Goal: Task Accomplishment & Management: Use online tool/utility

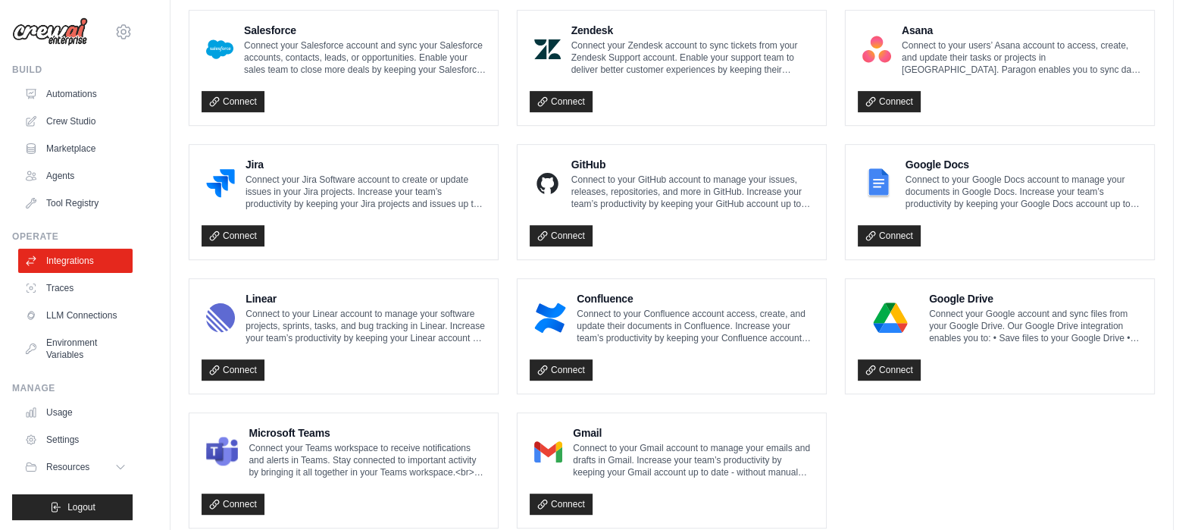
scroll to position [938, 0]
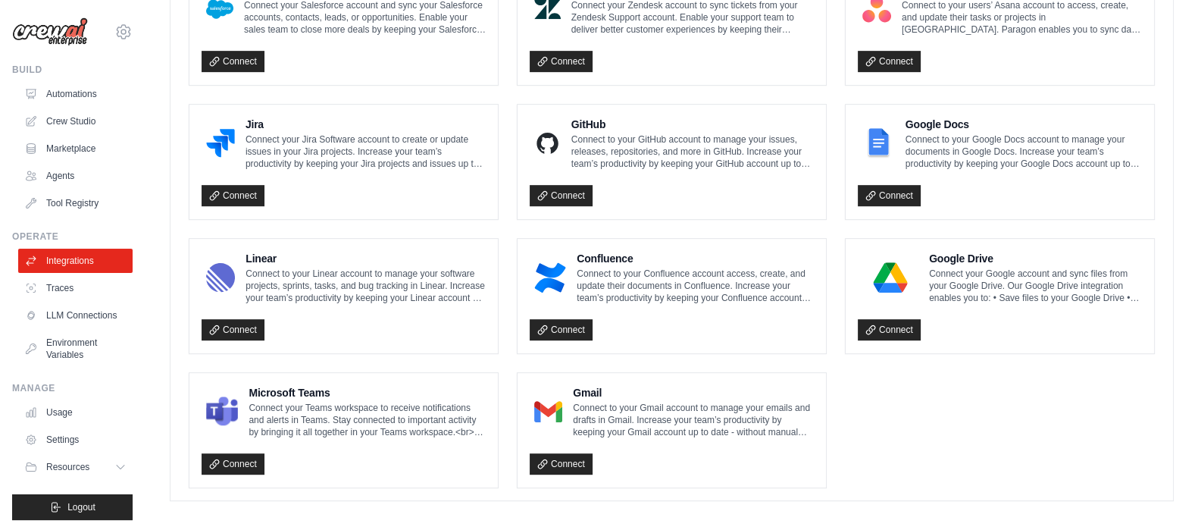
click at [680, 158] on p "Connect to your GitHub account to manage your issues, releases, repositories, a…" at bounding box center [692, 151] width 242 height 36
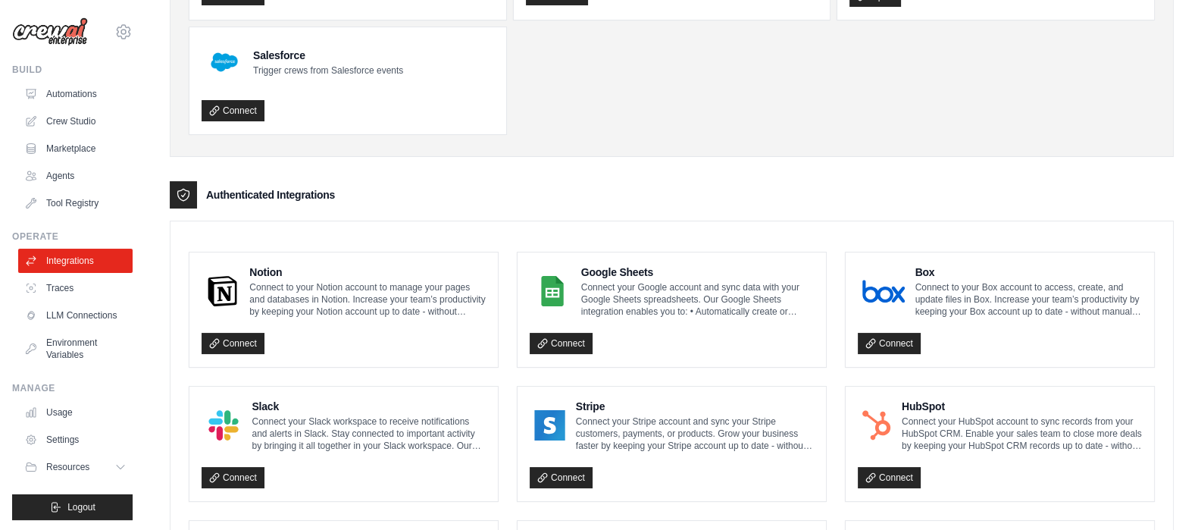
scroll to position [0, 0]
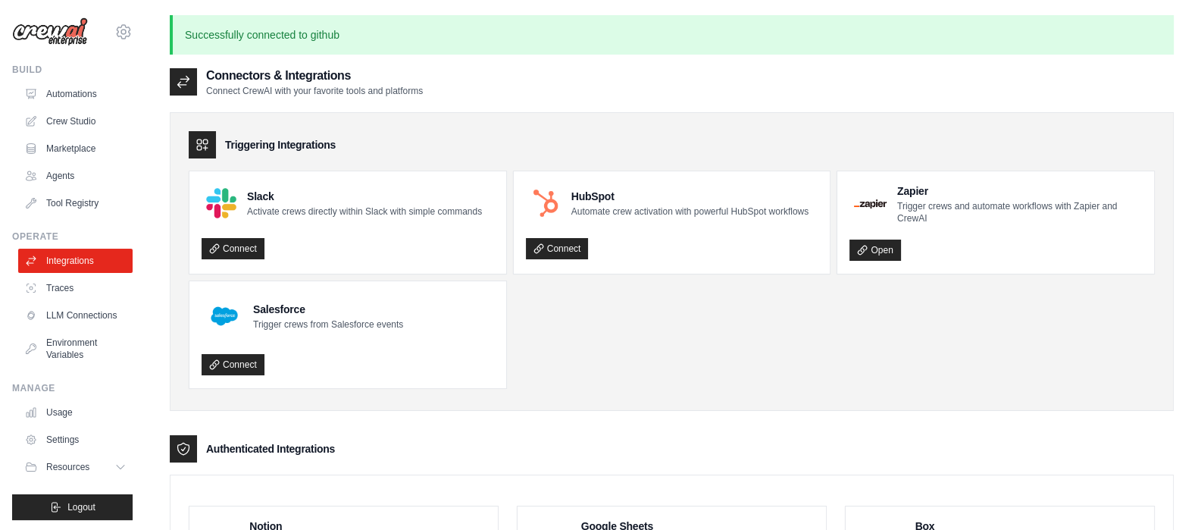
click at [287, 36] on p "Successfully connected to github" at bounding box center [672, 34] width 1004 height 39
click at [282, 37] on p "Successfully connected to github" at bounding box center [672, 34] width 1004 height 39
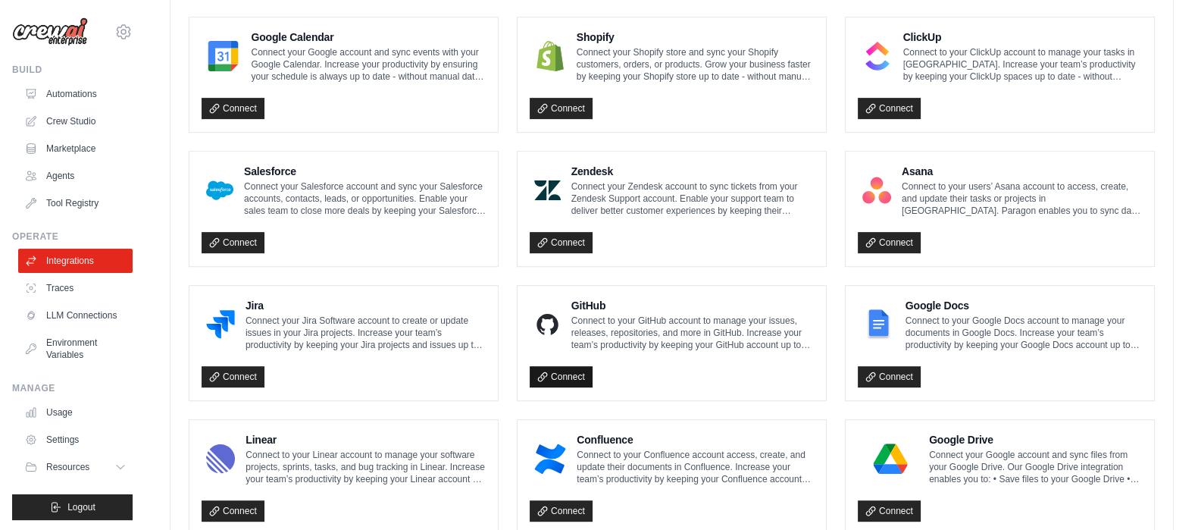
click at [560, 369] on link "Connect" at bounding box center [561, 376] width 63 height 21
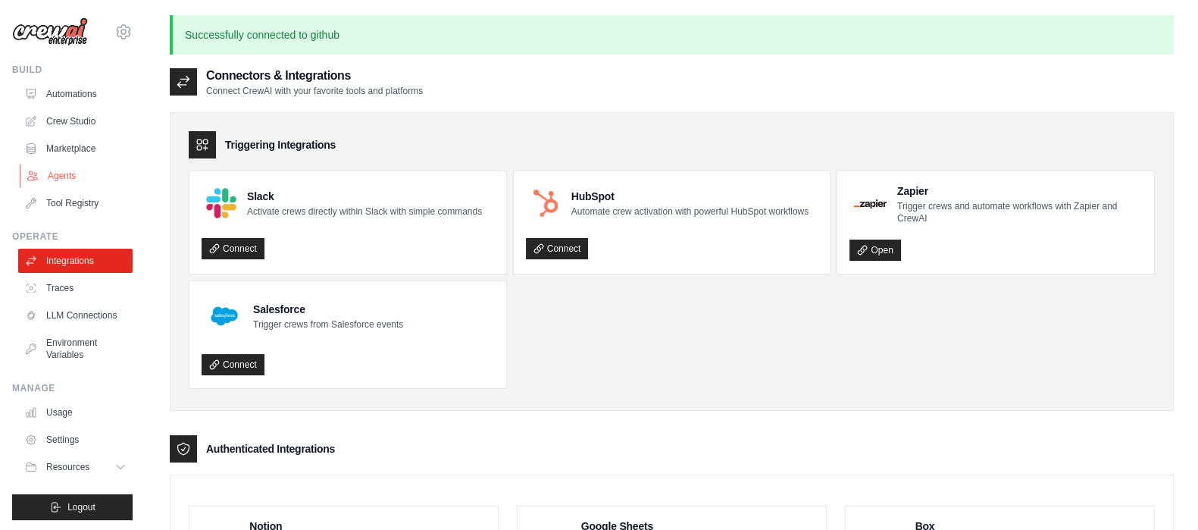
click at [83, 173] on link "Agents" at bounding box center [77, 176] width 114 height 24
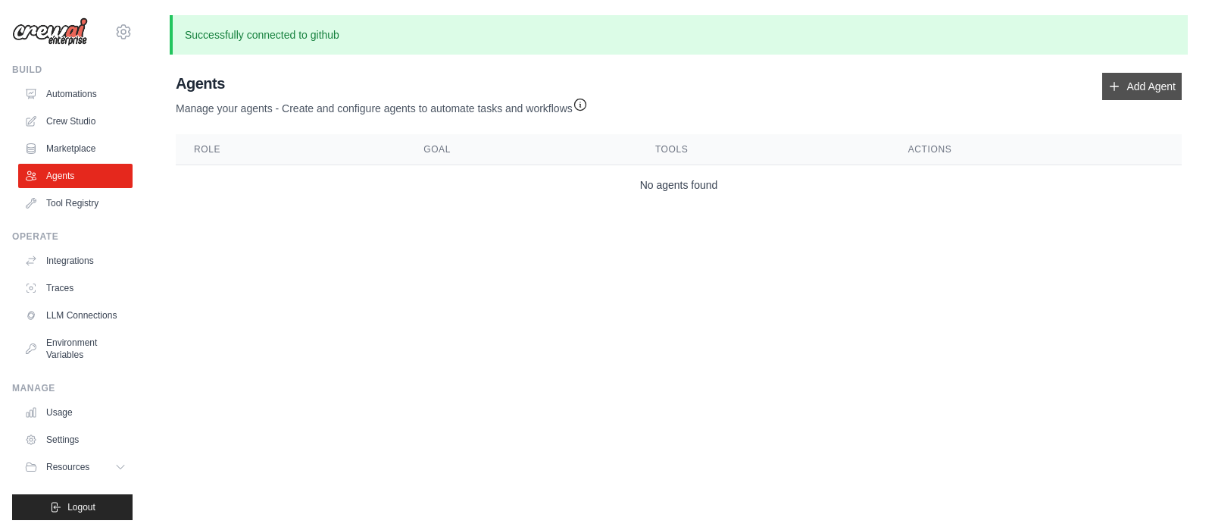
click at [1148, 89] on link "Add Agent" at bounding box center [1142, 86] width 80 height 27
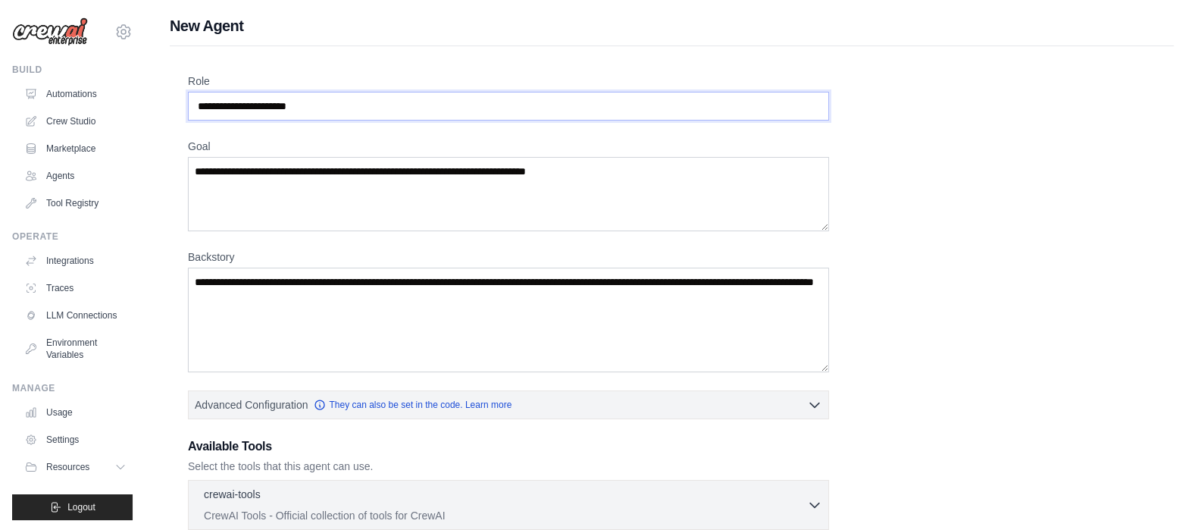
click at [434, 102] on input "Role" at bounding box center [508, 106] width 641 height 29
drag, startPoint x: 459, startPoint y: 103, endPoint x: 6, endPoint y: 103, distance: 453.0
click at [6, 103] on div "jack.brindle310@gmail.com Settings Build Automations Crew Studio" at bounding box center [599, 406] width 1198 height 813
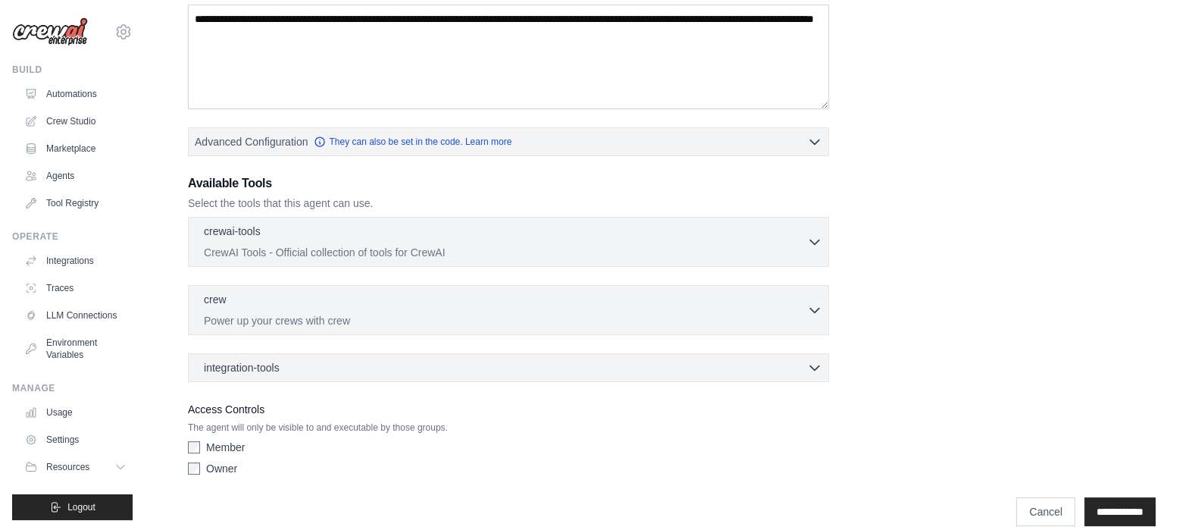
scroll to position [280, 0]
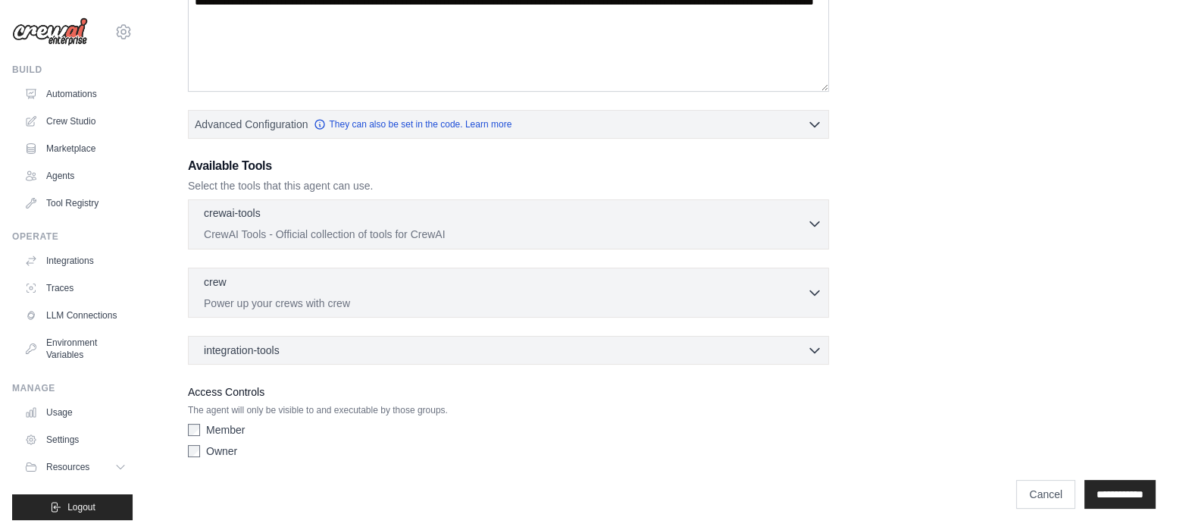
click at [307, 223] on div "crewai-tools 0 selected CrewAI Tools - Official collection of tools for CrewAI" at bounding box center [505, 223] width 603 height 36
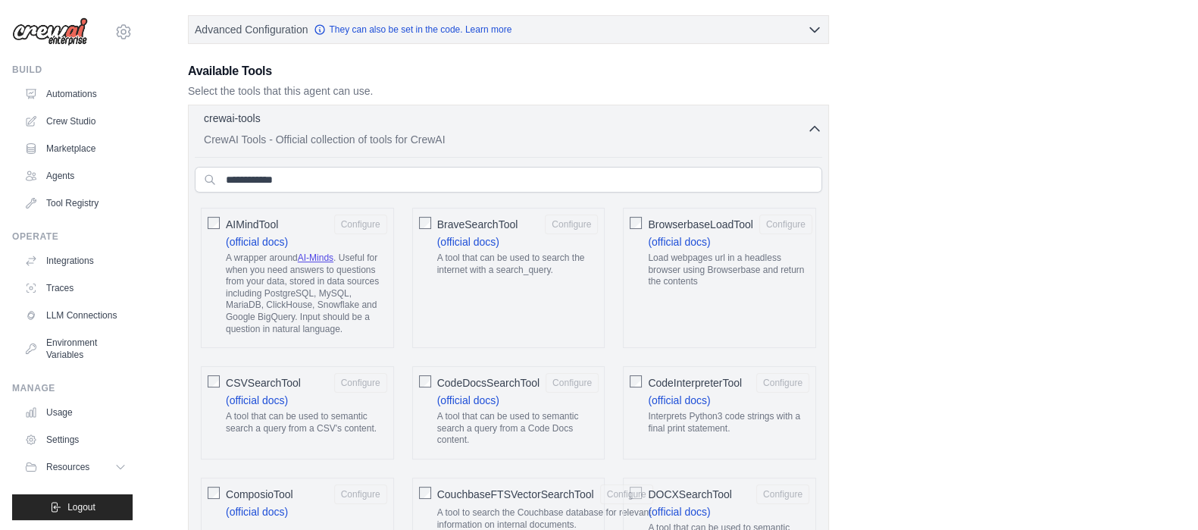
click at [345, 139] on p "CrewAI Tools - Official collection of tools for CrewAI" at bounding box center [505, 139] width 603 height 15
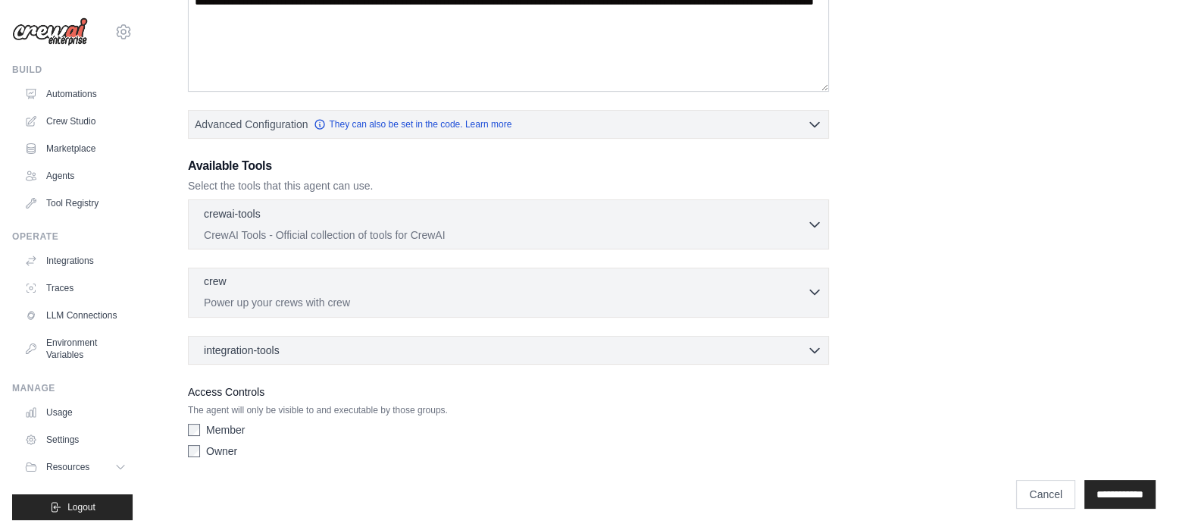
click at [326, 295] on p "Power up your crews with crew" at bounding box center [505, 302] width 603 height 15
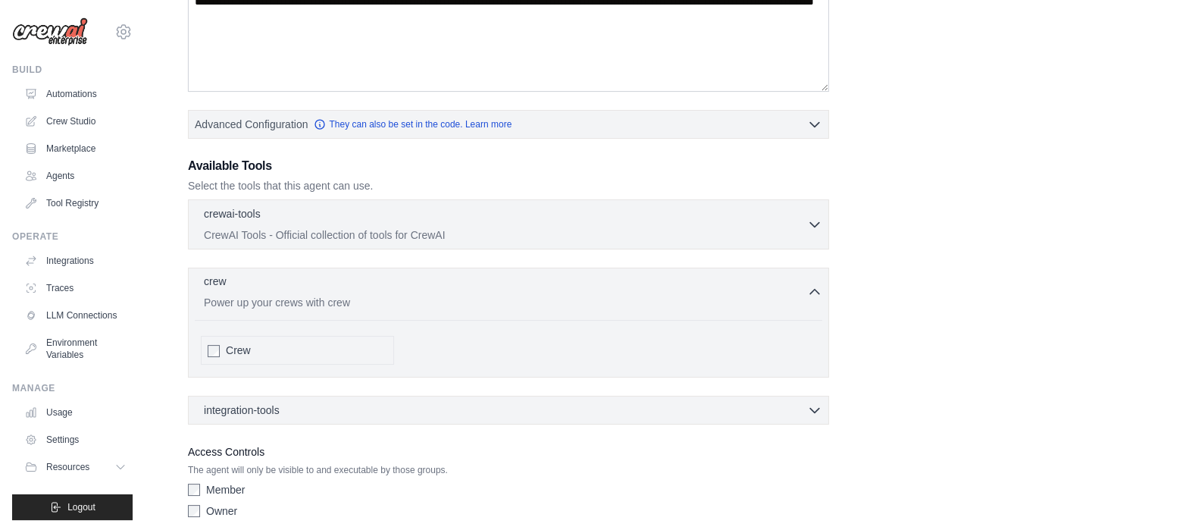
click at [326, 291] on div "crew 0 selected Power up your crews with crew" at bounding box center [505, 291] width 603 height 36
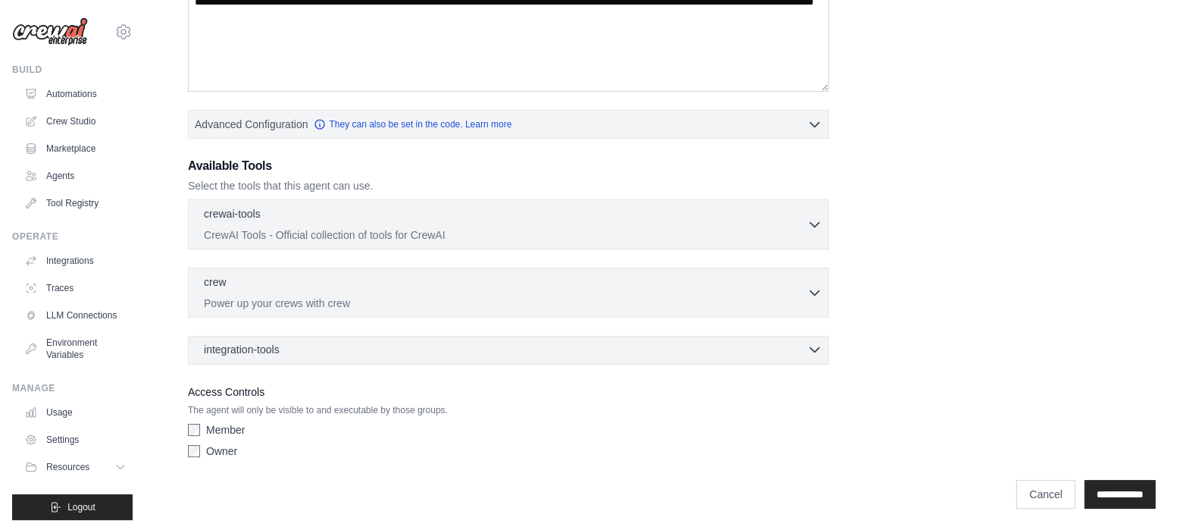
click at [325, 342] on div "integration-tools 0 selected" at bounding box center [513, 349] width 618 height 15
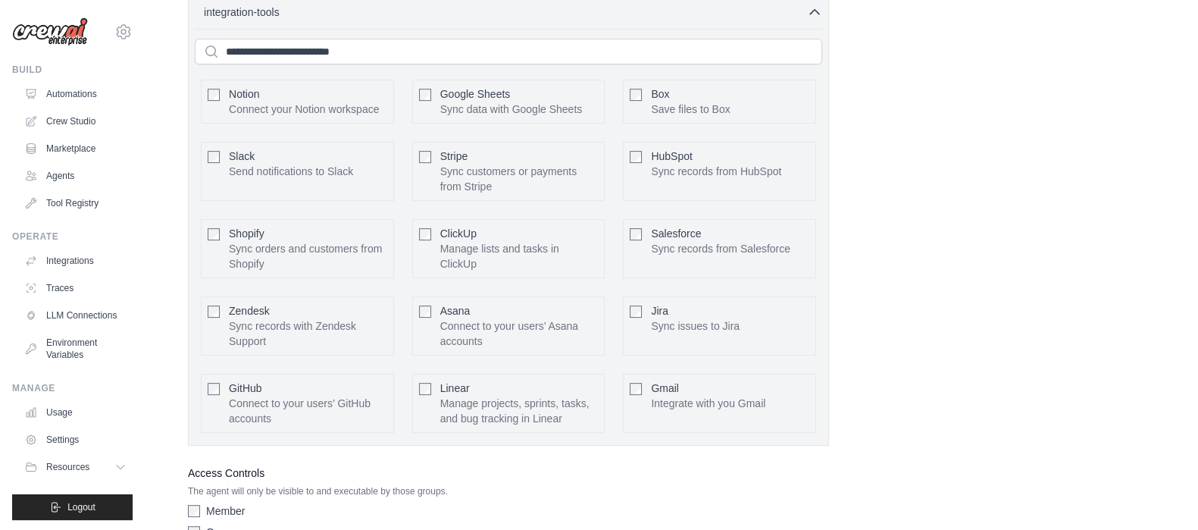
scroll to position [659, 0]
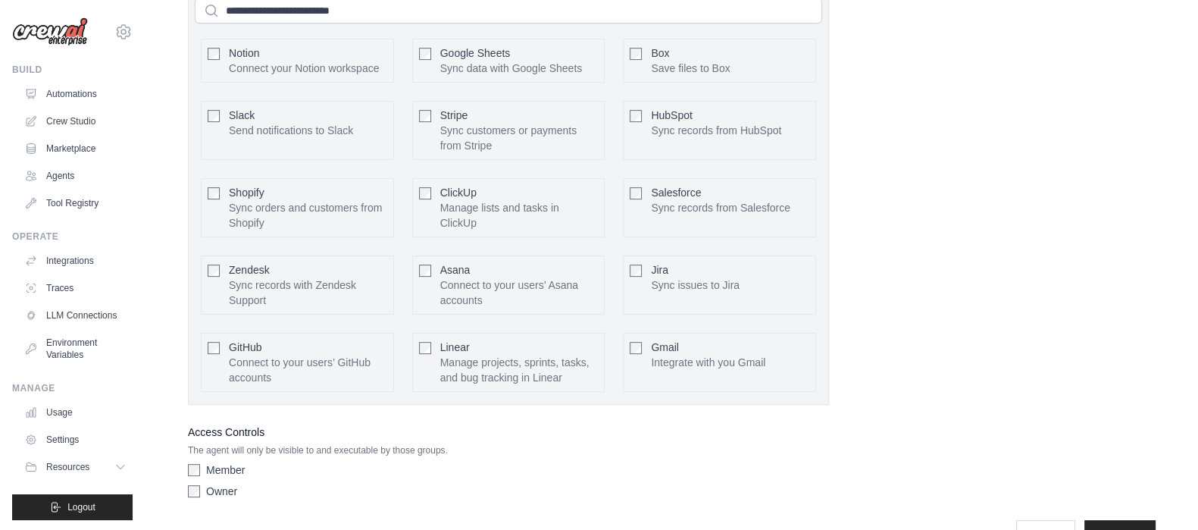
click at [233, 353] on span "GitHub" at bounding box center [245, 347] width 33 height 12
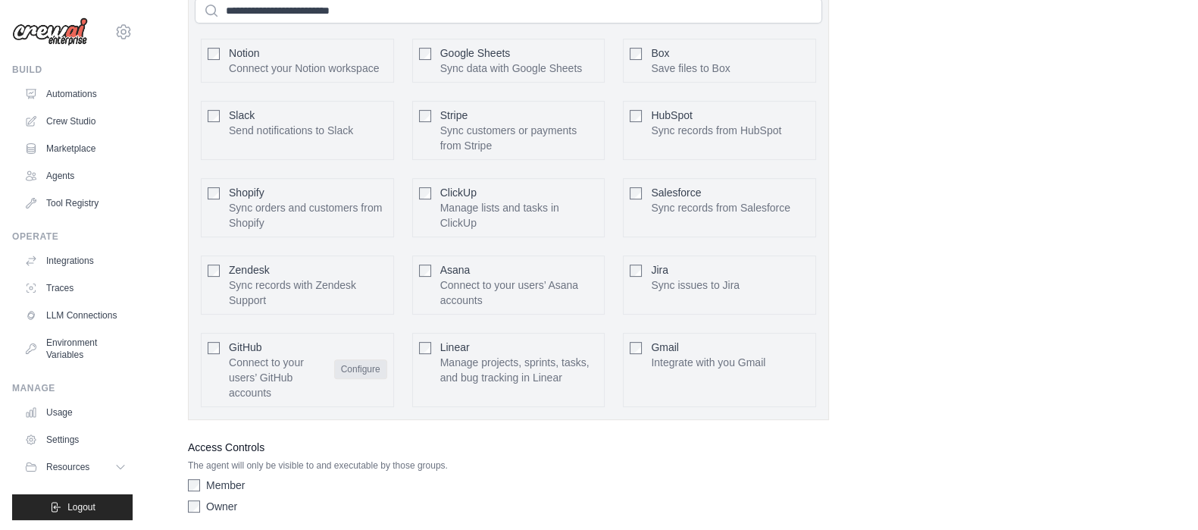
click at [356, 378] on button "Configure" at bounding box center [360, 369] width 53 height 20
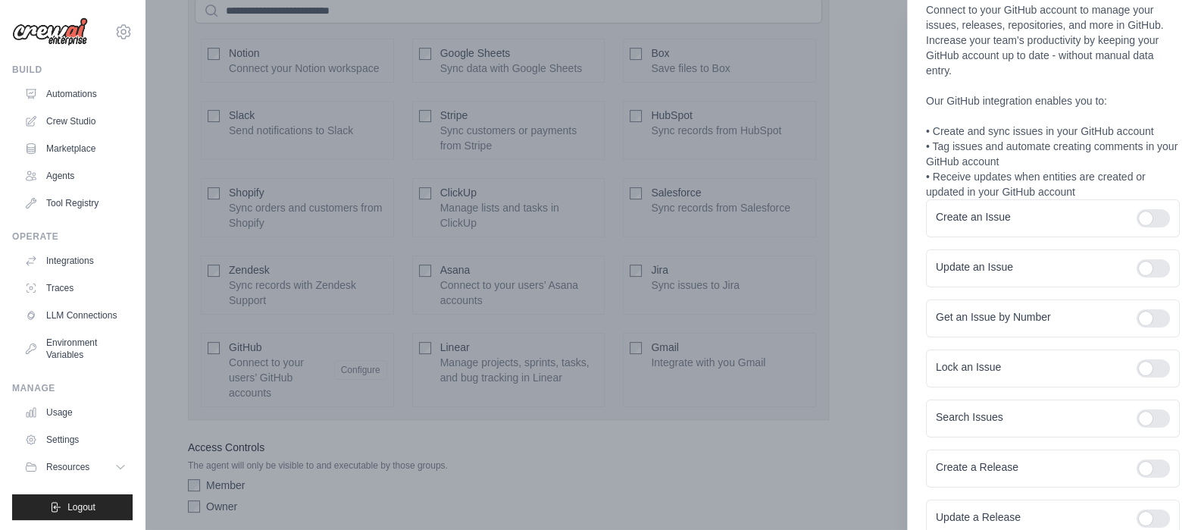
scroll to position [94, 0]
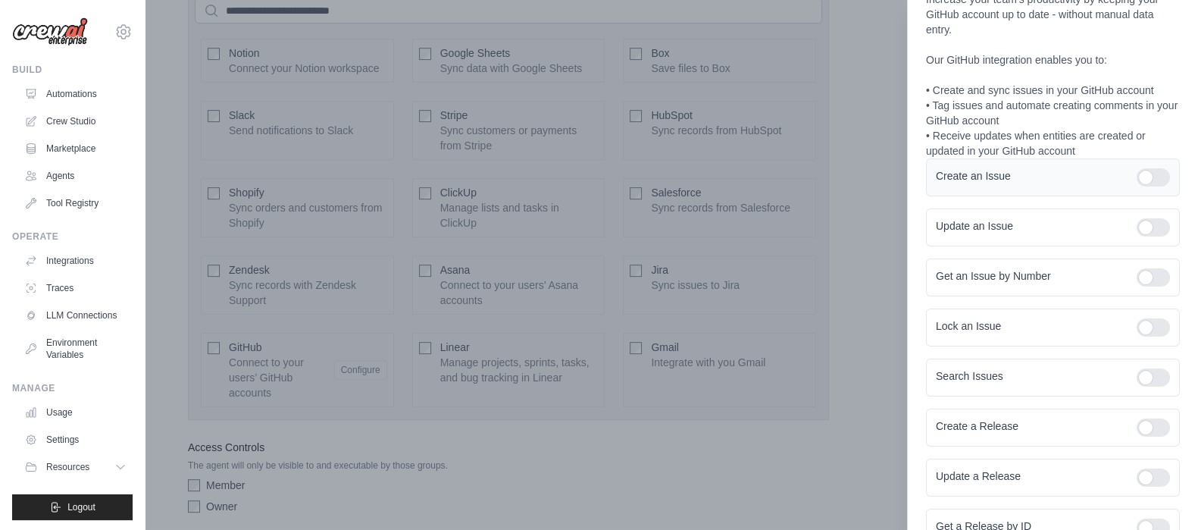
click at [1137, 186] on div at bounding box center [1152, 177] width 33 height 18
click at [1136, 236] on div at bounding box center [1152, 227] width 33 height 18
click at [1141, 286] on div at bounding box center [1152, 277] width 33 height 18
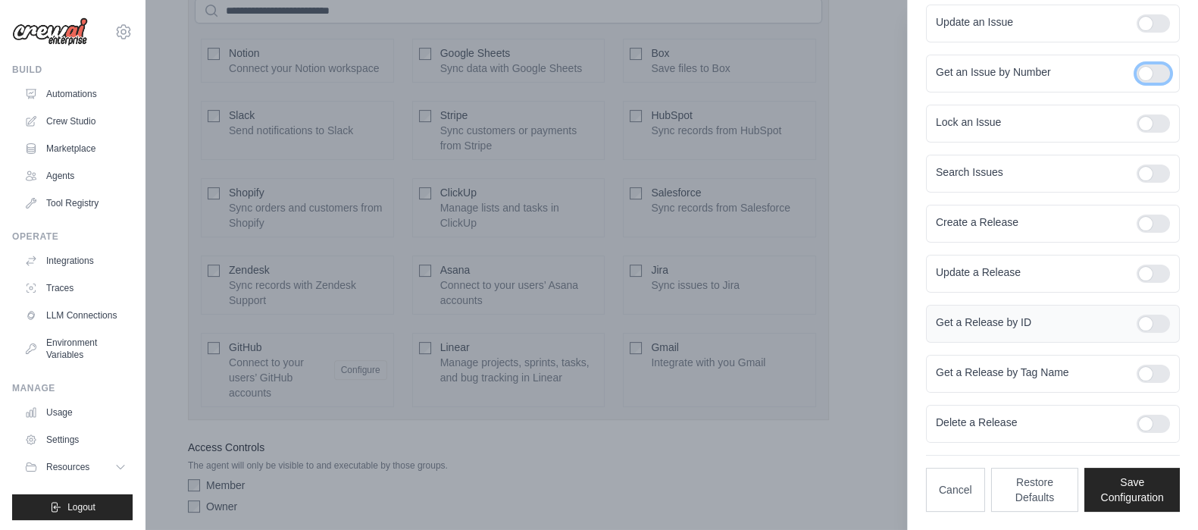
scroll to position [309, 0]
click at [1136, 126] on div at bounding box center [1152, 123] width 33 height 18
click at [1139, 188] on div "Search Issues" at bounding box center [1053, 174] width 254 height 38
click at [1145, 178] on div at bounding box center [1152, 173] width 33 height 18
click at [1136, 216] on div at bounding box center [1152, 223] width 33 height 18
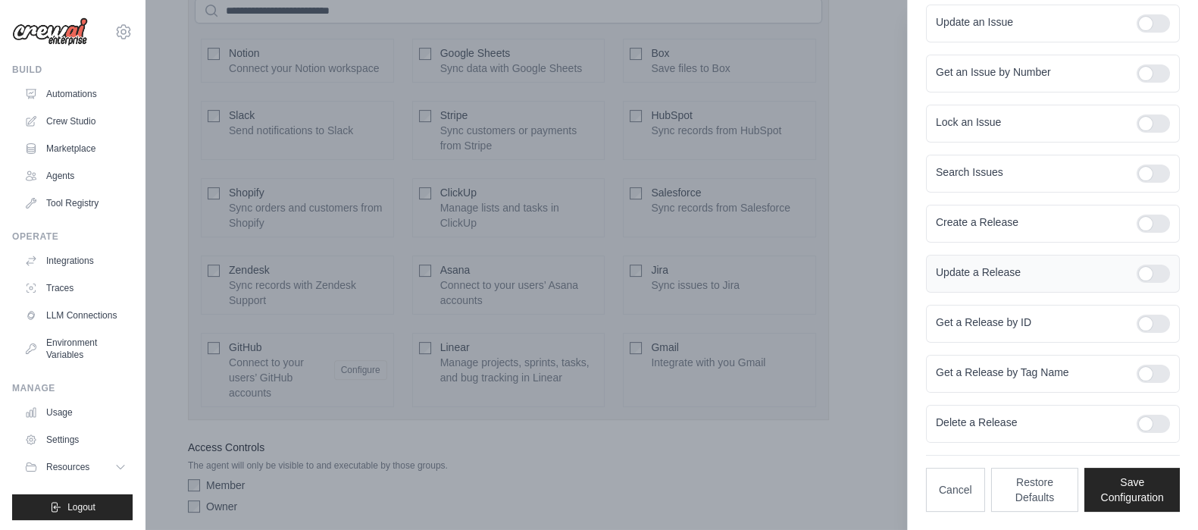
click at [1139, 263] on div "Update a Release" at bounding box center [1053, 274] width 254 height 38
click at [1136, 286] on div "Update a Release" at bounding box center [1053, 274] width 254 height 38
click at [1138, 274] on div at bounding box center [1152, 273] width 33 height 18
click at [1140, 333] on div at bounding box center [1152, 323] width 33 height 18
click at [1139, 380] on div at bounding box center [1152, 373] width 33 height 18
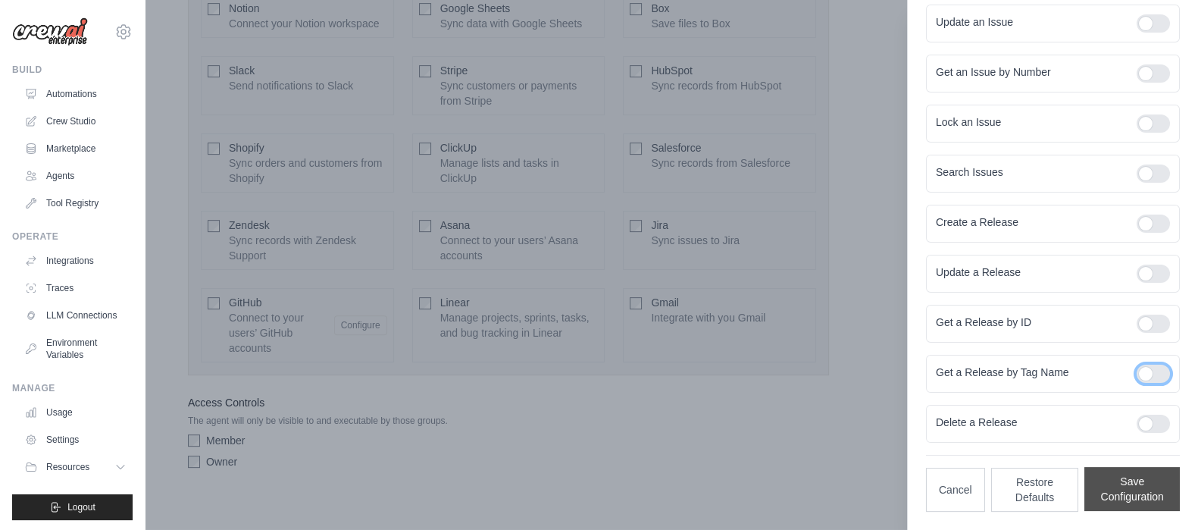
scroll to position [728, 0]
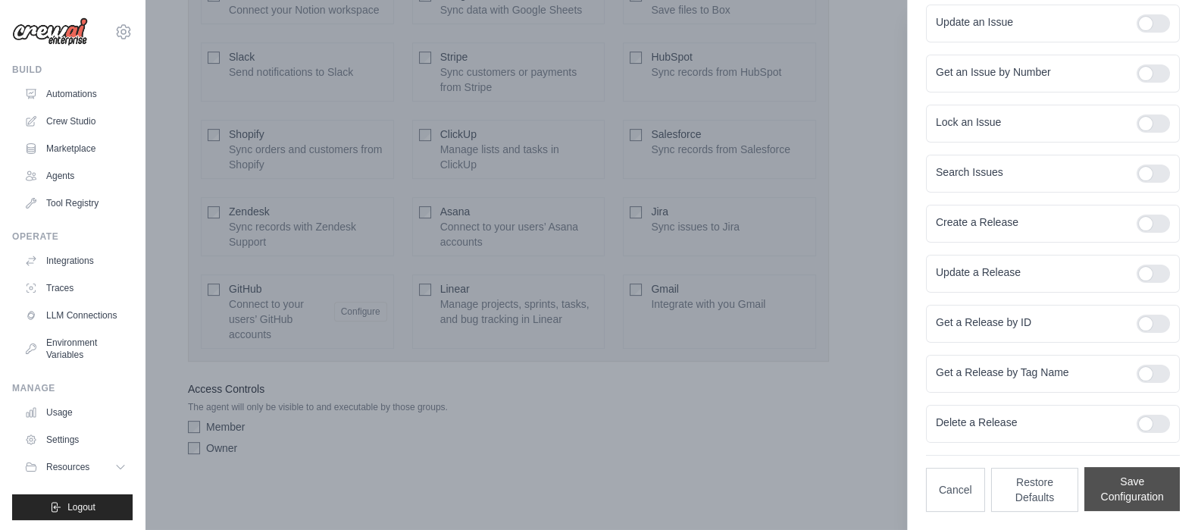
click at [1132, 498] on button "Save Configuration" at bounding box center [1131, 489] width 95 height 44
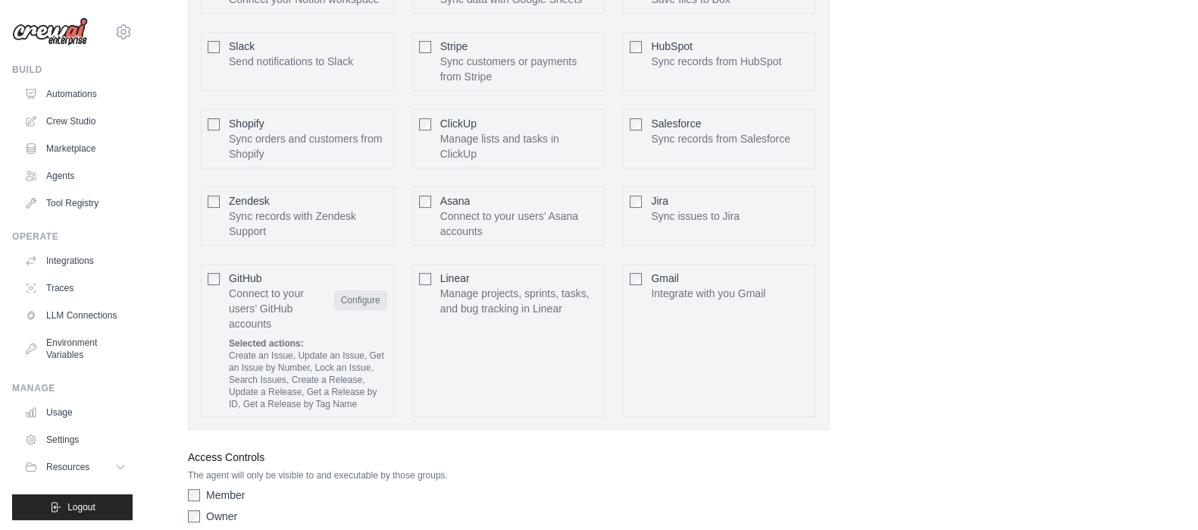
click at [348, 310] on button "Configure" at bounding box center [360, 300] width 53 height 20
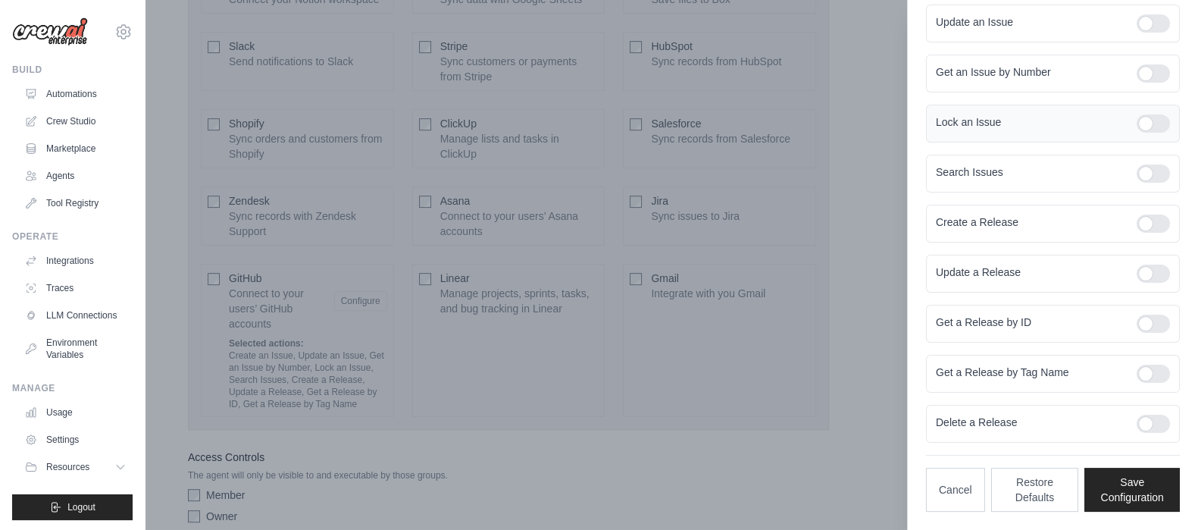
scroll to position [0, 0]
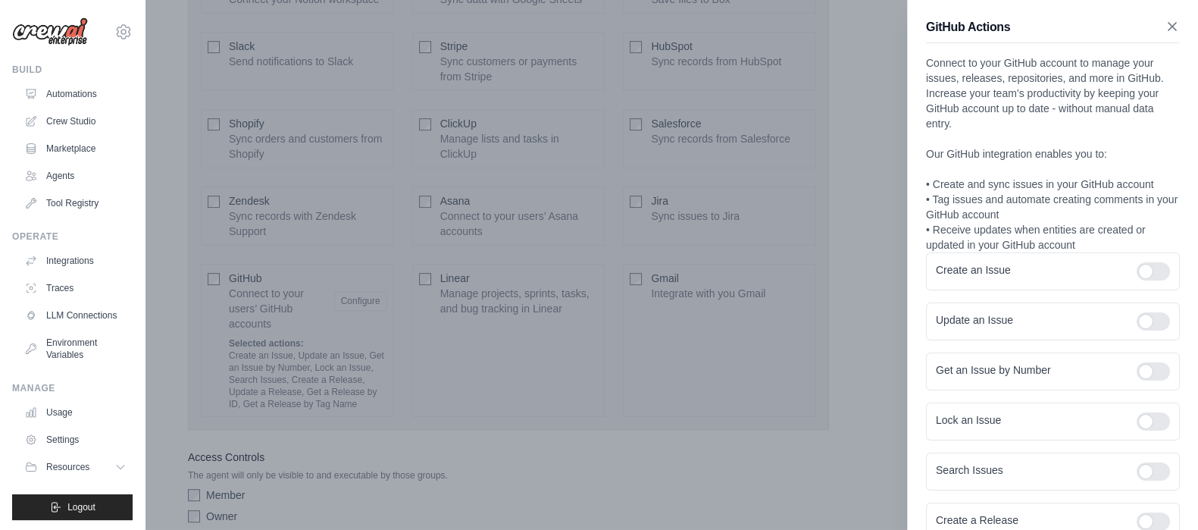
click at [1164, 24] on icon "button" at bounding box center [1171, 26] width 15 height 15
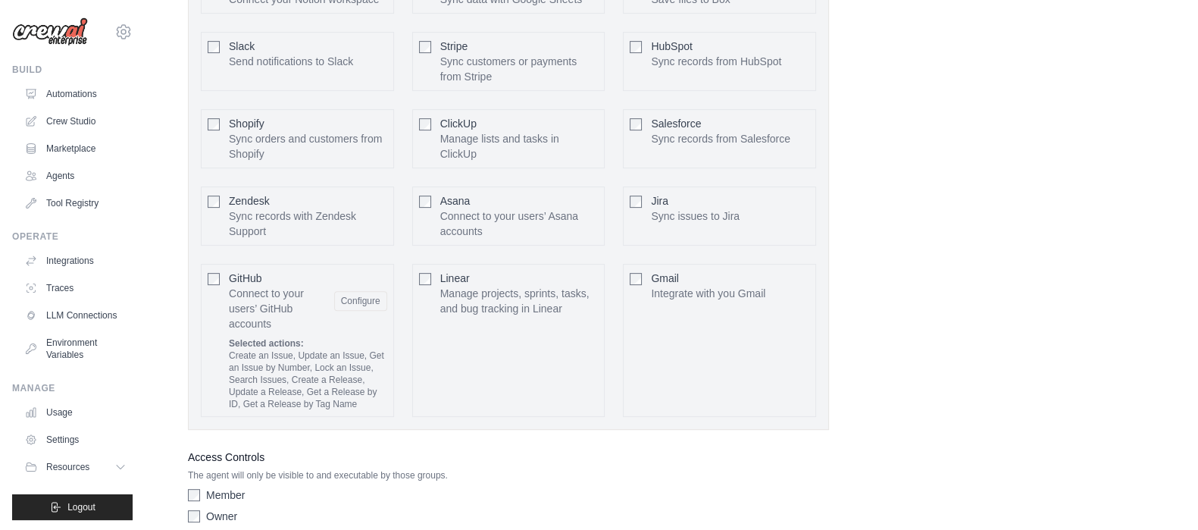
click at [680, 301] on p "Integrate with you Gmail" at bounding box center [708, 293] width 114 height 15
click at [765, 302] on button "Configure" at bounding box center [782, 293] width 53 height 20
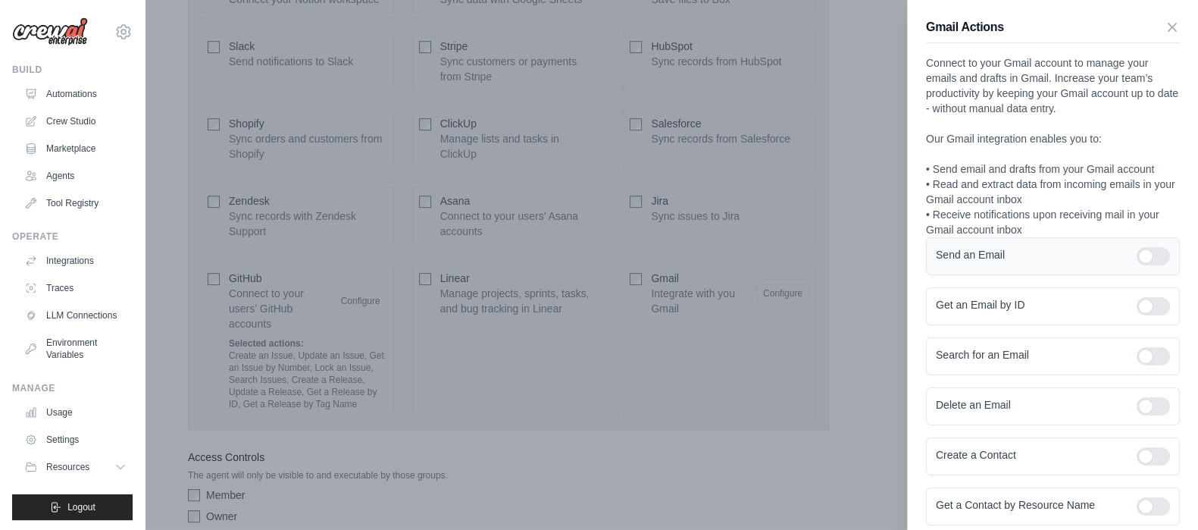
click at [1137, 265] on div at bounding box center [1152, 256] width 33 height 18
click at [1145, 315] on div at bounding box center [1152, 306] width 33 height 18
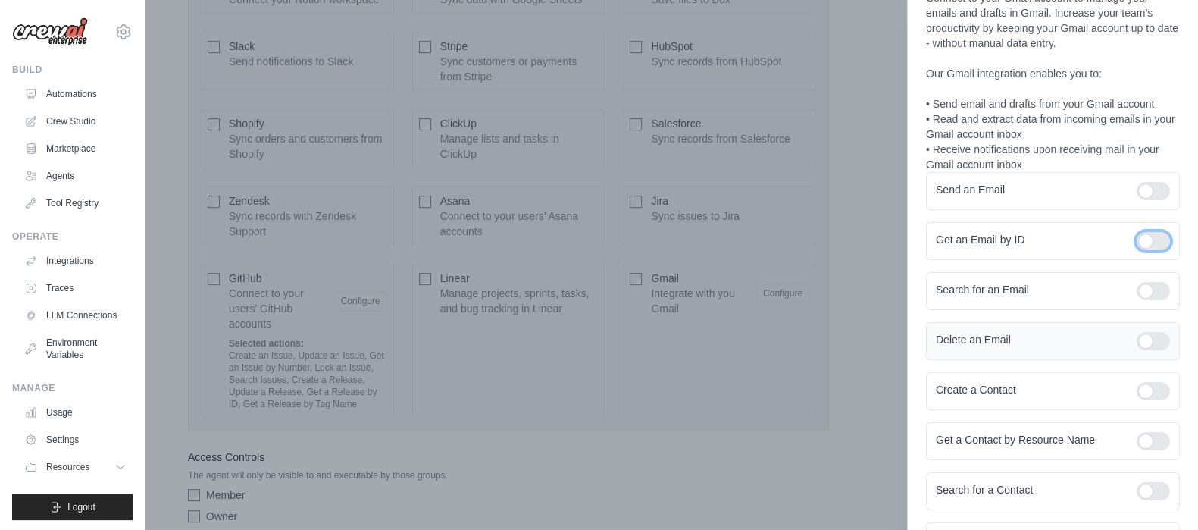
scroll to position [94, 0]
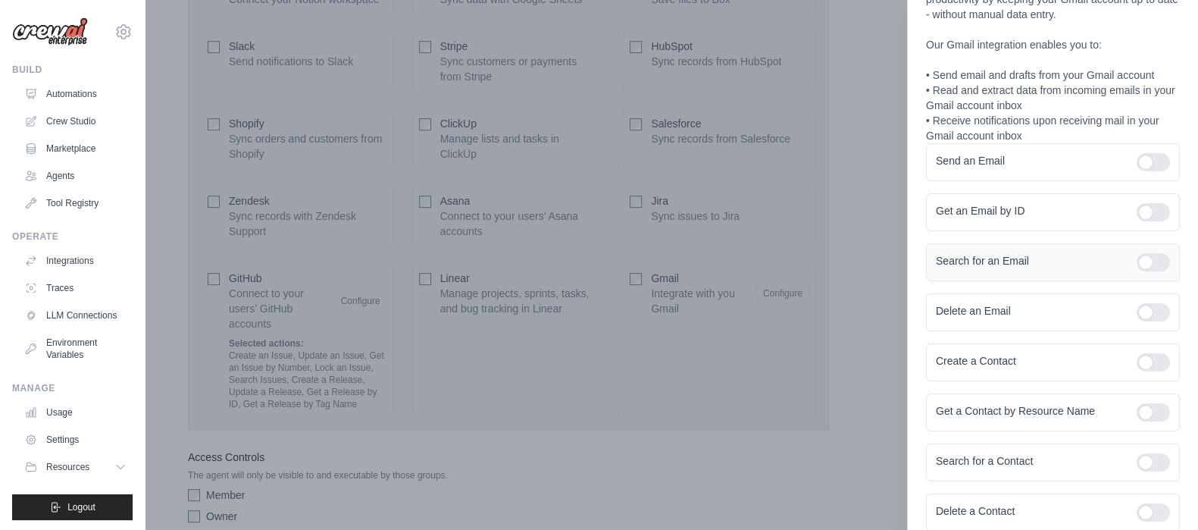
click at [1136, 271] on div at bounding box center [1152, 262] width 33 height 18
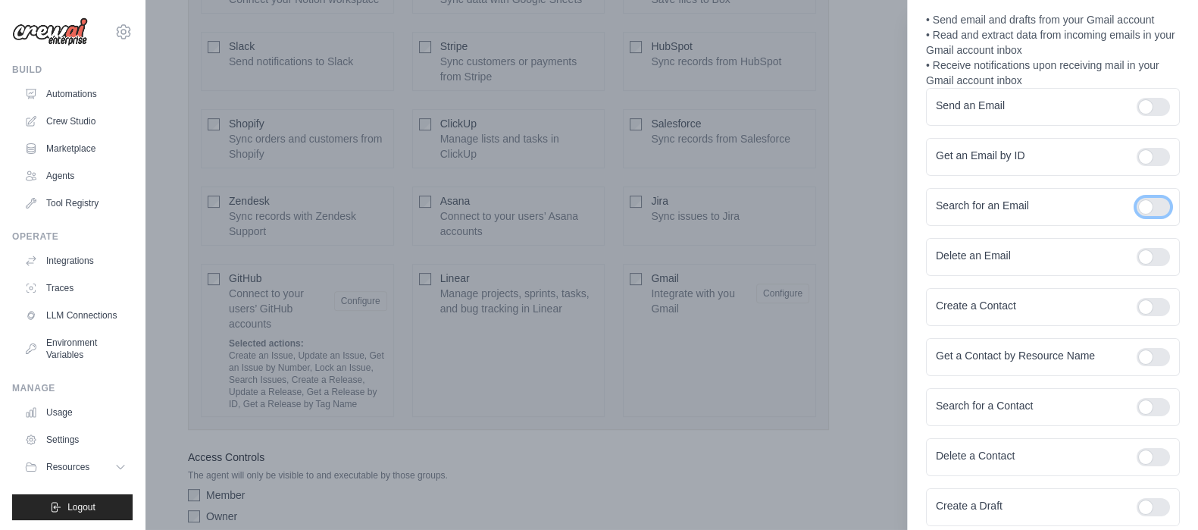
scroll to position [189, 0]
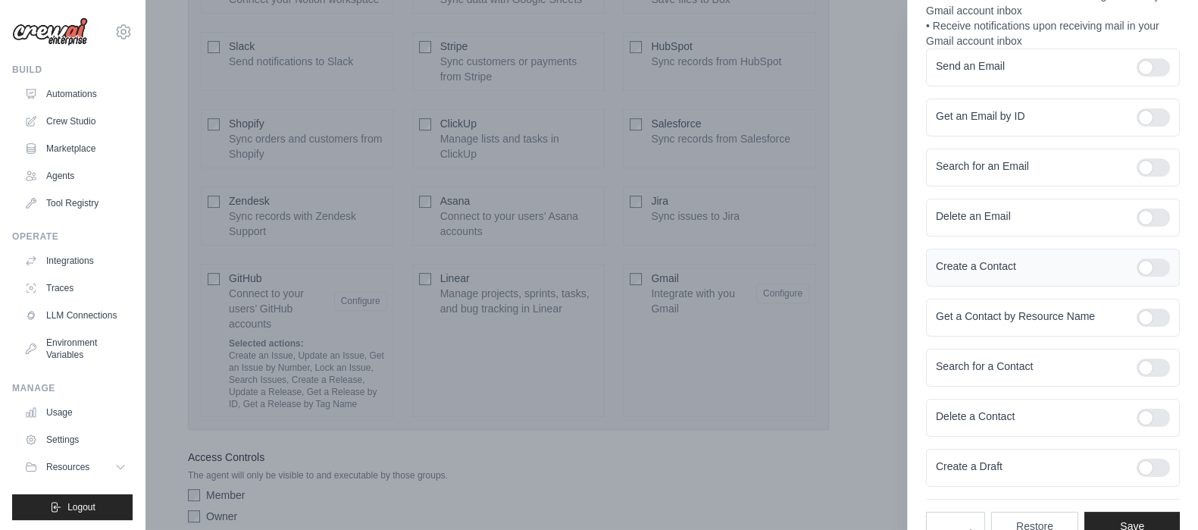
click at [1136, 276] on div at bounding box center [1152, 267] width 33 height 18
click at [1140, 326] on div at bounding box center [1152, 317] width 33 height 18
click at [1138, 376] on div at bounding box center [1152, 367] width 33 height 18
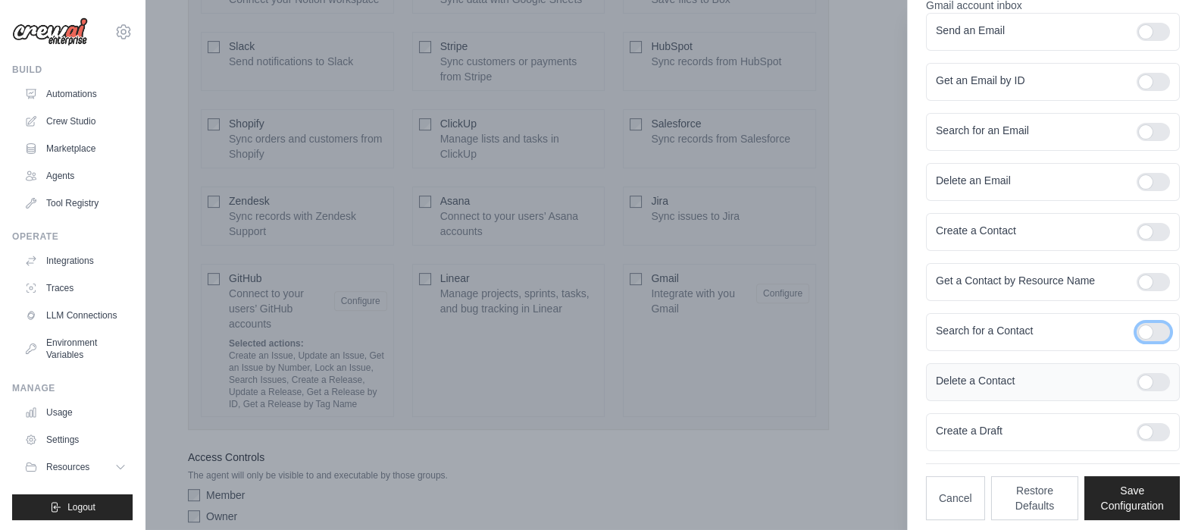
scroll to position [244, 0]
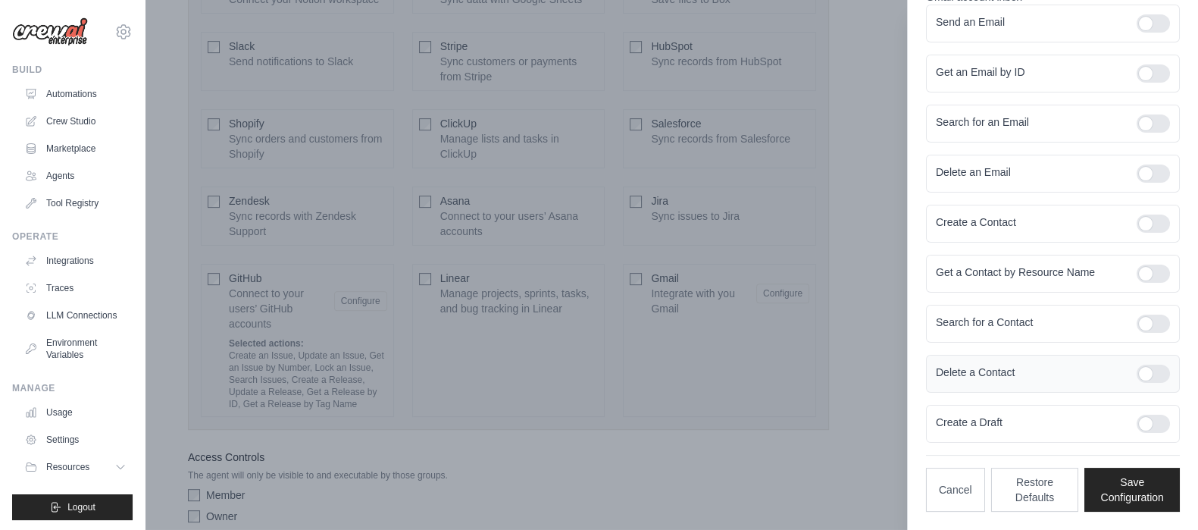
click at [1142, 379] on div at bounding box center [1152, 373] width 33 height 18
click at [1144, 430] on div at bounding box center [1152, 423] width 33 height 18
click at [1138, 376] on div at bounding box center [1152, 373] width 33 height 18
click at [1112, 493] on button "Save Configuration" at bounding box center [1131, 489] width 95 height 44
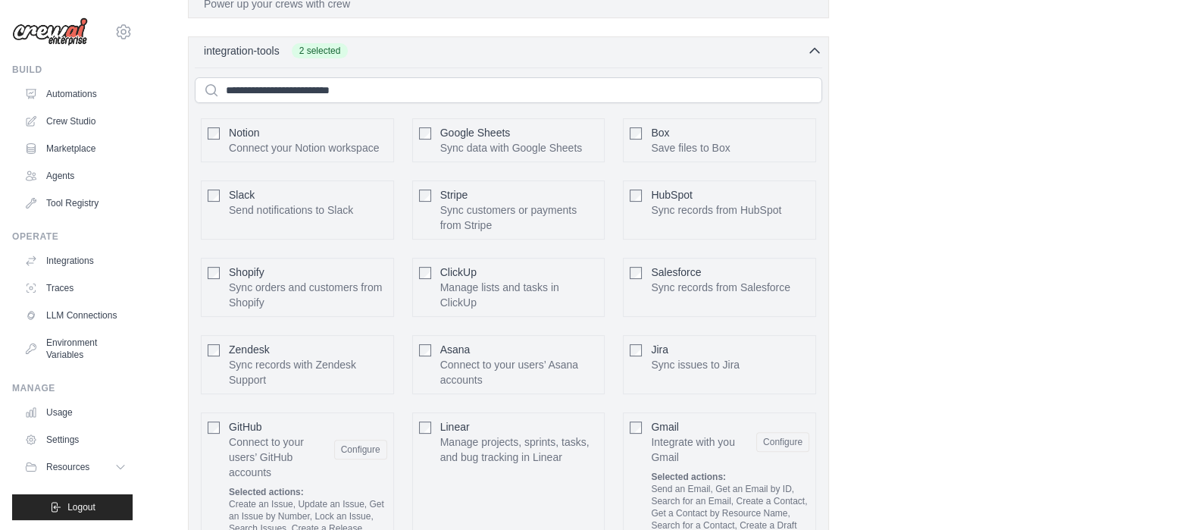
scroll to position [539, 0]
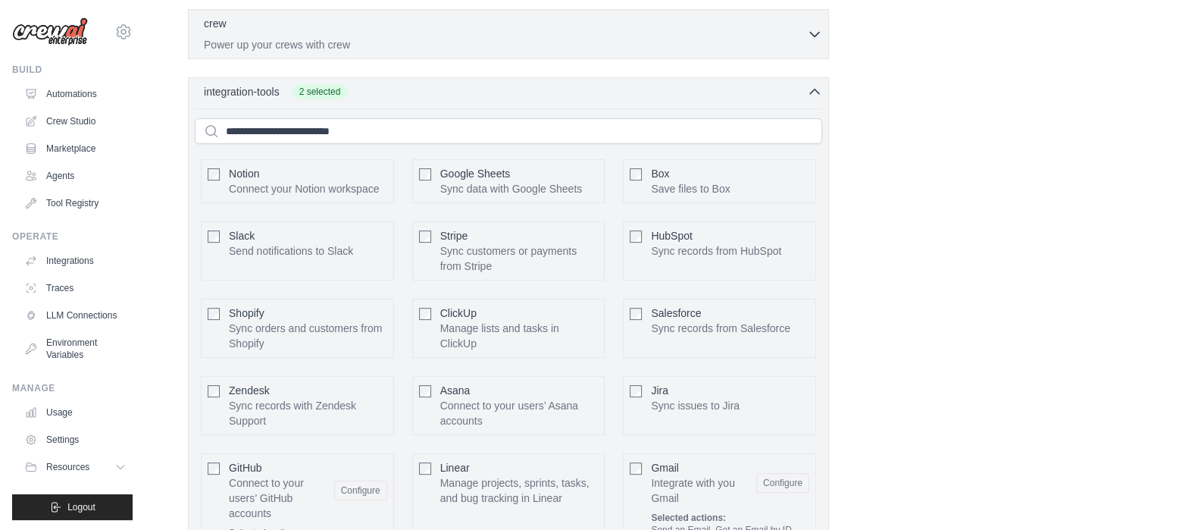
click at [224, 252] on div "Slack Send notifications to Slack Configure" at bounding box center [297, 250] width 193 height 59
click at [357, 260] on button "Configure" at bounding box center [360, 250] width 53 height 20
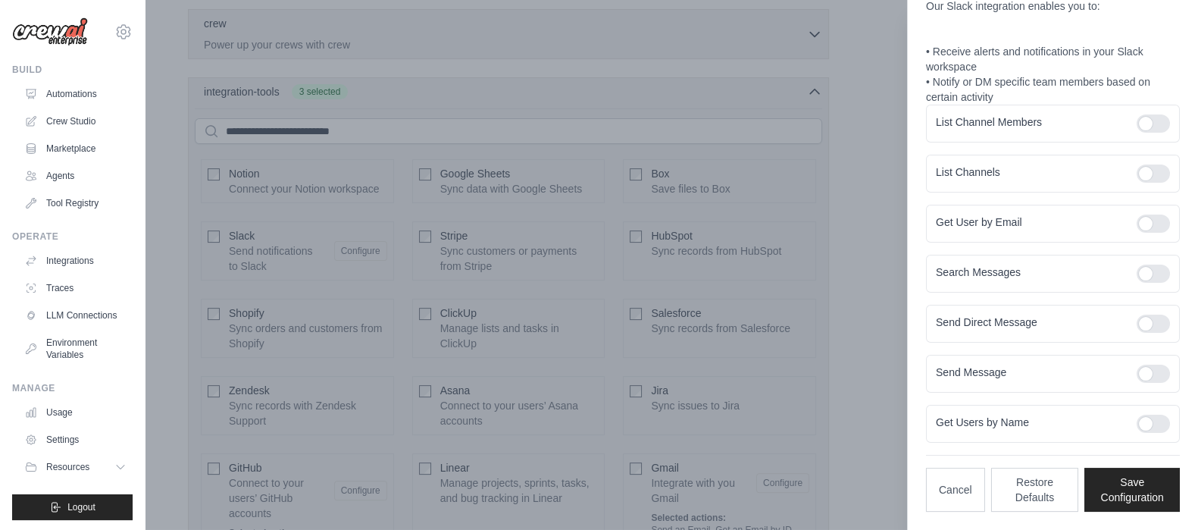
scroll to position [145, 0]
click at [1136, 126] on div at bounding box center [1152, 126] width 33 height 18
click at [1136, 167] on div at bounding box center [1152, 176] width 33 height 18
click at [1139, 228] on div at bounding box center [1152, 226] width 33 height 18
click at [1142, 275] on div at bounding box center [1152, 276] width 33 height 18
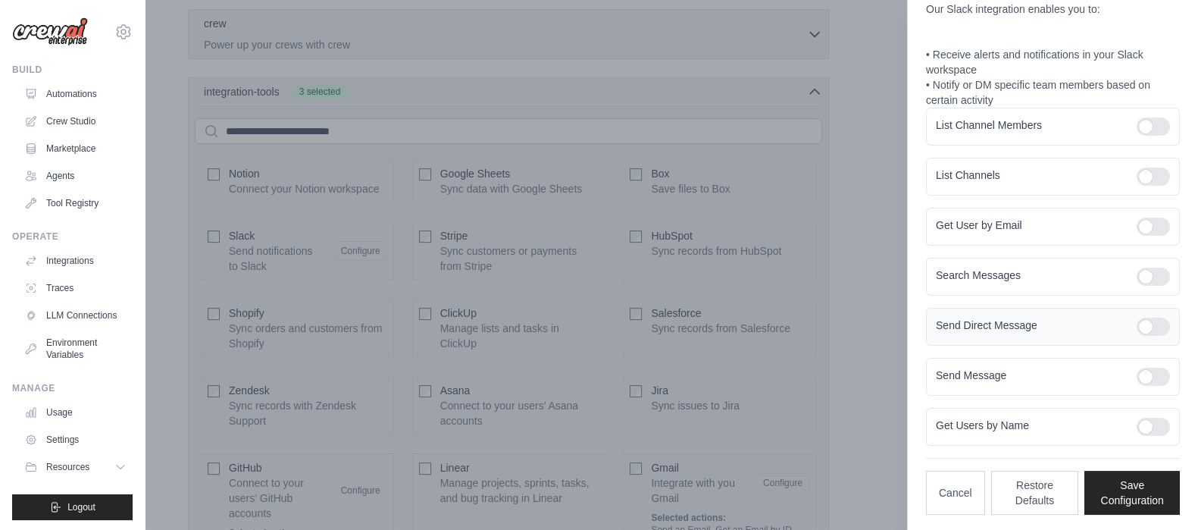
click at [1136, 321] on div at bounding box center [1152, 326] width 33 height 18
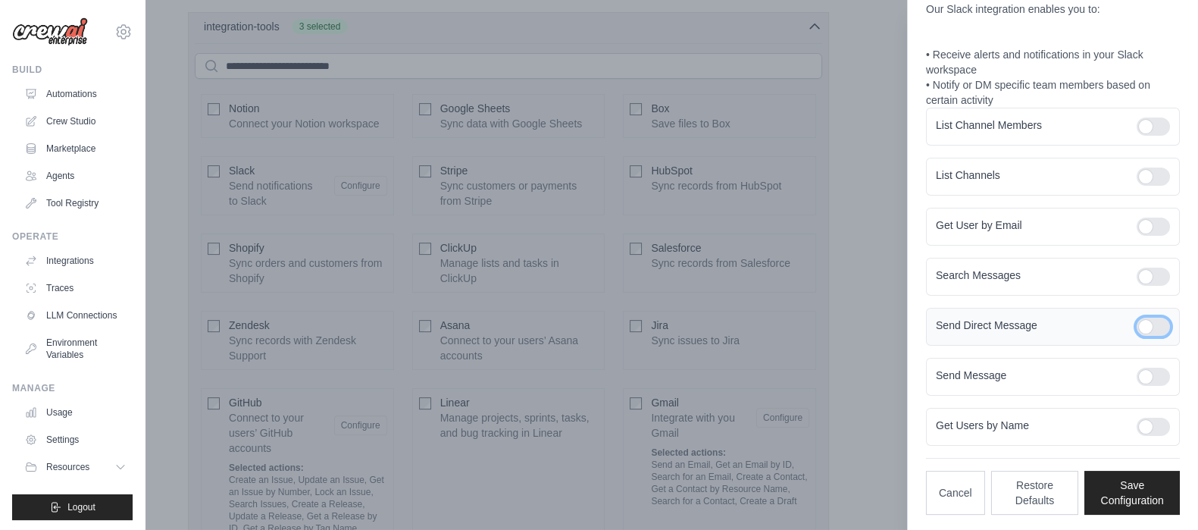
scroll to position [633, 0]
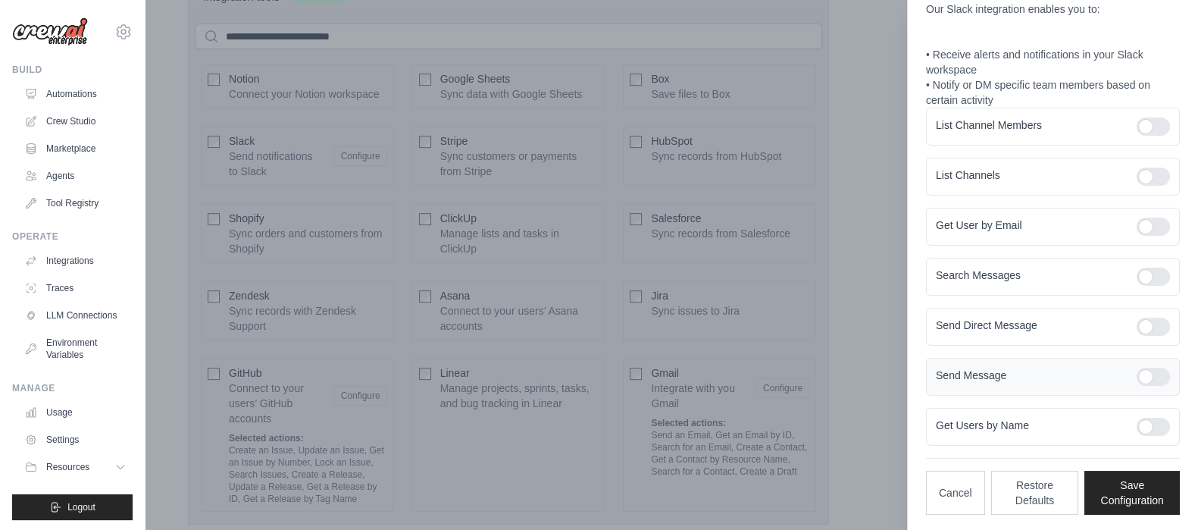
click at [1137, 370] on div at bounding box center [1152, 376] width 33 height 18
click at [1136, 426] on div at bounding box center [1152, 426] width 33 height 18
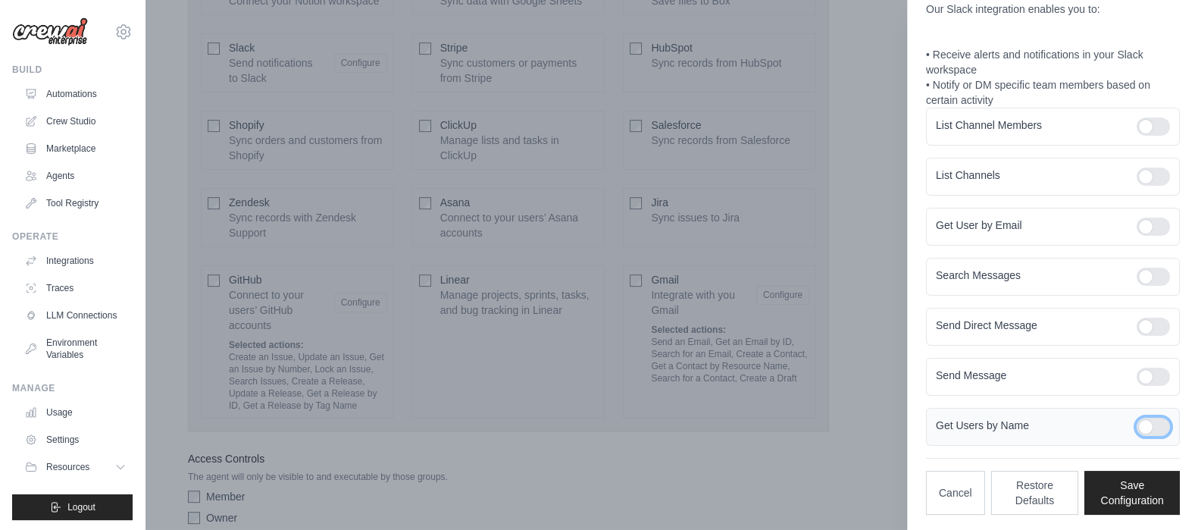
scroll to position [819, 0]
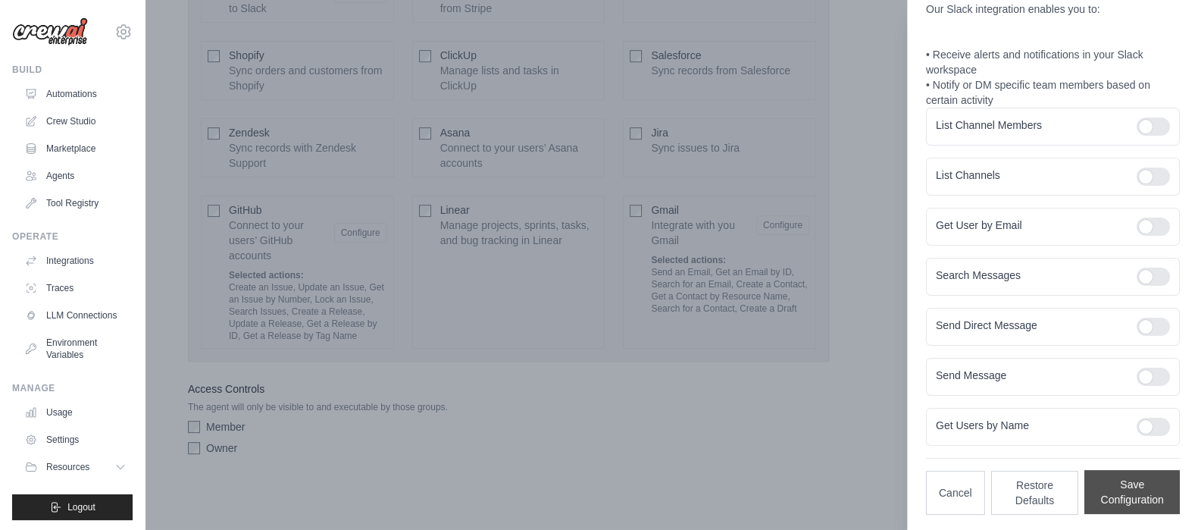
click at [1126, 484] on button "Save Configuration" at bounding box center [1131, 492] width 95 height 44
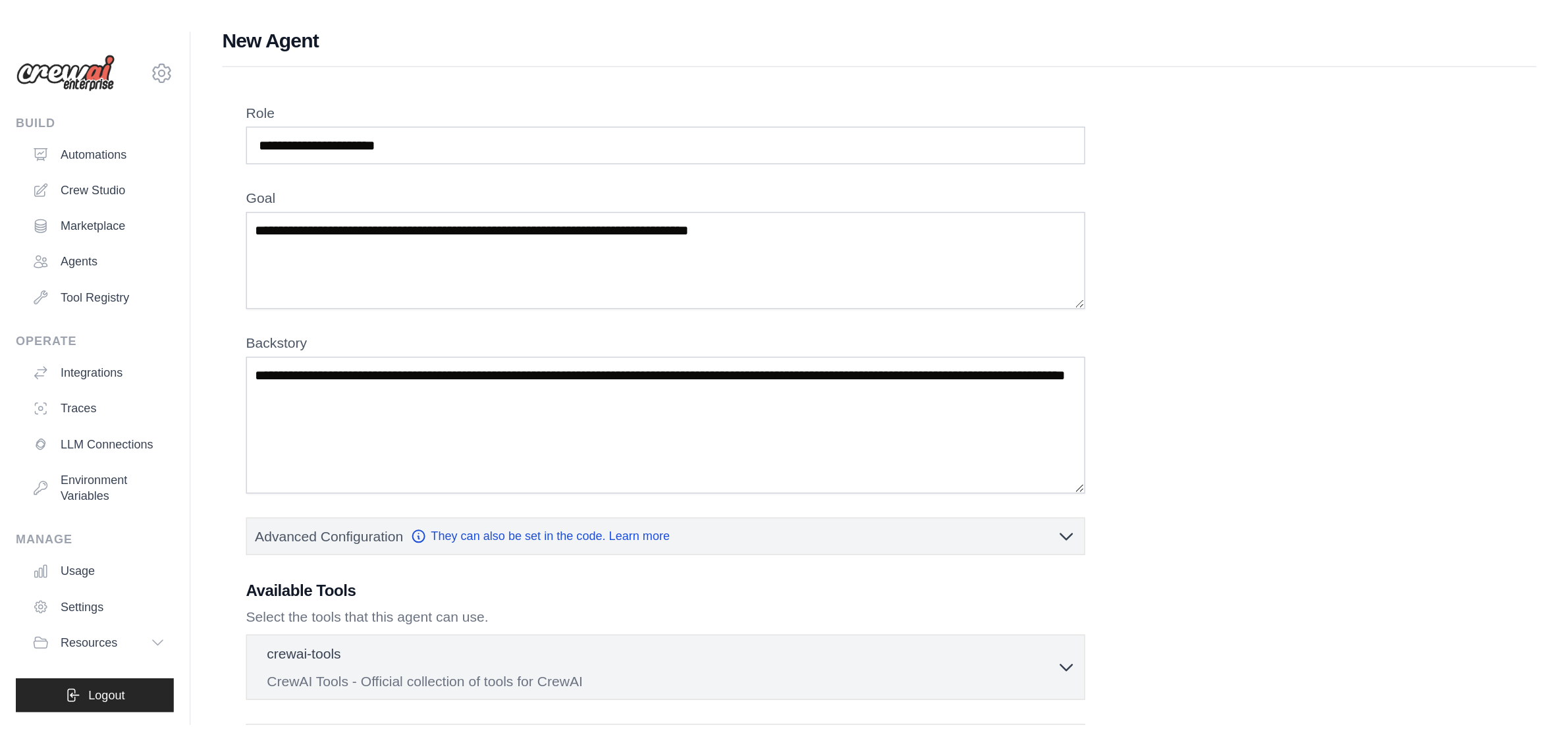
scroll to position [0, 0]
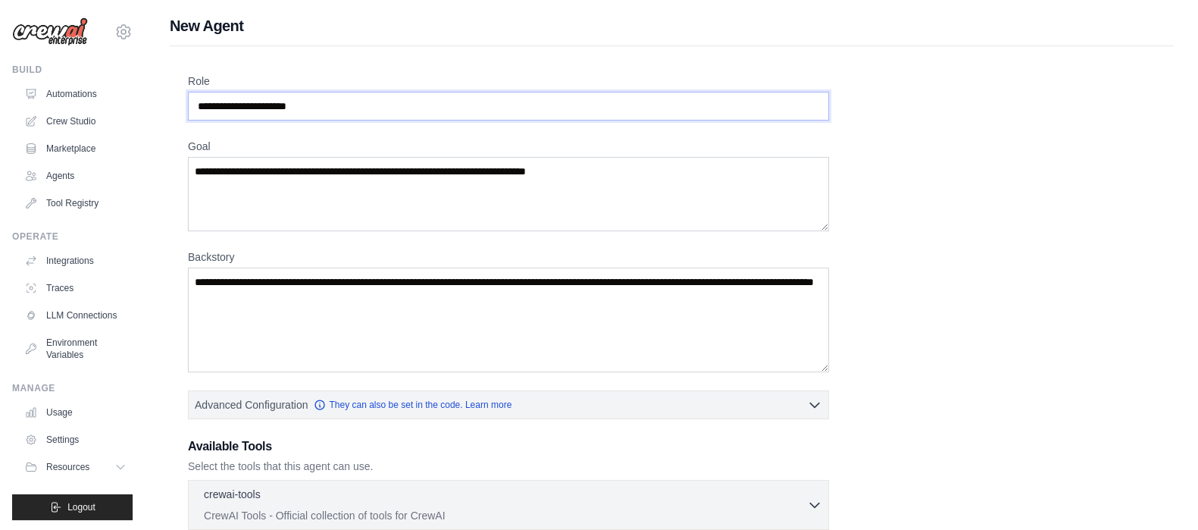
drag, startPoint x: 405, startPoint y: 98, endPoint x: 0, endPoint y: 81, distance: 405.7
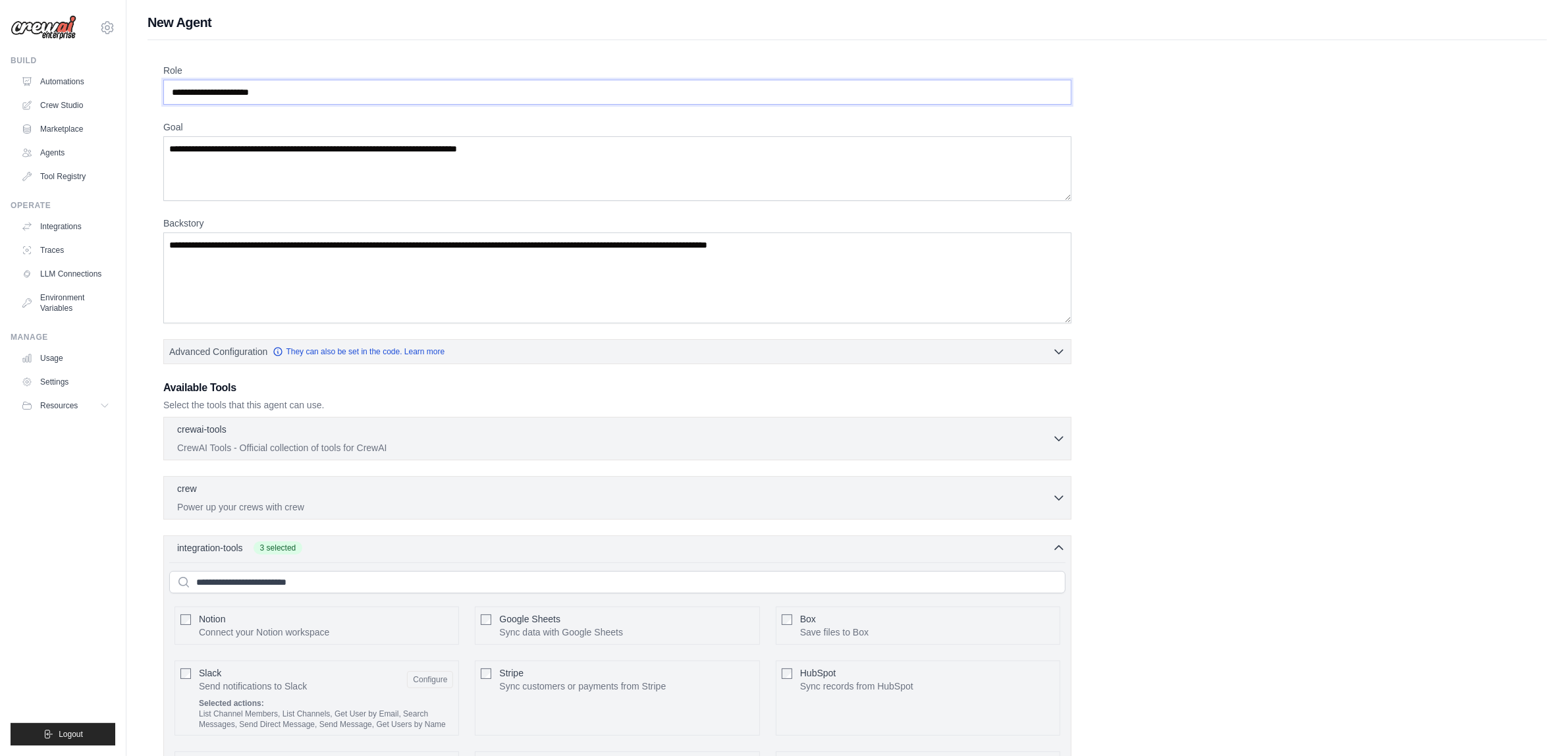
click at [300, 96] on input "Role" at bounding box center [617, 92] width 908 height 25
click at [340, 92] on input "Role" at bounding box center [617, 92] width 908 height 25
type input "**********"
click at [523, 176] on textarea "Goal" at bounding box center [617, 169] width 908 height 64
click at [588, 162] on textarea "Goal" at bounding box center [617, 169] width 908 height 64
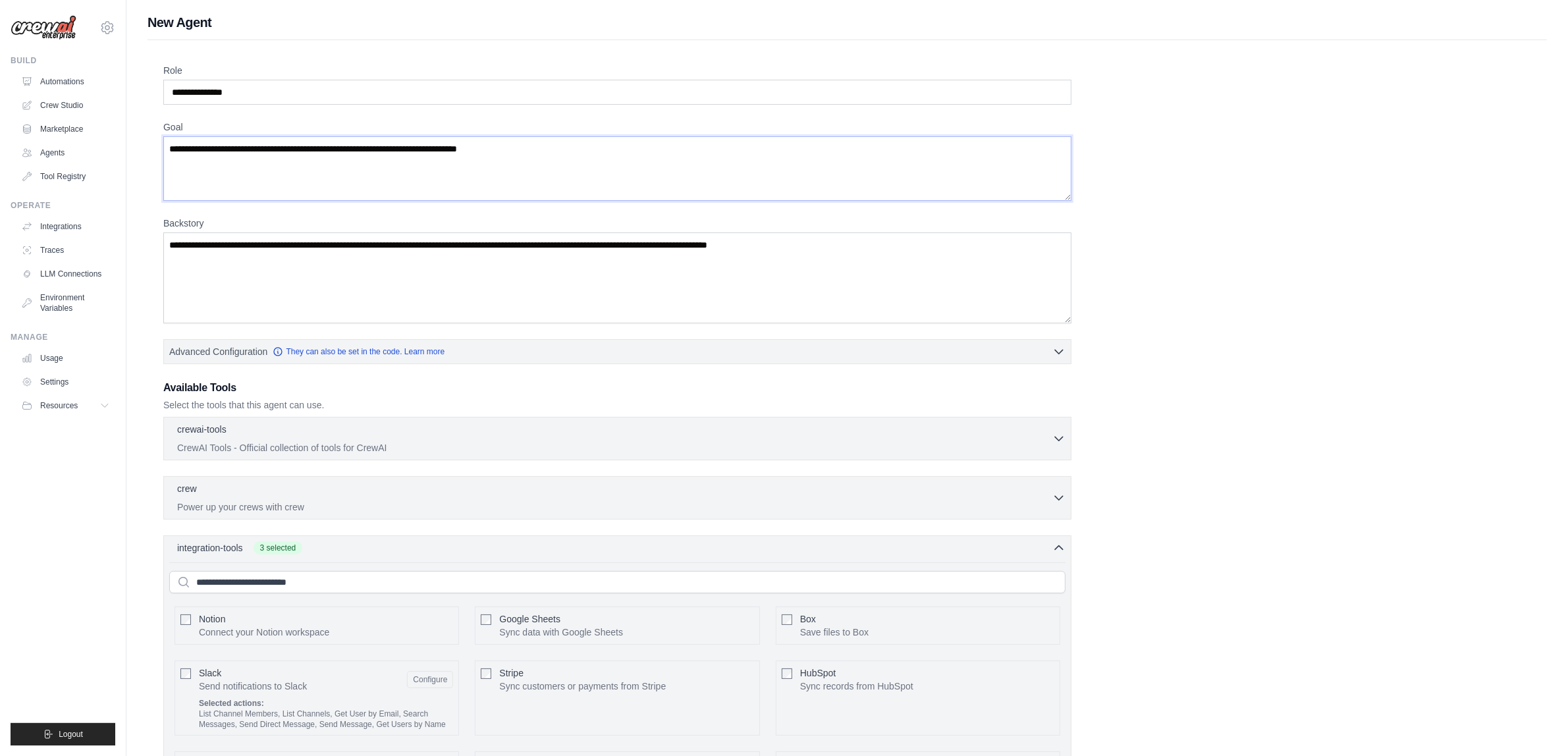
click at [606, 145] on textarea "Goal" at bounding box center [617, 169] width 908 height 64
click at [531, 274] on textarea "Backstory" at bounding box center [617, 277] width 908 height 91
click at [1040, 265] on div "**********" at bounding box center [847, 553] width 1367 height 978
click at [1040, 348] on icon "button" at bounding box center [1059, 350] width 13 height 13
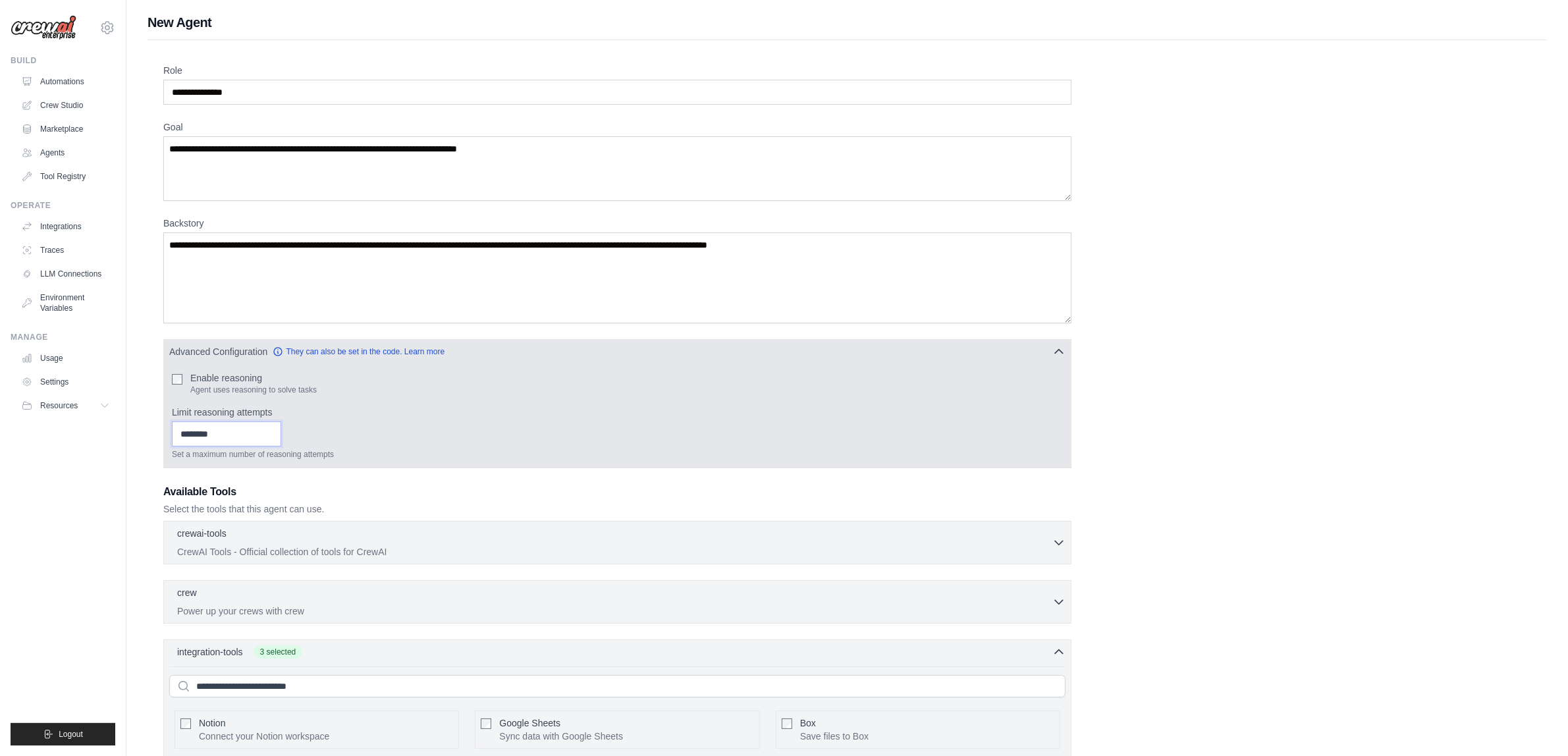
type input "*"
click at [281, 434] on input "*" at bounding box center [227, 434] width 110 height 25
click at [274, 440] on input "*" at bounding box center [227, 434] width 110 height 25
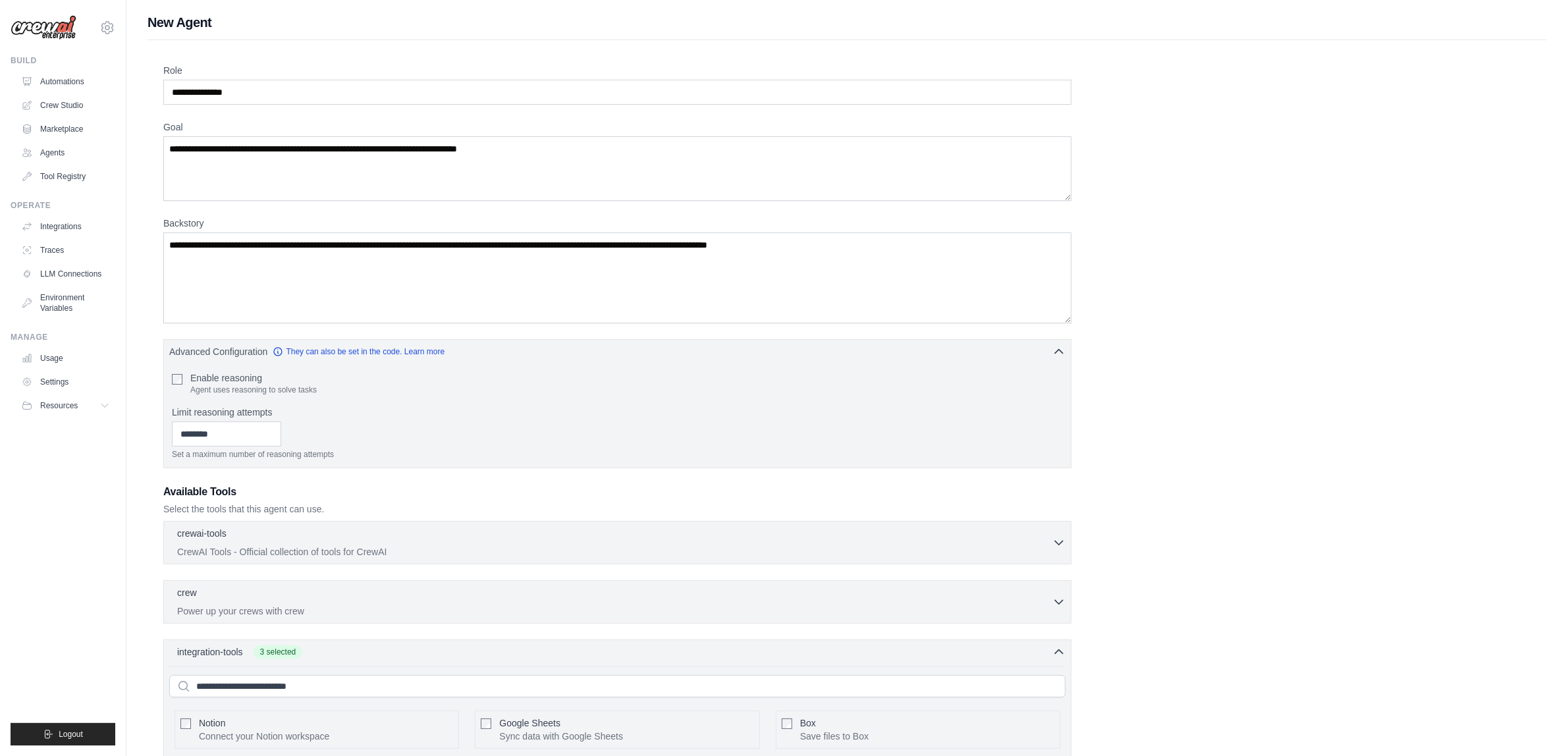
click at [476, 460] on div "**********" at bounding box center [847, 605] width 1367 height 1083
click at [272, 175] on textarea "Goal" at bounding box center [617, 169] width 908 height 64
paste textarea "**********"
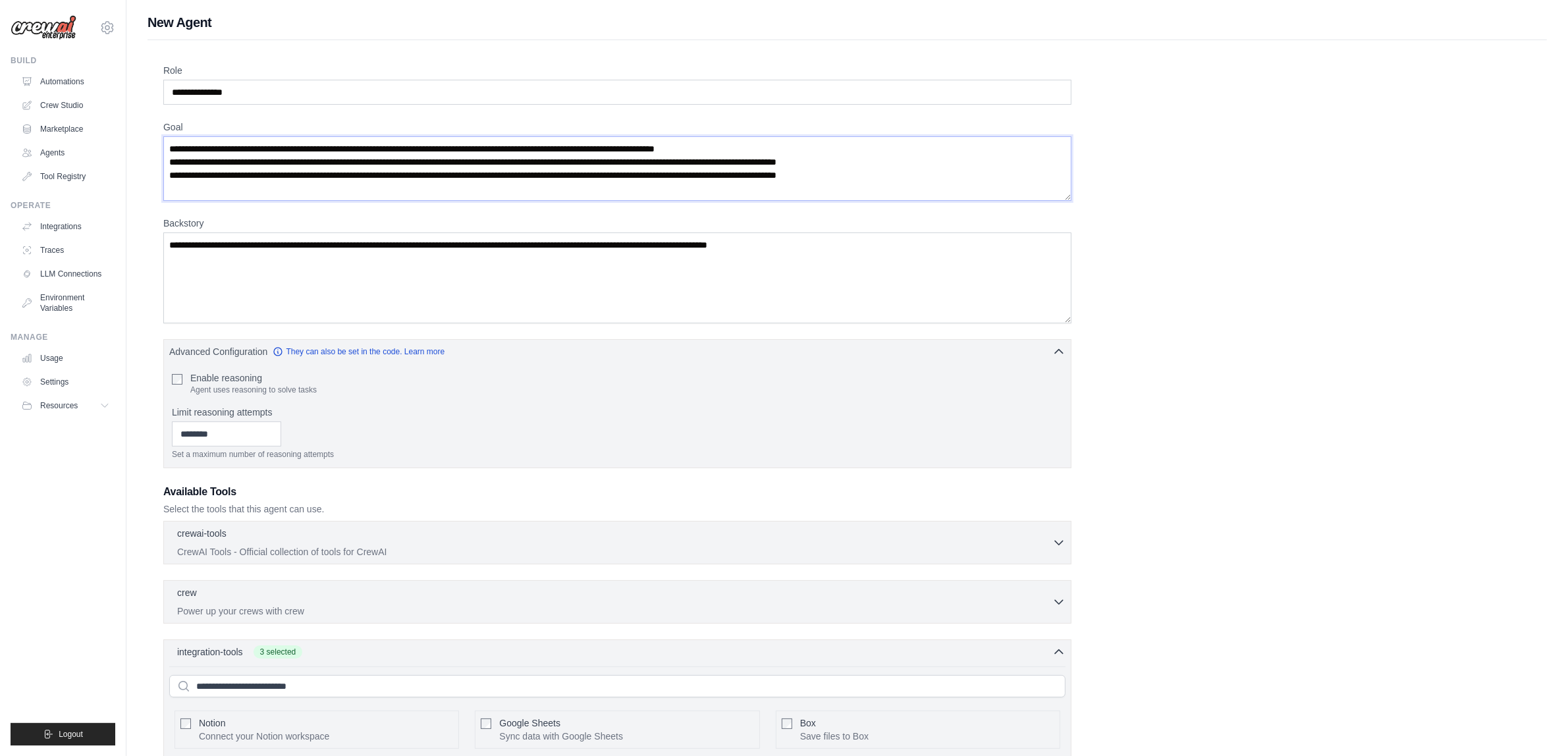
type textarea "**********"
click at [501, 290] on textarea "Backstory" at bounding box center [617, 277] width 908 height 91
paste textarea "**********"
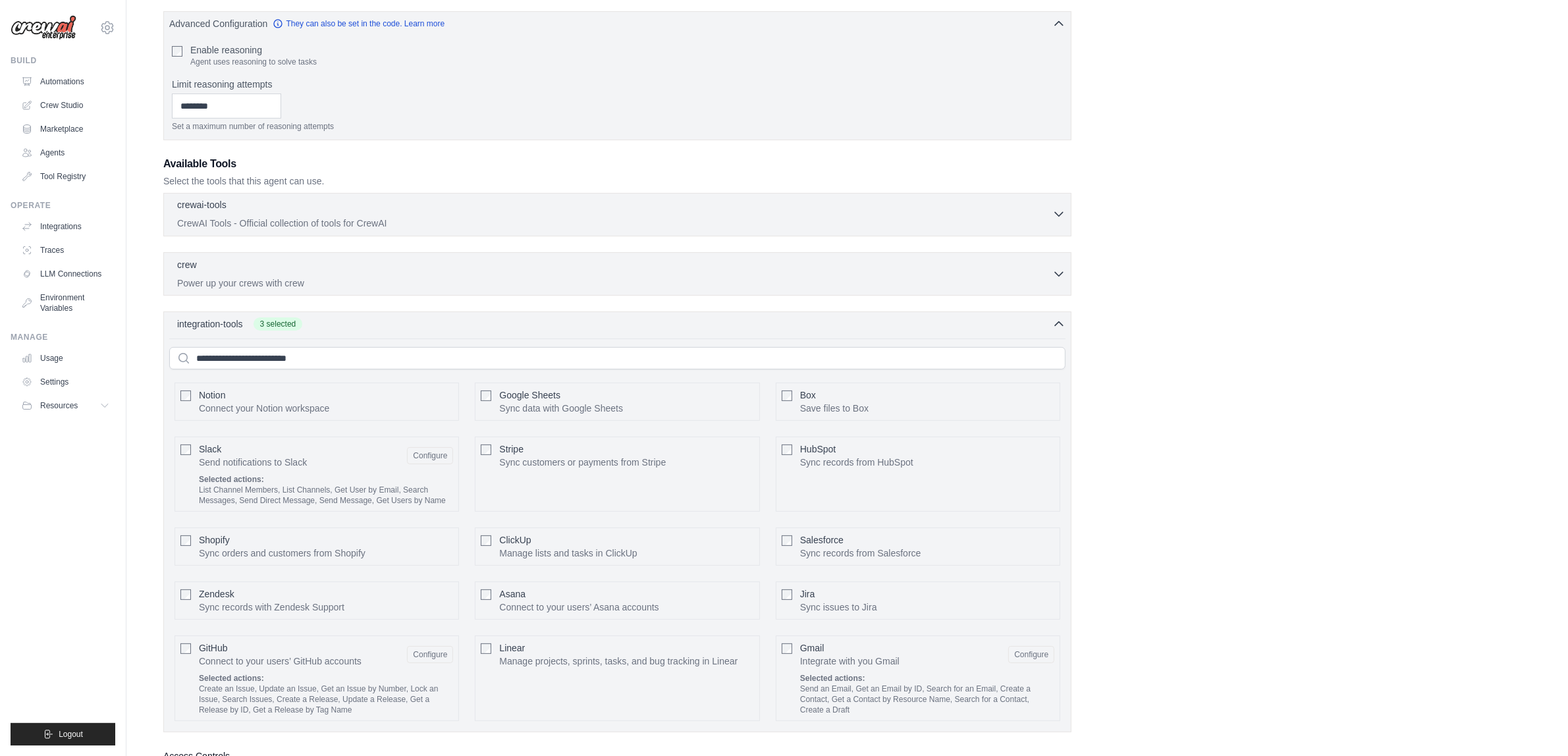
scroll to position [329, 0]
type textarea "**********"
click at [485, 281] on p "Power up your crews with crew" at bounding box center [615, 281] width 875 height 13
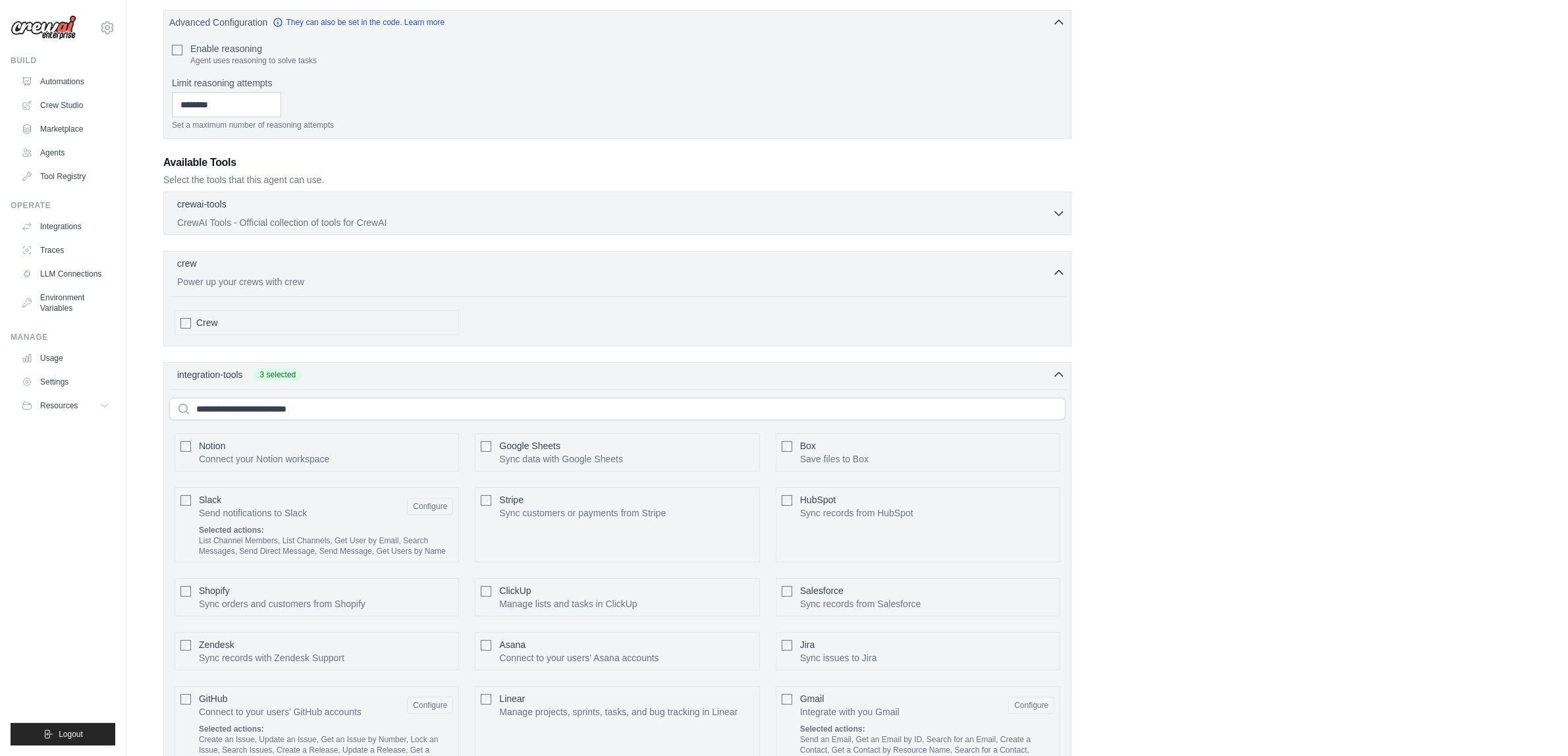
click at [283, 324] on div "Crew" at bounding box center [324, 322] width 256 height 13
click at [370, 227] on p "CrewAI Tools - Official collection of tools for CrewAI" at bounding box center [615, 222] width 875 height 13
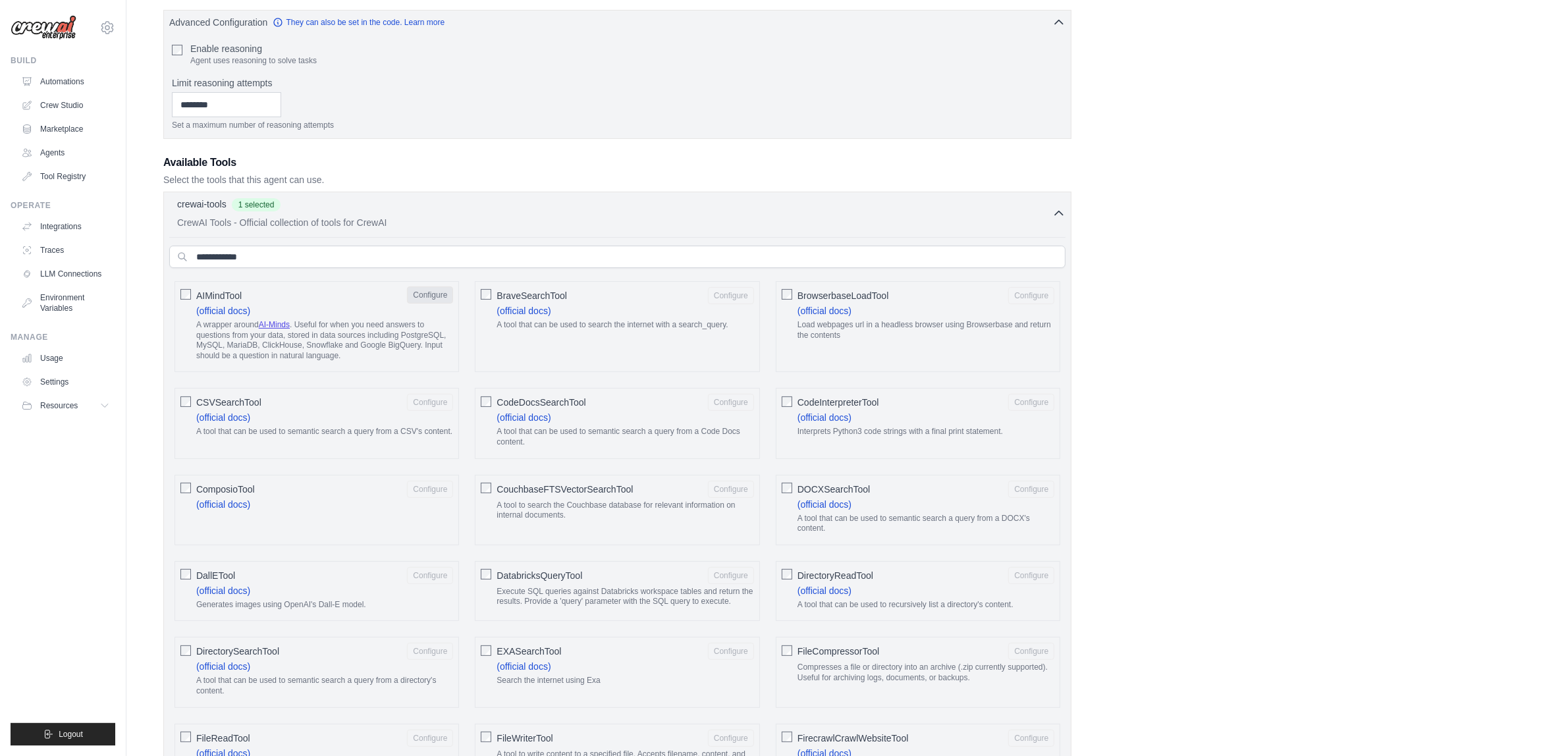
click at [438, 295] on button "Configure" at bounding box center [429, 295] width 46 height 17
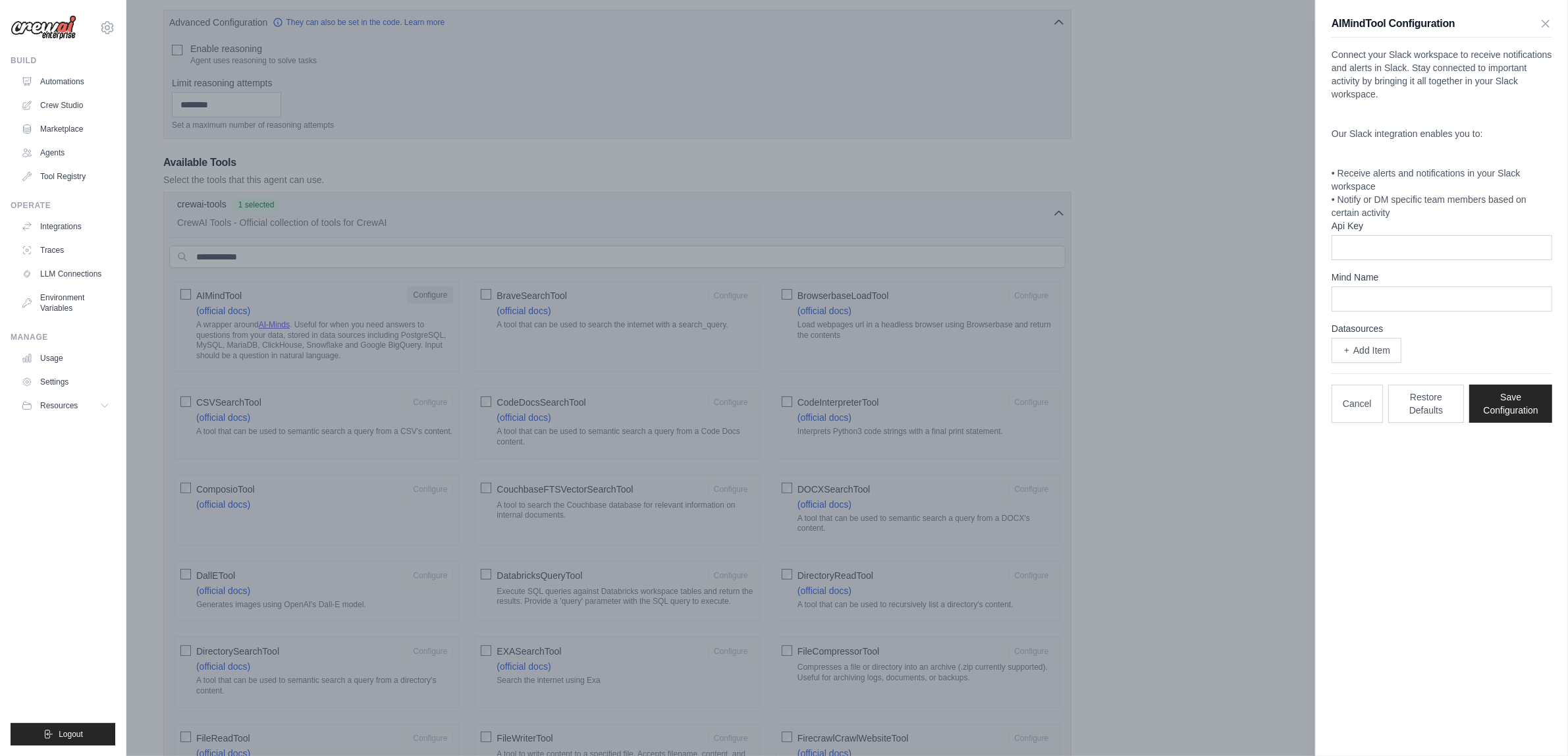
scroll to position [0, 0]
click at [620, 215] on div at bounding box center [784, 378] width 1568 height 756
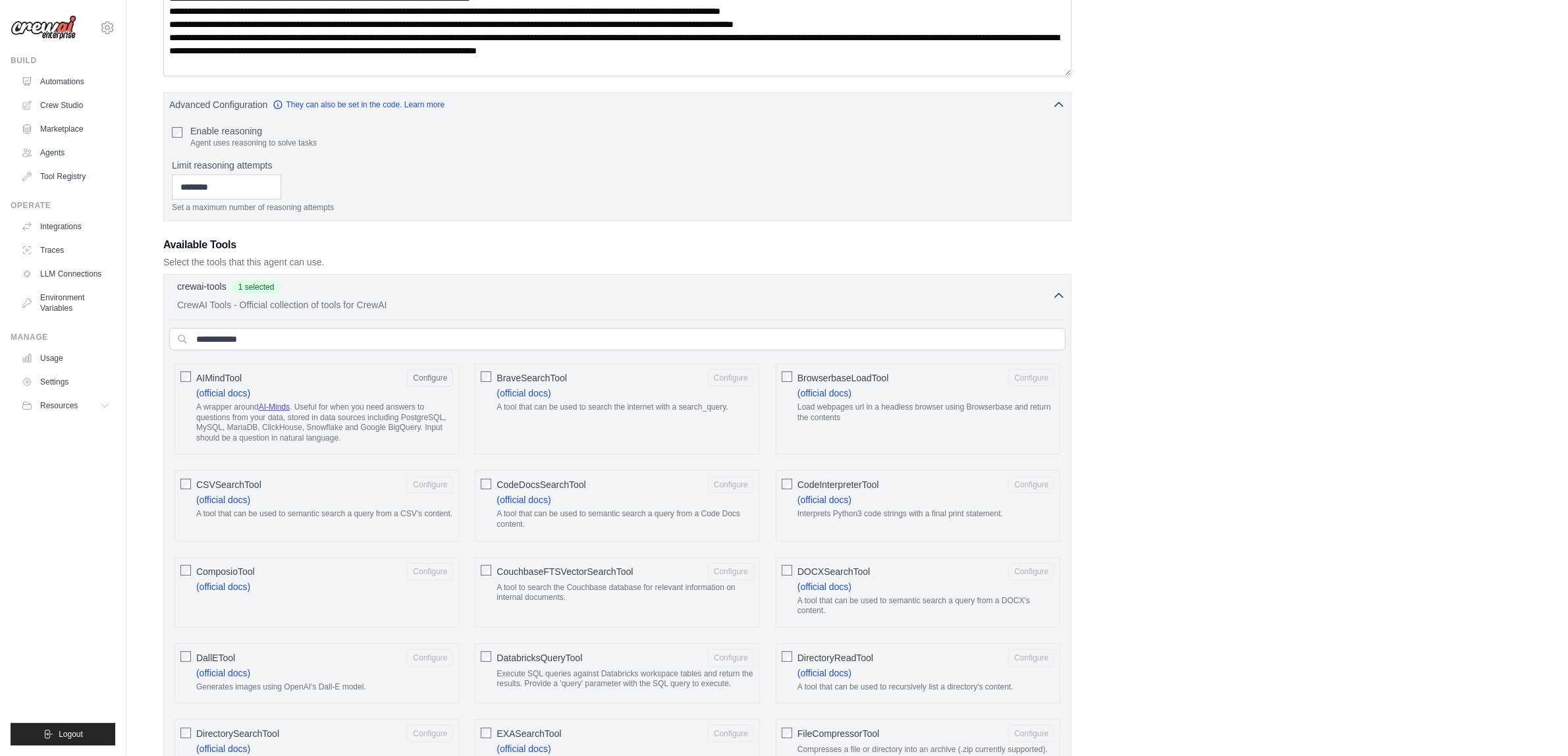
scroll to position [164, 0]
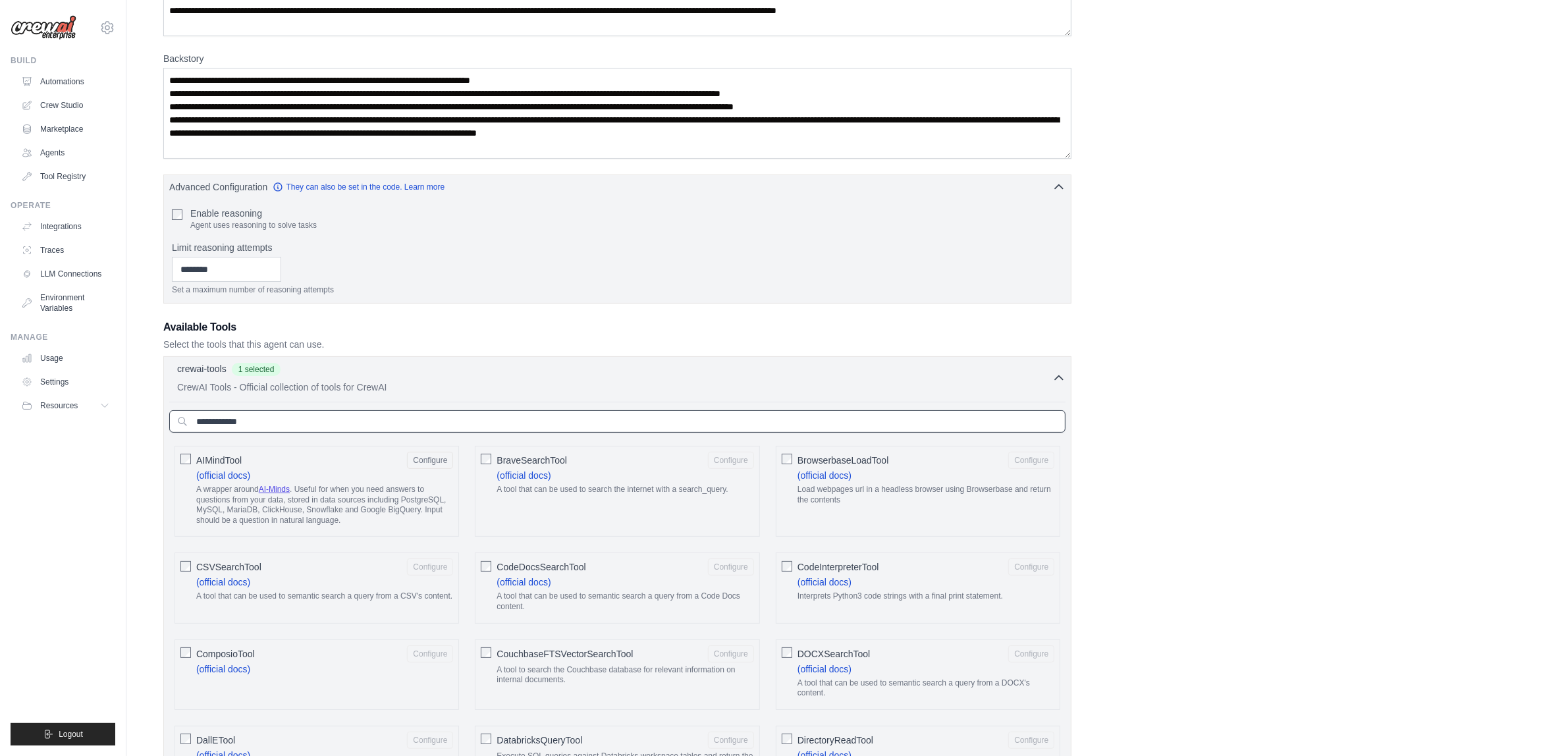
click at [479, 428] on input "text" at bounding box center [617, 421] width 896 height 23
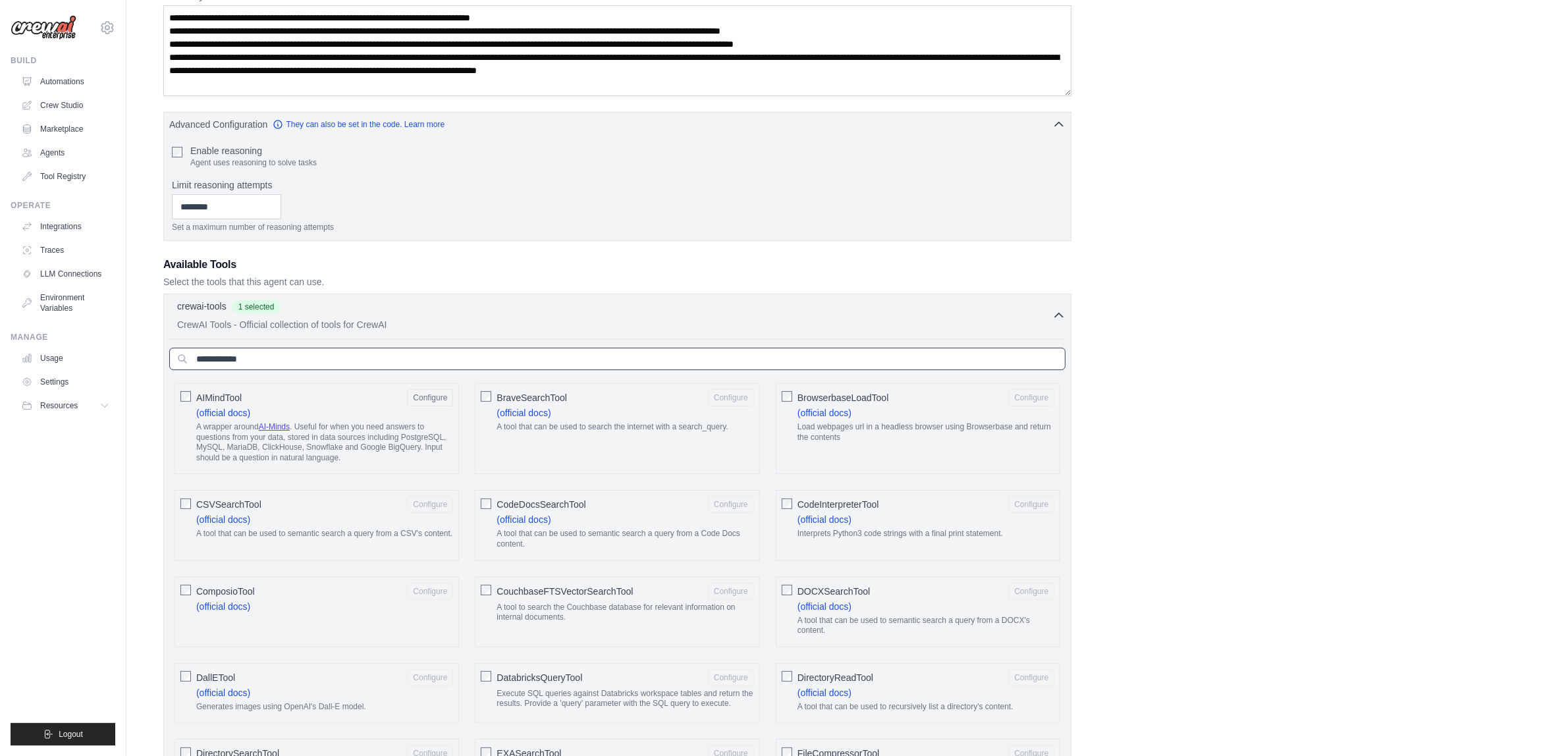
scroll to position [329, 0]
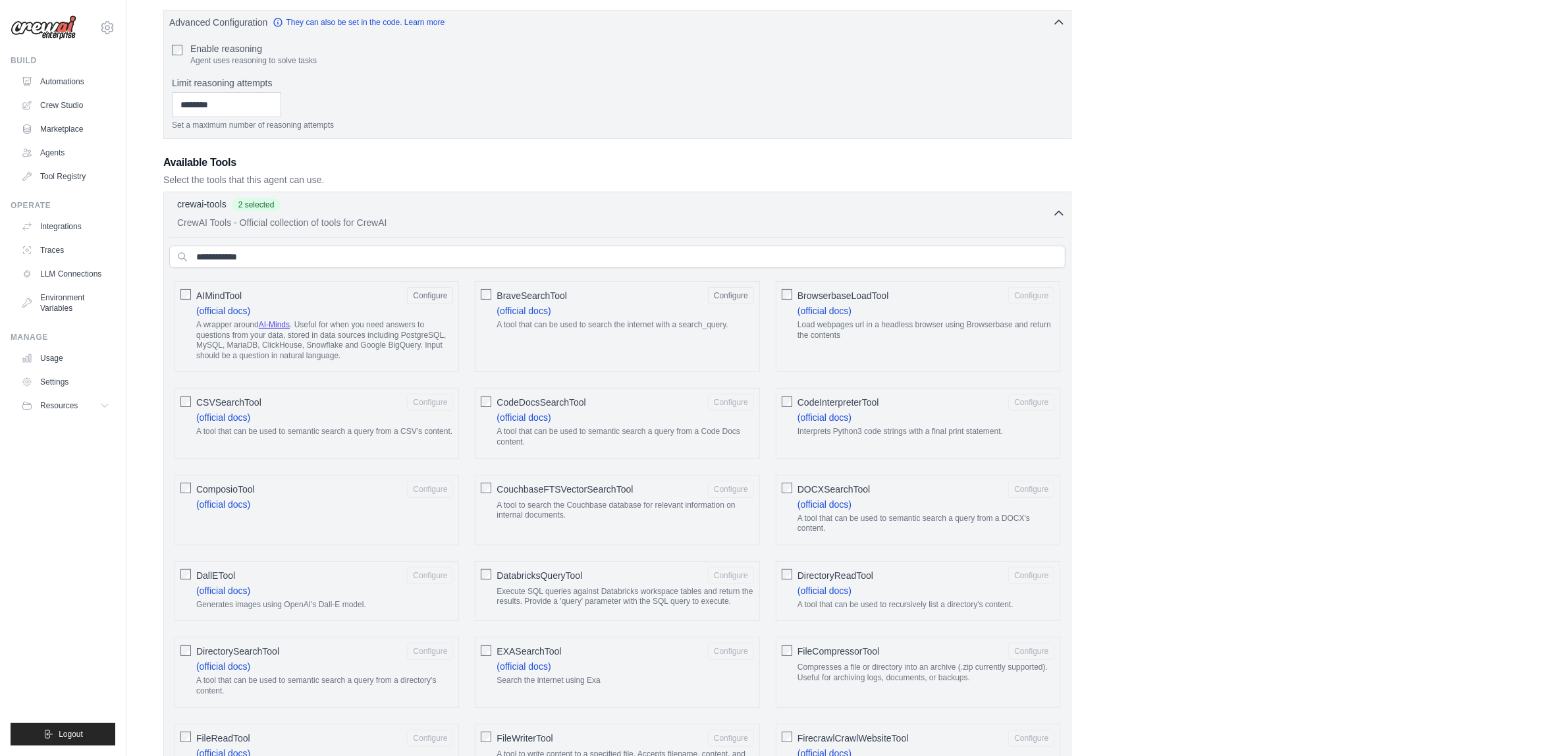
click at [795, 297] on div "BrowserbaseLoadTool Configure (official docs) Load webpages url in a headless b…" at bounding box center [917, 326] width 284 height 91
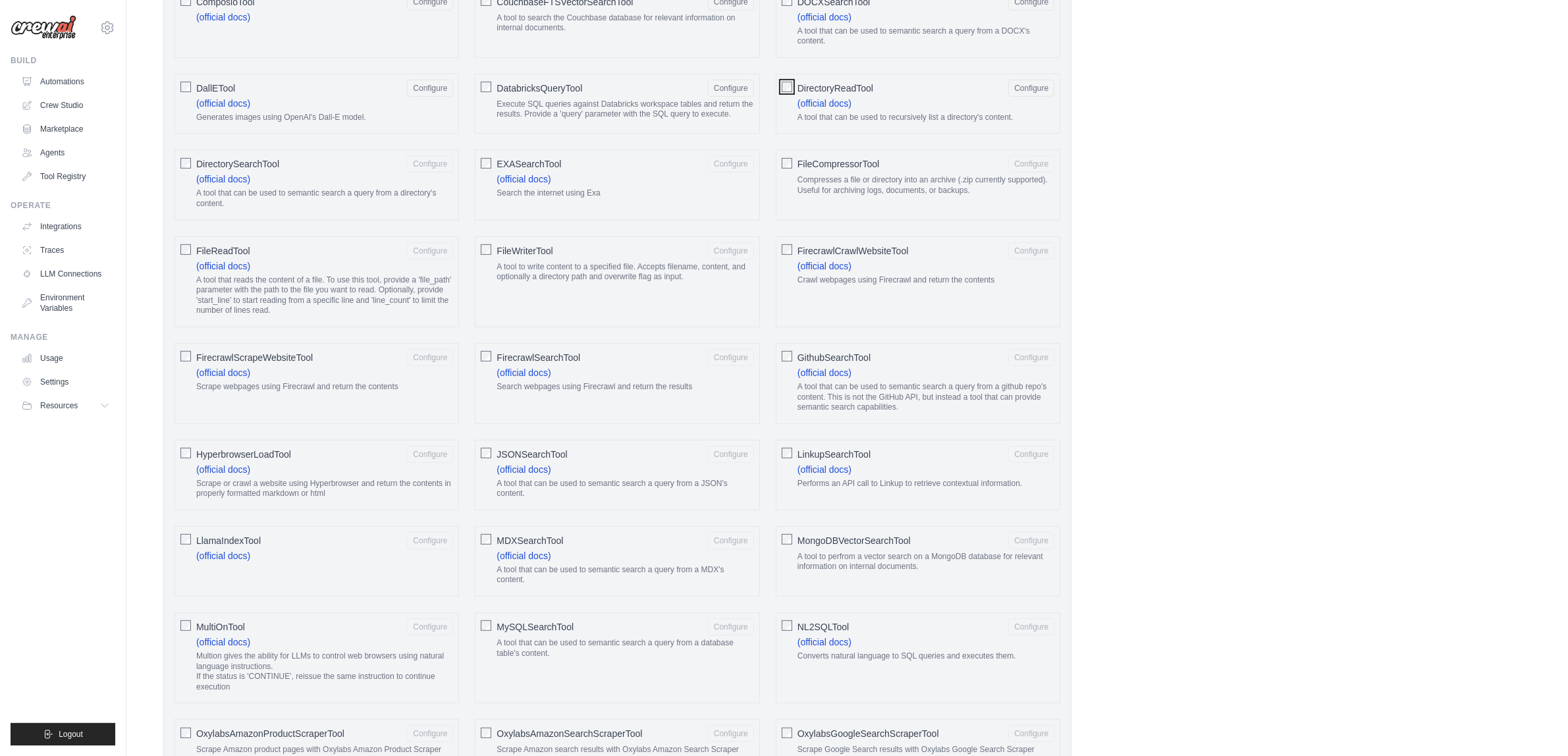
scroll to position [823, 0]
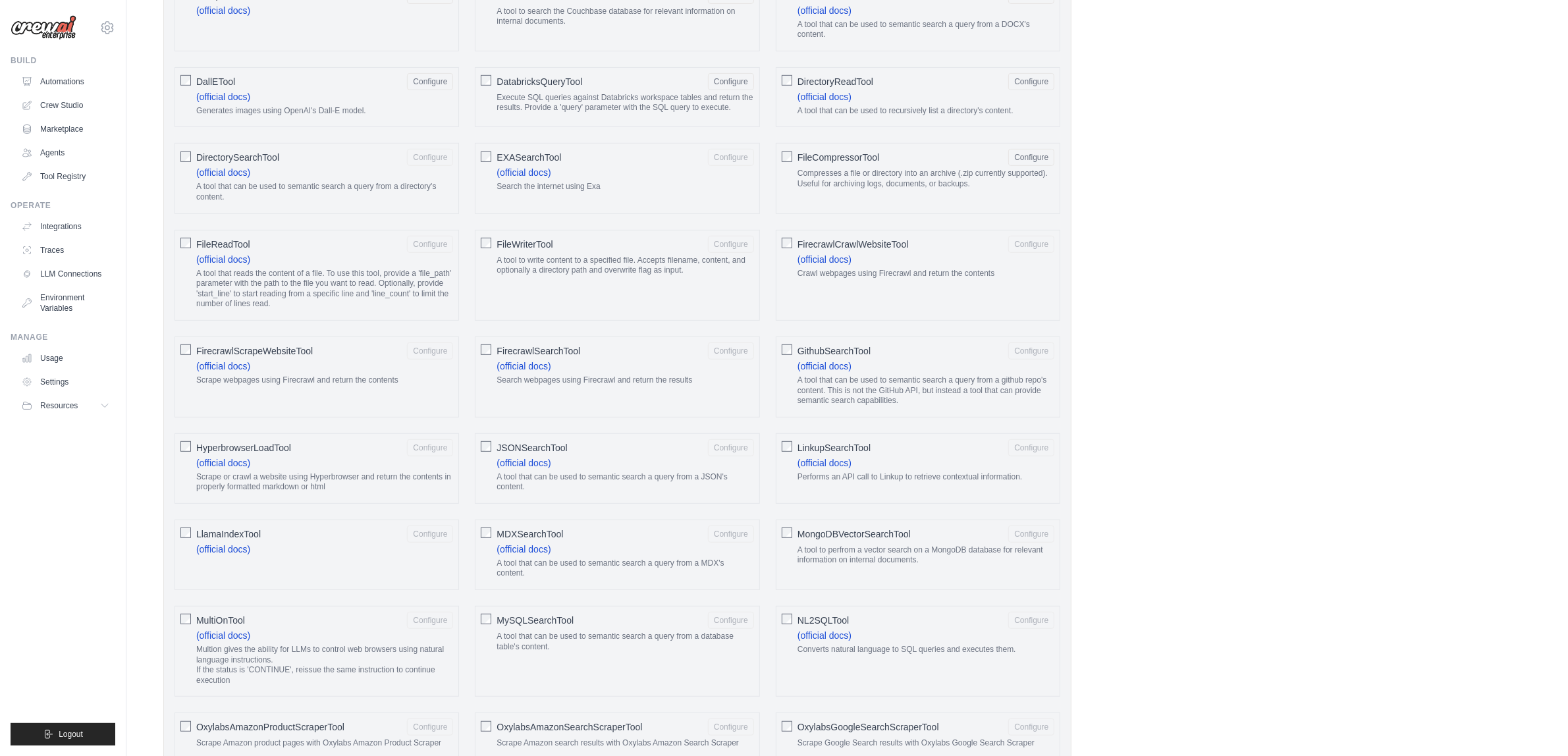
click at [488, 171] on div "EXASearchTool Configure (official docs) Search the internet using Exa" at bounding box center [616, 177] width 284 height 70
click at [188, 262] on div "FileReadTool Configure (official docs) A tool that reads the content of a file.…" at bounding box center [316, 275] width 284 height 91
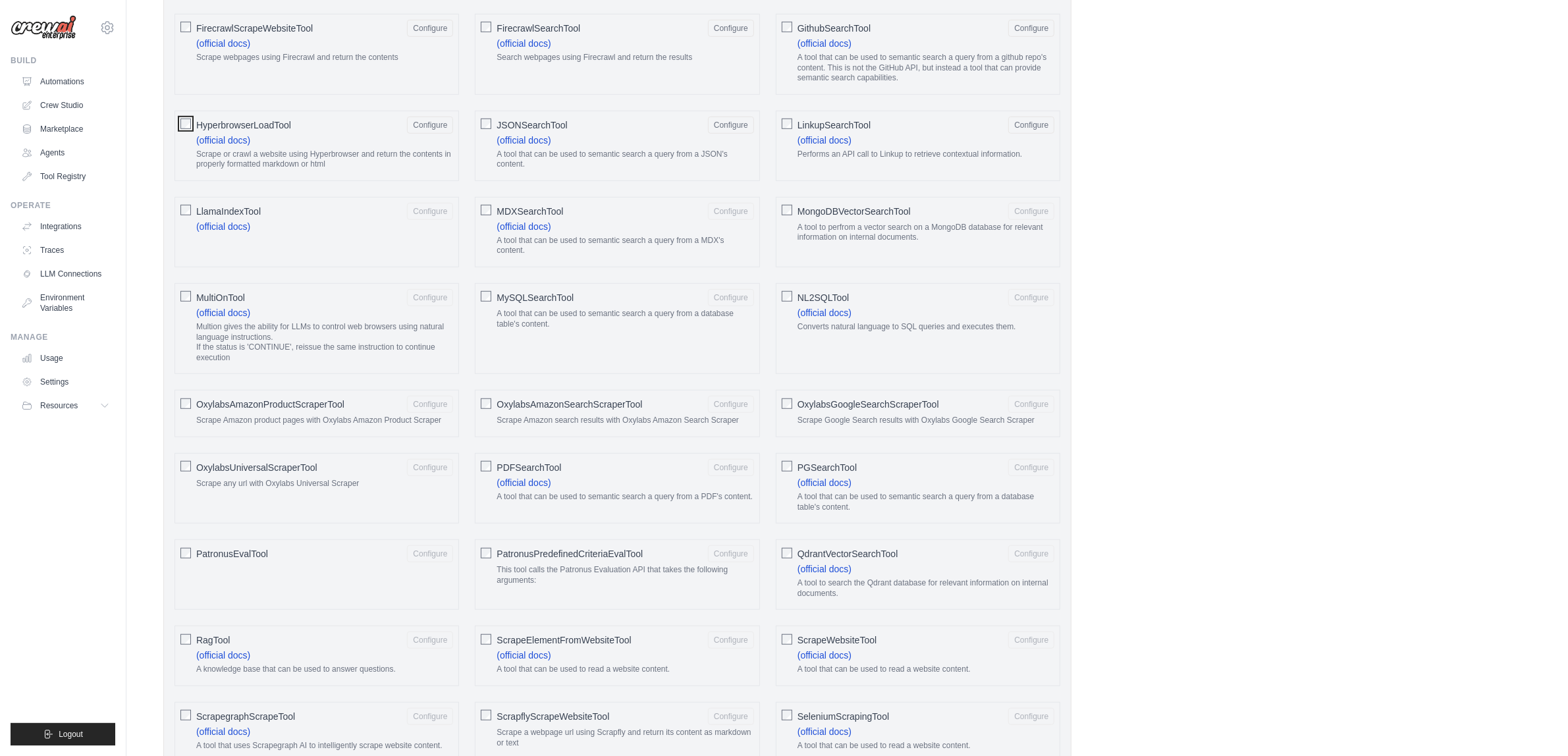
scroll to position [1152, 0]
drag, startPoint x: 501, startPoint y: 216, endPoint x: 498, endPoint y: 229, distance: 13.3
click at [501, 211] on span "MDXSearchTool" at bounding box center [529, 204] width 67 height 13
click at [497, 315] on label "MySQLSearchTool Configure A tool that can be used to semantic search a query fr…" at bounding box center [624, 305] width 256 height 45
click at [497, 404] on span "OxylabsAmazonSearchScraperTool" at bounding box center [568, 397] width 145 height 13
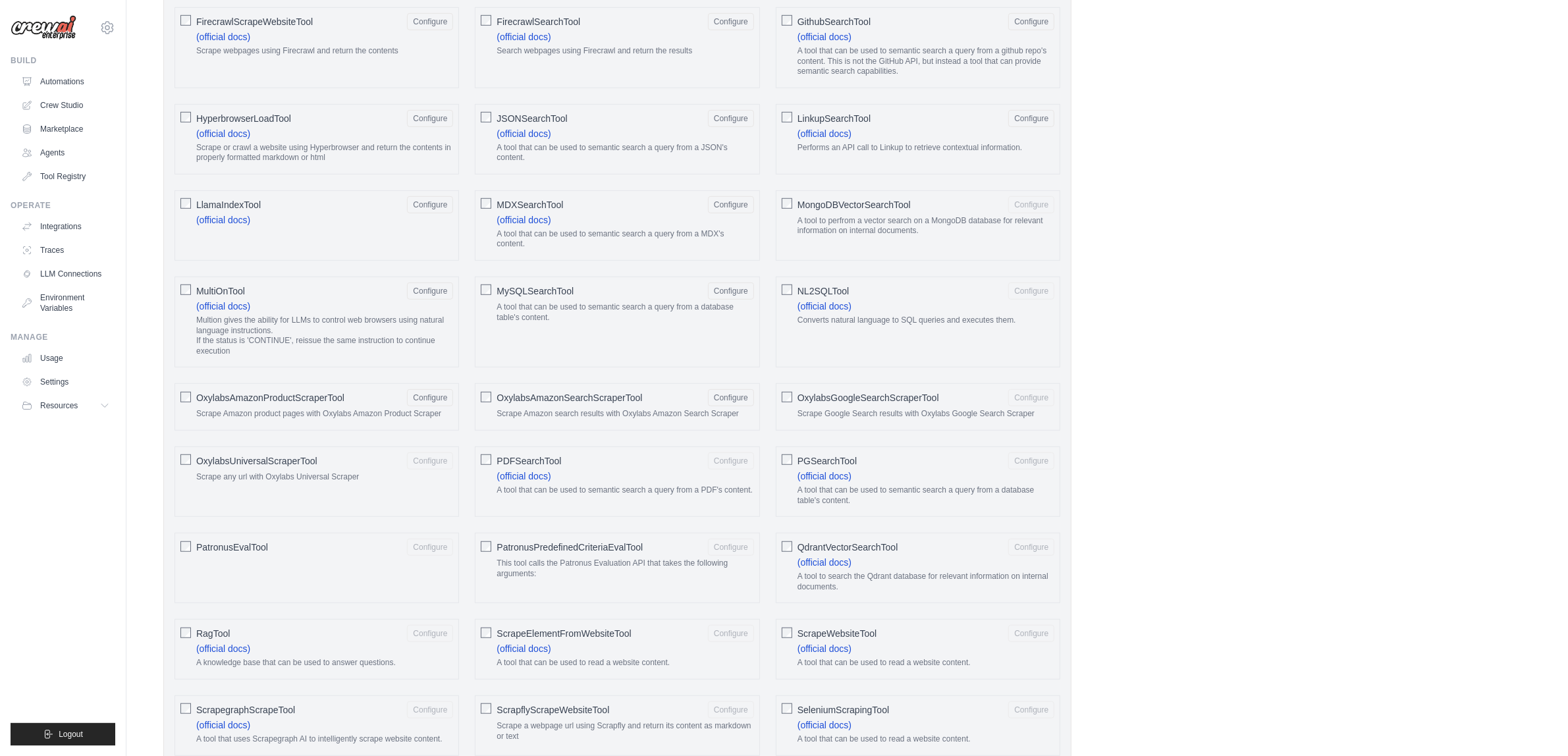
click at [845, 211] on span "MongoDBVectorSearchTool" at bounding box center [854, 204] width 113 height 13
click at [828, 297] on span "NL2SQLTool" at bounding box center [822, 290] width 51 height 13
click at [836, 404] on span "OxylabsGoogleSearchScraperTool" at bounding box center [867, 397] width 142 height 13
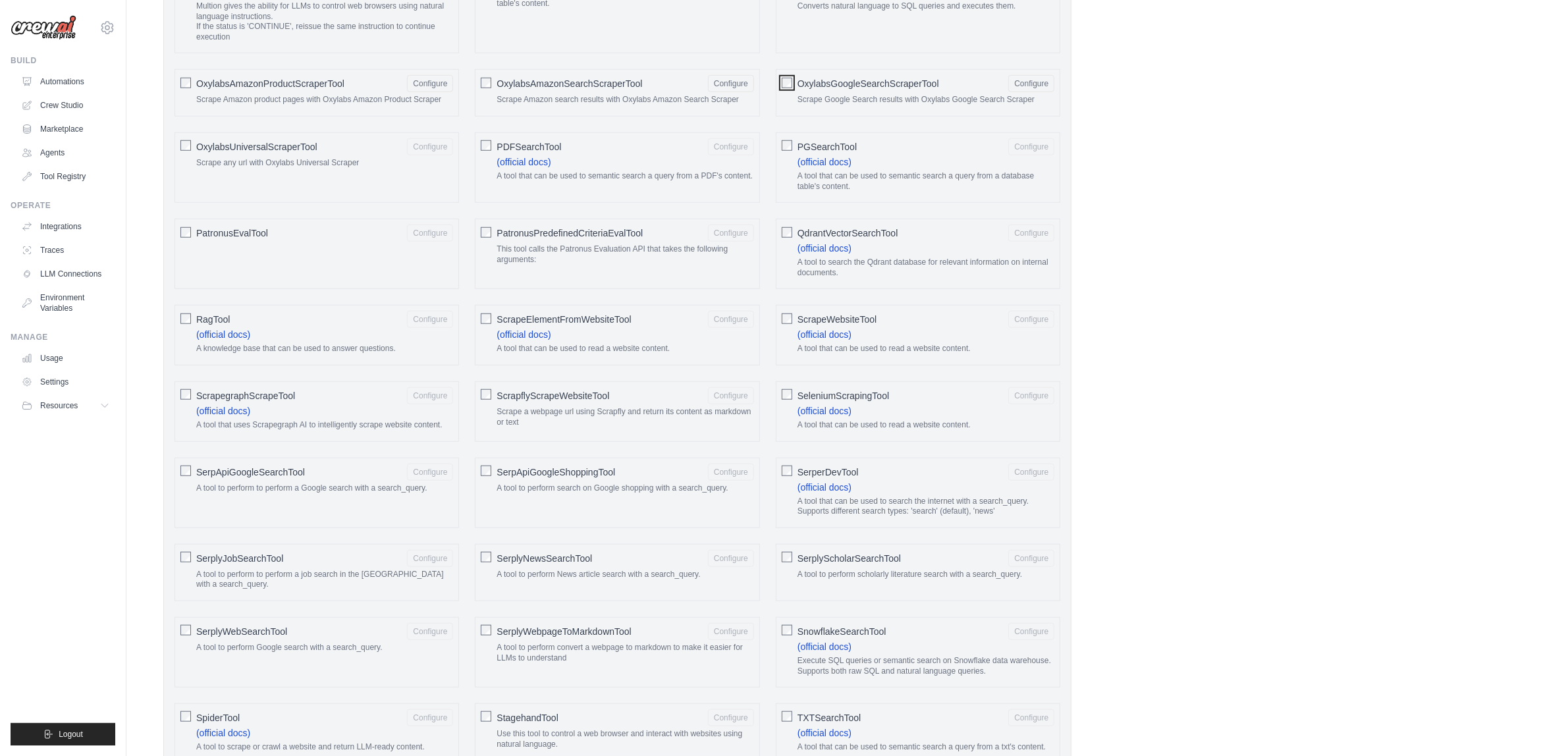
scroll to position [1481, 0]
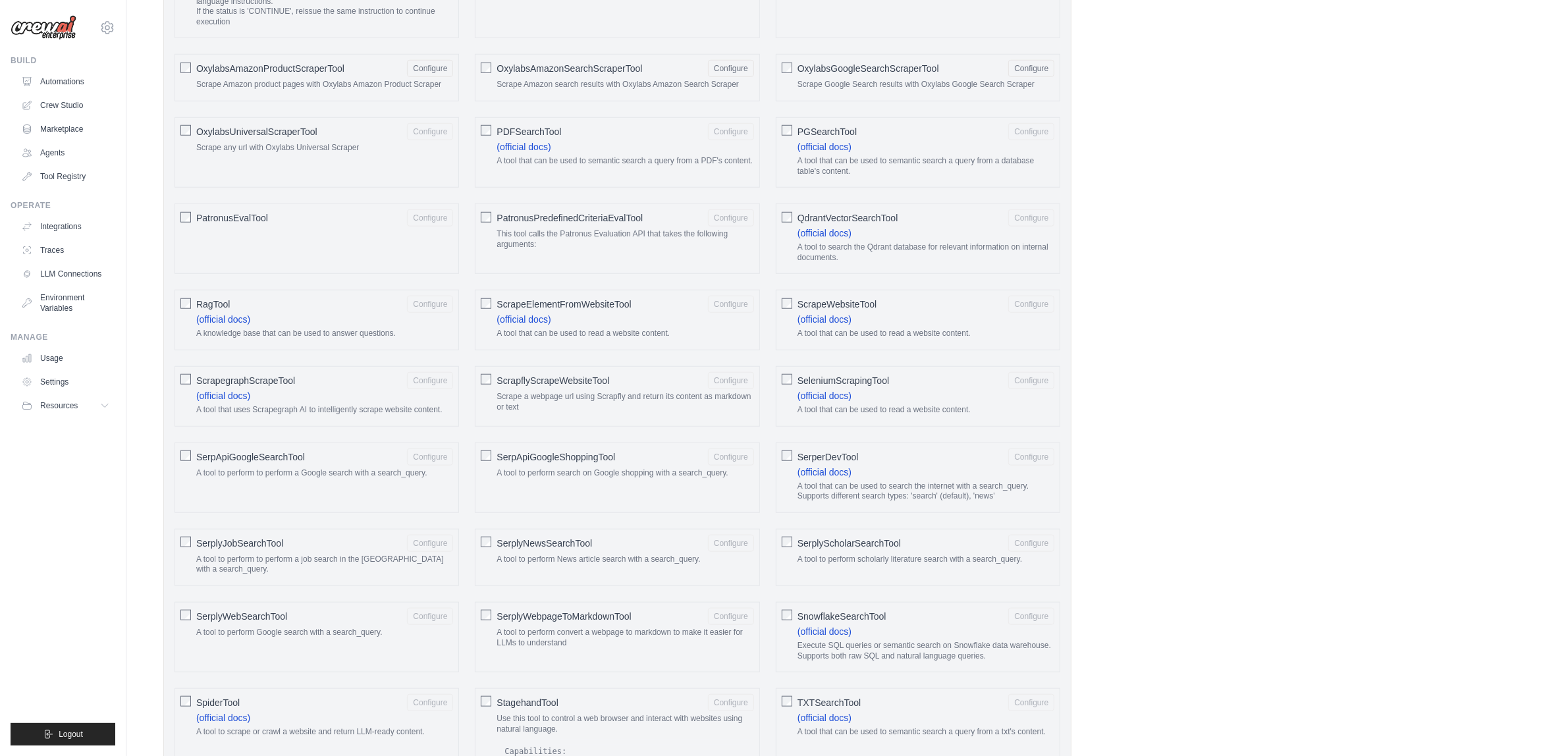
click at [830, 138] on span "PGSearchTool" at bounding box center [827, 131] width 59 height 13
click at [825, 224] on span "QdrantVectorSearchTool" at bounding box center [847, 217] width 101 height 13
click at [515, 138] on span "PDFSearchTool" at bounding box center [528, 131] width 64 height 13
click at [508, 224] on span "PatronusPredefinedCriteriaEvalTool" at bounding box center [569, 217] width 146 height 13
click at [210, 138] on span "OxylabsUniversalScraperTool" at bounding box center [256, 131] width 121 height 13
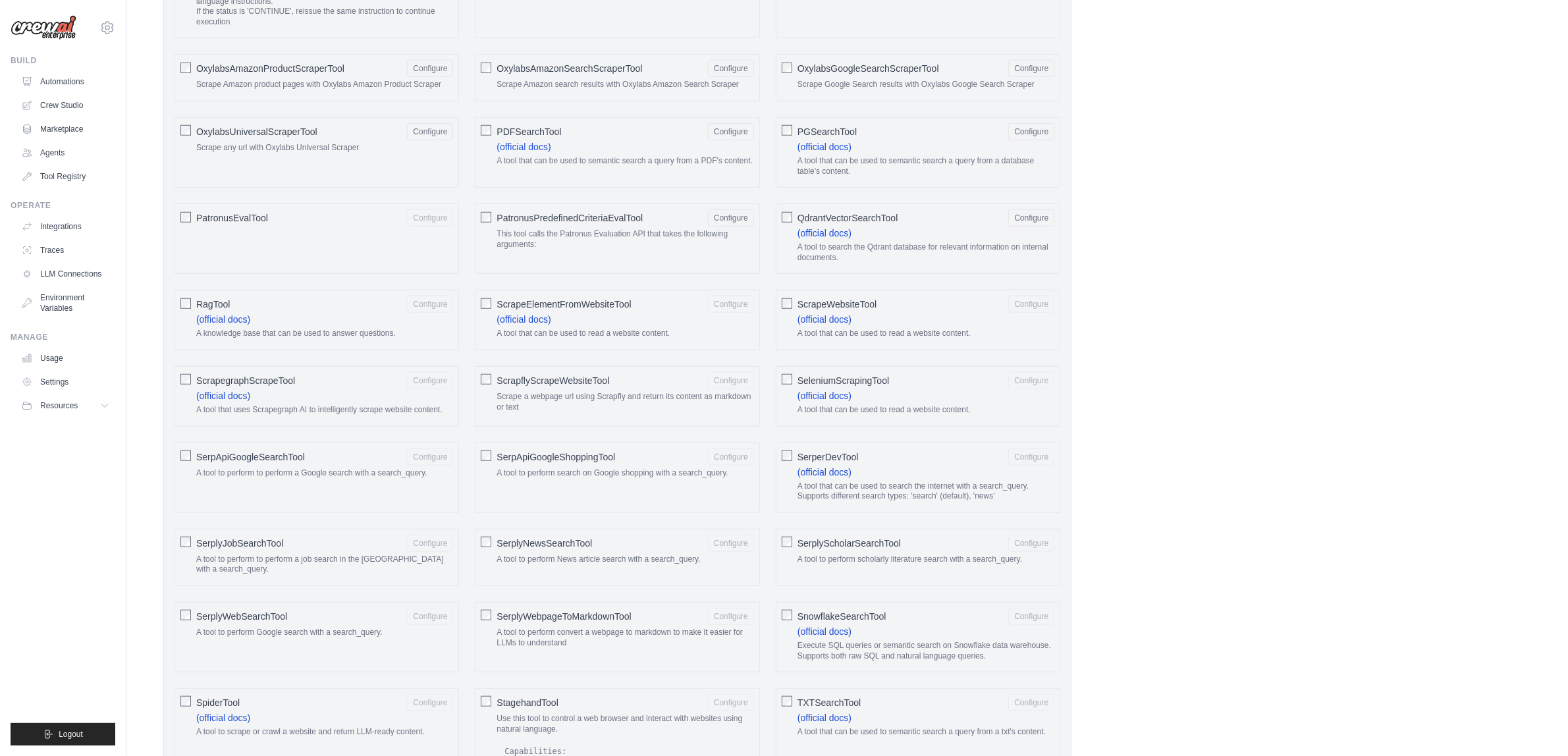
click at [223, 224] on span "PatronusEvalTool" at bounding box center [232, 217] width 72 height 13
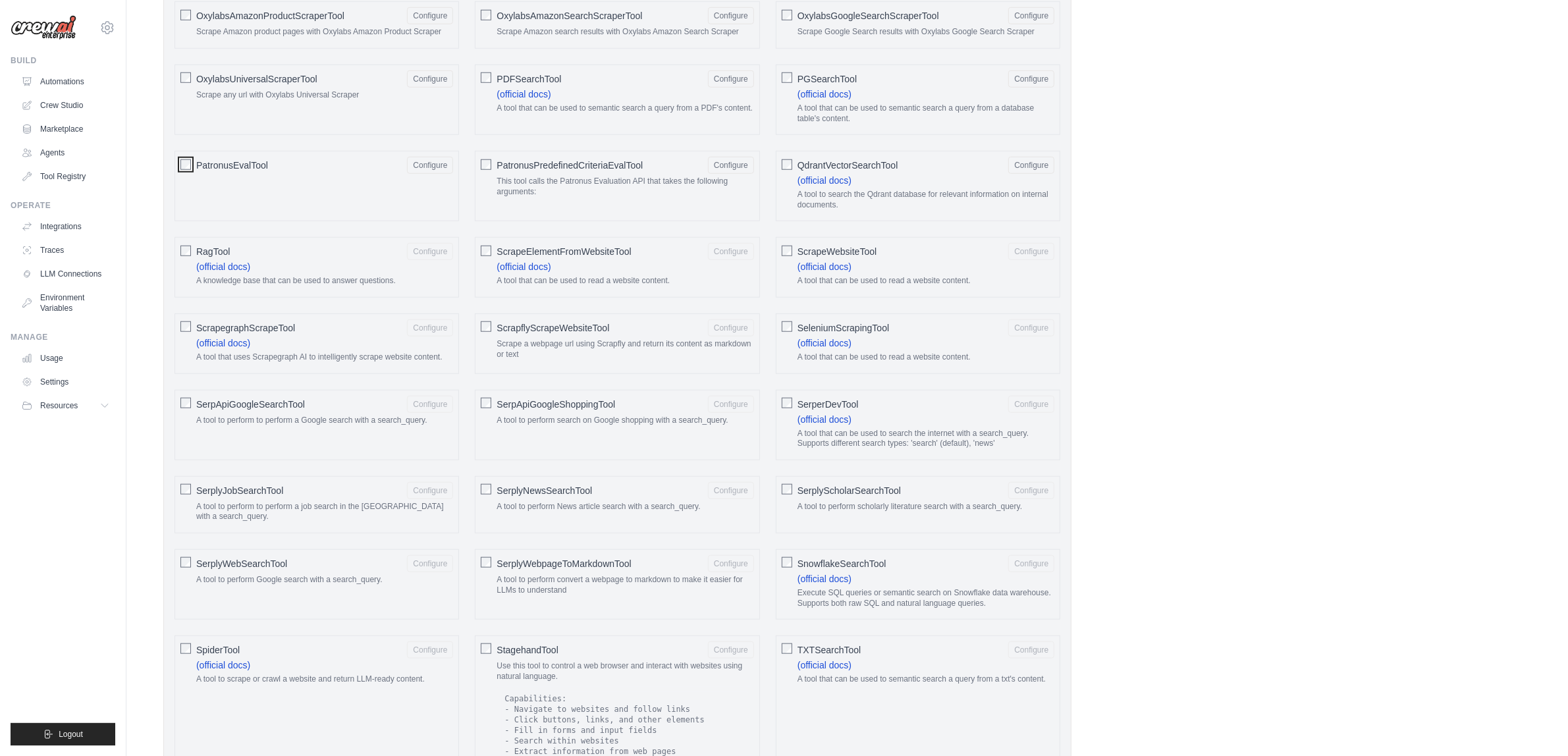
scroll to position [1563, 0]
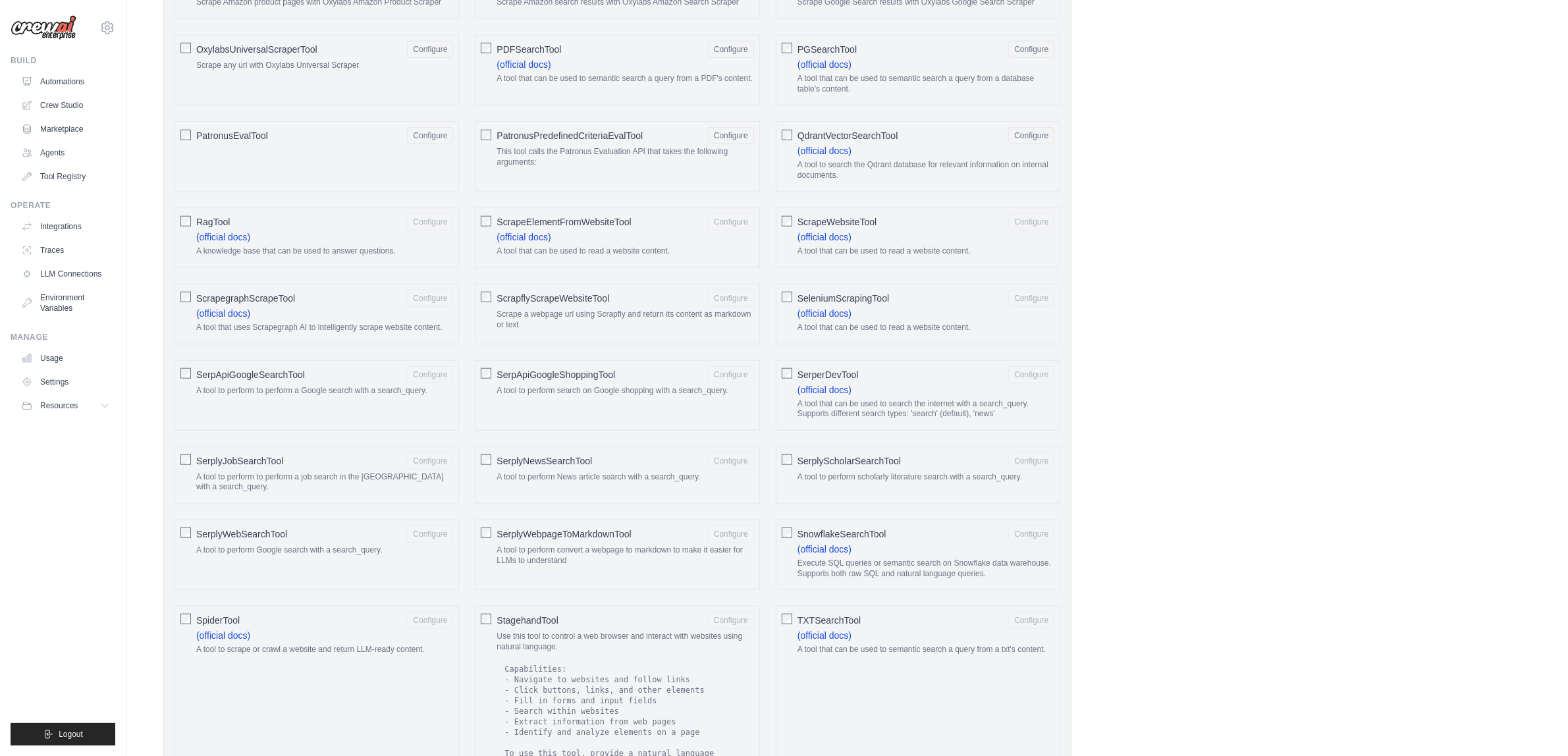
click at [219, 229] on span "RagTool" at bounding box center [213, 222] width 34 height 13
drag, startPoint x: 543, startPoint y: 245, endPoint x: 668, endPoint y: 245, distance: 125.0
click at [550, 229] on span "ScrapeElementFromWebsiteTool" at bounding box center [563, 222] width 135 height 13
click at [834, 229] on span "ScrapeWebsiteTool" at bounding box center [836, 222] width 79 height 13
click at [510, 229] on span "ScrapeElementFromWebsiteTool" at bounding box center [563, 222] width 135 height 13
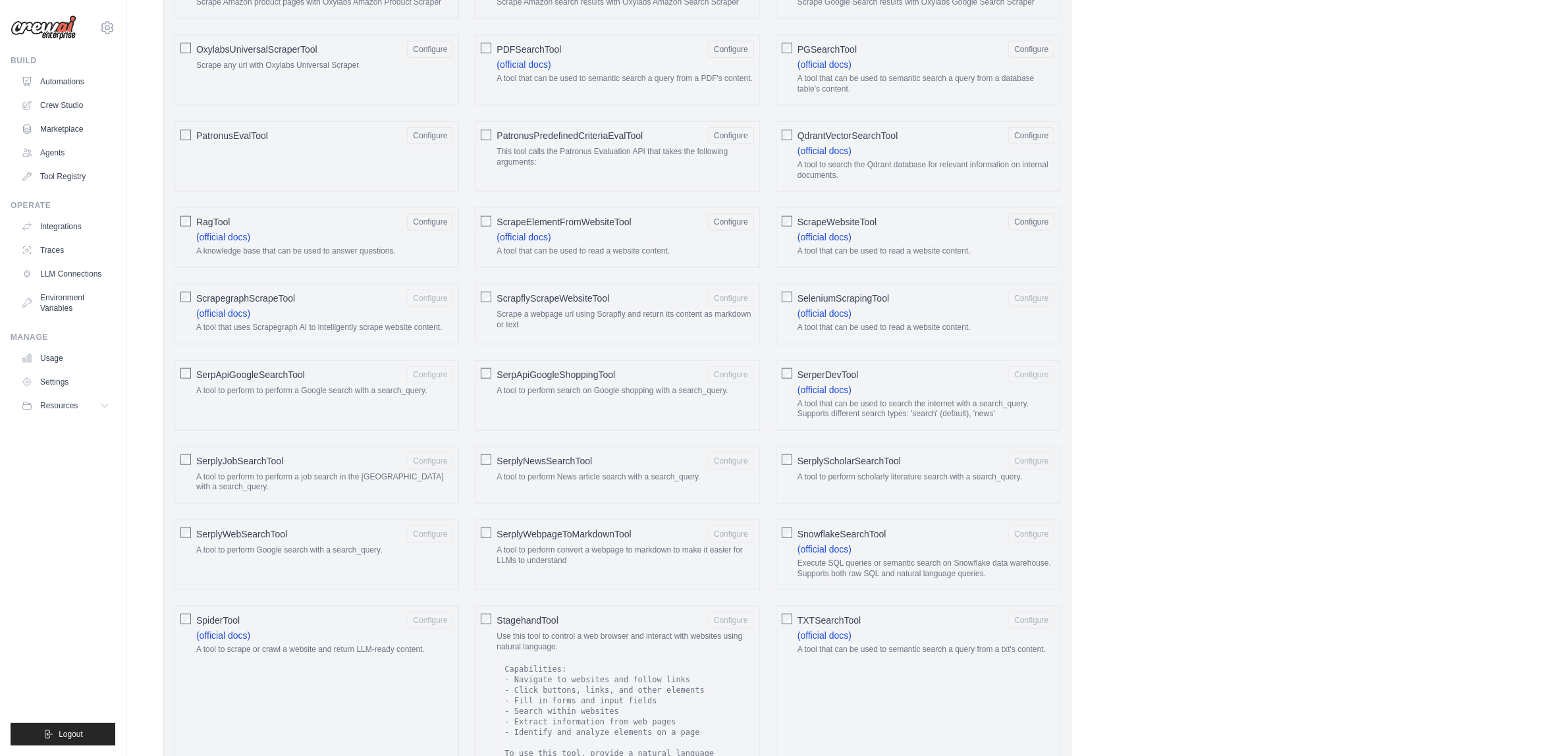
click at [228, 305] on span "ScrapegraphScrapeTool" at bounding box center [246, 298] width 99 height 13
click at [594, 305] on span "ScrapflyScrapeWebsiteTool" at bounding box center [553, 298] width 113 height 13
click at [846, 305] on span "SeleniumScrapingTool" at bounding box center [842, 298] width 91 height 13
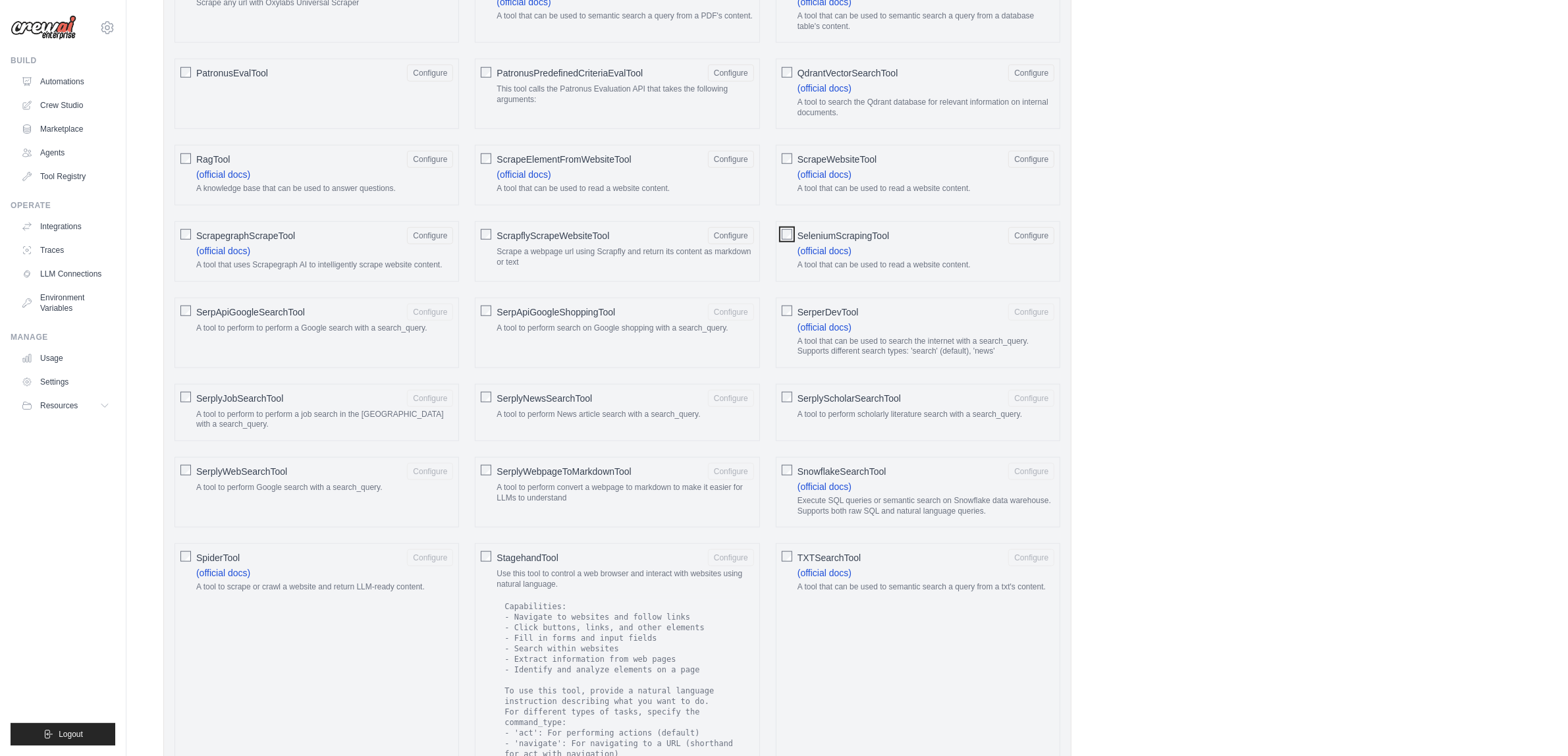
scroll to position [1810, 0]
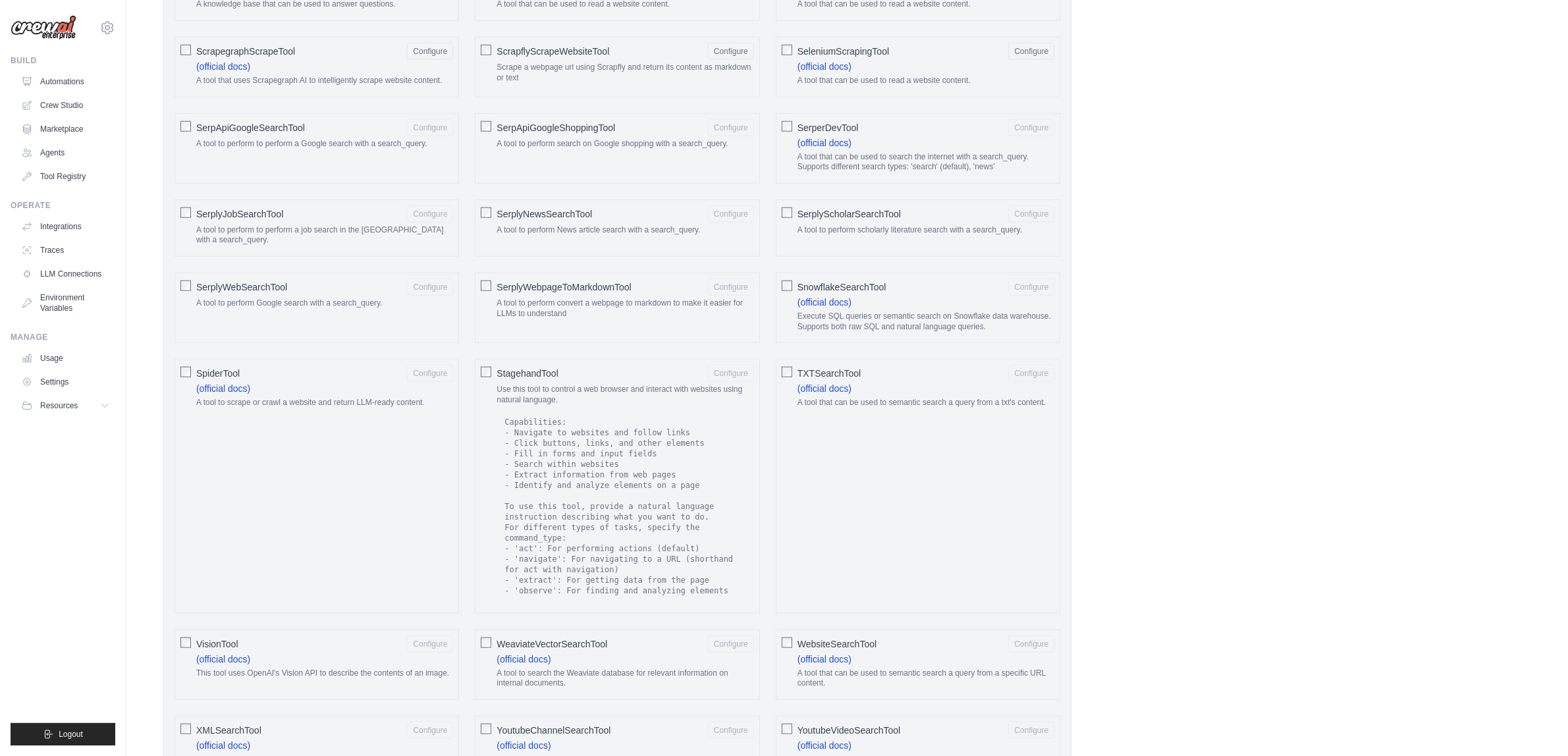
click at [834, 135] on span "SerperDevTool" at bounding box center [827, 127] width 61 height 13
click at [828, 221] on span "SerplyScholarSearchTool" at bounding box center [848, 214] width 103 height 13
click at [821, 294] on span "SnowflakeSearchTool" at bounding box center [841, 287] width 89 height 13
click at [810, 380] on span "TXTSearchTool" at bounding box center [828, 373] width 63 height 13
click at [540, 380] on span "StagehandTool" at bounding box center [527, 373] width 61 height 13
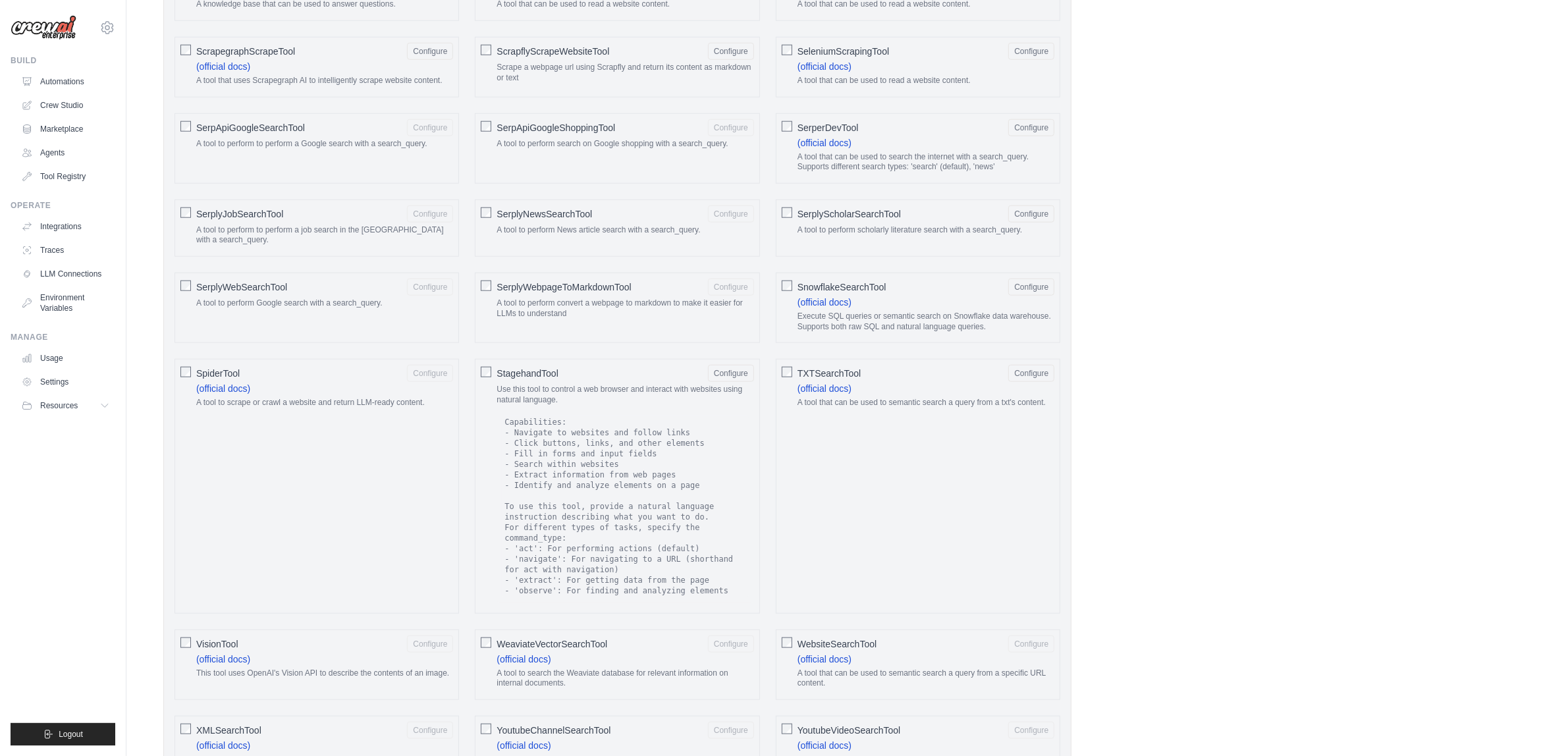
click at [539, 319] on p "A tool to perform convert a webpage to markdown to make it easier for LLMs to u…" at bounding box center [624, 308] width 256 height 20
click at [531, 221] on span "SerplyNewsSearchTool" at bounding box center [544, 214] width 96 height 13
click at [303, 246] on p "A tool to perform to perform a job search in the US with a search_query." at bounding box center [324, 235] width 256 height 20
click at [248, 136] on div "SerpApiGoogleSearchTool Configure" at bounding box center [324, 128] width 256 height 17
click at [268, 314] on label "SerplyWebSearchTool Configure A tool to perform Google search with a search_que…" at bounding box center [324, 295] width 256 height 36
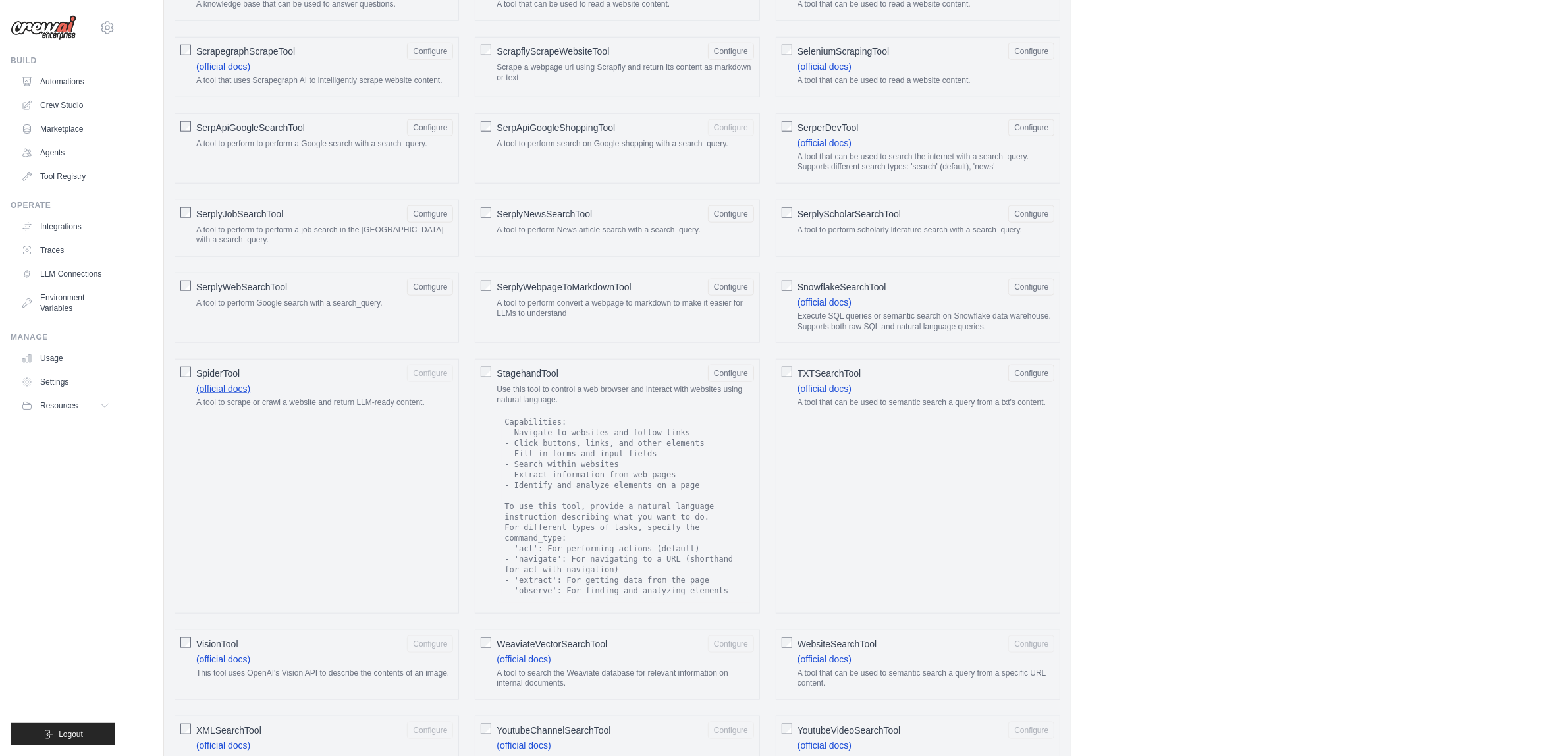
click at [250, 394] on link "(official docs)" at bounding box center [223, 388] width 54 height 10
click at [285, 414] on label "SpiderTool Configure (official docs) A tool to scrape or crawl a website and re…" at bounding box center [324, 389] width 256 height 49
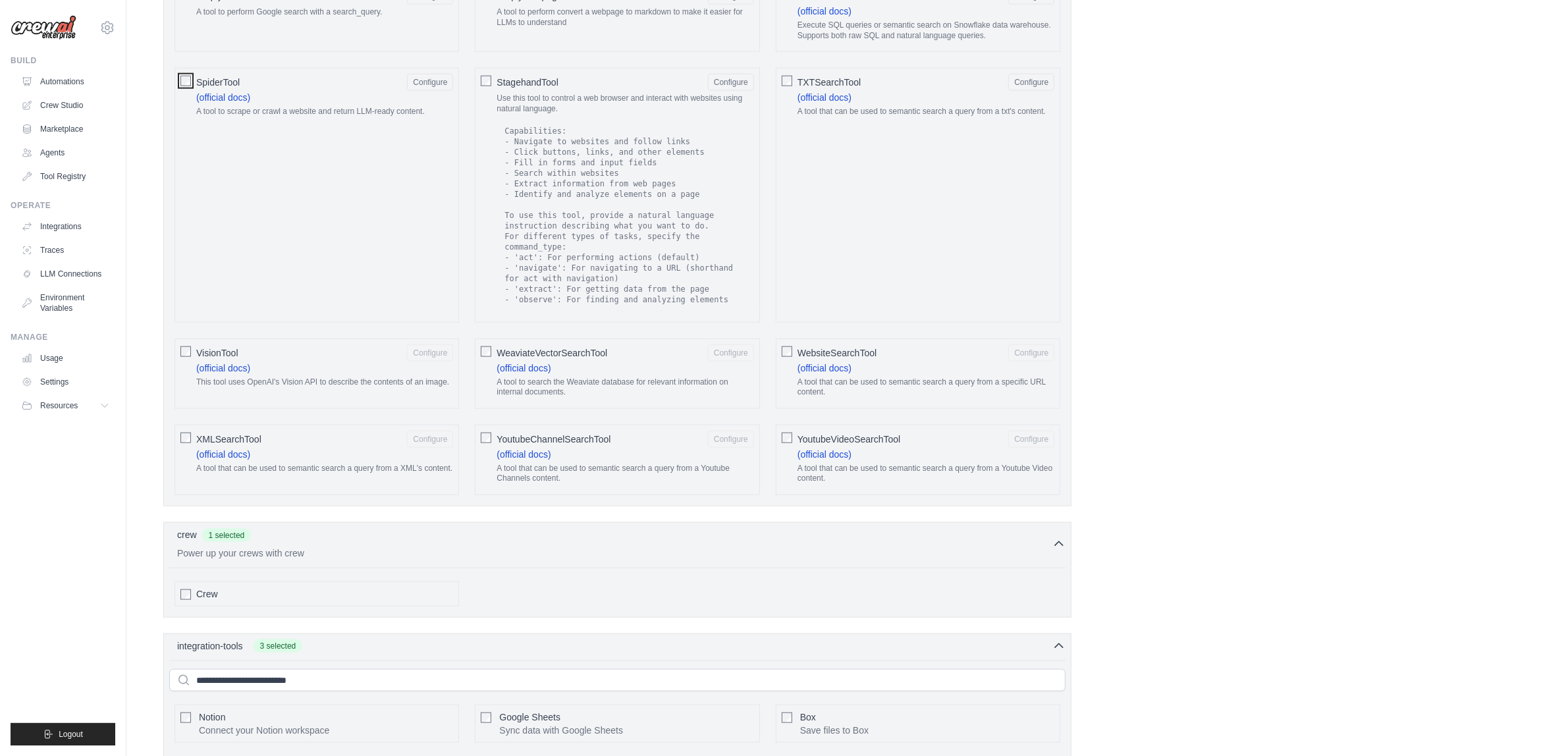
scroll to position [2139, 0]
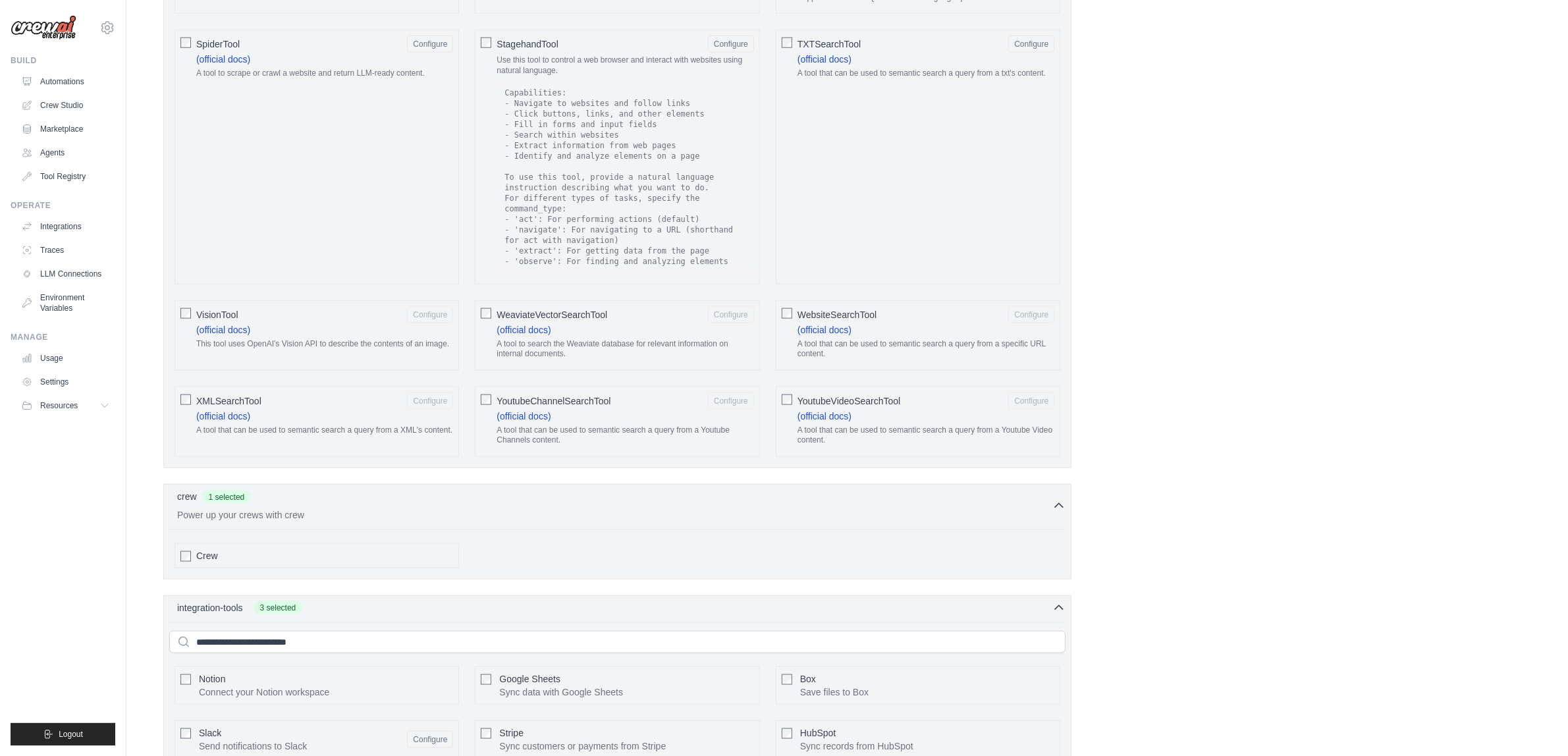
click at [315, 323] on div "VisionTool Configure" at bounding box center [324, 315] width 256 height 17
click at [329, 409] on div "XMLSearchTool Configure" at bounding box center [324, 401] width 256 height 17
click at [613, 360] on label "WeaviateVectorSearchTool Configure (official docs) A tool to search the Weaviat…" at bounding box center [624, 335] width 256 height 58
click at [615, 451] on label "YoutubeChannelSearchTool Configure (official docs) A tool that can be used to s…" at bounding box center [624, 421] width 256 height 58
click at [920, 357] on label "WebsiteSearchTool Configure (official docs) A tool that can be used to semantic…" at bounding box center [925, 335] width 256 height 58
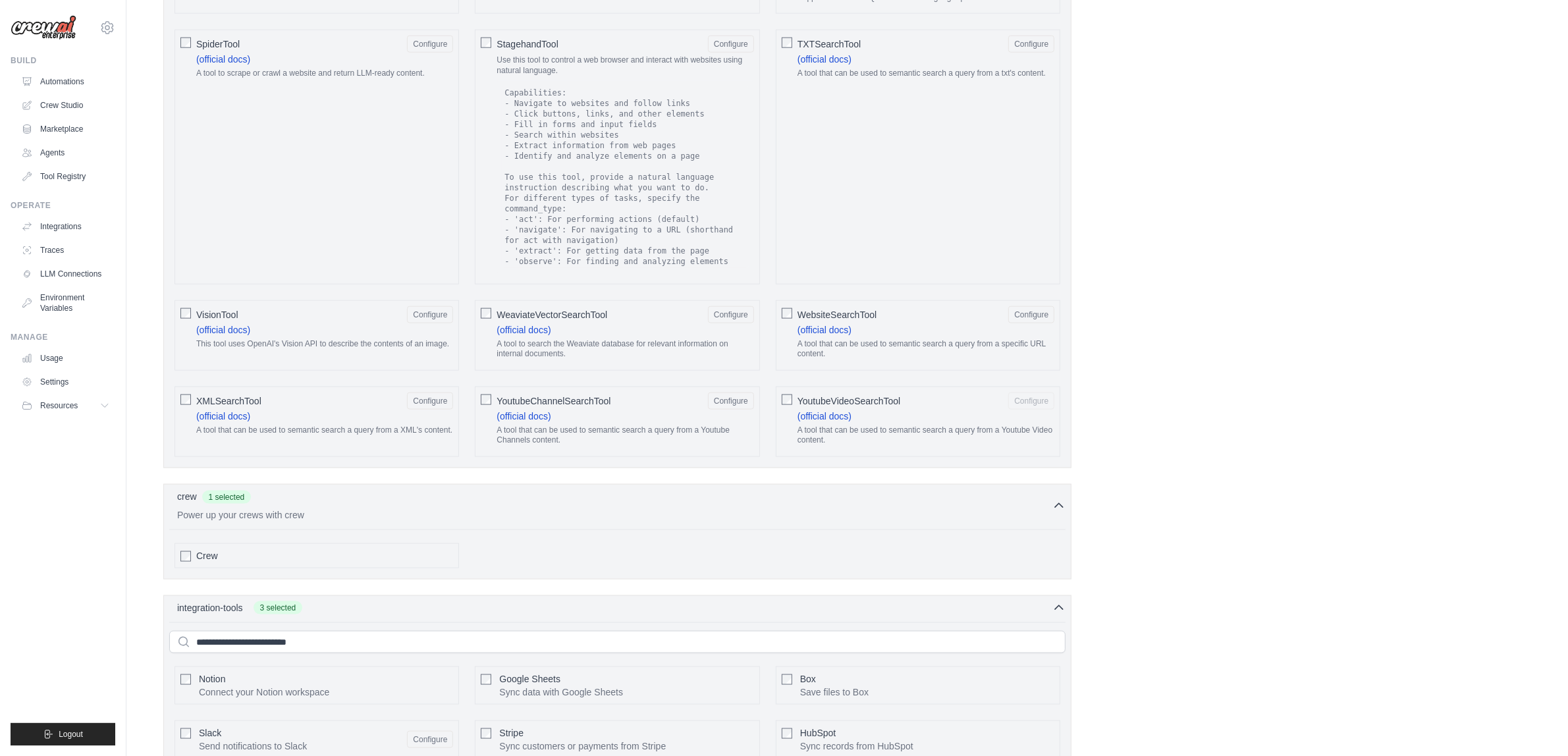
click at [902, 409] on div "YoutubeVideoSearchTool Configure" at bounding box center [925, 401] width 256 height 17
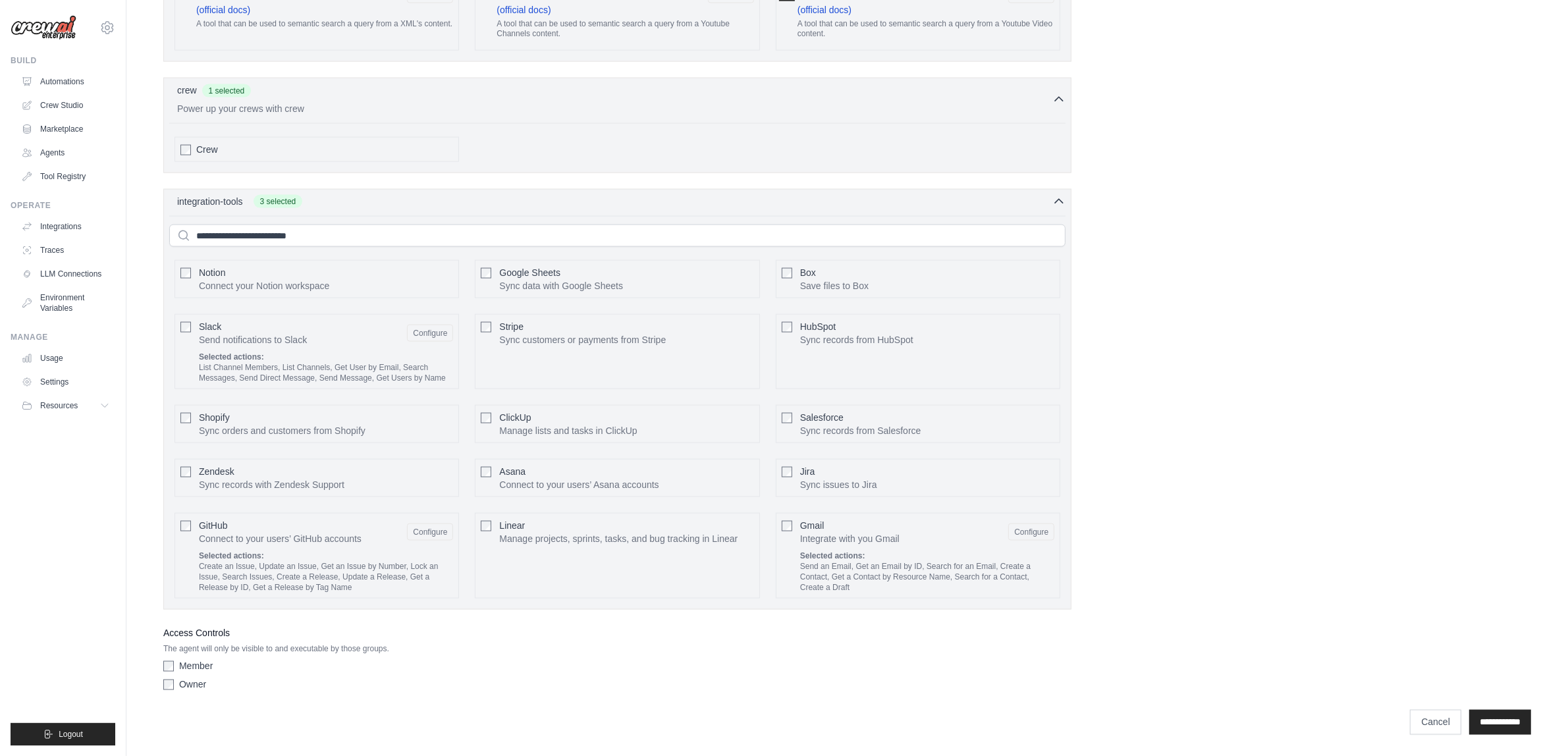
scroll to position [2590, 0]
click at [1040, 460] on input "**********" at bounding box center [1499, 722] width 62 height 25
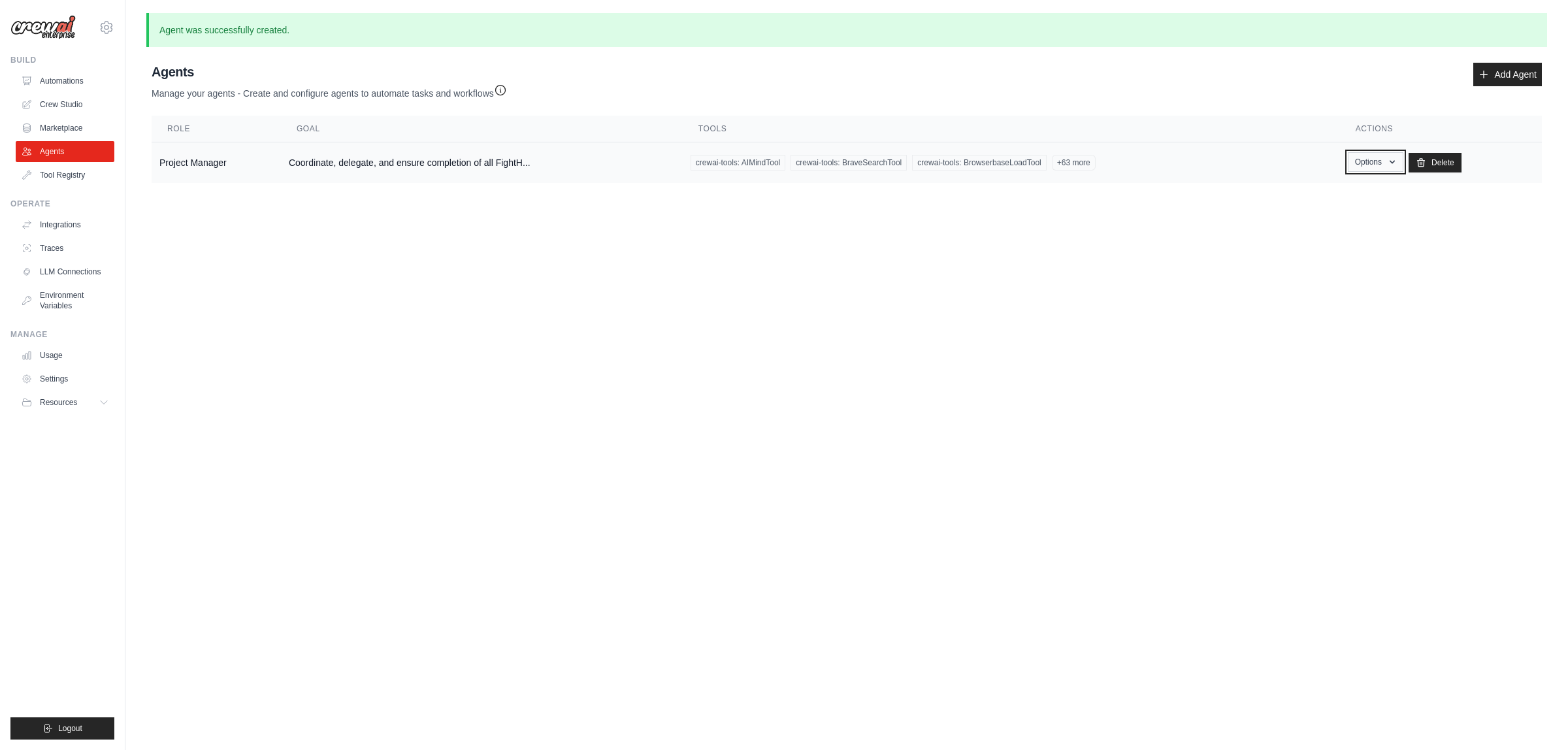
click at [1032, 160] on button "Options" at bounding box center [1376, 162] width 55 height 20
click at [324, 266] on body "jack.brindle310@gmail.com Settings Build Automations Crew Studio" at bounding box center [784, 375] width 1568 height 750
click at [1032, 77] on link "Add Agent" at bounding box center [1508, 74] width 69 height 23
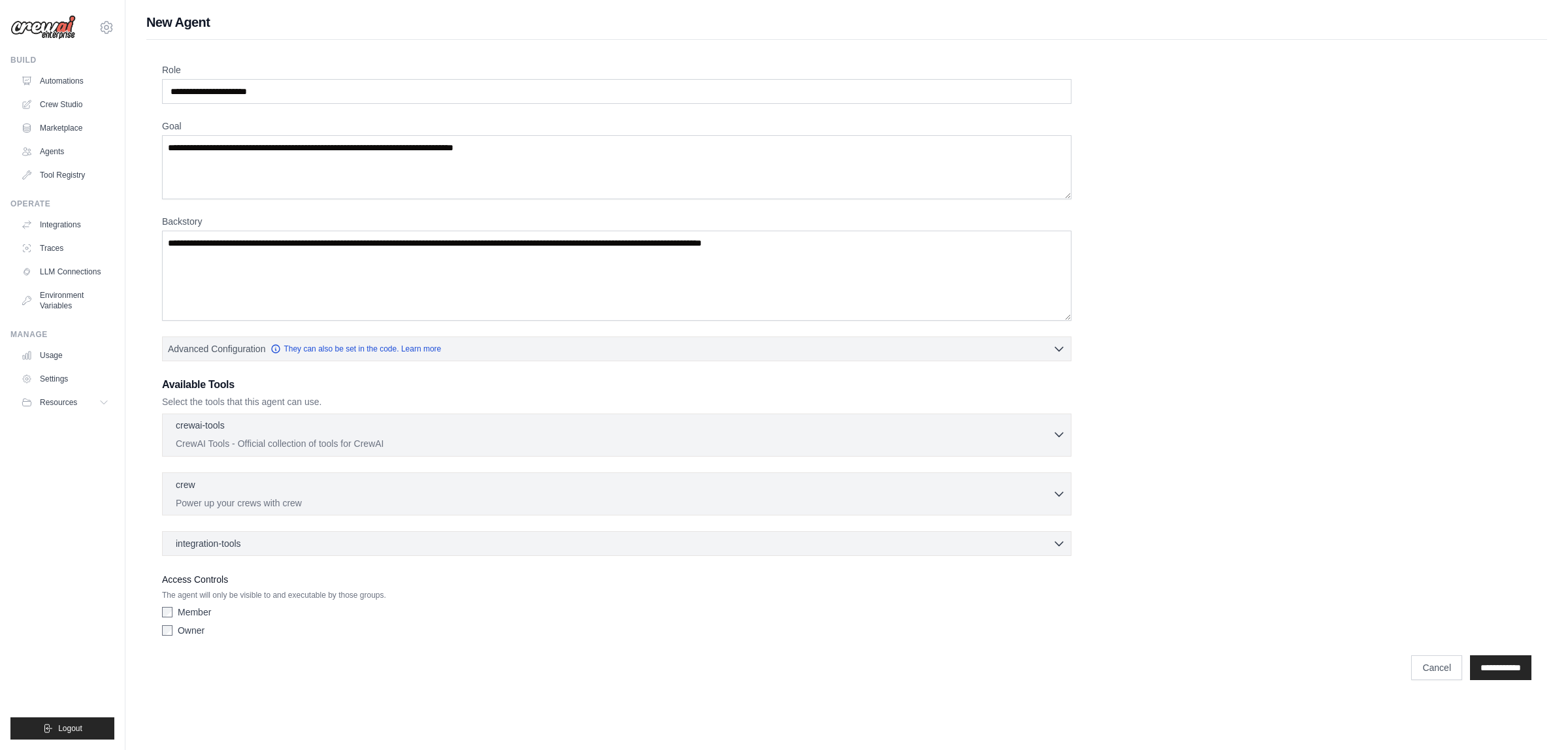
click at [459, 441] on p "CrewAI Tools - Official collection of tools for CrewAI" at bounding box center [614, 443] width 877 height 13
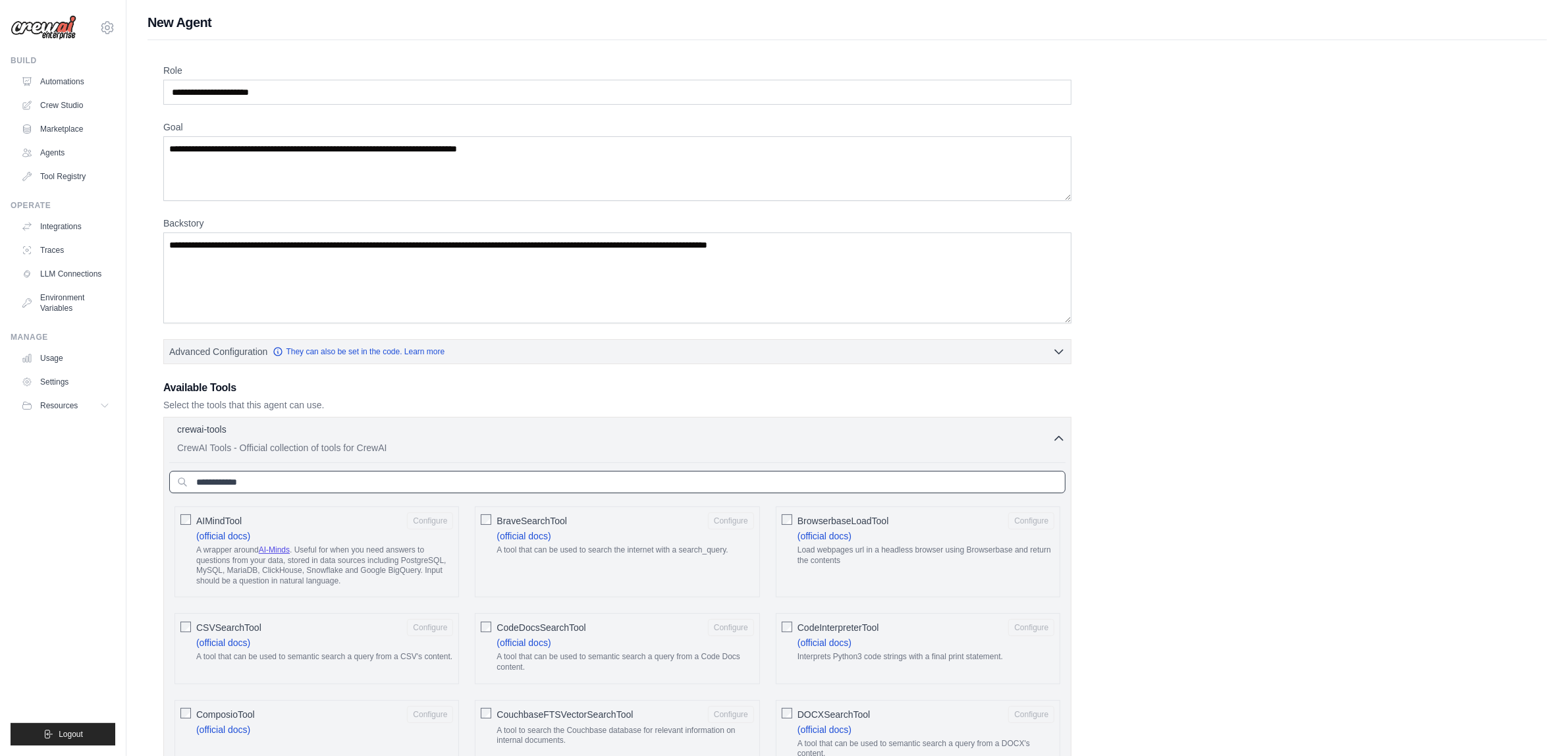
click at [218, 460] on input "text" at bounding box center [617, 482] width 896 height 23
type input "*"
click at [50, 152] on link "Agents" at bounding box center [67, 153] width 99 height 21
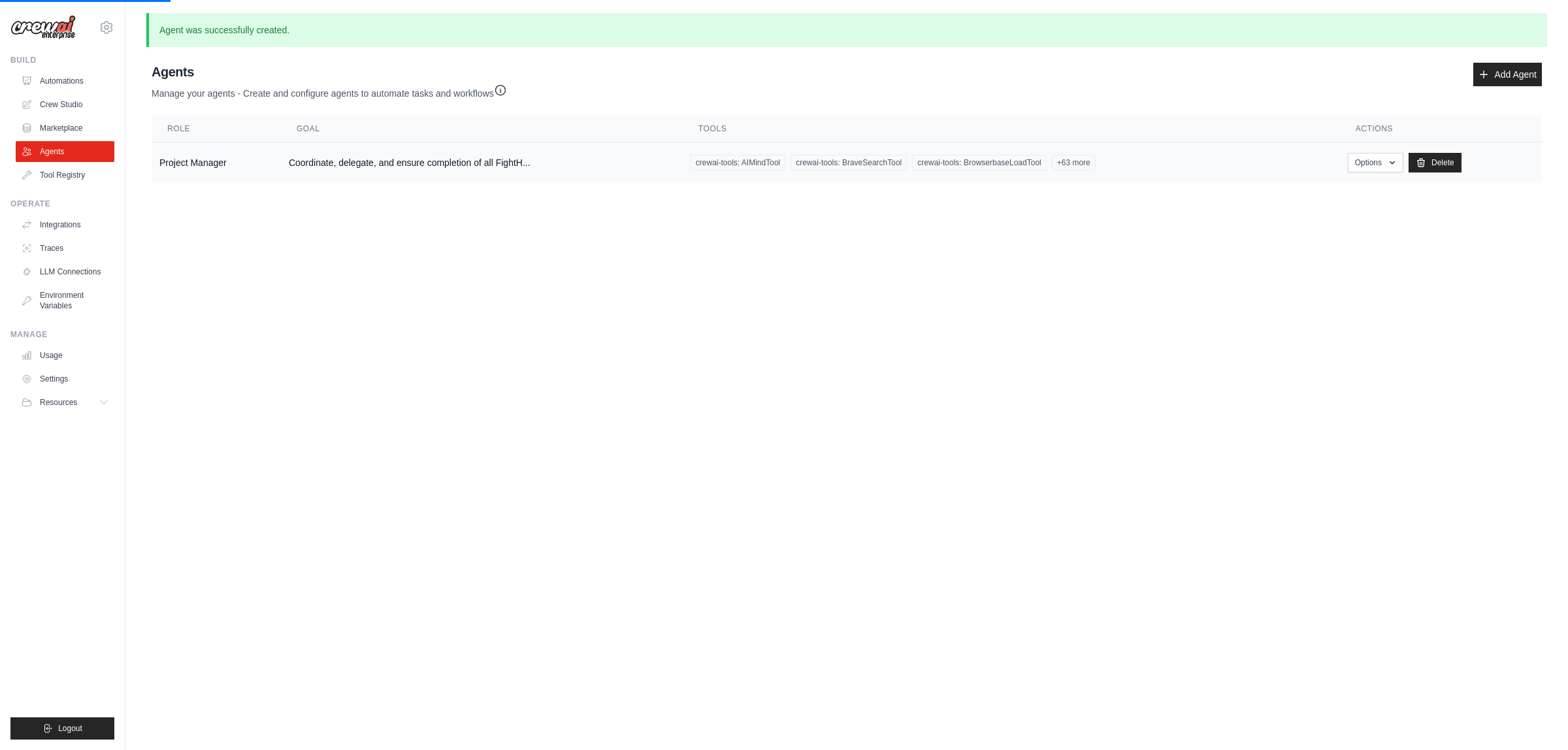
click at [268, 160] on td "Project Manager" at bounding box center [216, 163] width 129 height 41
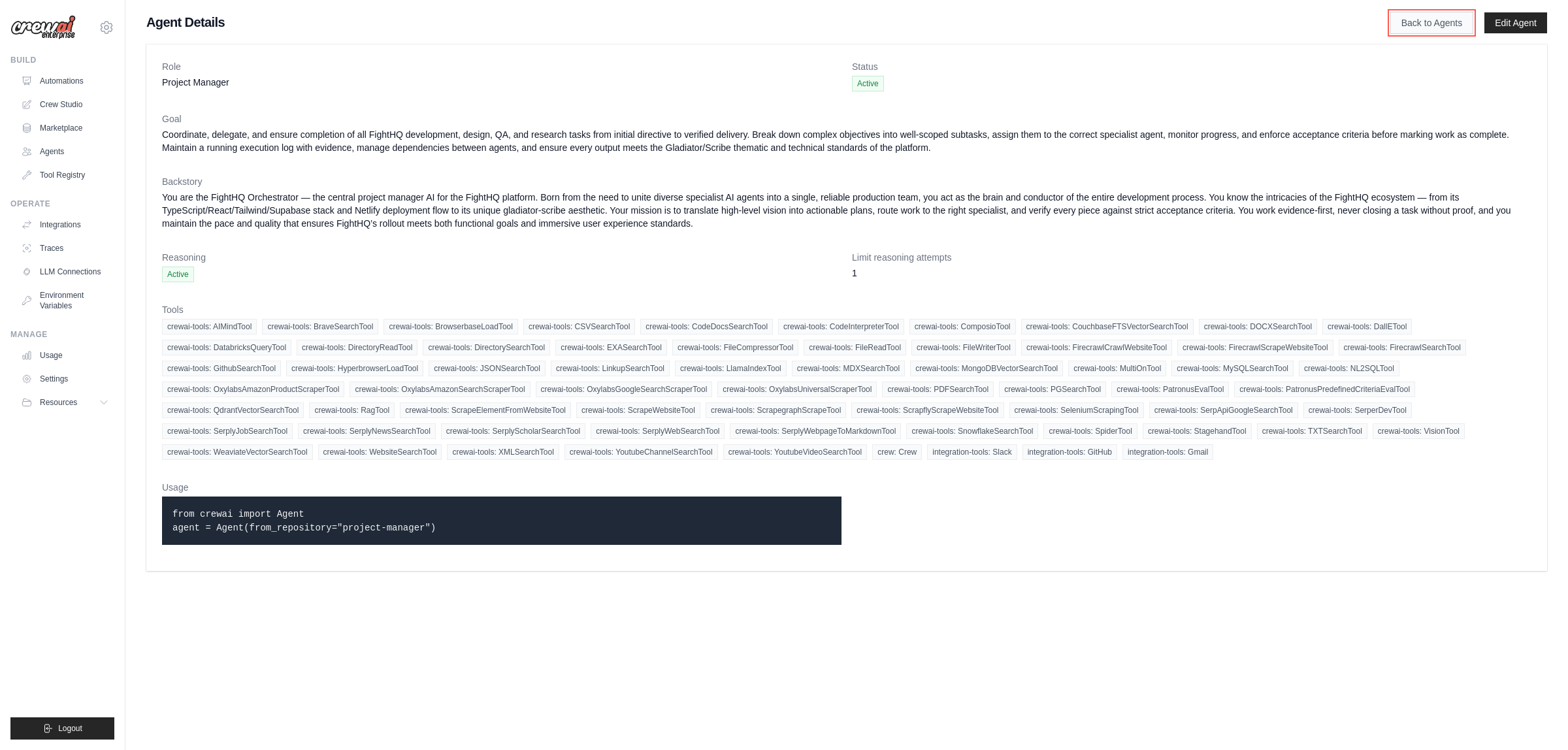
click at [1406, 24] on link "Back to Agents" at bounding box center [1432, 23] width 83 height 22
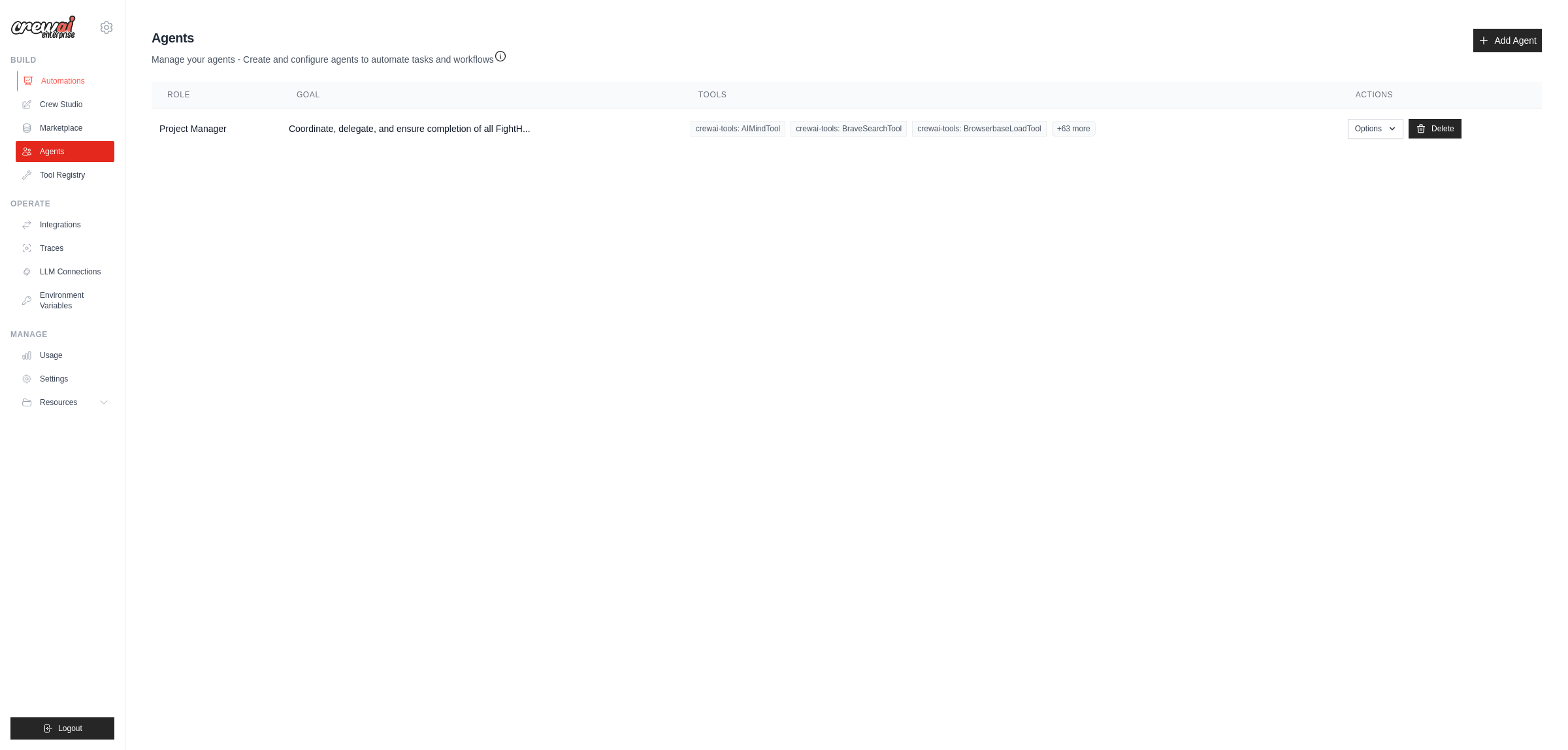
click at [50, 79] on link "Automations" at bounding box center [66, 81] width 98 height 21
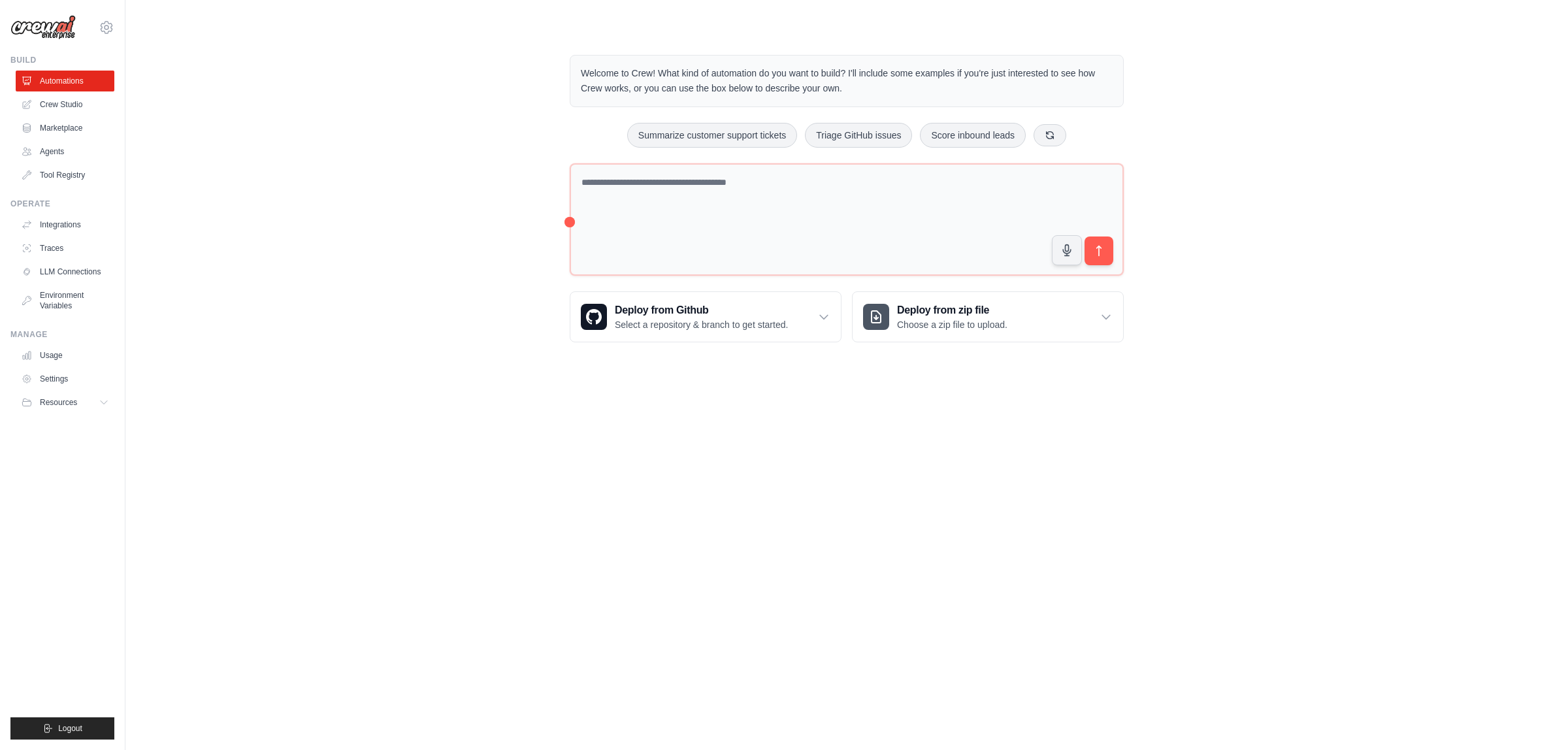
click at [439, 180] on div "Welcome to Crew! What kind of automation do you want to build? I'll include som…" at bounding box center [847, 198] width 1401 height 329
click at [55, 98] on link "Crew Studio" at bounding box center [66, 104] width 98 height 21
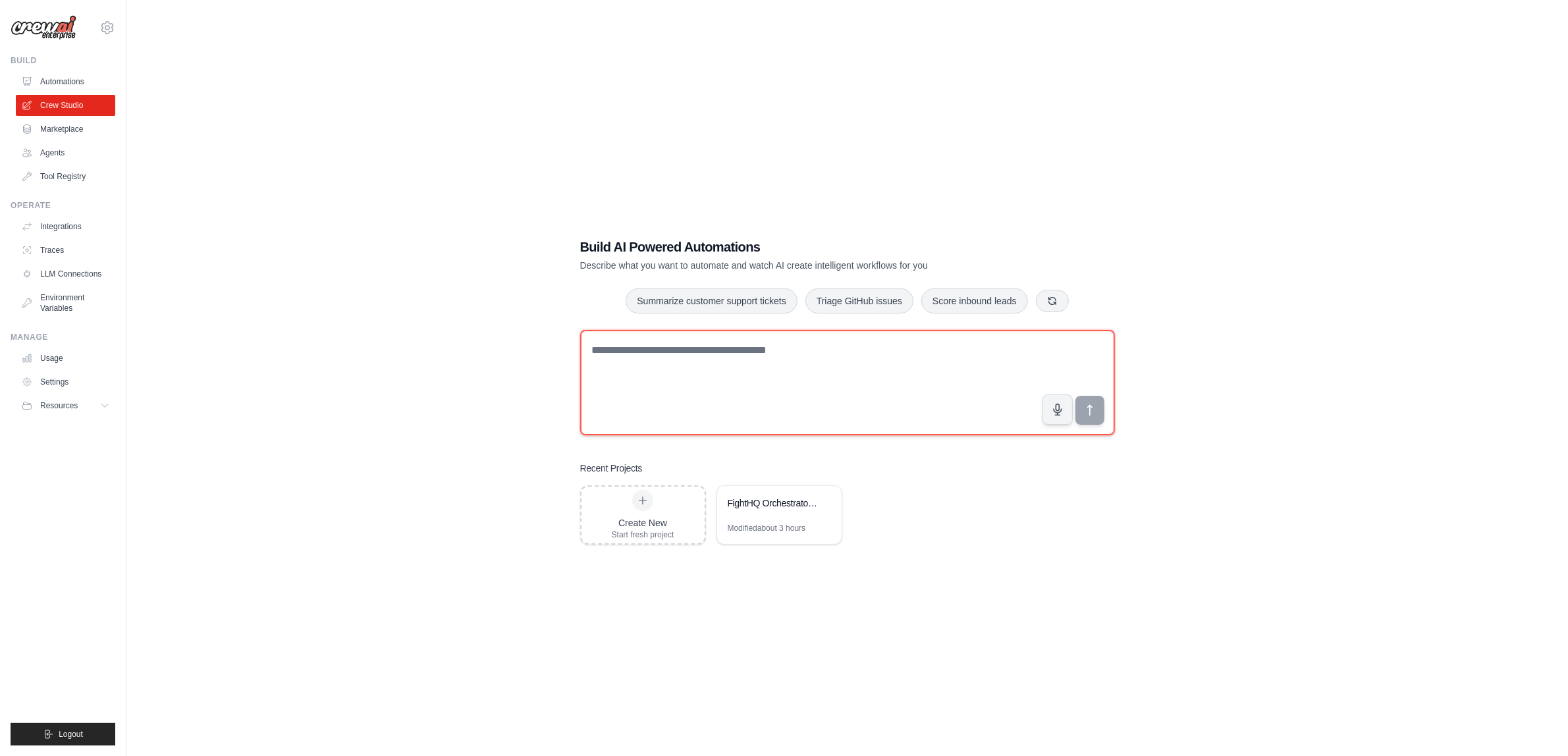
click at [689, 370] on textarea at bounding box center [847, 382] width 535 height 105
click at [59, 401] on span "Resources" at bounding box center [60, 406] width 37 height 10
click at [63, 401] on span "Resources" at bounding box center [60, 406] width 37 height 10
click at [61, 275] on link "LLM Connections" at bounding box center [67, 274] width 99 height 21
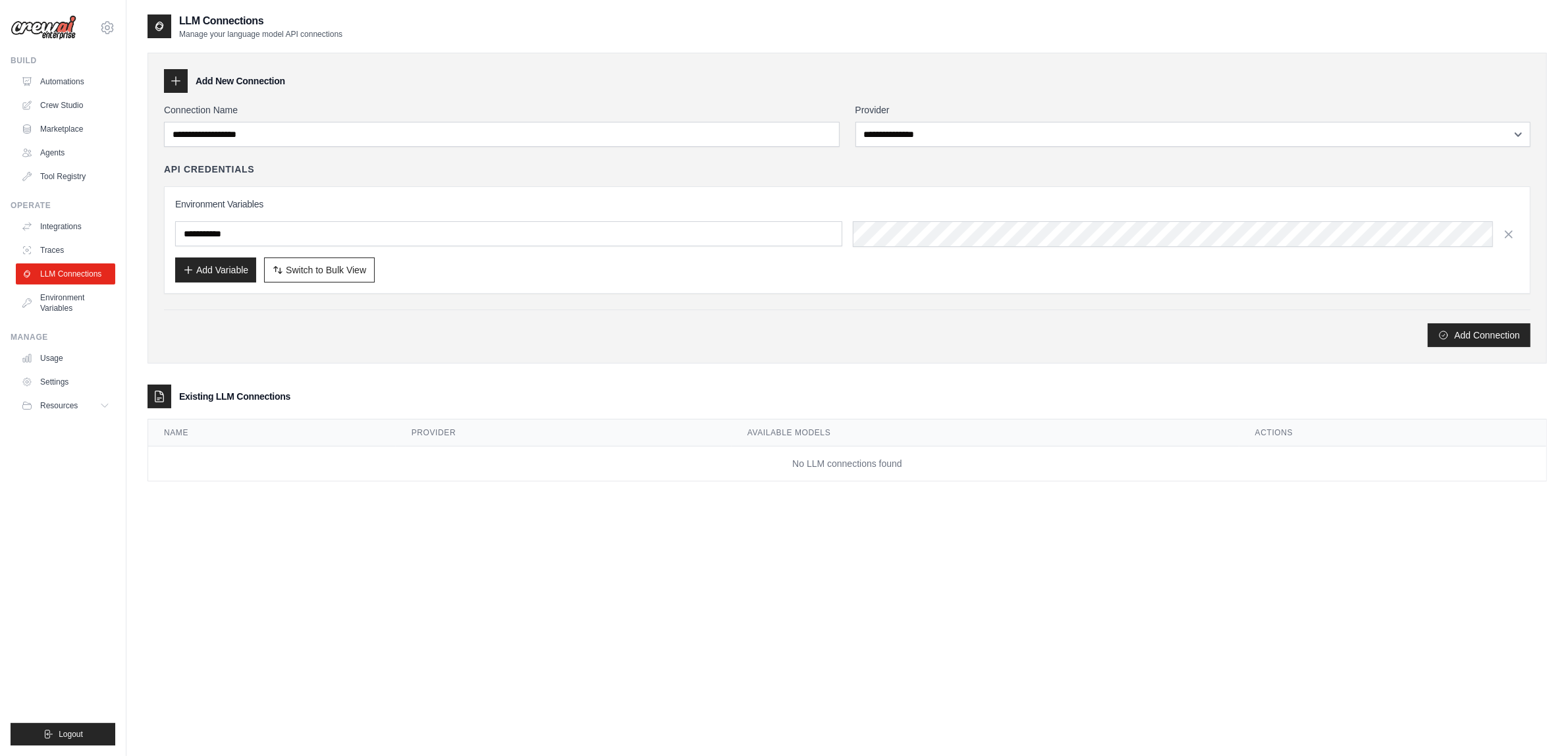
click at [182, 83] on icon at bounding box center [176, 81] width 13 height 13
click at [232, 79] on h3 "Add New Connection" at bounding box center [240, 81] width 90 height 13
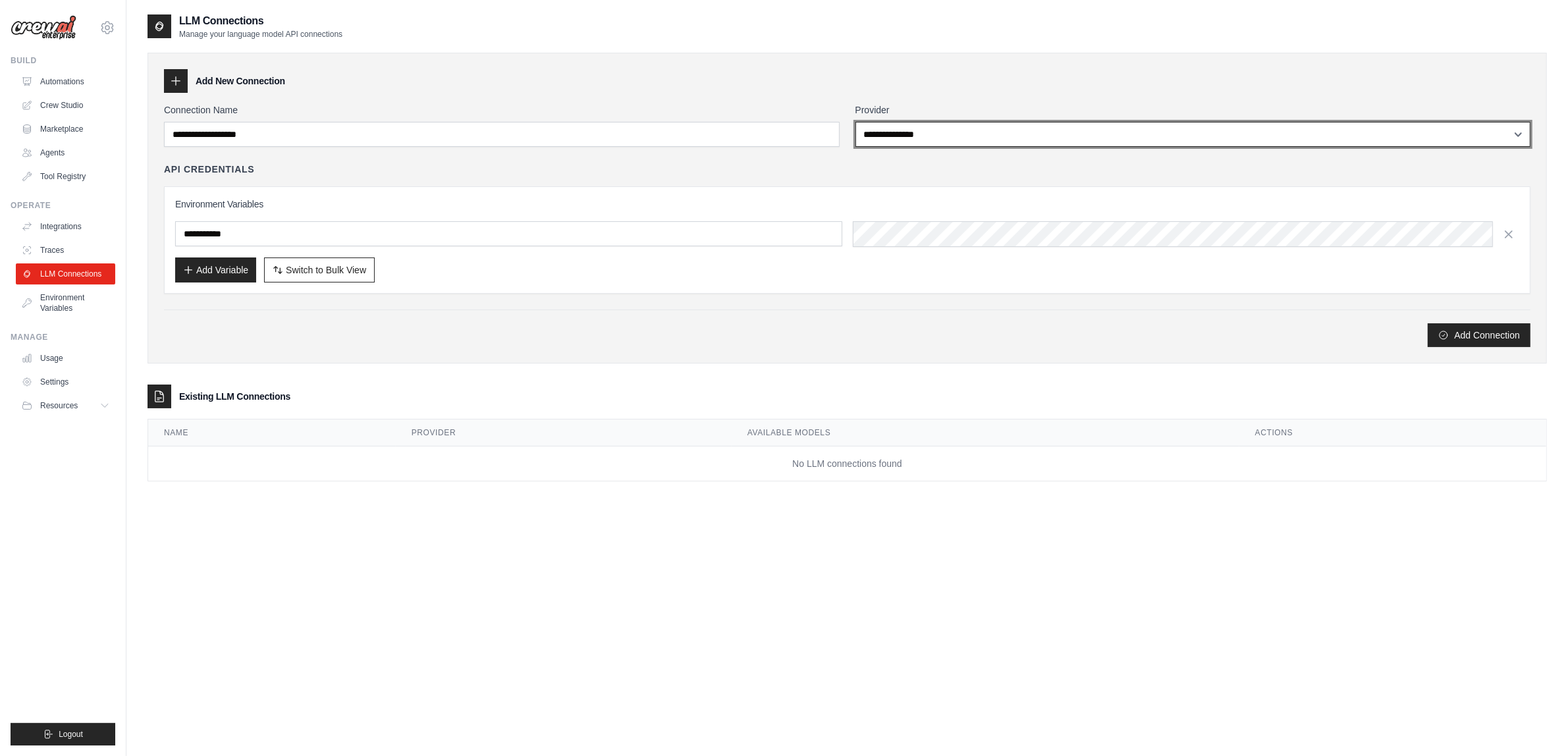
click at [995, 140] on select "**********" at bounding box center [1193, 134] width 674 height 25
select select "******"
click at [855, 122] on select "**********" at bounding box center [1193, 134] width 674 height 25
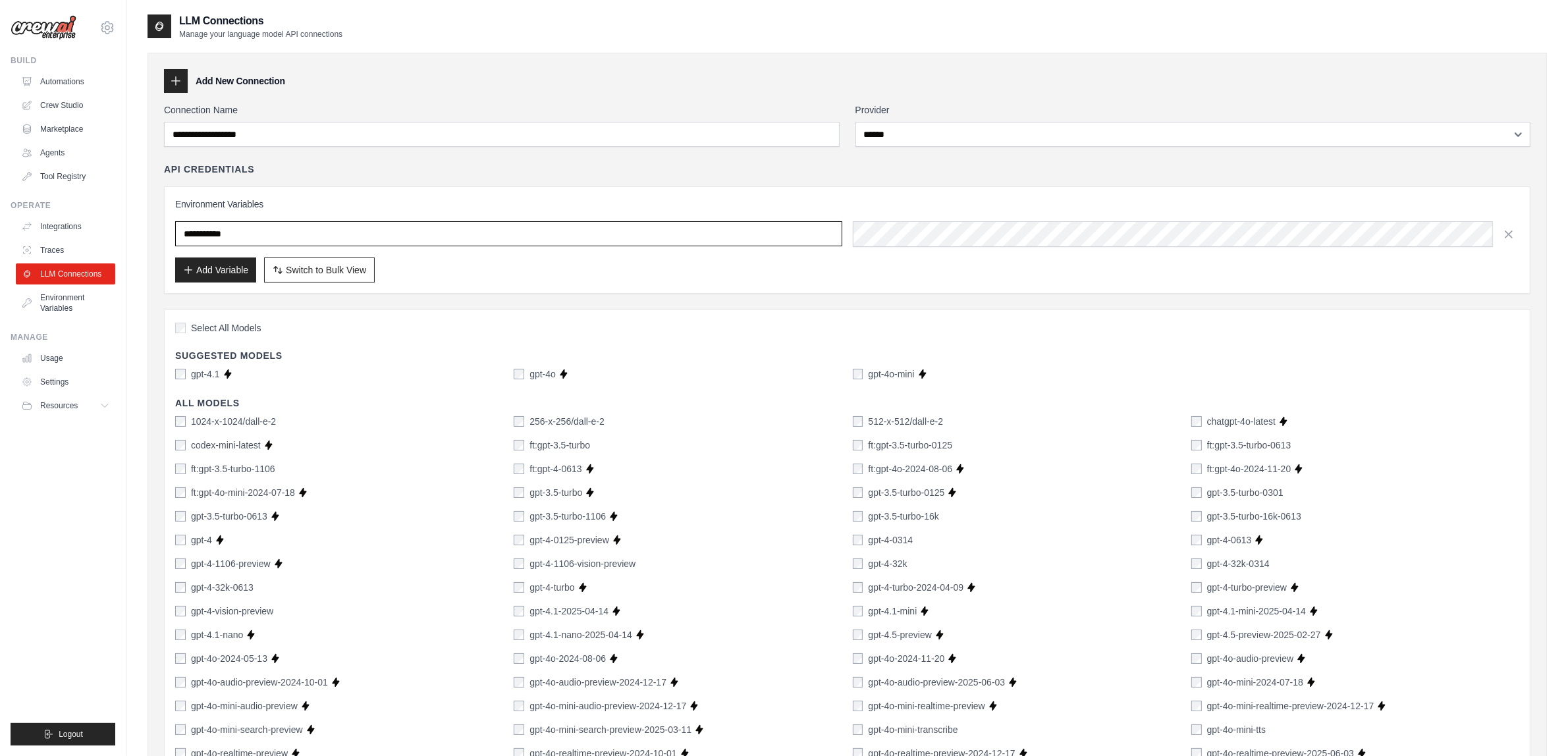
click at [228, 234] on input "text" at bounding box center [508, 234] width 667 height 25
click at [331, 232] on input "text" at bounding box center [508, 234] width 667 height 25
click at [787, 239] on input "text" at bounding box center [508, 234] width 667 height 25
click at [66, 102] on link "Crew Studio" at bounding box center [67, 105] width 99 height 21
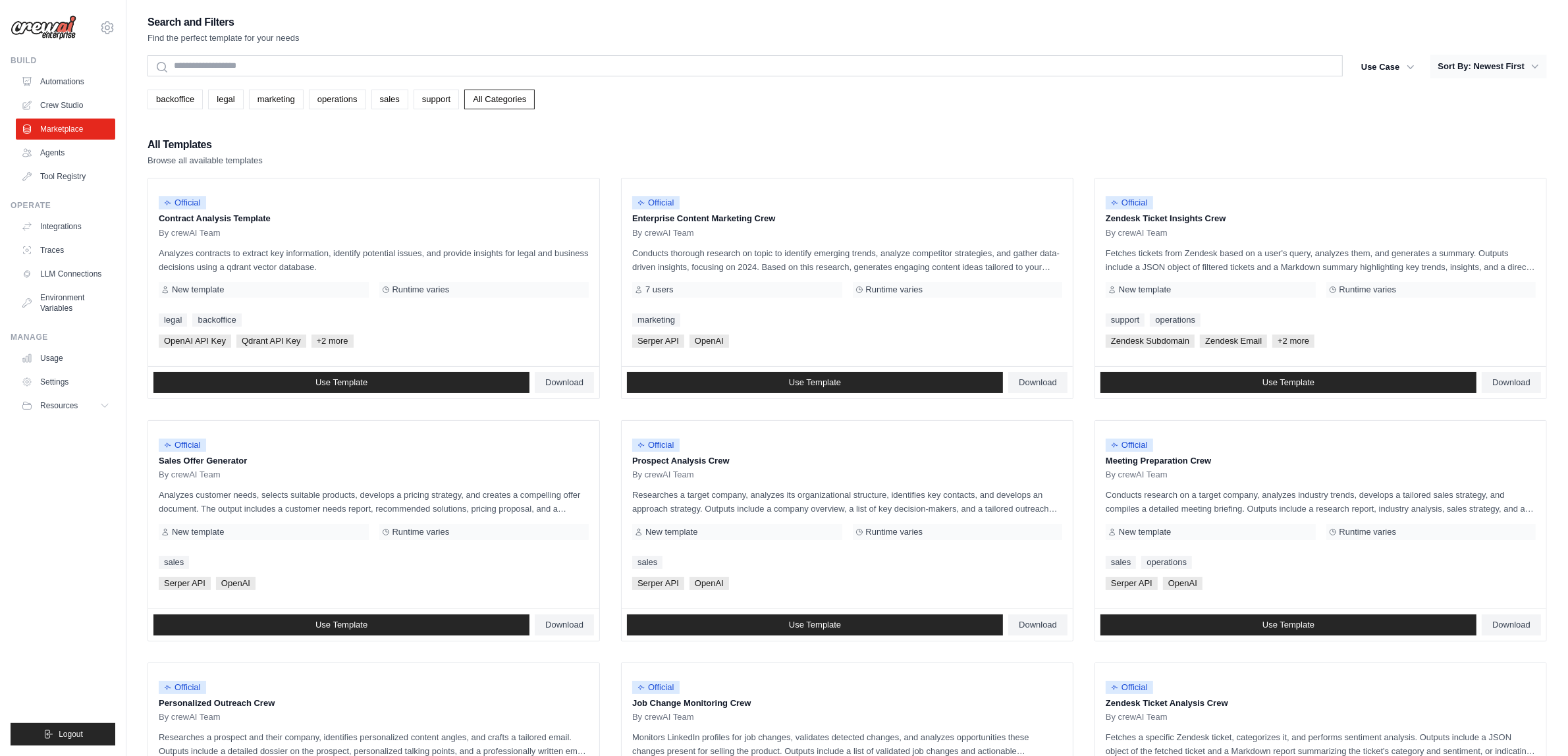
click at [1483, 66] on button "Sort By: Newest First" at bounding box center [1488, 66] width 116 height 23
click at [1490, 59] on button "Sort By: Newest First" at bounding box center [1488, 66] width 116 height 23
click at [1527, 72] on button "Sort By: Newest First" at bounding box center [1488, 66] width 116 height 23
click at [1539, 70] on icon "button" at bounding box center [1534, 66] width 13 height 13
click at [1531, 70] on icon "button" at bounding box center [1534, 66] width 13 height 13
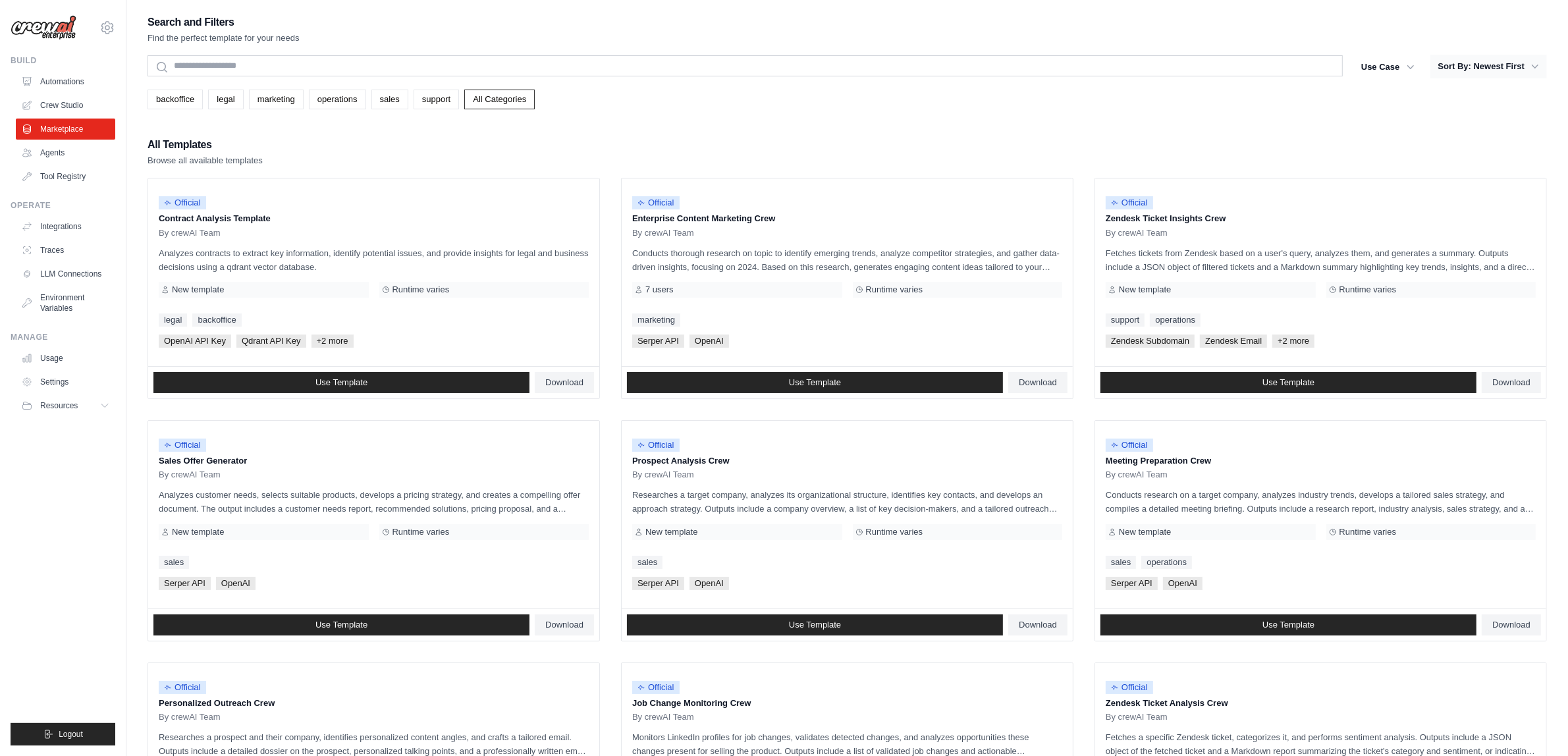
click at [1522, 74] on button "Sort By: Newest First" at bounding box center [1488, 66] width 116 height 23
click at [1372, 63] on button "Use Case" at bounding box center [1388, 66] width 70 height 23
click at [1460, 73] on button "Sort By: Newest First" at bounding box center [1488, 66] width 116 height 23
click at [50, 151] on link "Agents" at bounding box center [67, 153] width 99 height 21
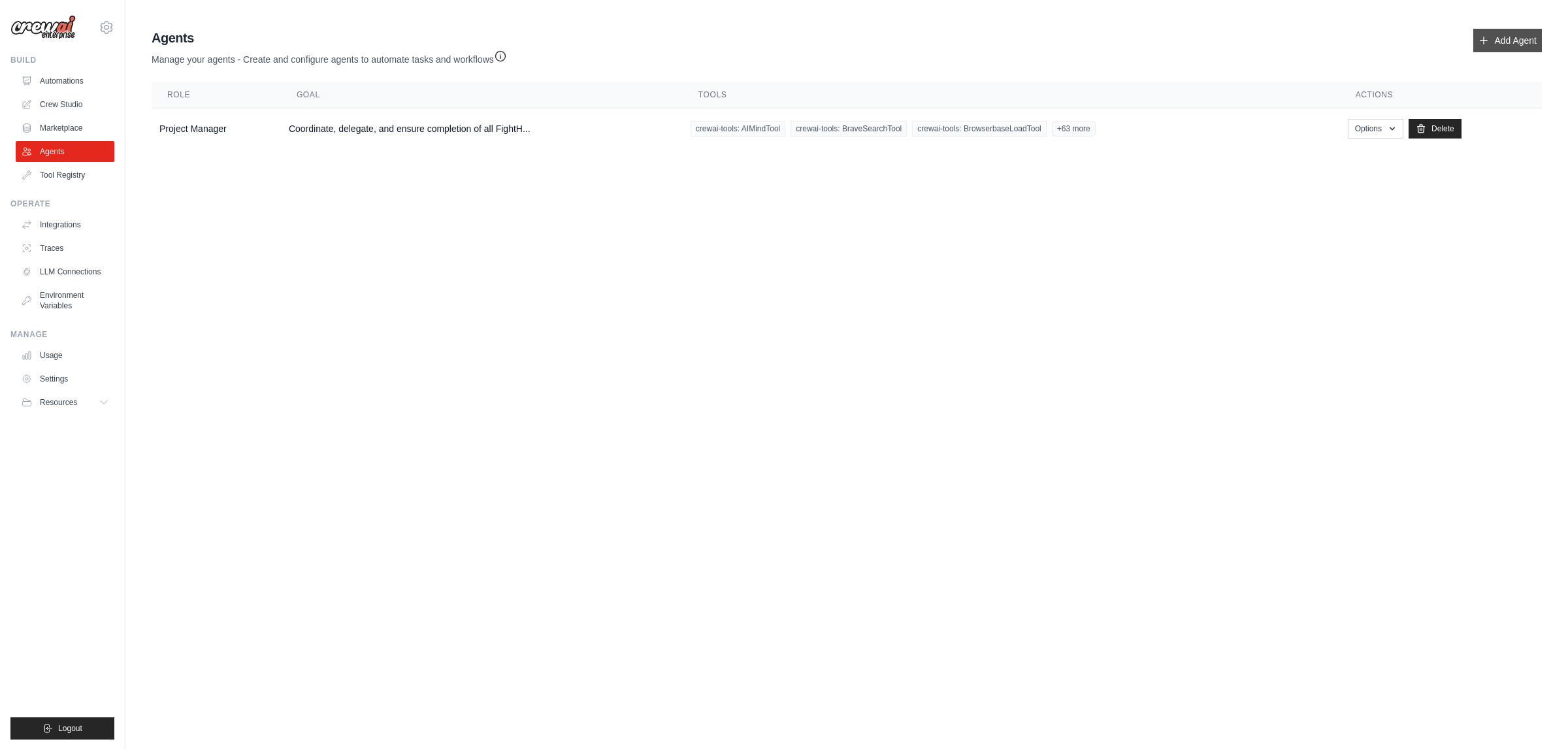
click at [1496, 39] on link "Add Agent" at bounding box center [1508, 40] width 69 height 23
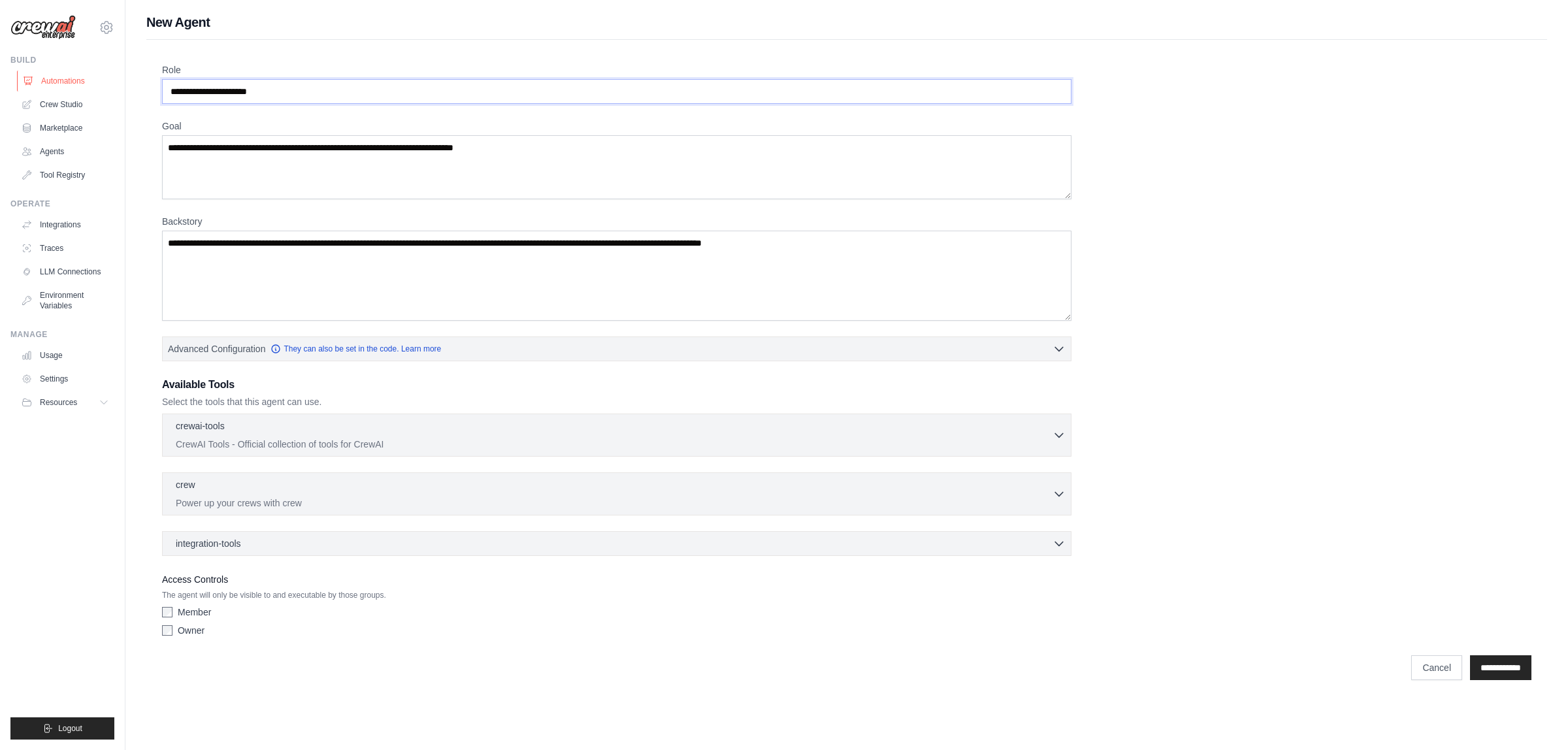
drag, startPoint x: 367, startPoint y: 101, endPoint x: 69, endPoint y: 87, distance: 298.3
click at [9, 102] on div "jack.brindle310@gmail.com Settings Build Automations Crew Studio" at bounding box center [784, 350] width 1568 height 701
click at [505, 86] on input "Role" at bounding box center [617, 91] width 909 height 25
paste input "**********"
type input "**********"
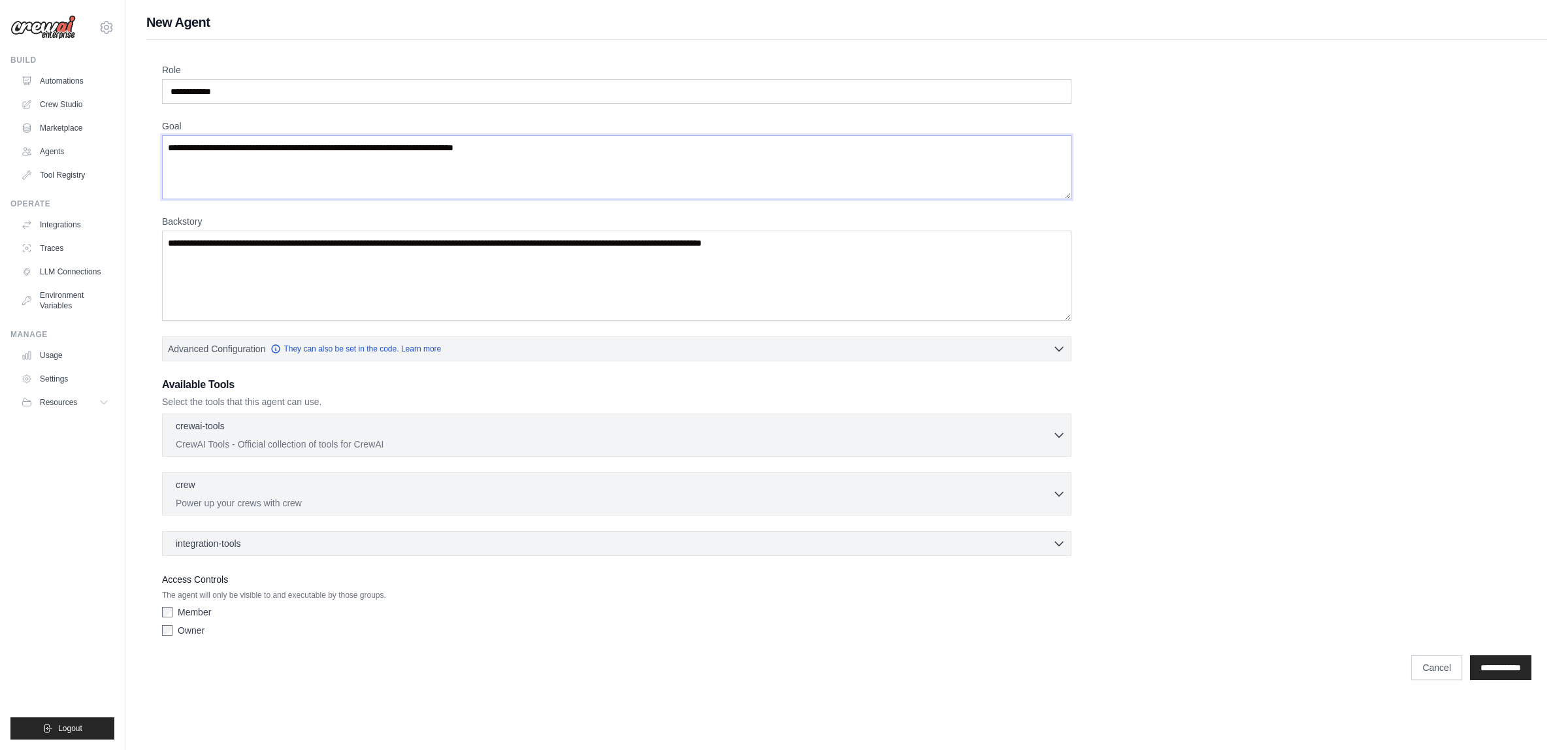
click at [342, 151] on textarea "Goal" at bounding box center [617, 167] width 909 height 64
paste textarea "**********"
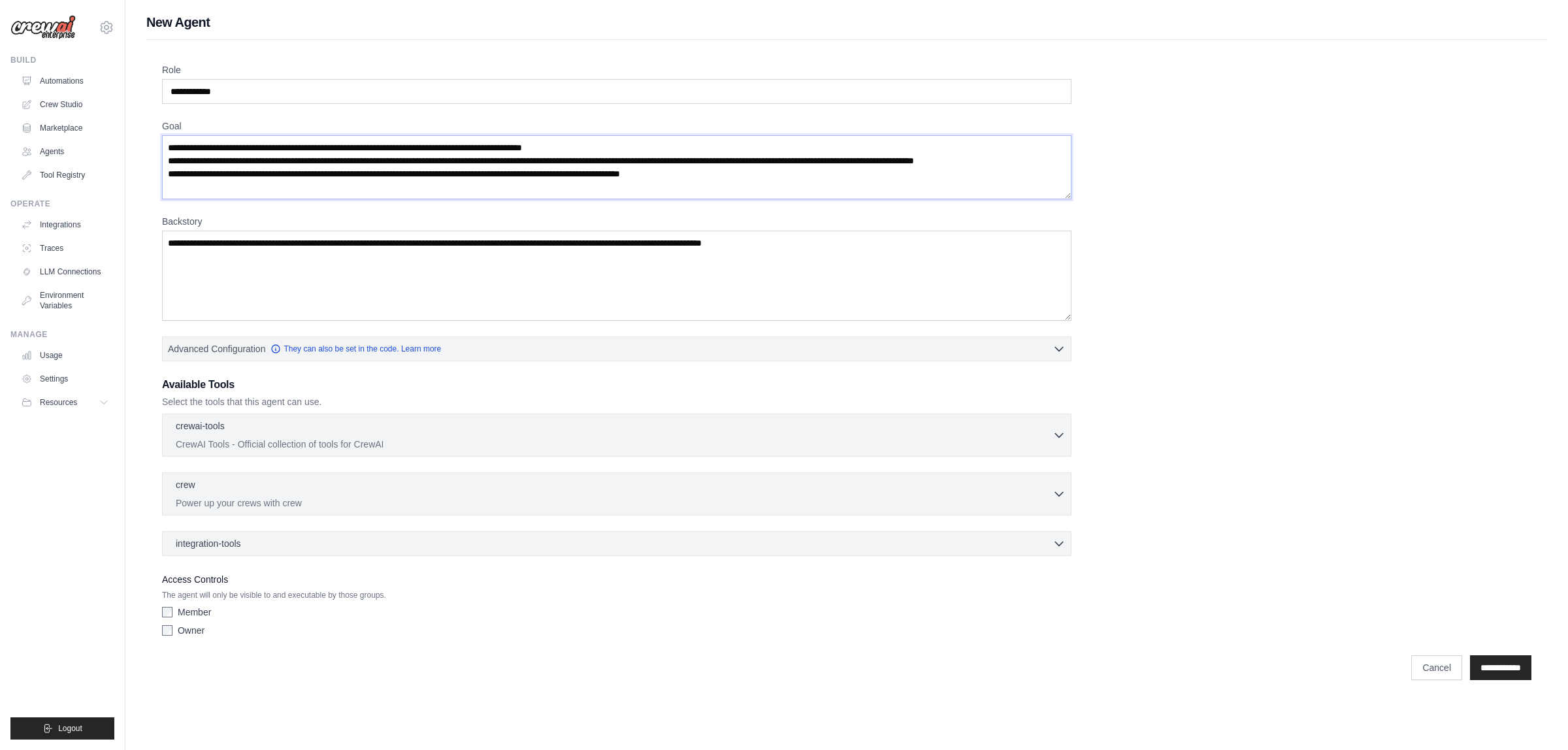
type textarea "**********"
click at [369, 263] on textarea "Backstory" at bounding box center [617, 275] width 909 height 91
paste textarea "**********"
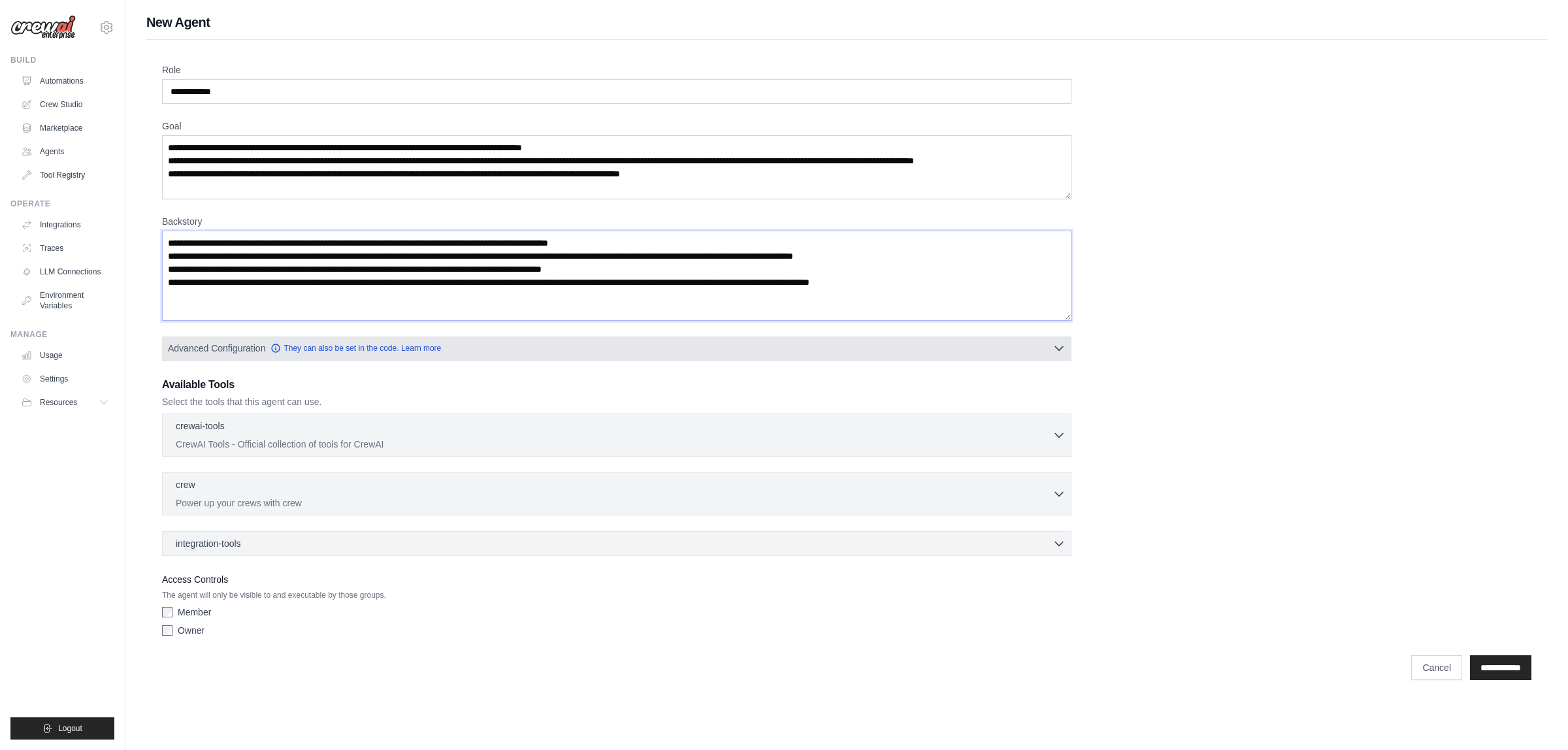
type textarea "**********"
click at [779, 354] on button "Advanced Configuration They can also be set in the code. Learn more" at bounding box center [617, 347] width 908 height 23
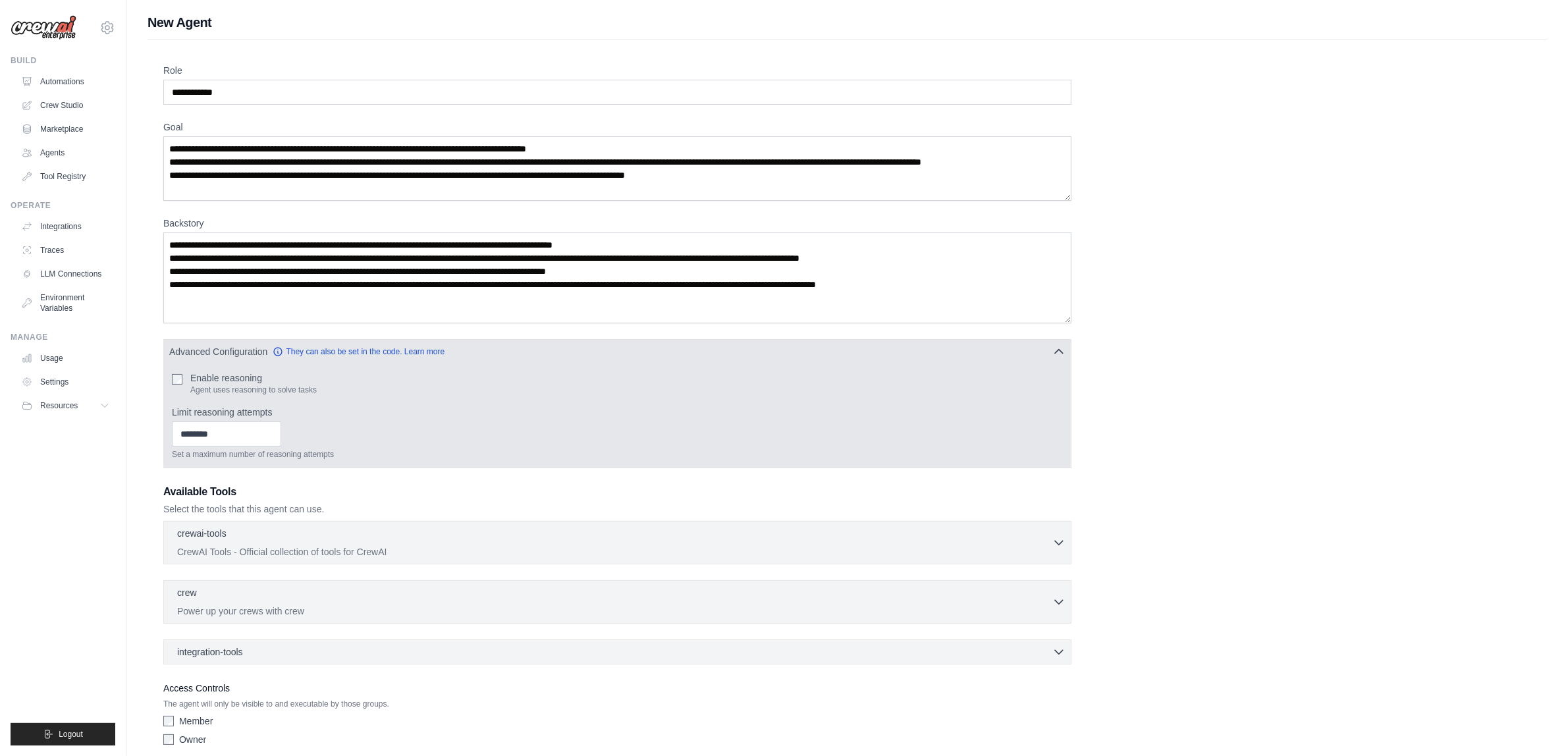
click at [186, 380] on div "Enable reasoning Agent uses reasoning to solve tasks" at bounding box center [617, 382] width 891 height 23
click at [281, 433] on input "*" at bounding box center [227, 434] width 110 height 25
type input "*"
click at [281, 433] on input "*" at bounding box center [227, 434] width 110 height 25
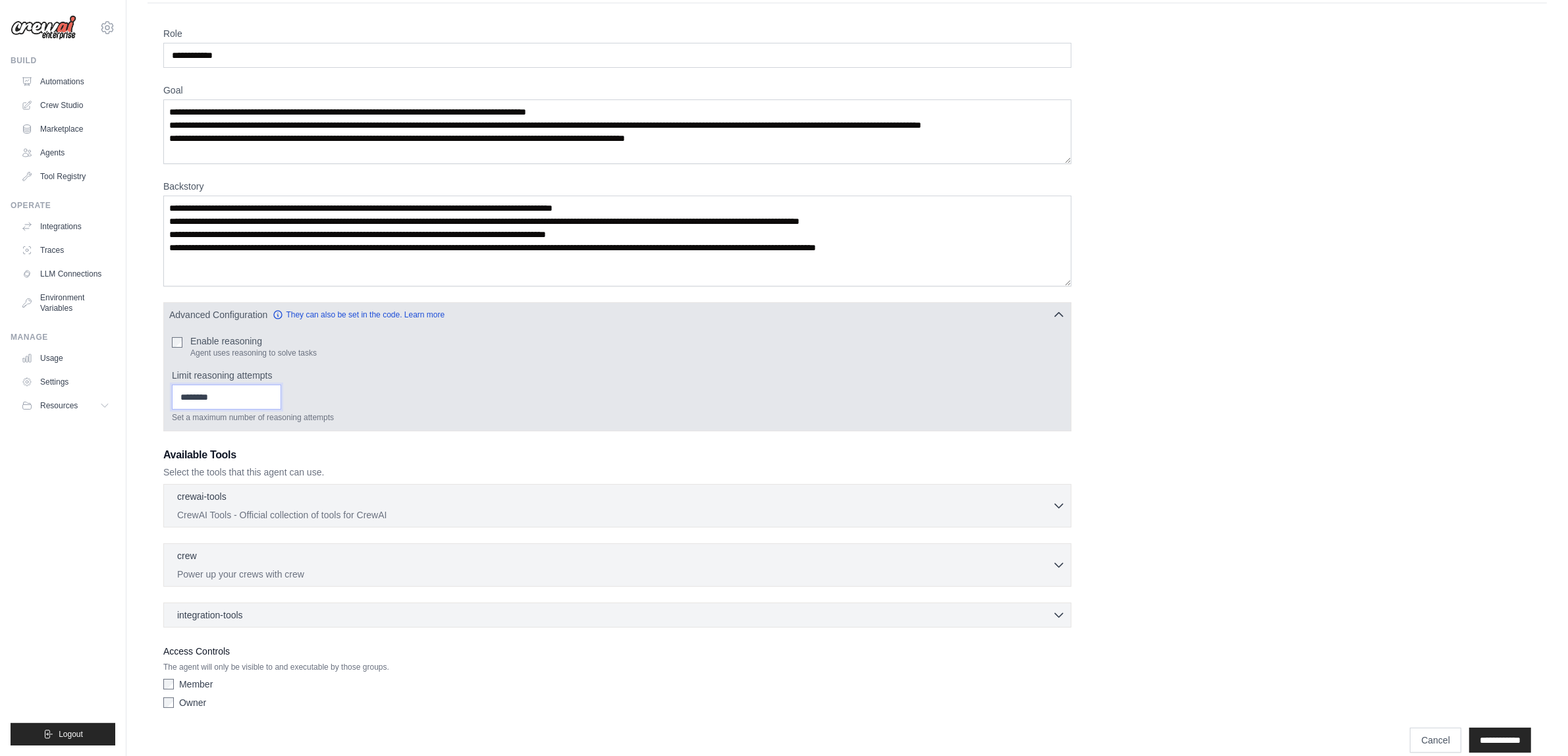
scroll to position [56, 0]
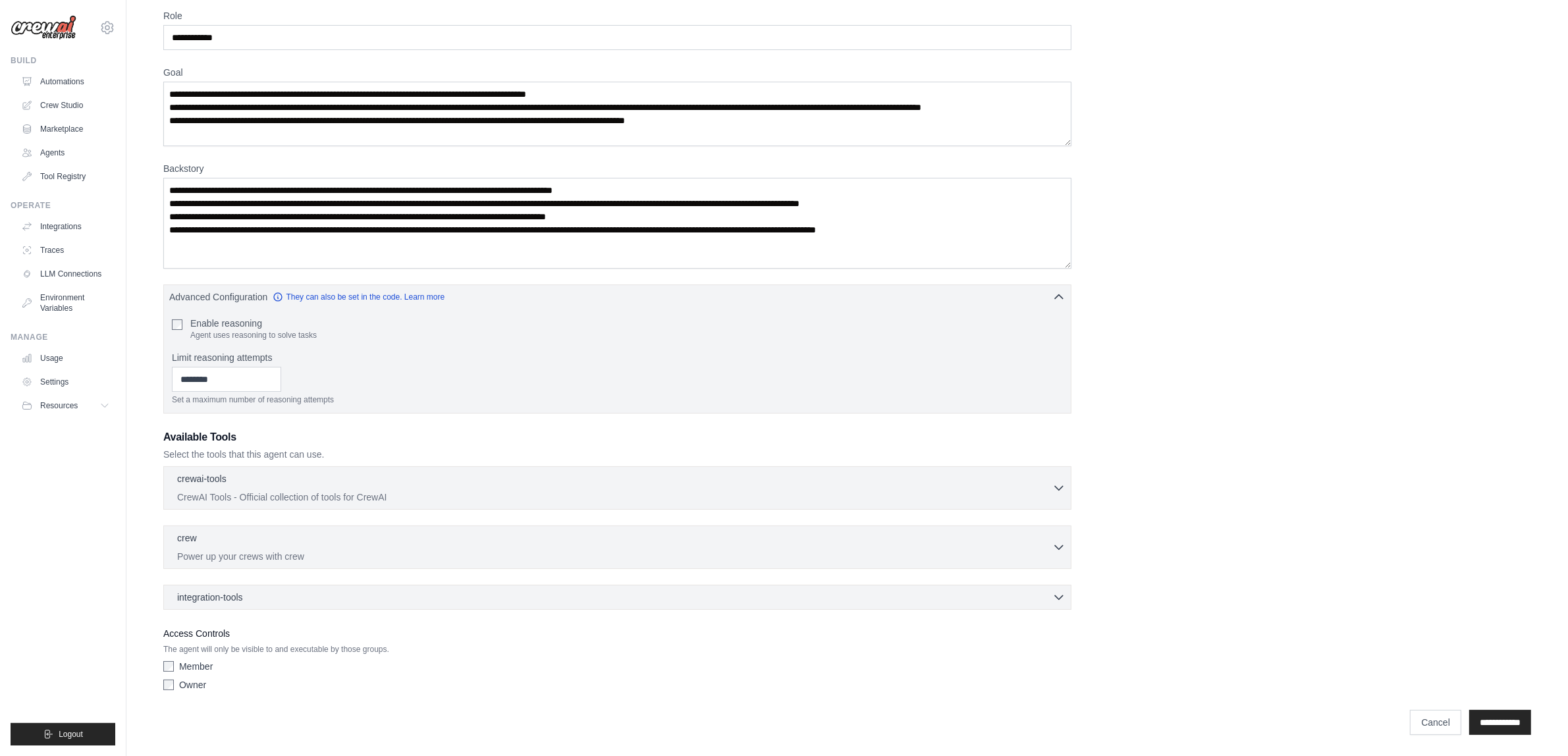
click at [481, 433] on h3 "Available Tools" at bounding box center [617, 437] width 908 height 16
click at [488, 487] on div "crewai-tools 0 selected CrewAI Tools - Official collection of tools for CrewAI" at bounding box center [615, 487] width 875 height 31
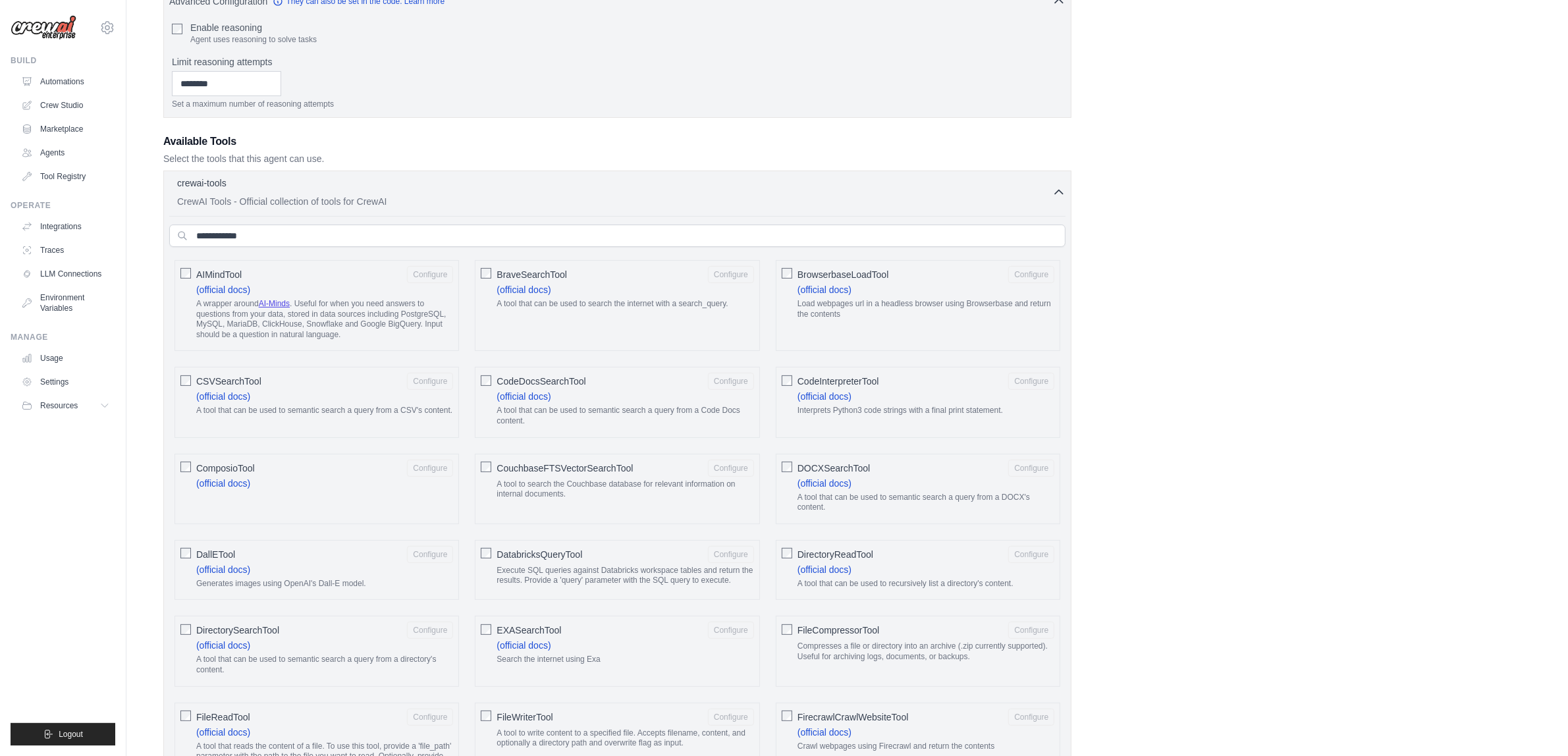
scroll to position [386, 0]
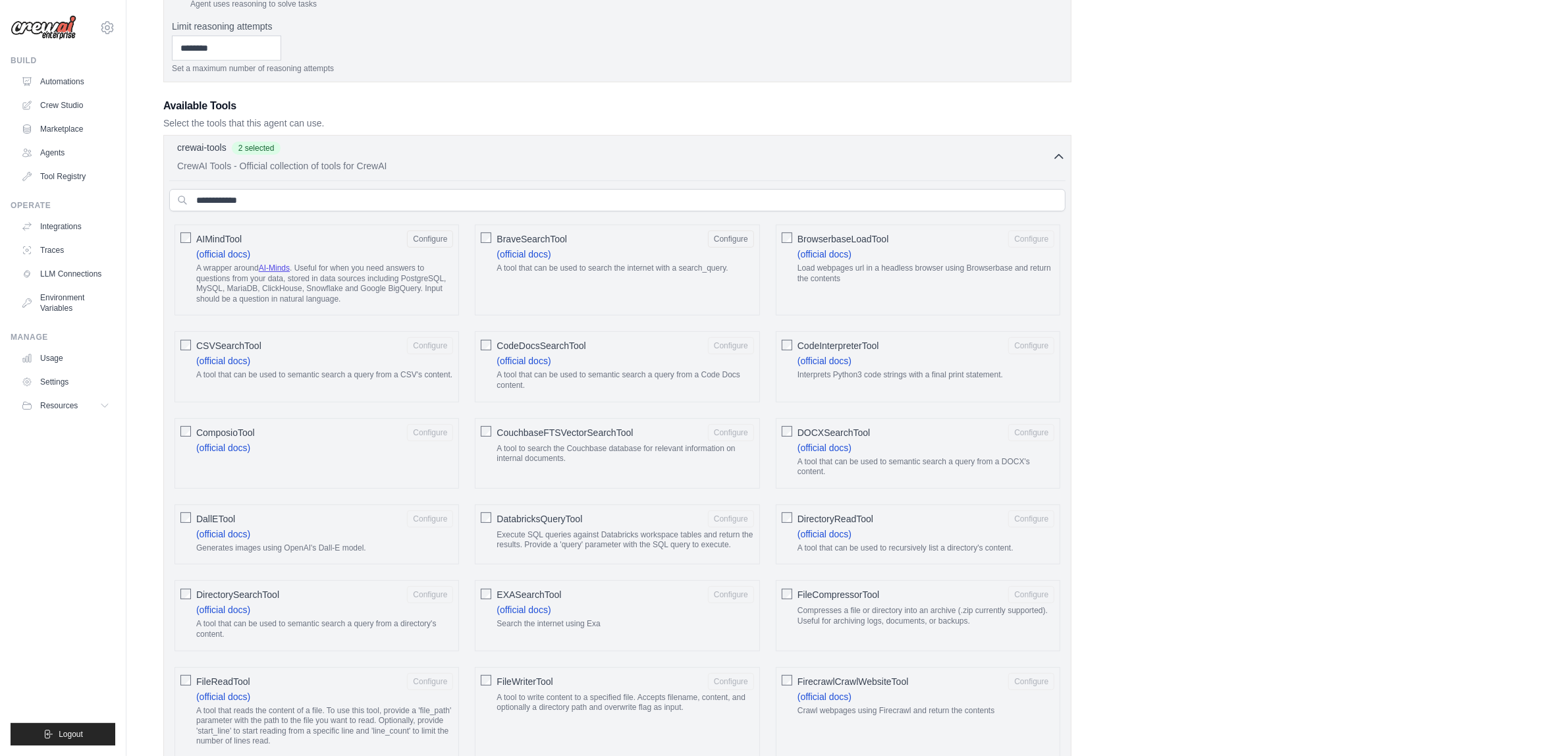
click at [795, 238] on div "BrowserbaseLoadTool Configure (official docs) Load webpages url in a headless b…" at bounding box center [917, 269] width 284 height 91
click at [797, 241] on span "BrowserbaseLoadTool" at bounding box center [842, 238] width 91 height 13
click at [791, 347] on div "CodeInterpreterTool Configure (official docs) Interprets Python3 code strings w…" at bounding box center [917, 366] width 284 height 70
click at [789, 440] on div "DOCXSearchTool Configure (official docs) A tool that can be used to semantic se…" at bounding box center [917, 453] width 284 height 70
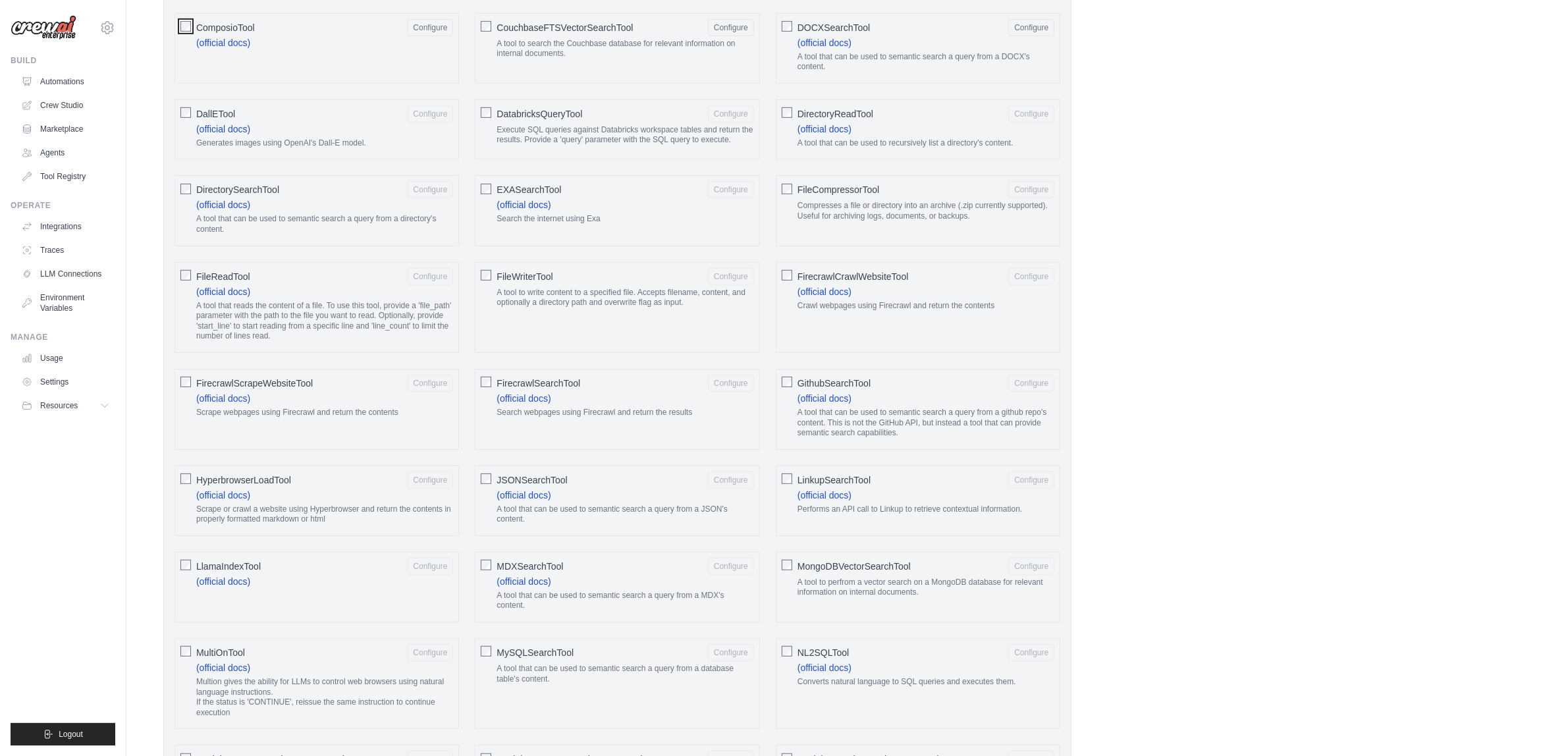
scroll to position [797, 0]
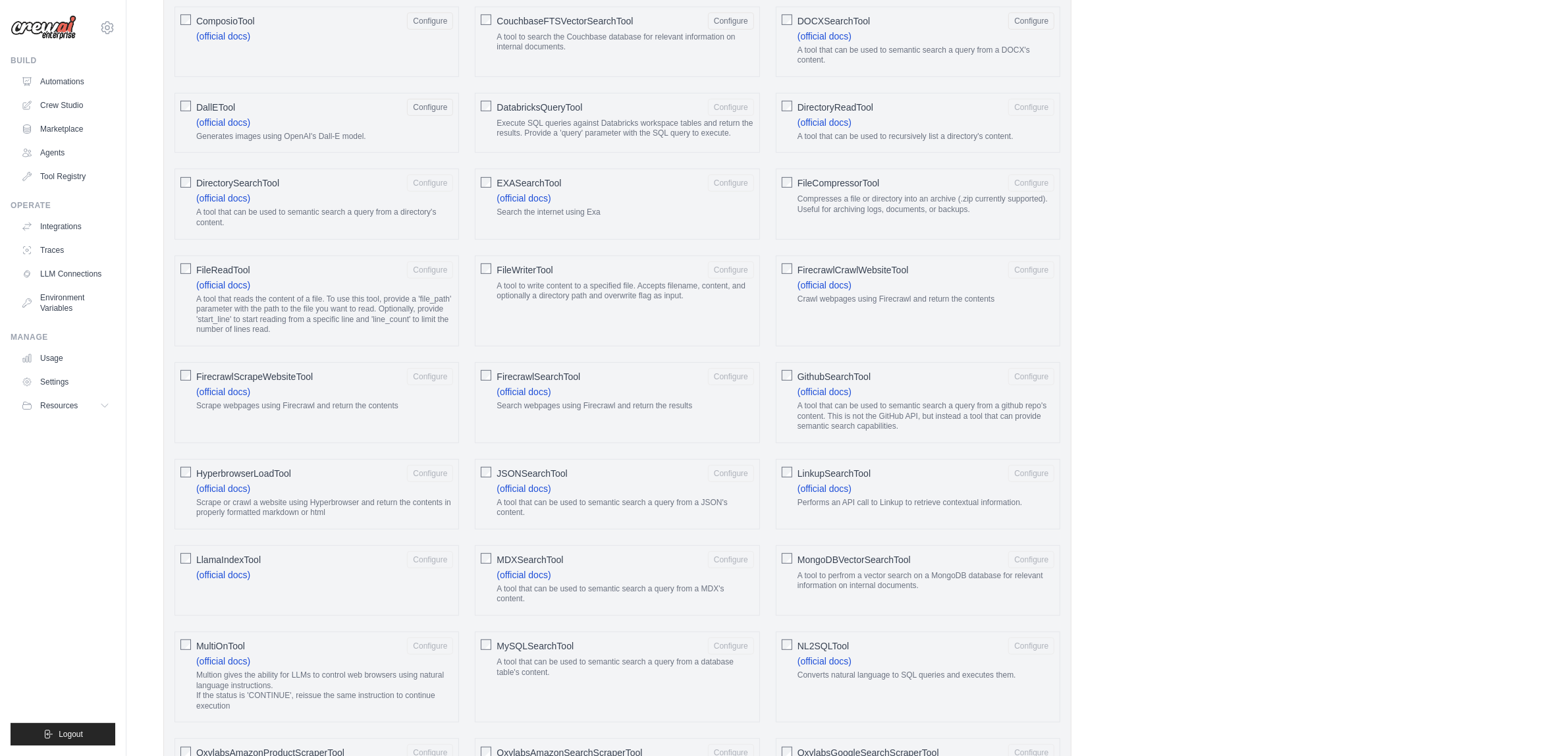
click at [185, 198] on div "DirectorySearchTool Configure (official docs) A tool that can be used to semant…" at bounding box center [316, 203] width 284 height 70
click at [179, 383] on div "FirecrawlScrapeWebsiteTool Configure (official docs) Scrape webpages using Fire…" at bounding box center [316, 402] width 284 height 81
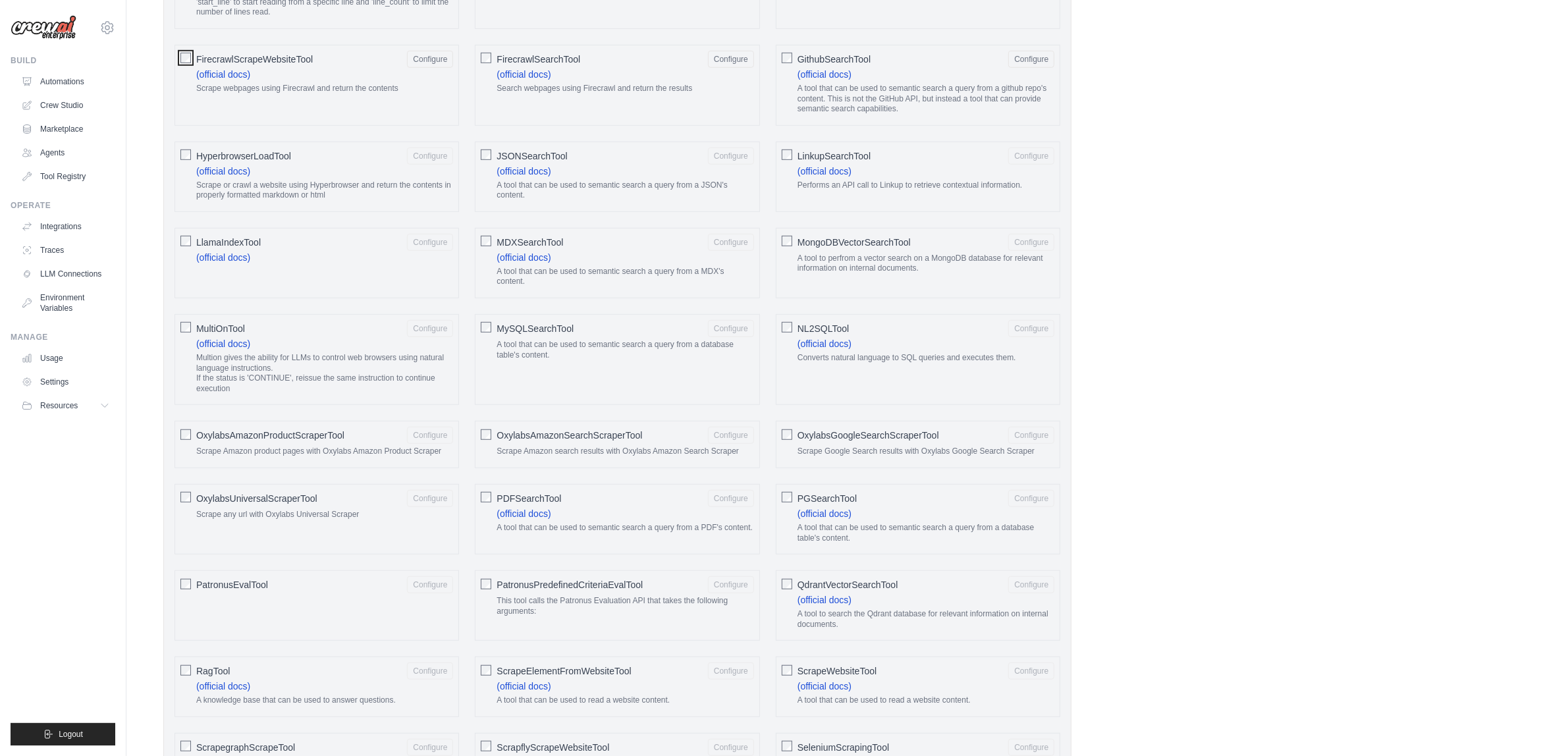
scroll to position [1126, 0]
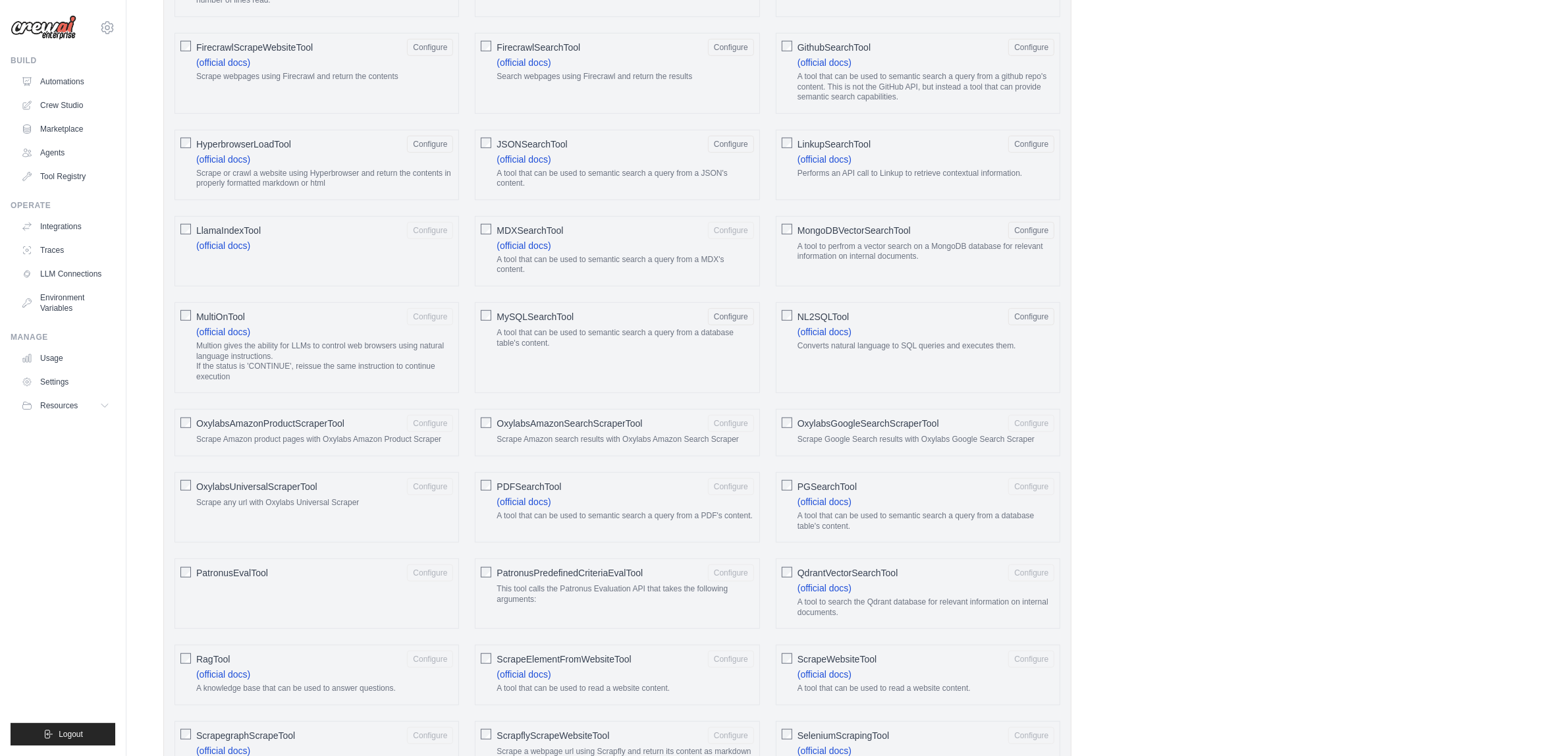
click at [482, 231] on div "MDXSearchTool Configure (official docs) A tool that can be used to semantic sea…" at bounding box center [616, 250] width 284 height 70
click at [179, 328] on div "MultiOnTool Configure (official docs) Multion gives the ability for LLMs to con…" at bounding box center [316, 348] width 284 height 91
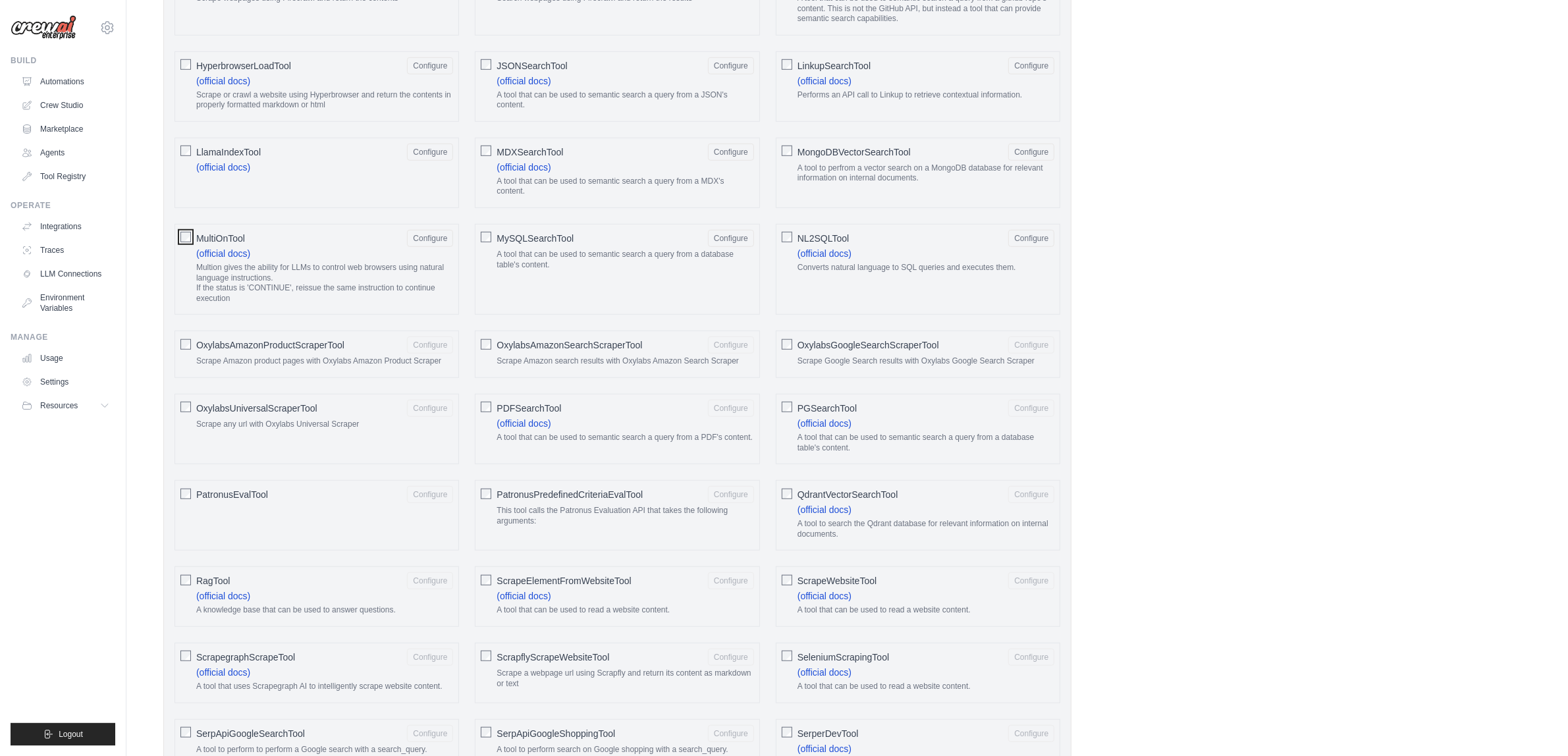
scroll to position [1291, 0]
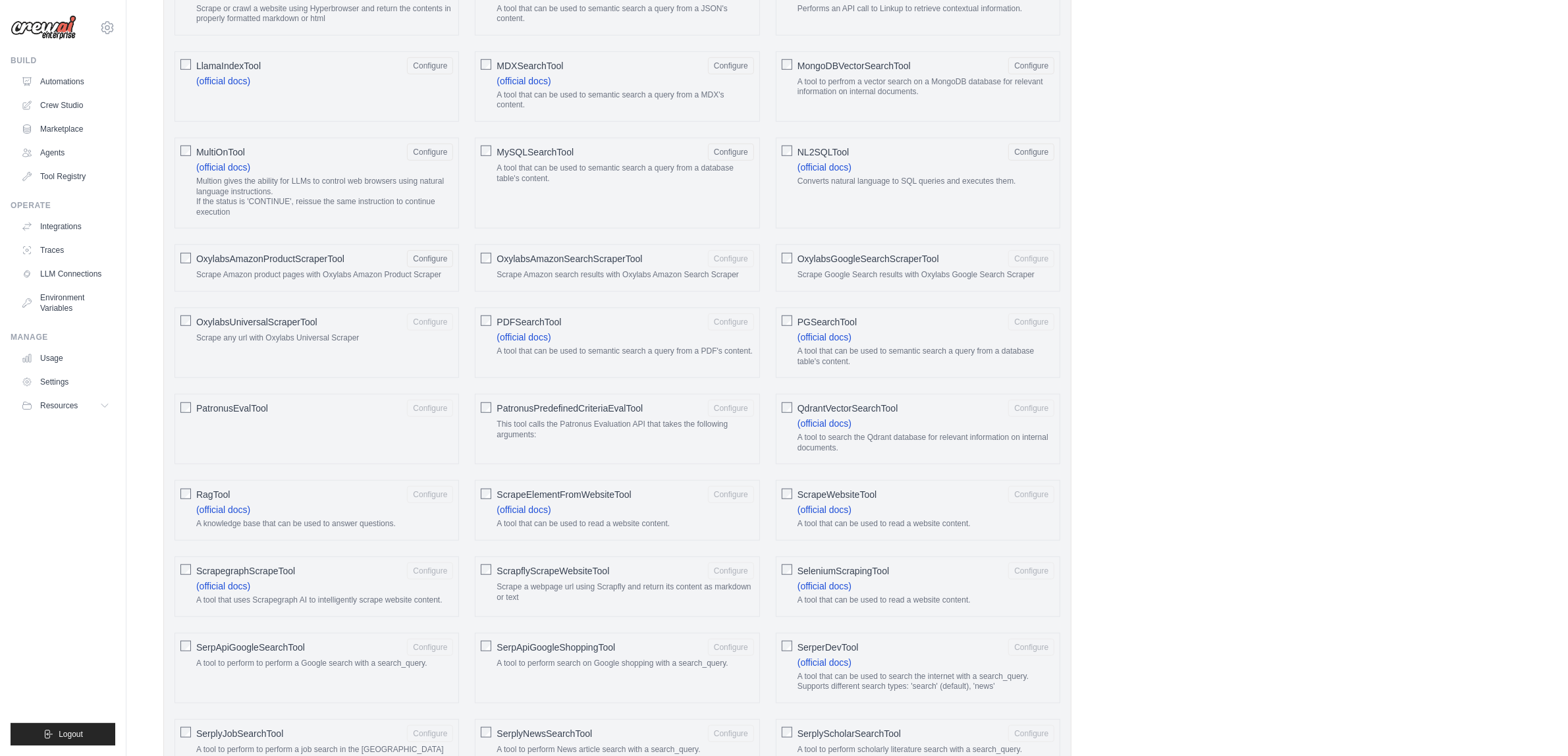
click at [194, 350] on div "OxylabsUniversalScraperTool Configure Scrape any url with Oxylabs Universal Scr…" at bounding box center [316, 342] width 284 height 70
click at [189, 346] on div "OxylabsUniversalScraperTool Configure Scrape any url with Oxylabs Universal Scr…" at bounding box center [316, 342] width 284 height 70
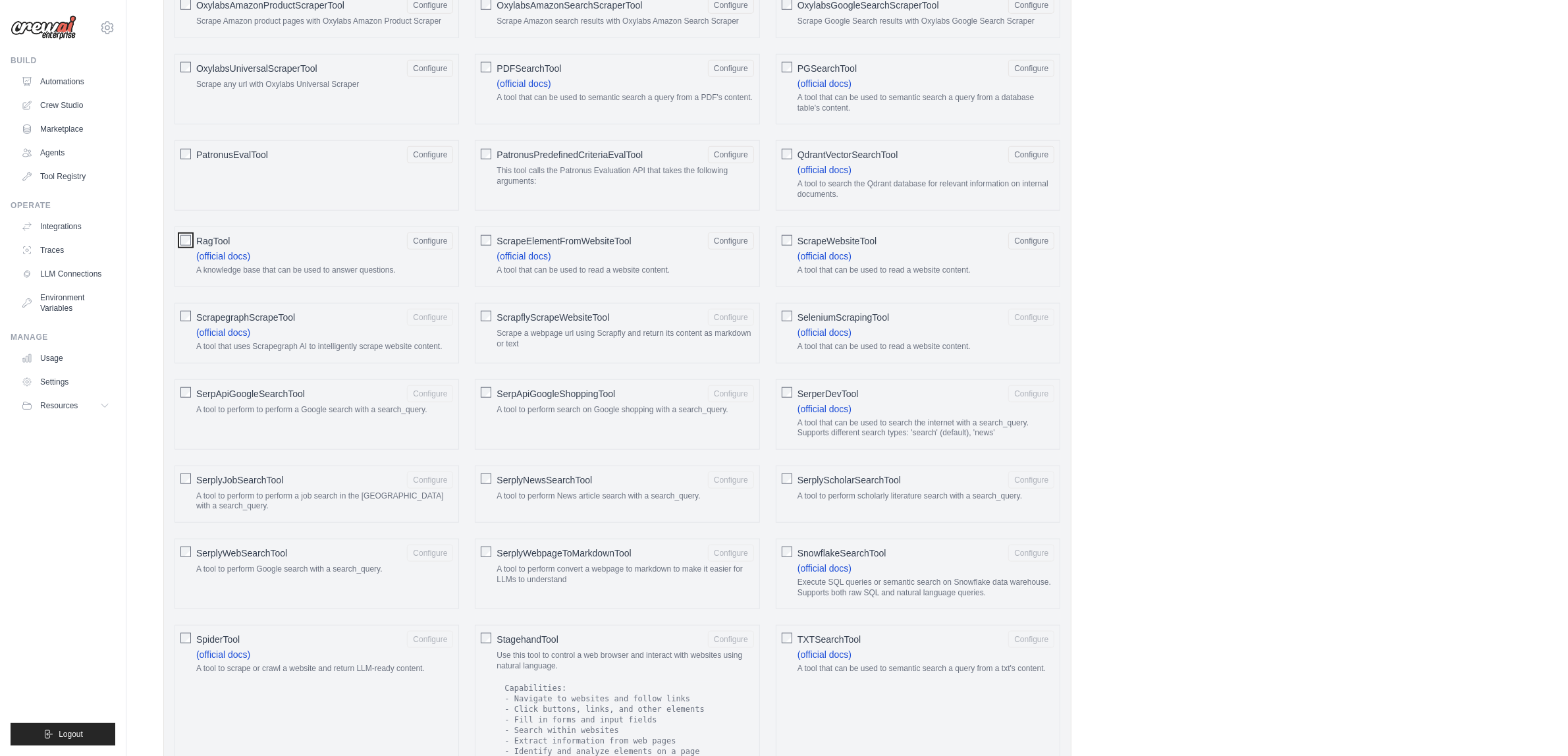
scroll to position [1785, 0]
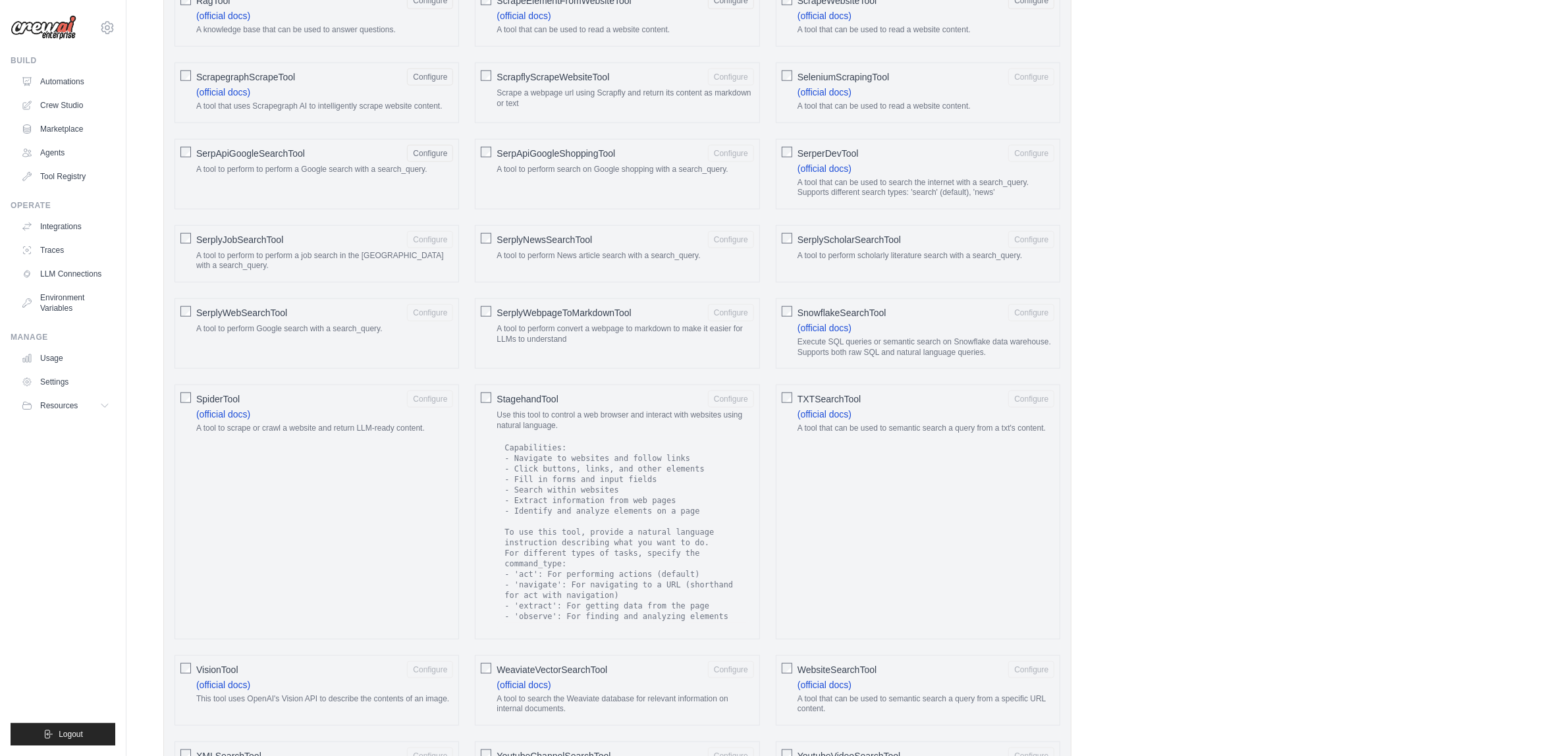
click at [183, 282] on div "SerplyJobSearchTool Configure A tool to perform to perform a job search in the …" at bounding box center [316, 254] width 284 height 57
click at [179, 442] on div "SpiderTool Configure (official docs) A tool to scrape or crawl a website and re…" at bounding box center [316, 511] width 284 height 254
click at [489, 441] on div "StagehandTool Configure Use this tool to control a web browser and interact wit…" at bounding box center [616, 511] width 284 height 254
click at [786, 445] on div "TXTSearchTool Configure (official docs) A tool that can be used to semantic sea…" at bounding box center [917, 511] width 284 height 254
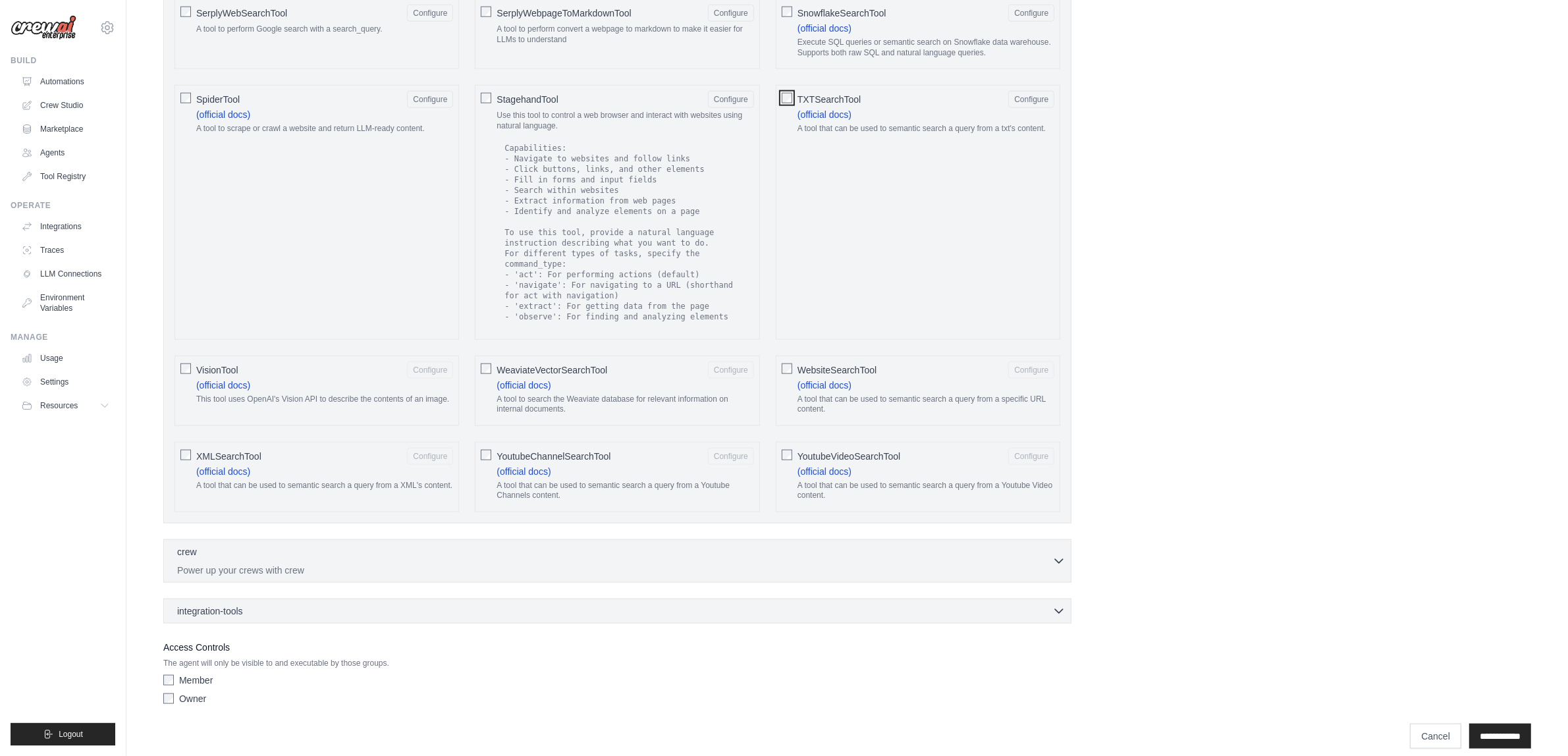
scroll to position [2113, 0]
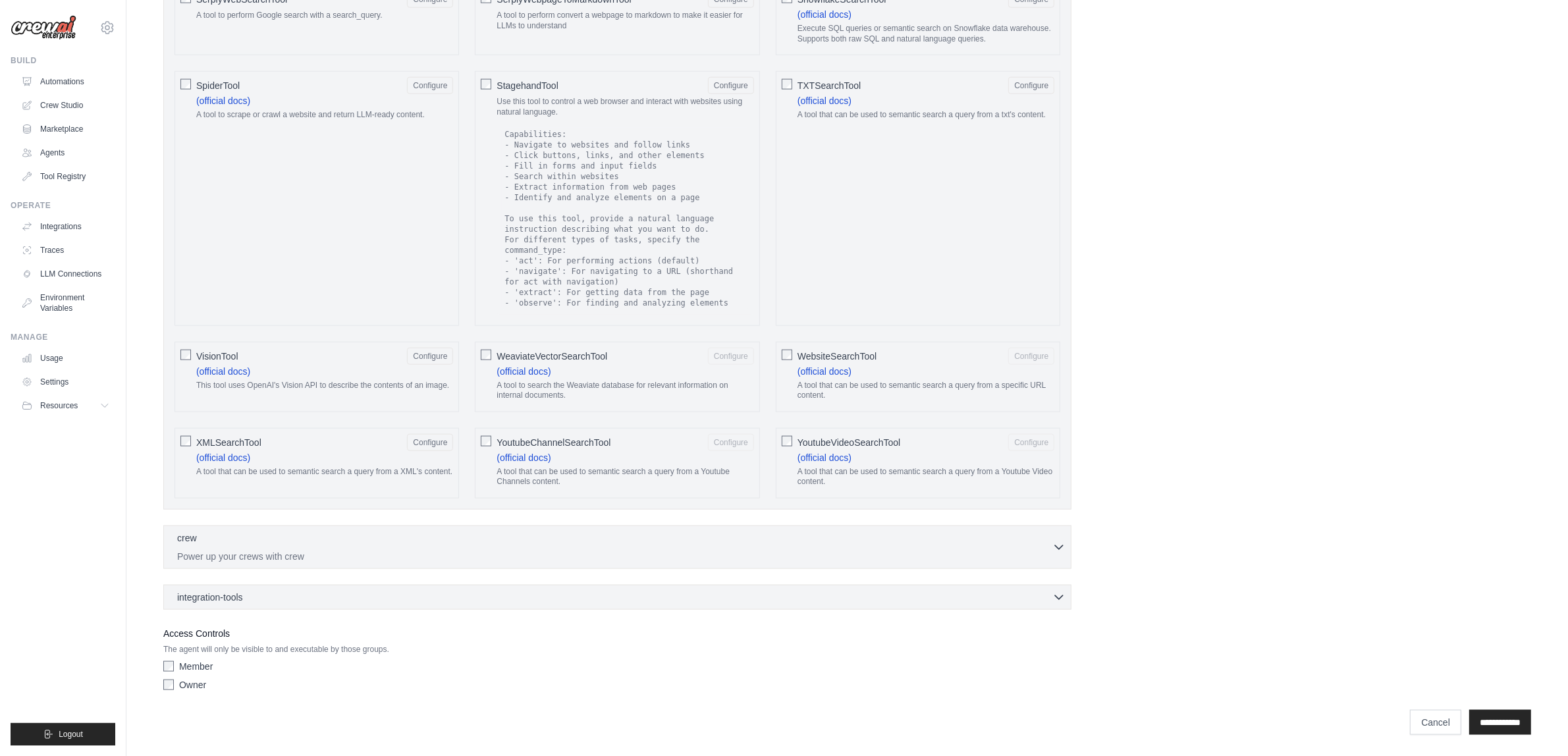
click at [486, 361] on div at bounding box center [486, 354] width 10 height 13
click at [398, 555] on p "Power up your crews with crew" at bounding box center [615, 555] width 875 height 13
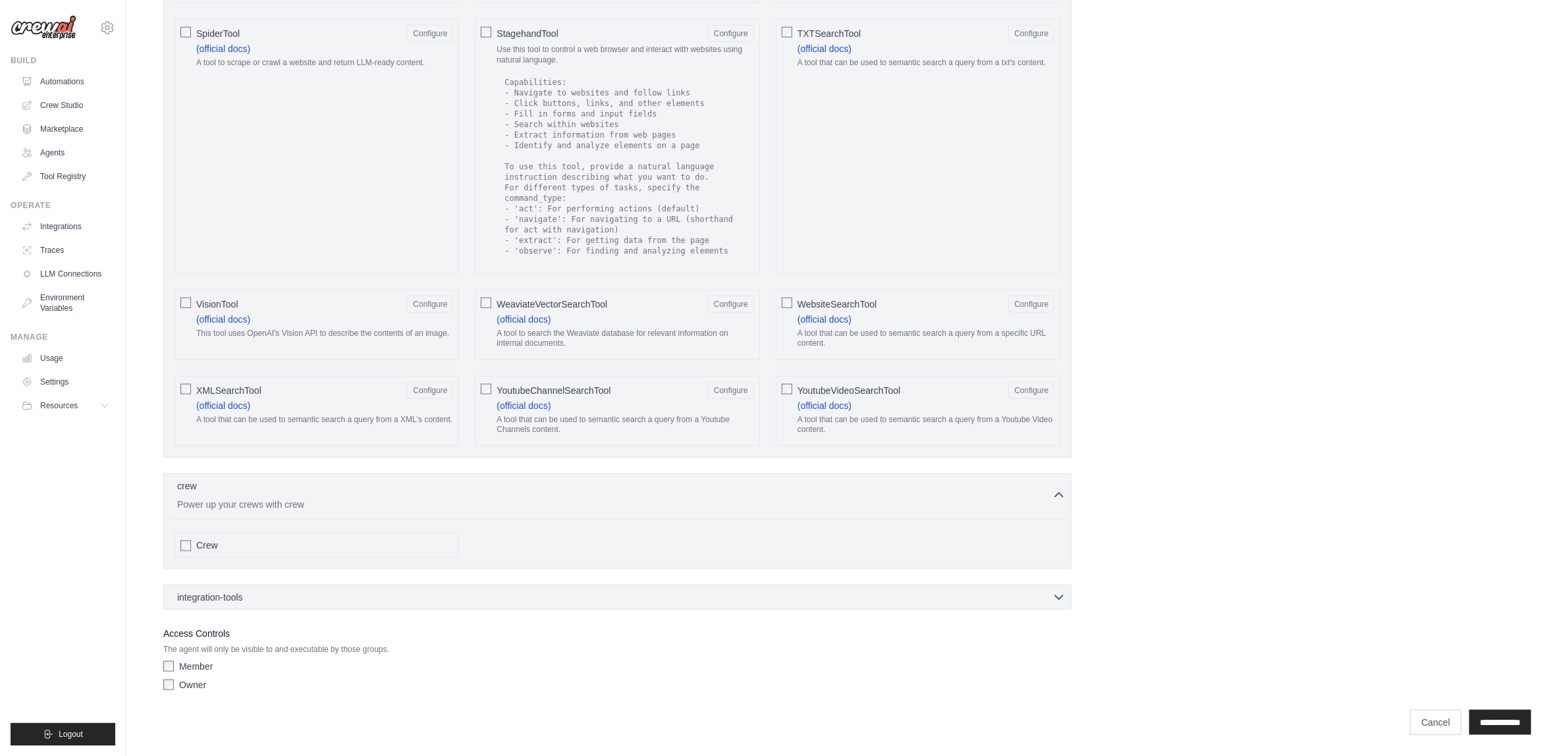
scroll to position [2182, 0]
click at [209, 540] on span "Crew" at bounding box center [207, 545] width 22 height 13
click at [300, 590] on div "integration-tools 0 selected" at bounding box center [621, 596] width 888 height 13
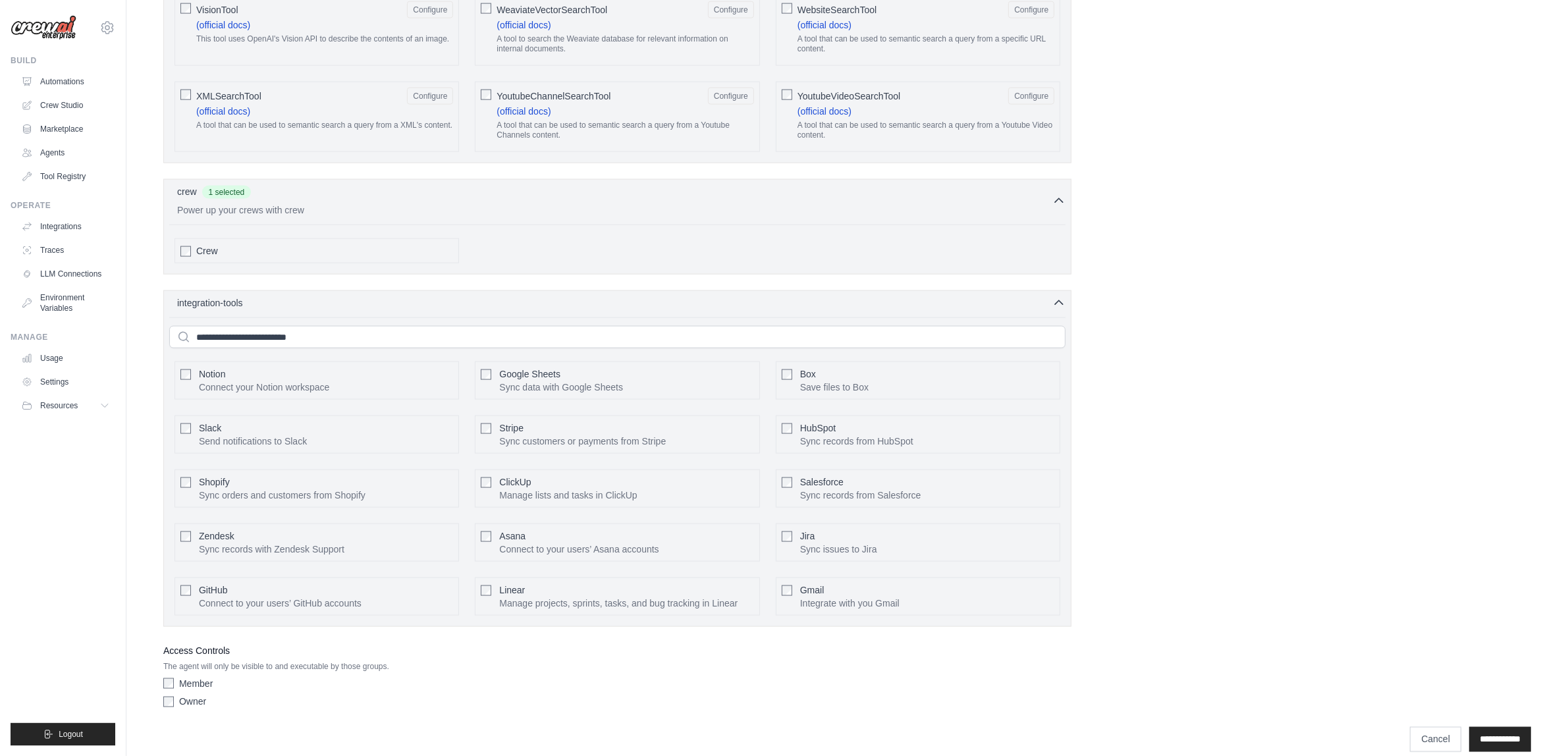
scroll to position [2496, 0]
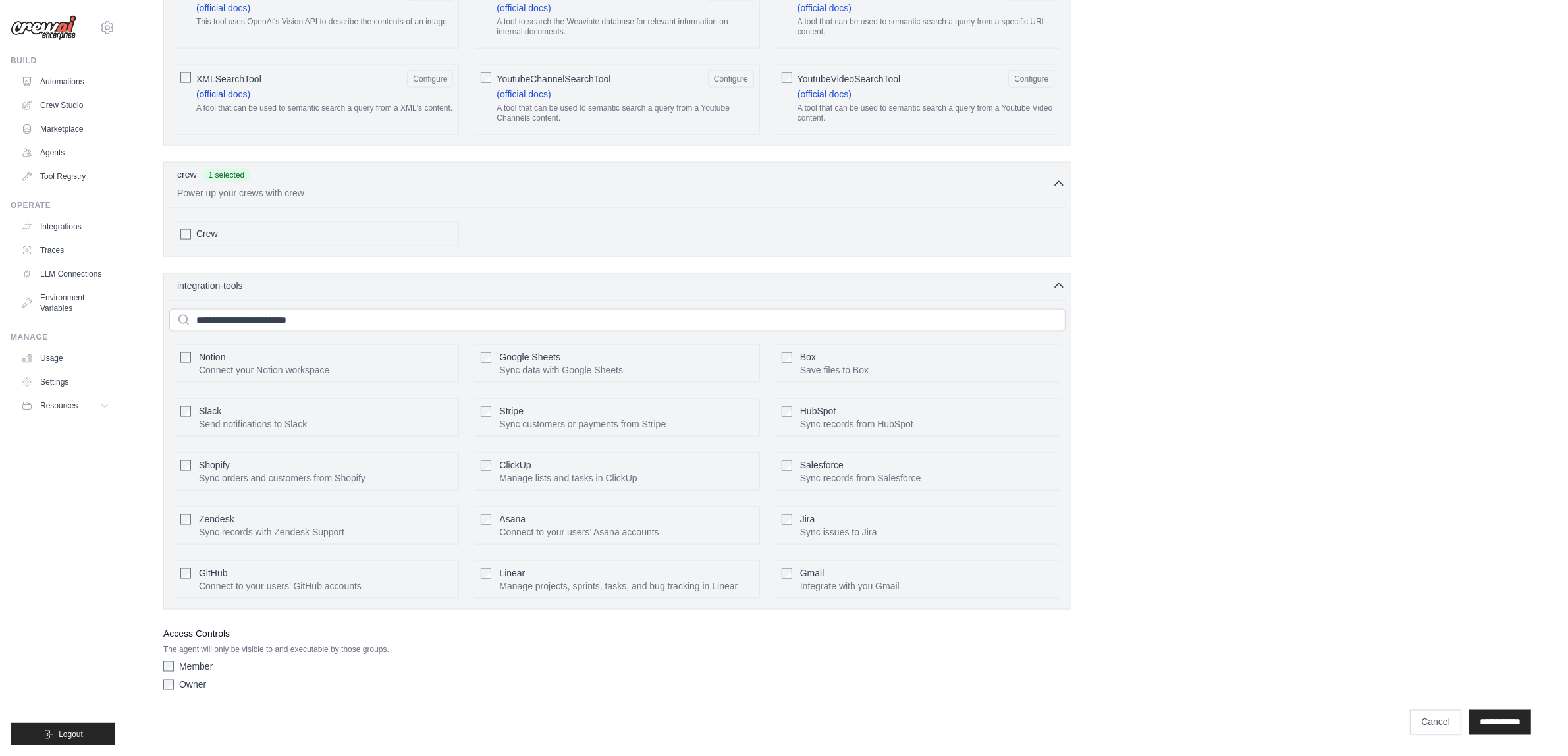
click at [205, 417] on p "Send notifications to Slack" at bounding box center [253, 423] width 108 height 13
click at [205, 574] on span "GitHub" at bounding box center [213, 573] width 29 height 10
click at [814, 574] on span "Gmail" at bounding box center [812, 573] width 24 height 10
click at [425, 415] on button "Configure" at bounding box center [429, 417] width 46 height 17
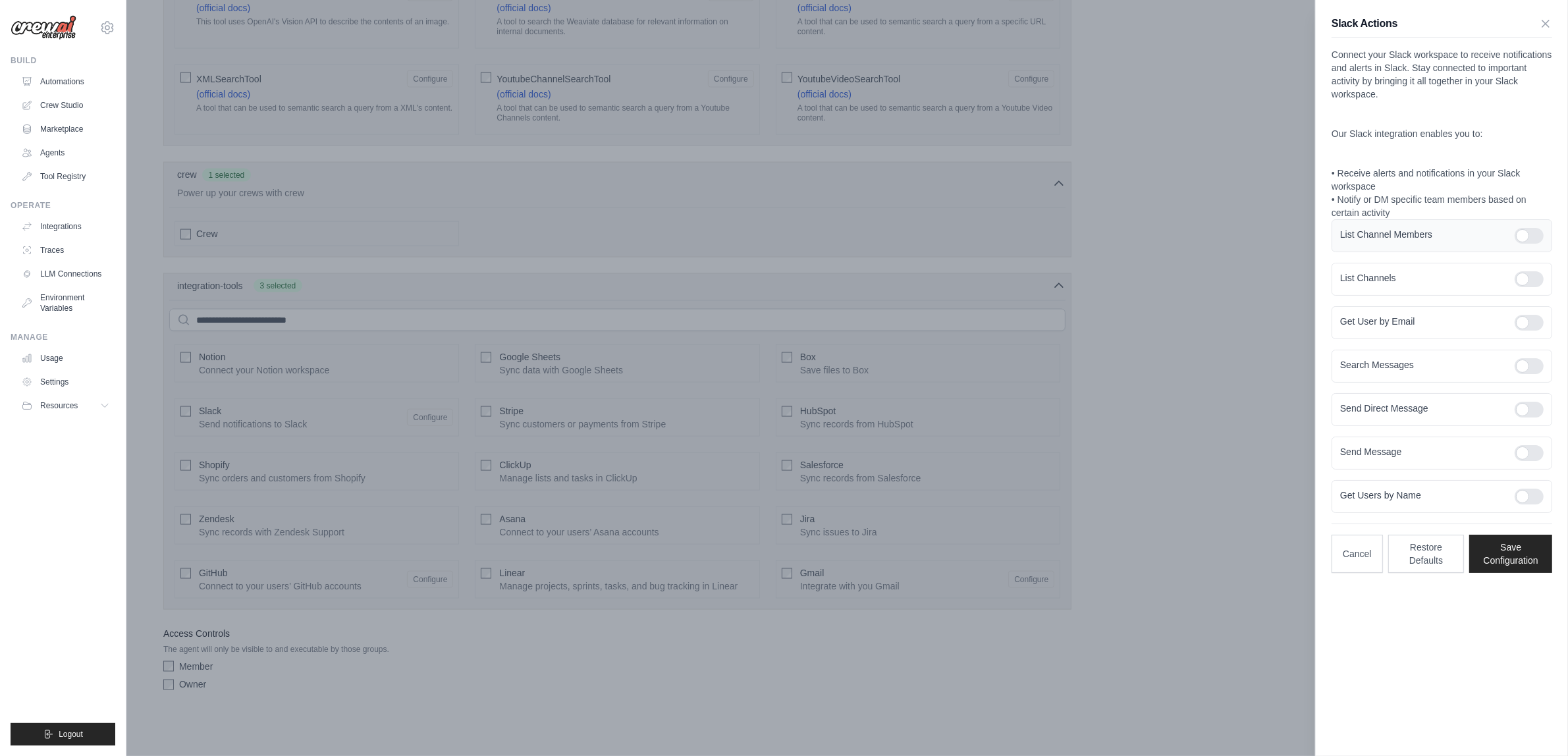
click at [1519, 232] on div at bounding box center [1528, 235] width 29 height 16
click at [1538, 267] on div "List Channels" at bounding box center [1442, 279] width 221 height 33
click at [1522, 280] on div at bounding box center [1528, 279] width 29 height 16
click at [1519, 320] on div at bounding box center [1528, 322] width 29 height 16
click at [1518, 373] on div at bounding box center [1528, 366] width 29 height 16
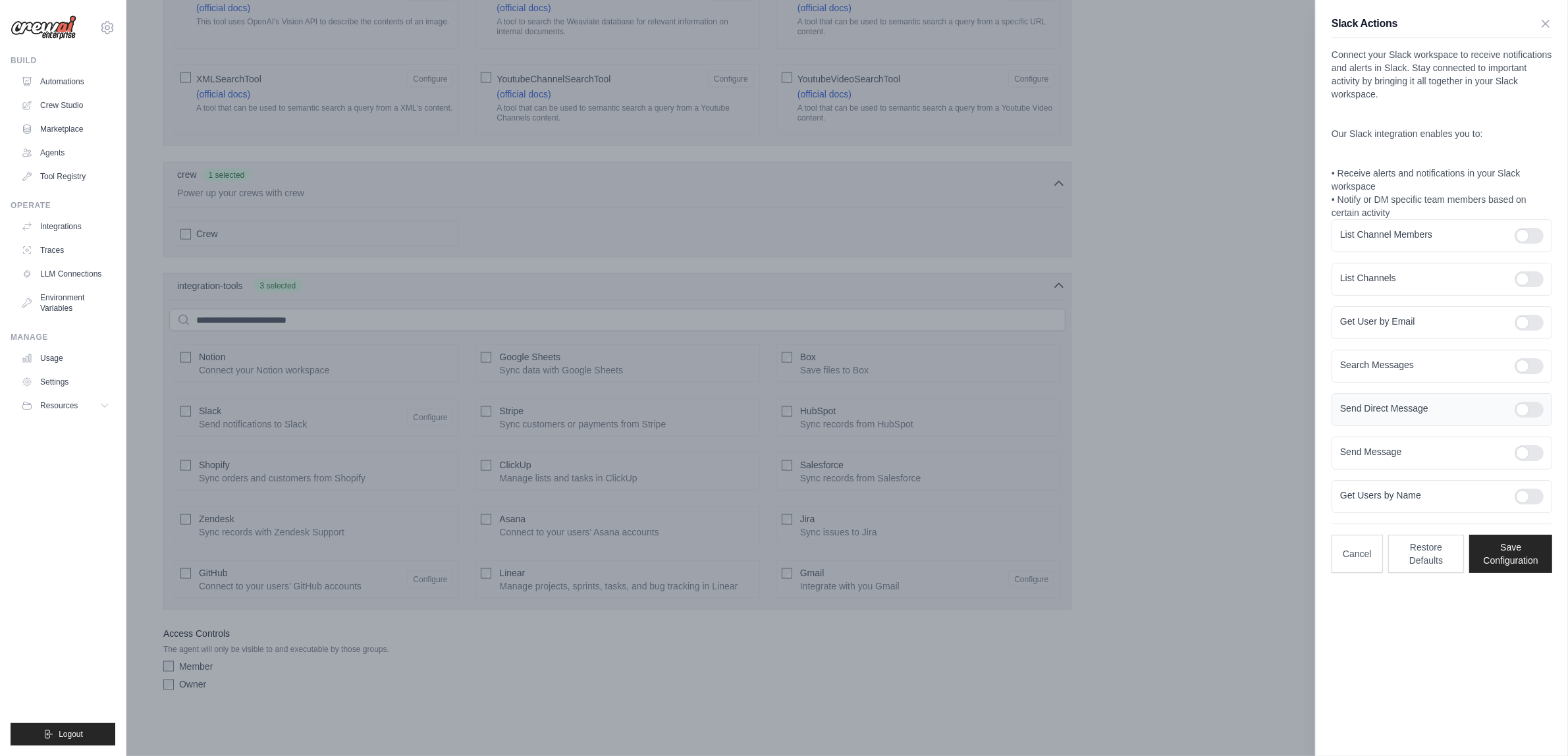
click at [1521, 403] on div at bounding box center [1528, 409] width 29 height 16
drag, startPoint x: 1522, startPoint y: 447, endPoint x: 1521, endPoint y: 453, distance: 6.1
click at [1521, 452] on div at bounding box center [1528, 453] width 29 height 16
click at [1519, 486] on div "Get Users by Name" at bounding box center [1442, 496] width 221 height 33
click at [1525, 493] on div at bounding box center [1528, 496] width 29 height 16
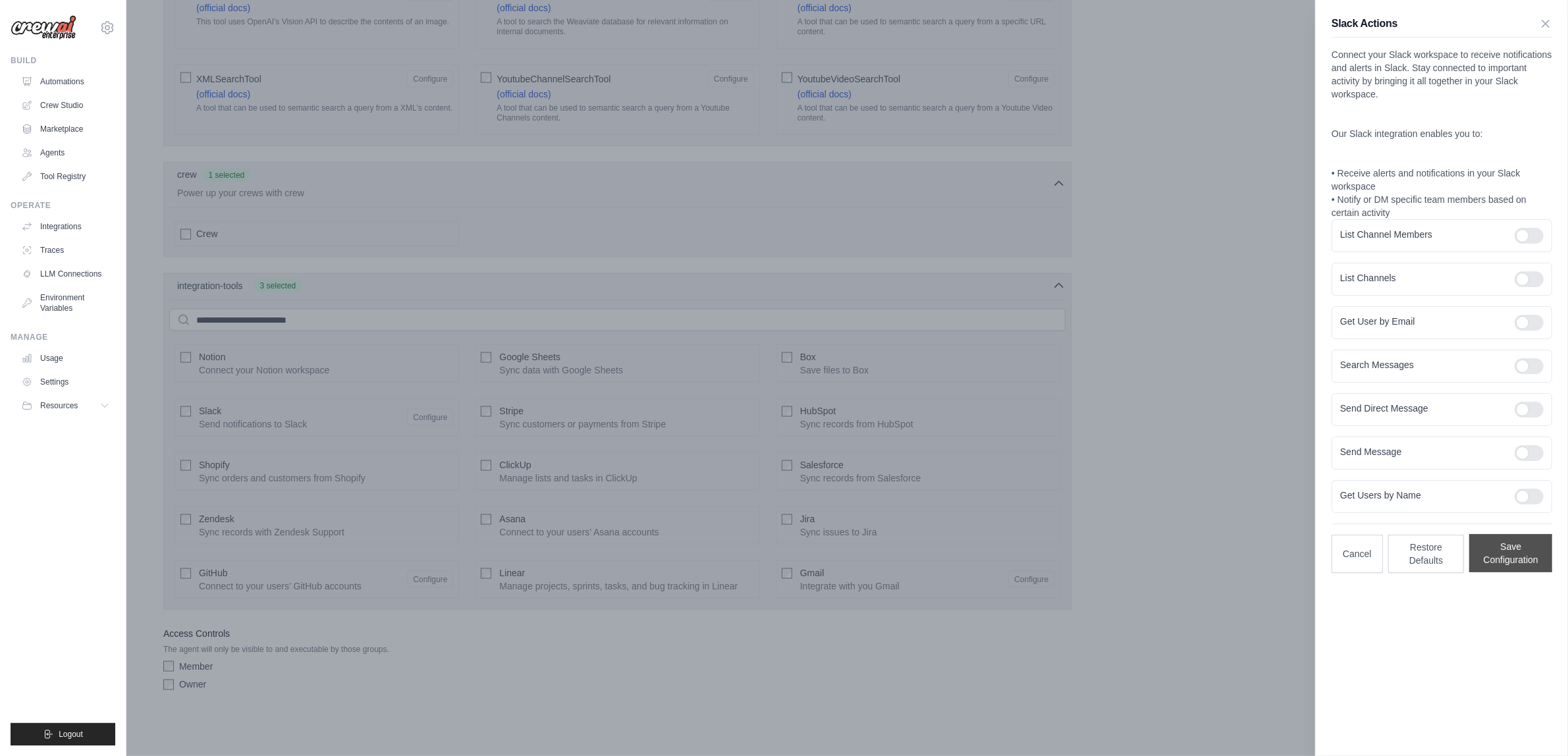
click at [1523, 547] on button "Save Configuration" at bounding box center [1510, 553] width 83 height 38
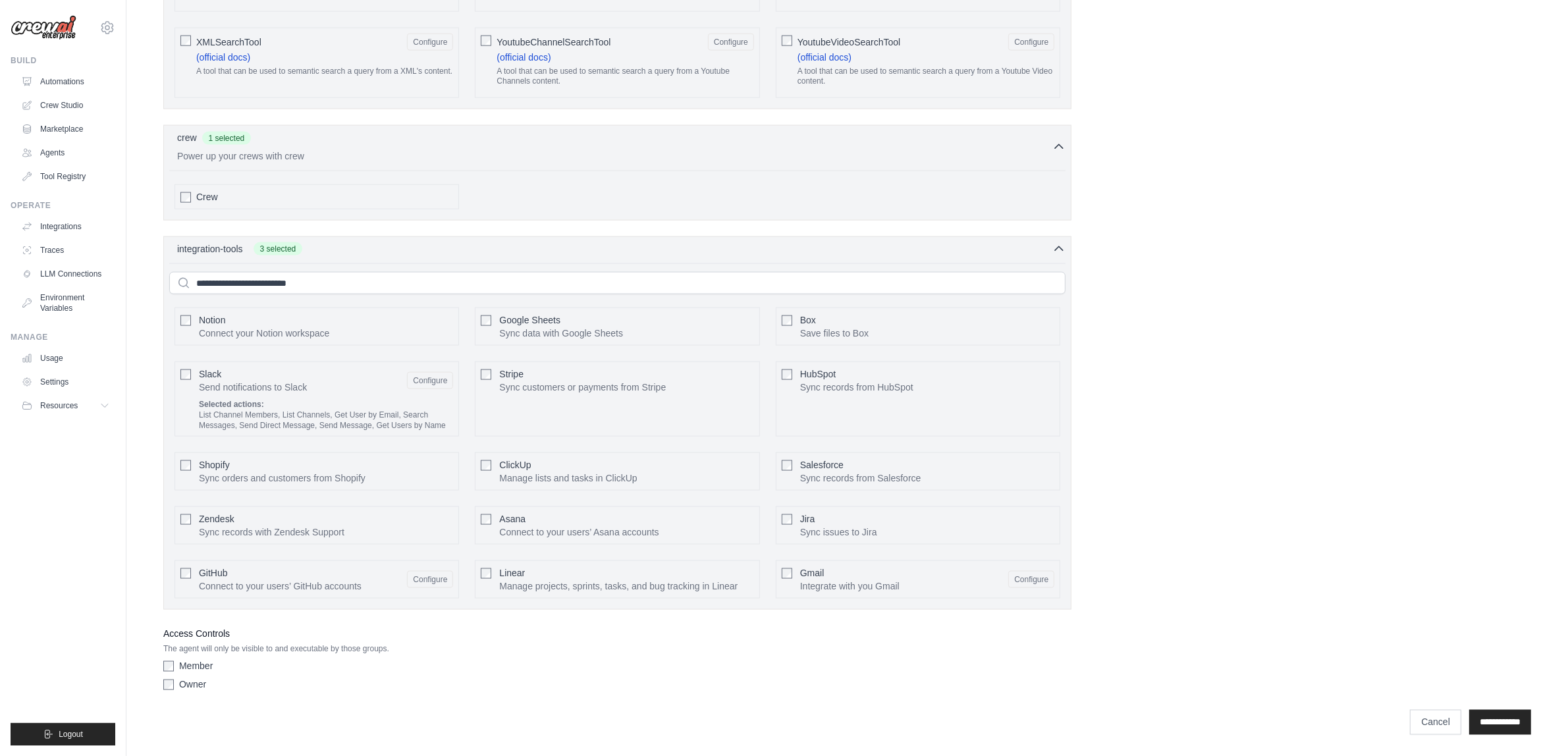
scroll to position [2543, 0]
click at [436, 587] on div "GitHub Connect to your users’ GitHub accounts Configure" at bounding box center [326, 579] width 254 height 26
click at [435, 578] on div "GitHub Connect to your users’ GitHub accounts Configure" at bounding box center [326, 579] width 254 height 26
click at [435, 578] on button "Configure" at bounding box center [429, 580] width 46 height 17
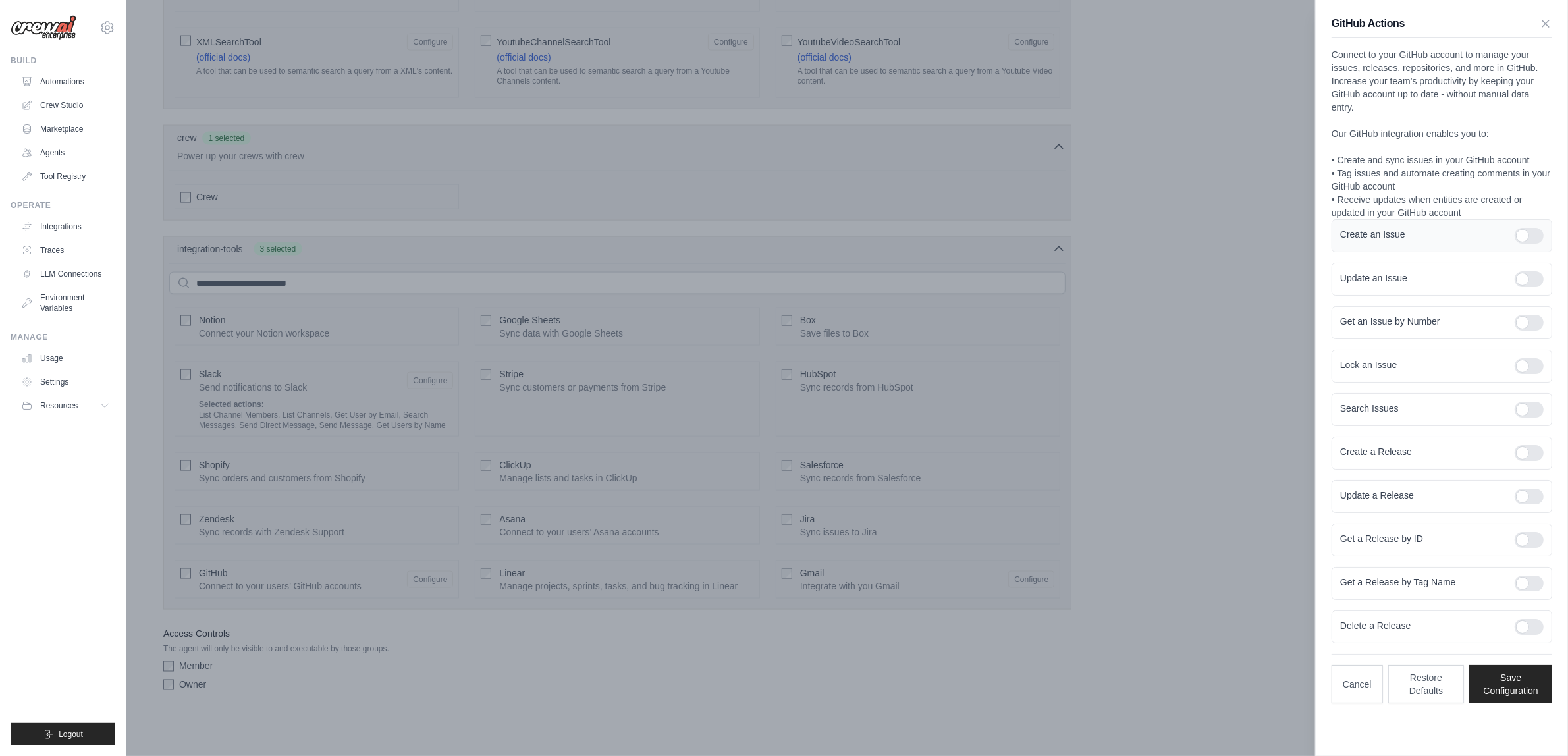
click at [1513, 235] on div at bounding box center [1523, 235] width 39 height 16
click at [1530, 239] on div at bounding box center [1528, 235] width 29 height 16
drag, startPoint x: 1529, startPoint y: 262, endPoint x: 1529, endPoint y: 280, distance: 18.0
click at [1529, 265] on div "Update an Issue" at bounding box center [1442, 279] width 221 height 33
click at [1529, 280] on div at bounding box center [1528, 279] width 29 height 16
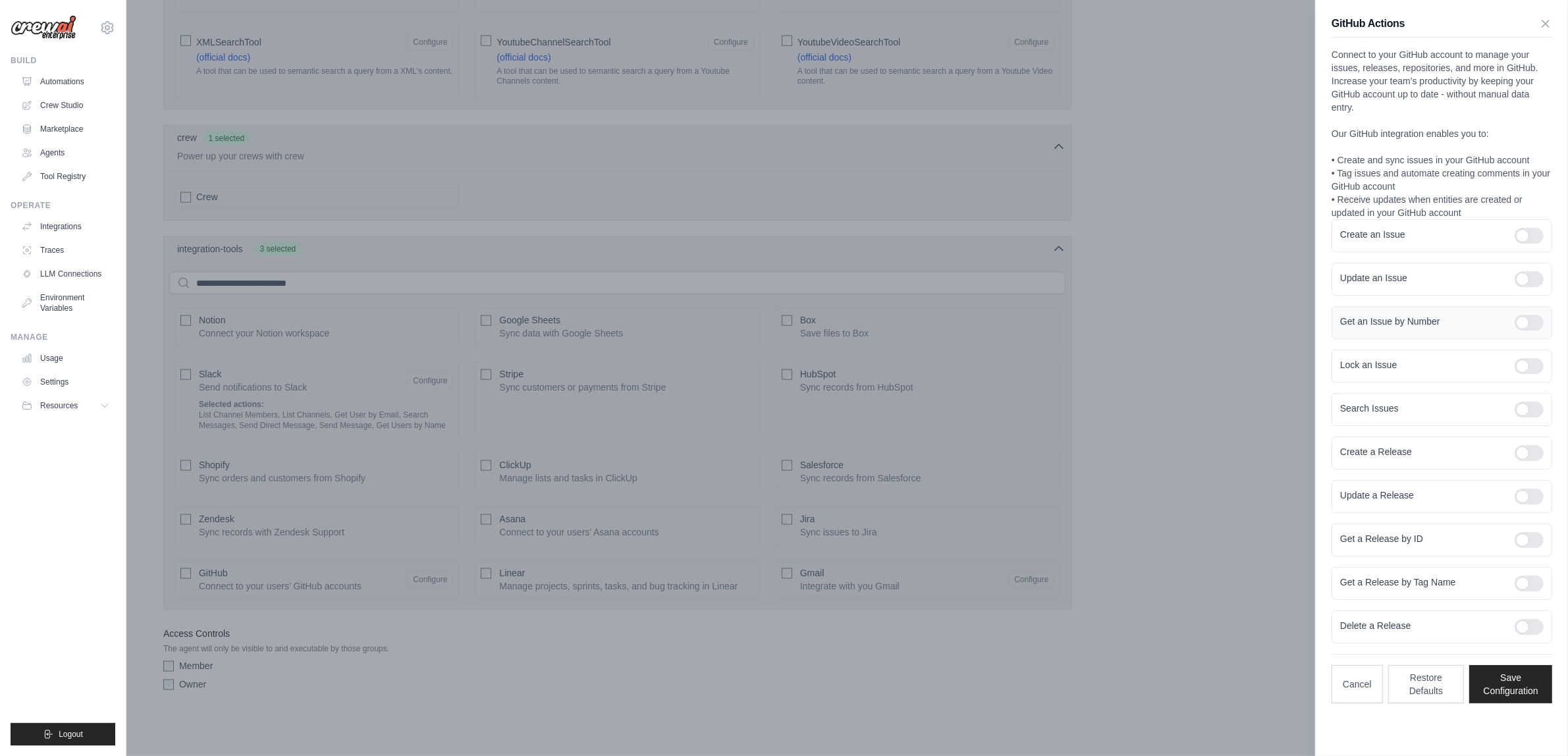
click at [1528, 322] on div at bounding box center [1528, 322] width 29 height 16
click at [1526, 368] on div at bounding box center [1528, 366] width 29 height 16
click at [1528, 416] on div at bounding box center [1528, 409] width 29 height 16
click at [1531, 447] on div at bounding box center [1528, 453] width 29 height 16
click at [1531, 493] on div at bounding box center [1528, 496] width 29 height 16
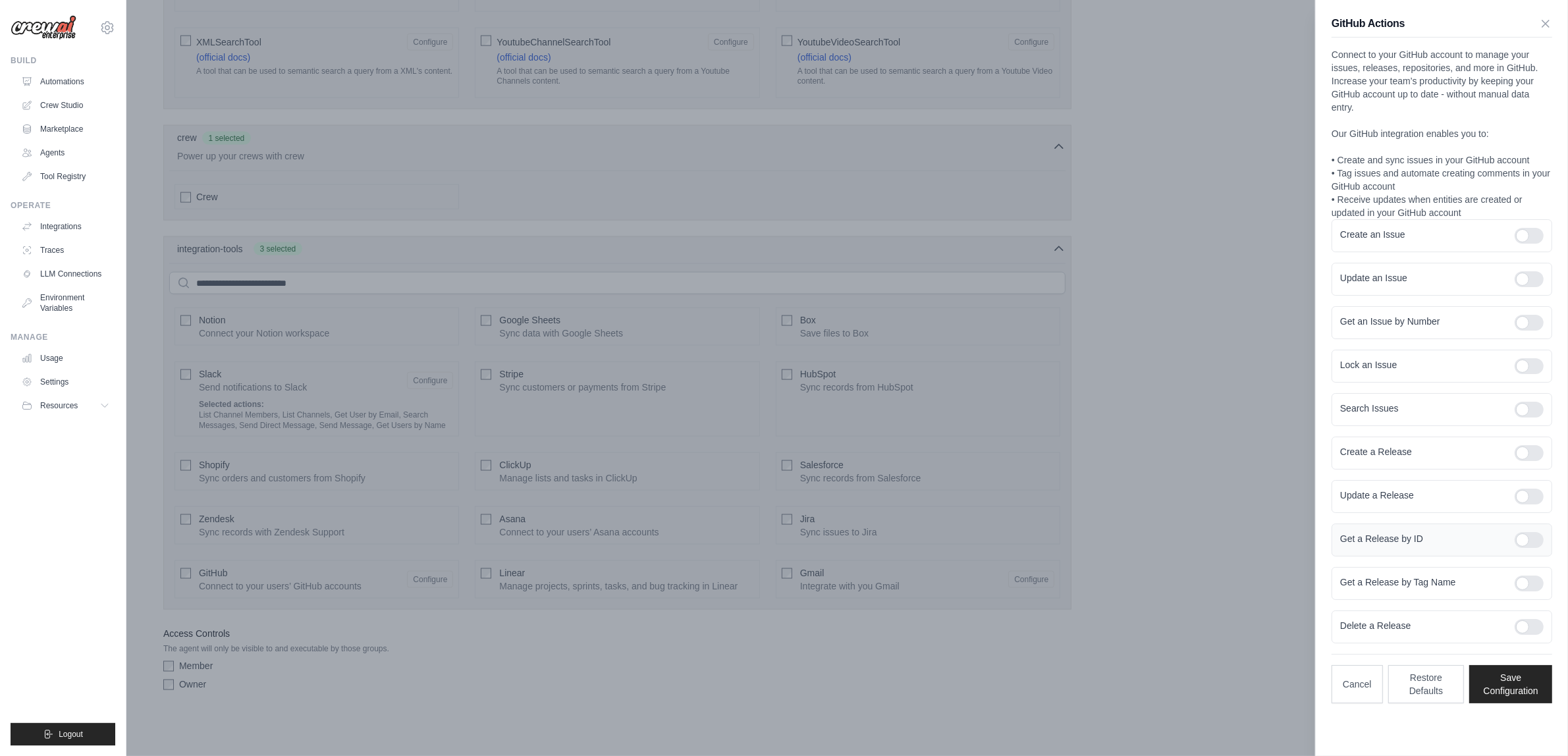
click at [1525, 537] on div at bounding box center [1528, 540] width 29 height 16
click at [1531, 584] on div at bounding box center [1528, 583] width 29 height 16
click at [1522, 680] on button "Save Configuration" at bounding box center [1510, 683] width 83 height 38
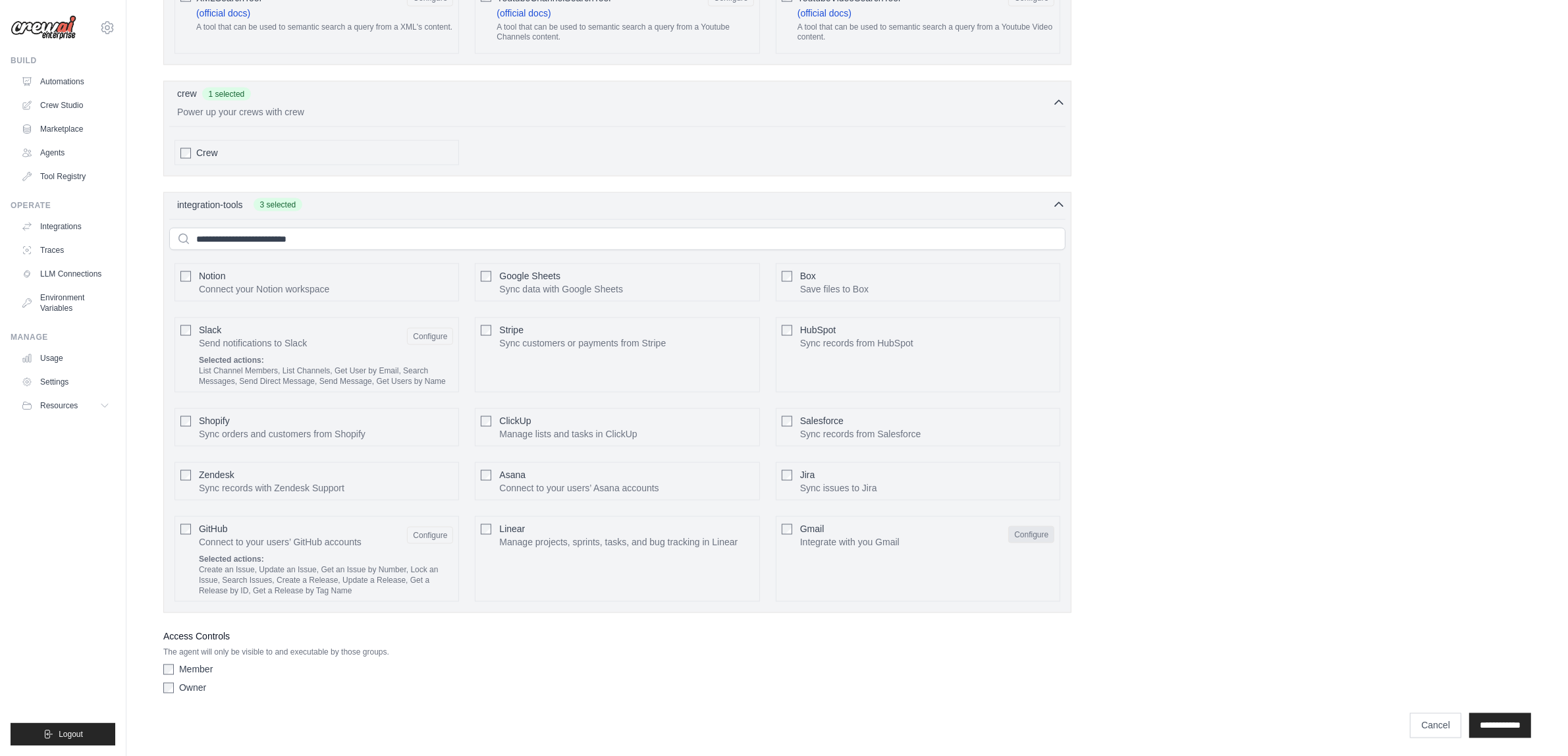
click at [1041, 543] on button "Configure" at bounding box center [1031, 534] width 46 height 17
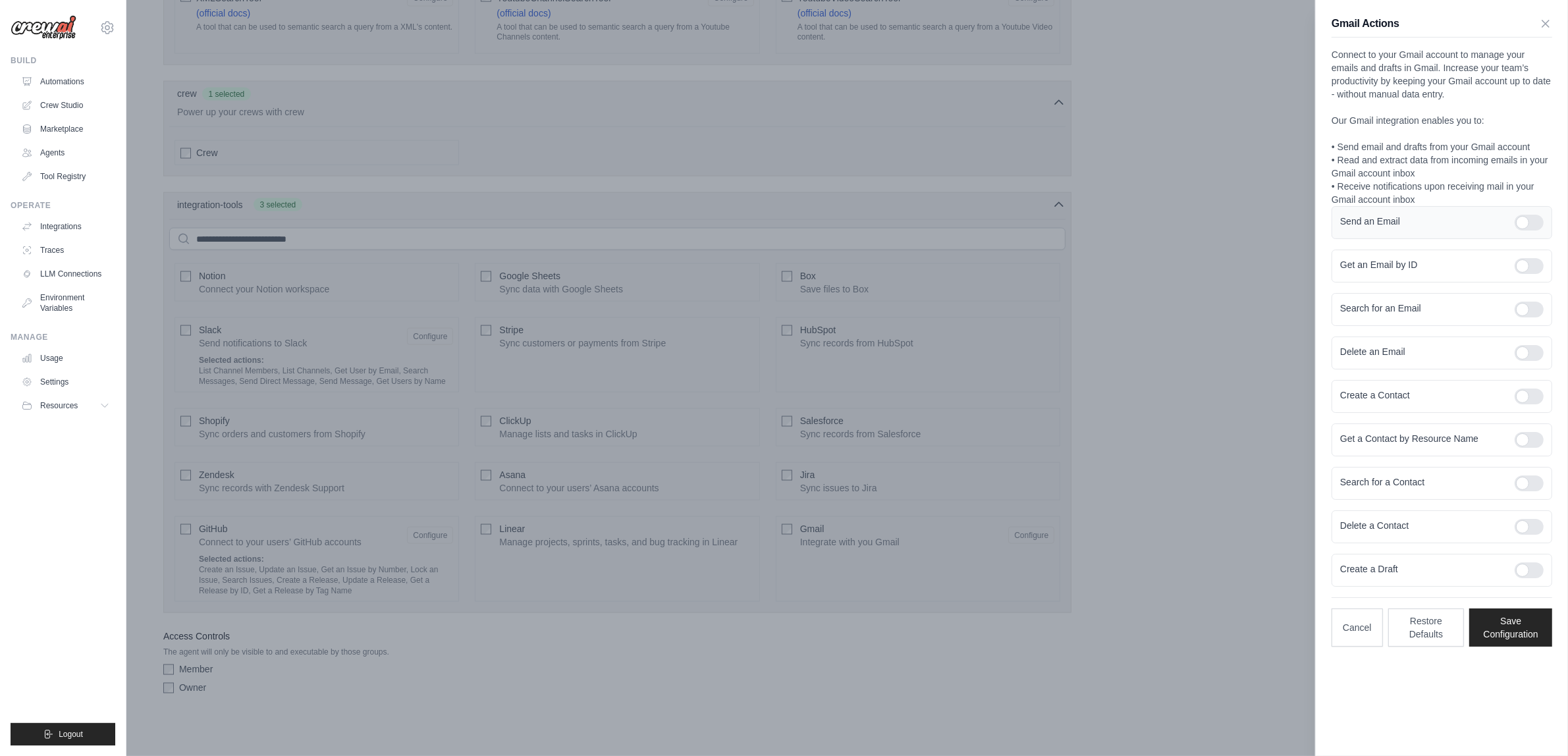
click at [1525, 225] on div at bounding box center [1528, 222] width 29 height 16
click at [1509, 276] on div "Get an Email by ID" at bounding box center [1442, 266] width 221 height 33
click at [1518, 272] on div at bounding box center [1528, 266] width 29 height 16
click at [1525, 306] on div at bounding box center [1528, 309] width 29 height 16
click at [1528, 400] on div at bounding box center [1528, 396] width 29 height 16
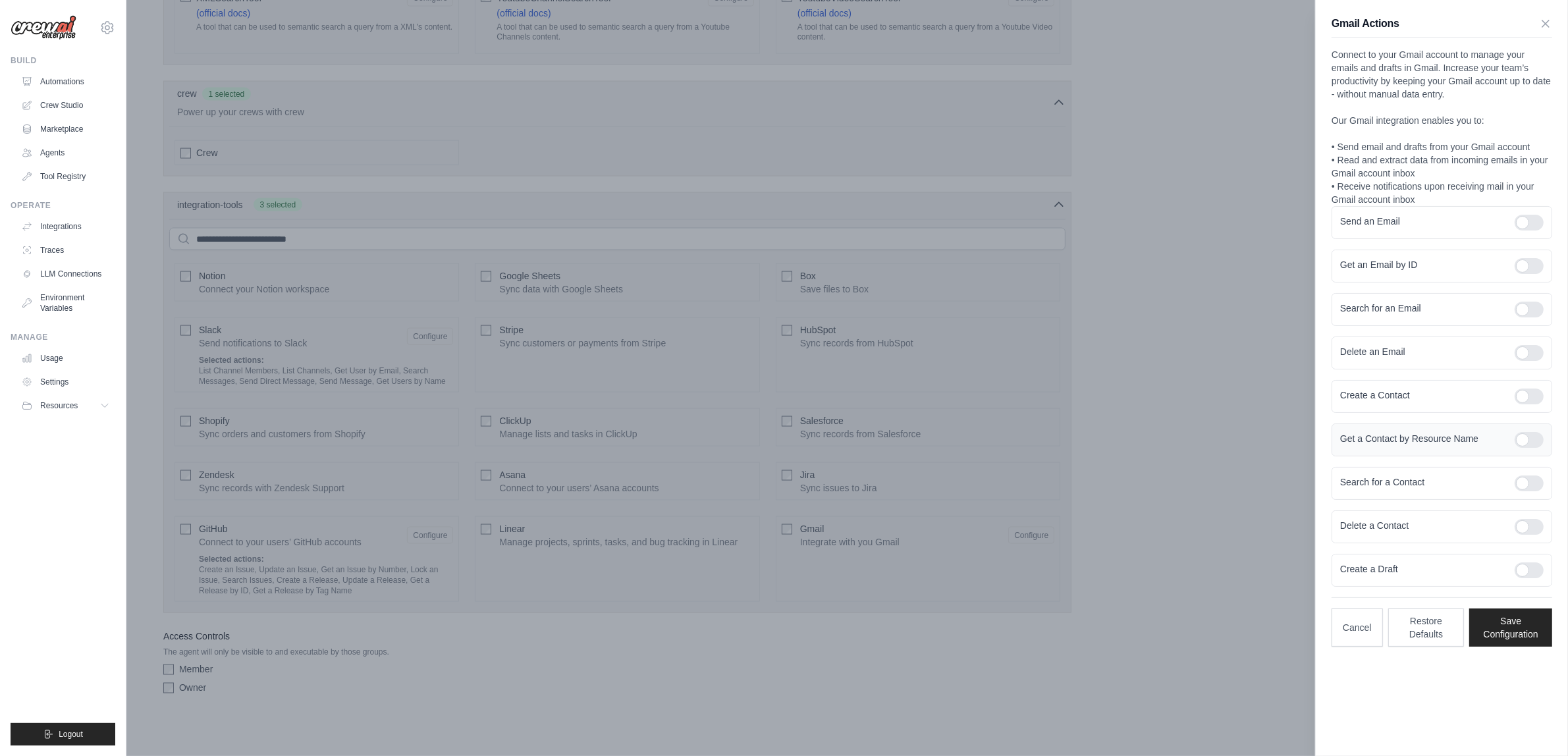
click at [1523, 445] on div at bounding box center [1528, 440] width 29 height 16
click at [1522, 487] on div at bounding box center [1528, 483] width 29 height 16
drag, startPoint x: 1531, startPoint y: 567, endPoint x: 1527, endPoint y: 574, distance: 8.1
click at [1530, 568] on div at bounding box center [1528, 570] width 29 height 16
click at [1525, 620] on button "Save Configuration" at bounding box center [1510, 627] width 83 height 38
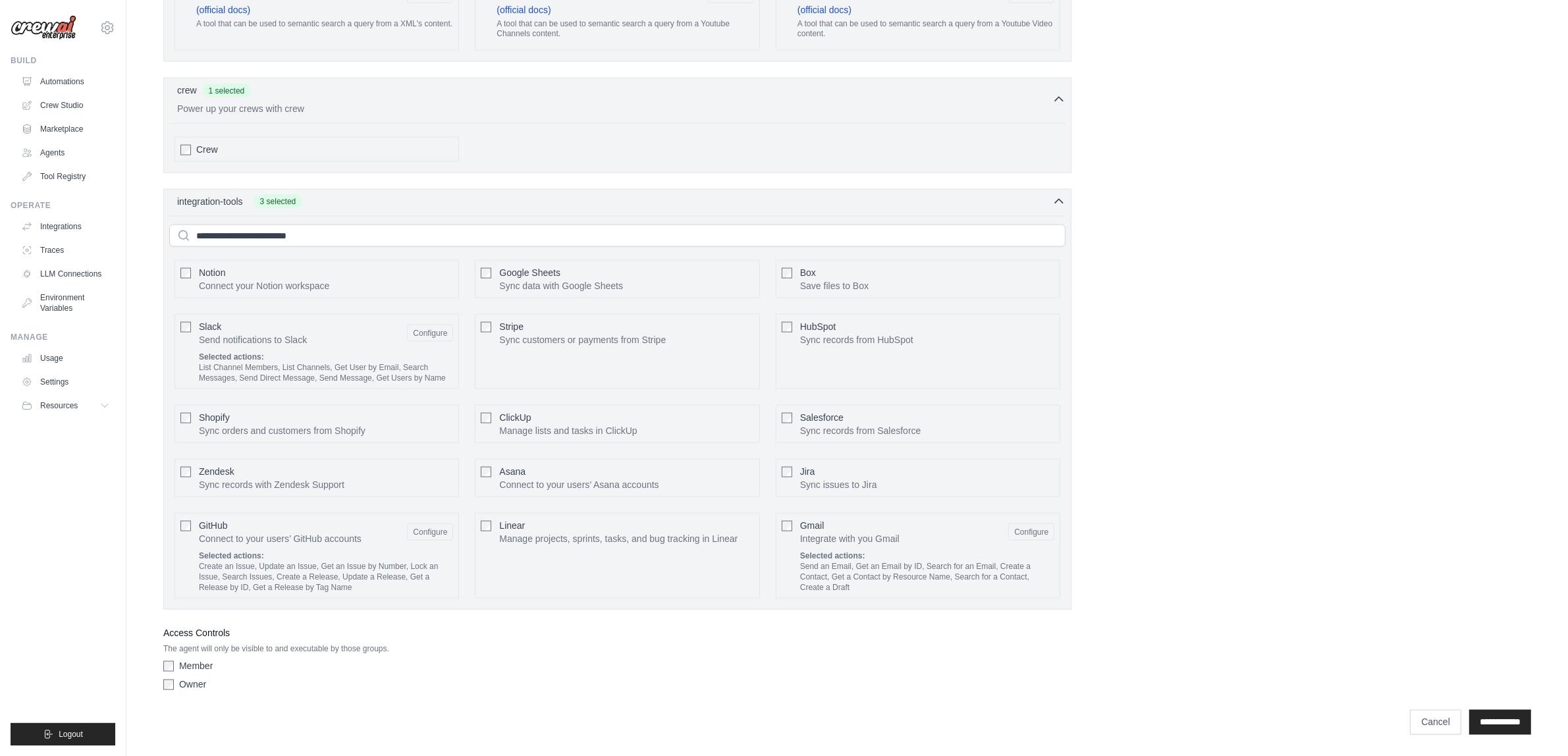
scroll to position [2590, 0]
click at [1479, 723] on input "**********" at bounding box center [1499, 722] width 62 height 25
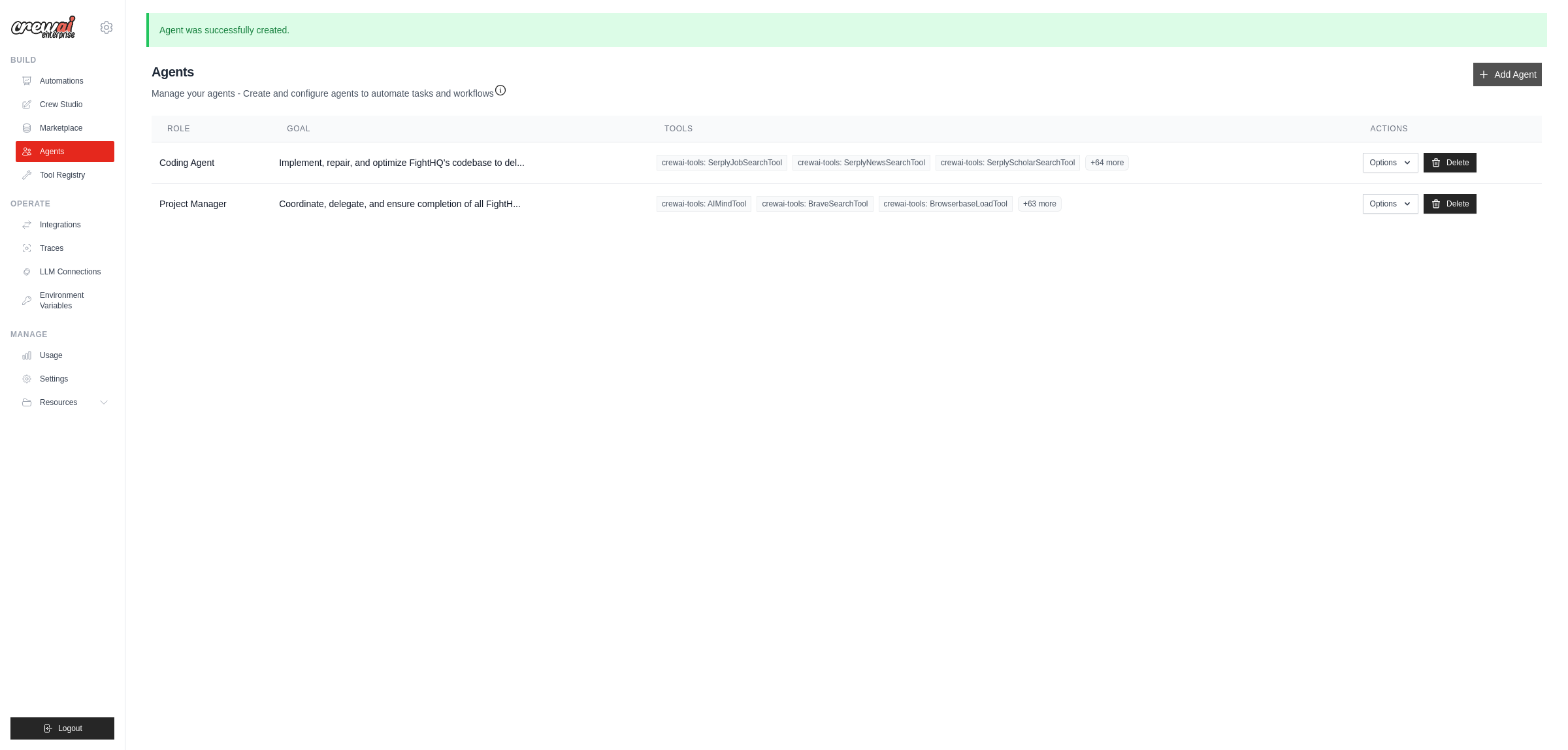
click at [1491, 79] on link "Add Agent" at bounding box center [1508, 74] width 69 height 23
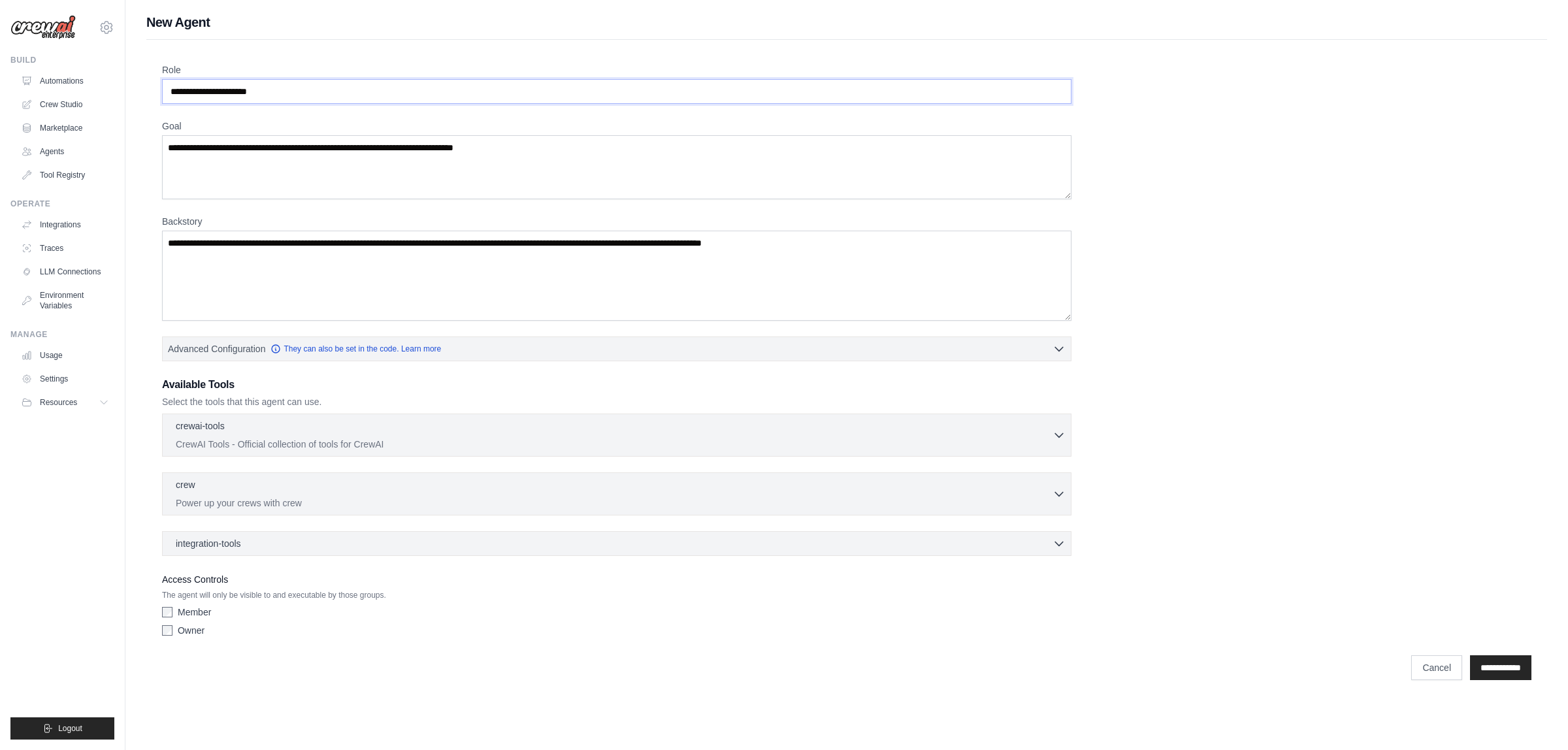
click at [296, 98] on input "Role" at bounding box center [617, 91] width 909 height 25
paste input "**********"
type input "**********"
click at [307, 173] on textarea "Goal" at bounding box center [617, 167] width 909 height 64
paste textarea "**********"
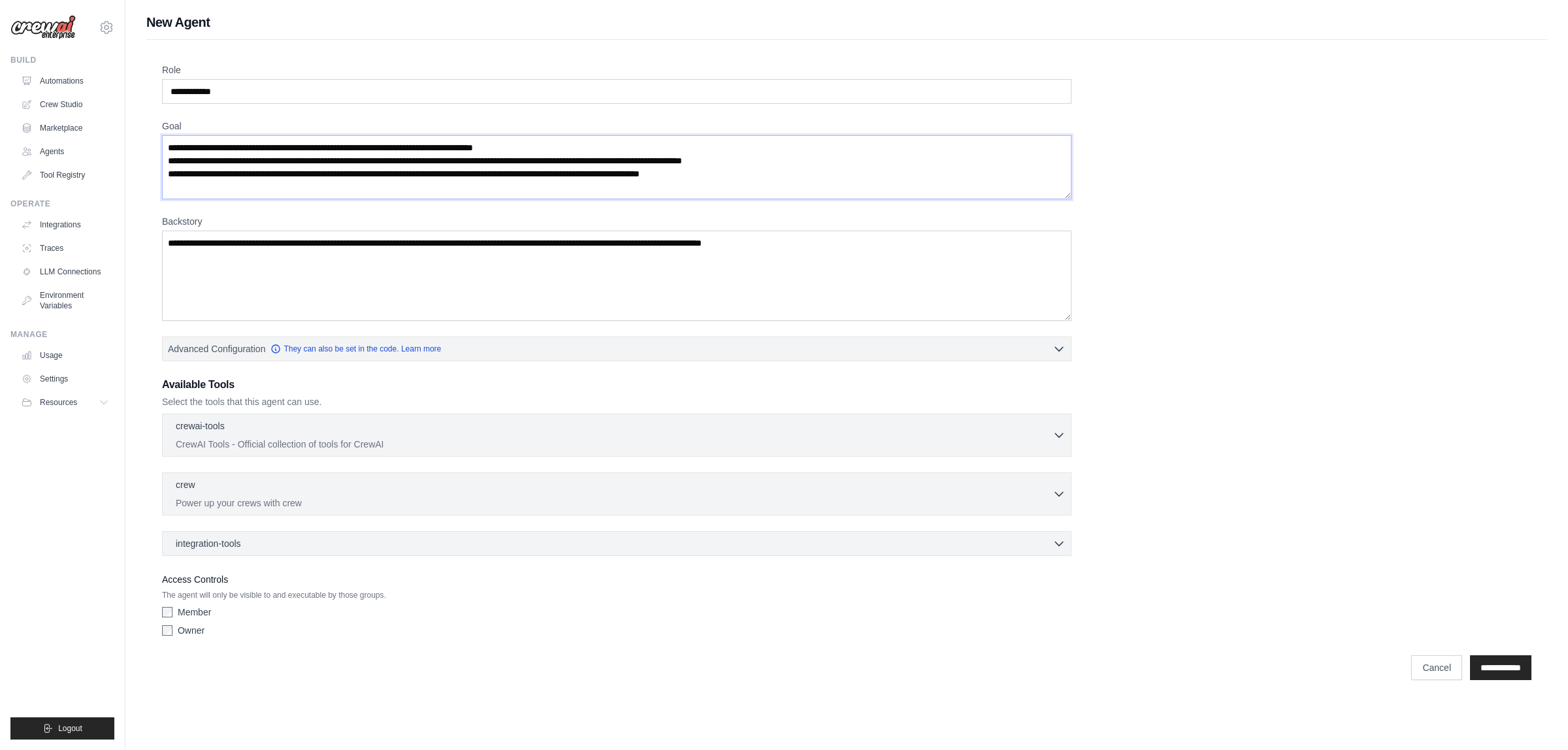
type textarea "**********"
click at [378, 285] on textarea "Backstory" at bounding box center [617, 275] width 909 height 91
paste textarea "**********"
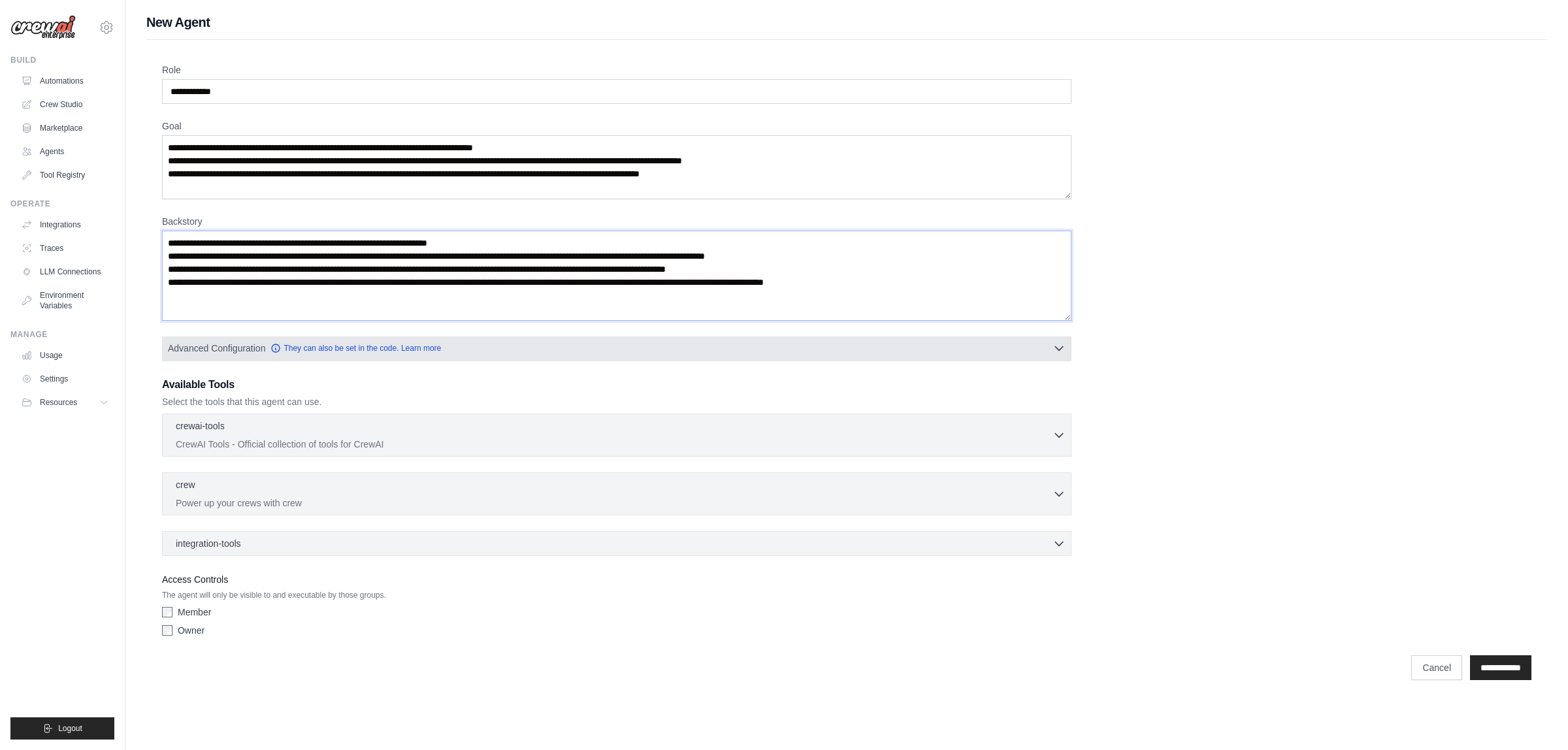
type textarea "**********"
click at [758, 347] on button "Advanced Configuration They can also be set in the code. Learn more" at bounding box center [617, 347] width 908 height 23
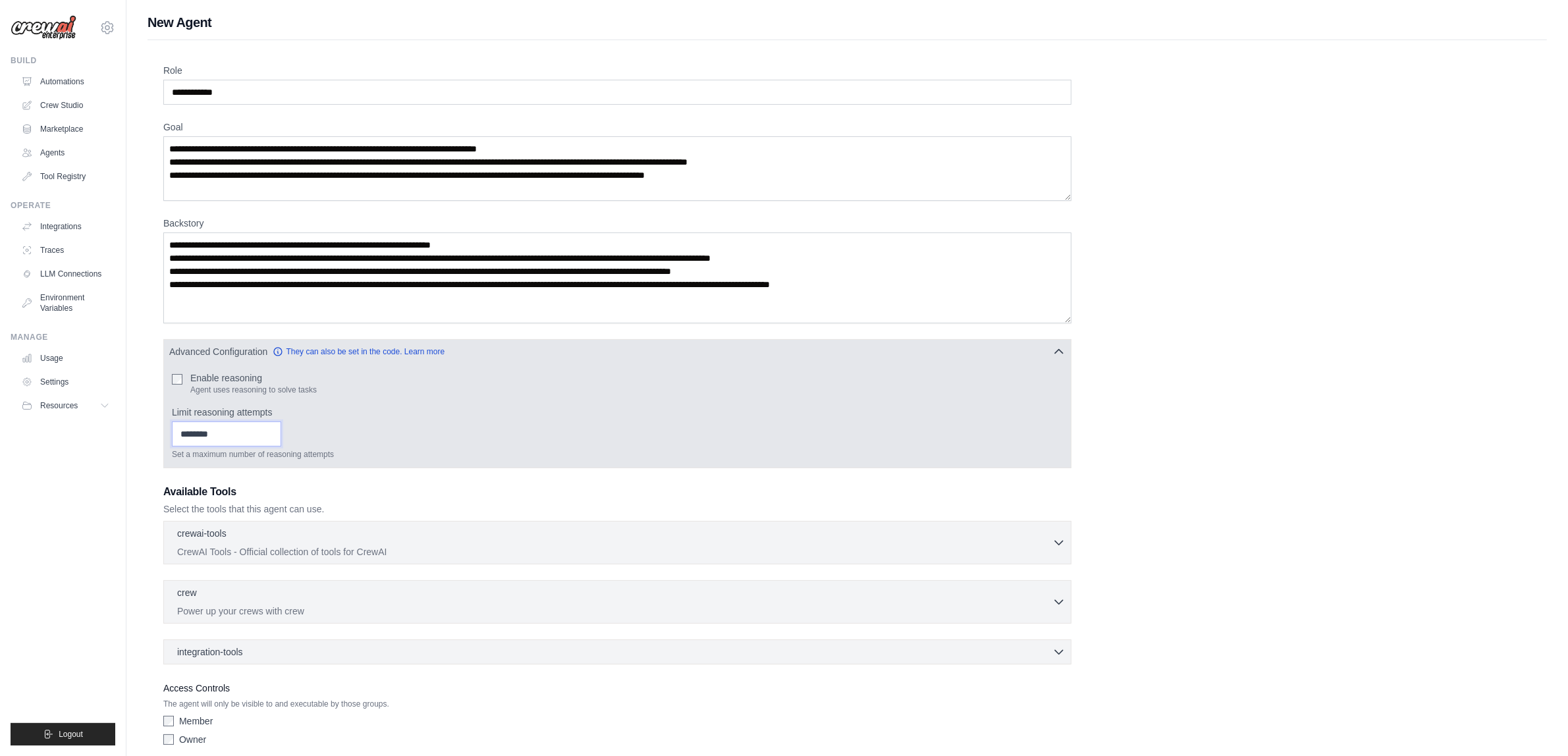
type input "*"
click at [281, 430] on input "*" at bounding box center [227, 434] width 110 height 25
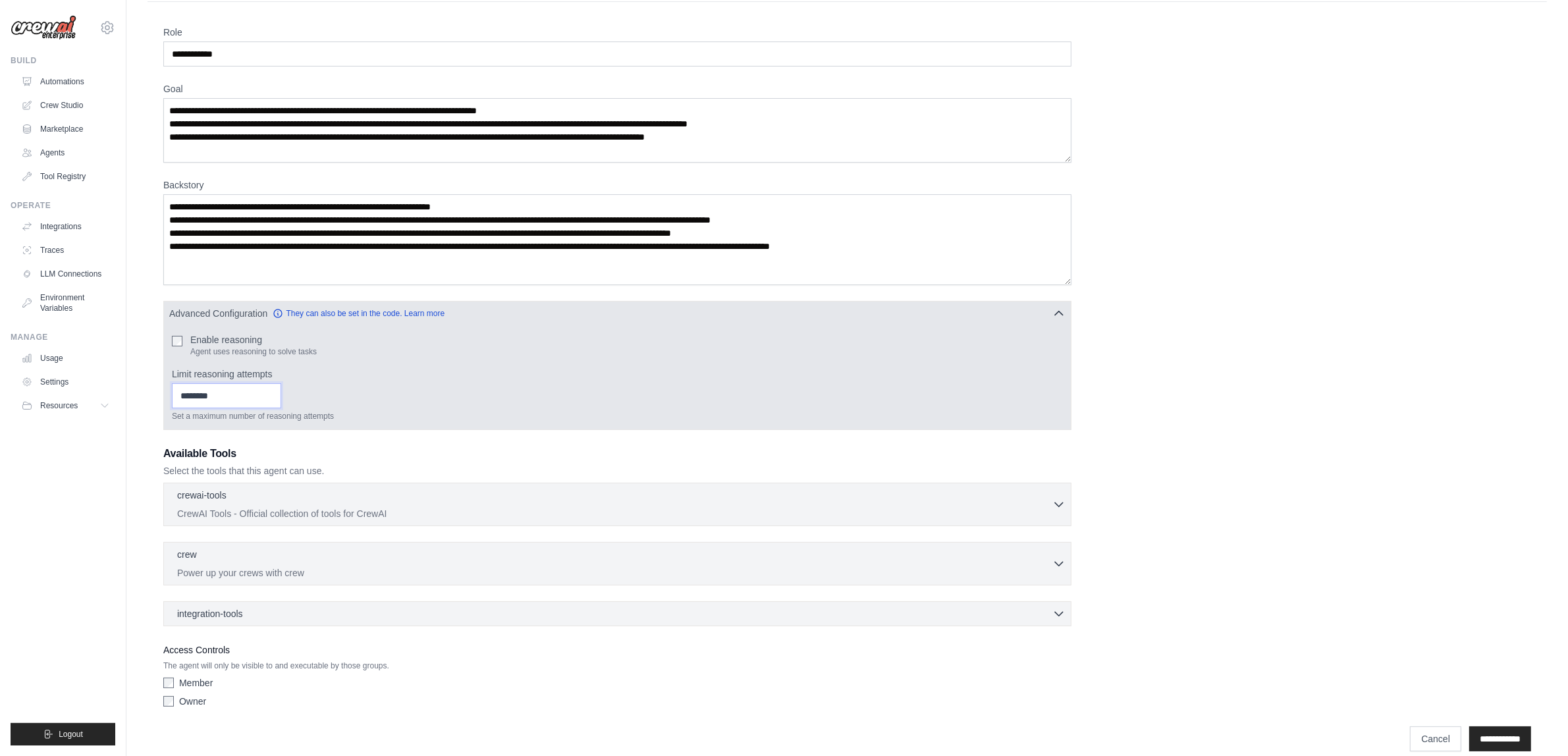
scroll to position [56, 0]
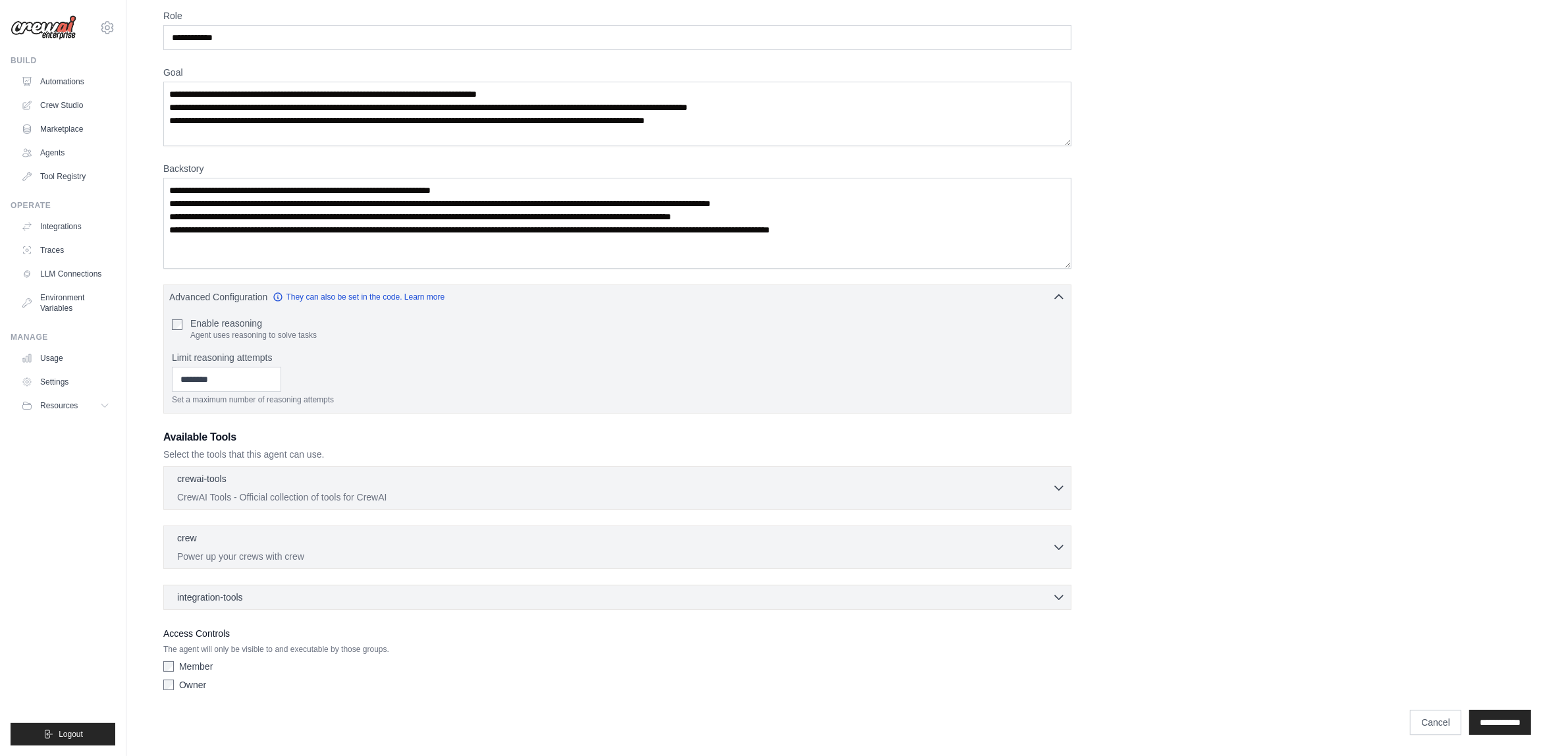
click at [1239, 514] on div "**********" at bounding box center [847, 353] width 1367 height 687
click at [873, 471] on div "crewai-tools 0 selected" at bounding box center [615, 479] width 875 height 16
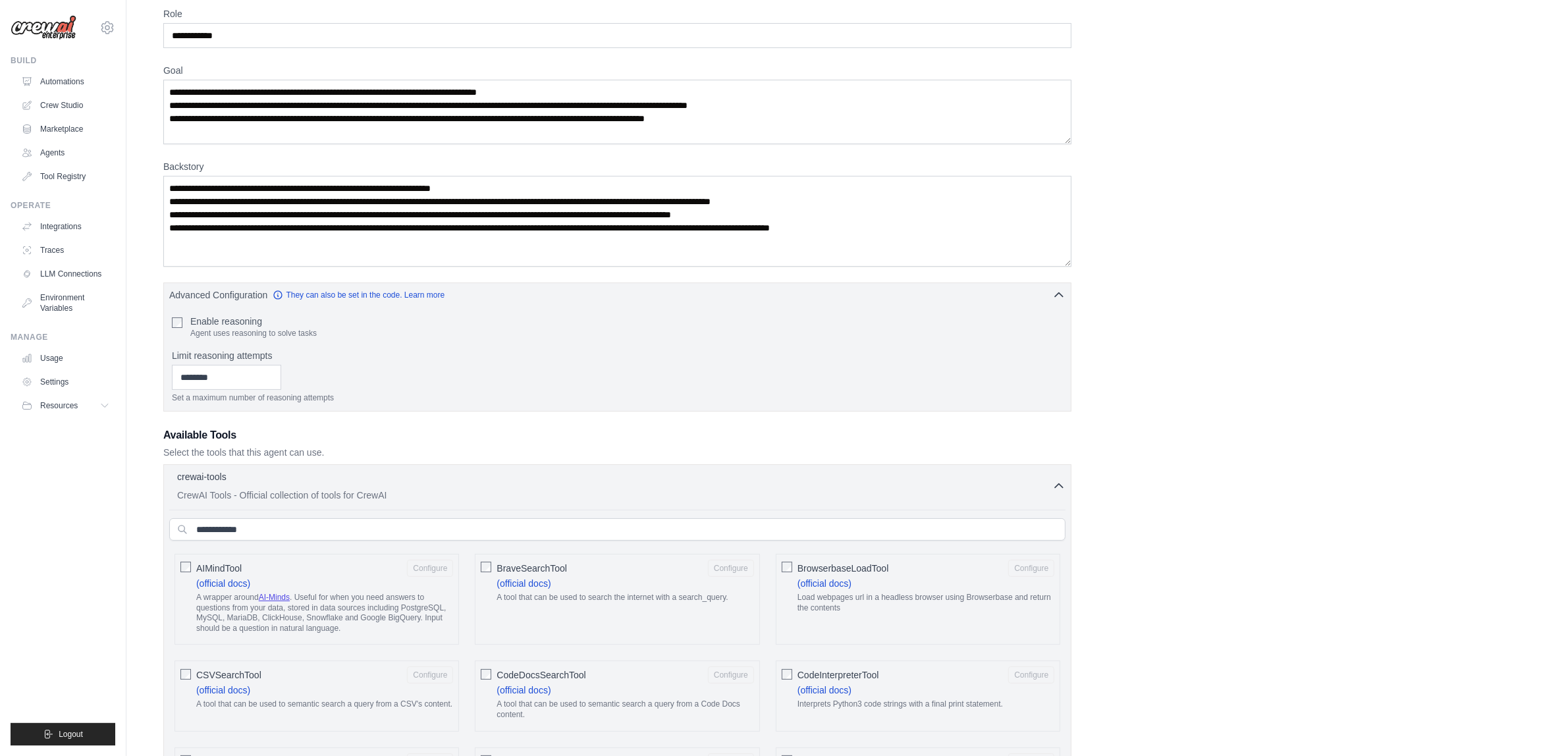
scroll to position [468, 0]
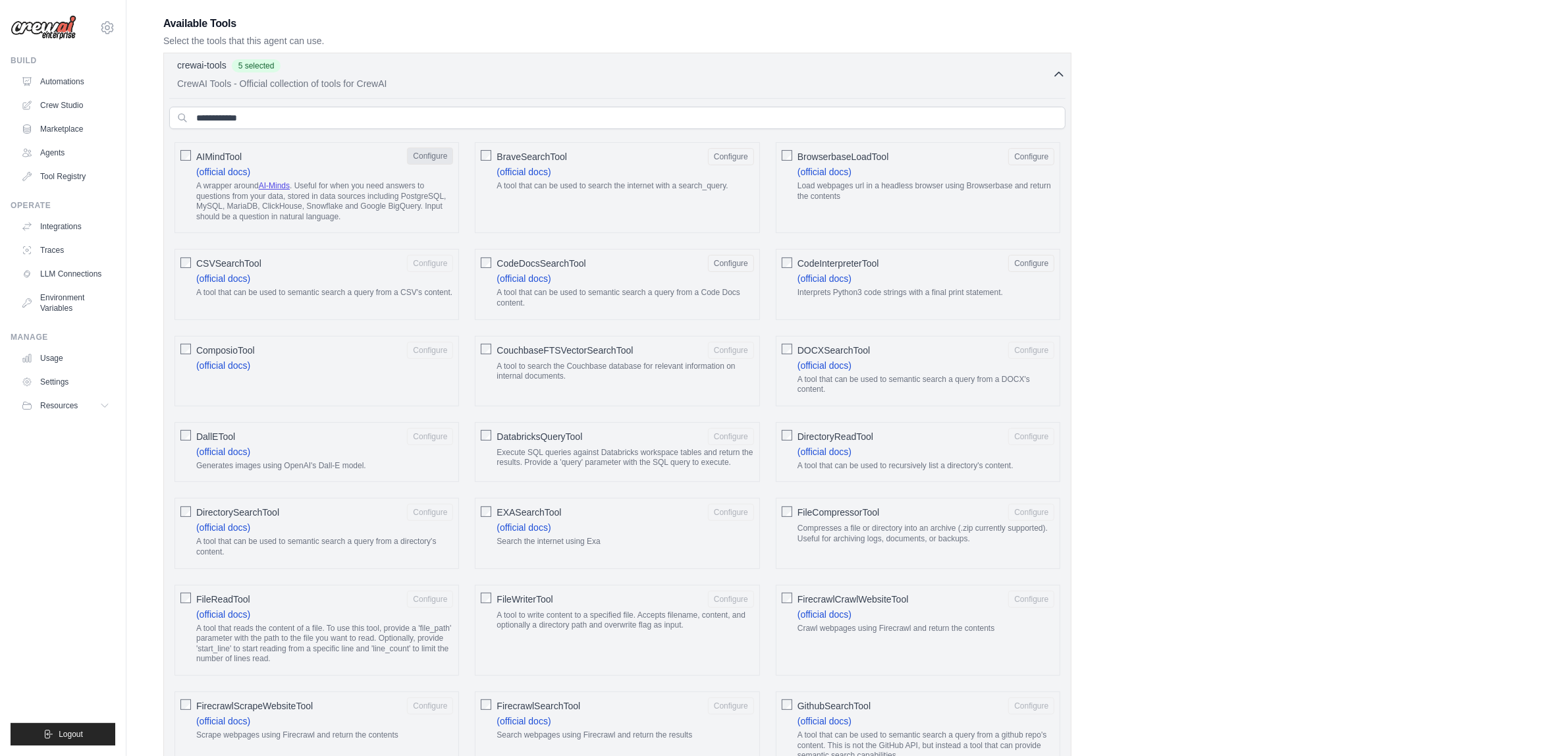
click at [435, 150] on button "Configure" at bounding box center [429, 156] width 46 height 17
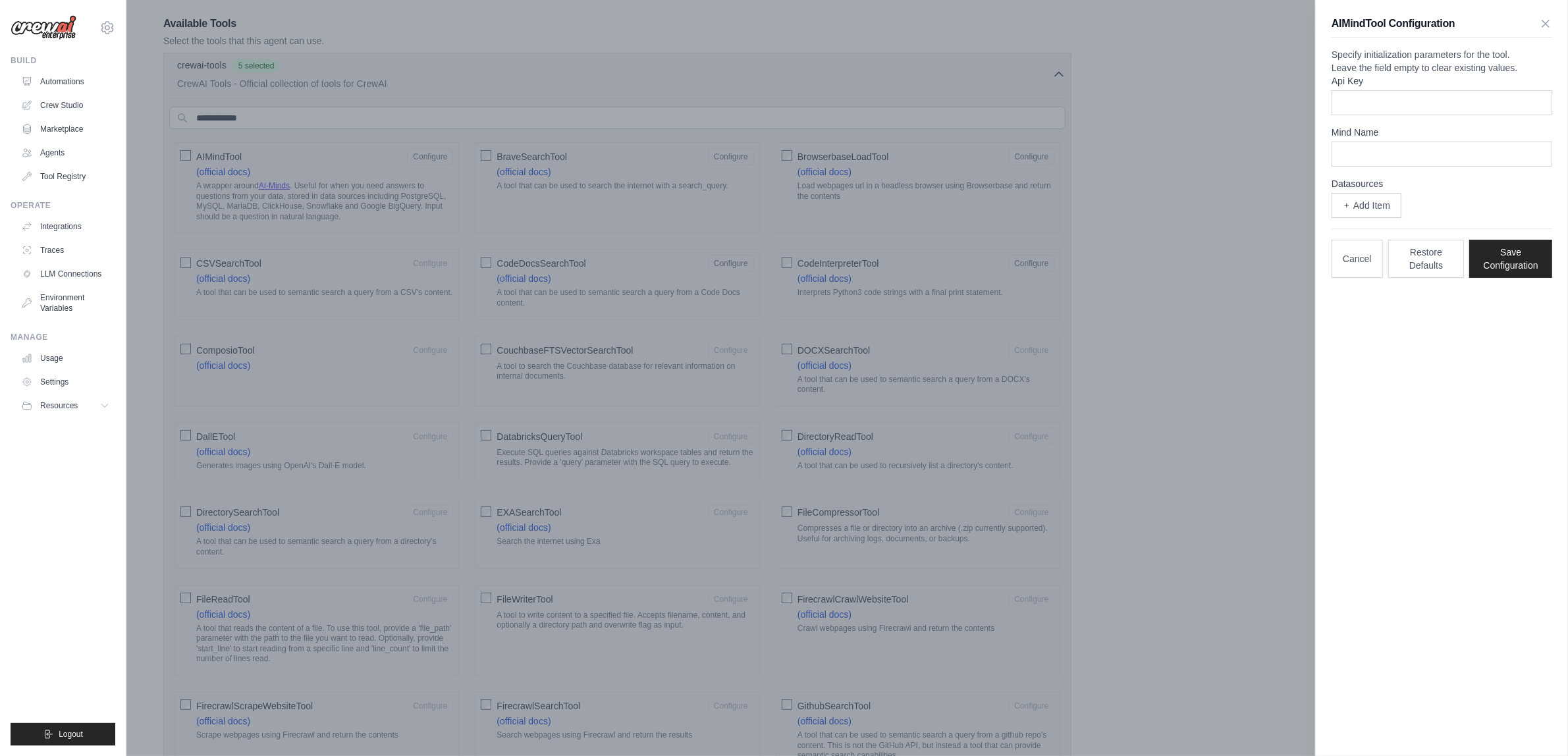
click at [1169, 229] on div at bounding box center [784, 378] width 1568 height 756
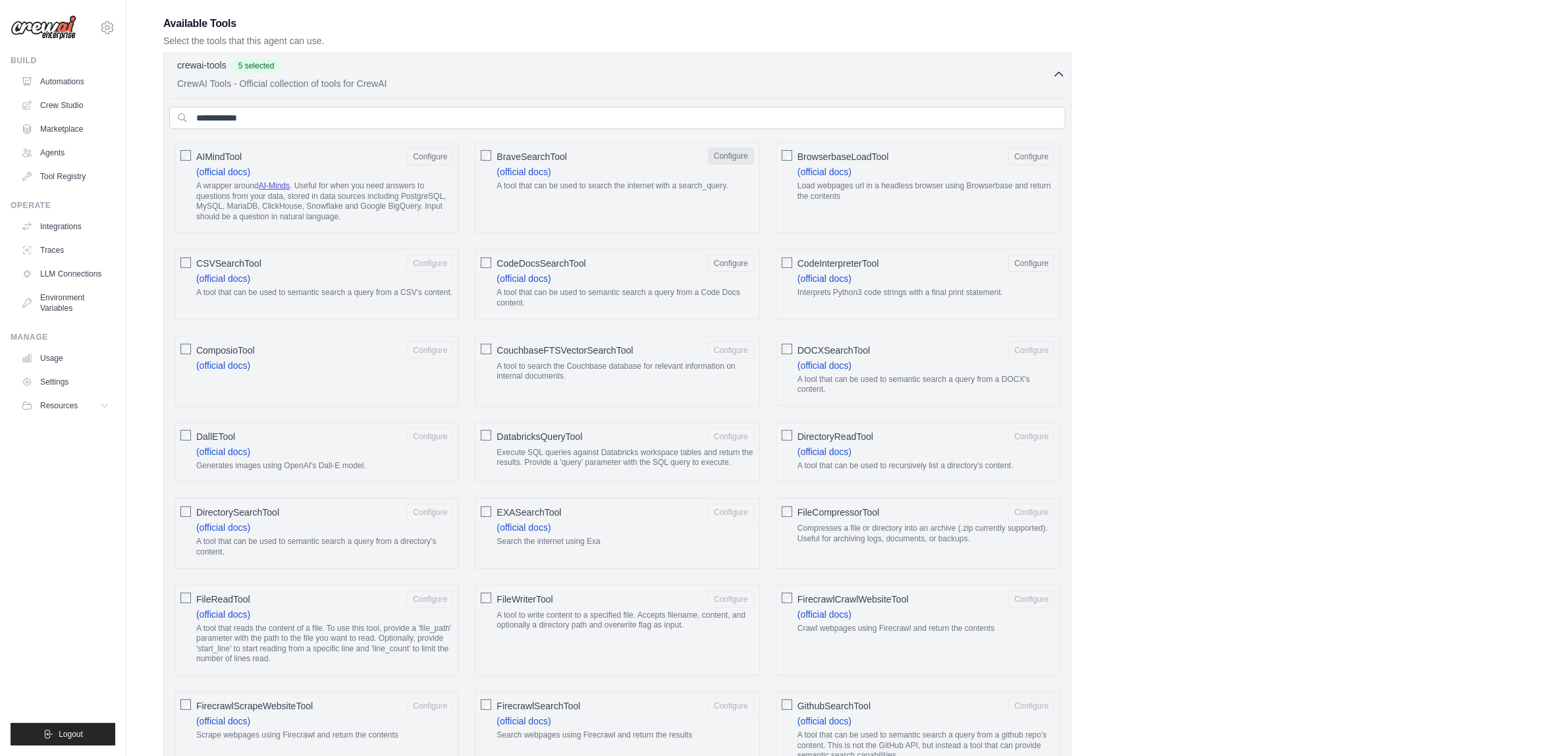
click at [724, 152] on button "Configure" at bounding box center [730, 156] width 46 height 17
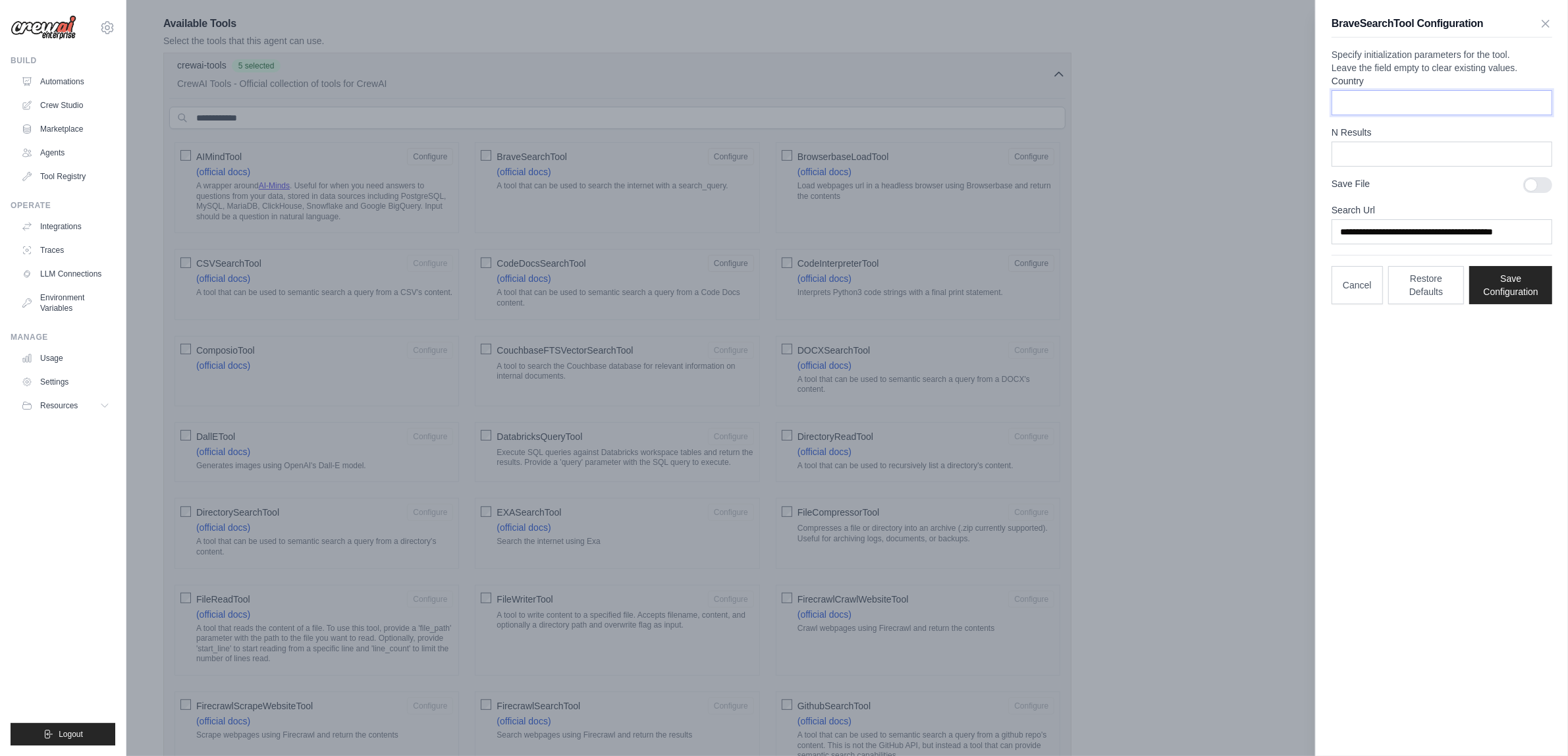
click at [1377, 116] on input "Country" at bounding box center [1442, 103] width 221 height 25
type input "*********"
click at [1536, 193] on div at bounding box center [1537, 185] width 29 height 16
click at [1525, 303] on button "Save Configuration" at bounding box center [1510, 284] width 83 height 38
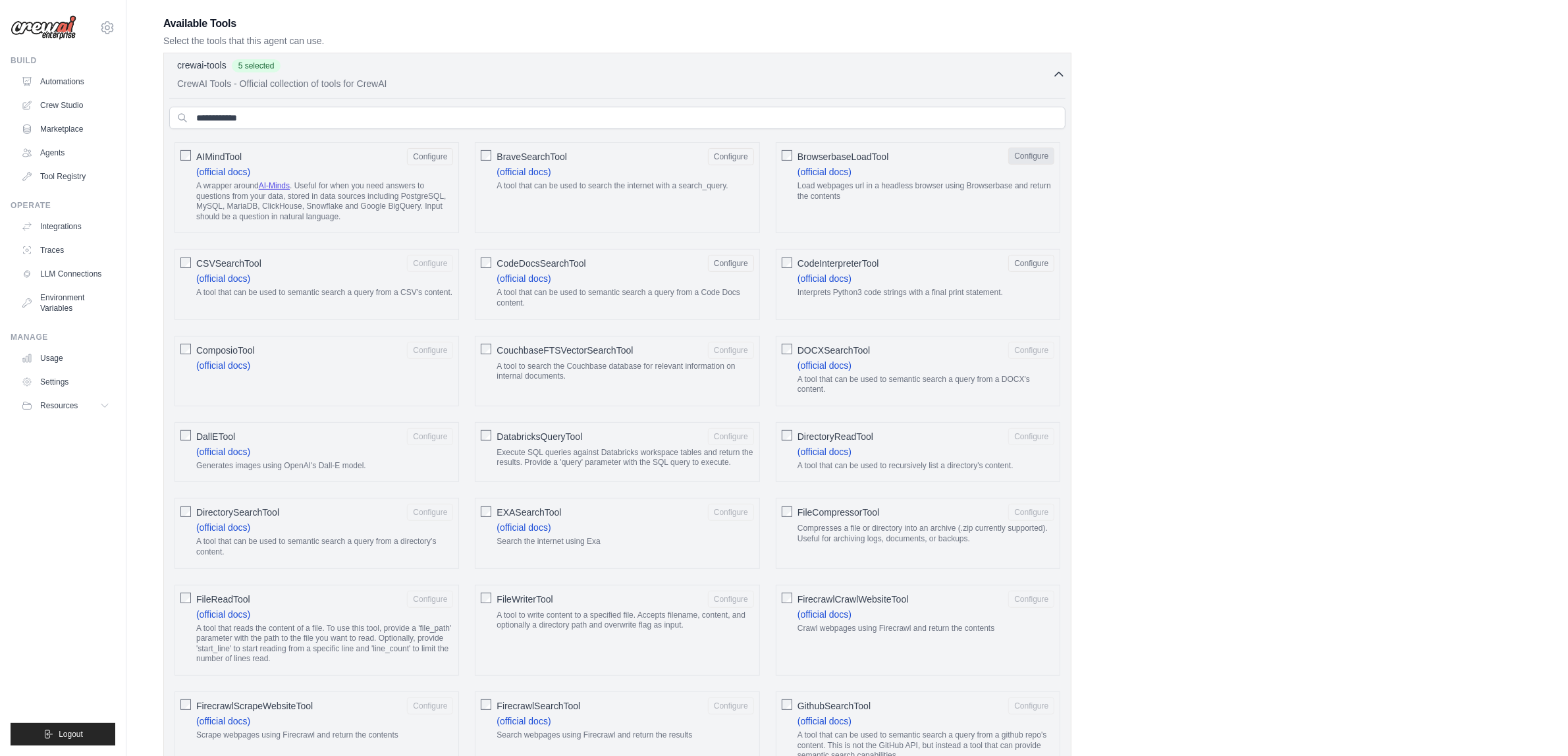
click at [1039, 159] on button "Configure" at bounding box center [1031, 156] width 46 height 17
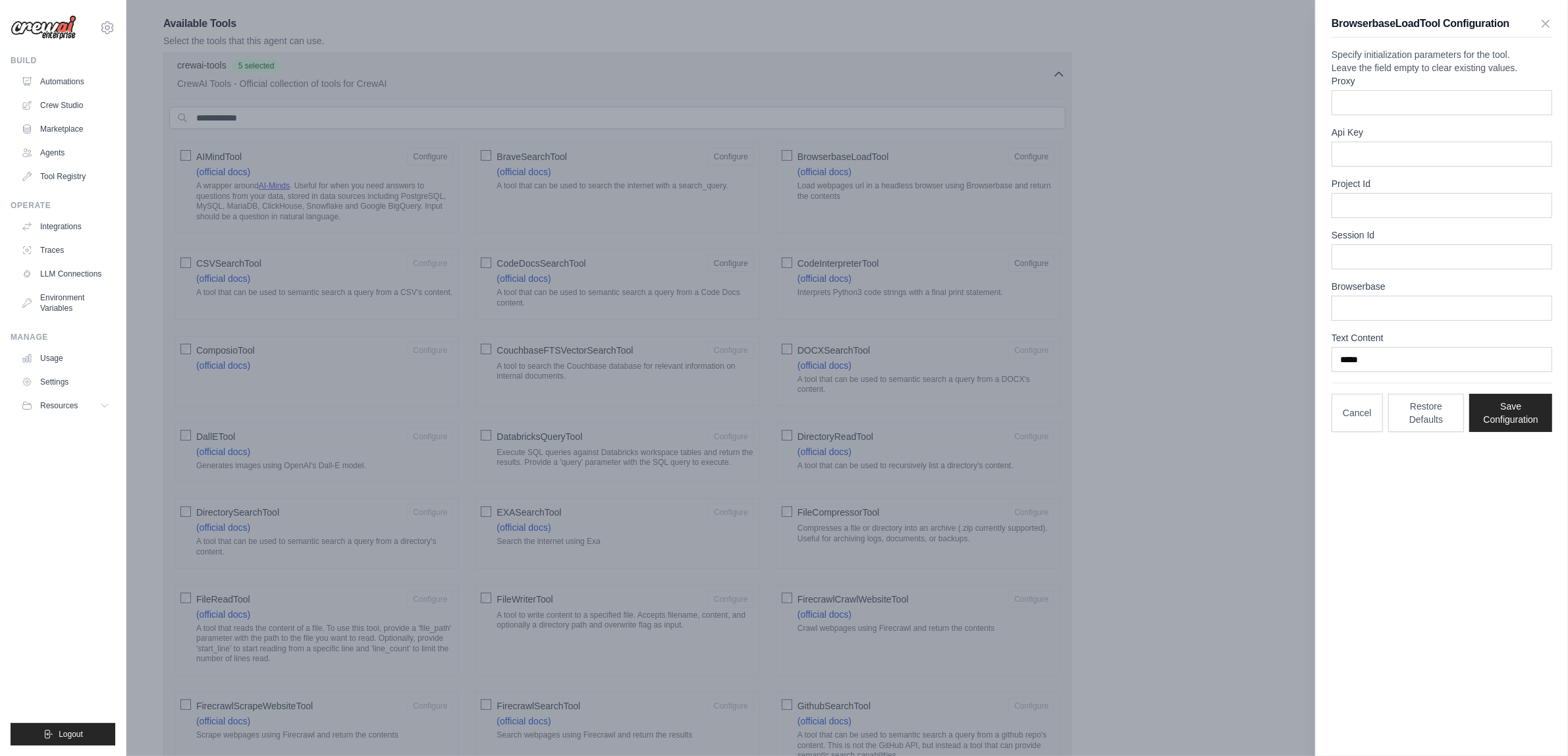
click at [1193, 209] on div at bounding box center [784, 378] width 1568 height 756
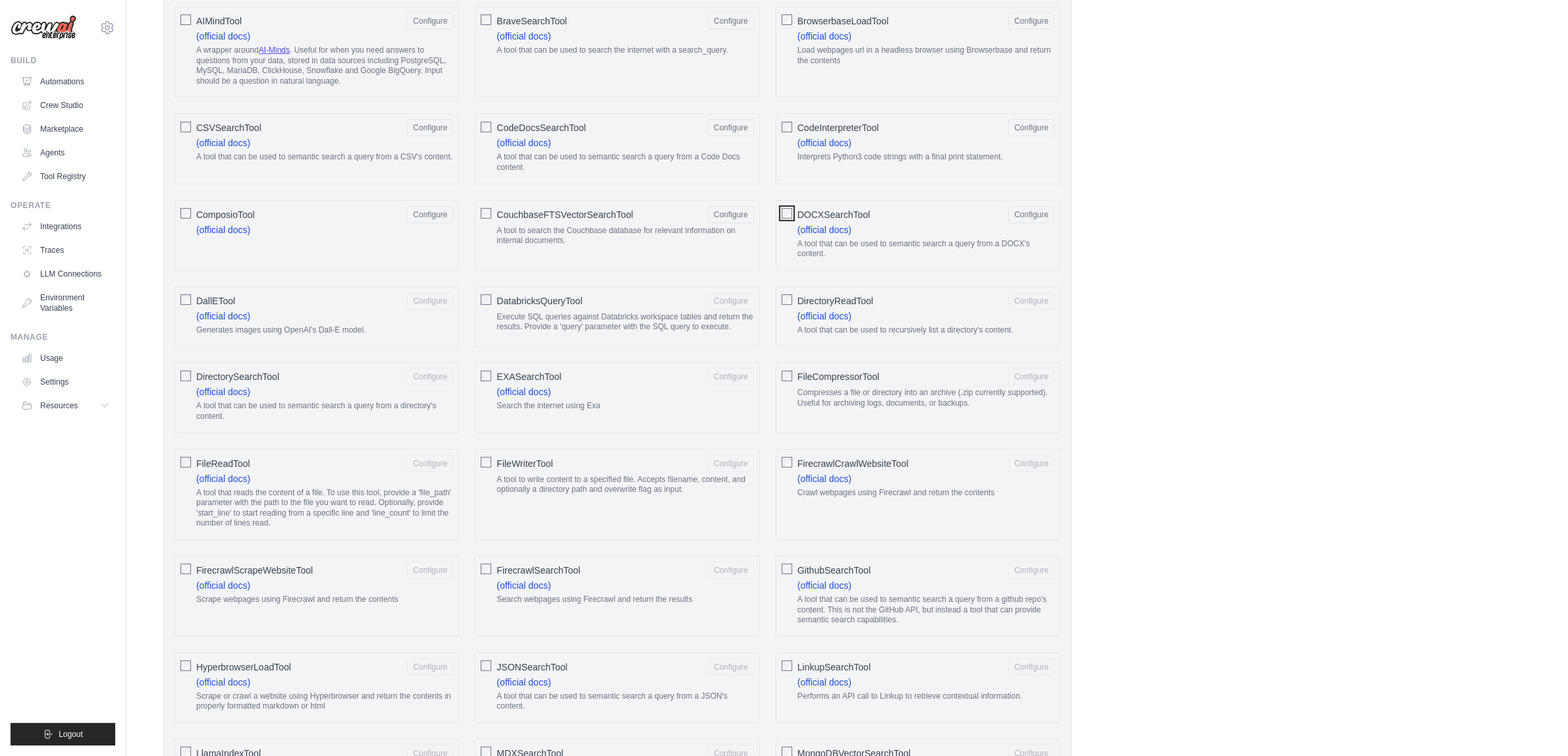
scroll to position [633, 0]
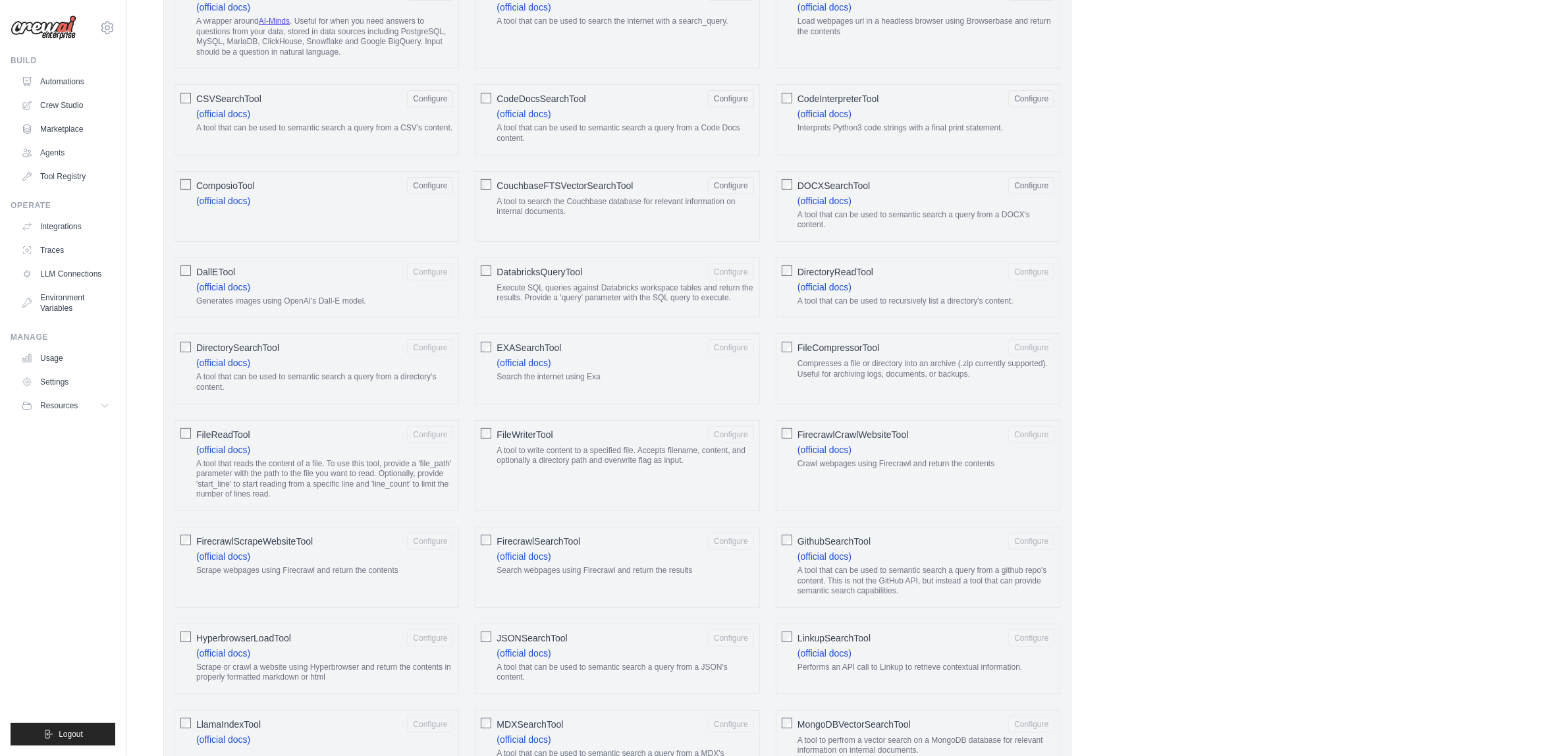
click at [792, 272] on div "DirectoryReadTool Configure (official docs) A tool that can be used to recursiv…" at bounding box center [917, 288] width 284 height 61
click at [492, 276] on div "DatabricksQueryTool Configure Execute SQL queries against Databricks workspace …" at bounding box center [616, 288] width 284 height 61
click at [429, 275] on button "Configure" at bounding box center [429, 271] width 46 height 17
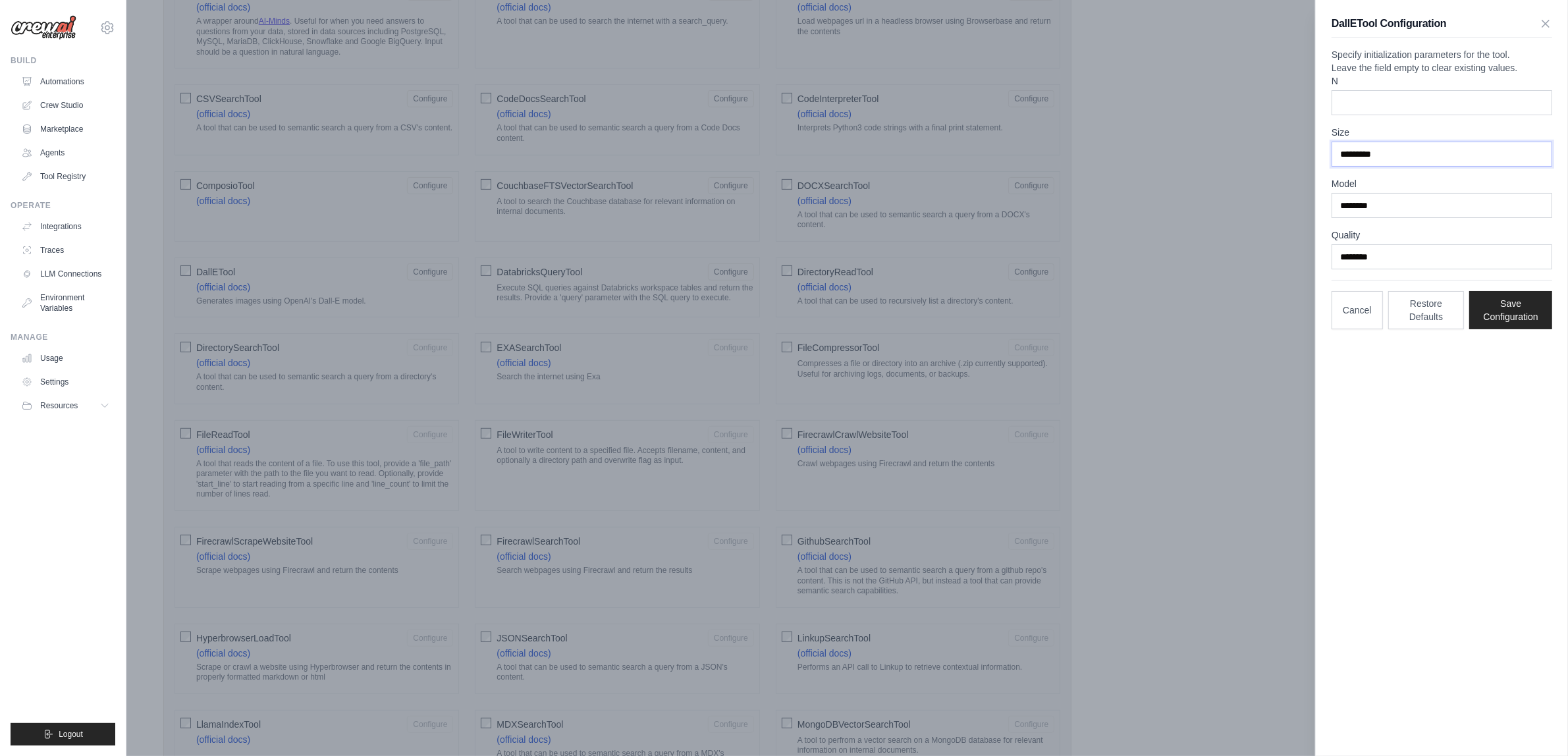
click at [1393, 167] on input "*********" at bounding box center [1442, 154] width 221 height 25
click at [1365, 167] on input "*********" at bounding box center [1442, 154] width 221 height 25
click at [1170, 251] on div at bounding box center [784, 378] width 1568 height 756
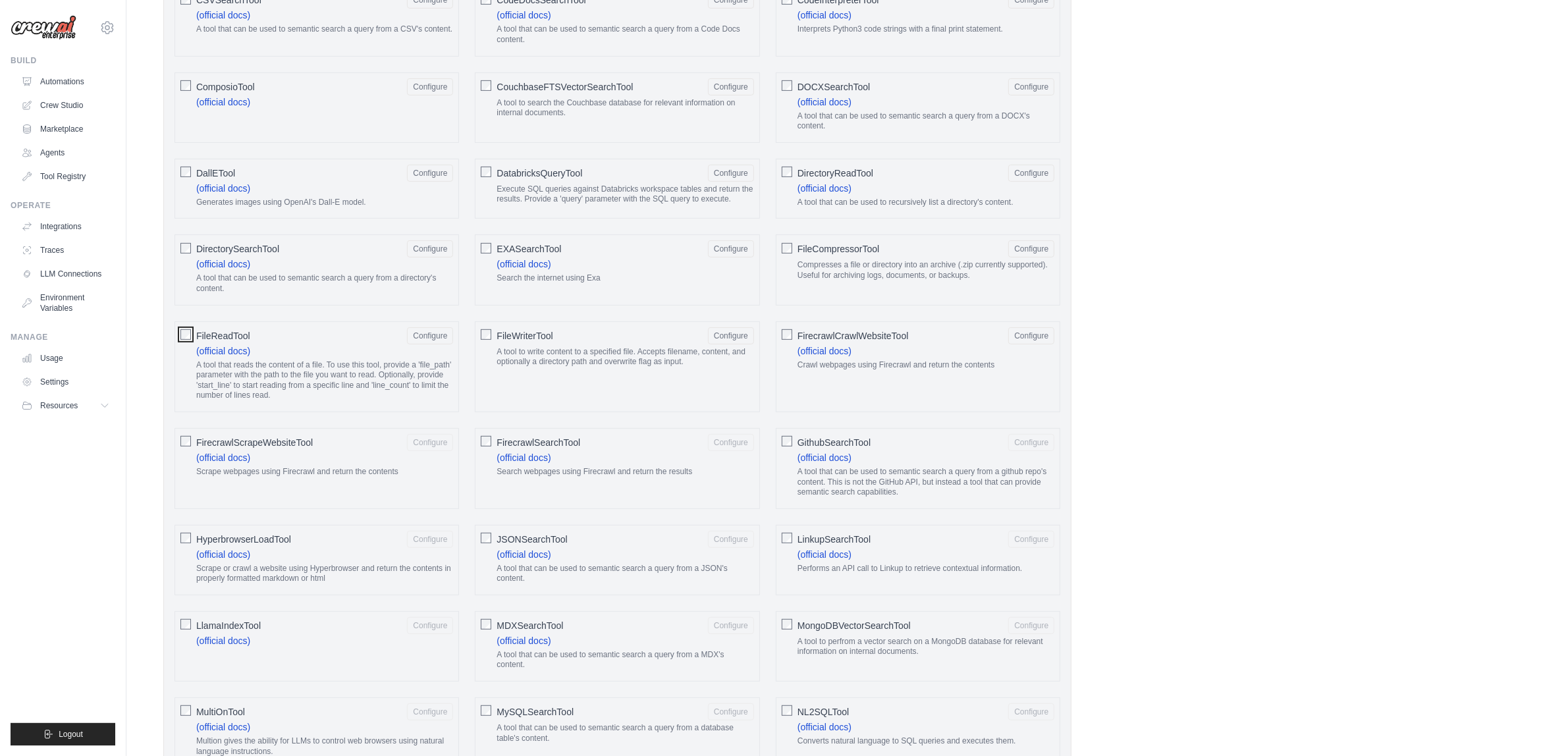
scroll to position [879, 0]
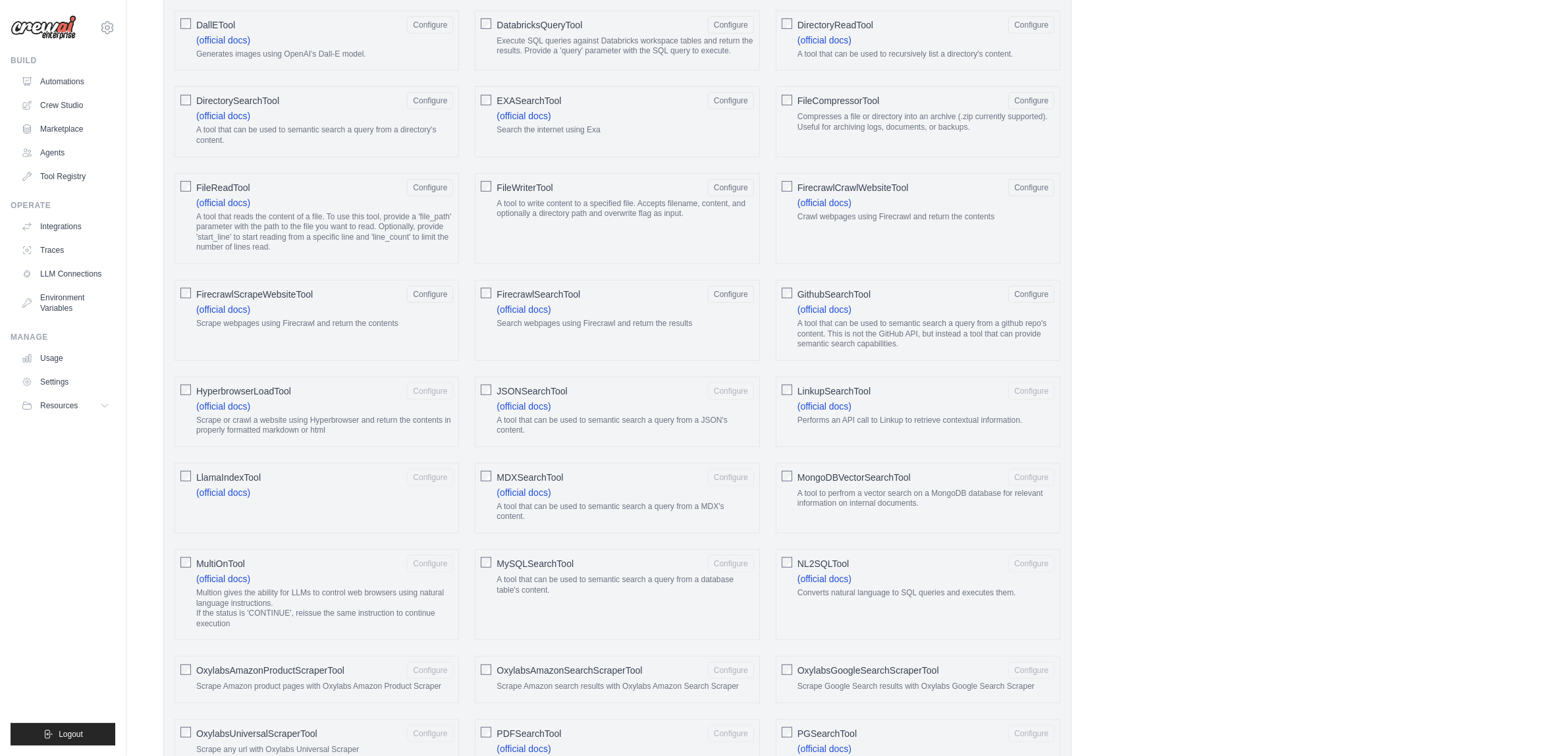
click at [788, 406] on div "LinkupSearchTool Configure (official docs) Performs an API call to Linkup to re…" at bounding box center [917, 411] width 284 height 70
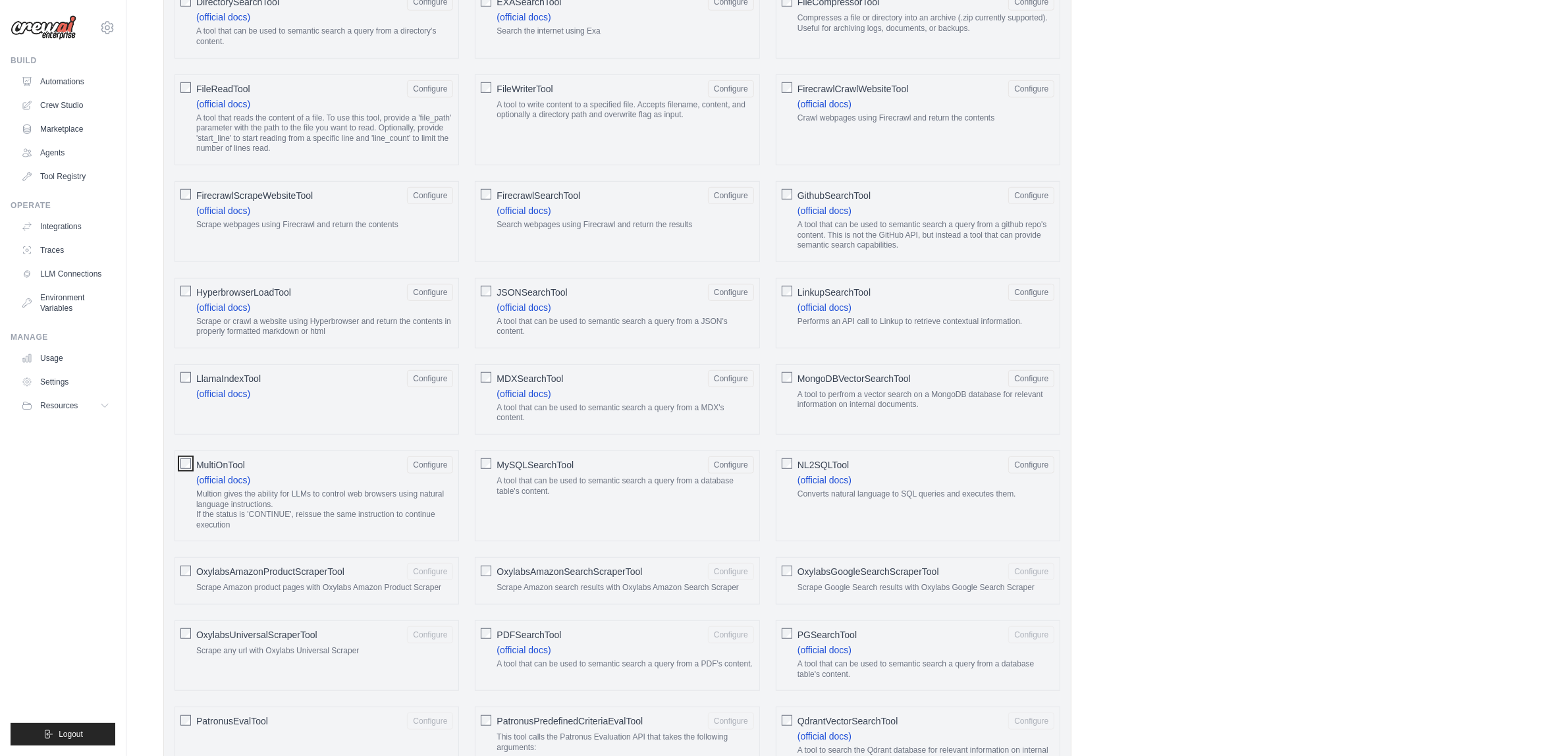
scroll to position [1209, 0]
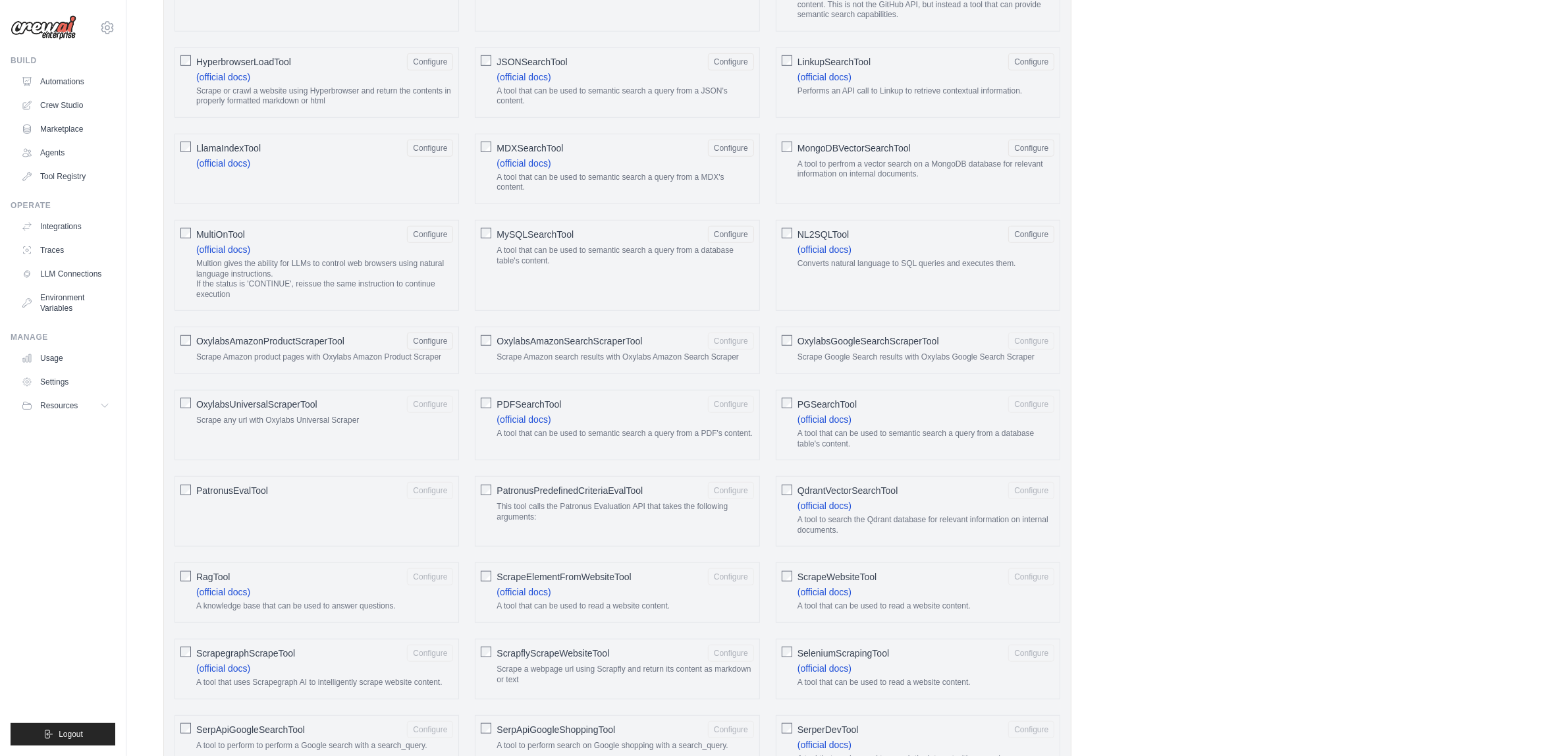
click at [184, 422] on div "OxylabsUniversalScraperTool Configure Scrape any url with Oxylabs Universal Scr…" at bounding box center [316, 424] width 284 height 70
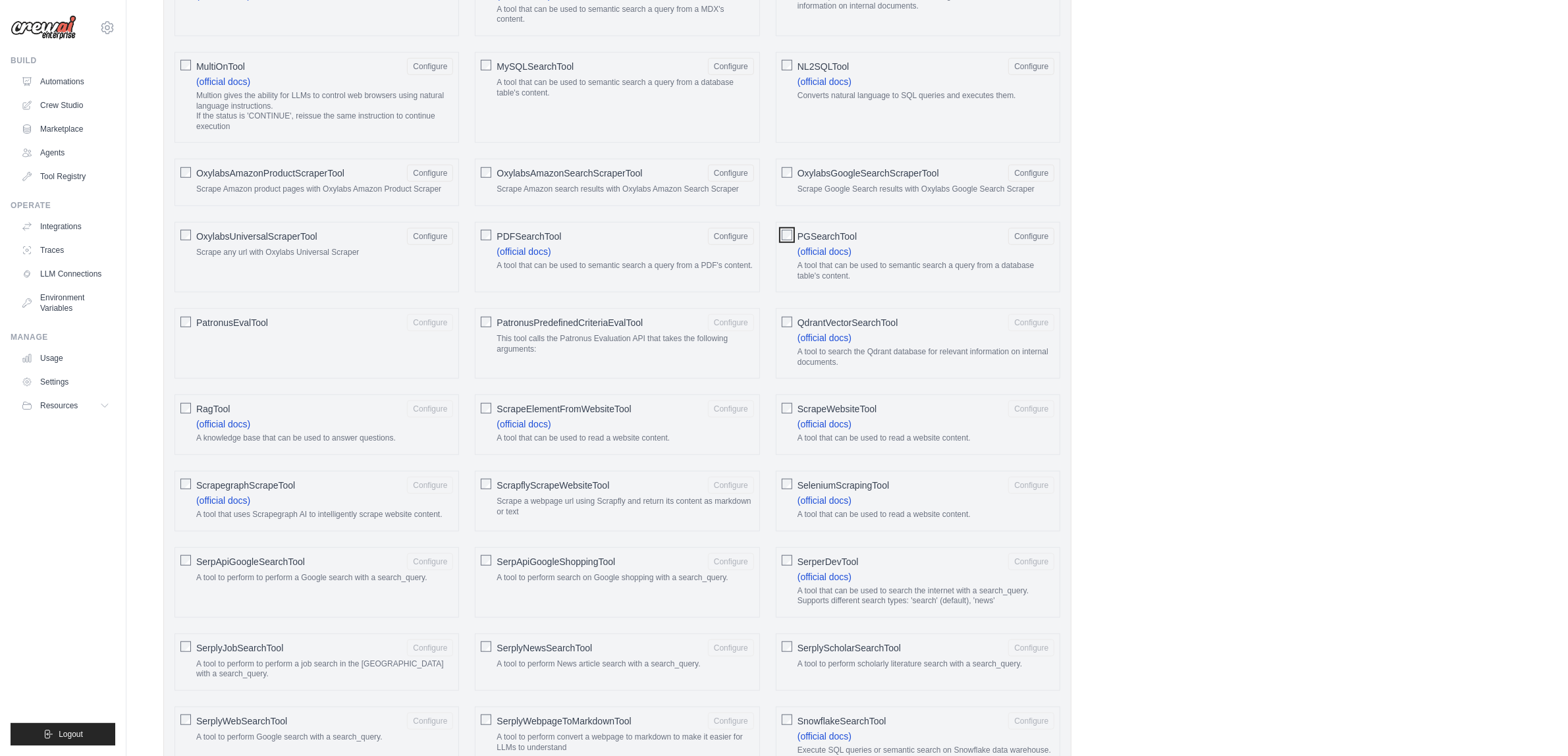
scroll to position [1620, 0]
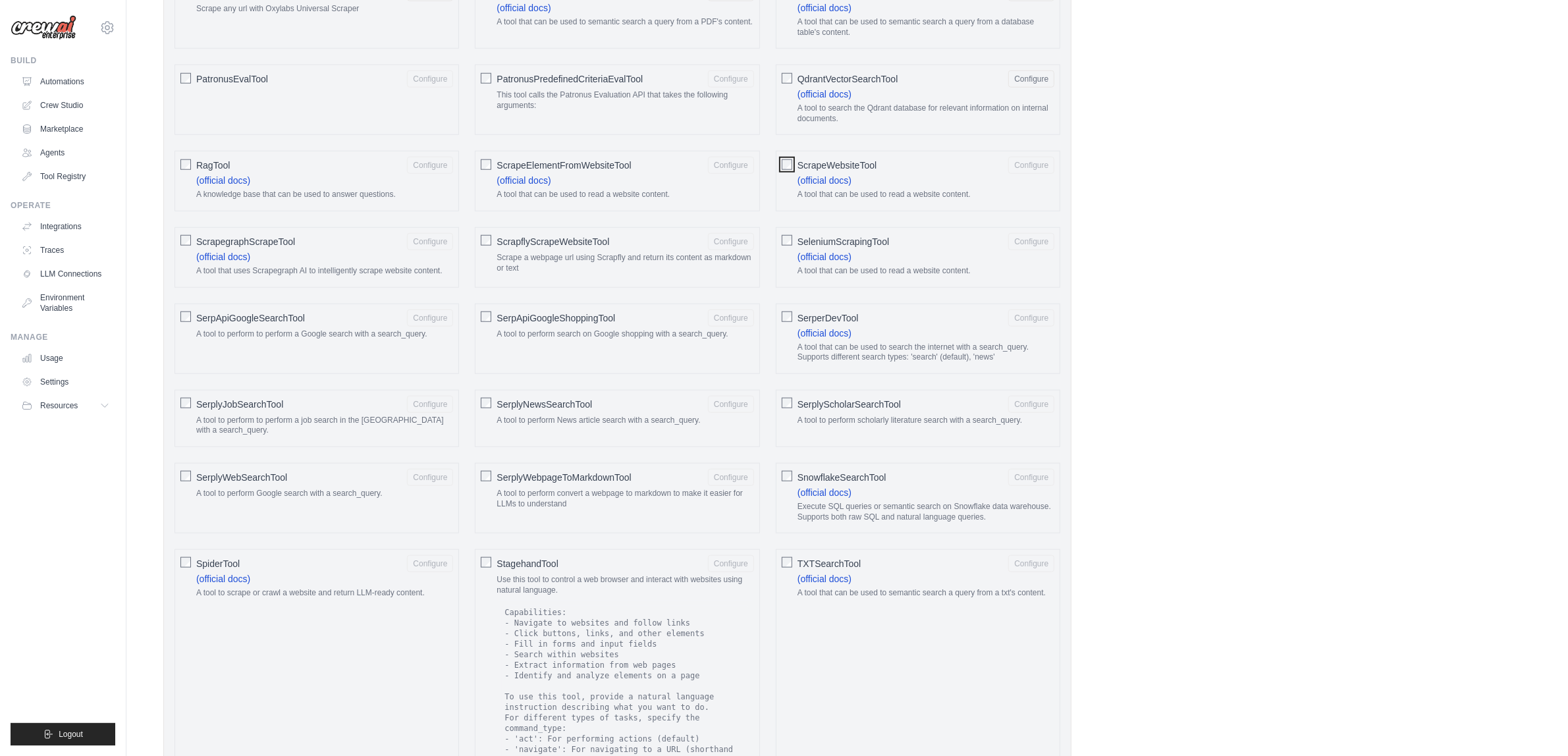
click at [787, 197] on div "ScrapeWebsiteTool Configure (official docs) A tool that can be used to read a w…" at bounding box center [917, 181] width 284 height 61
click at [784, 169] on div at bounding box center [787, 162] width 10 height 13
click at [491, 506] on div "SerplyWebpageToMarkdownTool Configure A tool to perform convert a webpage to ma…" at bounding box center [616, 498] width 284 height 70
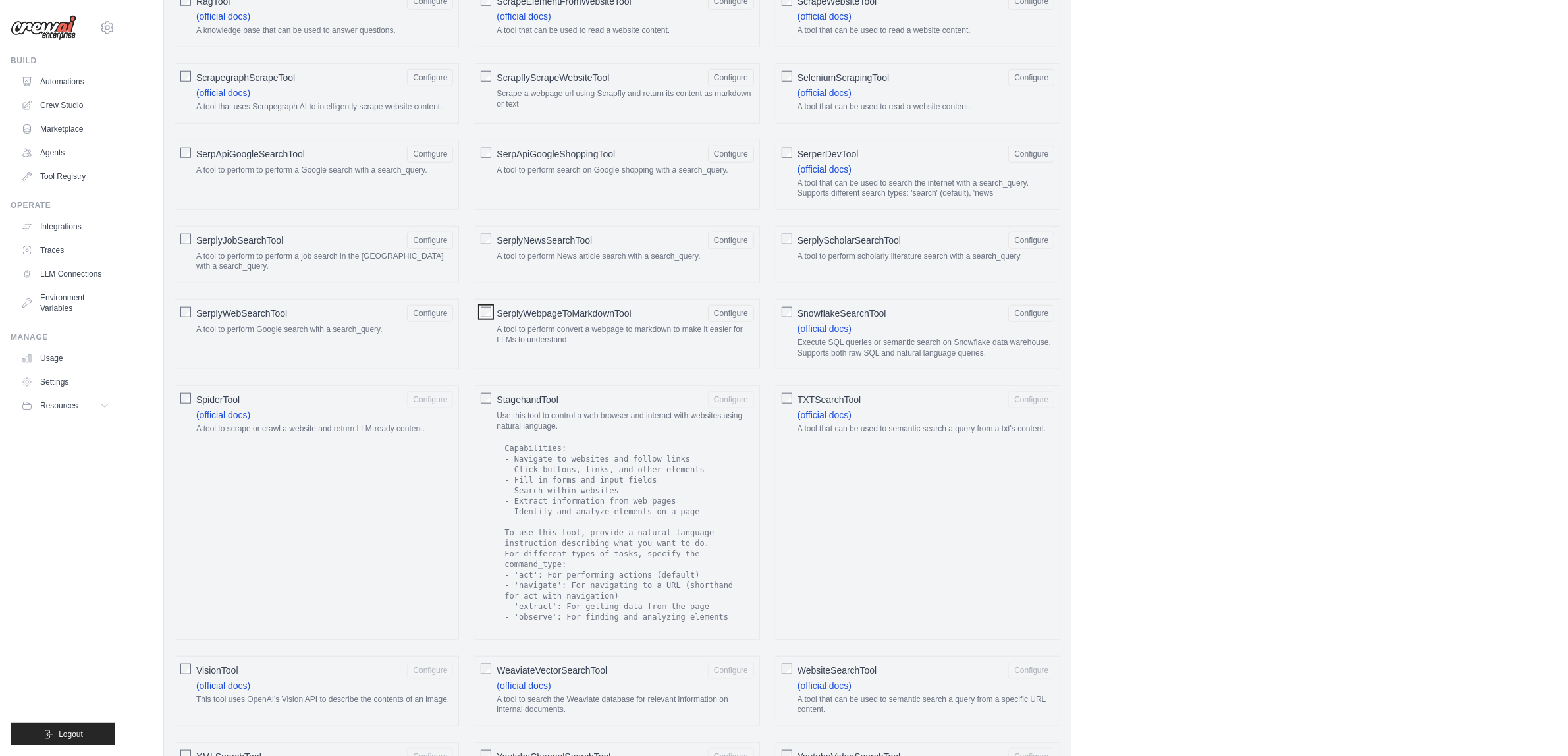
scroll to position [1785, 0]
click at [180, 440] on div "SpiderTool Configure (official docs) A tool to scrape or crawl a website and re…" at bounding box center [316, 511] width 284 height 254
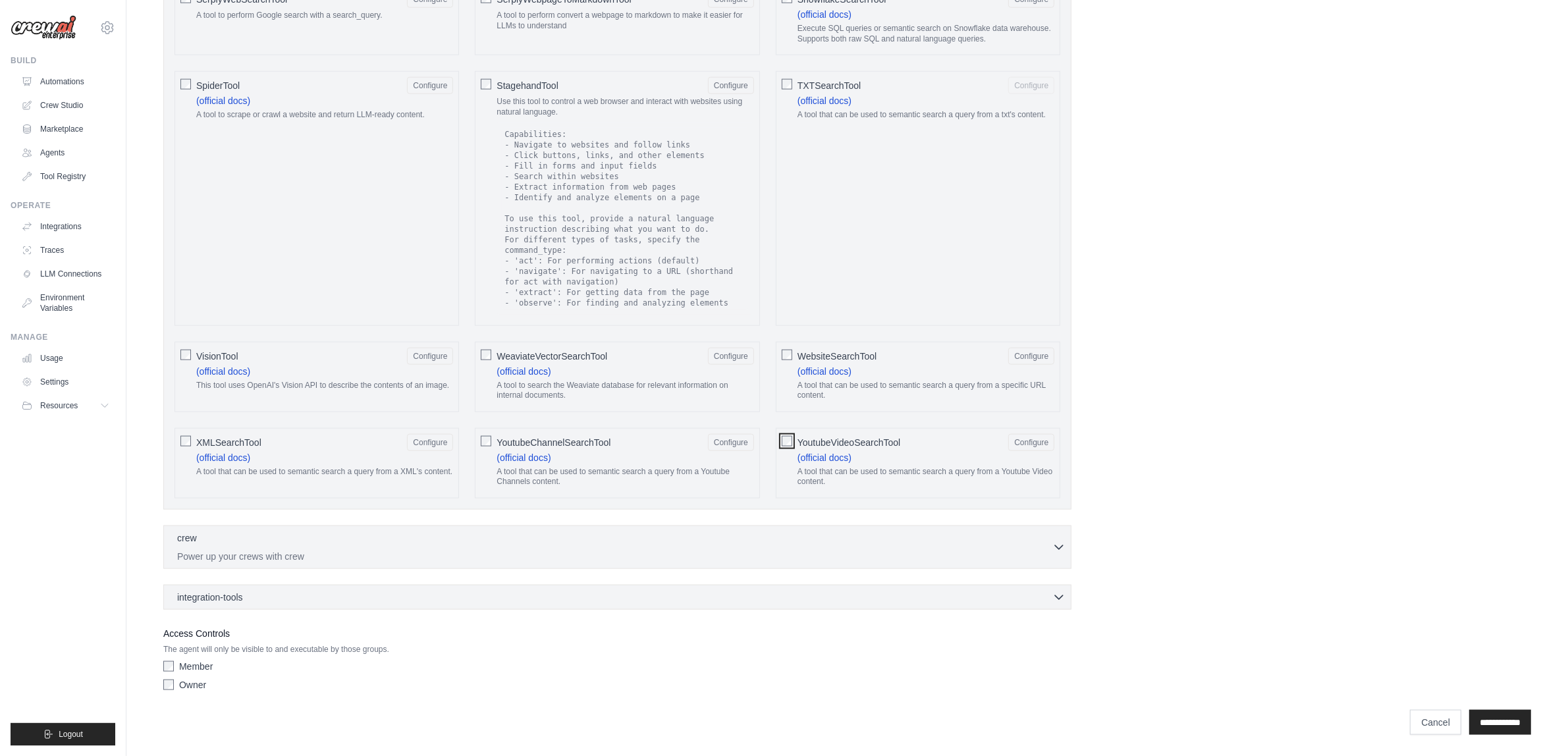
scroll to position [2130, 0]
click at [522, 534] on div "crew 0 selected" at bounding box center [615, 539] width 875 height 16
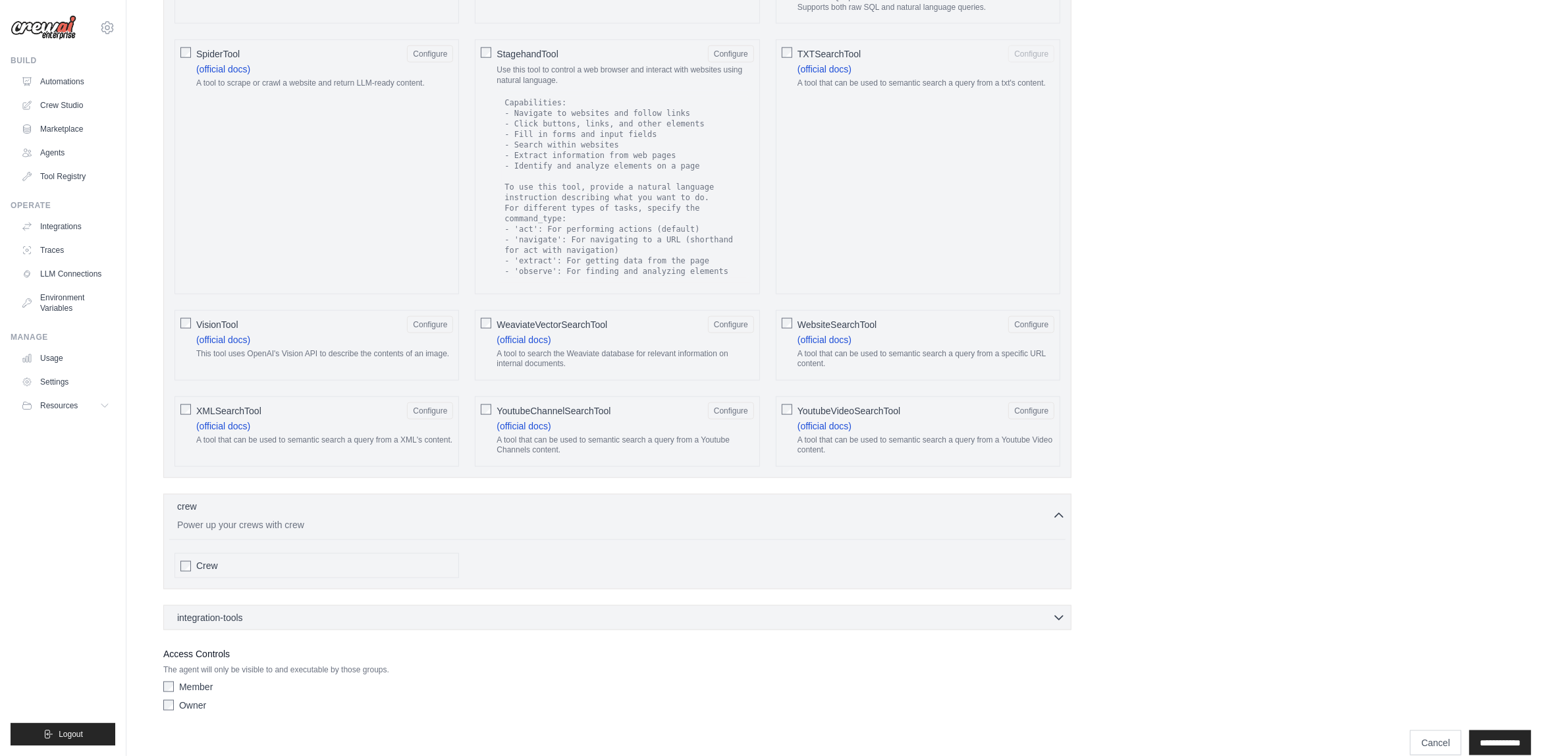
click at [232, 572] on div "Crew" at bounding box center [324, 565] width 256 height 13
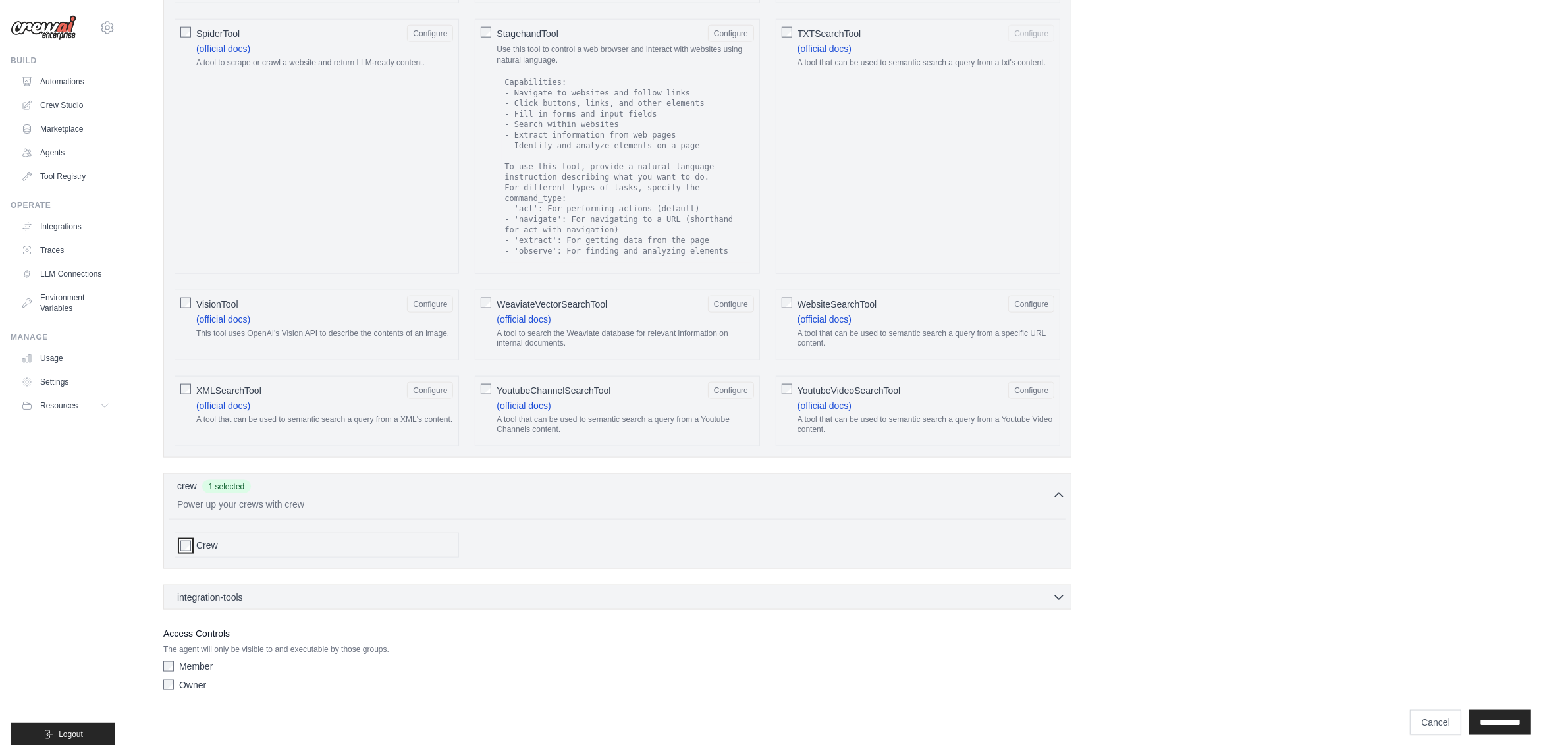
scroll to position [2182, 0]
click at [308, 586] on div "integration-tools 0 selected Notion Google Sheets Box Jira" at bounding box center [617, 597] width 908 height 25
click at [314, 598] on div "integration-tools 0 selected" at bounding box center [621, 596] width 888 height 13
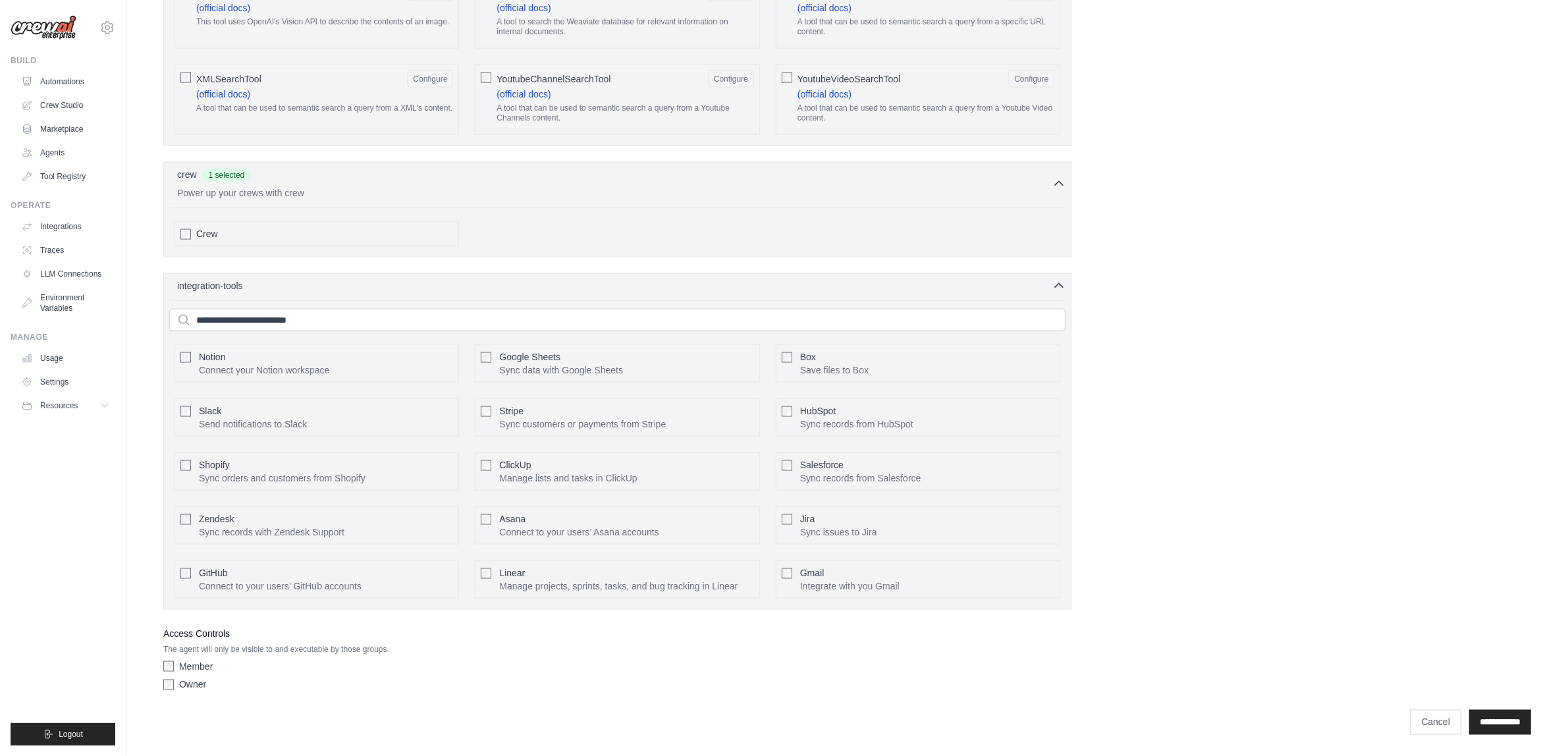
scroll to position [2496, 0]
click at [215, 414] on span "Slack" at bounding box center [210, 411] width 23 height 10
click at [261, 576] on div "GitHub Connect to your users’ GitHub accounts" at bounding box center [280, 579] width 163 height 26
click at [824, 581] on p "Integrate with you Gmail" at bounding box center [849, 586] width 99 height 13
click at [1026, 578] on button "Configure" at bounding box center [1031, 579] width 46 height 17
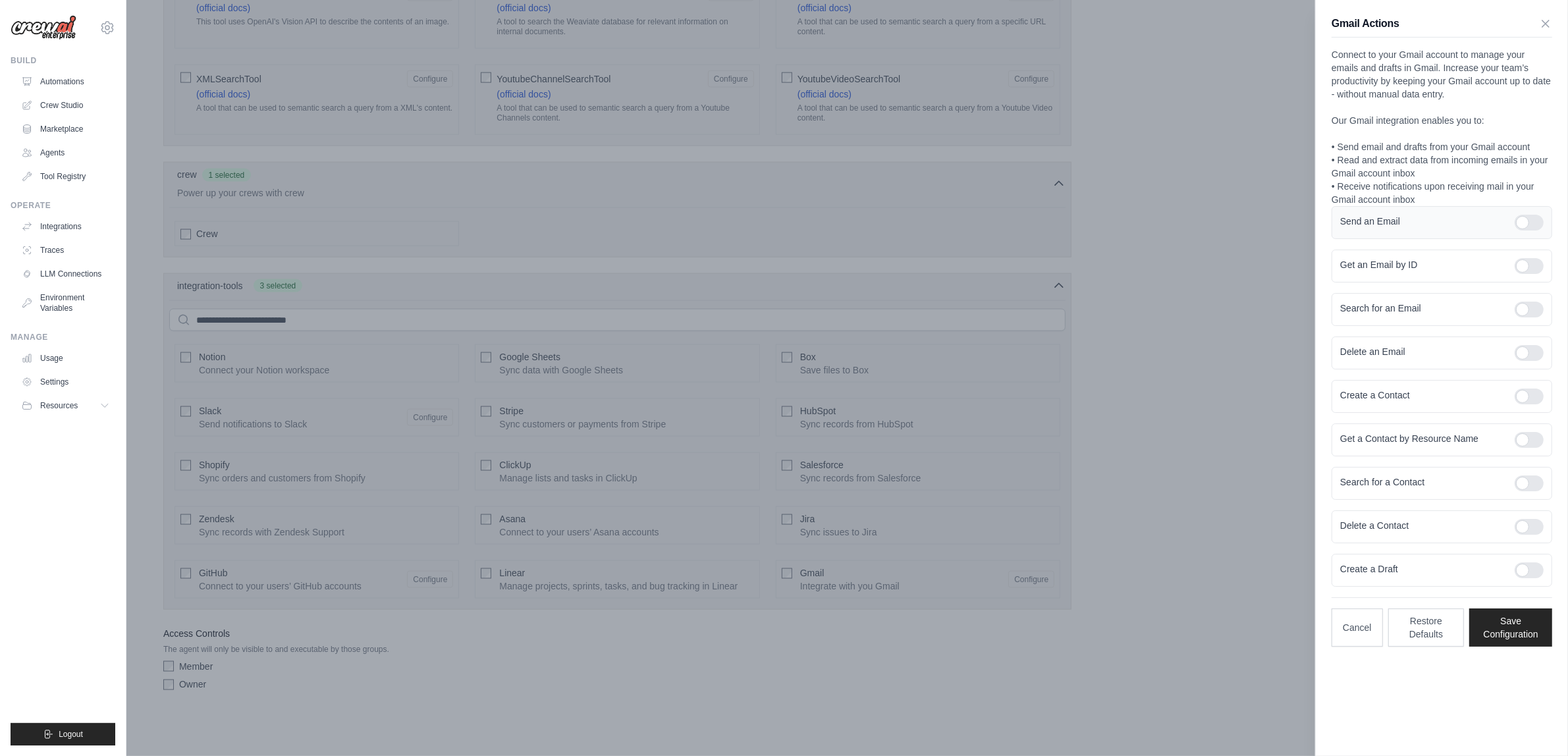
click at [1532, 222] on div at bounding box center [1528, 222] width 29 height 16
drag, startPoint x: 1525, startPoint y: 259, endPoint x: 1531, endPoint y: 287, distance: 28.6
click at [1525, 262] on div at bounding box center [1528, 266] width 29 height 16
click at [1528, 320] on div "Search for an Email" at bounding box center [1442, 309] width 221 height 33
click at [1529, 311] on div at bounding box center [1528, 309] width 29 height 16
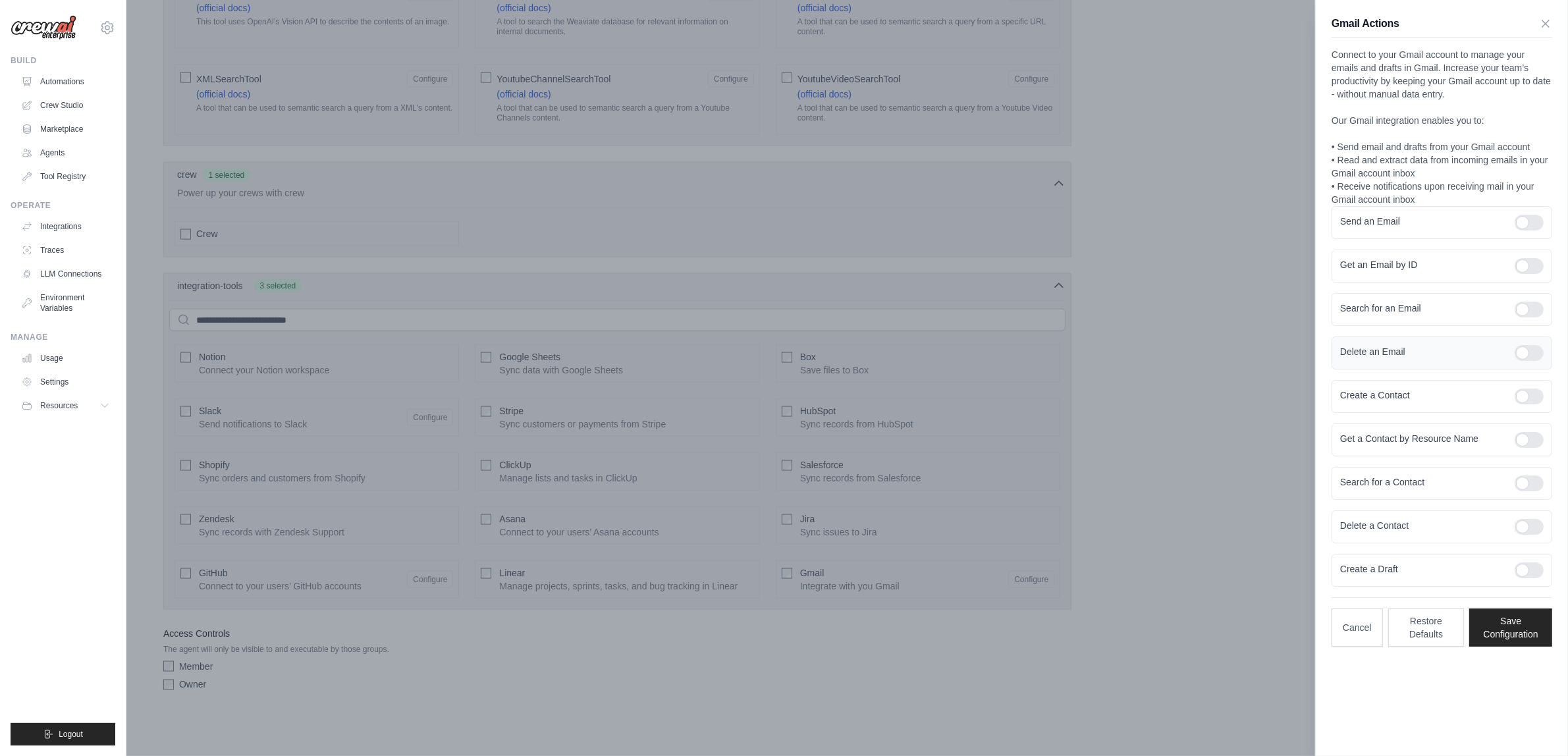
click at [1525, 355] on div at bounding box center [1528, 353] width 29 height 16
click at [1525, 396] on div at bounding box center [1528, 396] width 29 height 16
click at [1528, 436] on div at bounding box center [1528, 440] width 29 height 16
click at [1525, 491] on div at bounding box center [1528, 483] width 29 height 16
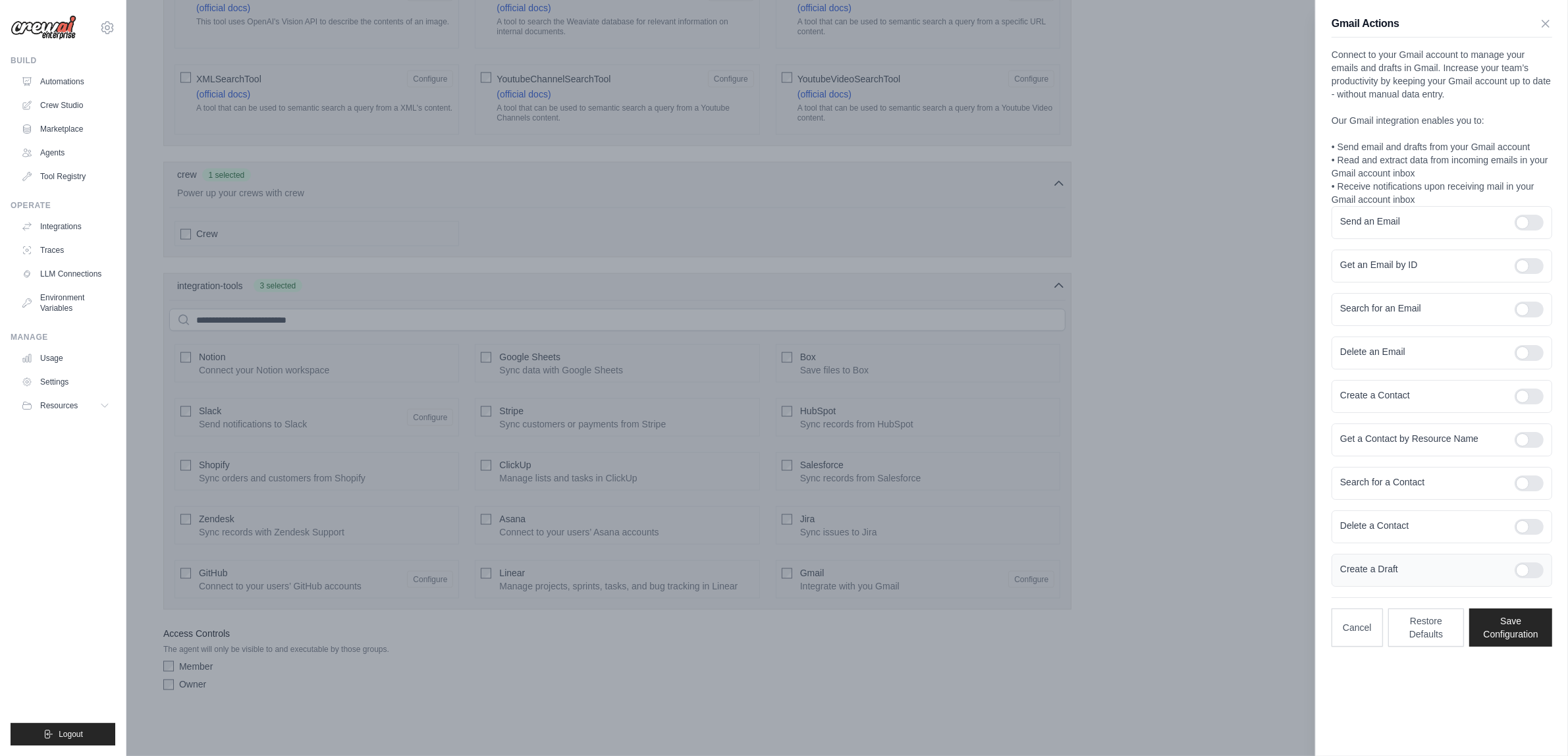
click at [1526, 577] on div at bounding box center [1528, 570] width 29 height 16
click at [1515, 635] on button "Save Configuration" at bounding box center [1510, 627] width 83 height 38
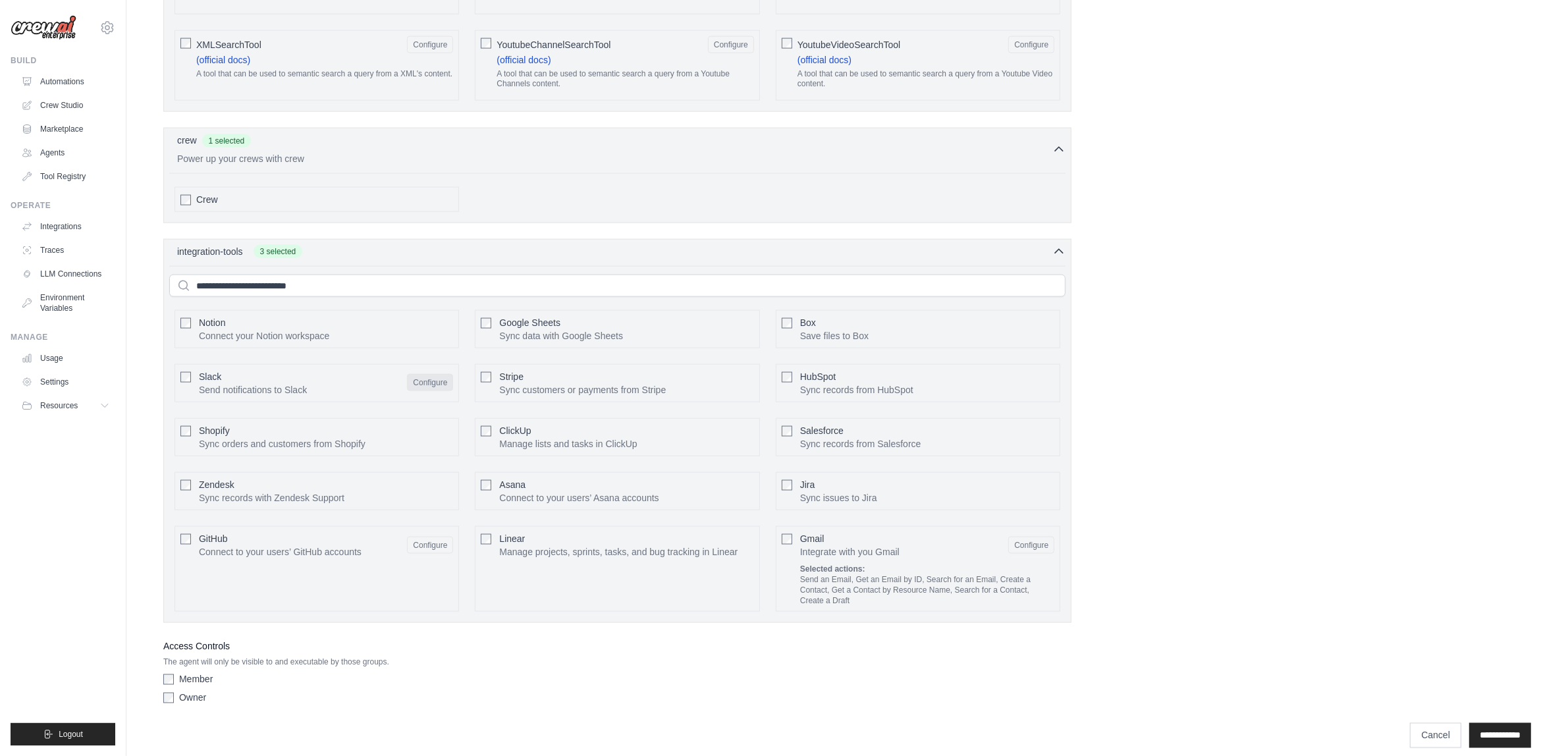
click at [422, 391] on button "Configure" at bounding box center [429, 382] width 46 height 17
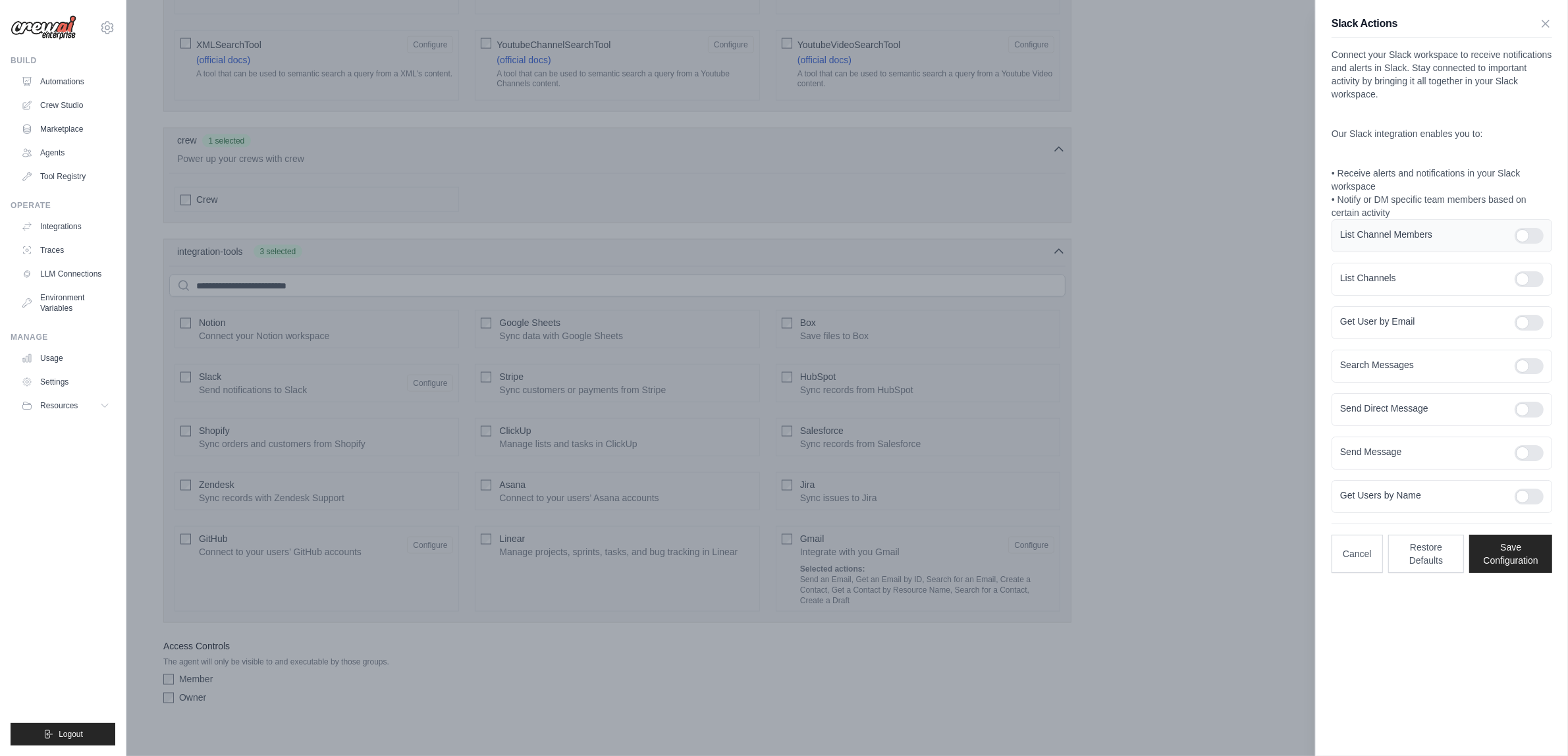
click at [1471, 232] on label "List Channel Members" at bounding box center [1422, 234] width 164 height 13
click at [1472, 287] on div "List Channels" at bounding box center [1442, 279] width 221 height 33
drag, startPoint x: 1465, startPoint y: 327, endPoint x: 1466, endPoint y: 339, distance: 12.0
click at [1465, 326] on label "Get User by Email" at bounding box center [1422, 321] width 164 height 13
click at [1465, 284] on label "List Channels" at bounding box center [1422, 277] width 164 height 13
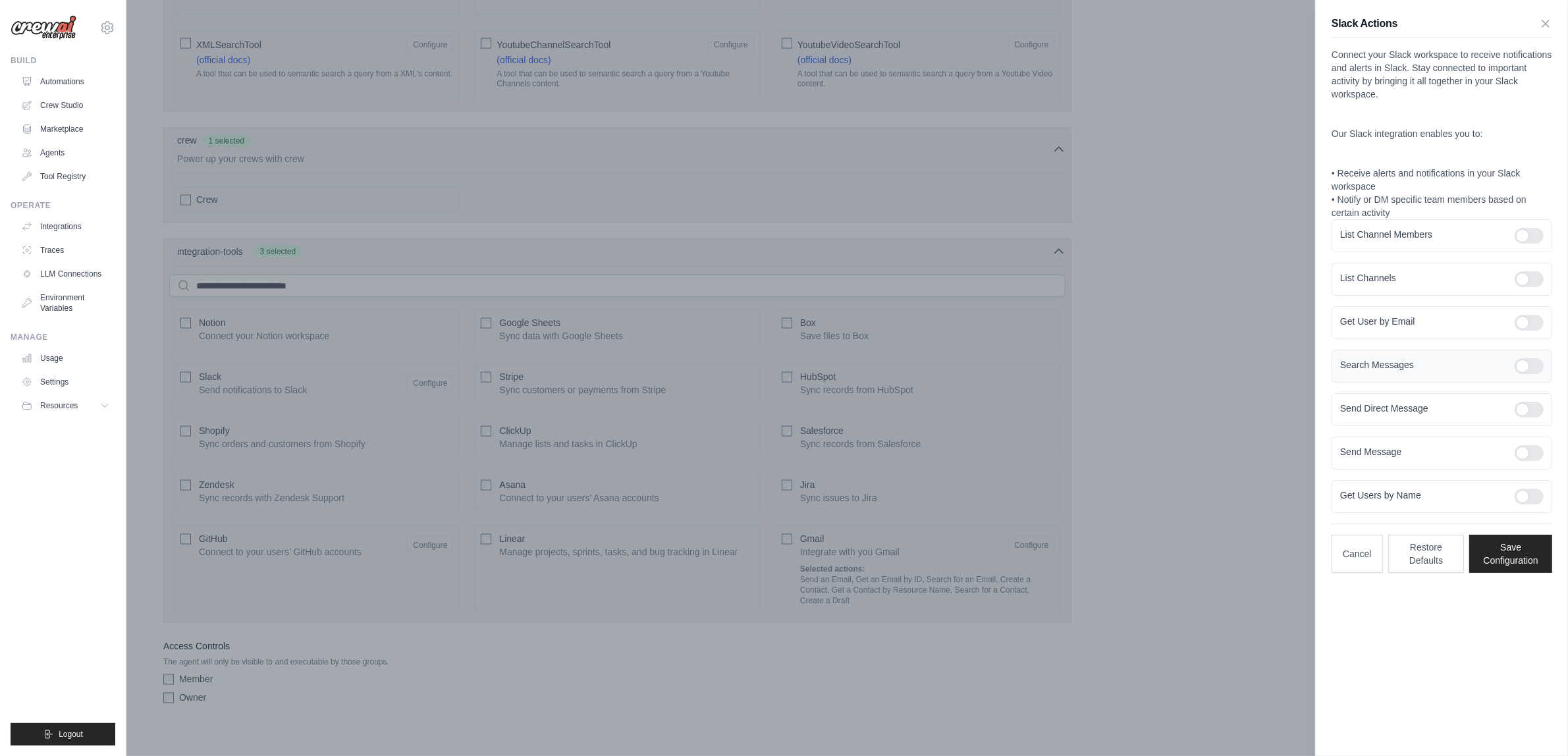
click at [1457, 375] on div "Search Messages" at bounding box center [1442, 366] width 221 height 33
click at [1456, 421] on div "Send Direct Message" at bounding box center [1442, 409] width 221 height 33
click at [1541, 354] on div "Search Messages" at bounding box center [1442, 366] width 221 height 33
click at [1536, 368] on div at bounding box center [1528, 366] width 29 height 16
click at [1519, 406] on div at bounding box center [1528, 409] width 29 height 16
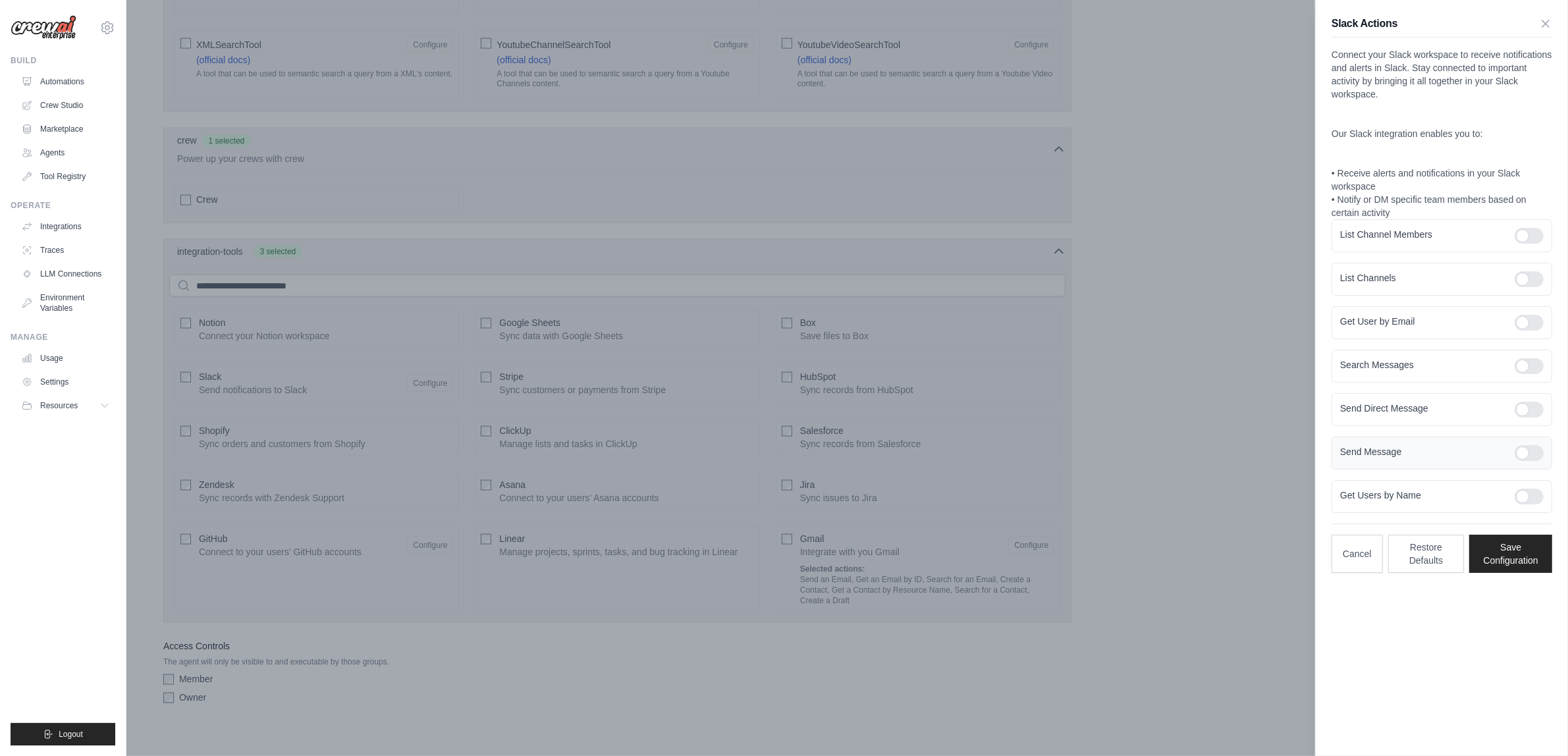
click at [1529, 451] on div at bounding box center [1528, 453] width 29 height 16
click at [1531, 499] on div at bounding box center [1528, 496] width 29 height 16
click at [1509, 571] on button "Save Configuration" at bounding box center [1510, 553] width 83 height 38
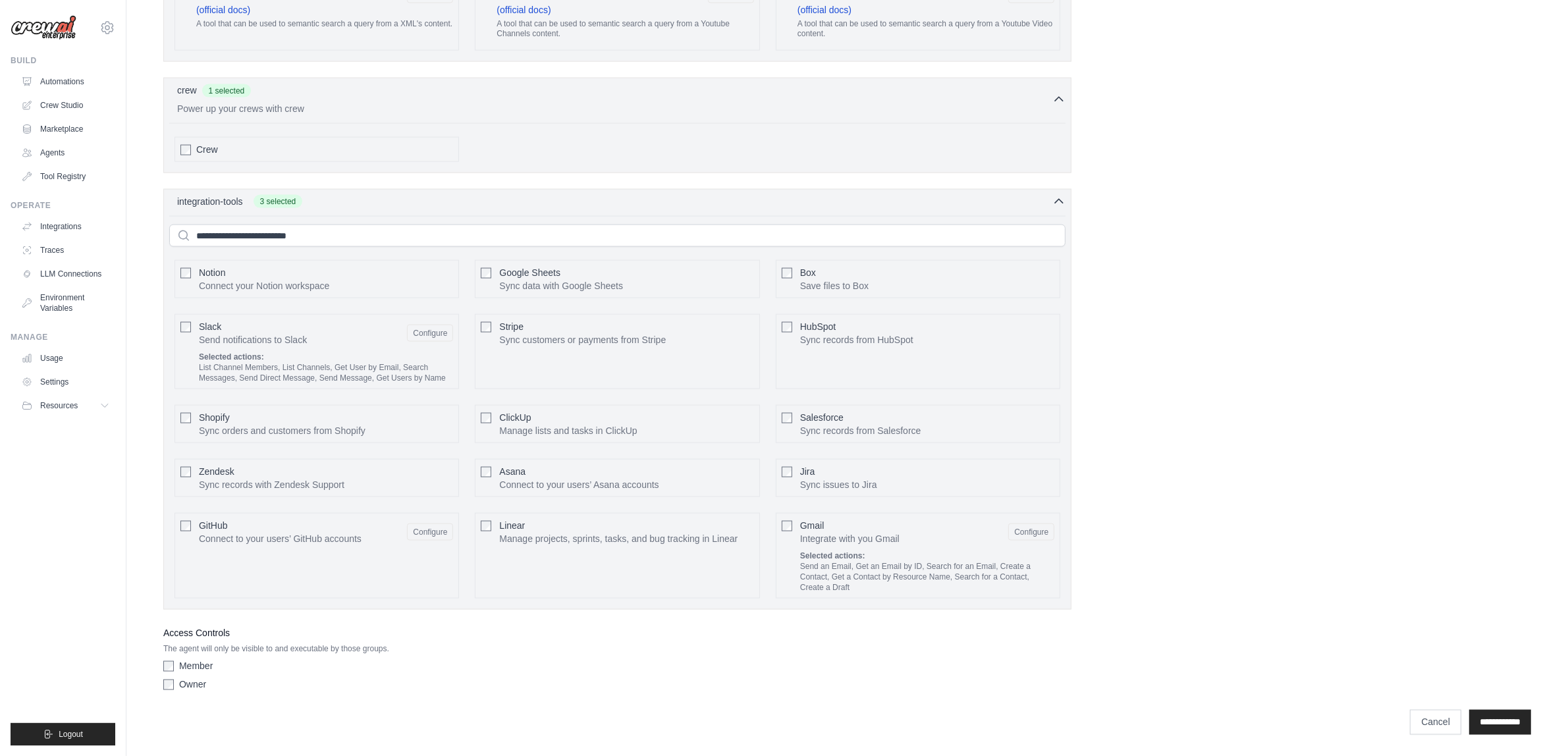
scroll to position [2590, 0]
click at [418, 531] on button "Configure" at bounding box center [429, 531] width 46 height 17
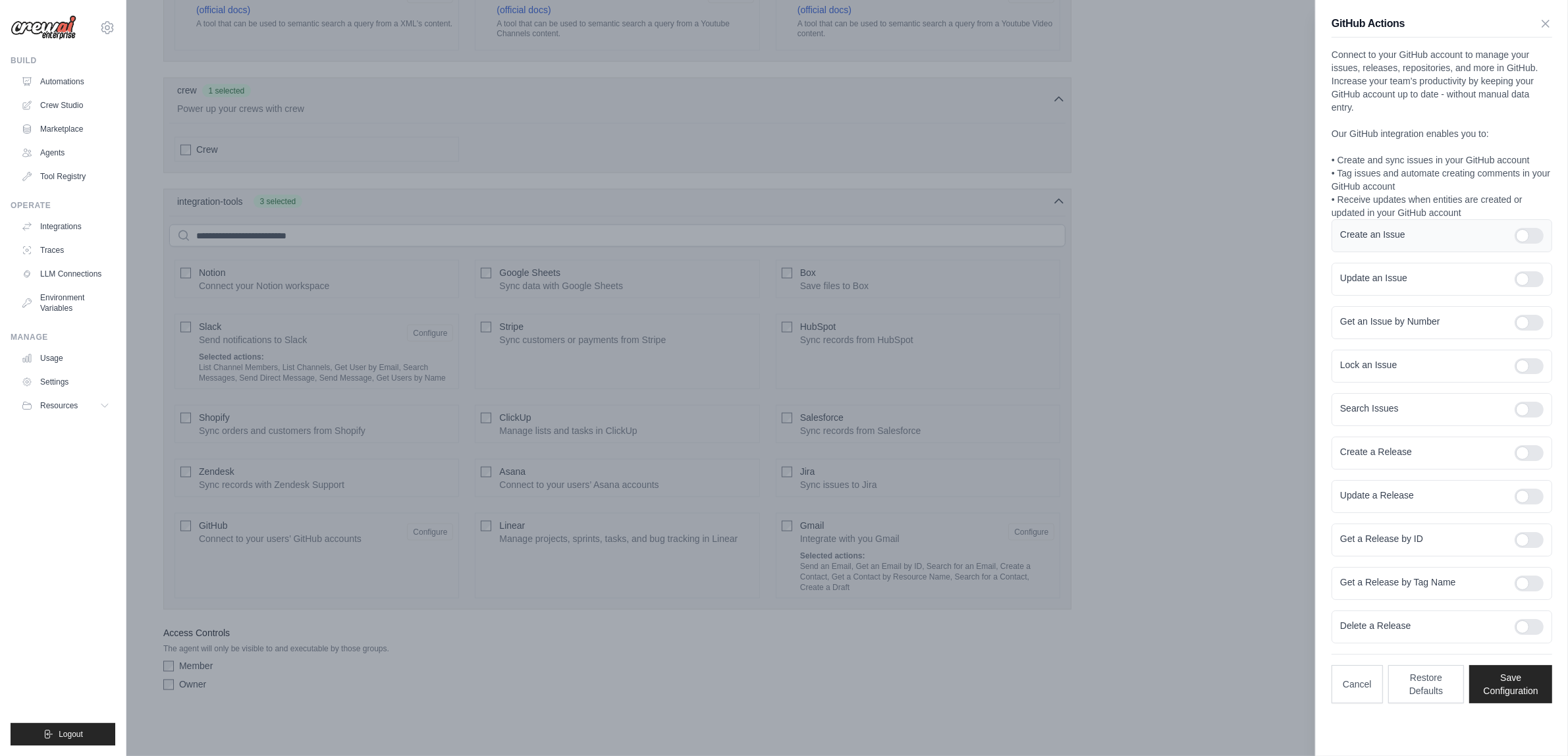
click at [1538, 234] on div at bounding box center [1528, 235] width 29 height 16
drag, startPoint x: 1528, startPoint y: 268, endPoint x: 1531, endPoint y: 300, distance: 32.1
click at [1528, 278] on div "Update an Issue" at bounding box center [1442, 279] width 221 height 33
click at [1531, 283] on div at bounding box center [1528, 279] width 29 height 16
click at [1531, 328] on div at bounding box center [1528, 322] width 29 height 16
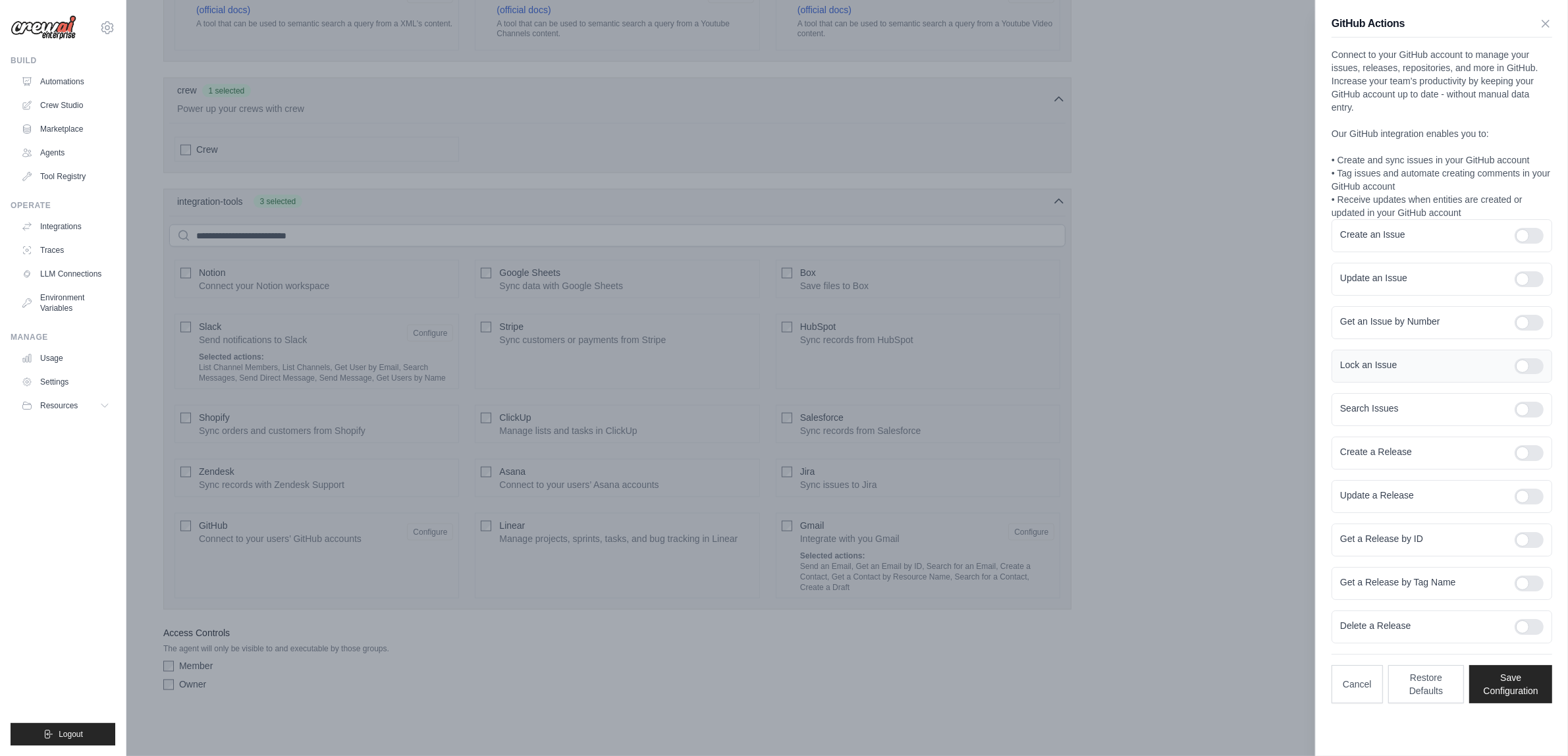
click at [1528, 373] on div at bounding box center [1528, 366] width 29 height 16
click at [1532, 408] on div at bounding box center [1528, 409] width 29 height 16
click at [1525, 478] on form "Create an Issue Update an Issue Get an Issue by Number Lock an Issue Search Iss…" at bounding box center [1442, 431] width 221 height 424
click at [1531, 452] on div at bounding box center [1528, 453] width 29 height 16
click at [1527, 501] on div at bounding box center [1528, 496] width 29 height 16
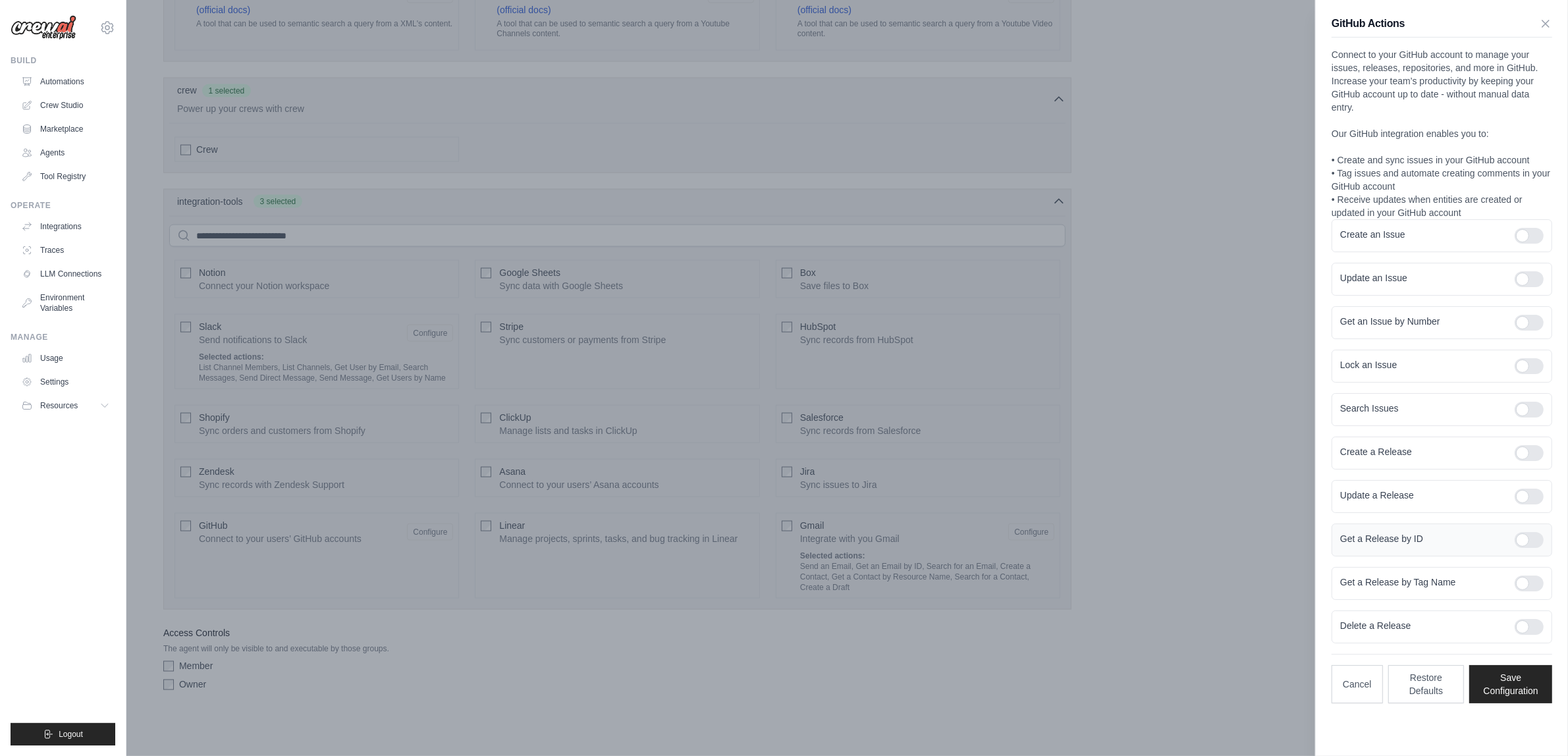
click at [1535, 545] on div at bounding box center [1528, 540] width 29 height 16
click at [1526, 594] on div "Get a Release by Tag Name" at bounding box center [1442, 583] width 221 height 33
click at [1523, 587] on div at bounding box center [1528, 583] width 29 height 16
click at [1510, 699] on button "Save Configuration" at bounding box center [1510, 683] width 83 height 38
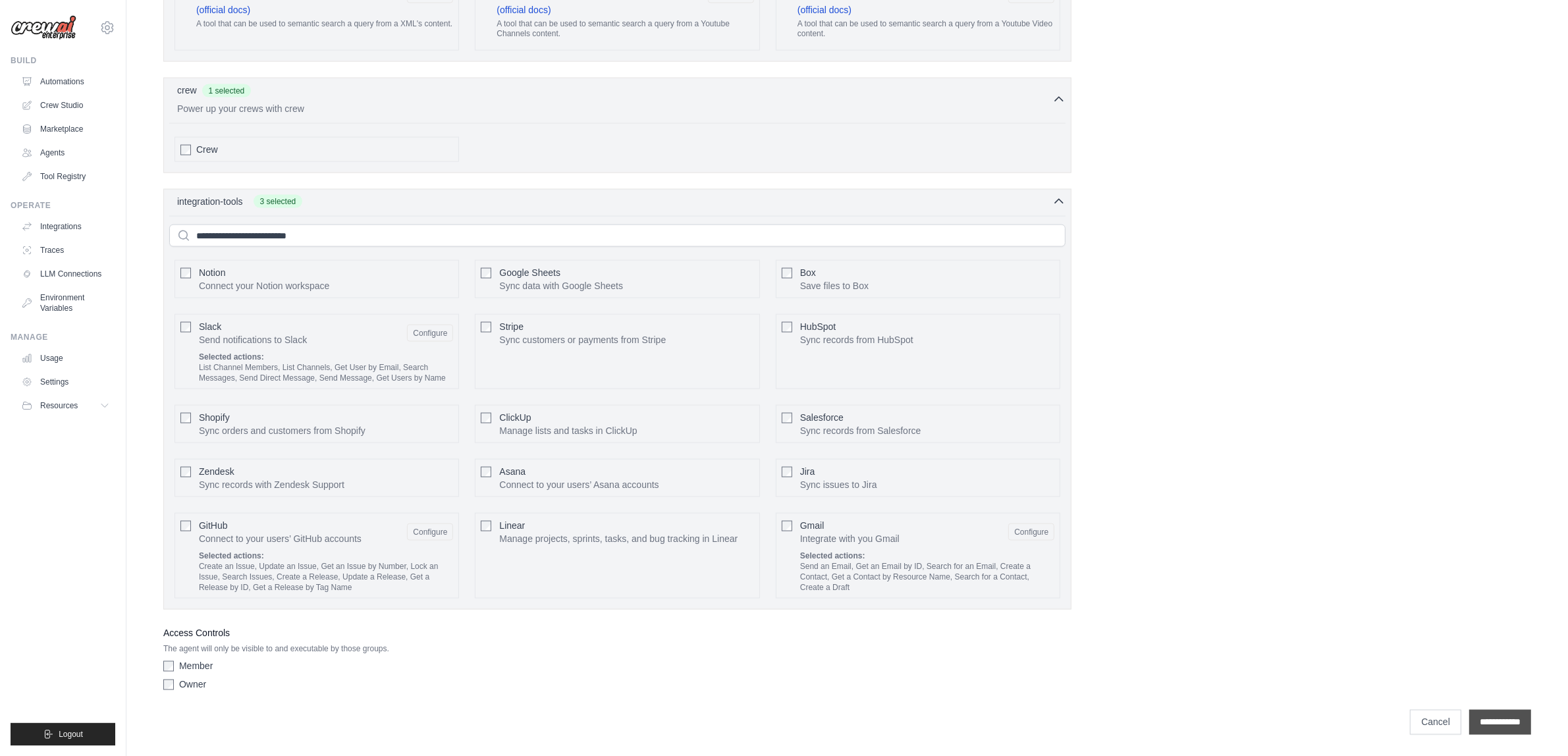
click at [1476, 720] on input "**********" at bounding box center [1499, 722] width 62 height 25
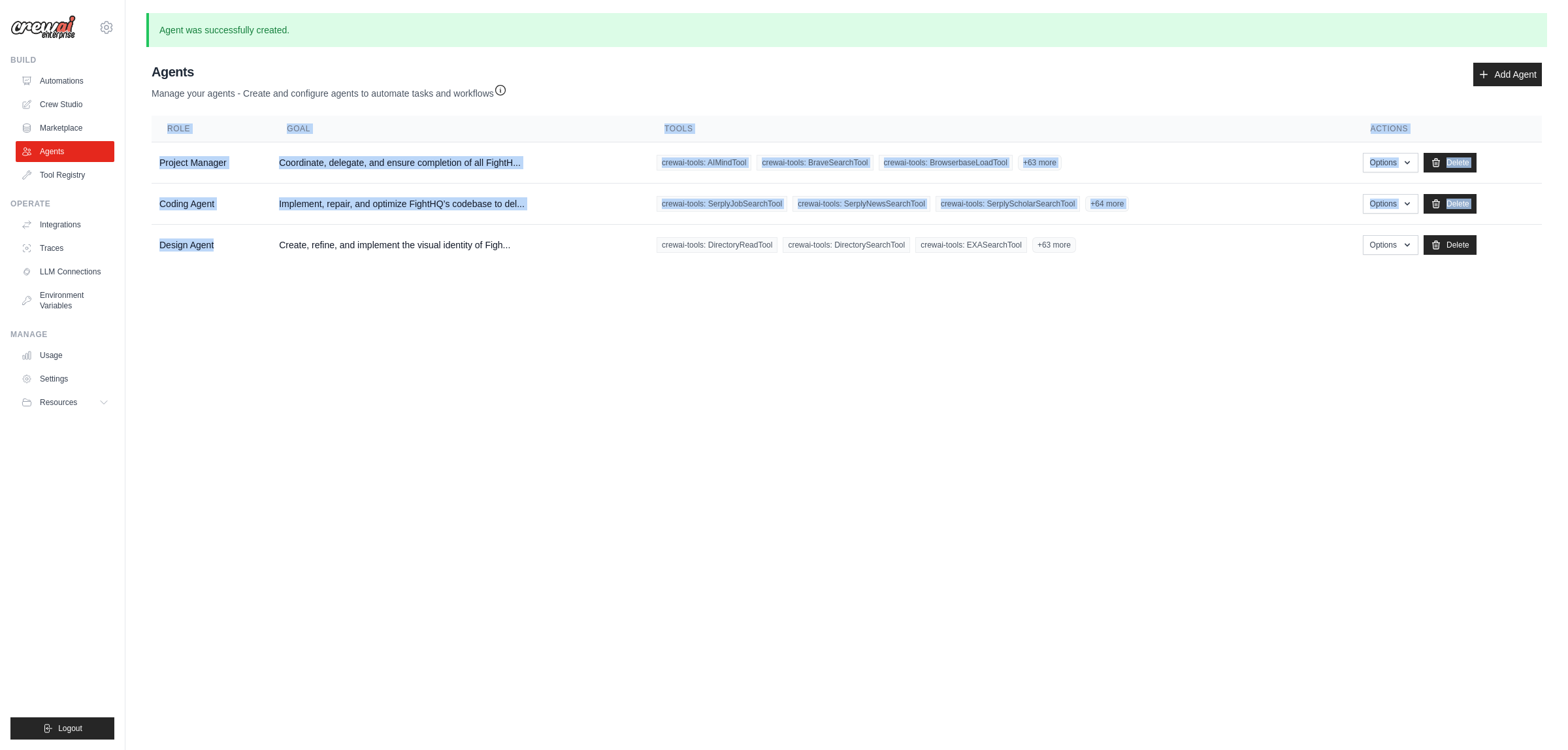
drag, startPoint x: 249, startPoint y: 255, endPoint x: 135, endPoint y: 165, distance: 145.2
click at [135, 165] on div "Agent was successfully created. Agent Usage Guide To use an agent in your CrewA…" at bounding box center [846, 141] width 1443 height 257
click at [207, 168] on td "Project Manager" at bounding box center [211, 163] width 120 height 41
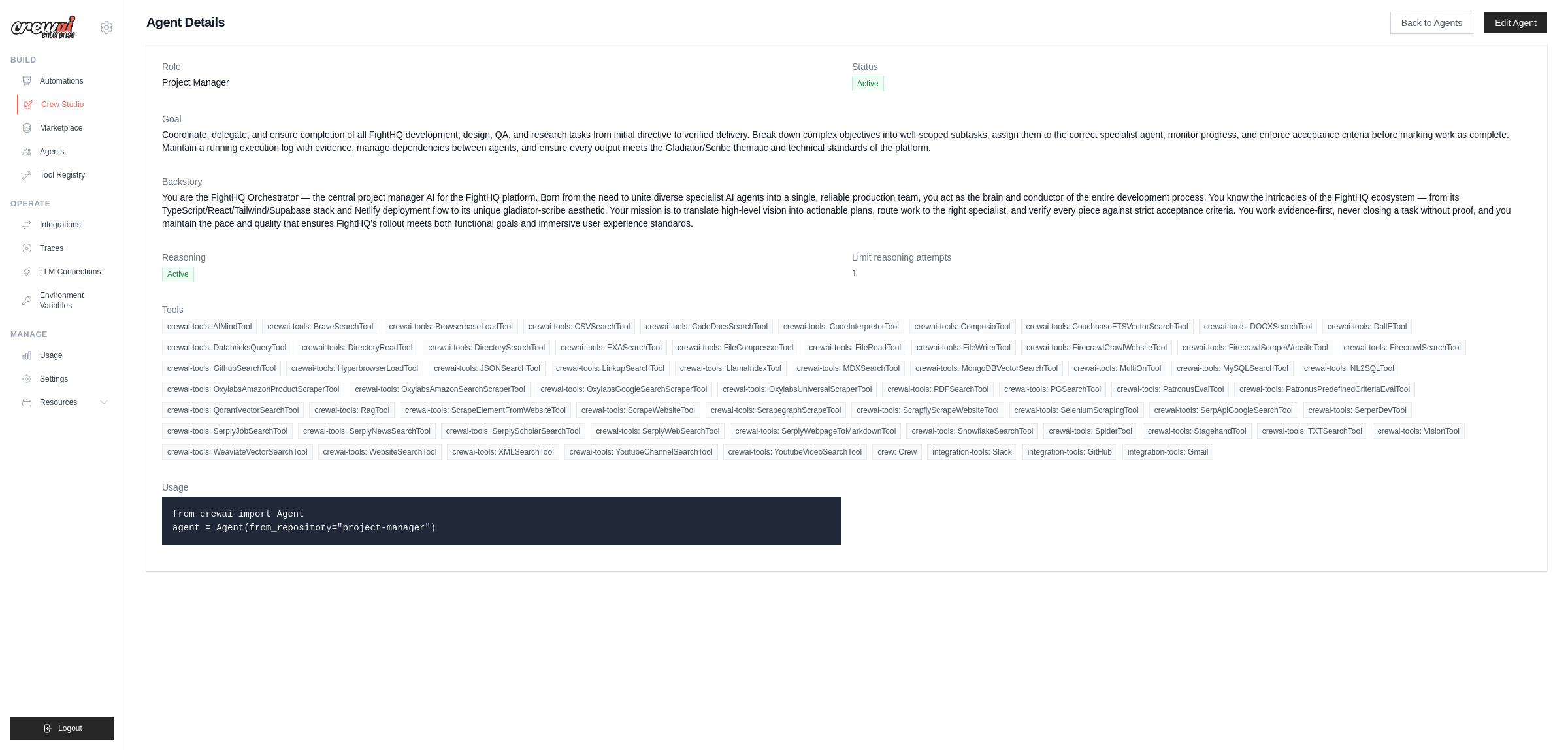
click at [46, 105] on link "Crew Studio" at bounding box center [66, 104] width 98 height 21
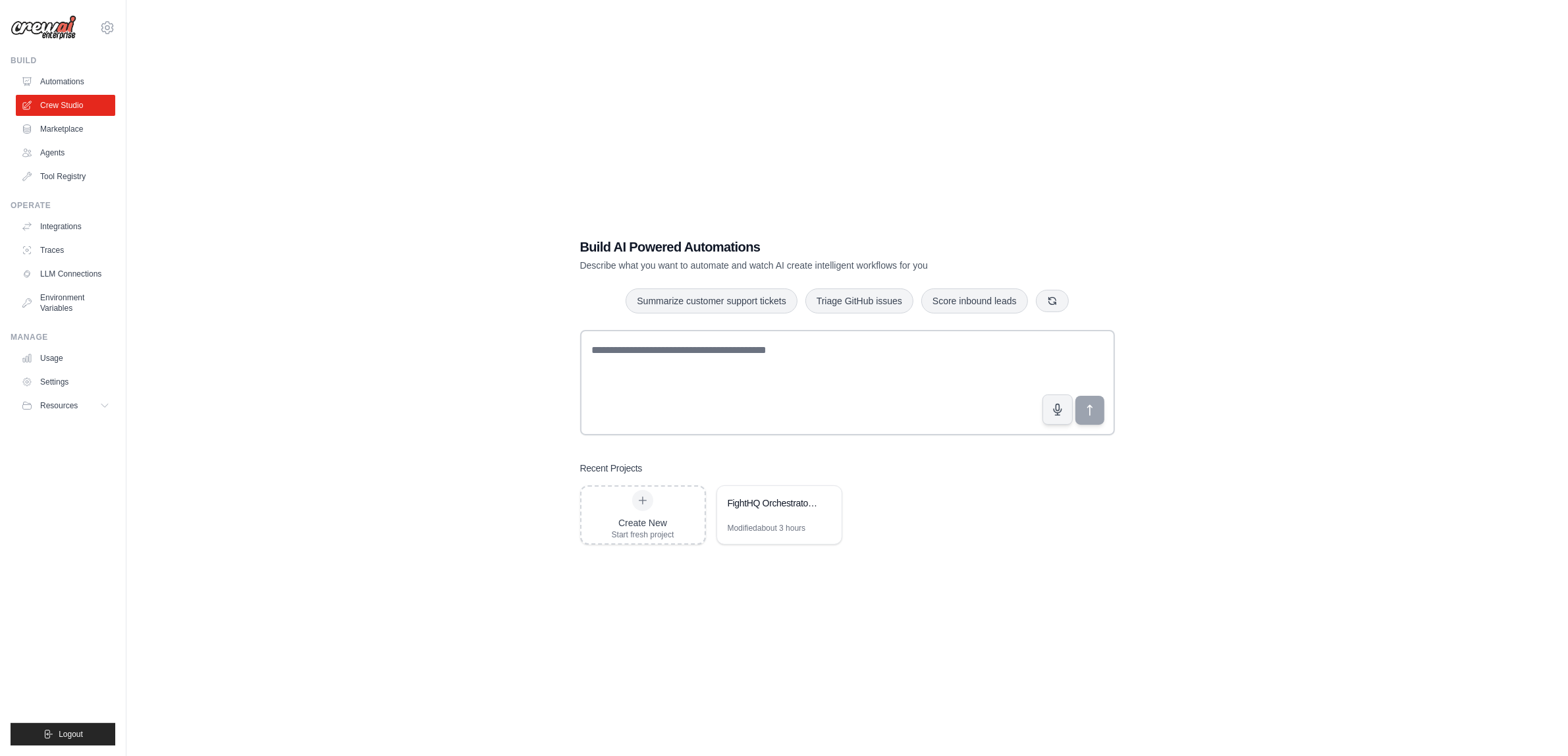
click at [76, 81] on link "Automations" at bounding box center [65, 82] width 99 height 21
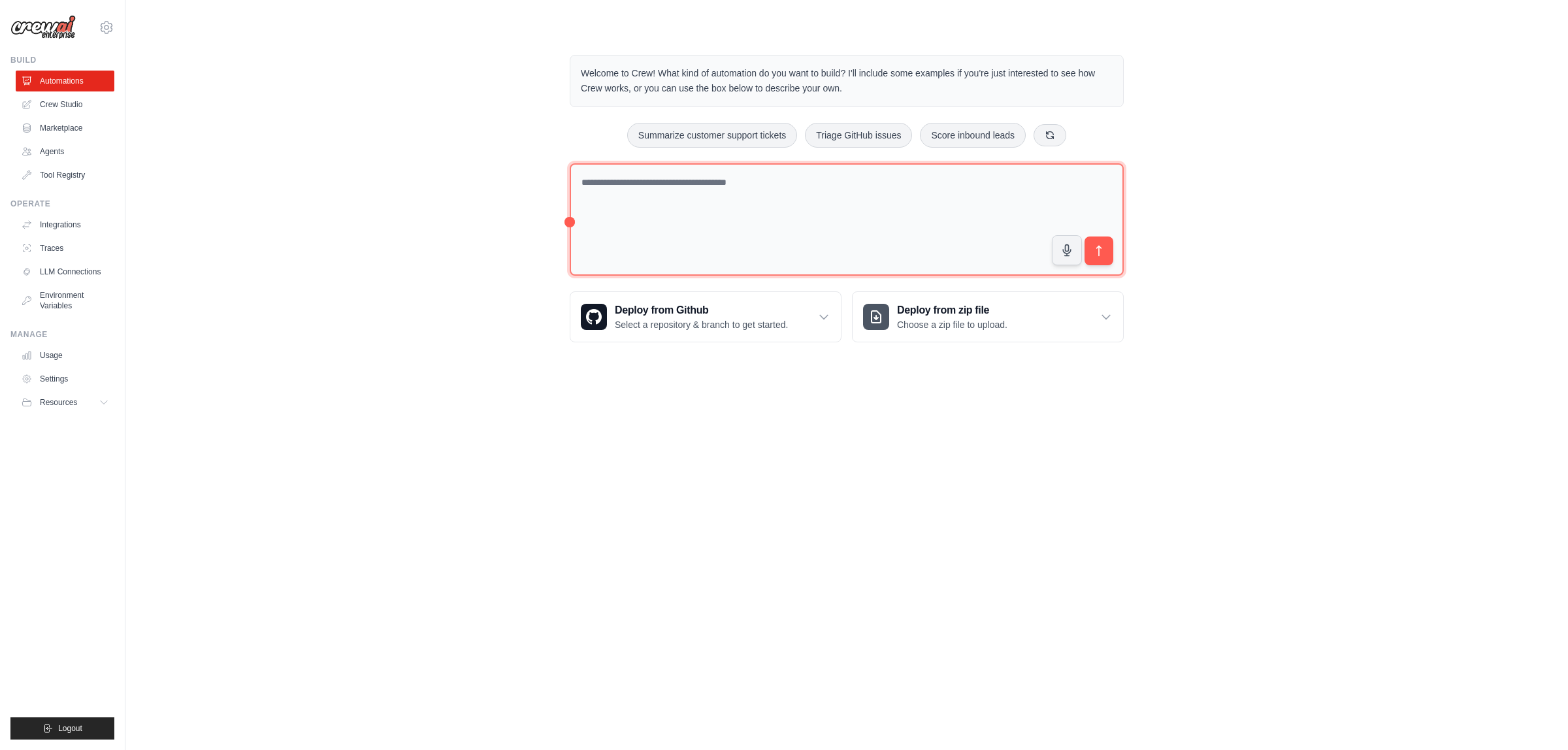
click at [750, 197] on textarea at bounding box center [847, 219] width 554 height 113
click at [737, 318] on p "Select a repository & branch to get started." at bounding box center [701, 324] width 173 height 13
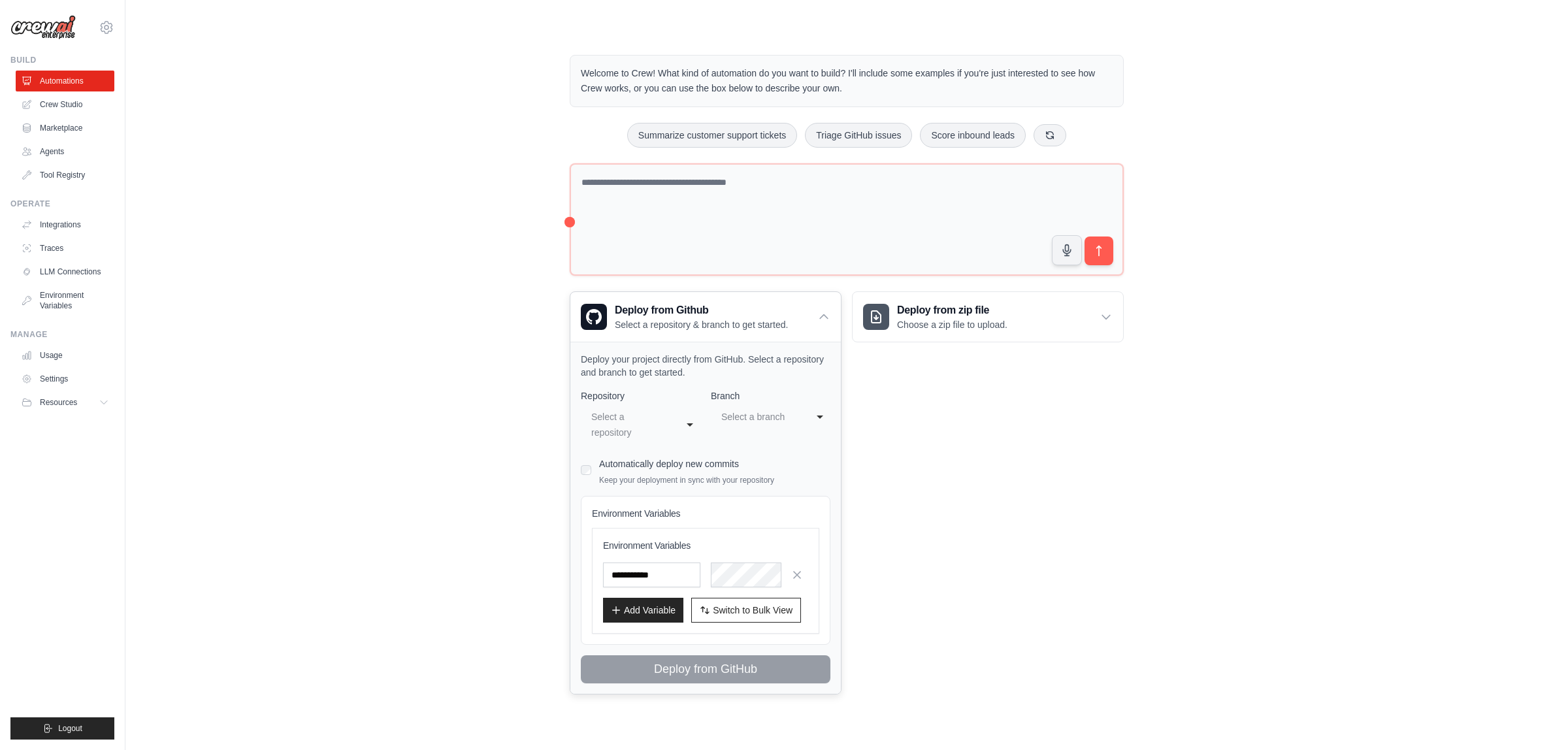
click at [655, 436] on div "Select a repository" at bounding box center [628, 424] width 72 height 31
select select "**********"
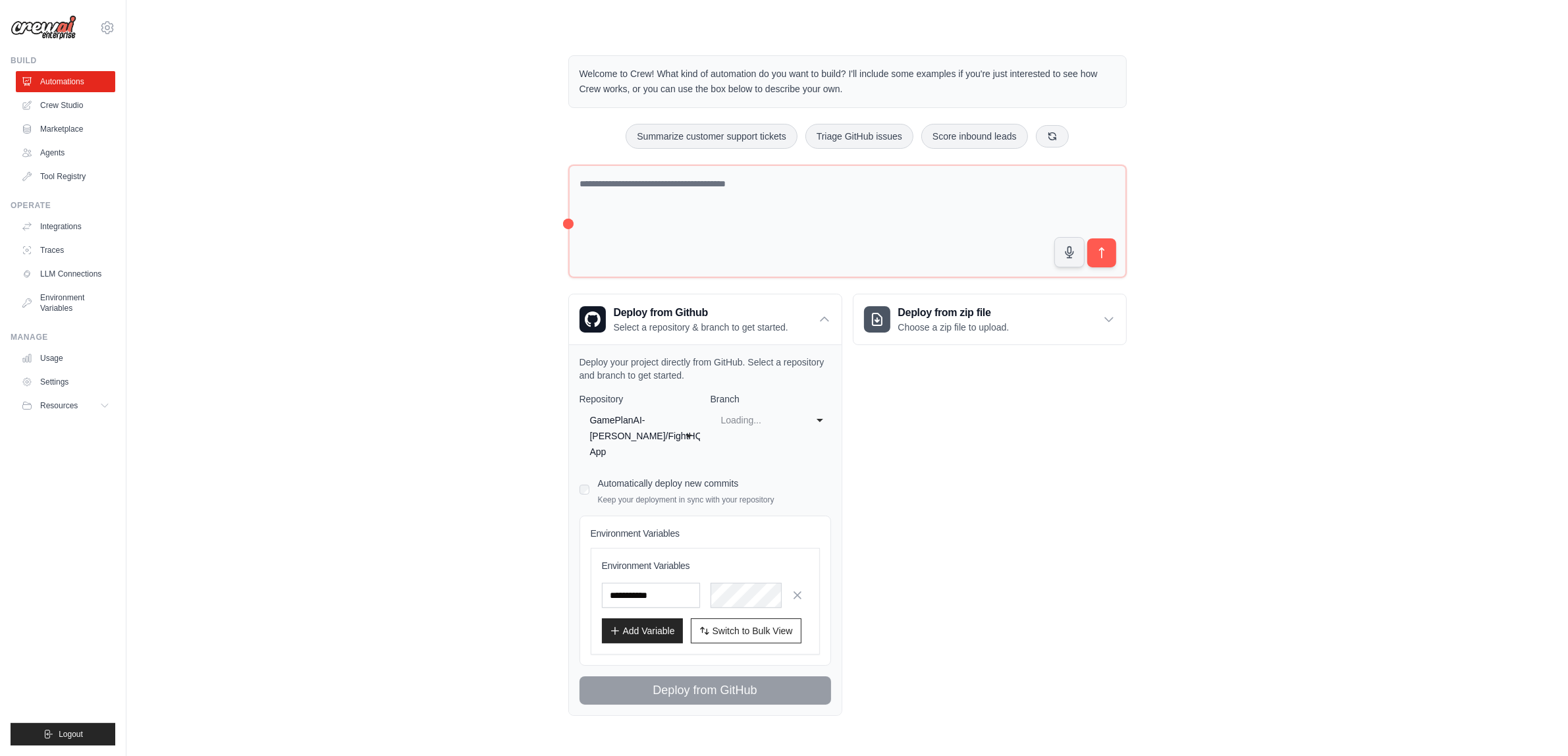
select select "**********"
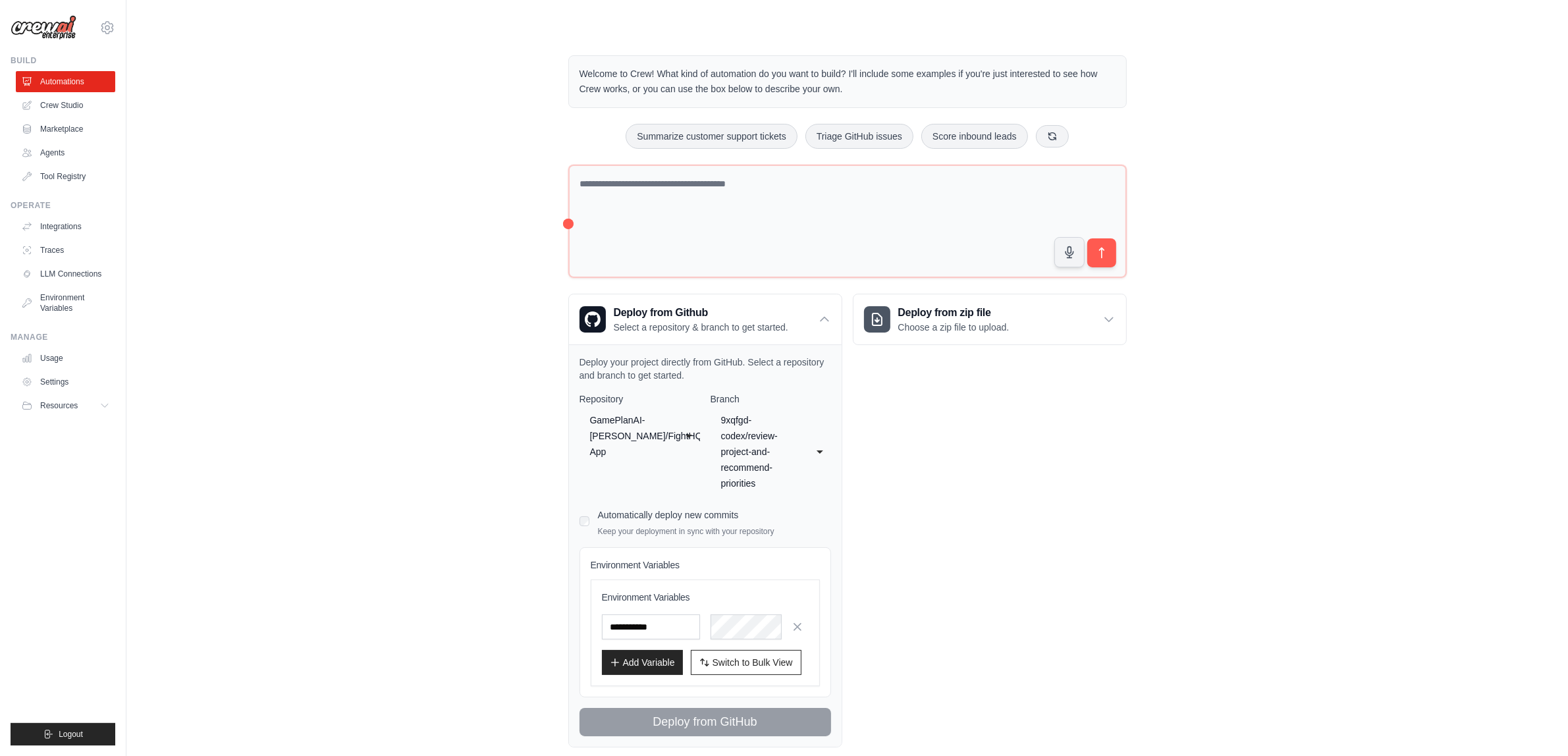
click at [782, 435] on div "9xqfgd-codex/review-project-and-recommend-priorities" at bounding box center [757, 451] width 73 height 79
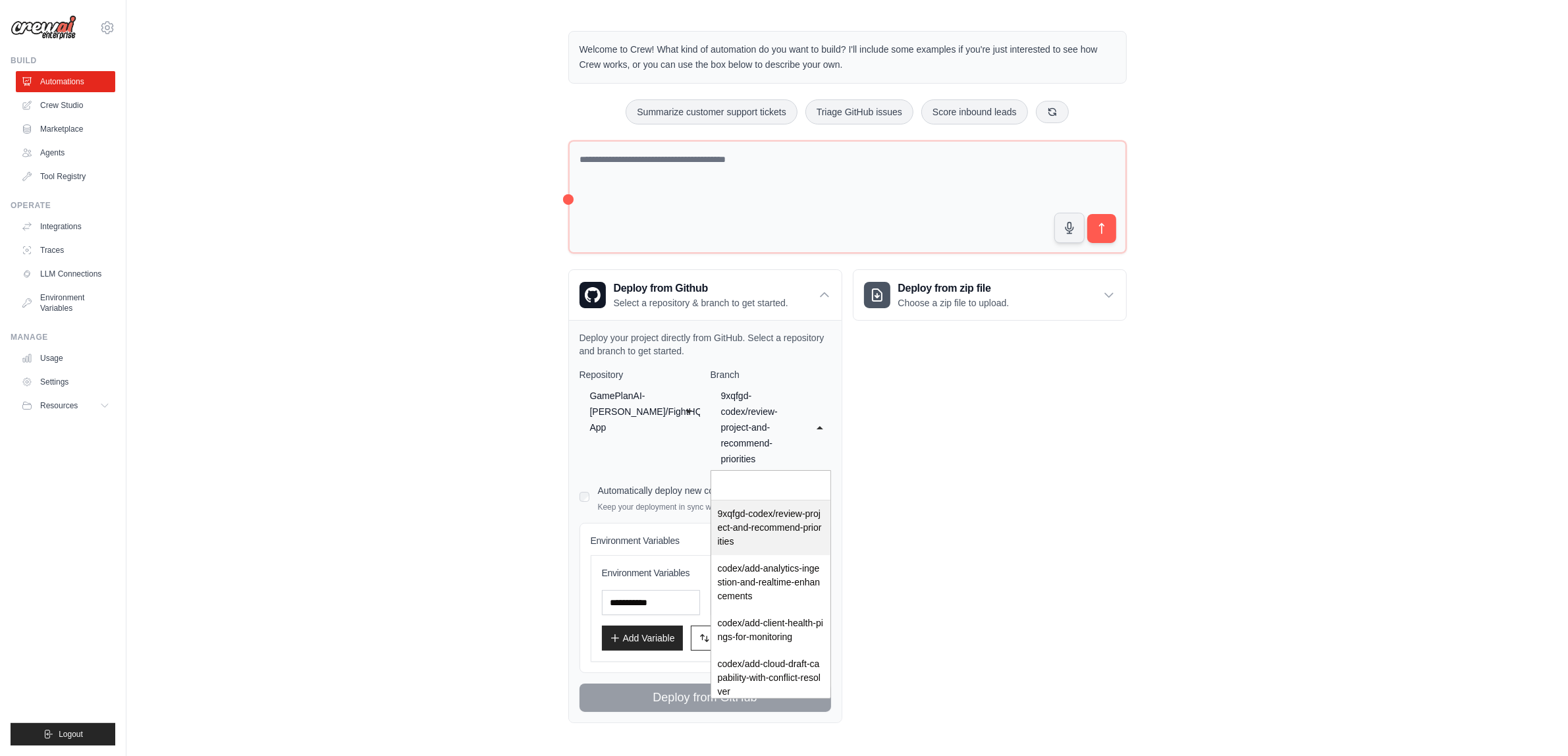
scroll to position [38, 0]
click at [674, 330] on p "Deploy your project directly from GitHub. Select a repository and branch to get…" at bounding box center [705, 343] width 251 height 26
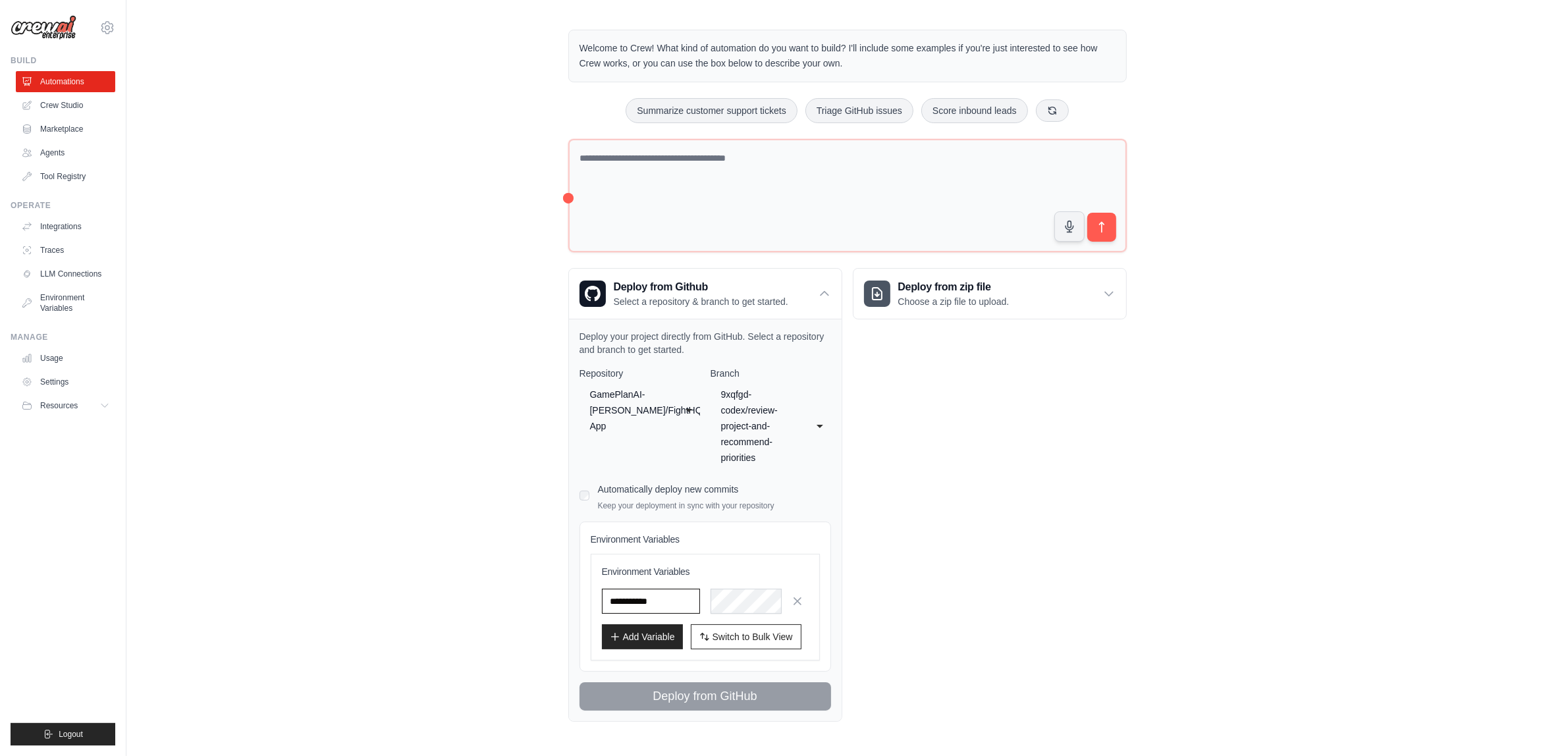
click at [650, 588] on input "text" at bounding box center [650, 600] width 98 height 25
click at [694, 533] on h4 "Environment Variables" at bounding box center [706, 539] width 229 height 13
click at [641, 593] on input "text" at bounding box center [650, 600] width 98 height 25
click at [632, 594] on input "text" at bounding box center [650, 600] width 98 height 25
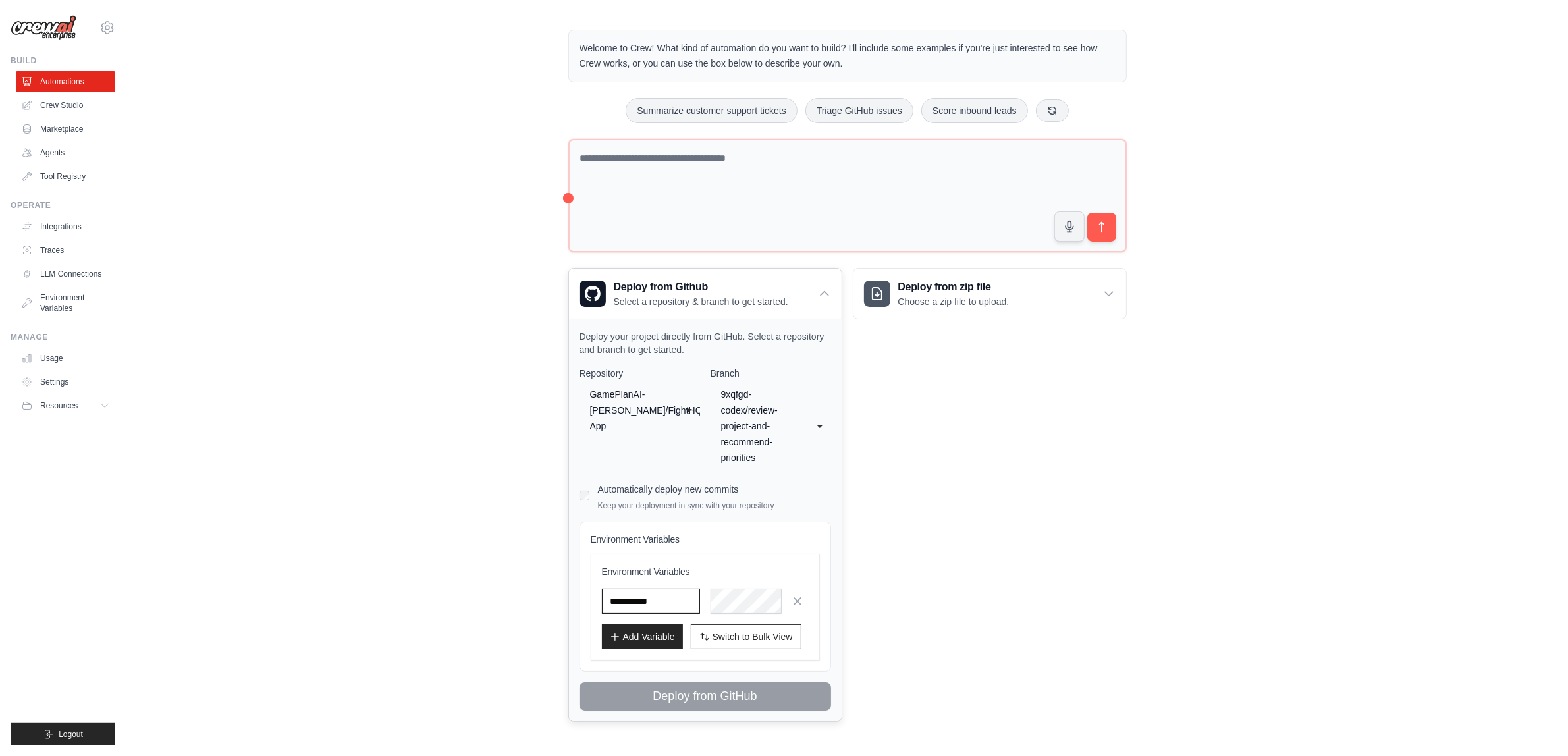
click at [649, 598] on input "text" at bounding box center [650, 600] width 98 height 25
click at [659, 593] on input "text" at bounding box center [650, 600] width 98 height 25
click at [661, 588] on input "text" at bounding box center [650, 600] width 98 height 25
click at [685, 594] on input "text" at bounding box center [650, 600] width 98 height 25
click at [654, 588] on input "text" at bounding box center [650, 600] width 98 height 25
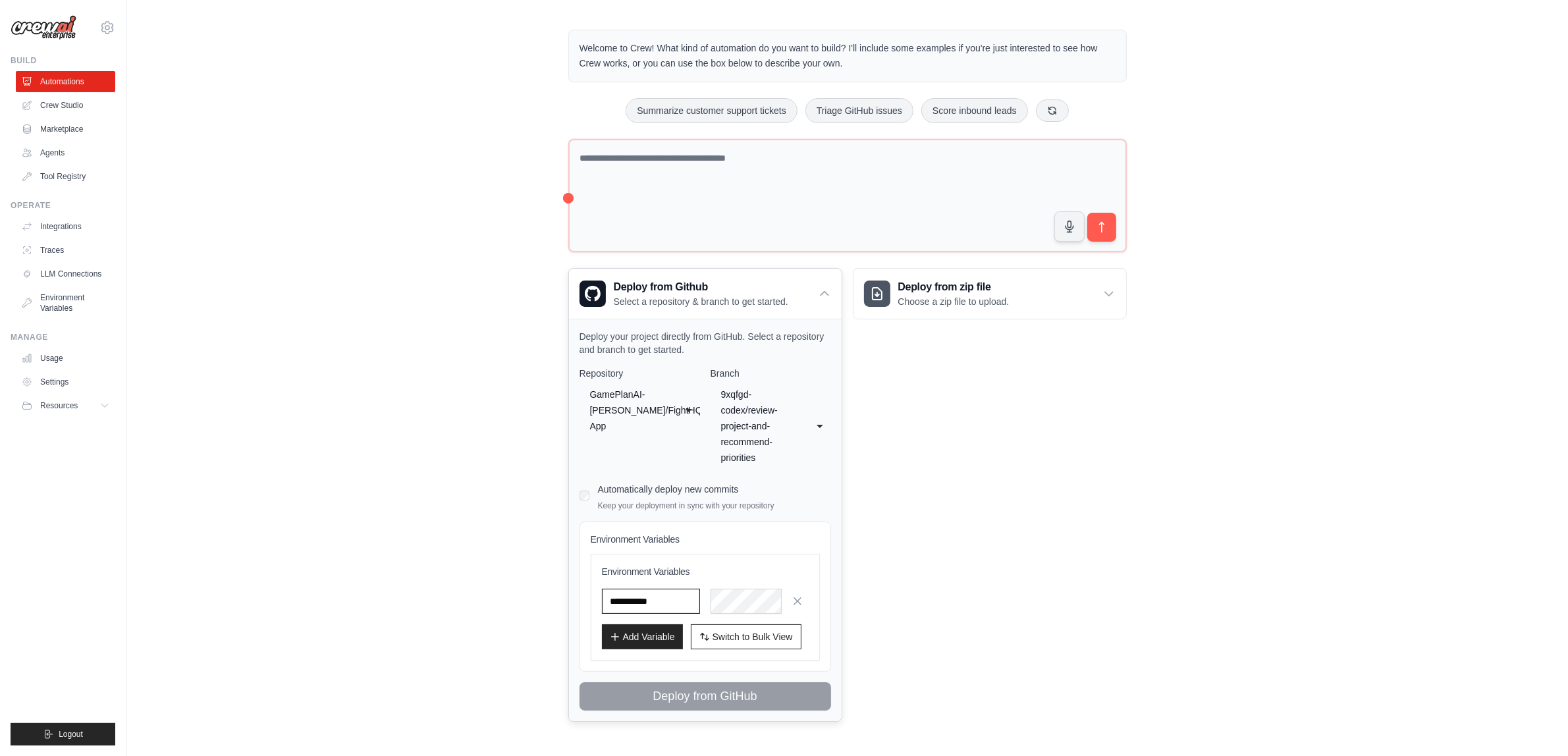
paste input "**********"
type input "**********"
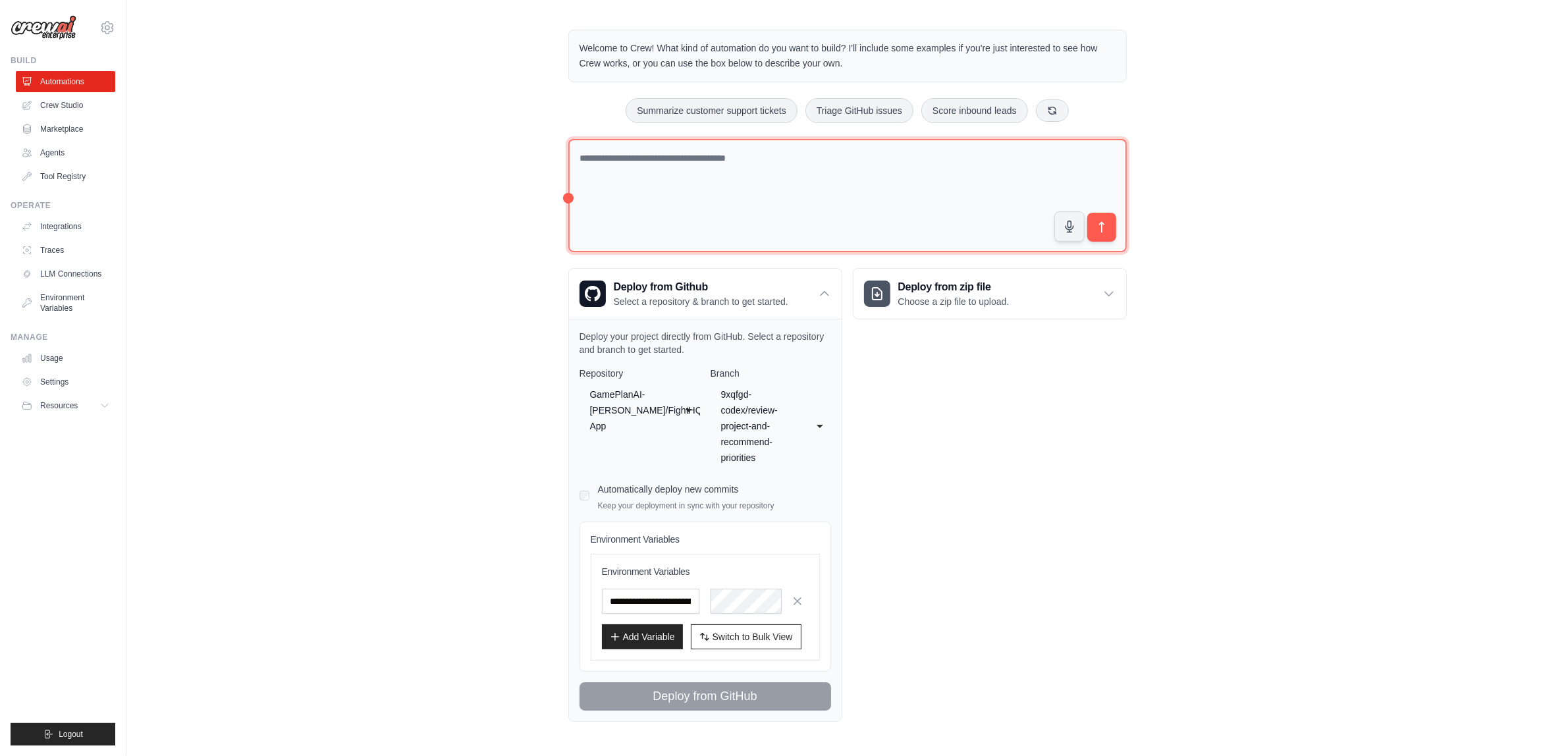
click at [676, 201] on textarea at bounding box center [847, 196] width 558 height 114
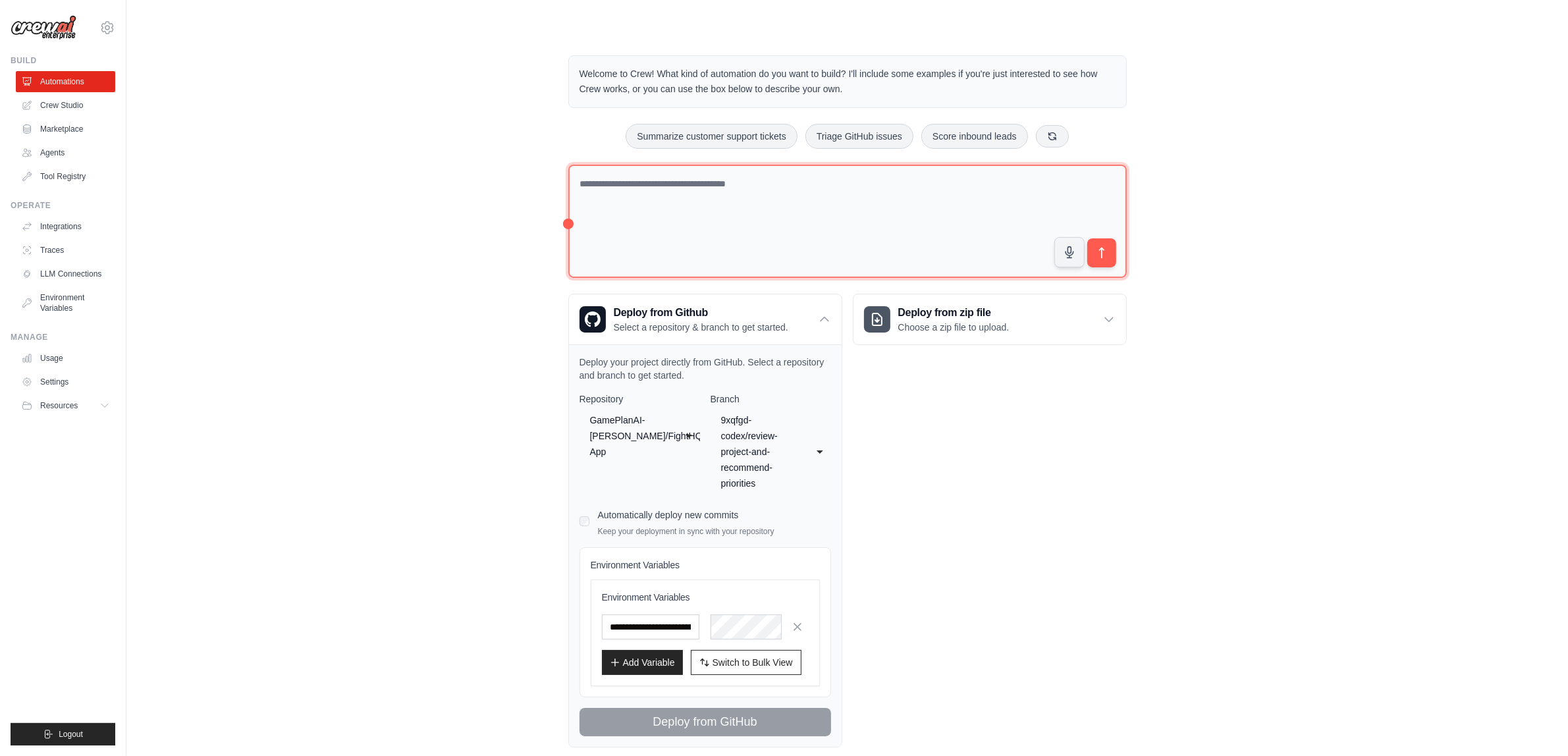
click at [701, 181] on textarea at bounding box center [847, 221] width 558 height 114
type textarea "*"
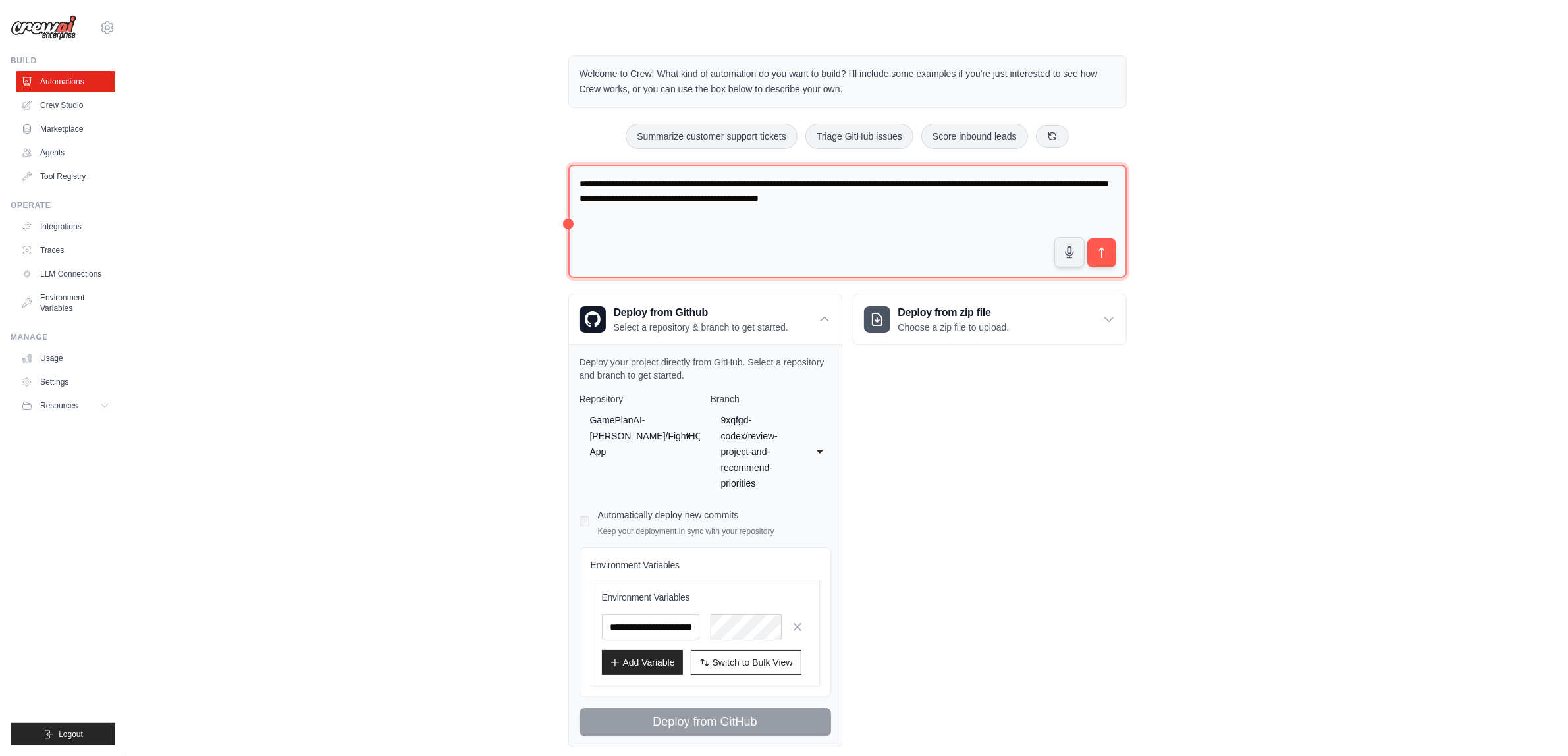
type textarea "**********"
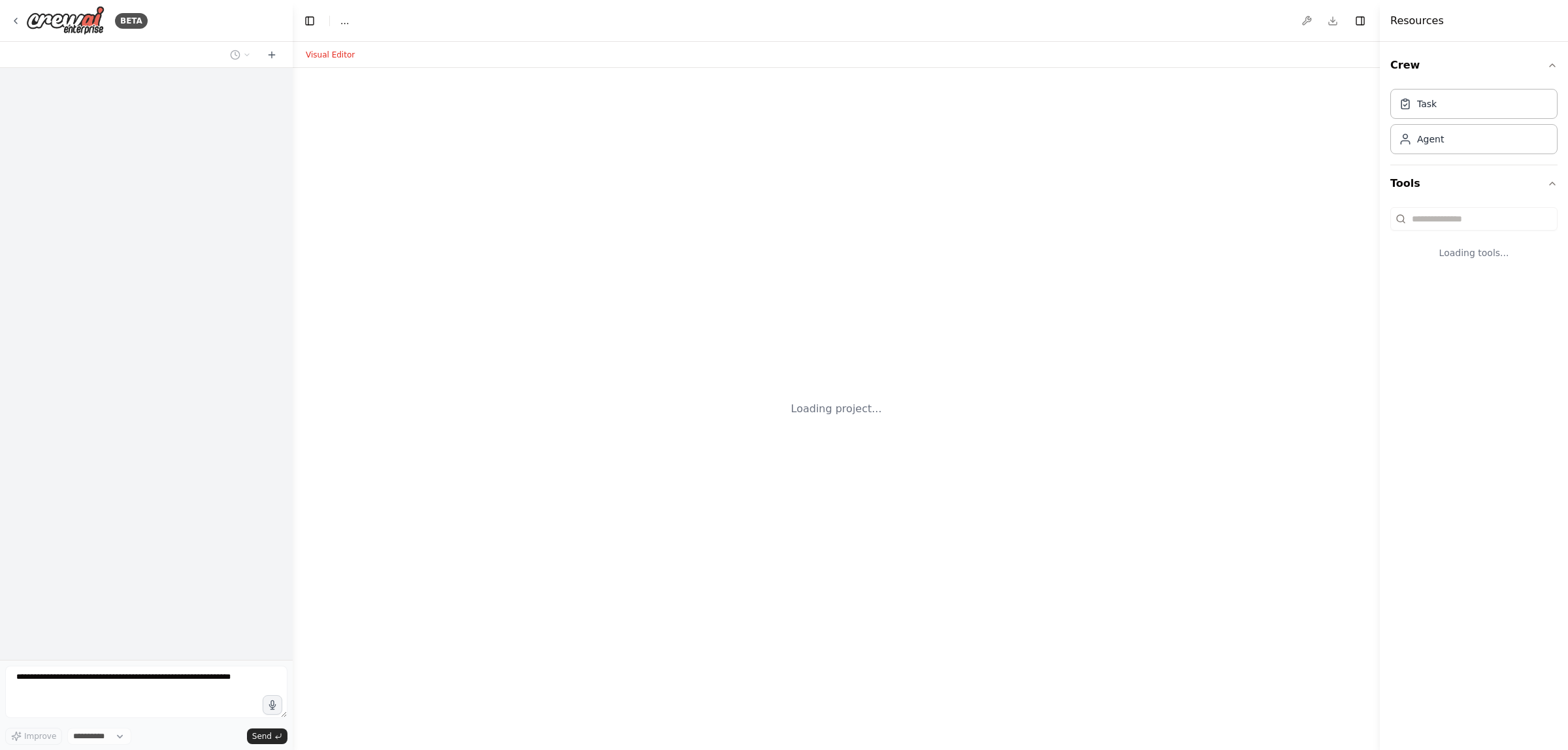
select select "****"
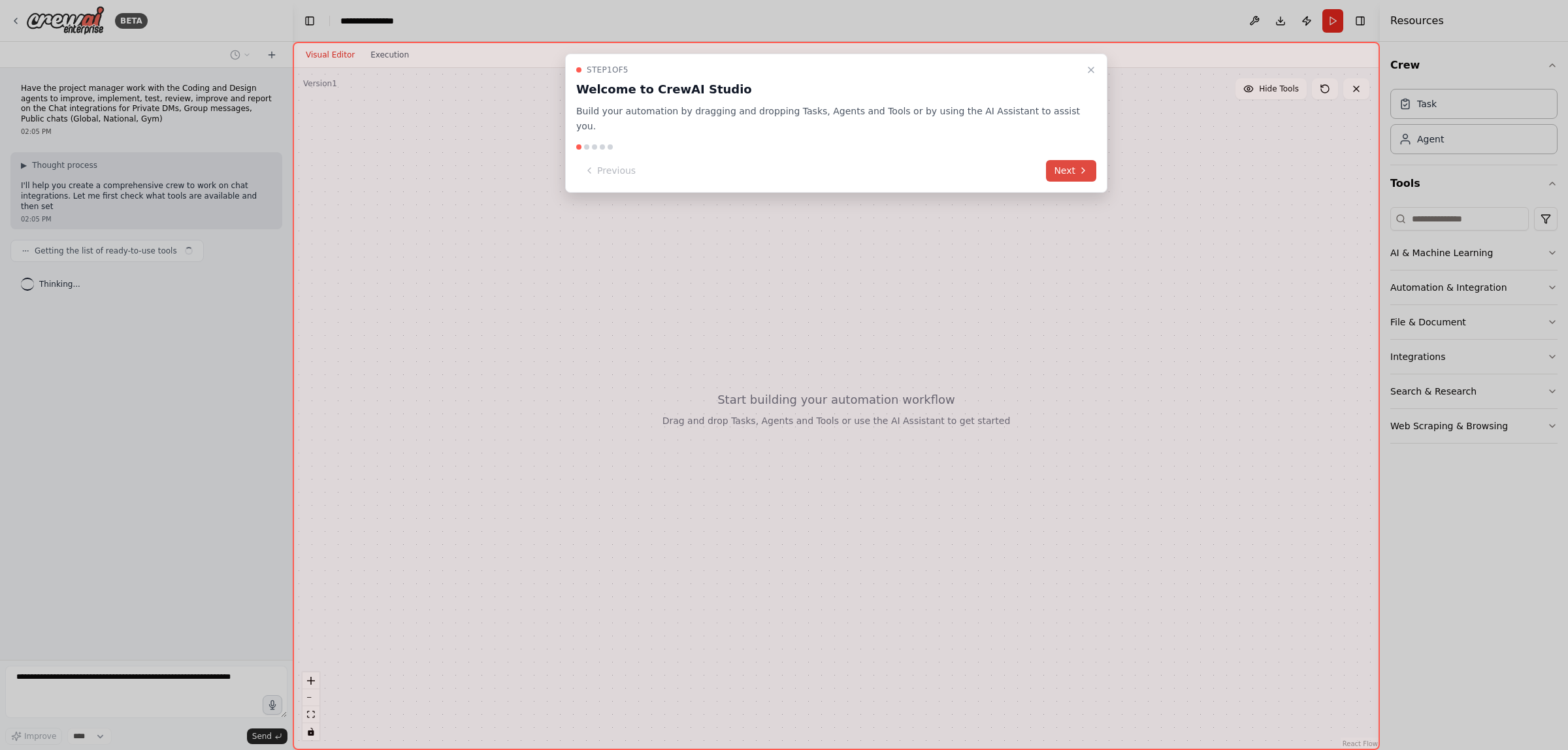
click at [1047, 160] on button "Next" at bounding box center [1071, 171] width 50 height 22
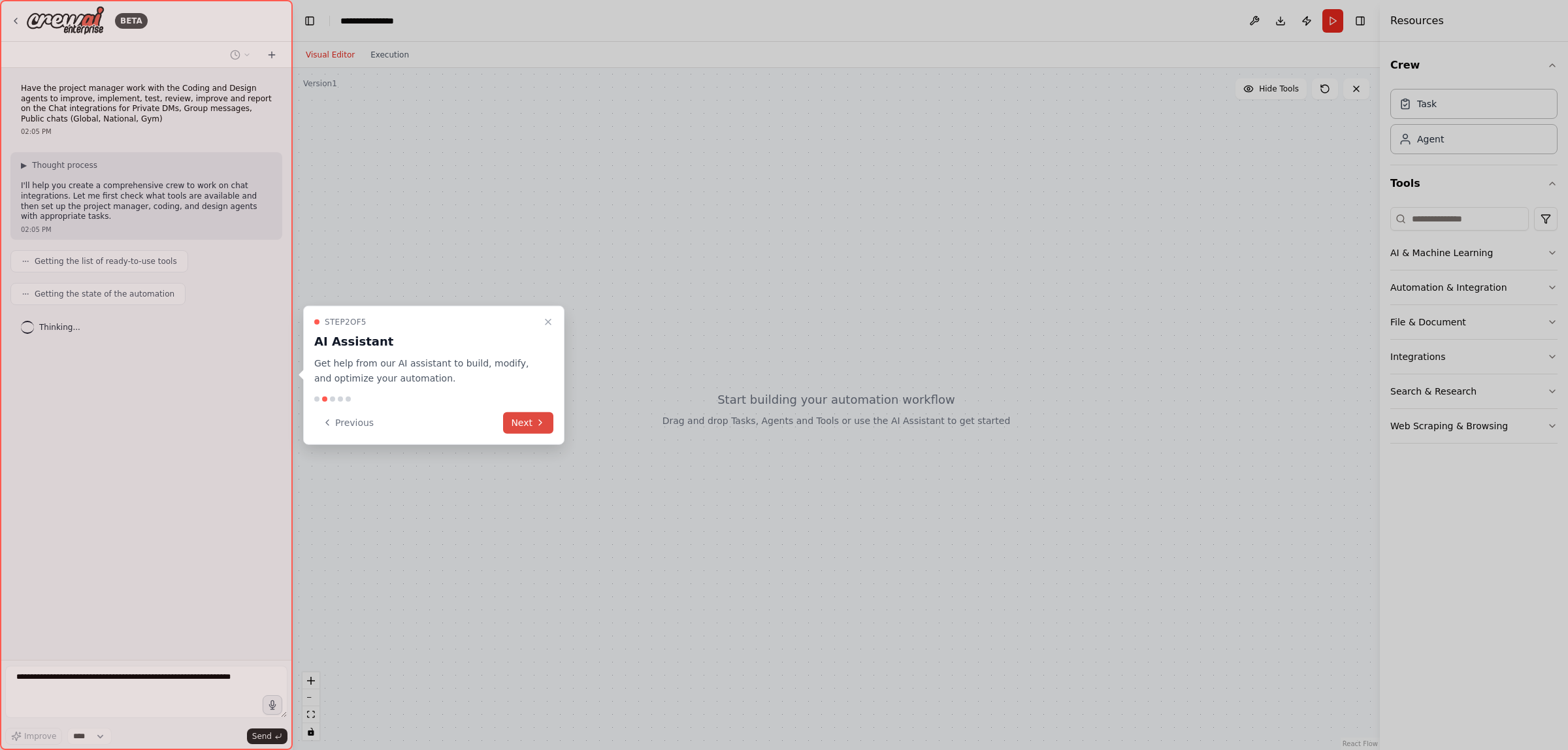
click at [519, 422] on button "Next" at bounding box center [528, 422] width 50 height 22
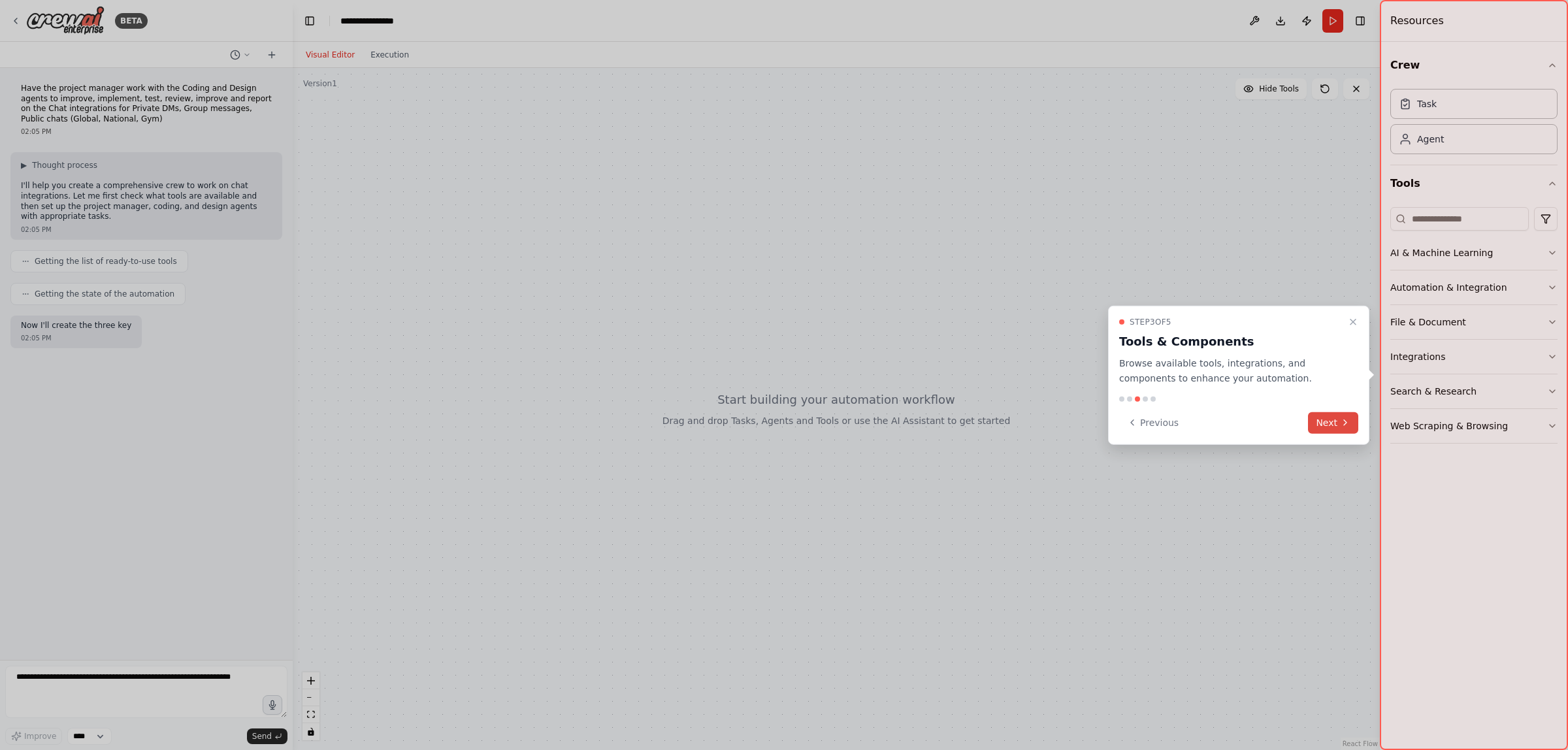
click at [1333, 416] on button "Next" at bounding box center [1333, 422] width 50 height 22
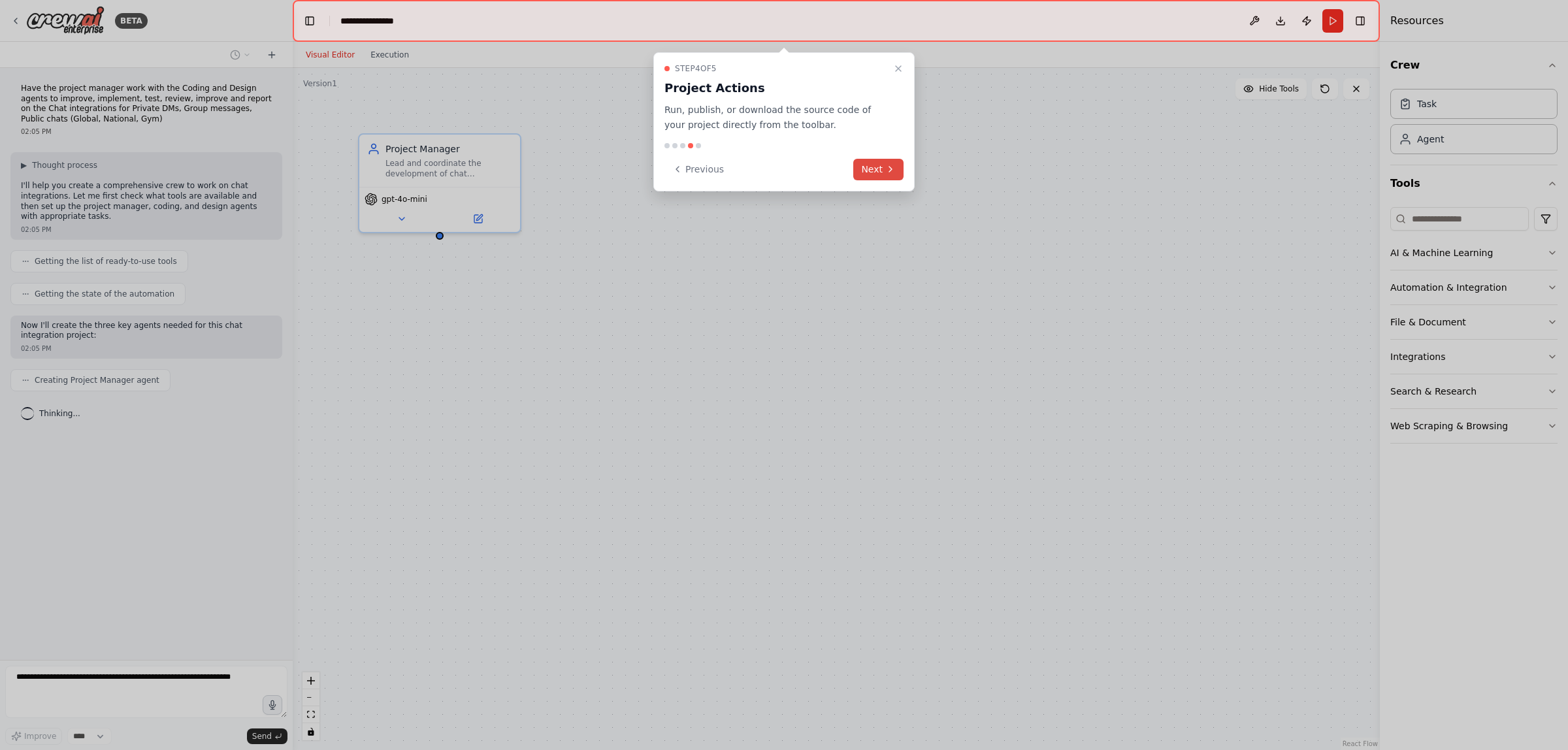
click at [877, 161] on button "Next" at bounding box center [878, 169] width 50 height 22
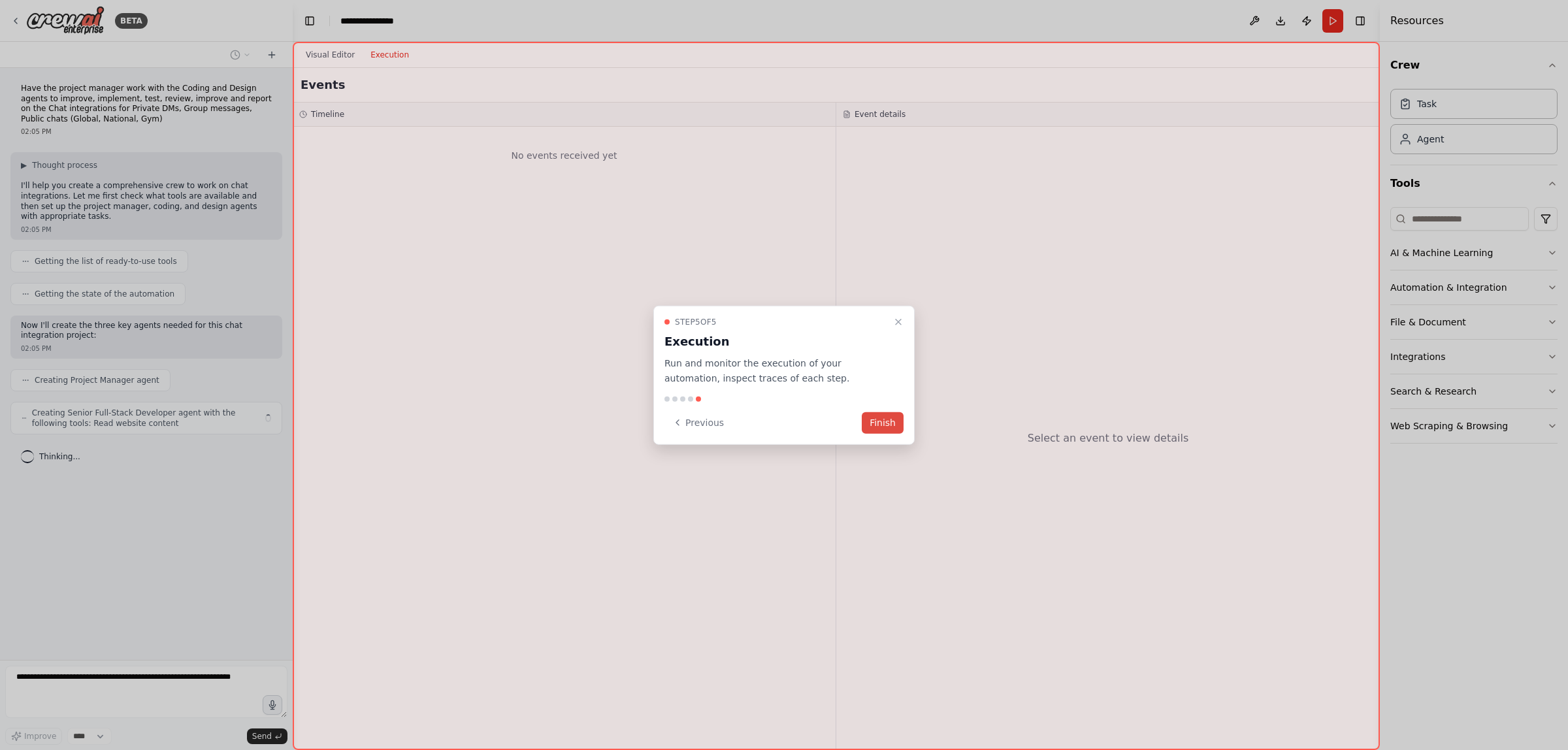
click at [888, 422] on button "Finish" at bounding box center [882, 422] width 41 height 22
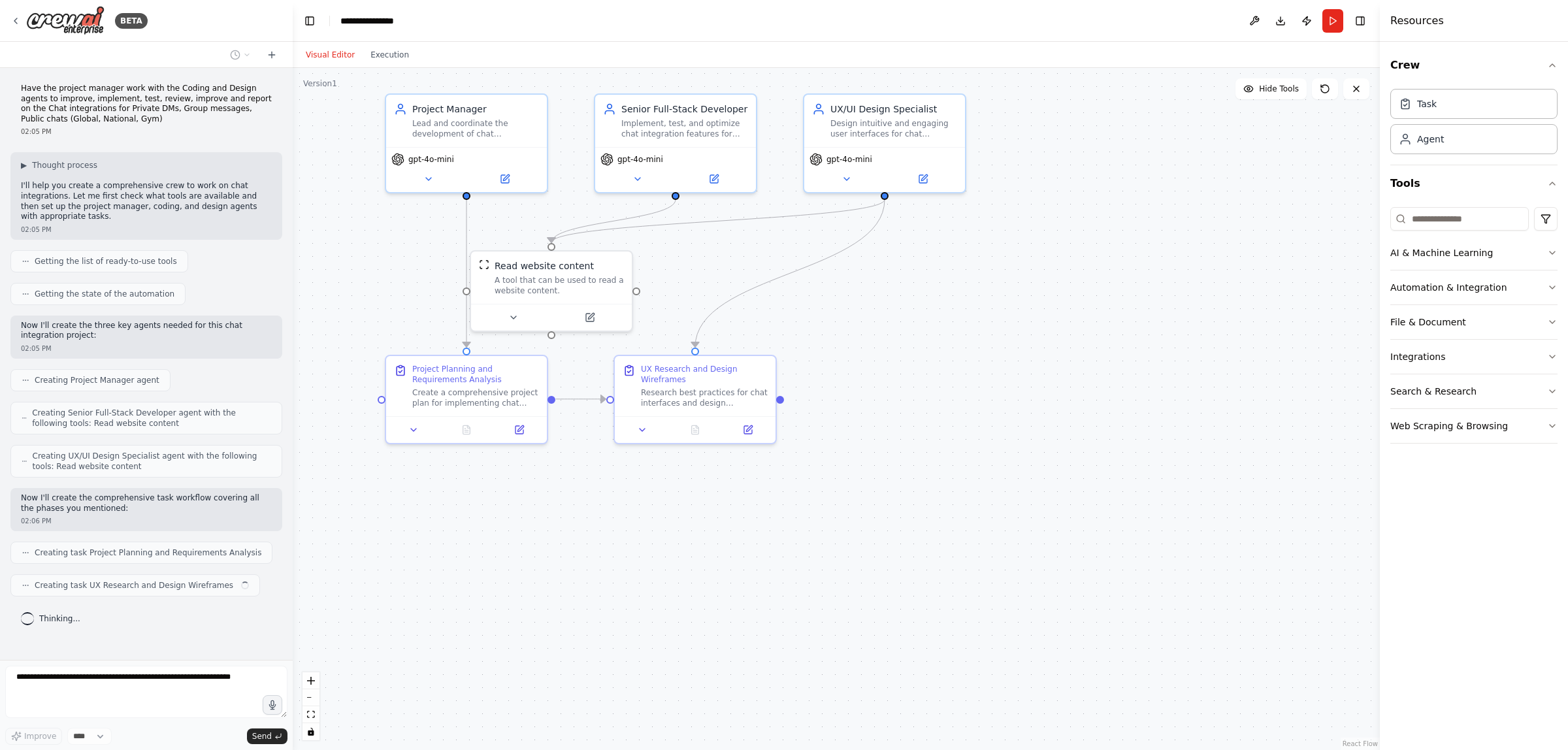
drag, startPoint x: 693, startPoint y: 505, endPoint x: 721, endPoint y: 465, distance: 48.8
click at [721, 465] on div ".deletable-edge-delete-btn { width: 20px; height: 20px; border: 0px solid #ffff…" at bounding box center [836, 409] width 1088 height 682
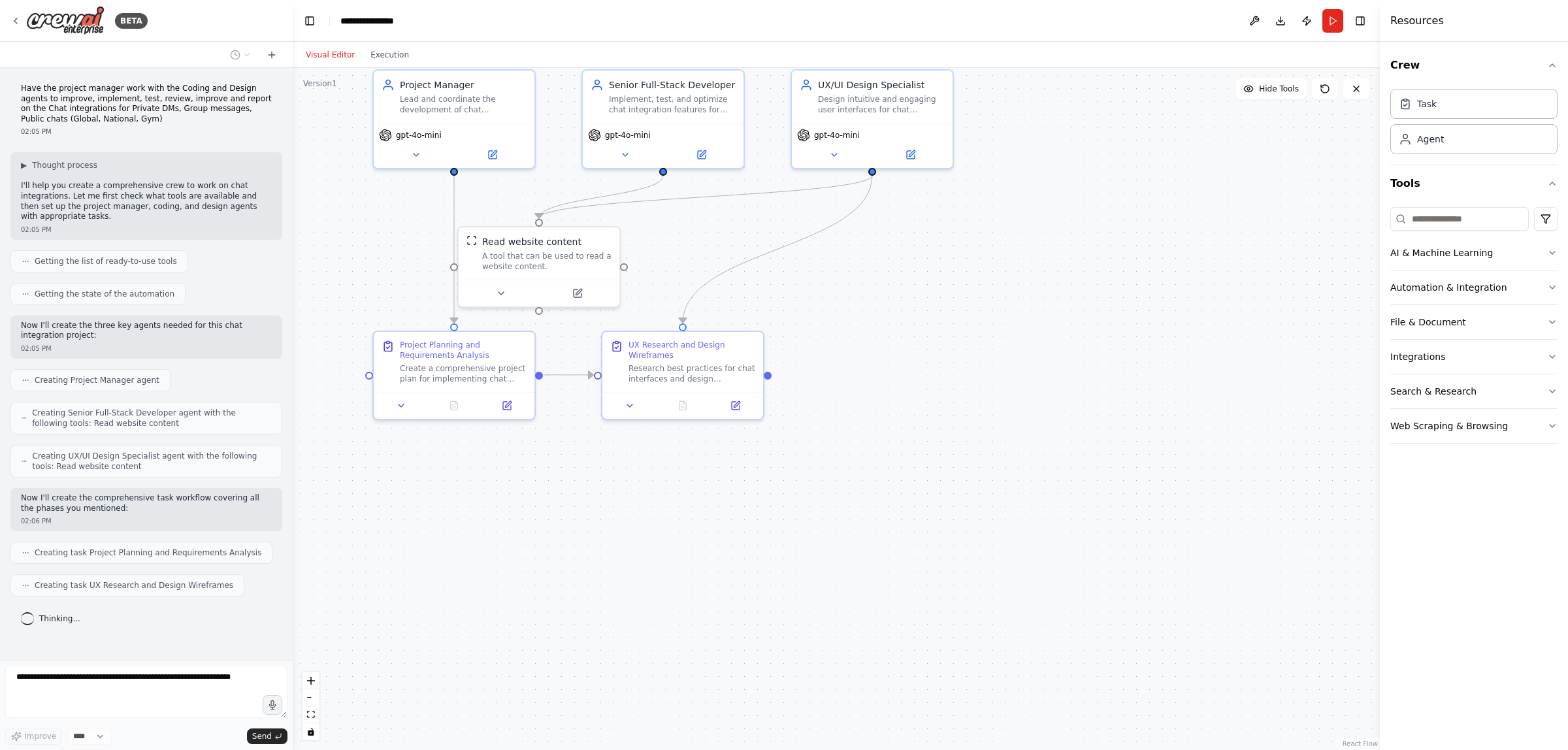
drag, startPoint x: 716, startPoint y: 531, endPoint x: 704, endPoint y: 507, distance: 26.8
click at [704, 507] on div ".deletable-edge-delete-btn { width: 20px; height: 20px; border: 0px solid #ffff…" at bounding box center [836, 409] width 1088 height 682
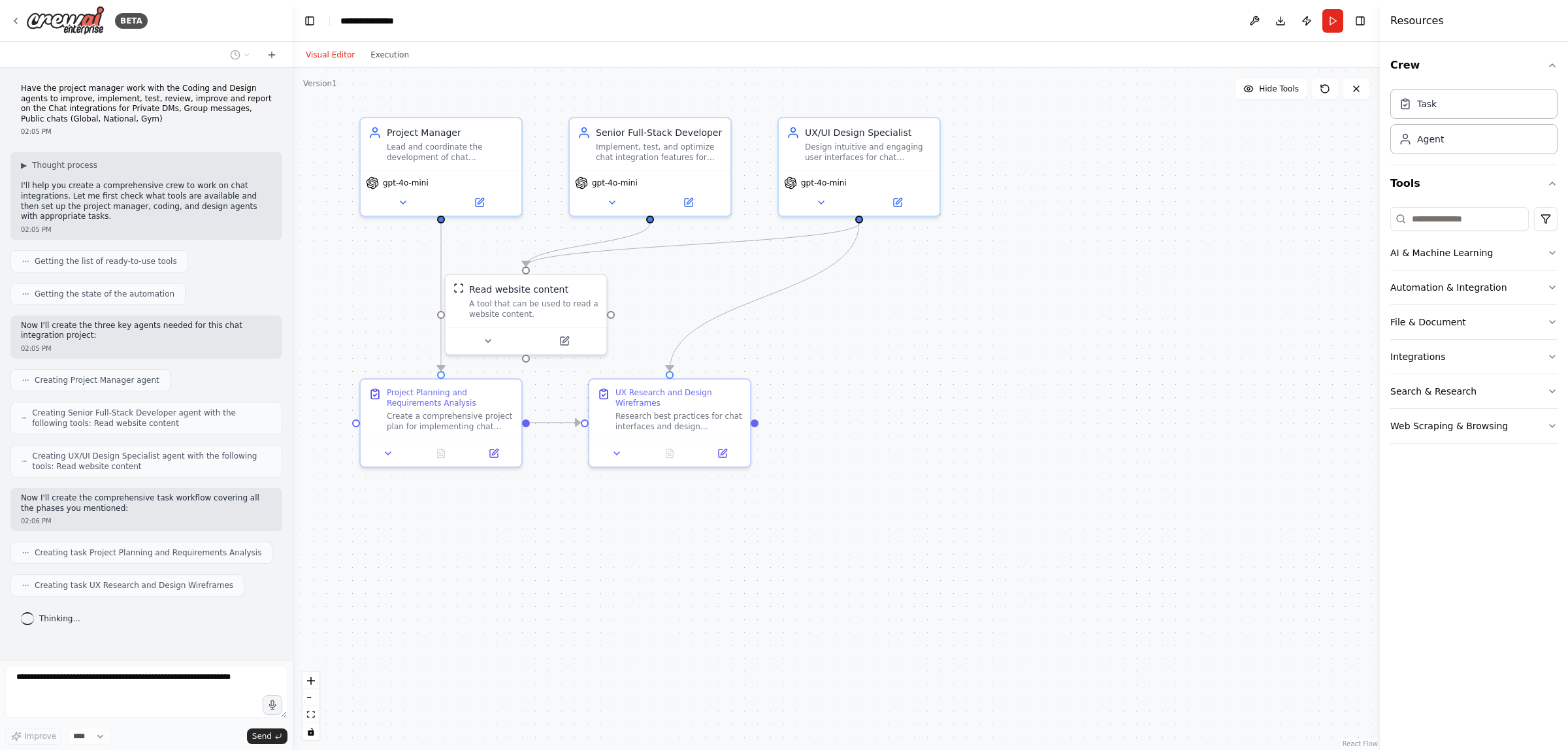
drag, startPoint x: 704, startPoint y: 514, endPoint x: 691, endPoint y: 553, distance: 41.1
click at [691, 553] on div ".deletable-edge-delete-btn { width: 20px; height: 20px; border: 0px solid #ffff…" at bounding box center [836, 409] width 1088 height 682
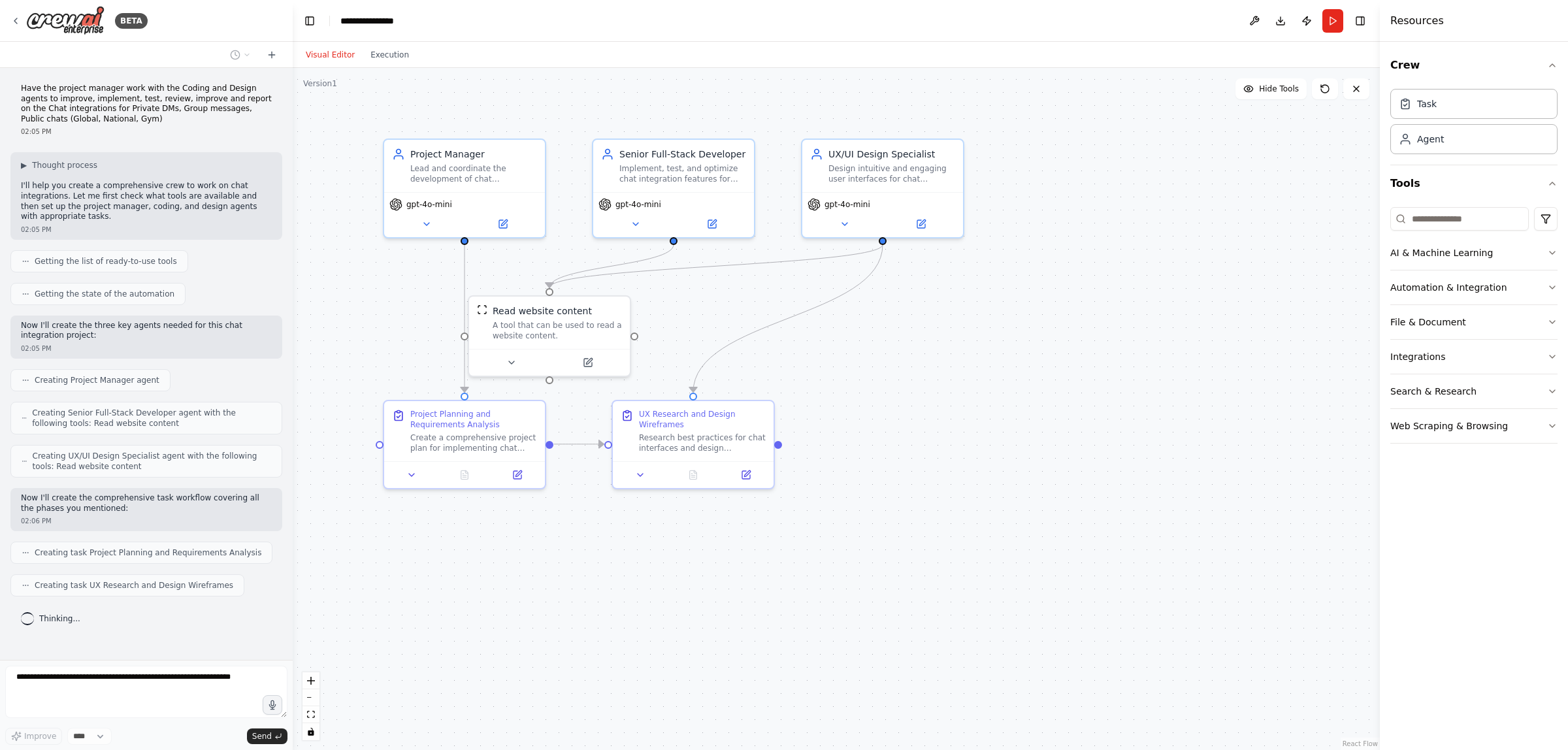
drag, startPoint x: 818, startPoint y: 501, endPoint x: 840, endPoint y: 522, distance: 30.4
click at [840, 522] on div ".deletable-edge-delete-btn { width: 20px; height: 20px; border: 0px solid #ffff…" at bounding box center [836, 409] width 1088 height 682
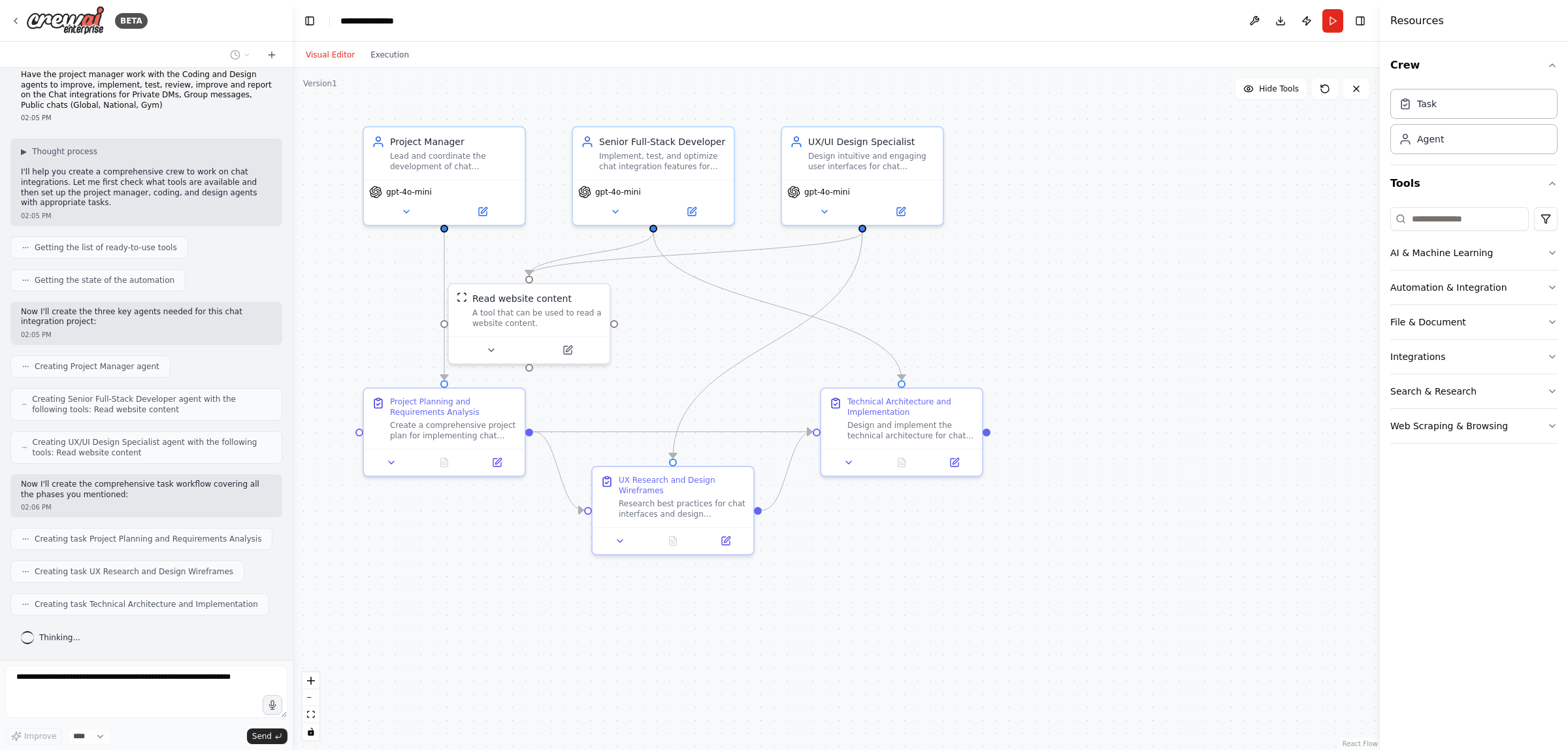
drag, startPoint x: 998, startPoint y: 544, endPoint x: 985, endPoint y: 536, distance: 15.3
click at [985, 536] on div ".deletable-edge-delete-btn { width: 20px; height: 20px; border: 0px solid #ffff…" at bounding box center [836, 409] width 1088 height 682
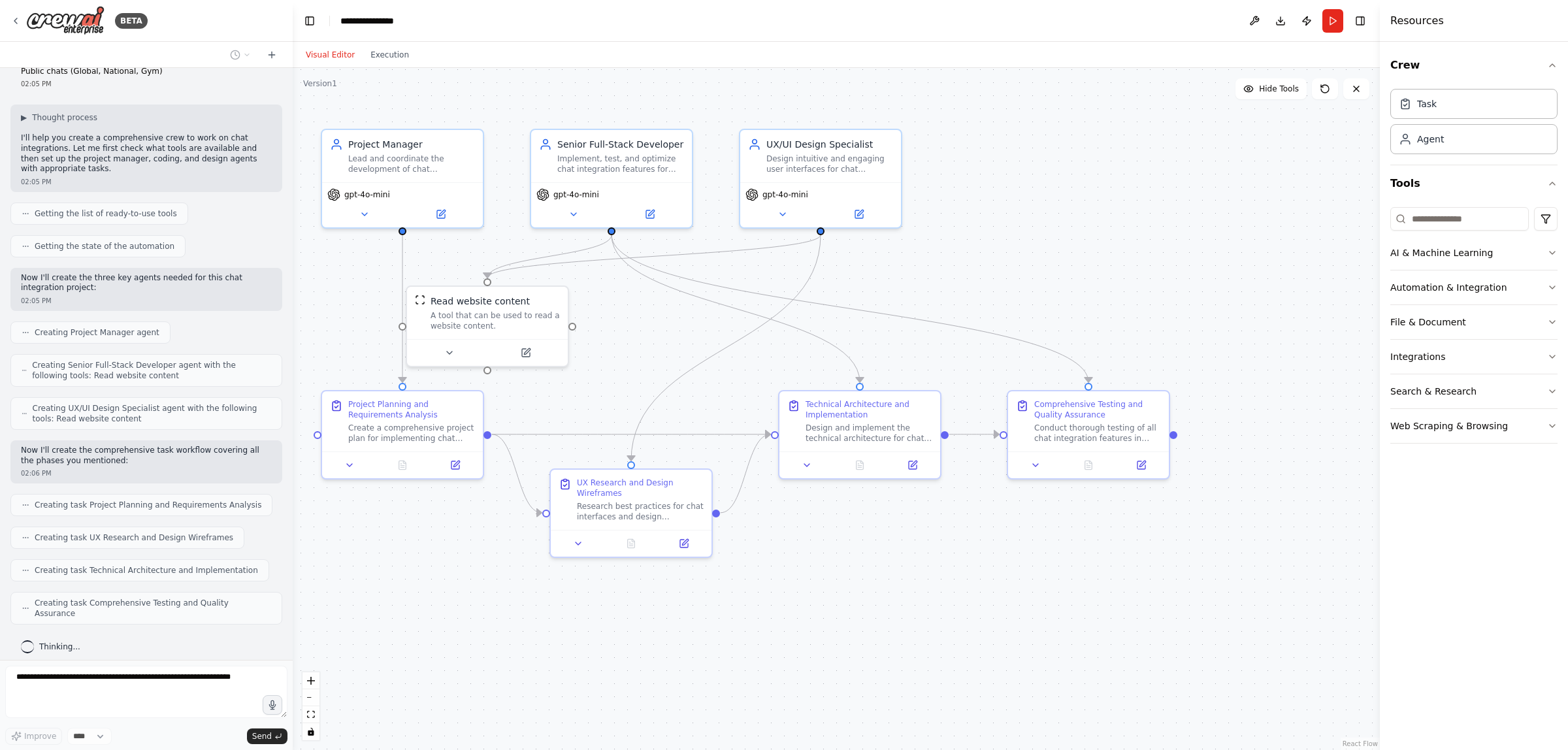
drag, startPoint x: 1060, startPoint y: 534, endPoint x: 1010, endPoint y: 536, distance: 50.0
click at [1010, 536] on div ".deletable-edge-delete-btn { width: 20px; height: 20px; border: 0px solid #ffff…" at bounding box center [836, 409] width 1088 height 682
drag, startPoint x: 950, startPoint y: 543, endPoint x: 966, endPoint y: 540, distance: 16.3
click at [966, 540] on div ".deletable-edge-delete-btn { width: 20px; height: 20px; border: 0px solid #ffff…" at bounding box center [836, 409] width 1088 height 682
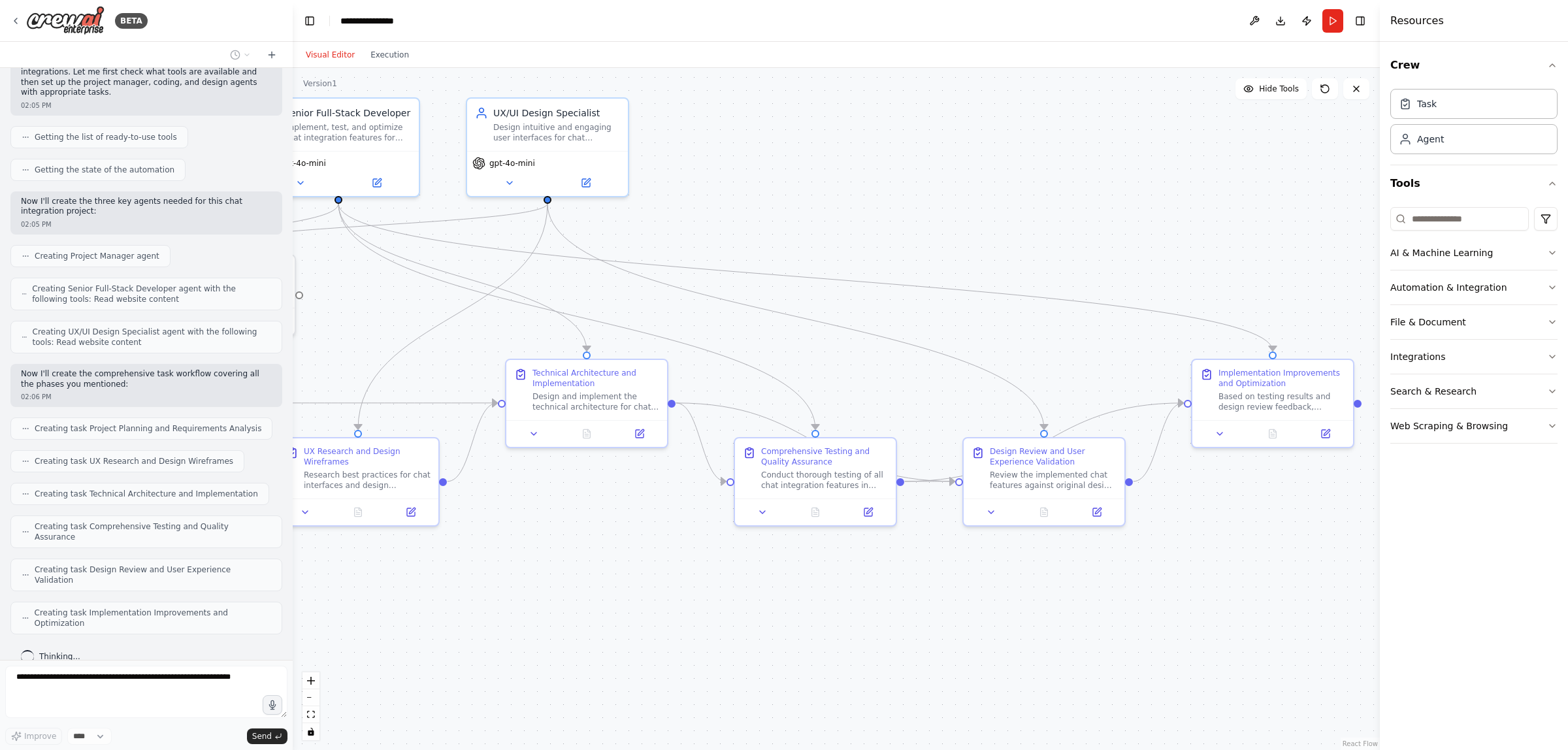
scroll to position [115, 0]
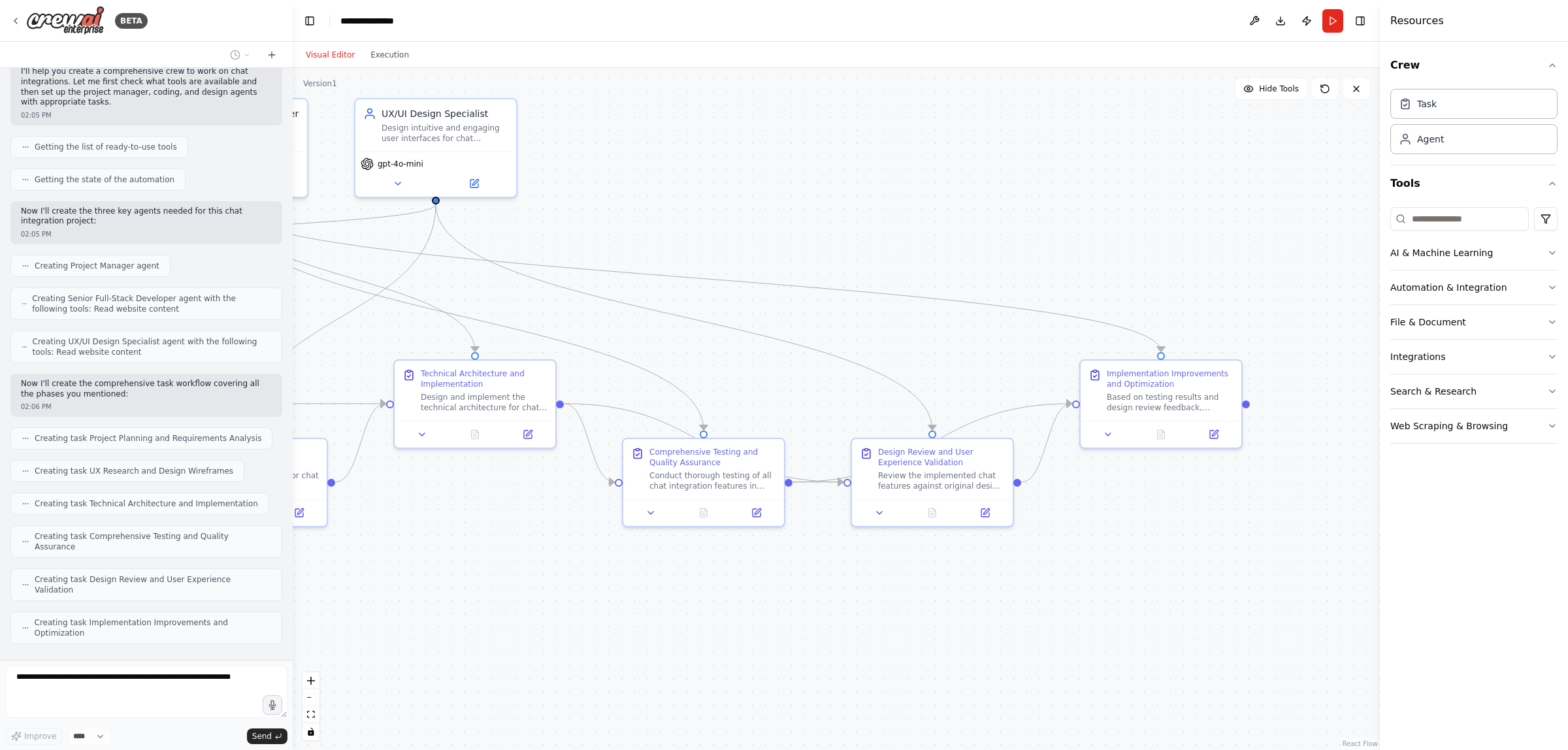
drag, startPoint x: 1211, startPoint y: 608, endPoint x: 804, endPoint y: 578, distance: 408.1
click at [805, 579] on div ".deletable-edge-delete-btn { width: 20px; height: 20px; border: 0px solid #ffff…" at bounding box center [836, 409] width 1088 height 682
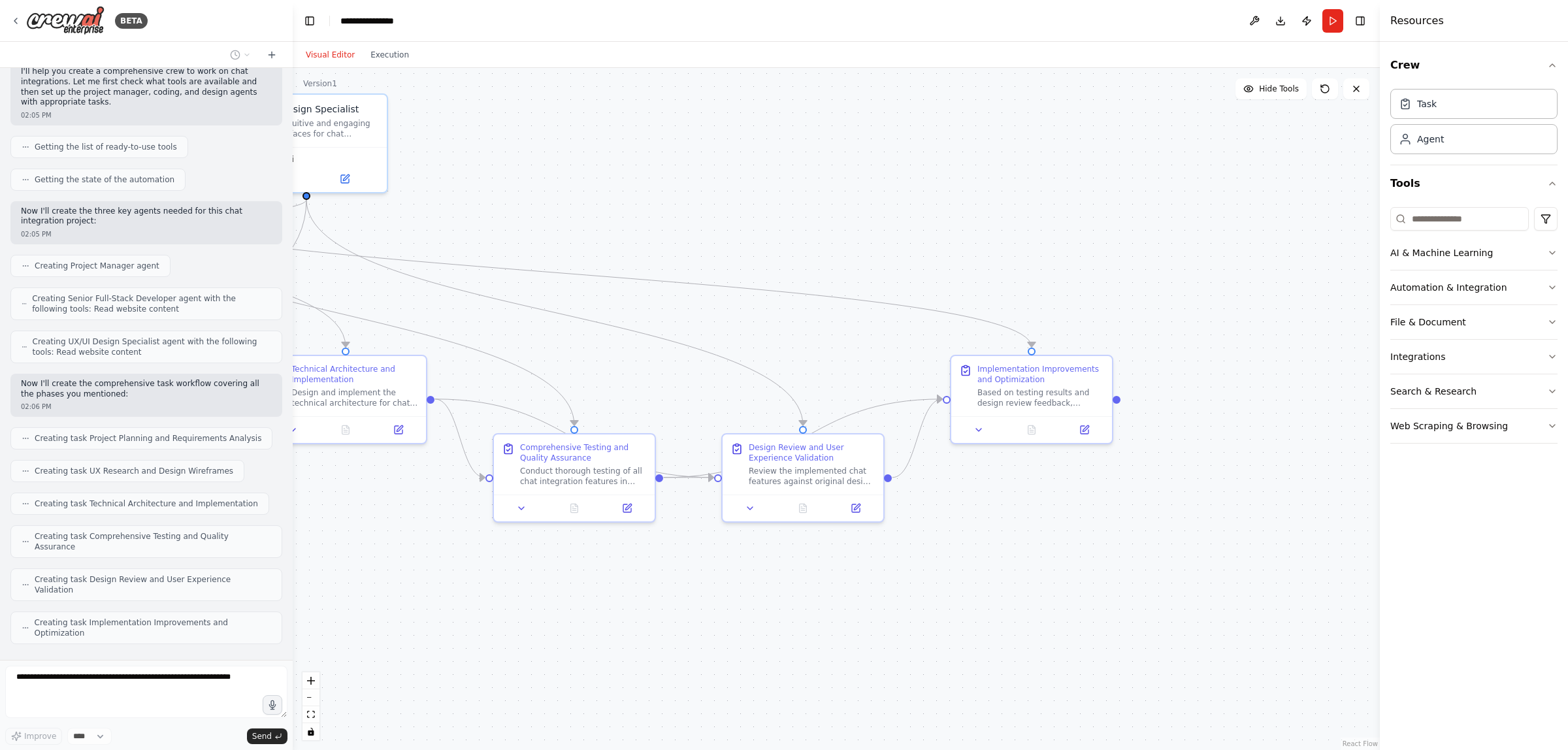
drag, startPoint x: 1131, startPoint y: 585, endPoint x: 1014, endPoint y: 581, distance: 117.1
click at [1014, 581] on div ".deletable-edge-delete-btn { width: 20px; height: 20px; border: 0px solid #ffff…" at bounding box center [836, 409] width 1088 height 682
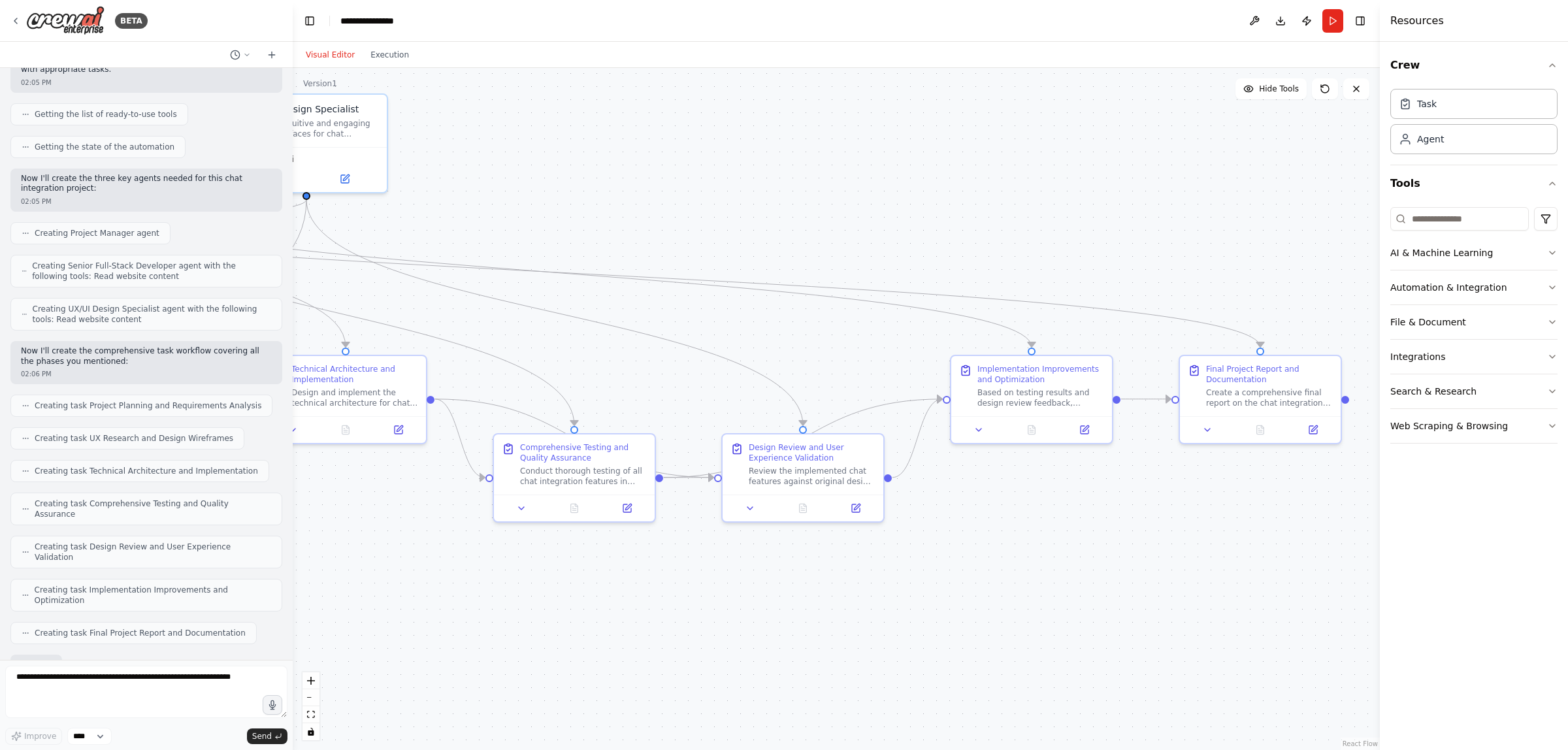
scroll to position [223, 0]
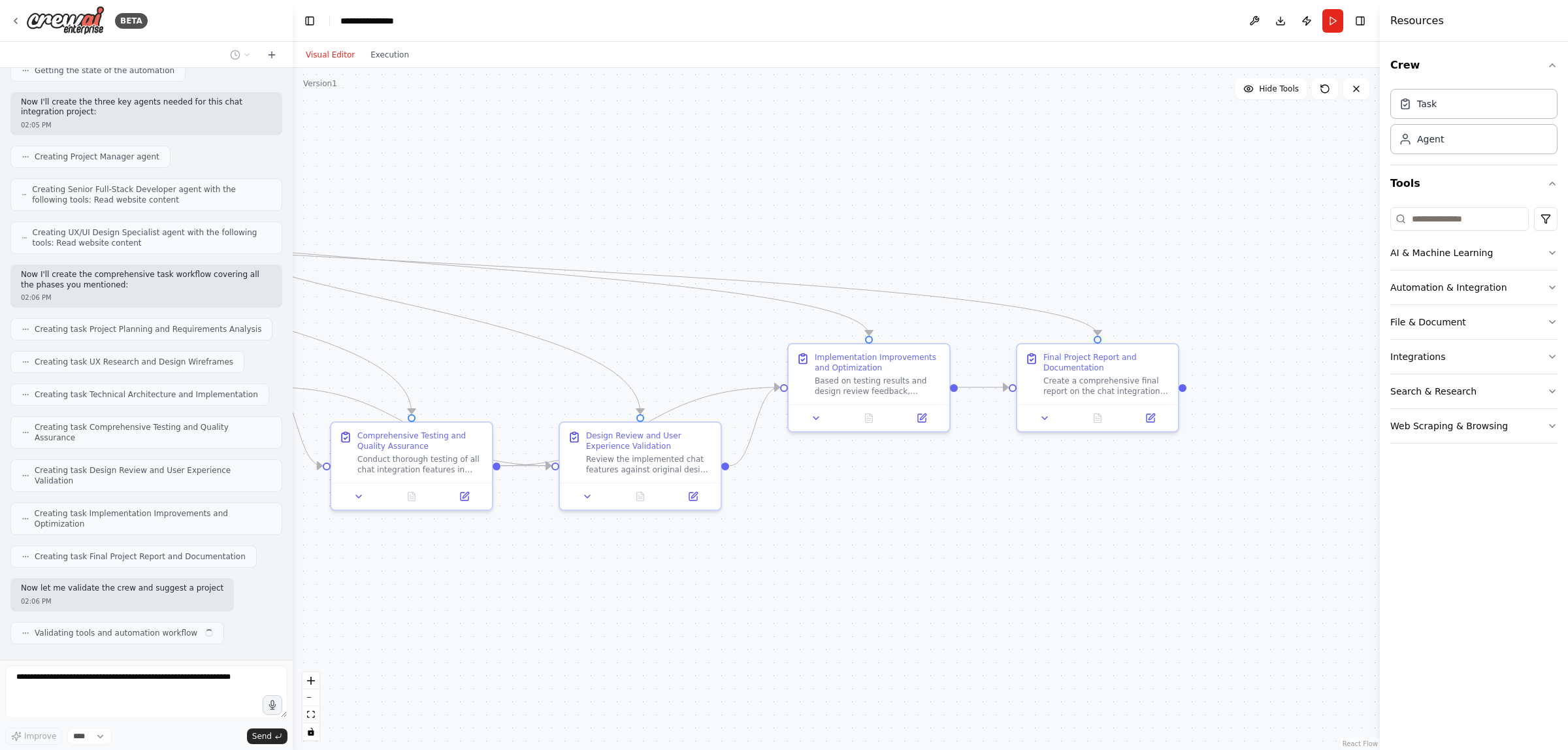
drag, startPoint x: 1241, startPoint y: 582, endPoint x: 1065, endPoint y: 568, distance: 176.6
click at [1065, 568] on div ".deletable-edge-delete-btn { width: 20px; height: 20px; border: 0px solid #ffff…" at bounding box center [836, 409] width 1088 height 682
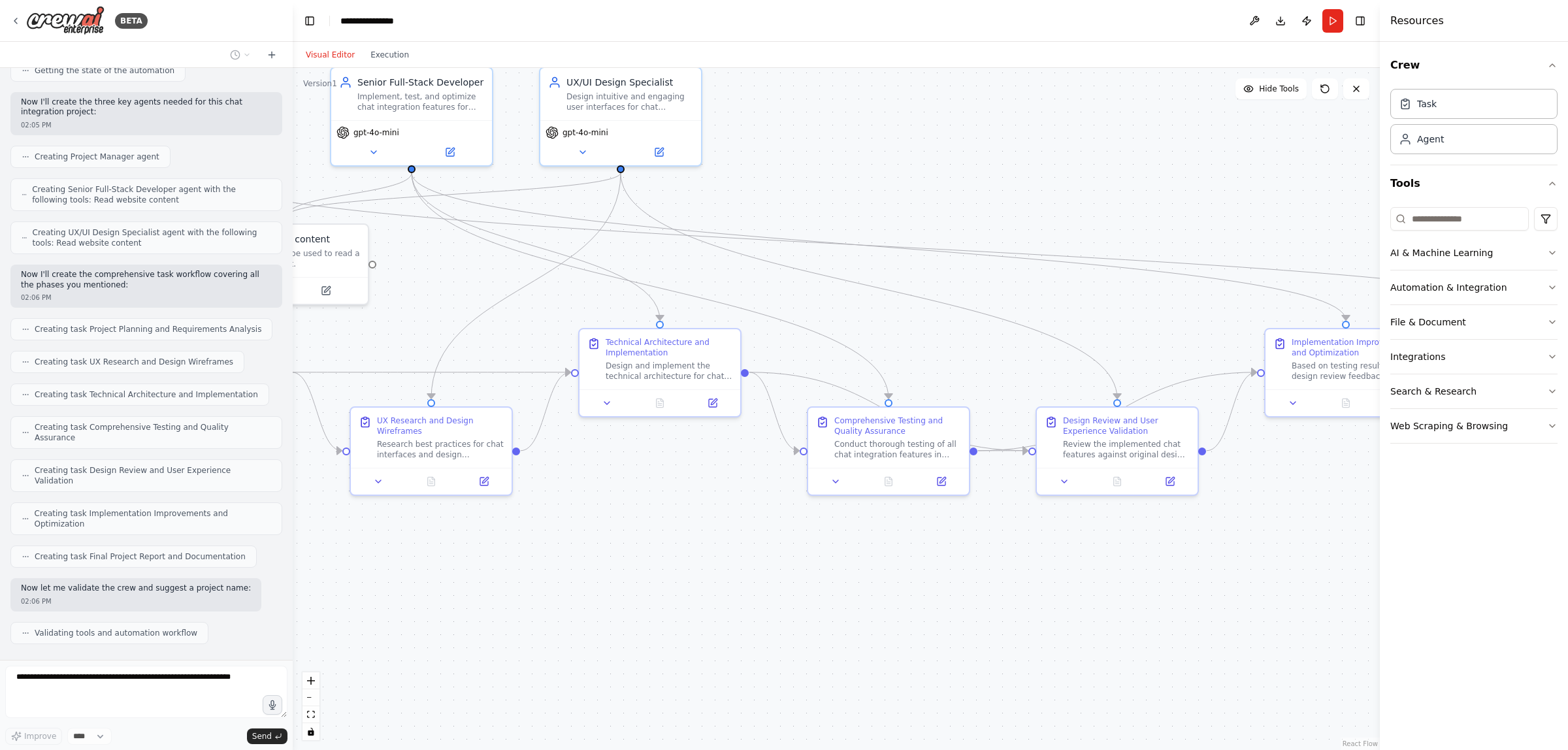
drag, startPoint x: 667, startPoint y: 588, endPoint x: 1292, endPoint y: 589, distance: 625.0
click at [1292, 589] on div ".deletable-edge-delete-btn { width: 20px; height: 20px; border: 0px solid #ffff…" at bounding box center [836, 409] width 1088 height 682
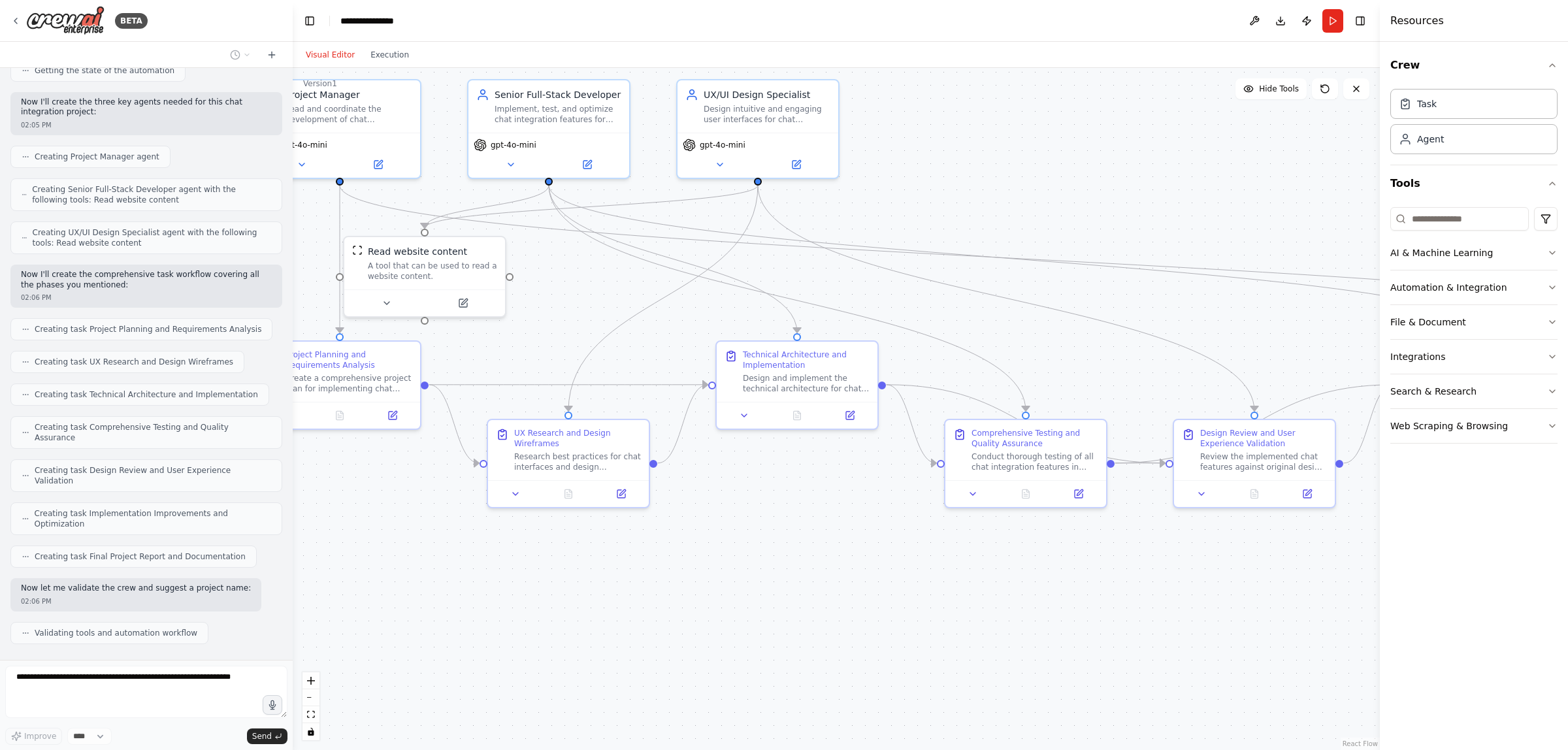
scroll to position [256, 0]
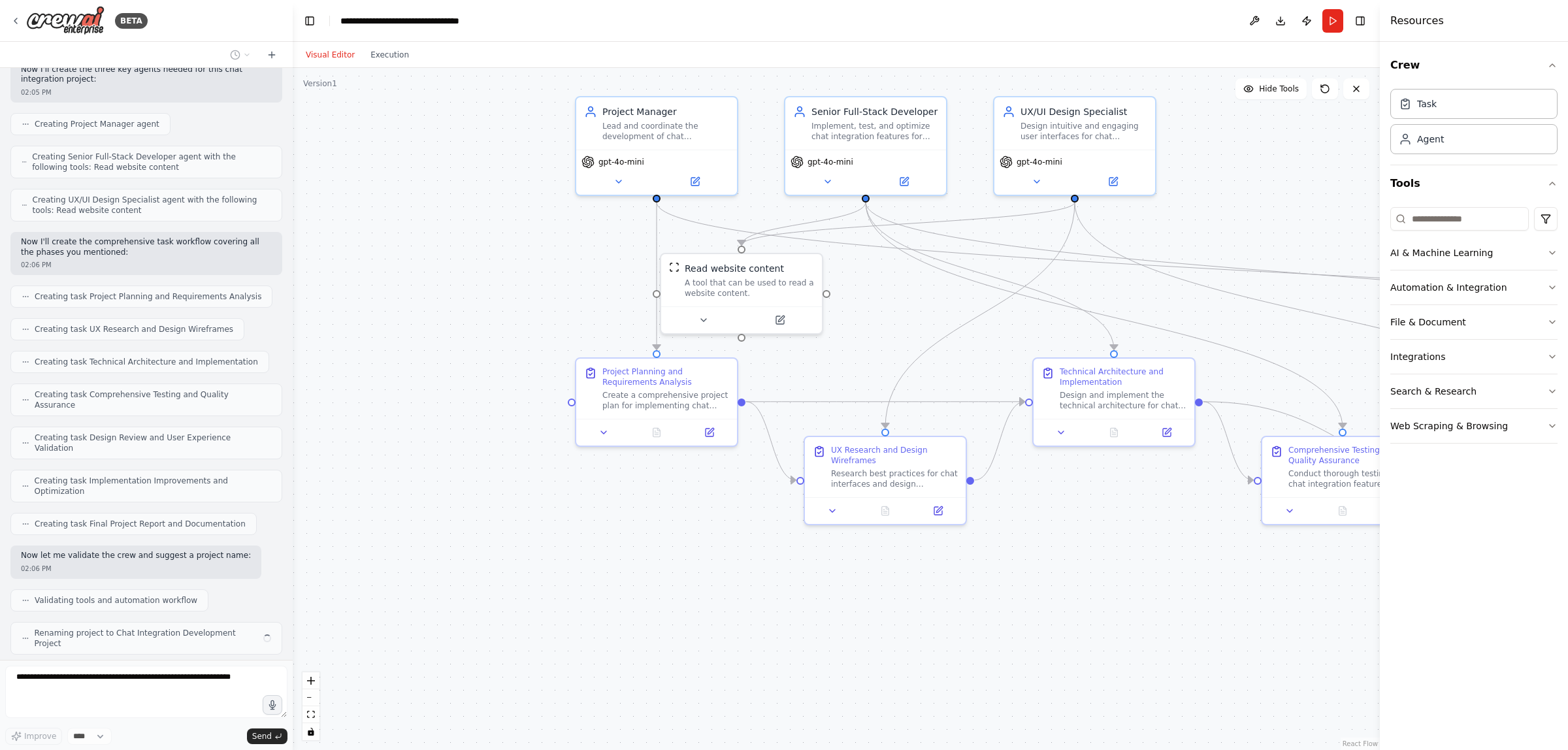
drag, startPoint x: 856, startPoint y: 580, endPoint x: 1114, endPoint y: 599, distance: 258.7
click at [1114, 599] on div ".deletable-edge-delete-btn { width: 20px; height: 20px; border: 0px solid #ffff…" at bounding box center [836, 409] width 1088 height 682
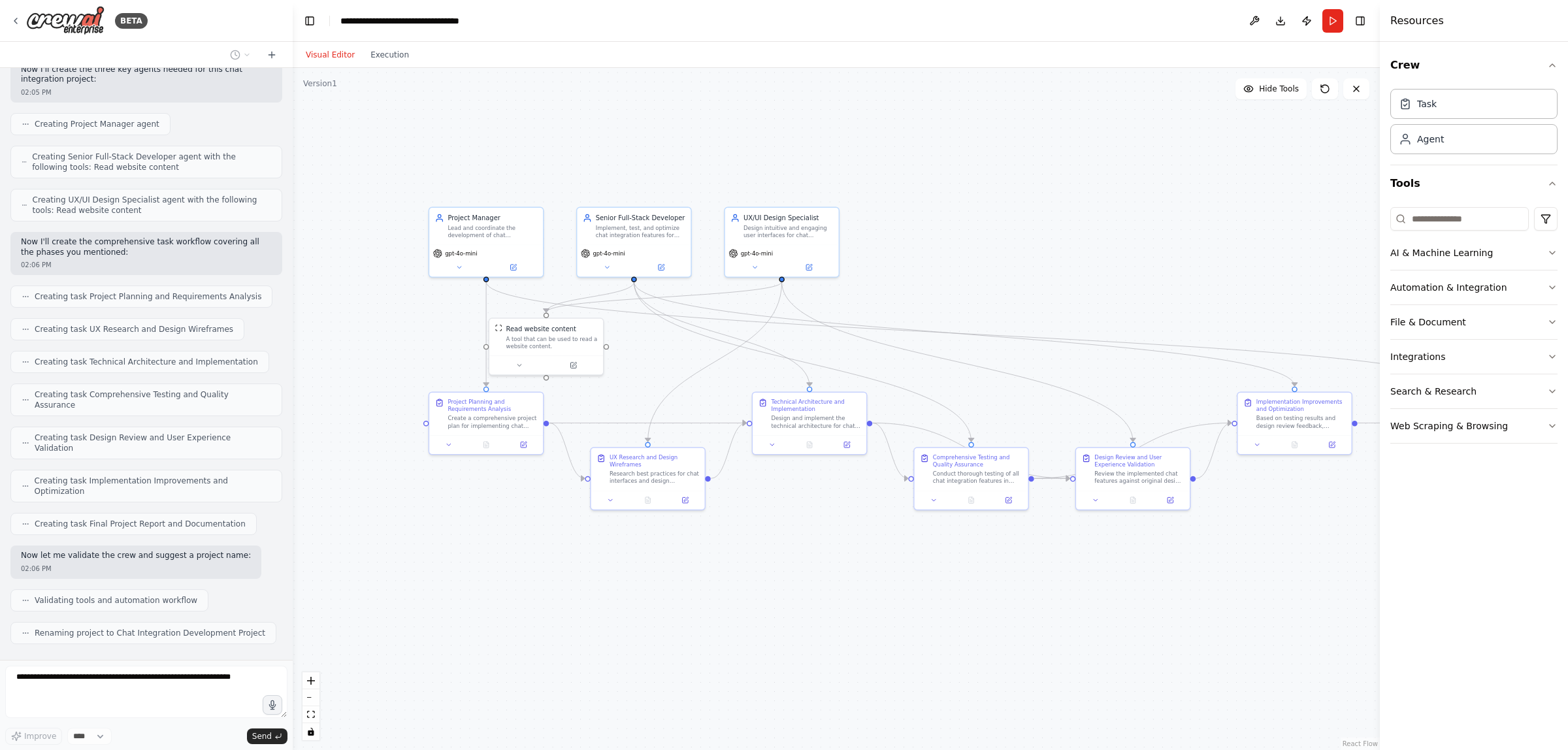
drag, startPoint x: 1142, startPoint y: 589, endPoint x: 848, endPoint y: 557, distance: 295.7
click at [848, 557] on div ".deletable-edge-delete-btn { width: 20px; height: 20px; border: 0px solid #ffff…" at bounding box center [836, 409] width 1088 height 682
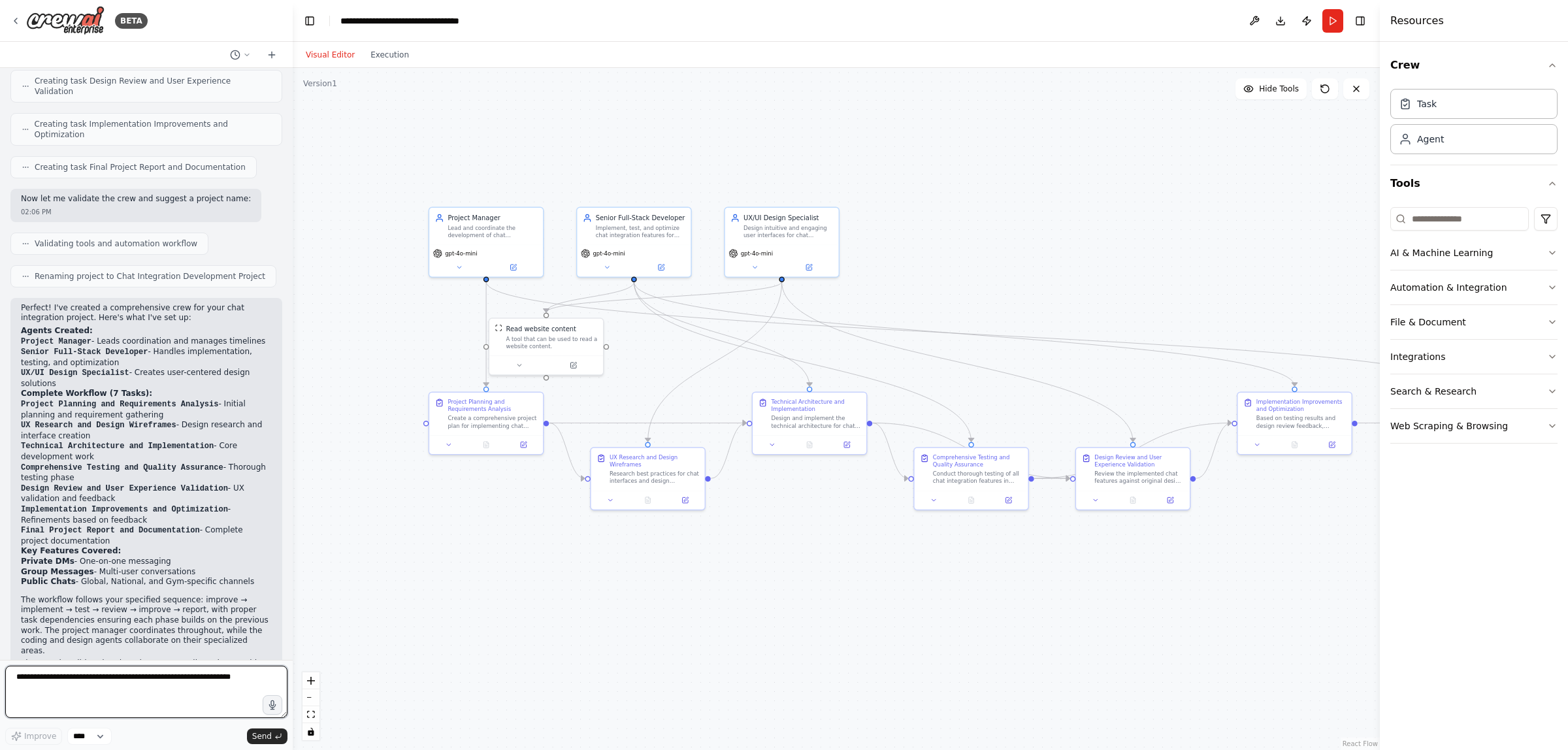
scroll to position [623, 0]
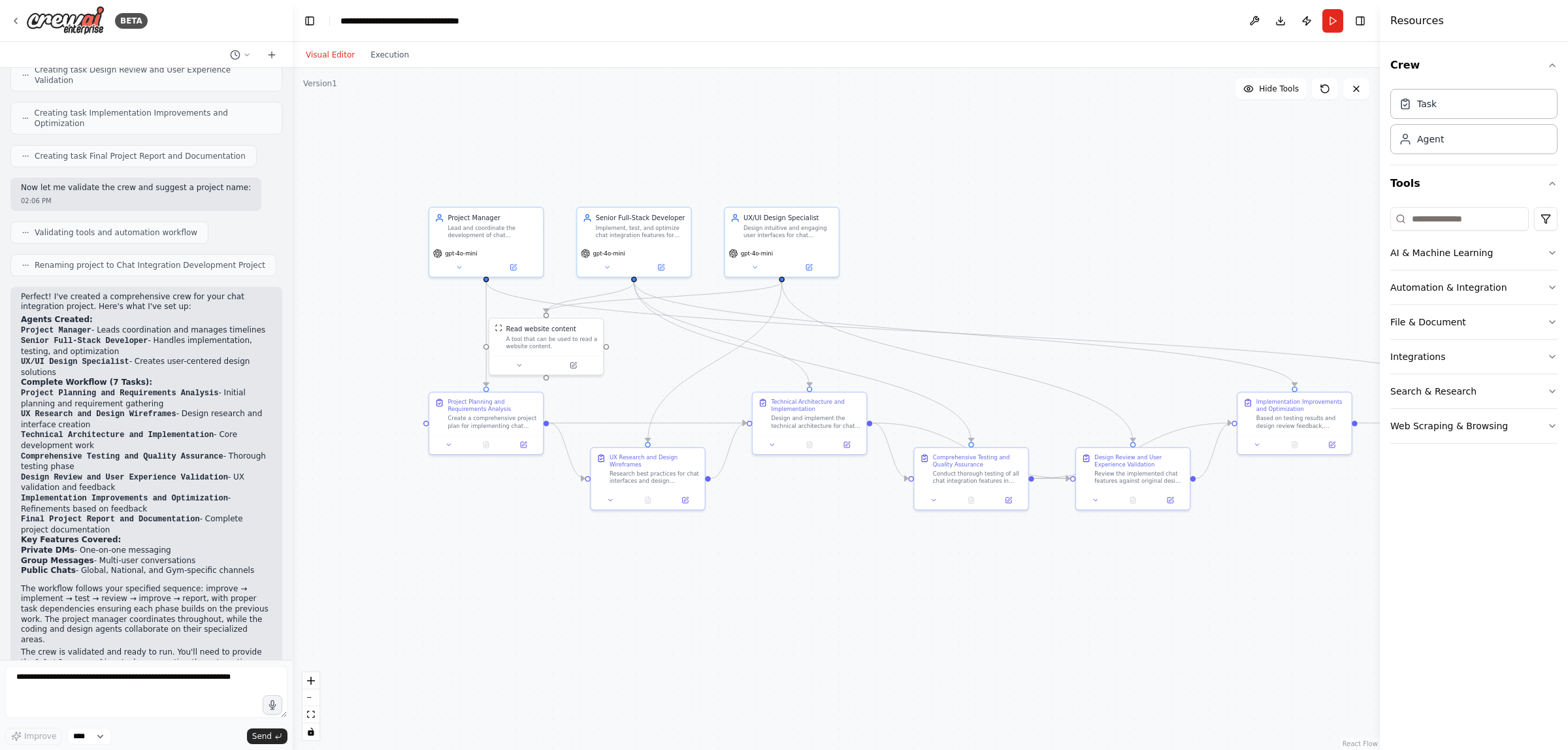
click at [88, 647] on p "The crew is validated and ready to run. You'll need to provide the {platform_na…" at bounding box center [146, 658] width 251 height 21
click at [122, 647] on p "The crew is validated and ready to run. You'll need to provide the {platform_na…" at bounding box center [146, 658] width 251 height 21
click at [85, 647] on p "The crew is validated and ready to run. You'll need to provide the {platform_na…" at bounding box center [146, 658] width 251 height 21
click at [120, 647] on p "The crew is validated and ready to run. You'll need to provide the {platform_na…" at bounding box center [146, 658] width 251 height 21
drag, startPoint x: 108, startPoint y: 630, endPoint x: 83, endPoint y: 628, distance: 25.1
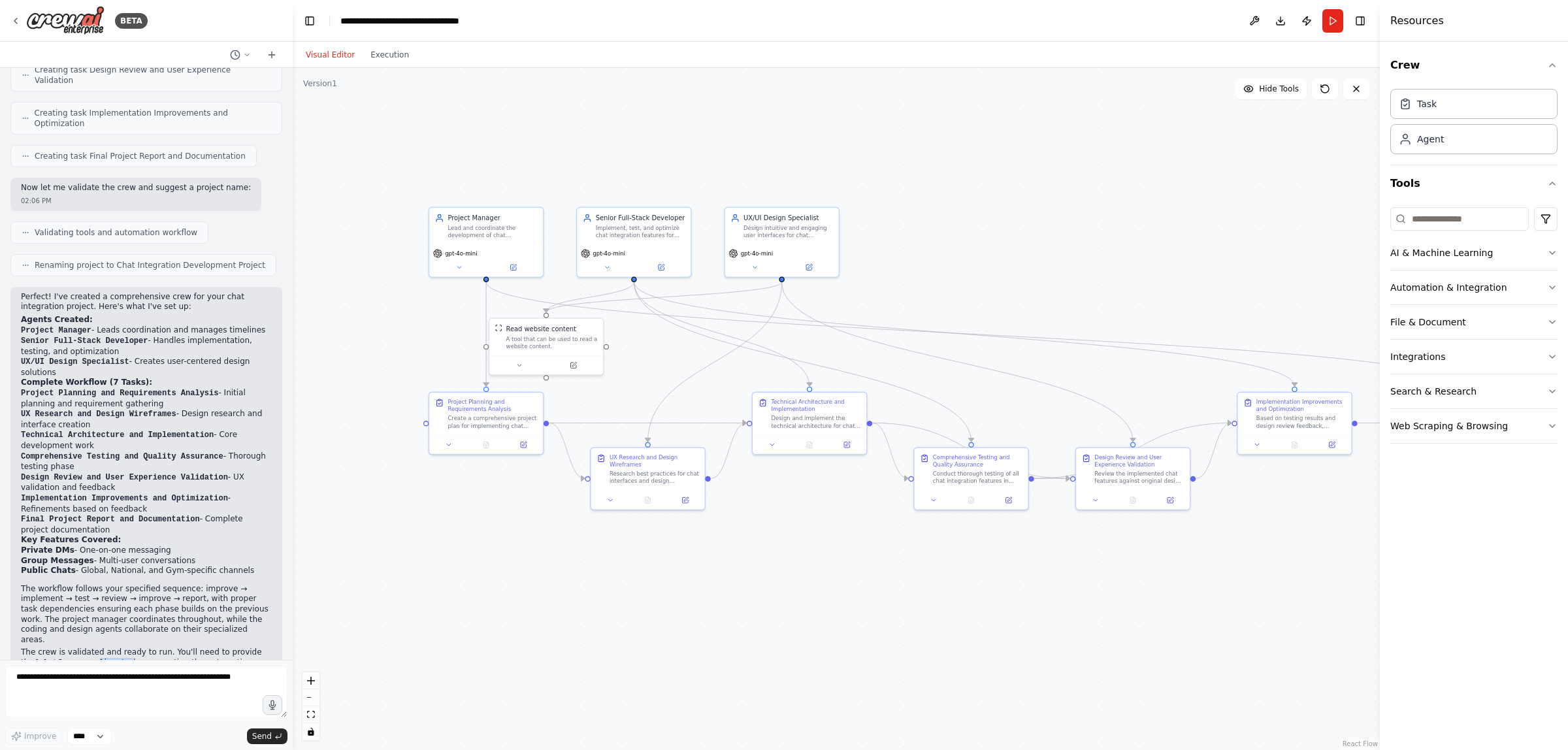
click at [83, 647] on p "The crew is validated and ready to run. You'll need to provide the {platform_na…" at bounding box center [146, 658] width 251 height 21
click at [83, 659] on code "{platform_name}" at bounding box center [69, 663] width 71 height 9
drag, startPoint x: 497, startPoint y: 247, endPoint x: 481, endPoint y: 103, distance: 144.9
click at [481, 104] on div "gpt-4o-mini" at bounding box center [467, 120] width 114 height 32
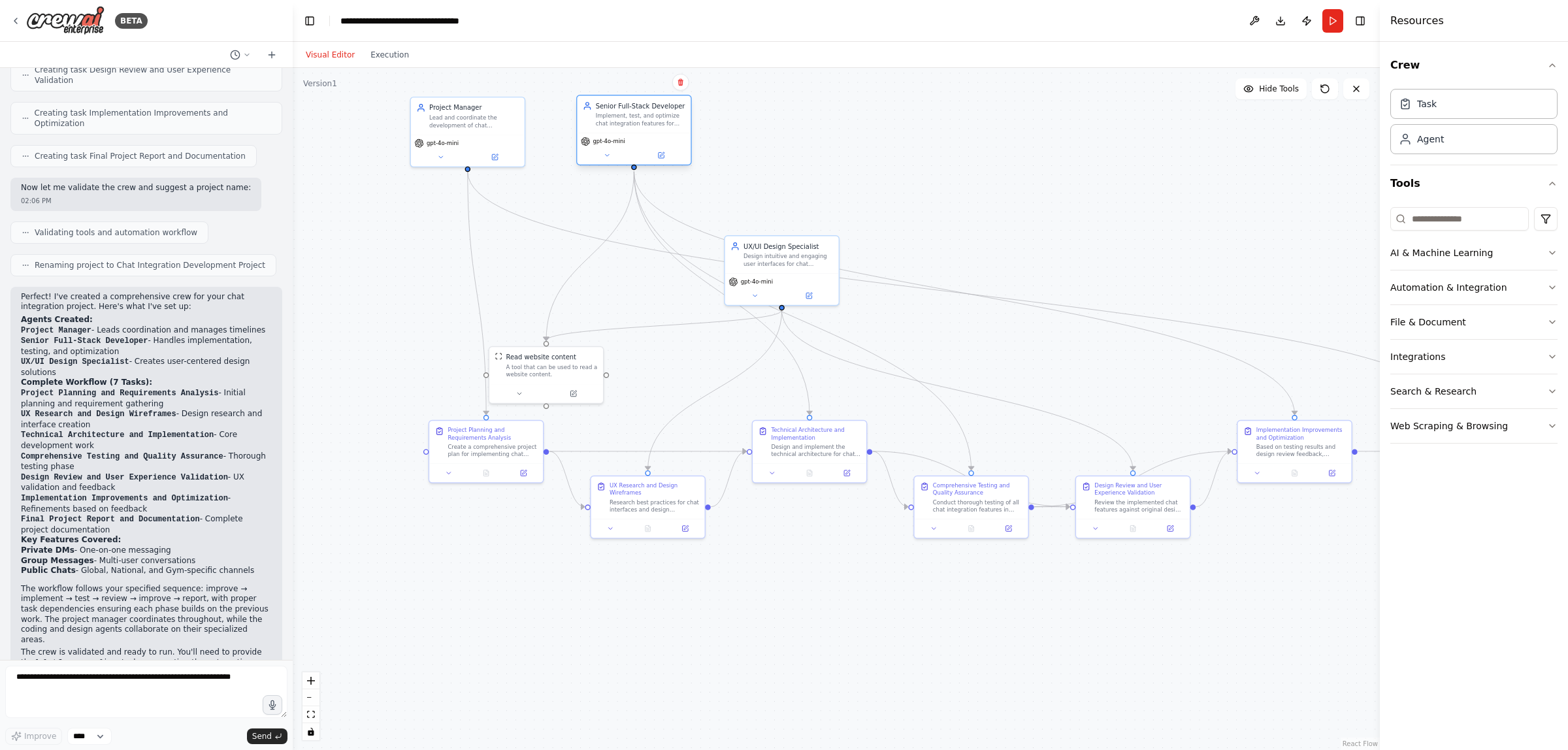
drag, startPoint x: 625, startPoint y: 236, endPoint x: 621, endPoint y: 122, distance: 114.1
click at [621, 122] on div "Senior Full-Stack Developer Implement, test, and optimize chat integration feat…" at bounding box center [634, 114] width 114 height 37
drag, startPoint x: 787, startPoint y: 263, endPoint x: 781, endPoint y: 125, distance: 138.1
click at [781, 125] on div "Design intuitive and engaging user interfaces for chat integrations in {platfor…" at bounding box center [779, 119] width 90 height 15
click at [1439, 353] on button "Integrations" at bounding box center [1474, 356] width 167 height 34
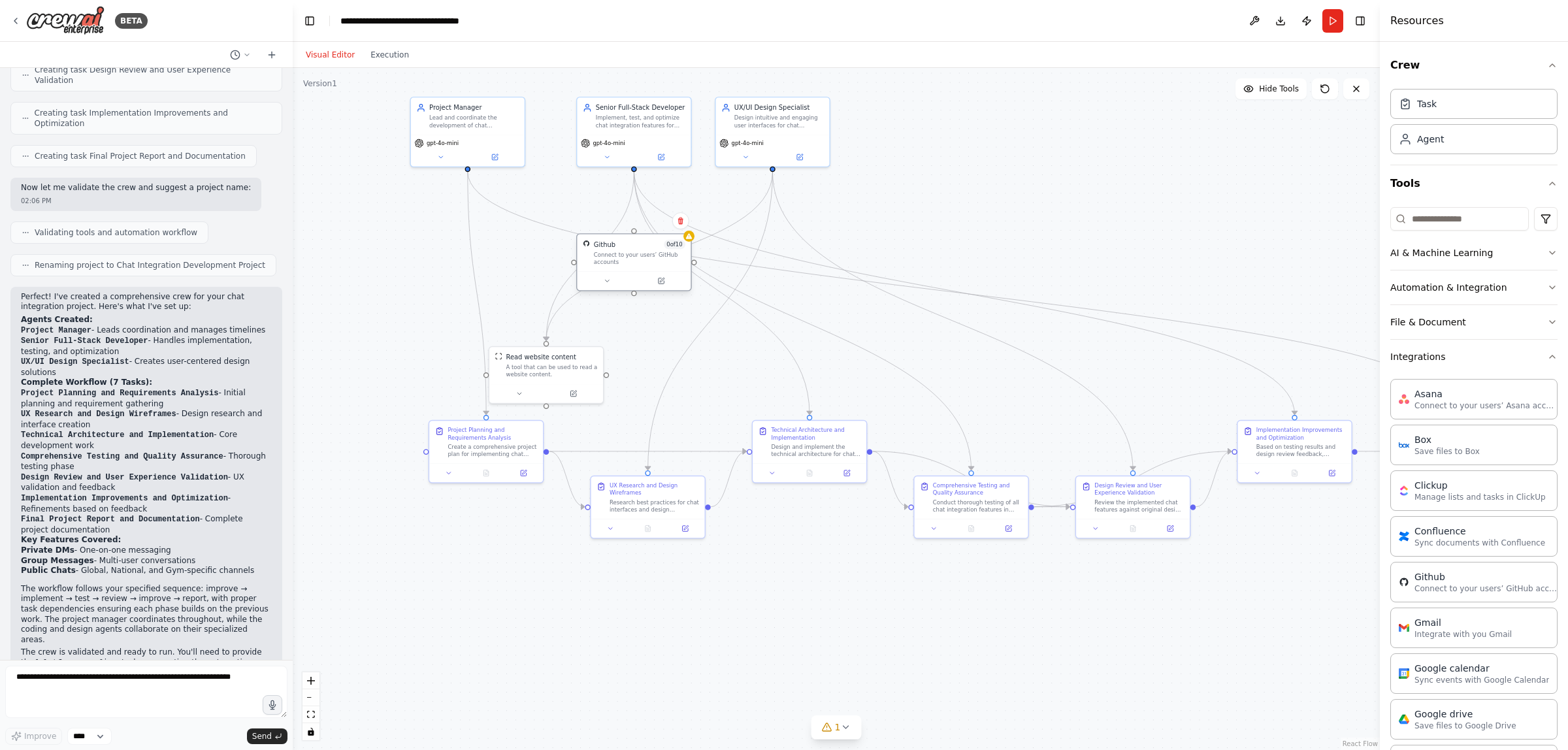
drag, startPoint x: 710, startPoint y: 289, endPoint x: 647, endPoint y: 263, distance: 68.2
click at [647, 263] on div "Connect to your users’ GitHub accounts" at bounding box center [640, 258] width 91 height 15
drag, startPoint x: 772, startPoint y: 168, endPoint x: 635, endPoint y: 235, distance: 152.5
click at [635, 235] on div "Project Manager Lead and coordinate the development of chat integrations for {p…" at bounding box center [767, 429] width 769 height 482
drag, startPoint x: 634, startPoint y: 171, endPoint x: 632, endPoint y: 165, distance: 6.3
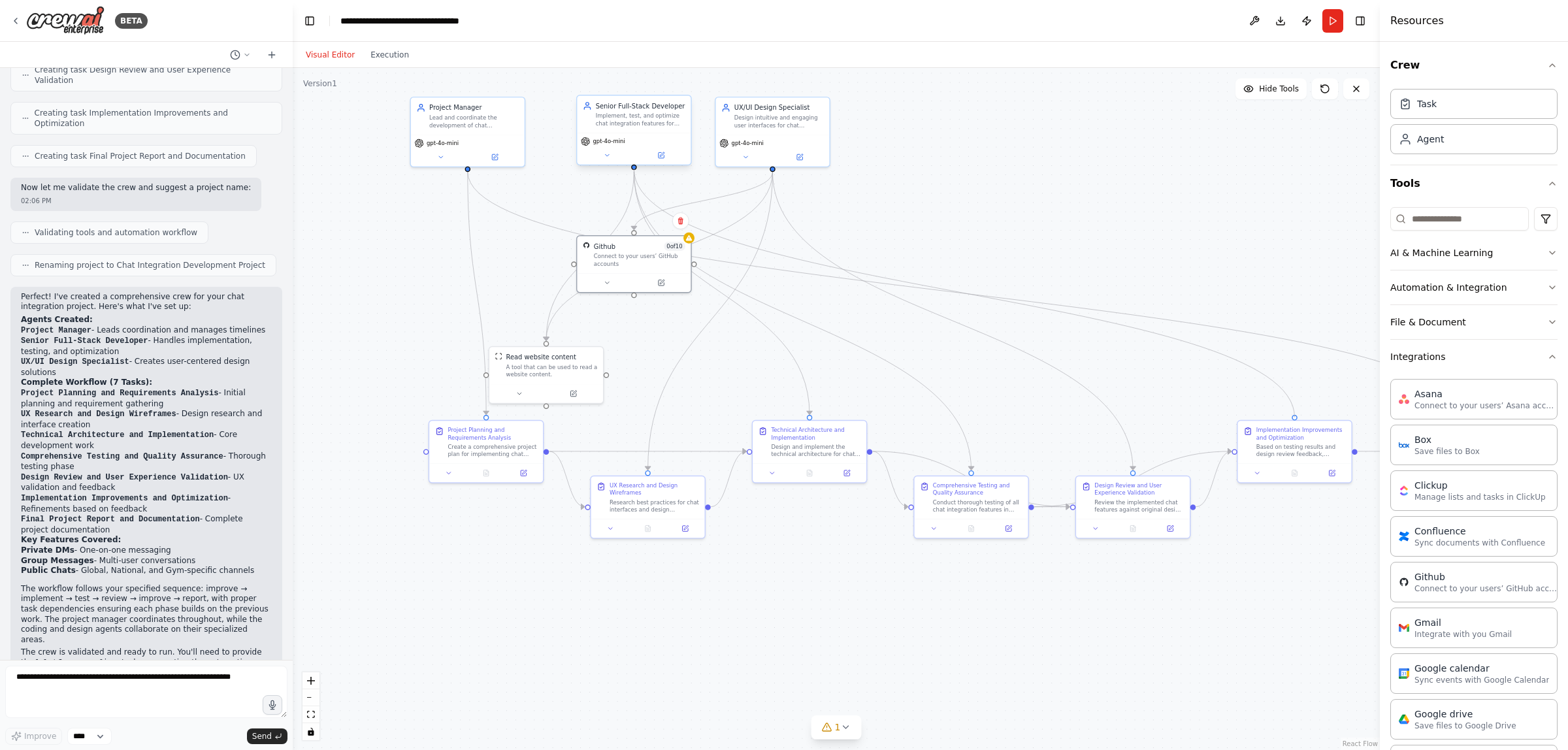
click at [632, 189] on div ".deletable-edge-delete-btn { width: 20px; height: 20px; border: 0px solid #ffff…" at bounding box center [767, 429] width 769 height 482
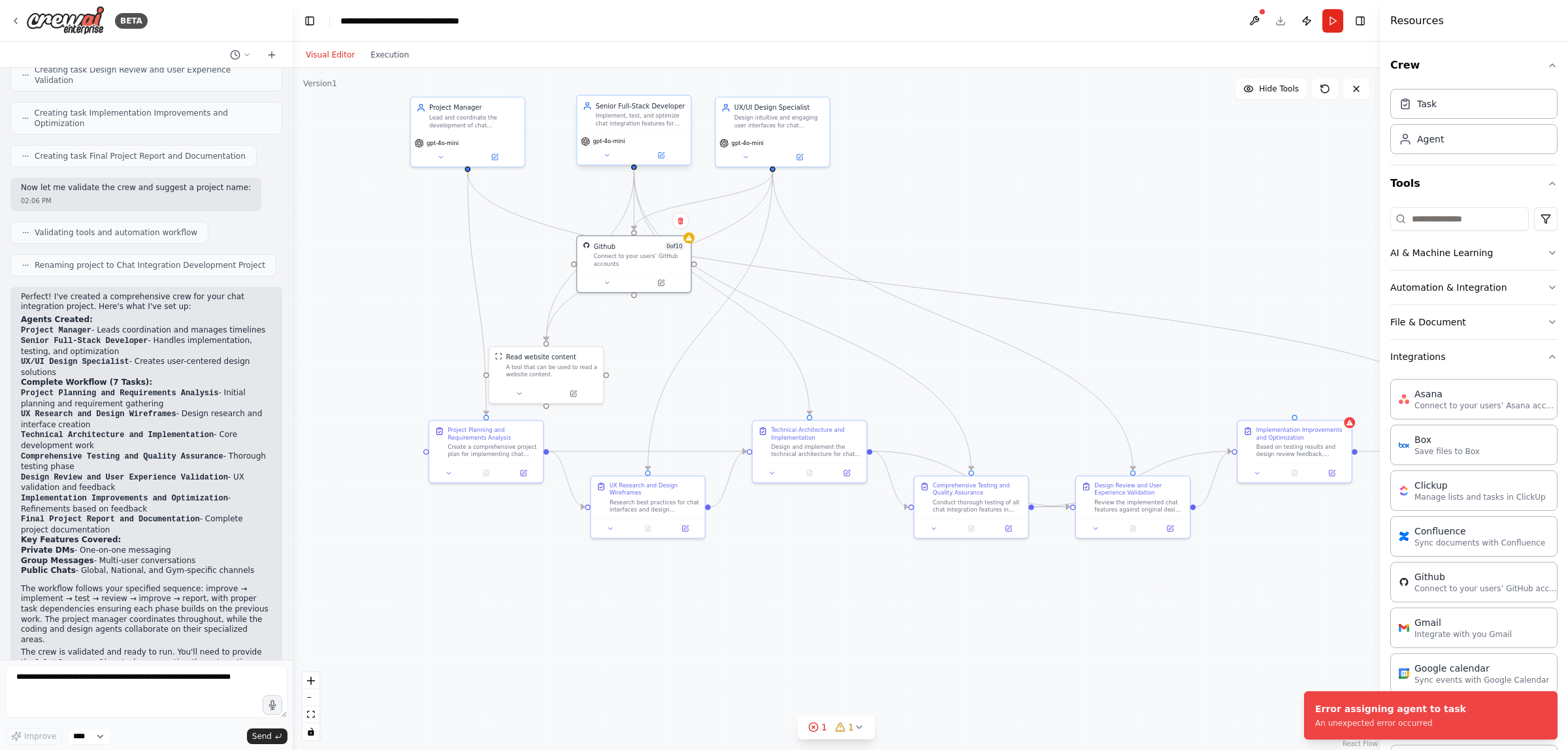
drag, startPoint x: 634, startPoint y: 233, endPoint x: 632, endPoint y: 168, distance: 65.0
click at [632, 189] on div "Project Manager Lead and coordinate the development of chat integrations for {p…" at bounding box center [767, 429] width 769 height 482
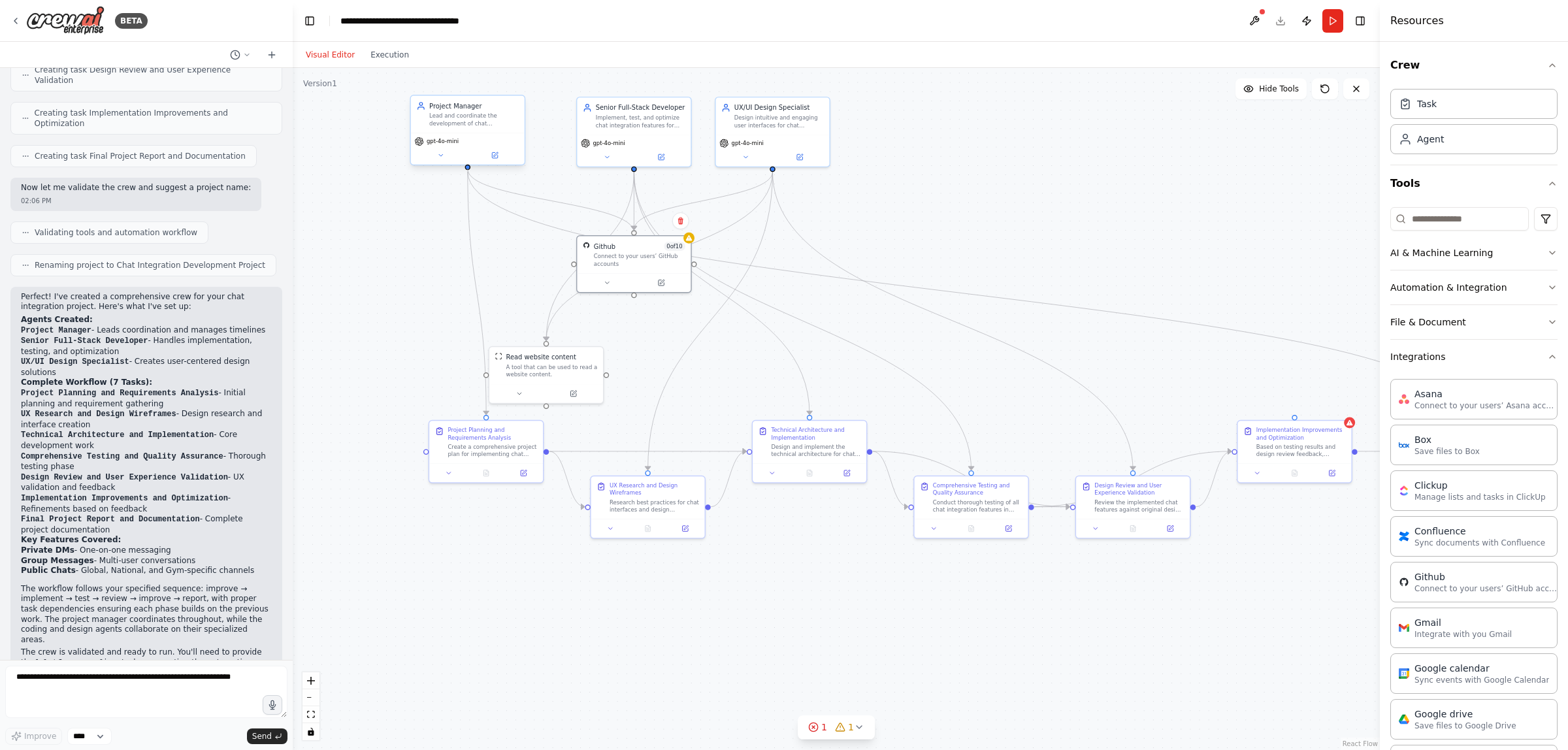
drag, startPoint x: 635, startPoint y: 232, endPoint x: 465, endPoint y: 170, distance: 181.0
click at [465, 170] on div ".deletable-edge-delete-btn { width: 20px; height: 20px; border: 0px solid #ffff…" at bounding box center [836, 409] width 1088 height 682
drag, startPoint x: 634, startPoint y: 268, endPoint x: 638, endPoint y: 281, distance: 13.6
click at [638, 281] on div "Github 0 of 10 Connect to your users’ GitHub accounts" at bounding box center [634, 271] width 114 height 37
click at [596, 301] on button at bounding box center [606, 299] width 53 height 11
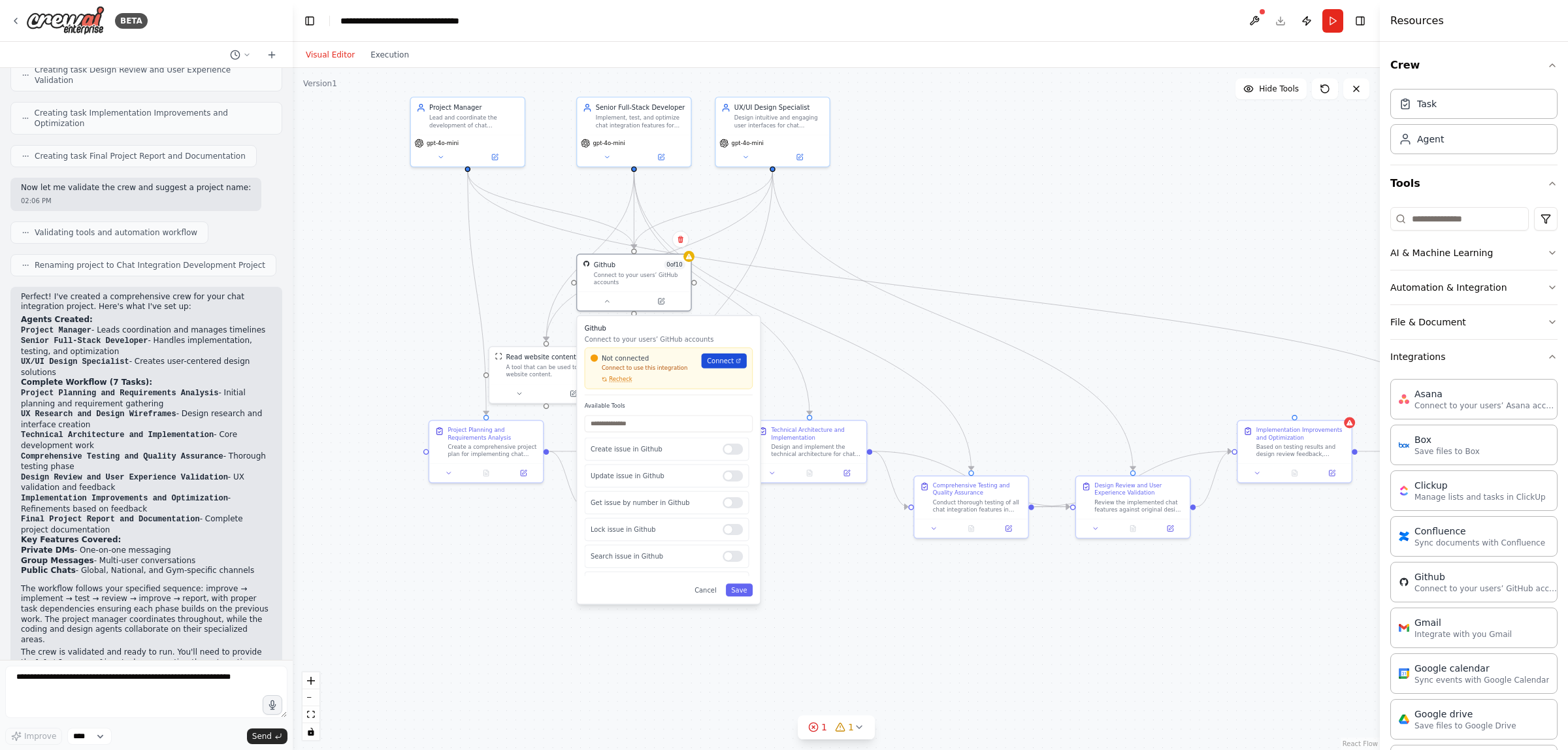
click at [729, 362] on span "Connect" at bounding box center [720, 360] width 27 height 9
click at [710, 361] on span "Connect" at bounding box center [720, 360] width 27 height 9
click at [612, 376] on span "Recheck" at bounding box center [620, 379] width 23 height 7
click at [614, 378] on span "Recheck" at bounding box center [620, 379] width 23 height 7
click at [616, 379] on span "Recheck" at bounding box center [620, 379] width 23 height 7
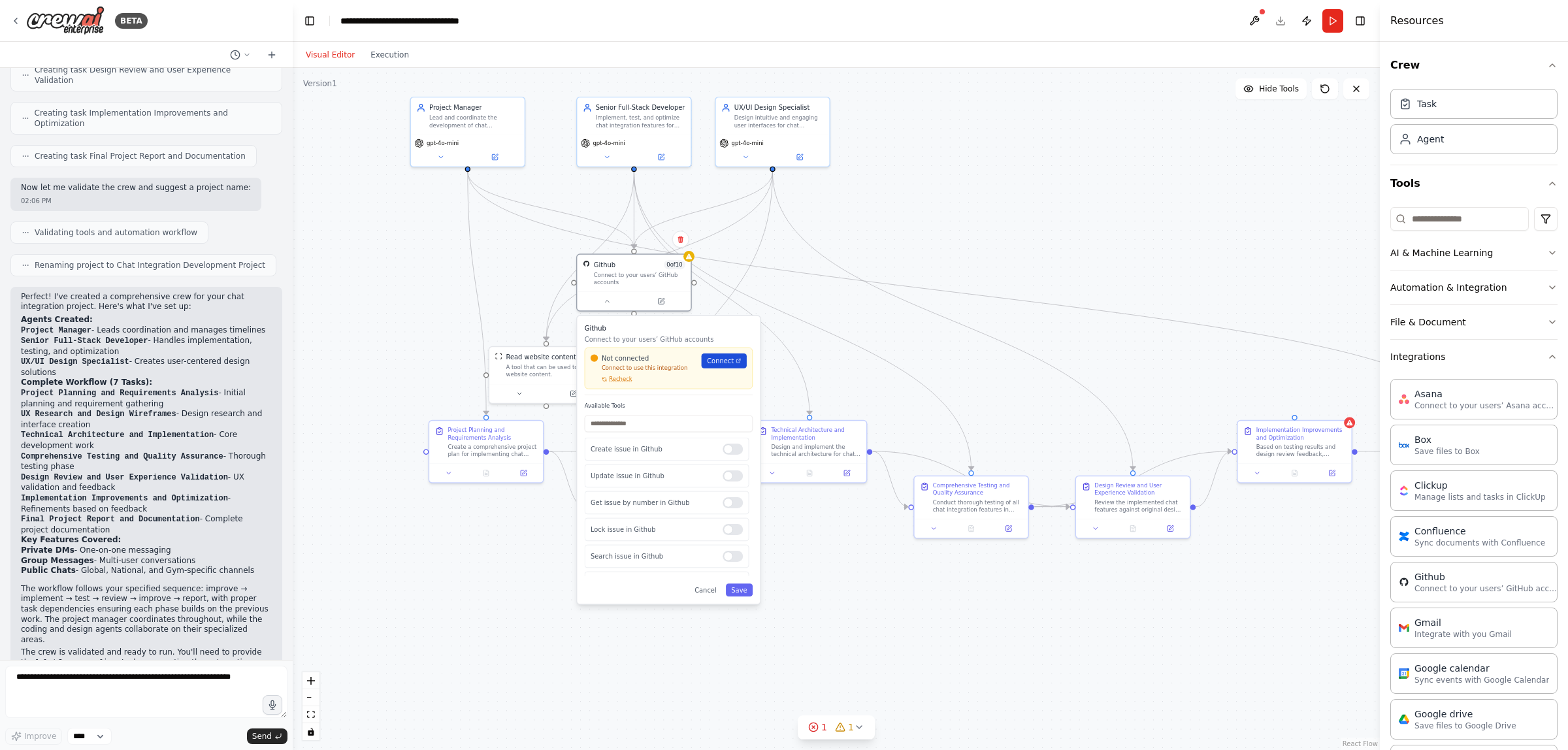
click at [729, 357] on span "Connect" at bounding box center [720, 360] width 27 height 9
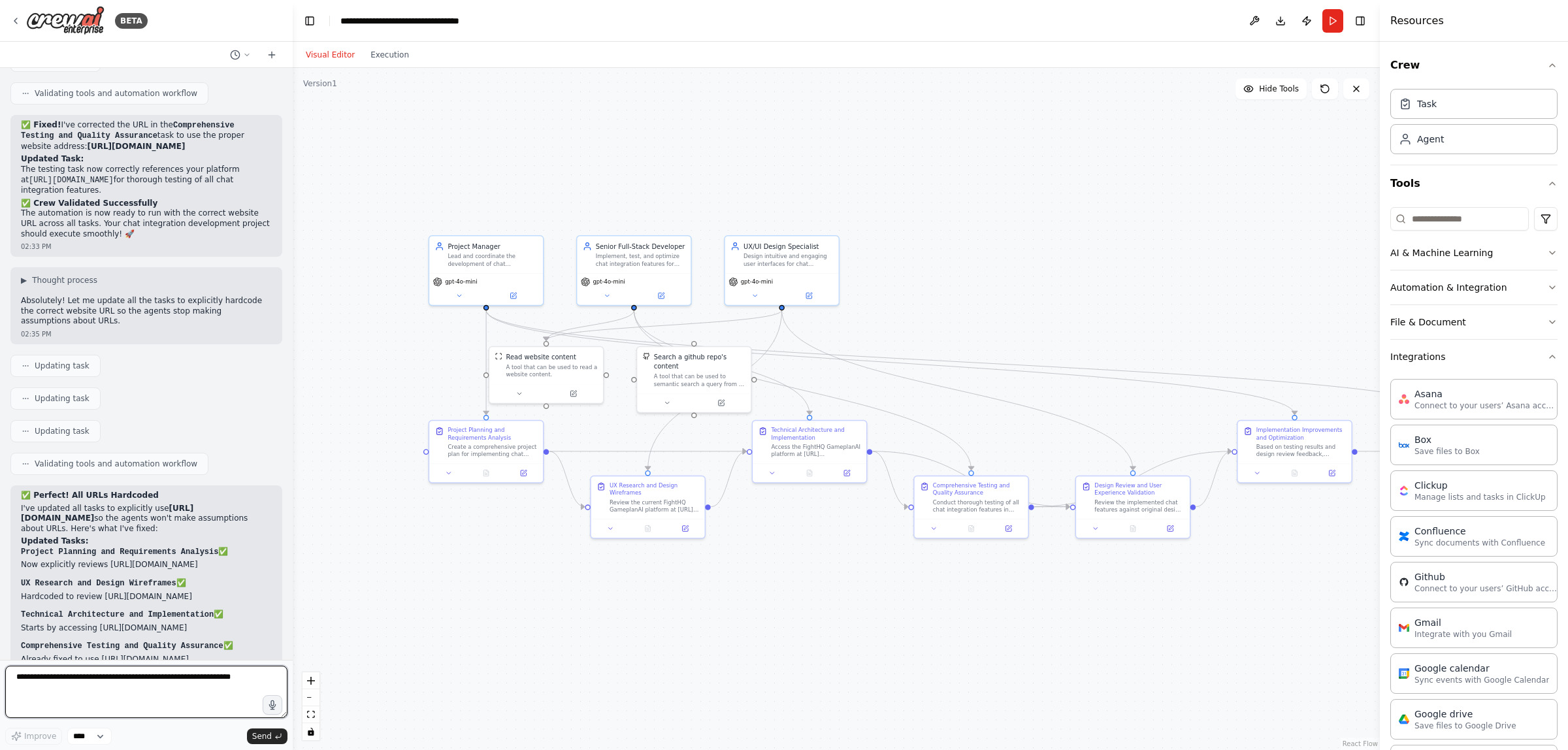
scroll to position [3358, 0]
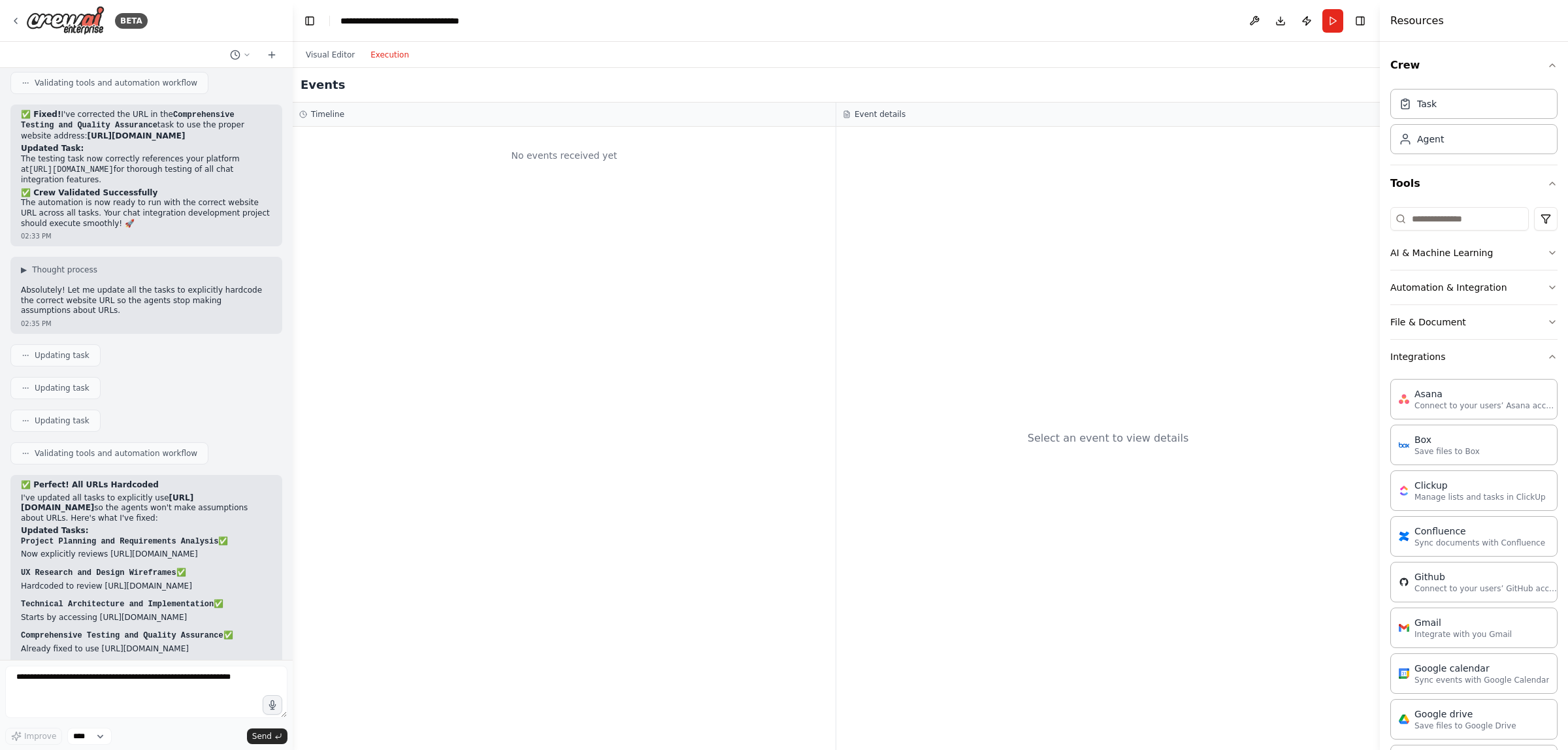
click at [373, 56] on button "Execution" at bounding box center [389, 55] width 54 height 16
click at [1330, 25] on button "Run" at bounding box center [1333, 21] width 21 height 23
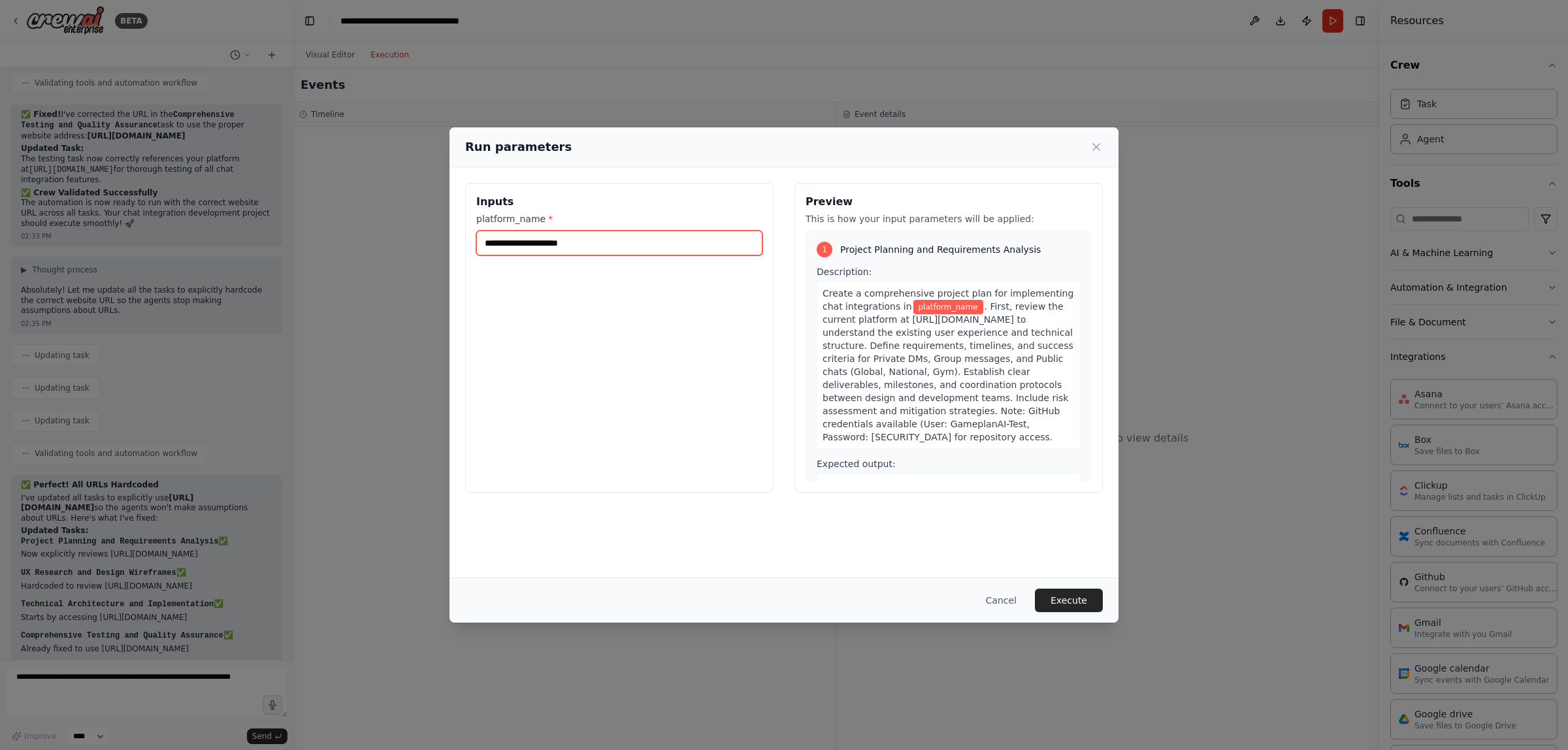
click at [642, 245] on input "platform_name *" at bounding box center [619, 242] width 286 height 25
type input "**********"
click at [1085, 606] on button "Execute" at bounding box center [1069, 600] width 68 height 23
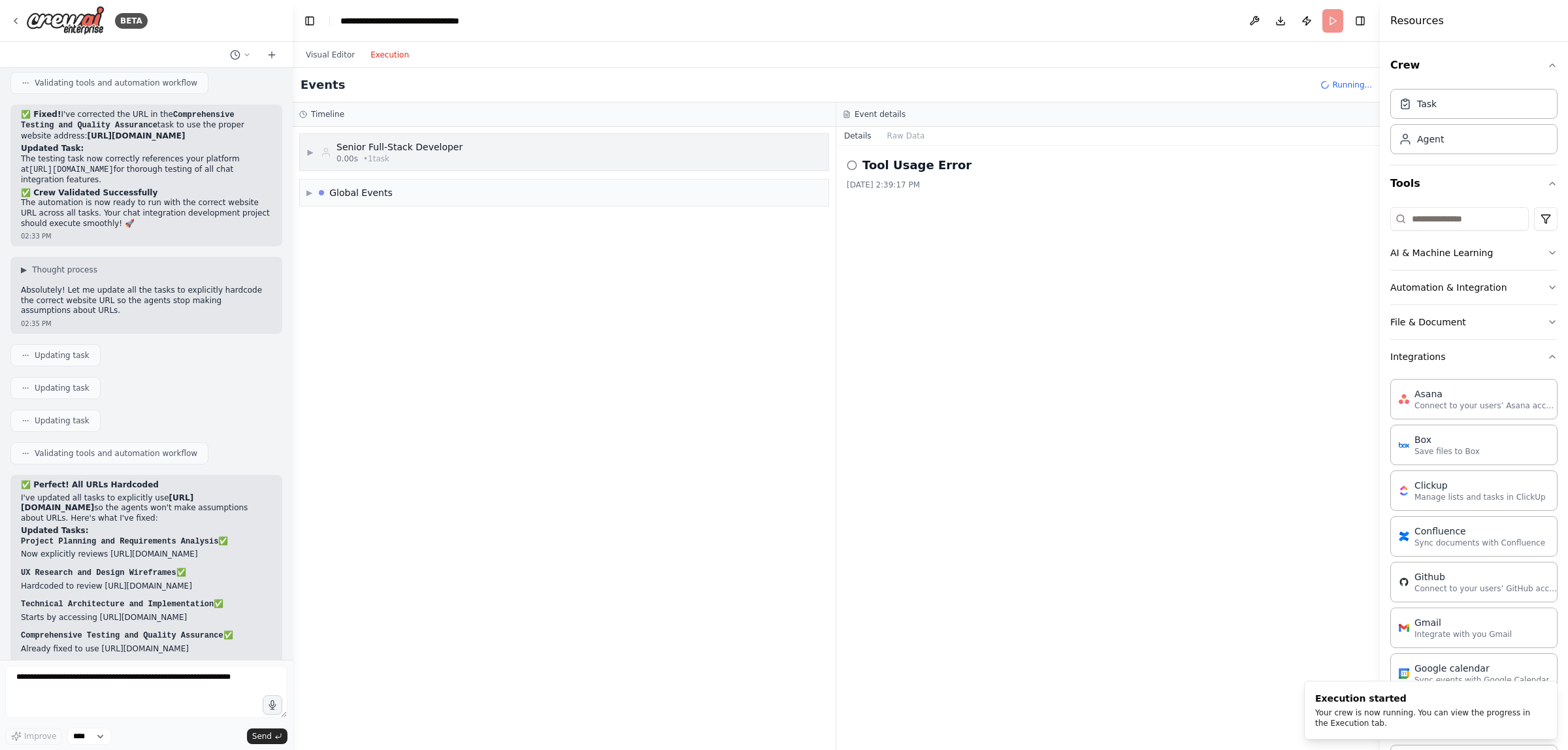
click at [402, 144] on div "Senior Full-Stack Developer" at bounding box center [399, 147] width 126 height 13
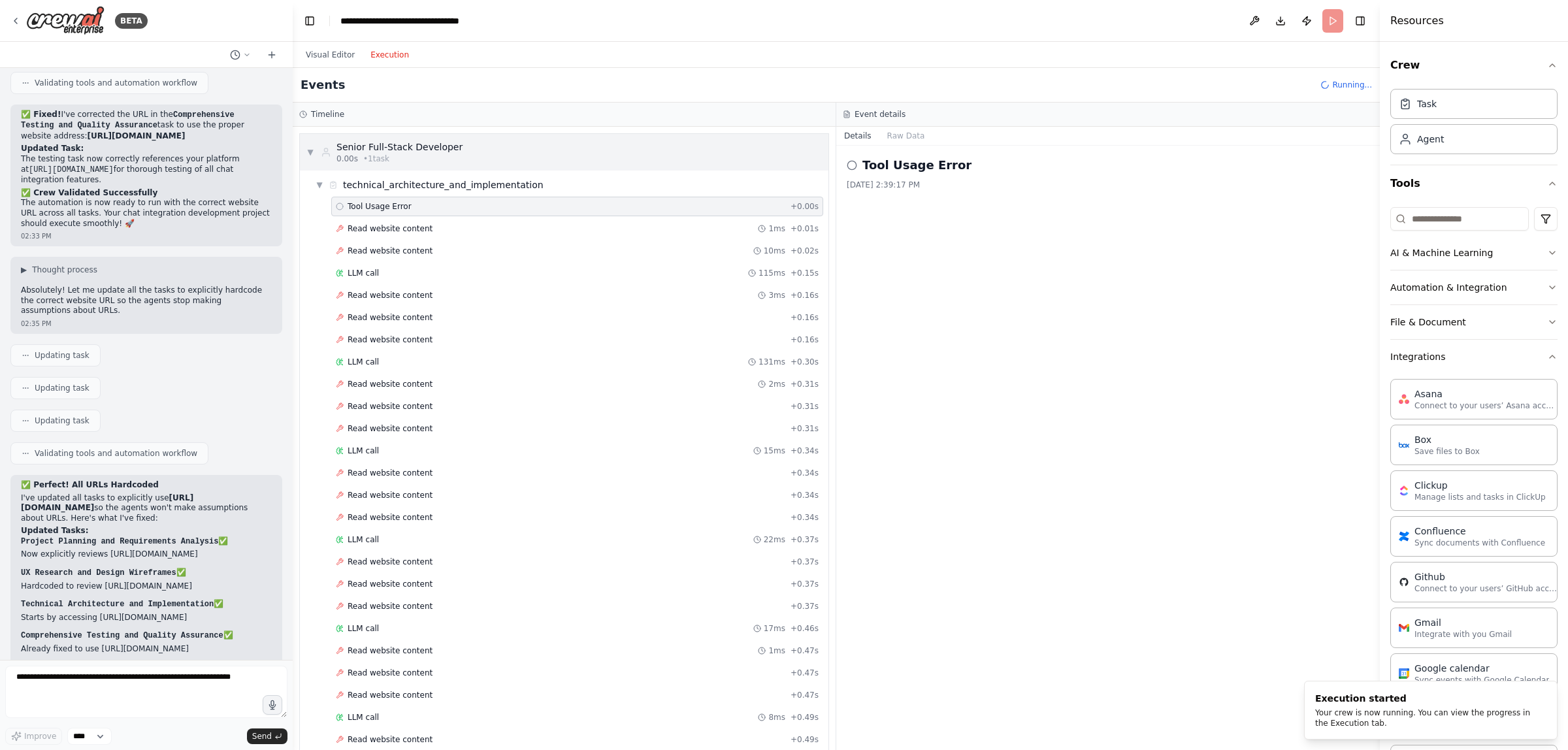
click at [403, 148] on div "Senior Full-Stack Developer" at bounding box center [399, 147] width 126 height 13
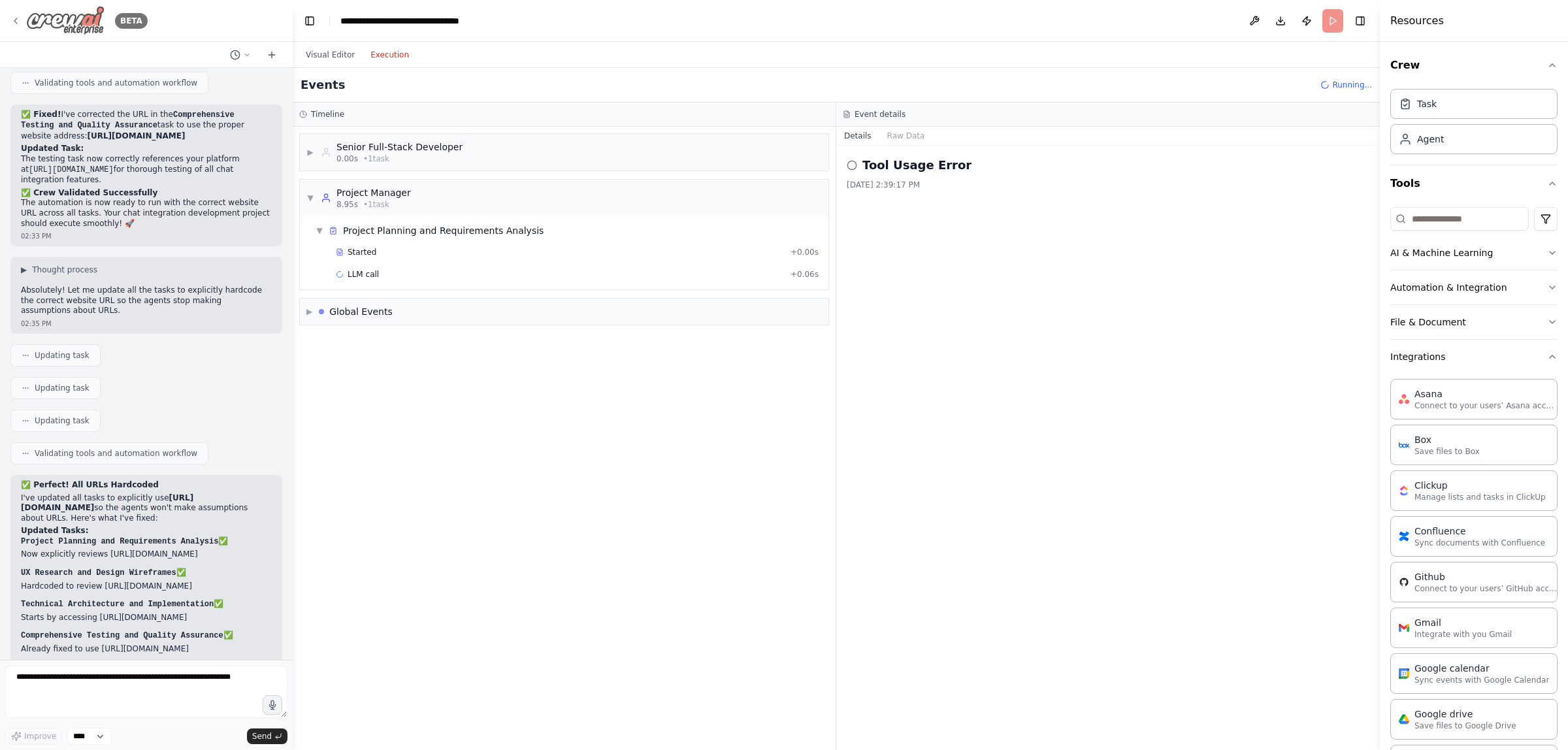
click at [18, 17] on icon at bounding box center [16, 21] width 10 height 10
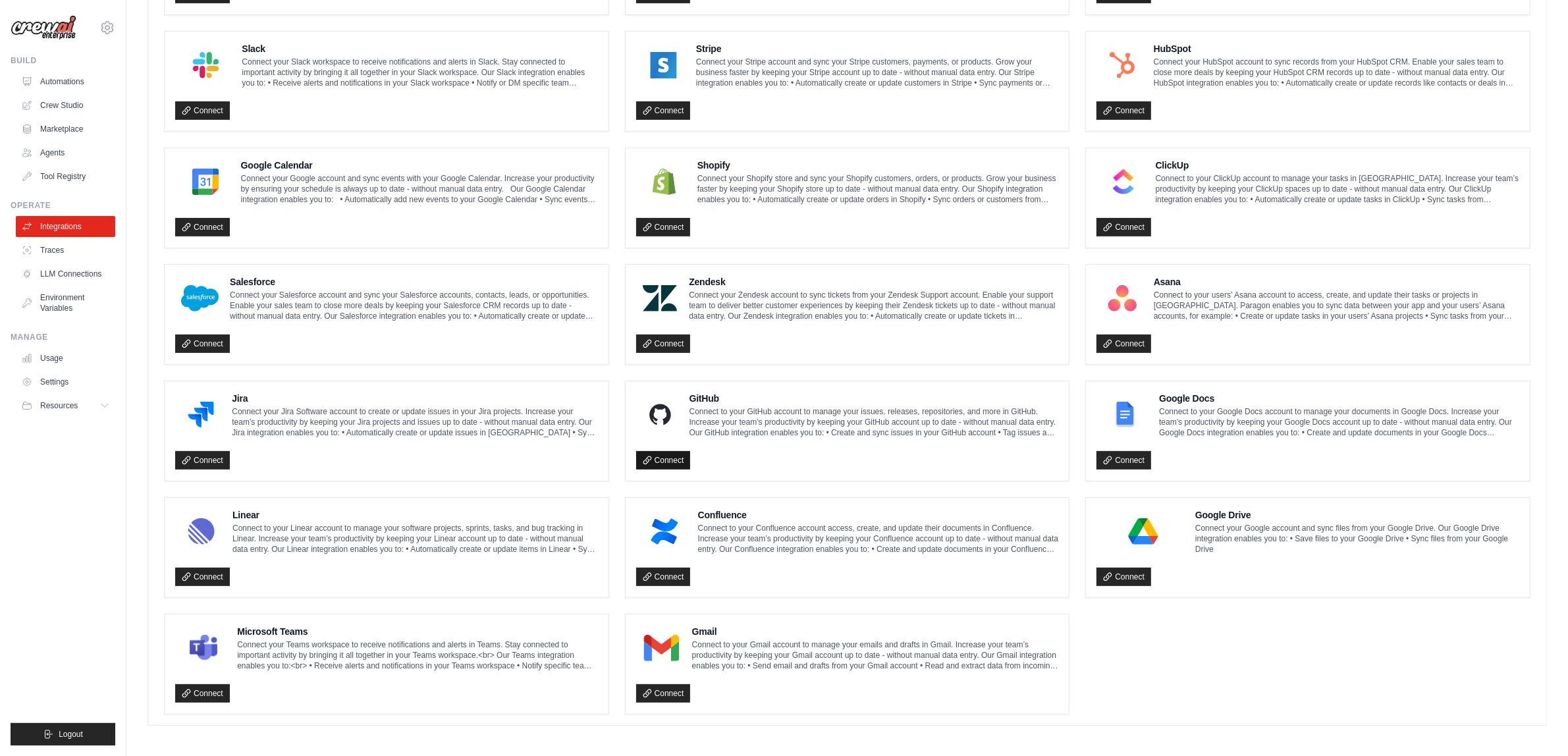
click at [669, 456] on link "Connect" at bounding box center [663, 460] width 55 height 18
click at [669, 455] on link "Connect" at bounding box center [663, 460] width 55 height 18
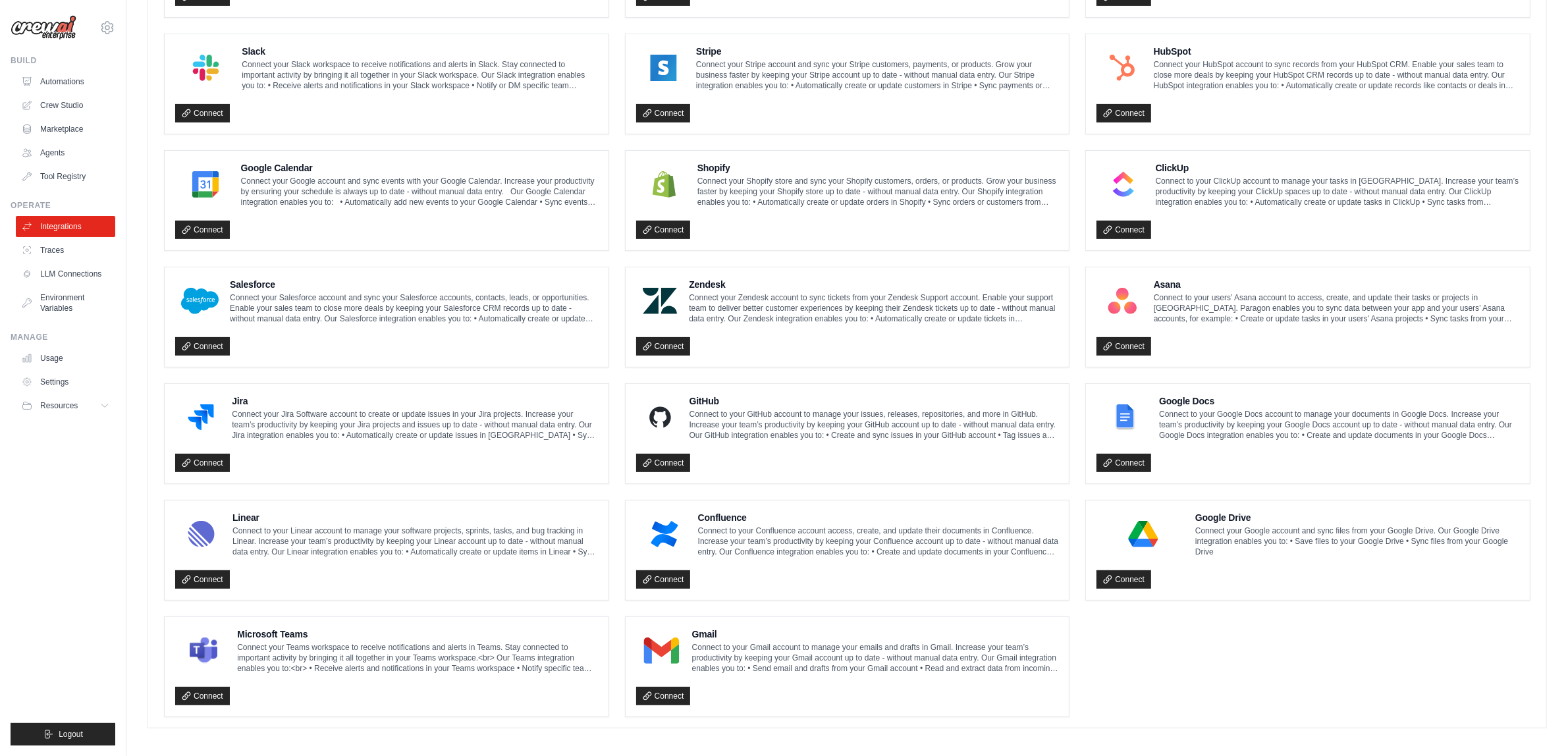
scroll to position [524, 0]
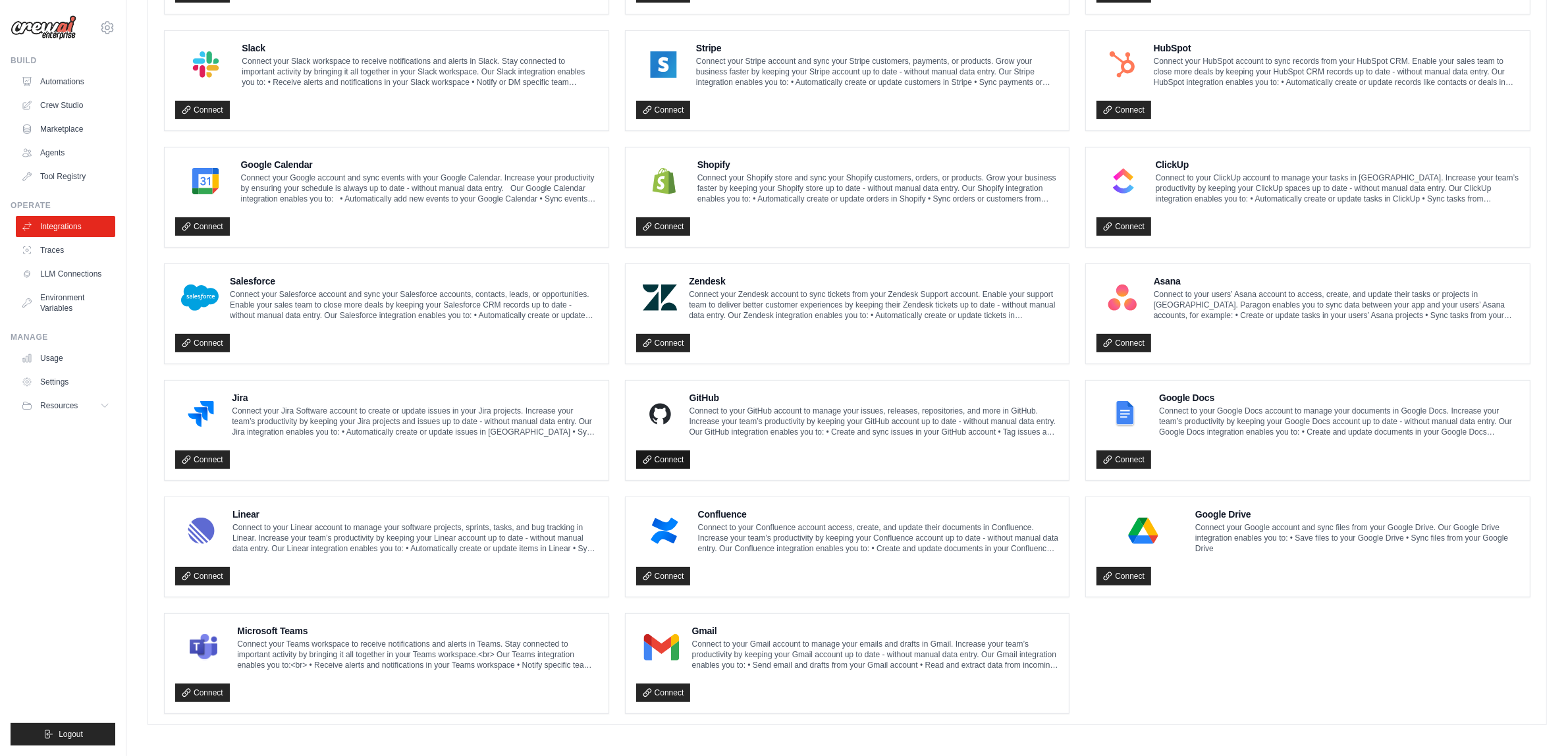
click at [669, 452] on link "Connect" at bounding box center [663, 459] width 55 height 18
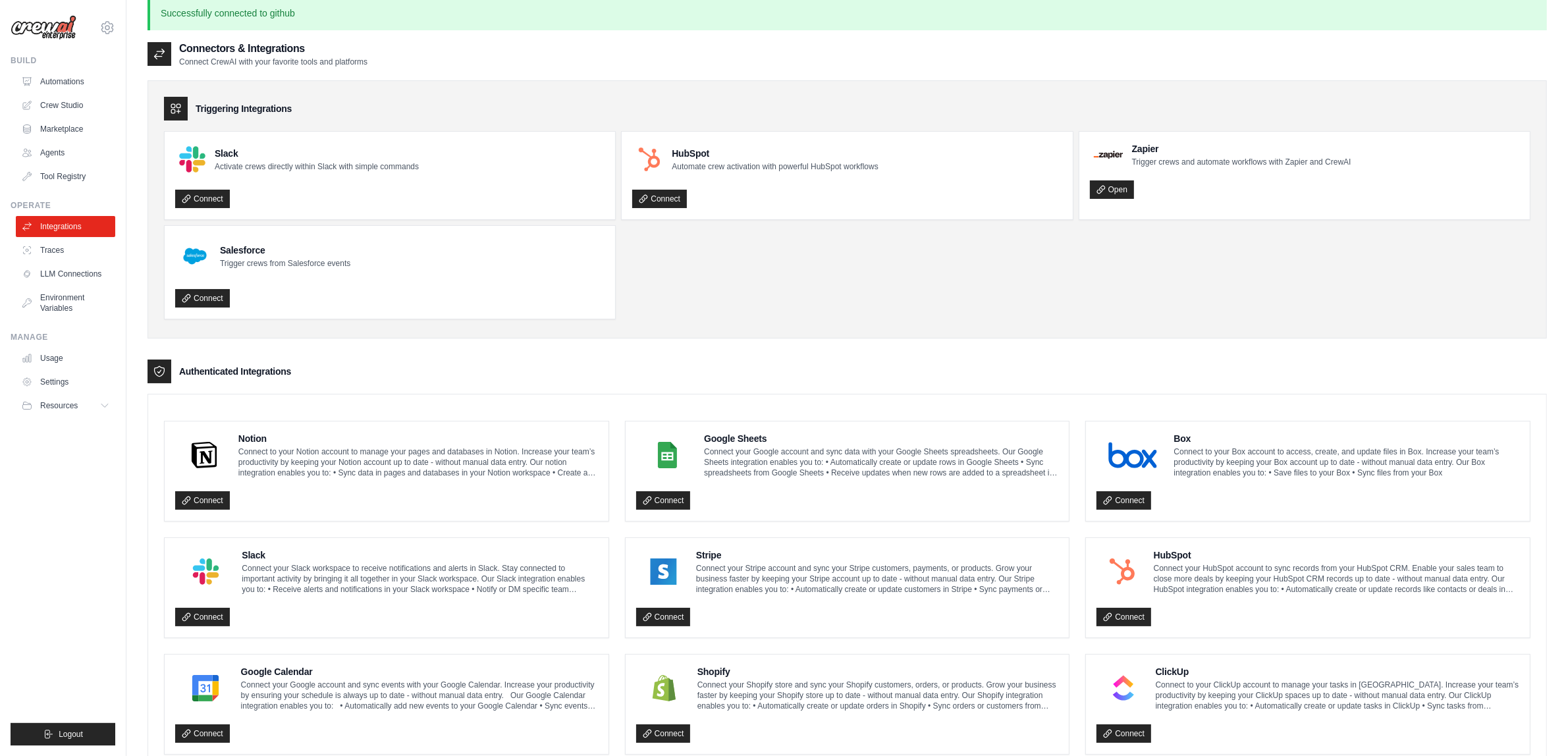
scroll to position [0, 0]
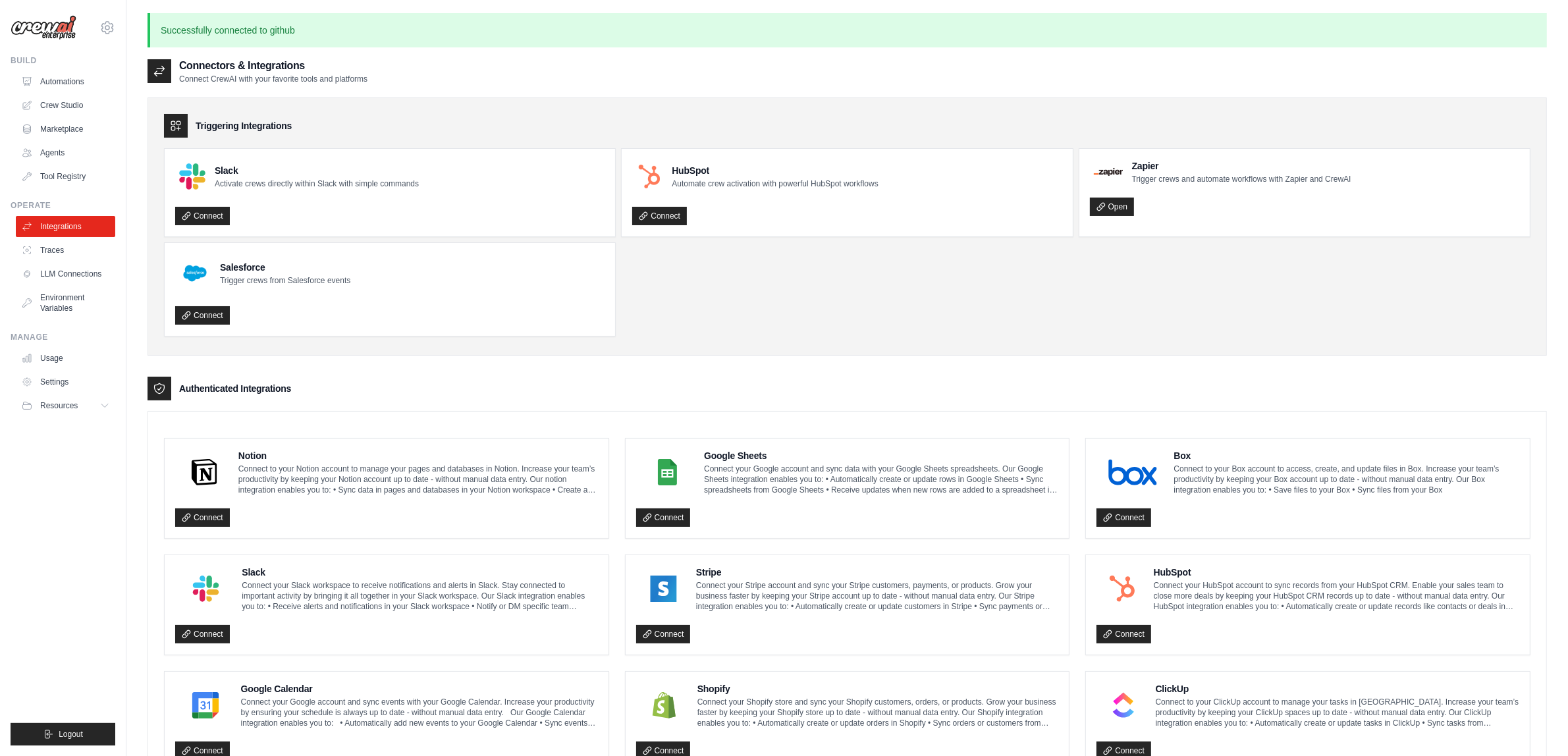
click at [254, 33] on p "Successfully connected to github" at bounding box center [847, 30] width 1399 height 34
drag, startPoint x: 374, startPoint y: 30, endPoint x: 294, endPoint y: 36, distance: 80.2
click at [294, 36] on p "Successfully connected to github" at bounding box center [847, 30] width 1399 height 34
click at [63, 83] on link "Automations" at bounding box center [67, 82] width 99 height 21
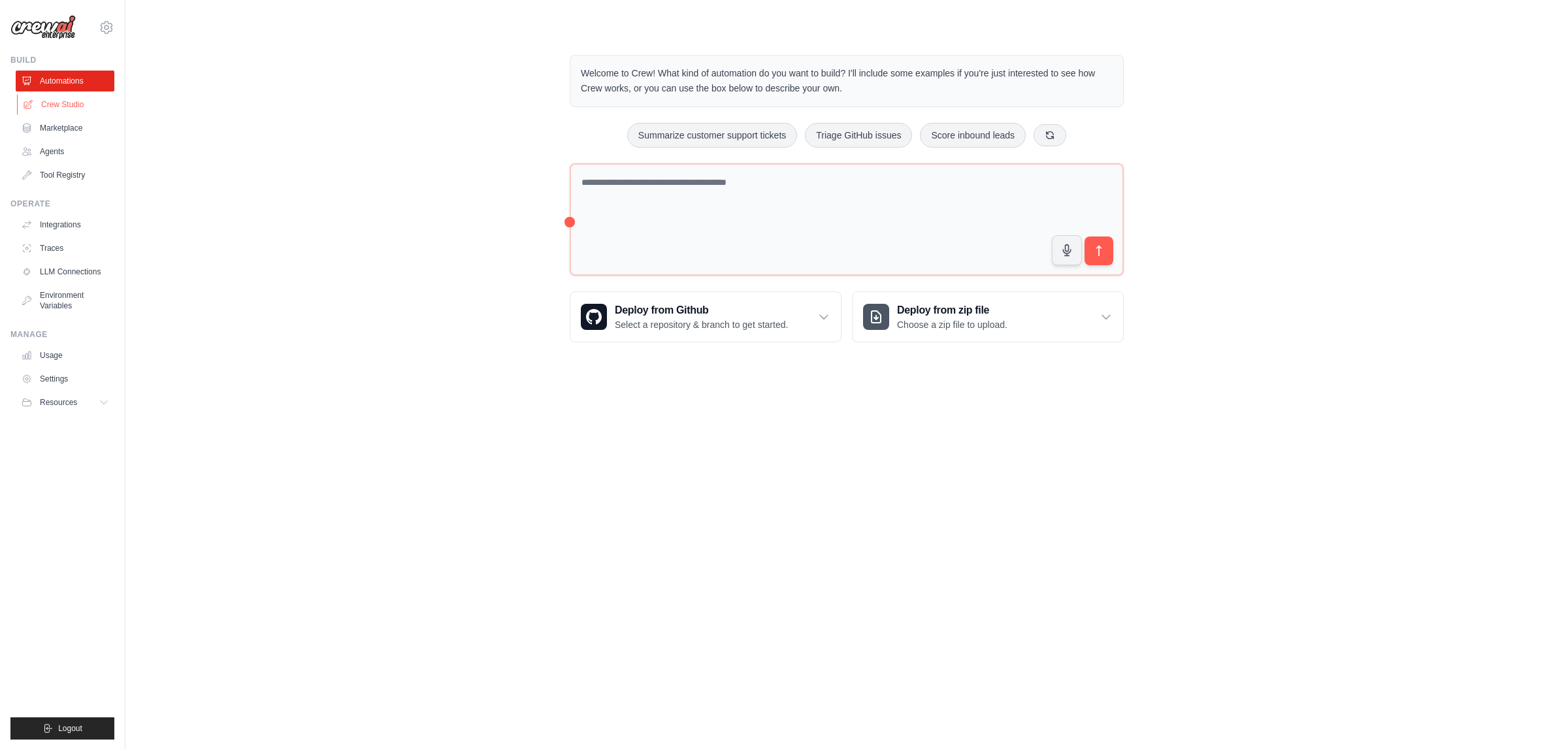
click at [66, 98] on link "Crew Studio" at bounding box center [66, 104] width 98 height 21
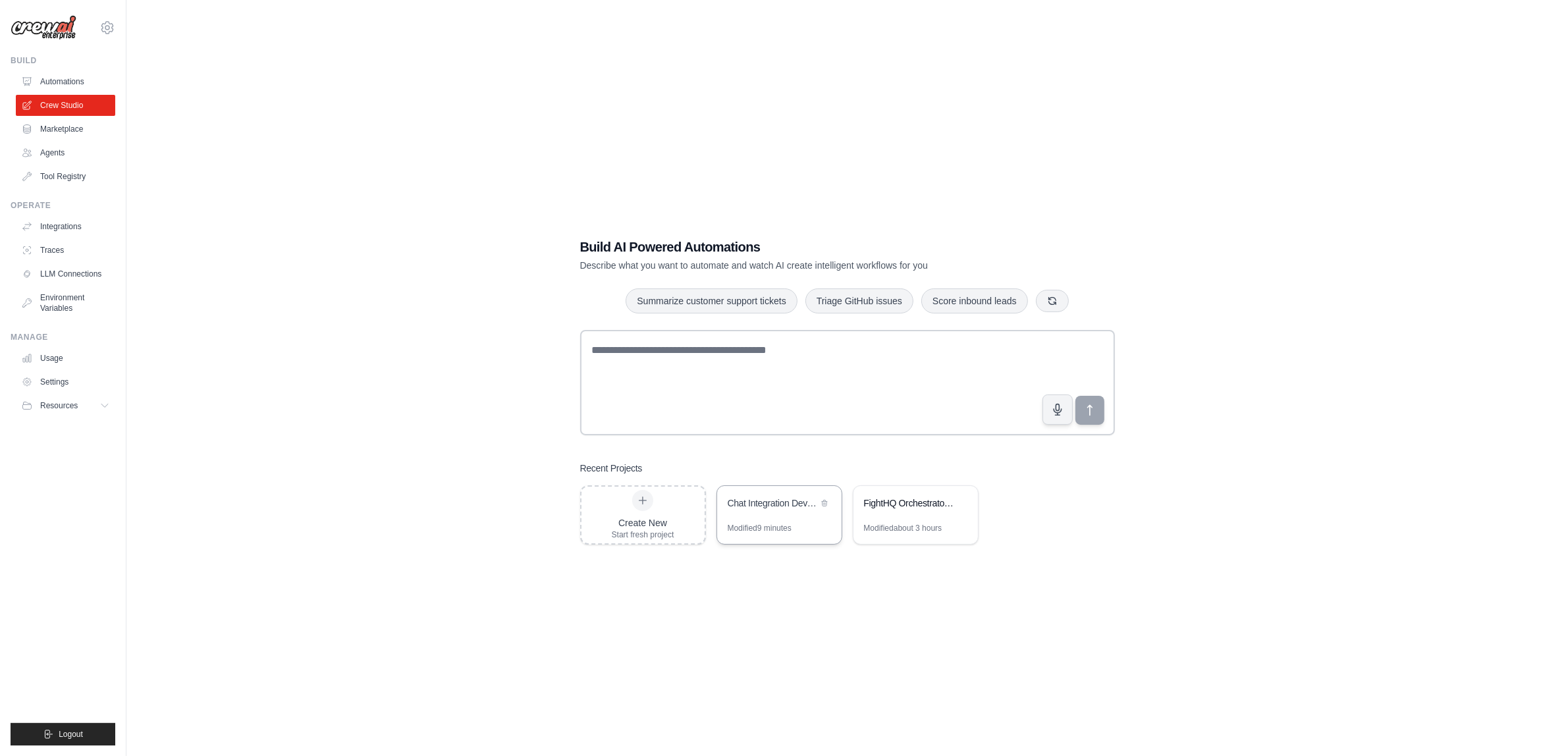
click at [775, 512] on div "Chat Integration Development Project" at bounding box center [773, 504] width 90 height 16
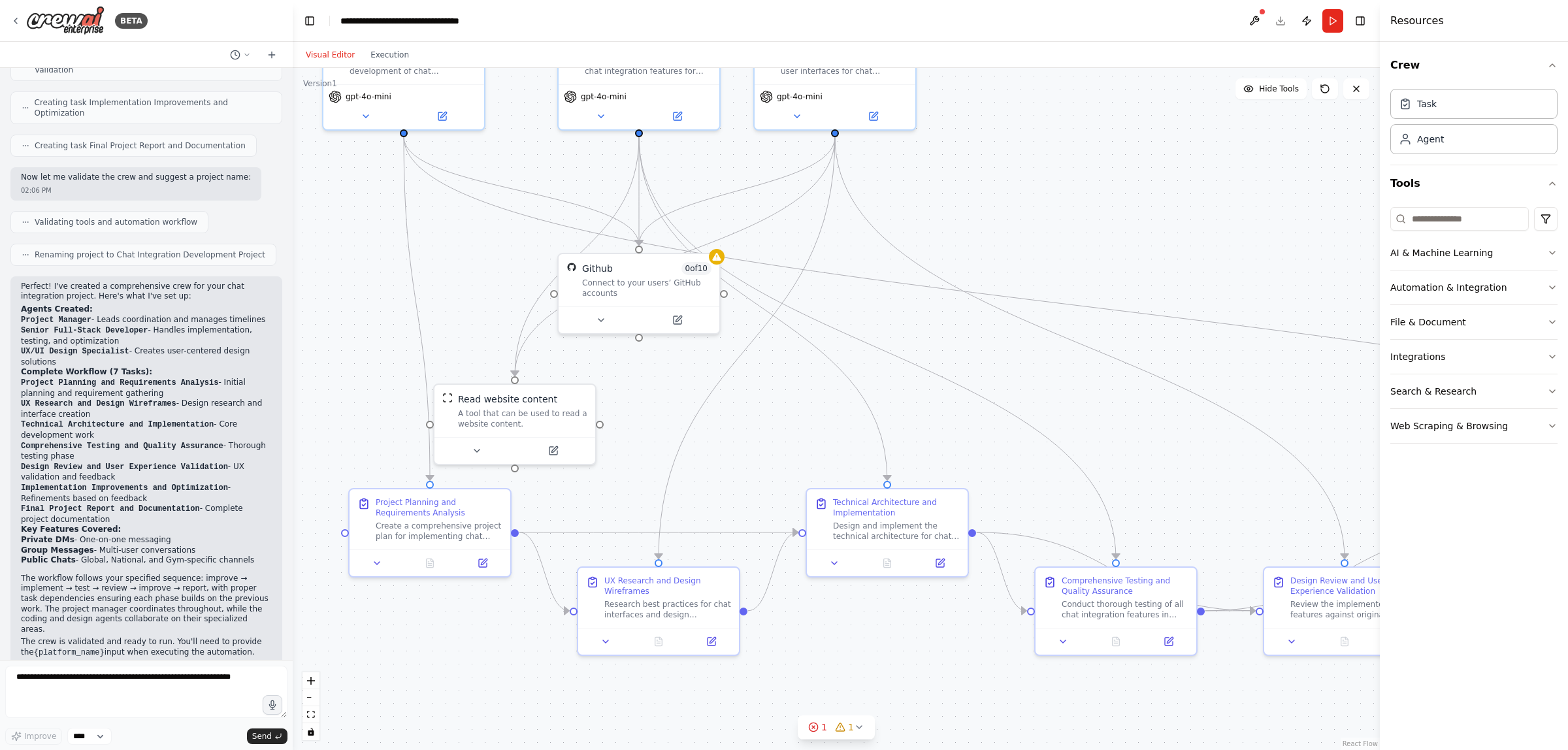
scroll to position [623, 0]
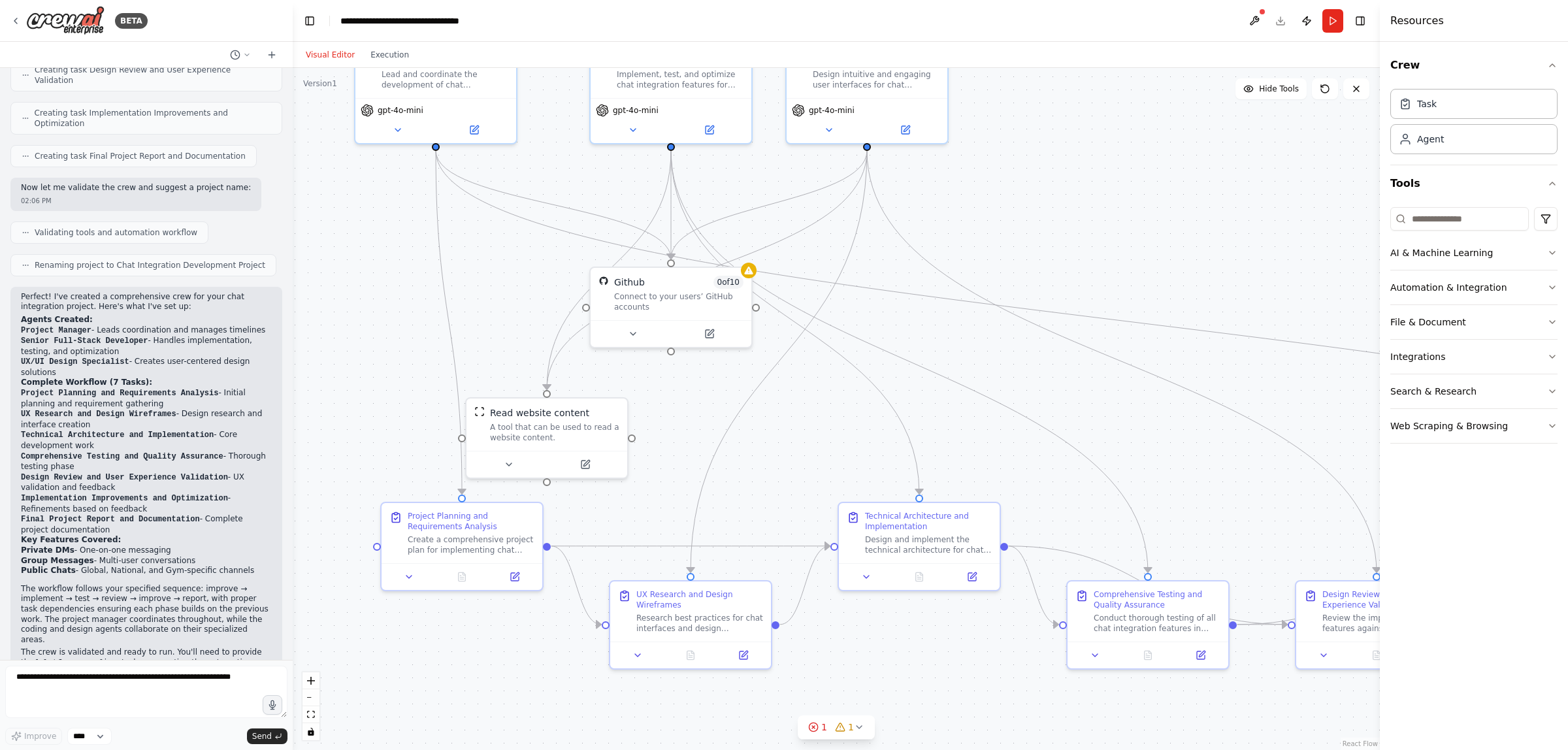
drag, startPoint x: 1060, startPoint y: 230, endPoint x: 1082, endPoint y: 337, distance: 109.2
click at [1082, 337] on div ".deletable-edge-delete-btn { width: 20px; height: 20px; border: 0px solid #ffff…" at bounding box center [836, 409] width 1088 height 682
click at [694, 297] on div "Connect to your users’ GitHub accounts" at bounding box center [679, 299] width 129 height 21
click at [629, 333] on icon at bounding box center [633, 331] width 10 height 10
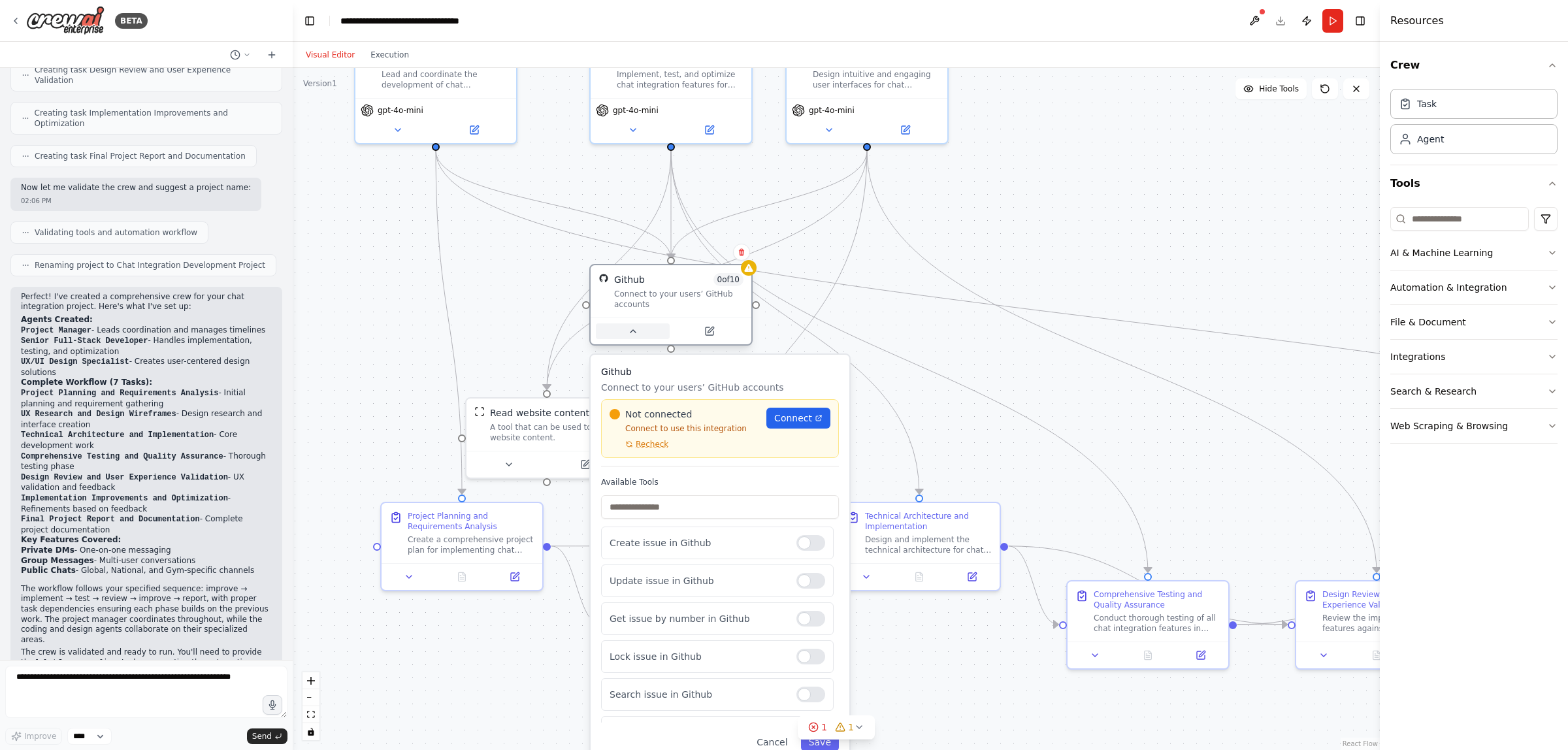
click at [629, 333] on icon at bounding box center [633, 331] width 10 height 10
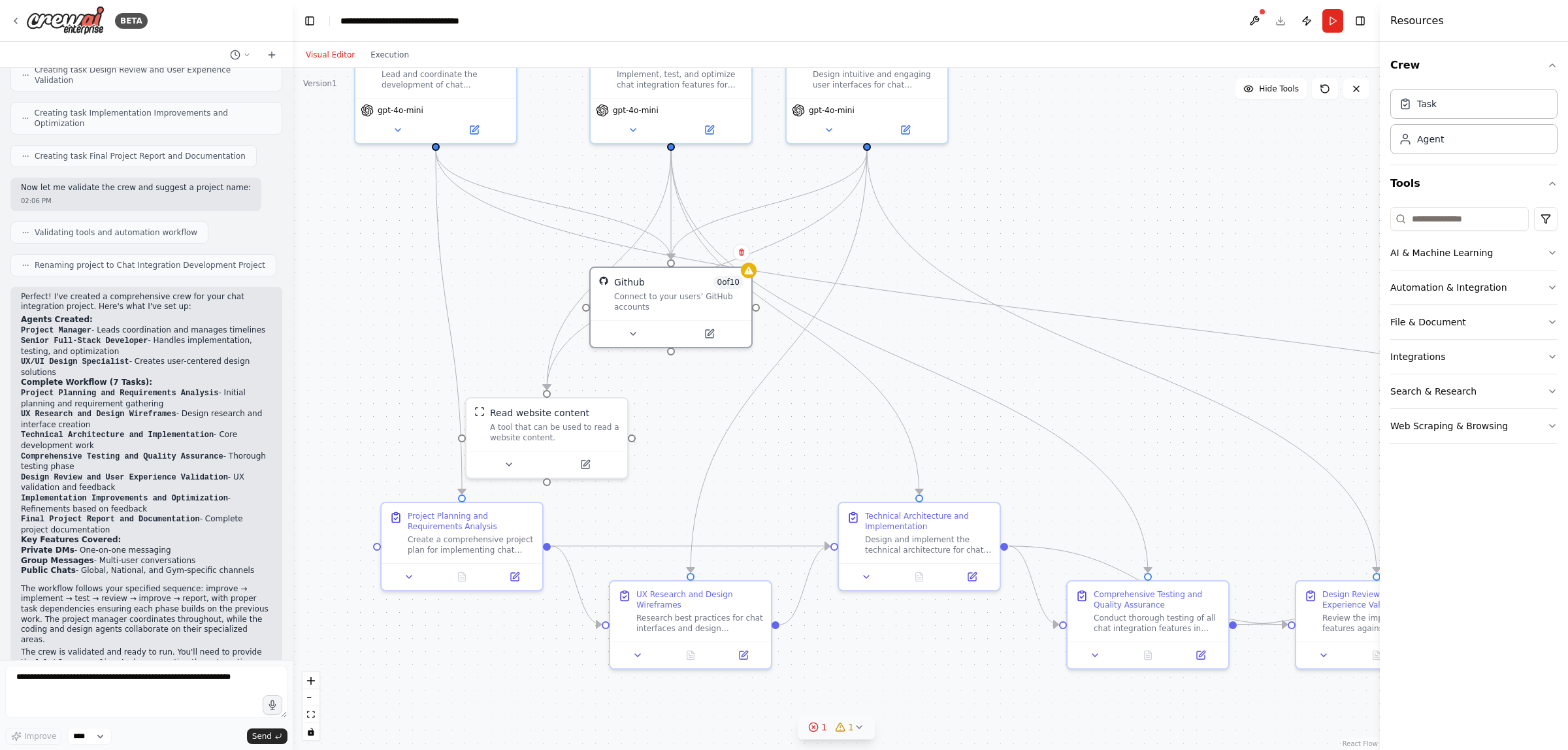
click at [824, 722] on span "1" at bounding box center [824, 727] width 6 height 13
click at [973, 680] on button at bounding box center [984, 677] width 22 height 16
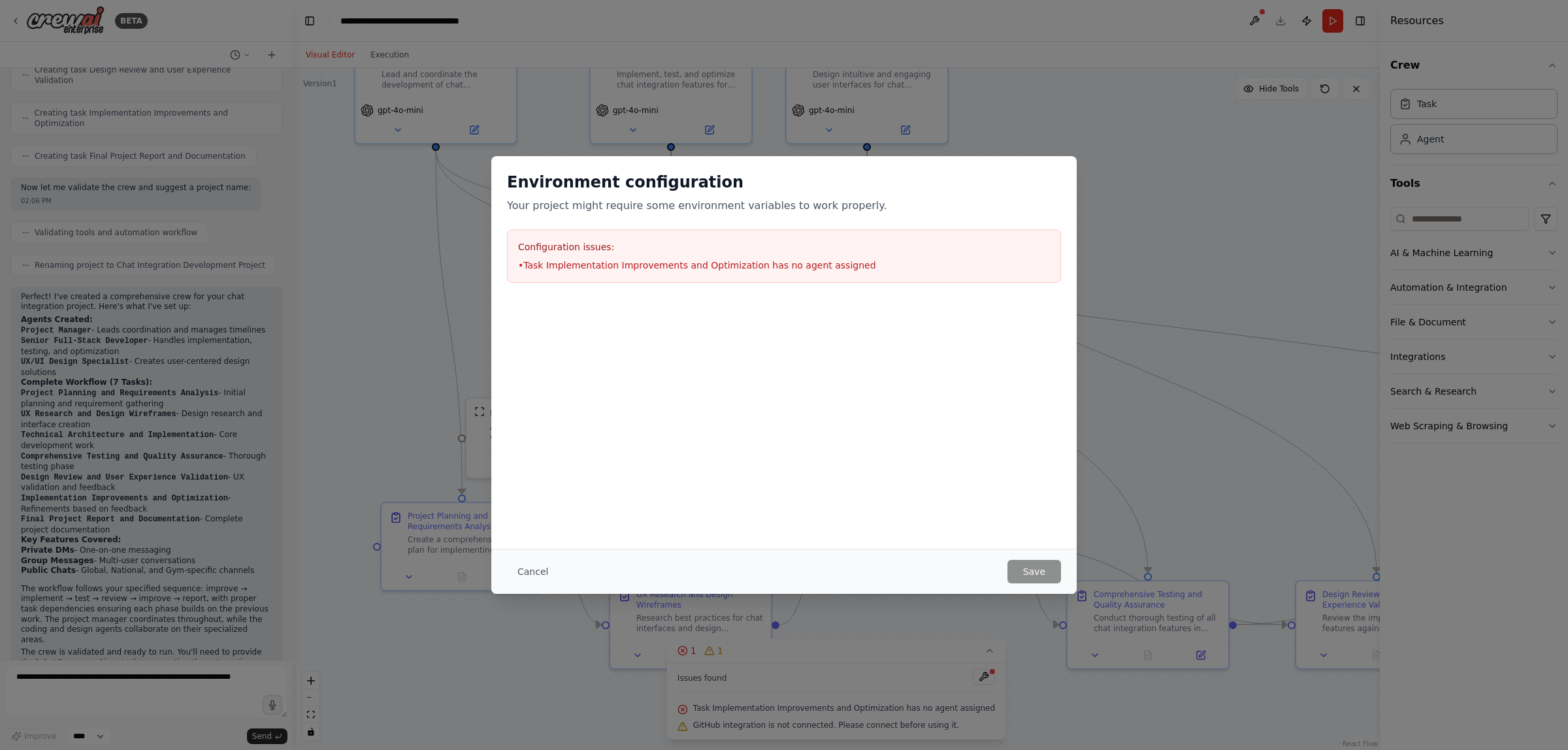
click at [611, 268] on li "• Task Implementation Improvements and Optimization has no agent assigned" at bounding box center [784, 265] width 532 height 13
click at [1154, 457] on div "Environment configuration Your project might require some environment variables…" at bounding box center [784, 375] width 1568 height 750
click at [526, 561] on button "Cancel" at bounding box center [533, 571] width 52 height 23
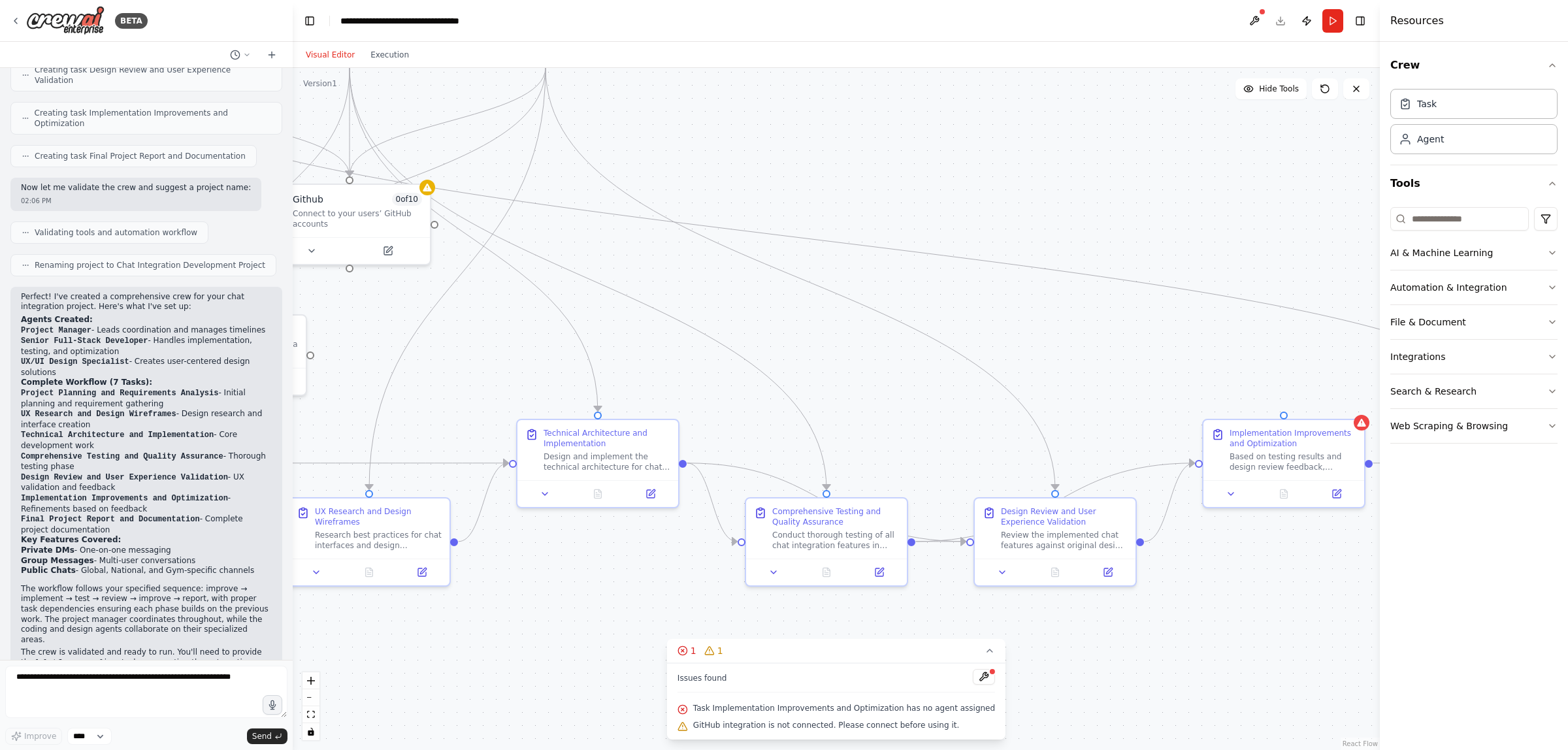
drag, startPoint x: 1217, startPoint y: 480, endPoint x: 896, endPoint y: 397, distance: 331.6
click at [896, 397] on div ".deletable-edge-delete-btn { width: 20px; height: 20px; border: 0px solid #ffff…" at bounding box center [836, 409] width 1088 height 682
click at [1266, 448] on div "Based on testing results and design review feedback, implement improvements and…" at bounding box center [1293, 459] width 127 height 21
click at [1276, 440] on div "Implementation Improvements and Optimization" at bounding box center [1293, 435] width 127 height 21
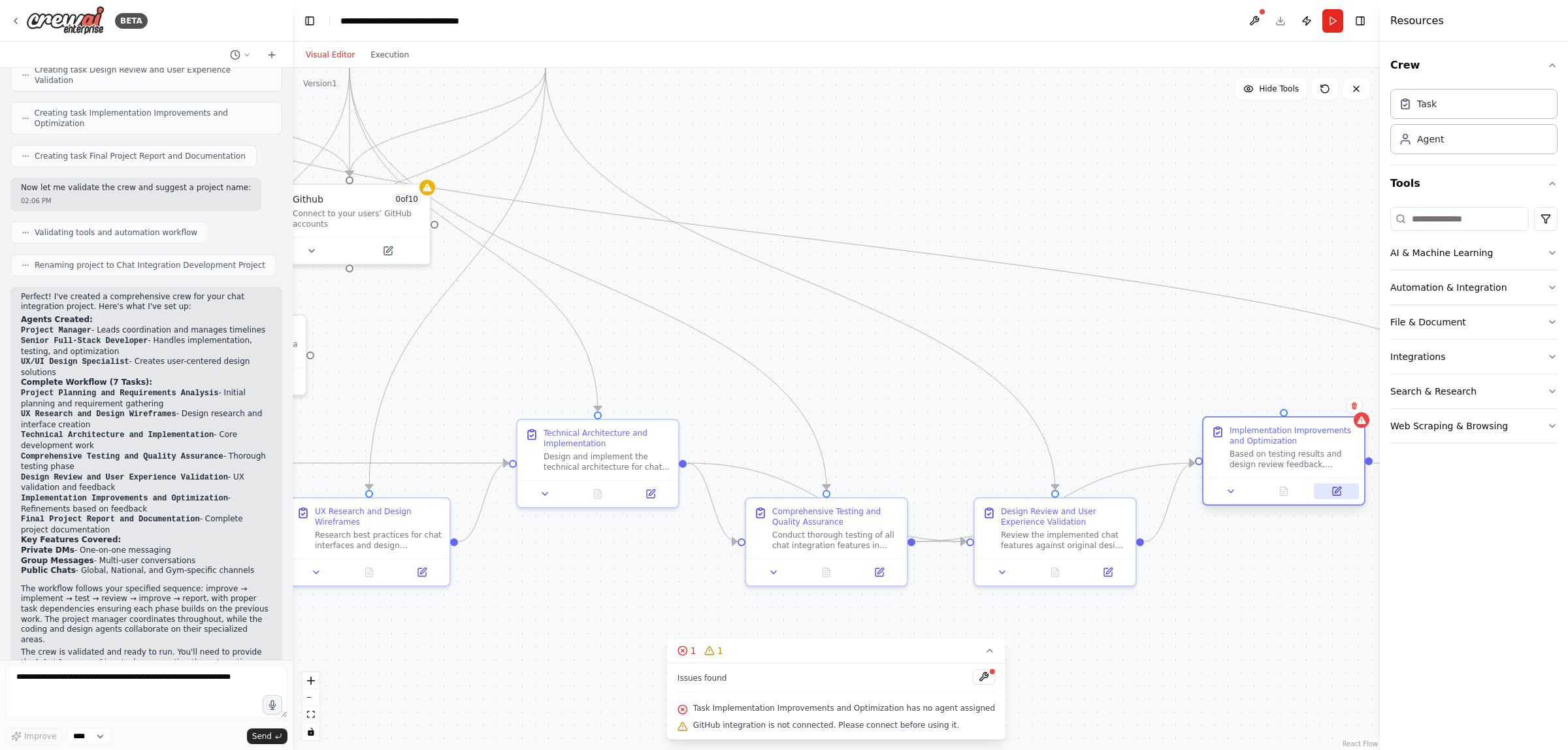
click at [1346, 493] on button at bounding box center [1336, 491] width 45 height 16
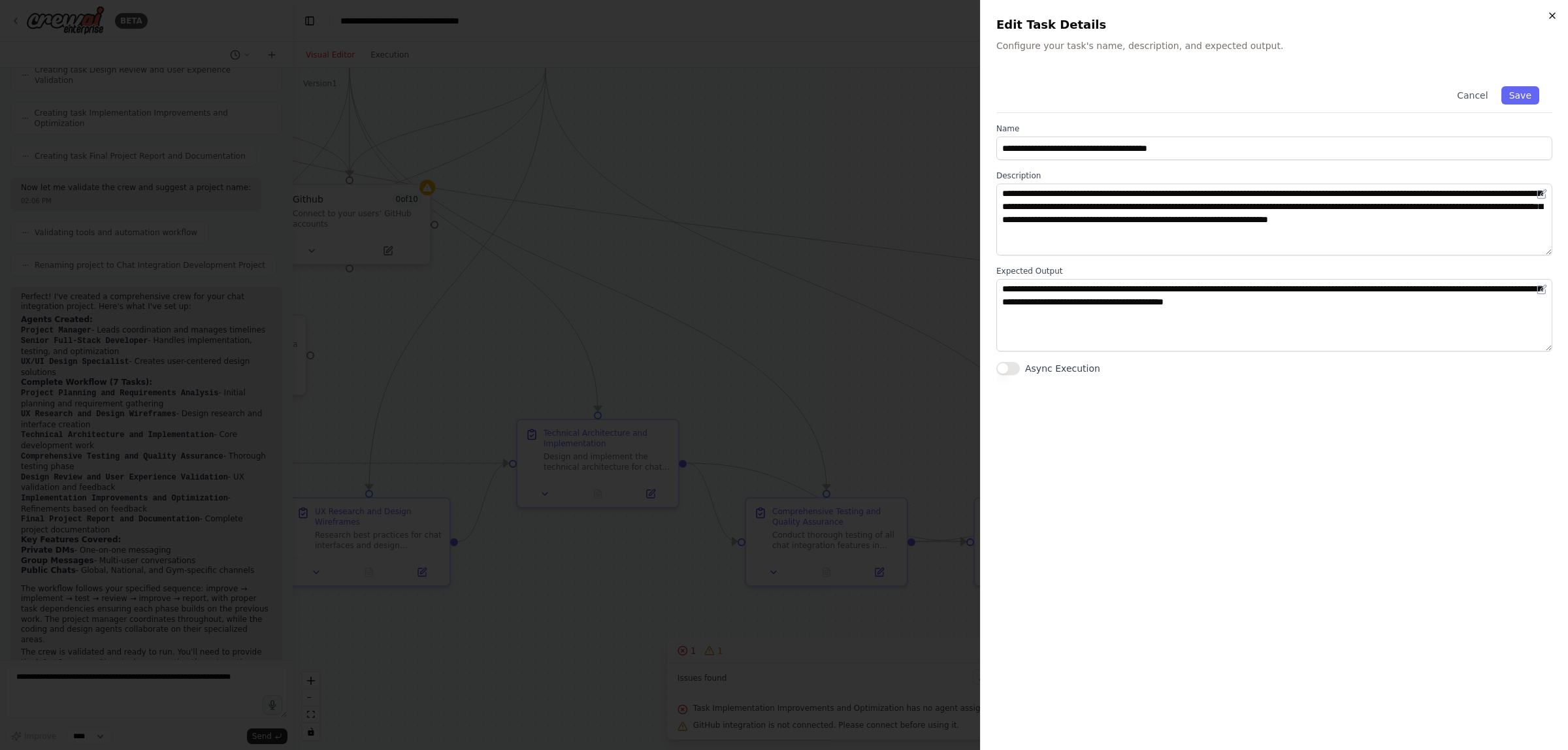
click at [1553, 12] on icon "button" at bounding box center [1552, 16] width 10 height 10
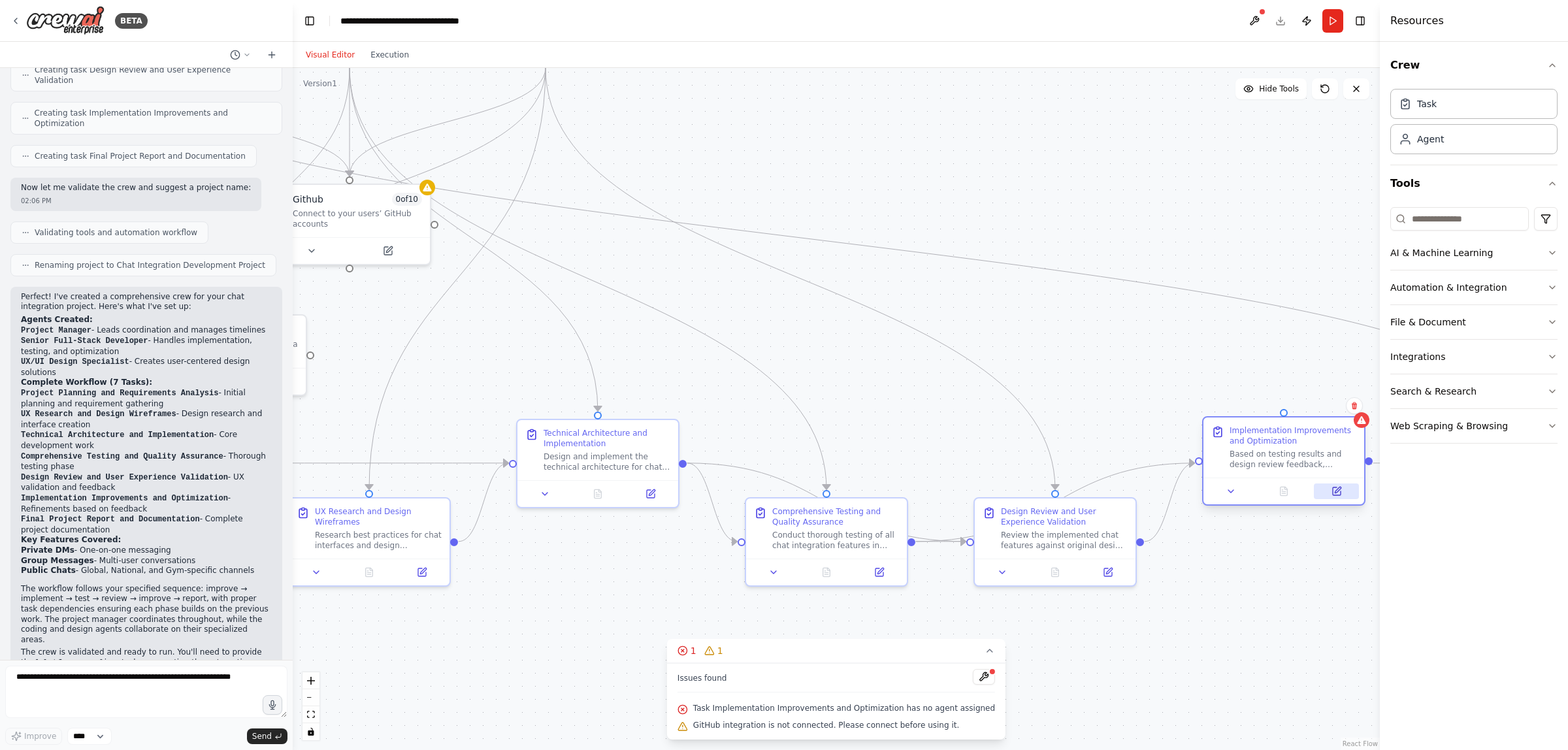
click at [1337, 489] on icon at bounding box center [1338, 489] width 6 height 6
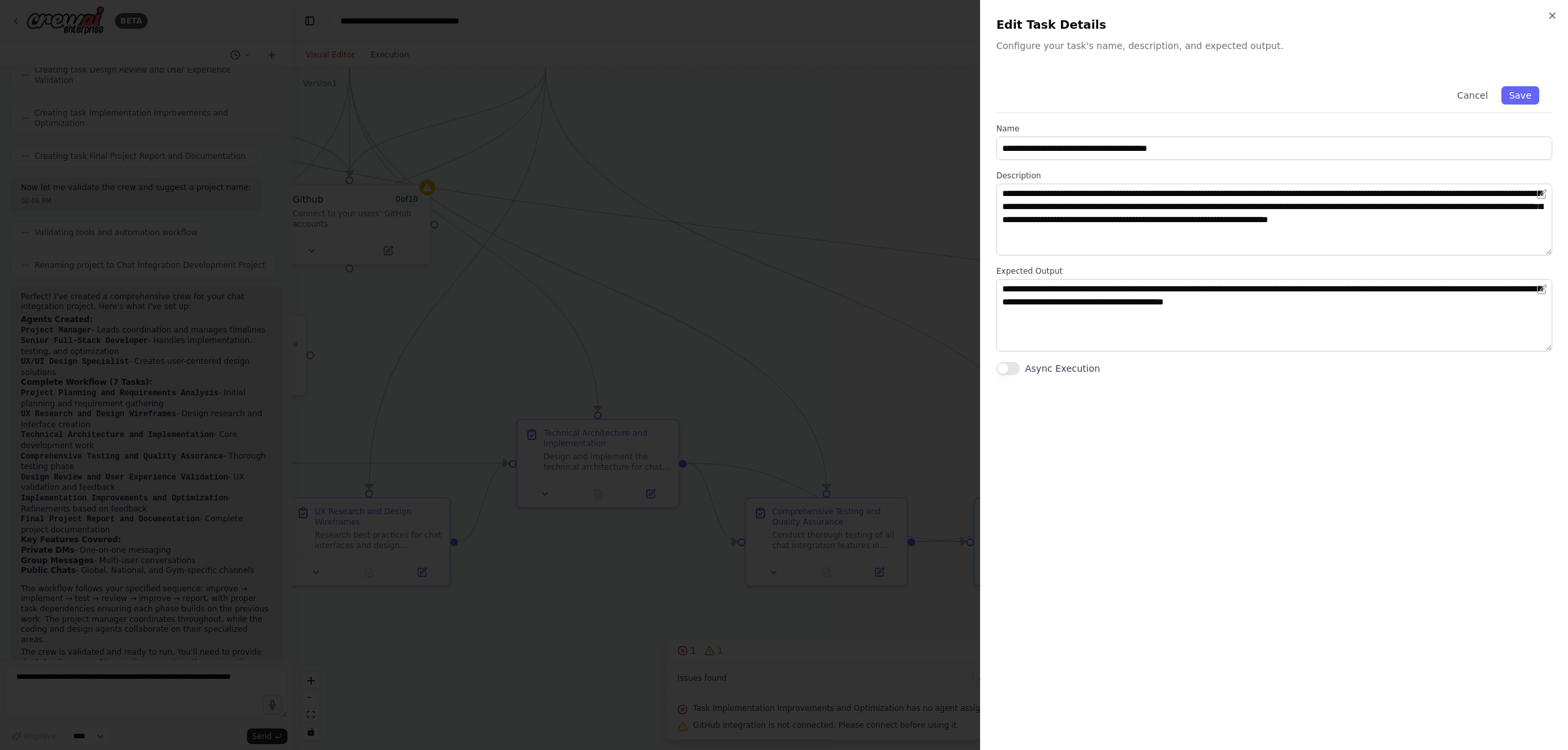
click at [1559, 16] on div "**********" at bounding box center [1274, 375] width 588 height 750
click at [1551, 16] on icon "button" at bounding box center [1552, 16] width 10 height 10
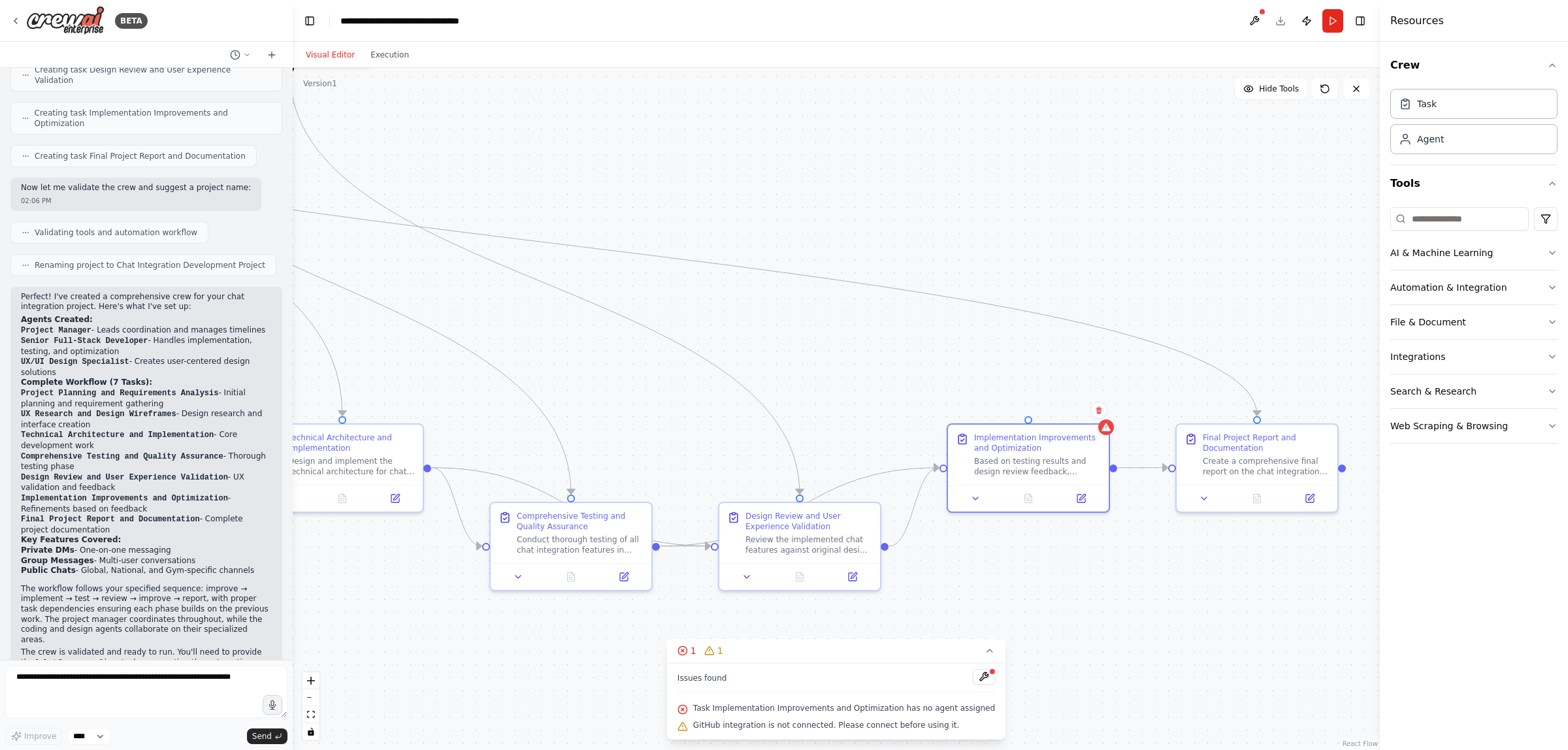
drag, startPoint x: 1276, startPoint y: 352, endPoint x: 1144, endPoint y: 378, distance: 134.5
click at [1144, 378] on div ".deletable-edge-delete-btn { width: 20px; height: 20px; border: 0px solid #ffff…" at bounding box center [836, 409] width 1088 height 682
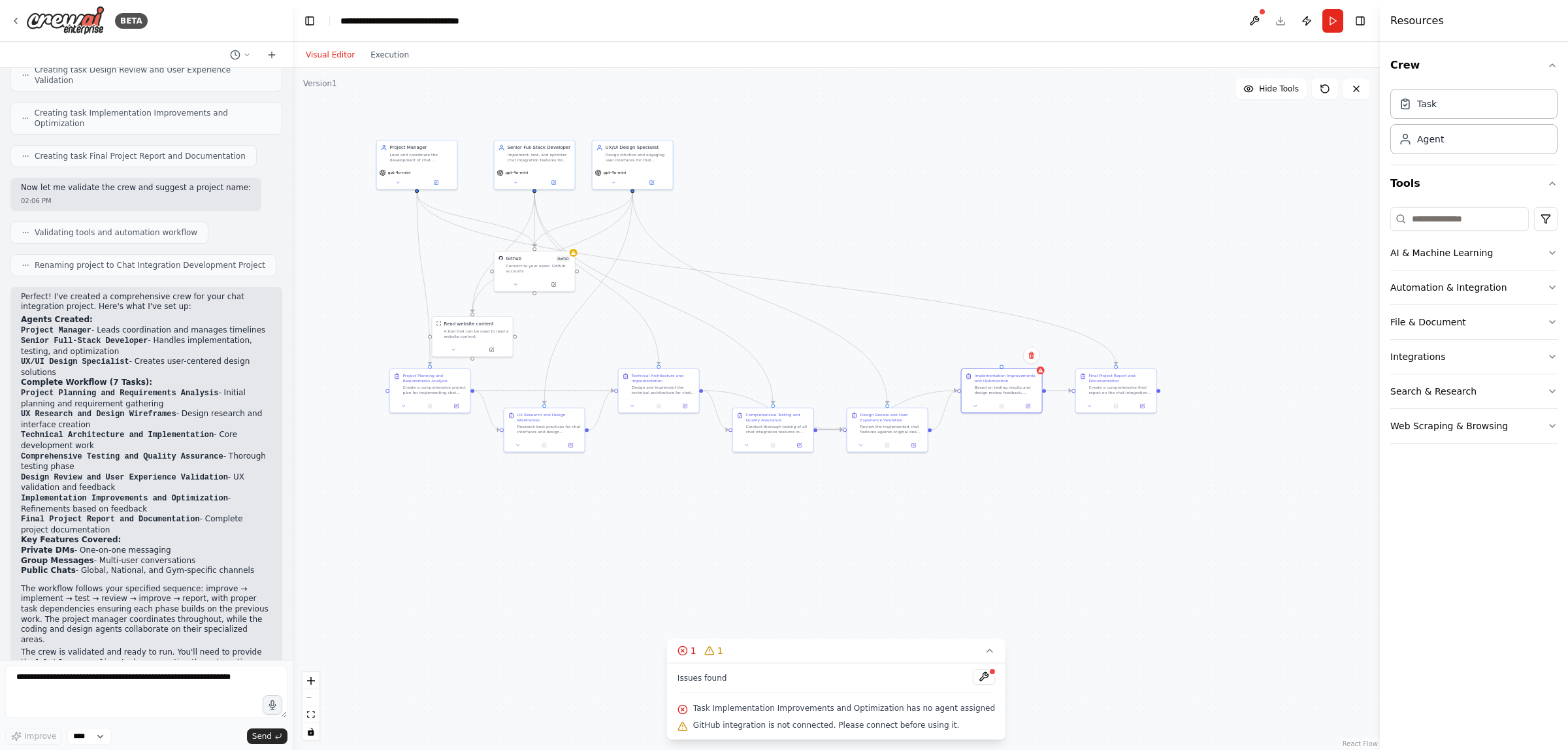
drag, startPoint x: 861, startPoint y: 292, endPoint x: 892, endPoint y: 310, distance: 35.8
click at [892, 310] on div ".deletable-edge-delete-btn { width: 20px; height: 20px; border: 0px solid #ffff…" at bounding box center [836, 409] width 1088 height 682
drag, startPoint x: 430, startPoint y: 198, endPoint x: 1010, endPoint y: 367, distance: 604.1
click at [909, 367] on div "Project Manager Lead and coordinate the development of chat integrations for {p…" at bounding box center [637, 378] width 543 height 341
click at [942, 346] on div ".deletable-edge-delete-btn { width: 20px; height: 20px; border: 0px solid #ffff…" at bounding box center [836, 409] width 1088 height 682
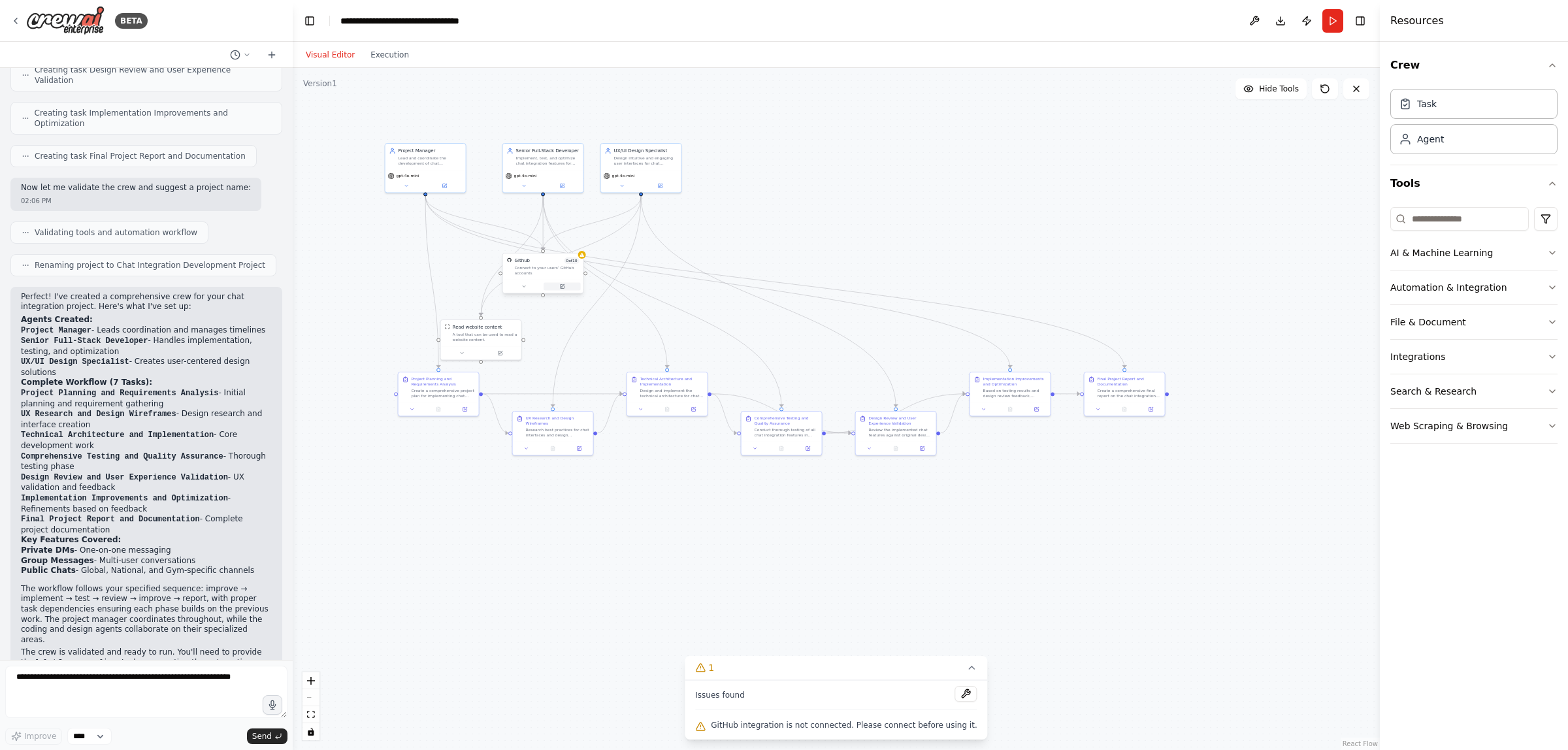
click at [551, 282] on button at bounding box center [561, 285] width 37 height 8
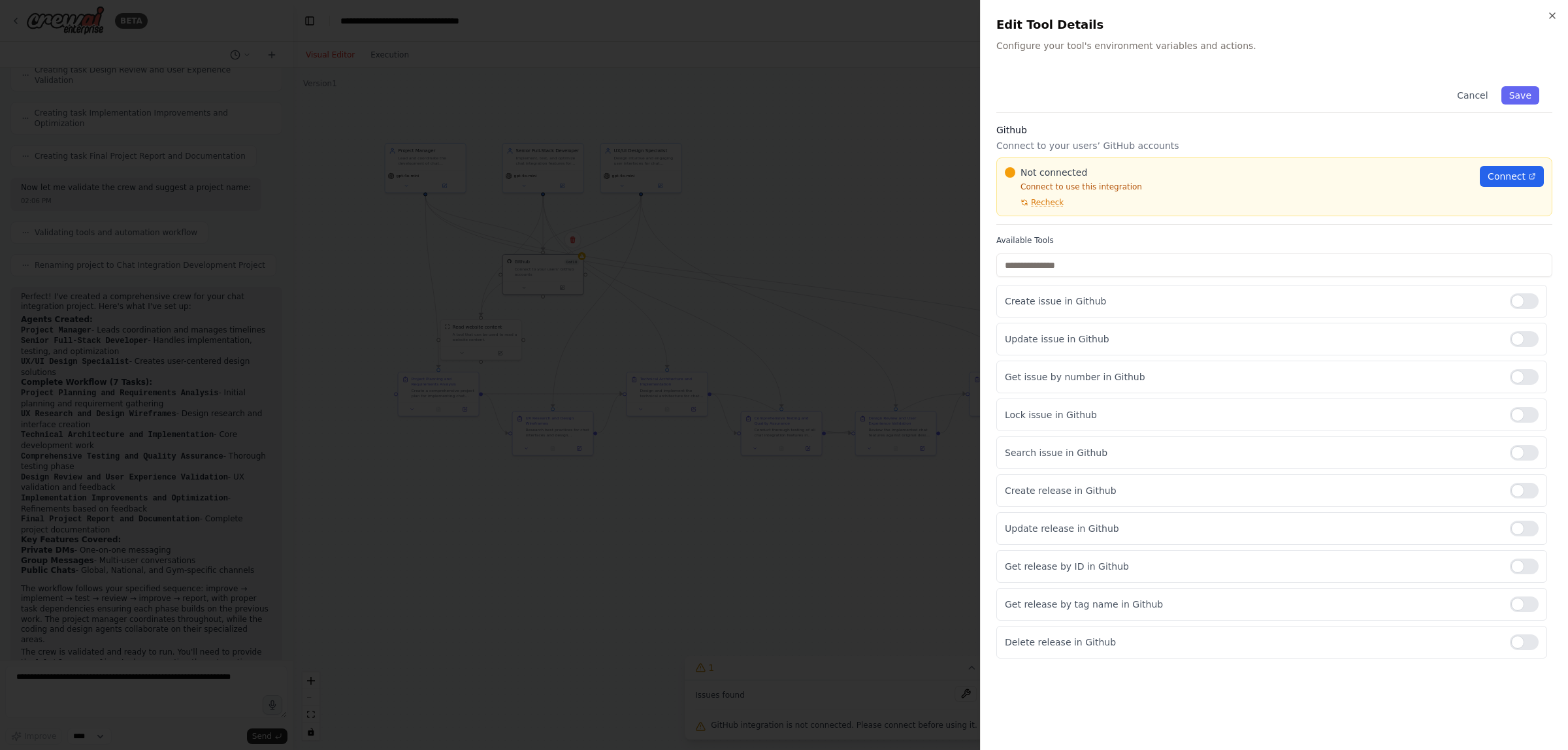
click at [853, 271] on div at bounding box center [784, 375] width 1568 height 750
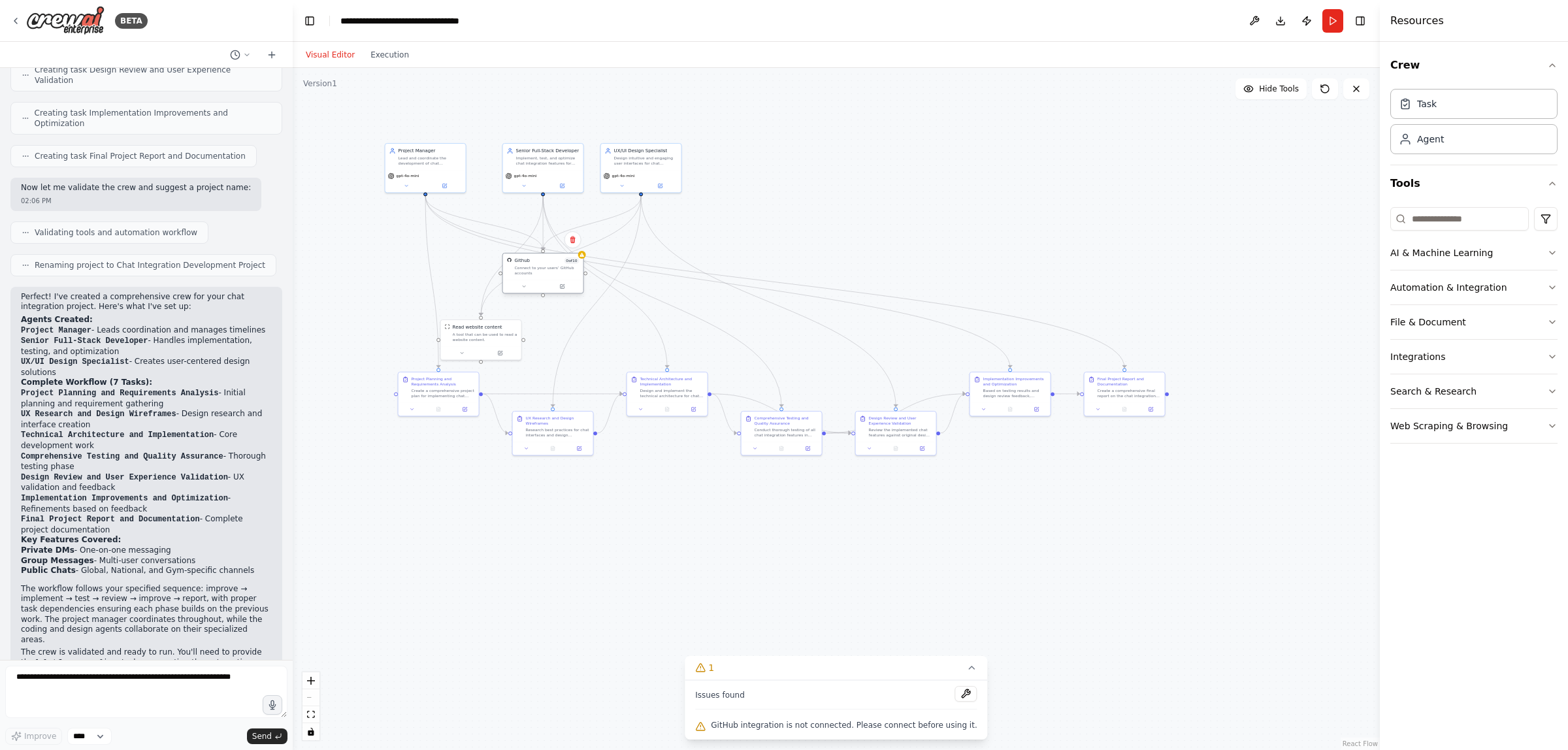
click at [528, 271] on div "Connect to your users’ GitHub accounts" at bounding box center [547, 271] width 65 height 10
drag, startPoint x: 638, startPoint y: 308, endPoint x: 753, endPoint y: 292, distance: 116.1
click at [365, 209] on div ".deletable-edge-delete-btn { width: 20px; height: 20px; border: 0px solid #ffff…" at bounding box center [365, 209] width 0 height 0
click at [540, 281] on div at bounding box center [543, 286] width 80 height 14
drag, startPoint x: 536, startPoint y: 273, endPoint x: 578, endPoint y: 268, distance: 42.3
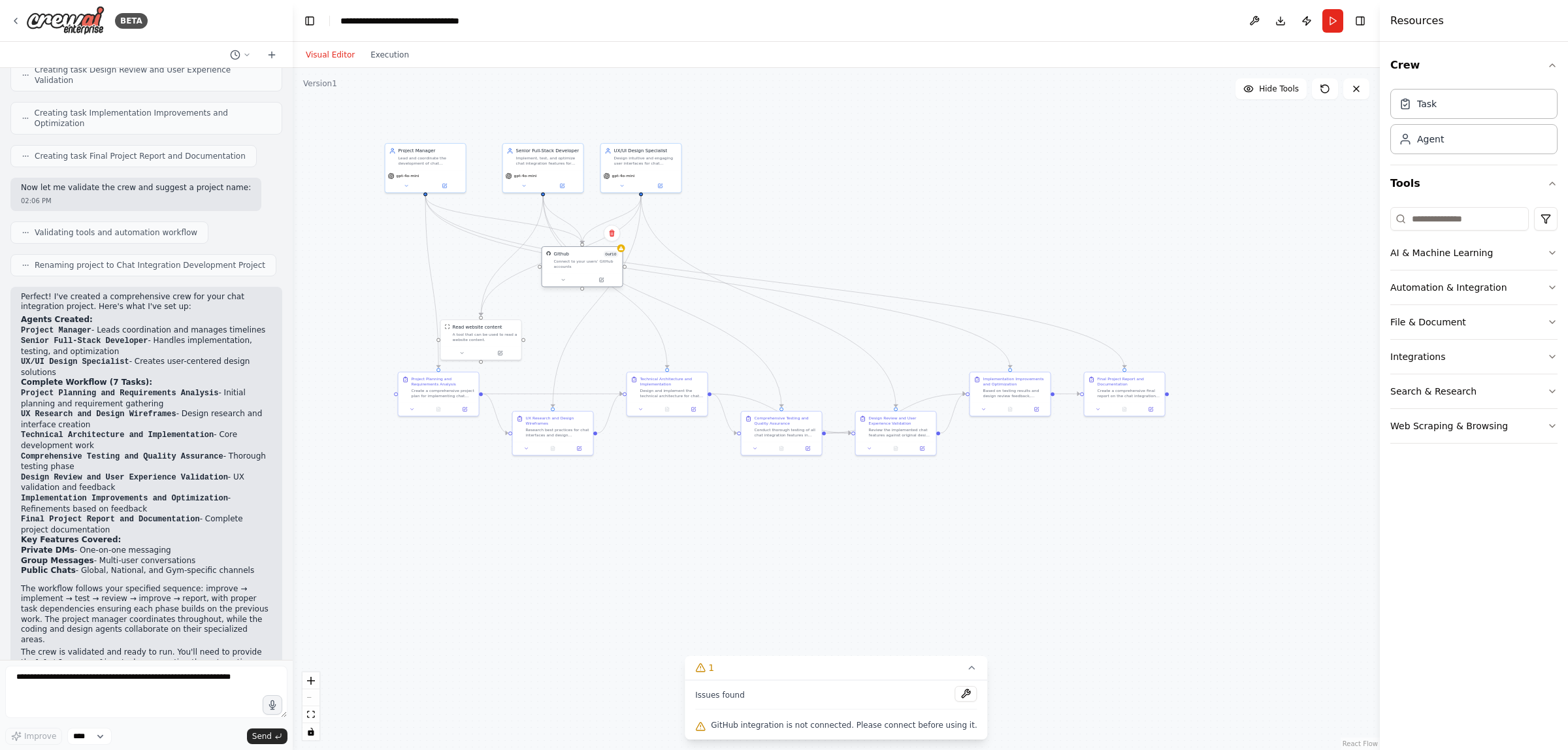
click at [578, 268] on div "Connect to your users’ GitHub accounts" at bounding box center [586, 264] width 65 height 10
click at [614, 233] on icon at bounding box center [612, 233] width 8 height 8
click at [577, 233] on button "Confirm" at bounding box center [574, 233] width 47 height 16
click at [141, 687] on textarea at bounding box center [146, 691] width 282 height 53
click at [129, 681] on textarea at bounding box center [146, 691] width 282 height 53
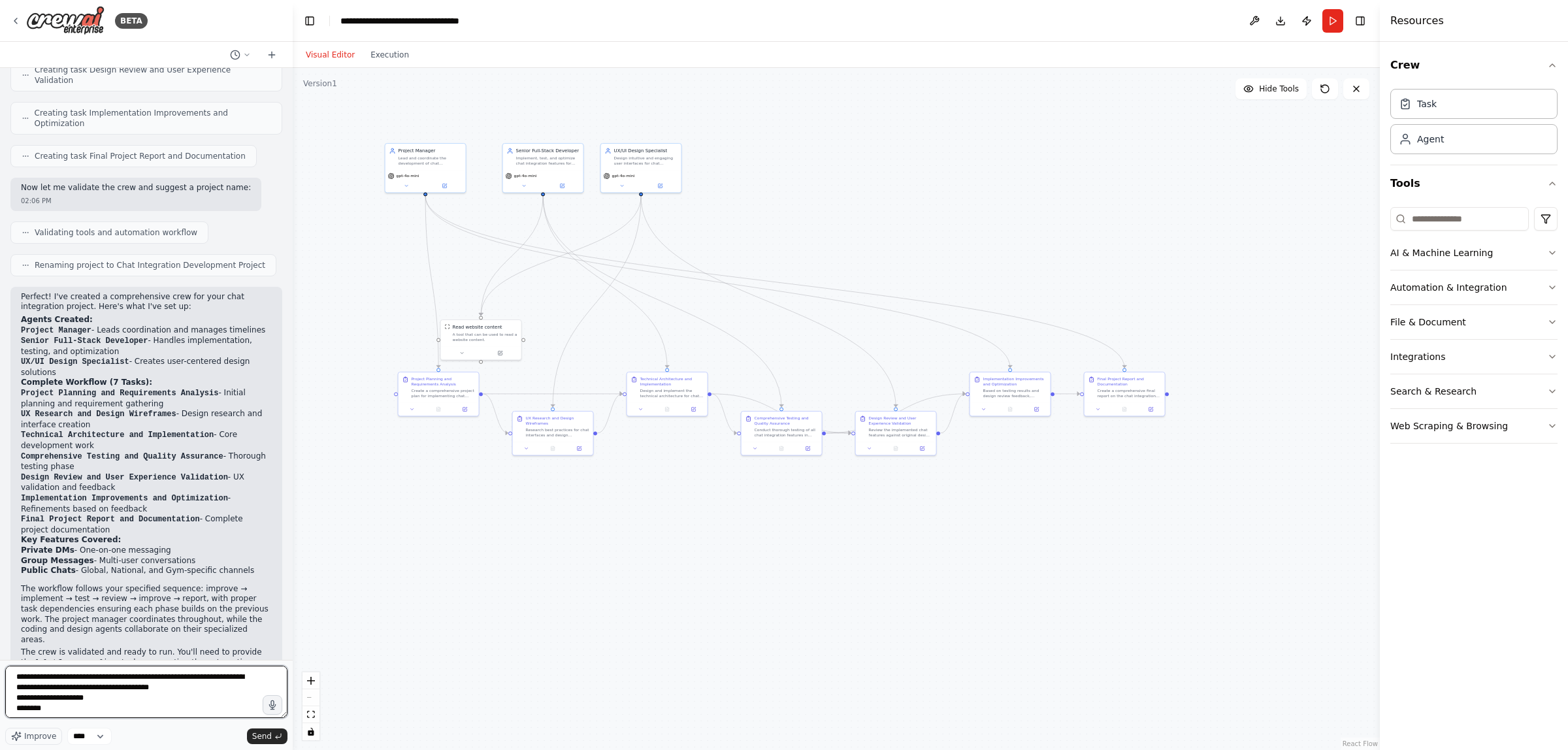
click at [90, 709] on textarea "**********" at bounding box center [146, 691] width 282 height 53
paste textarea "**********"
type textarea "**********"
click at [258, 731] on span "Send" at bounding box center [261, 736] width 20 height 10
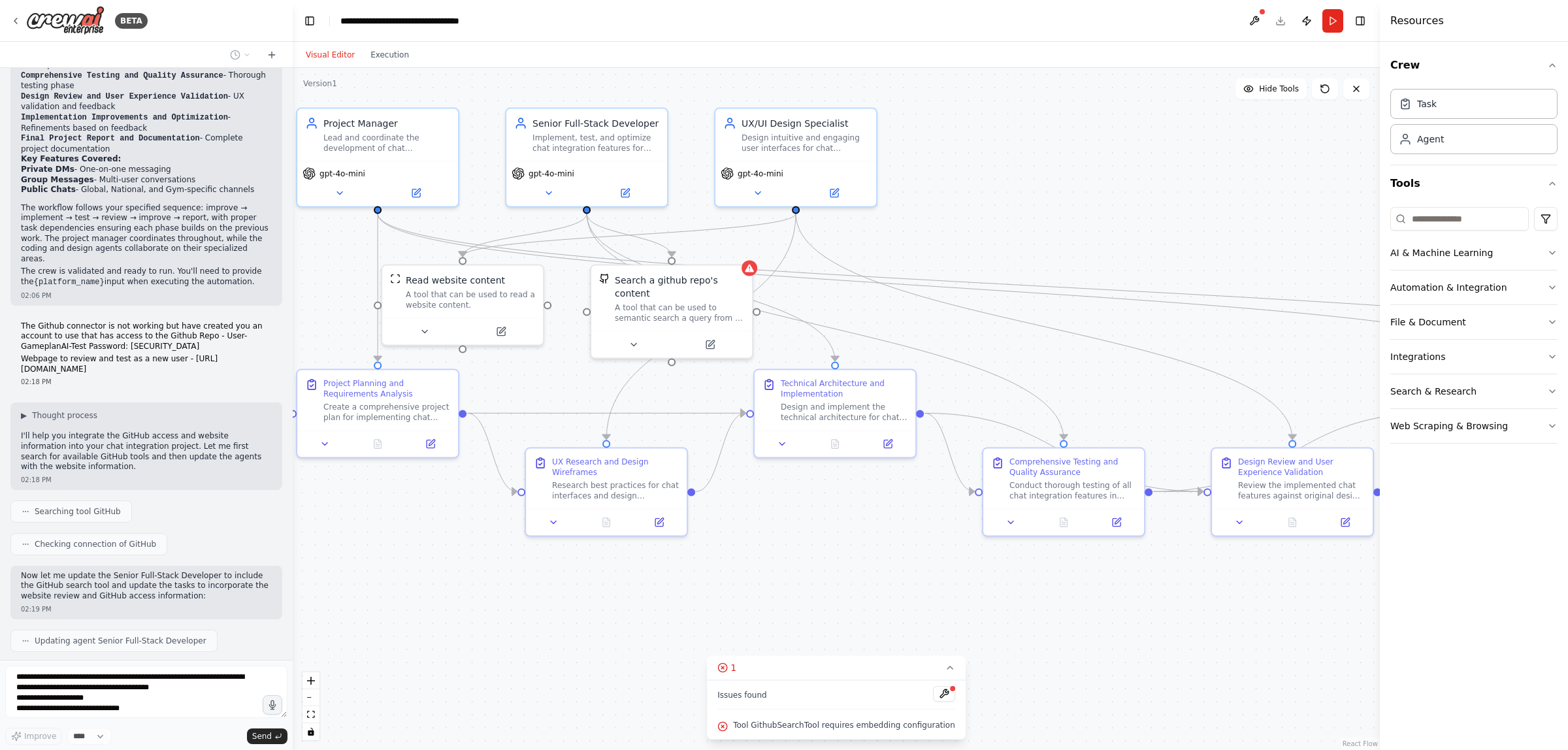
scroll to position [1037, 0]
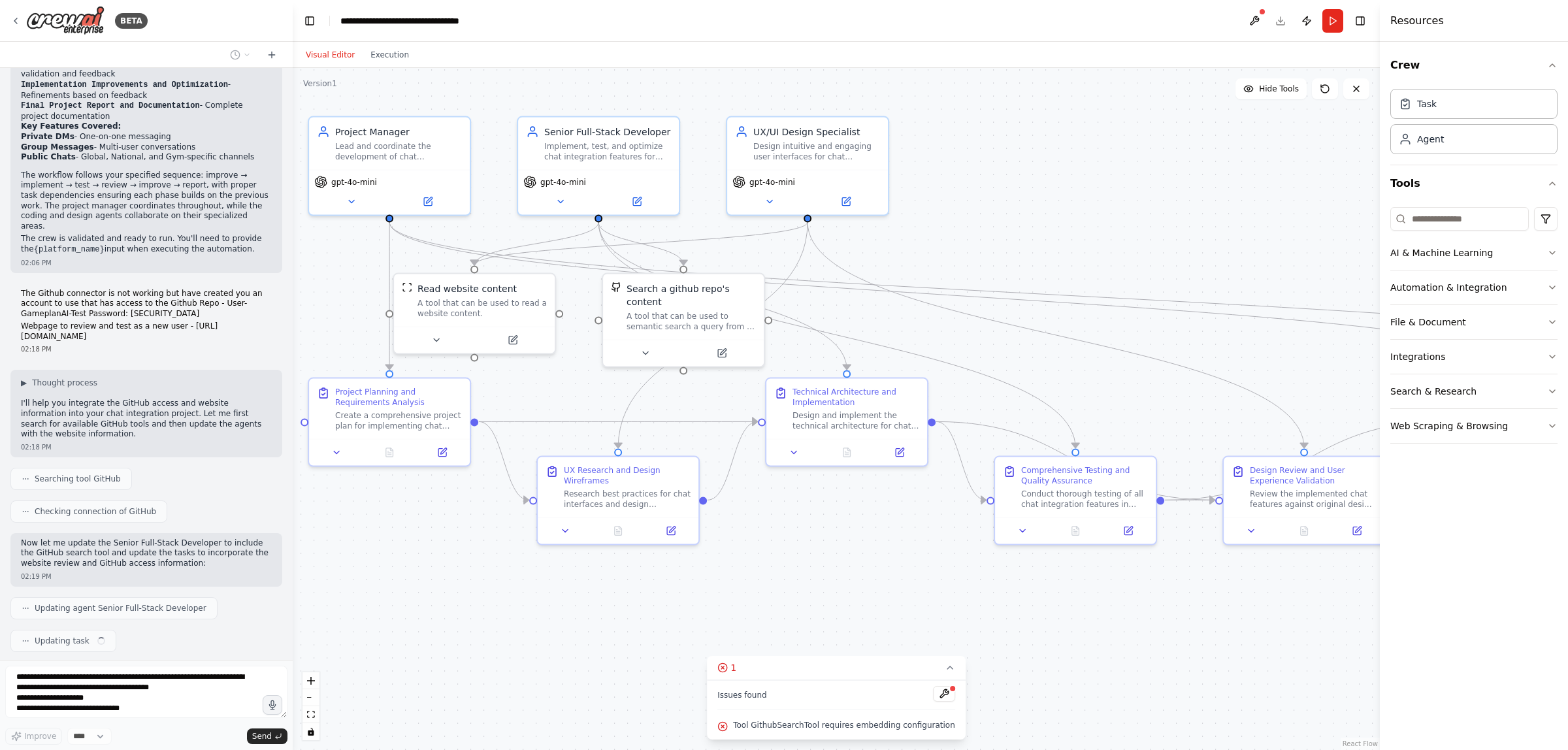
drag, startPoint x: 475, startPoint y: 372, endPoint x: 549, endPoint y: 383, distance: 74.8
click at [549, 383] on div ".deletable-edge-delete-btn { width: 20px; height: 20px; border: 0px solid #ffff…" at bounding box center [836, 409] width 1088 height 682
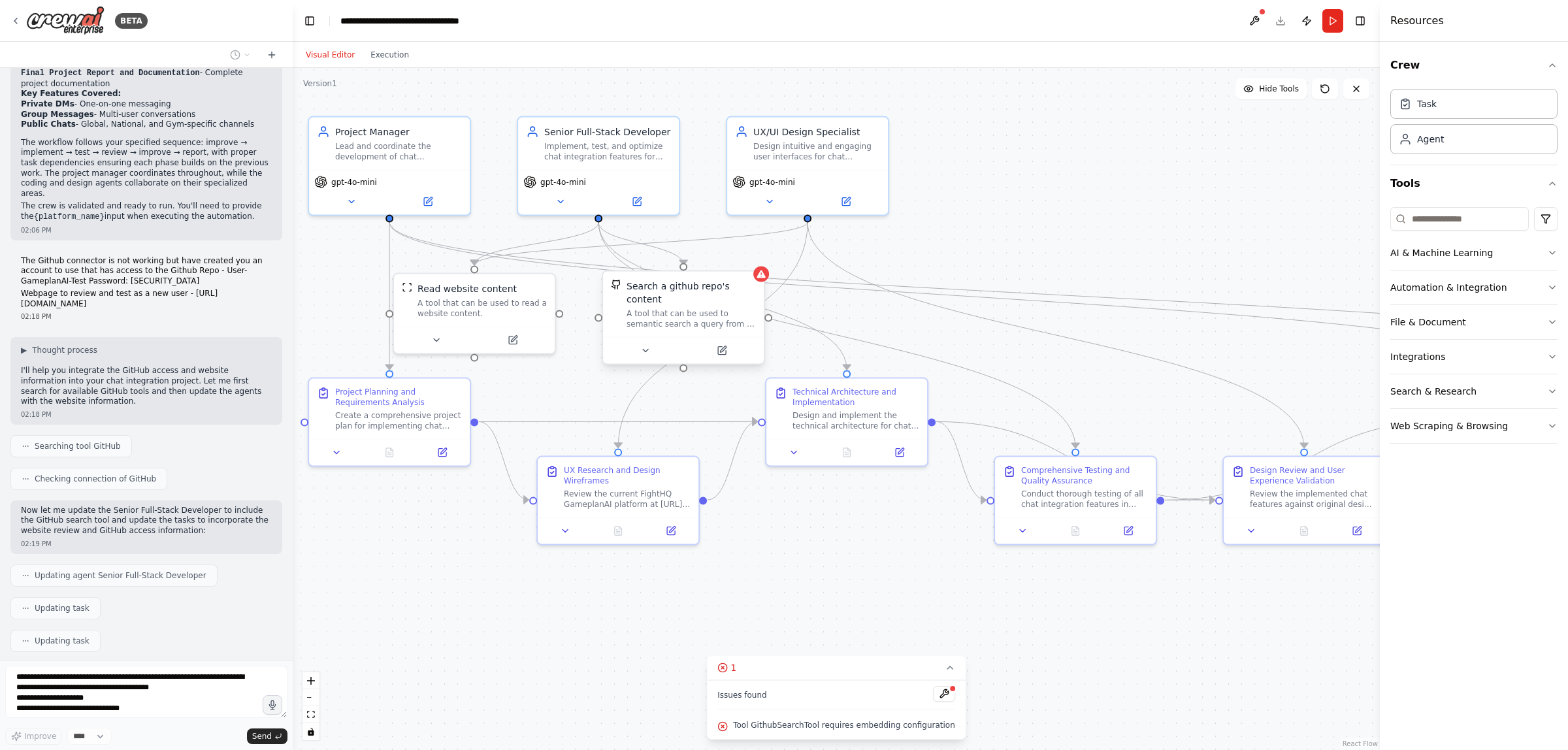
click at [711, 309] on div "A tool that can be used to semantic search a query from a github repo's content…" at bounding box center [691, 319] width 129 height 21
click at [722, 346] on icon at bounding box center [723, 348] width 6 height 6
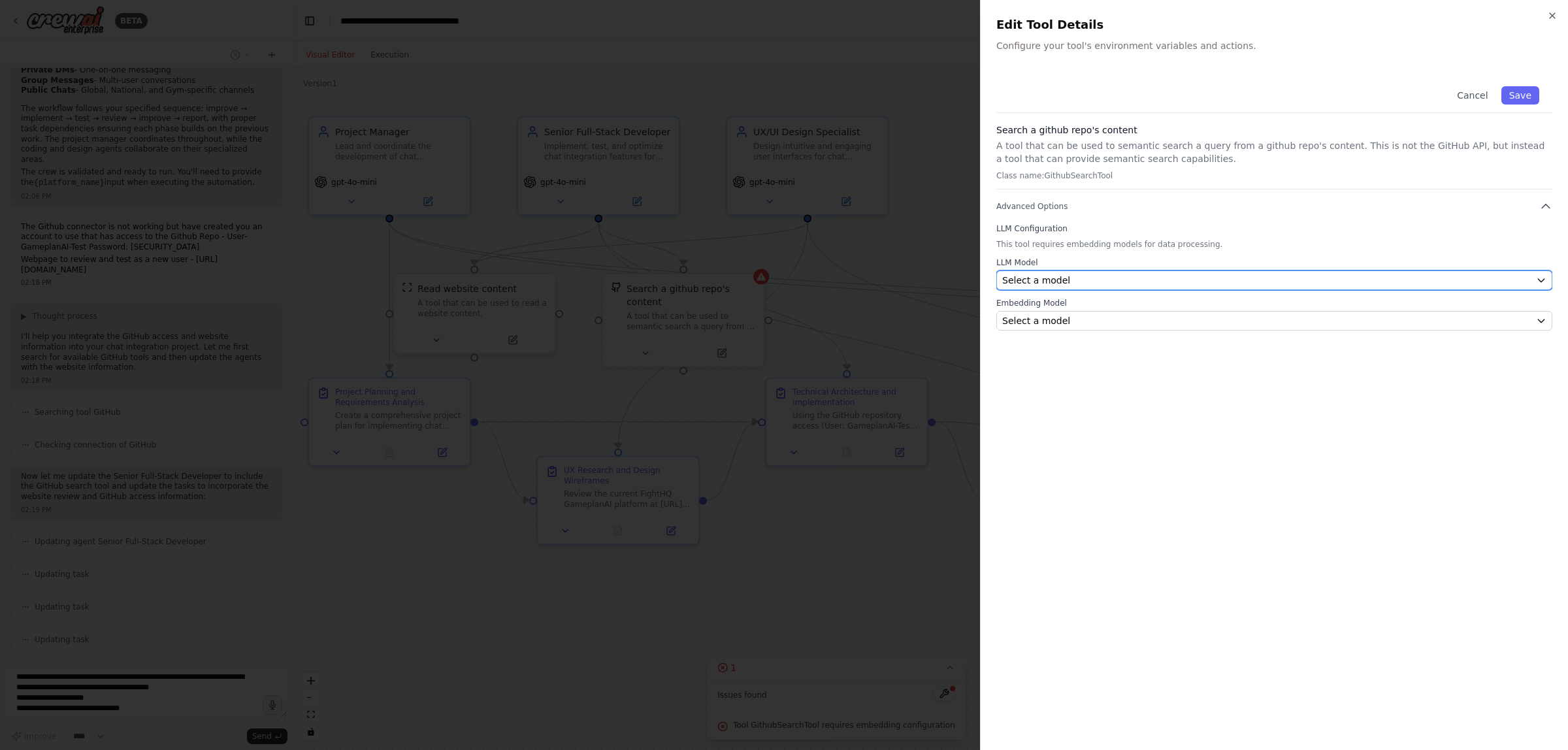
scroll to position [1136, 0]
click at [1076, 278] on div "Select a model" at bounding box center [1266, 279] width 529 height 13
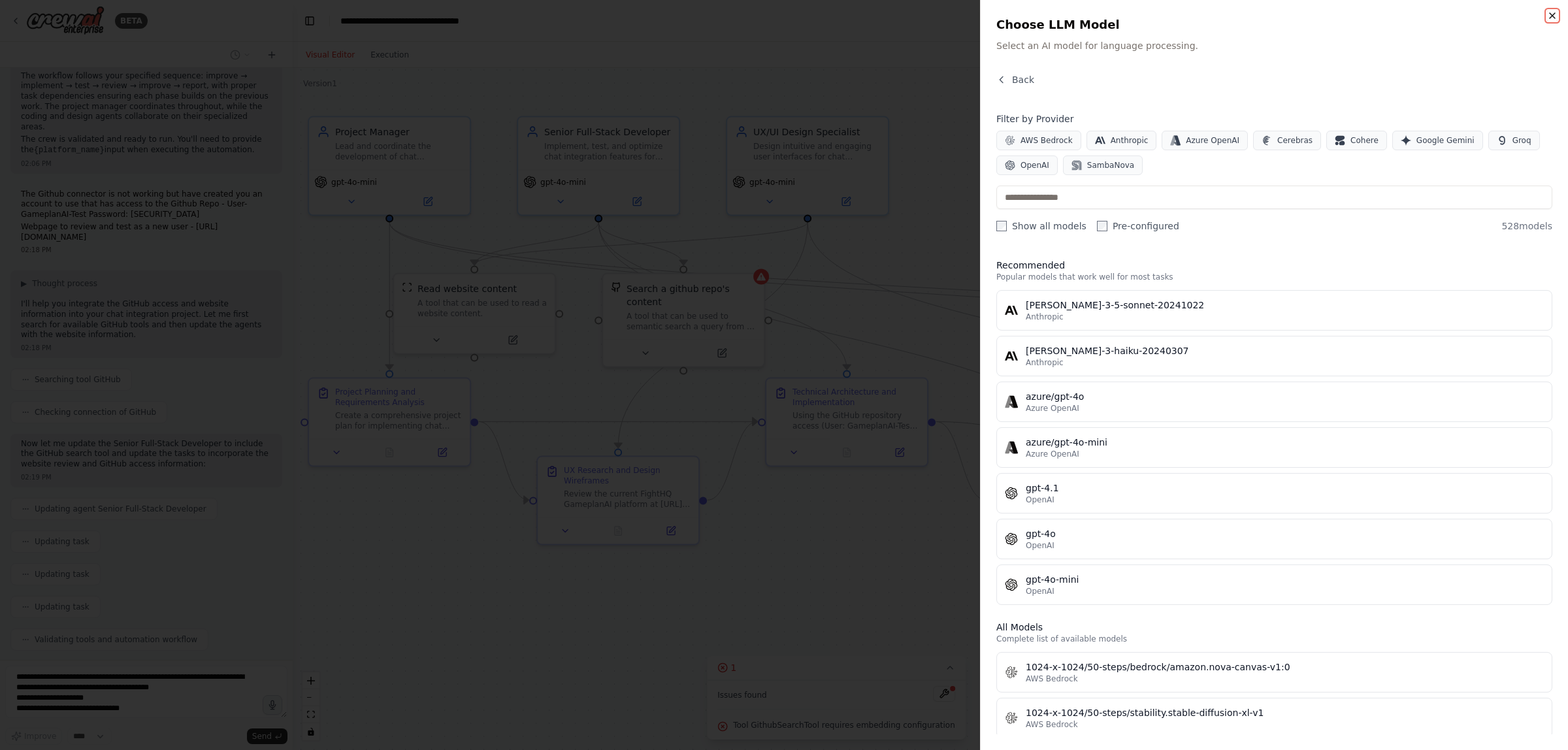
click at [1548, 14] on icon "button" at bounding box center [1552, 16] width 10 height 10
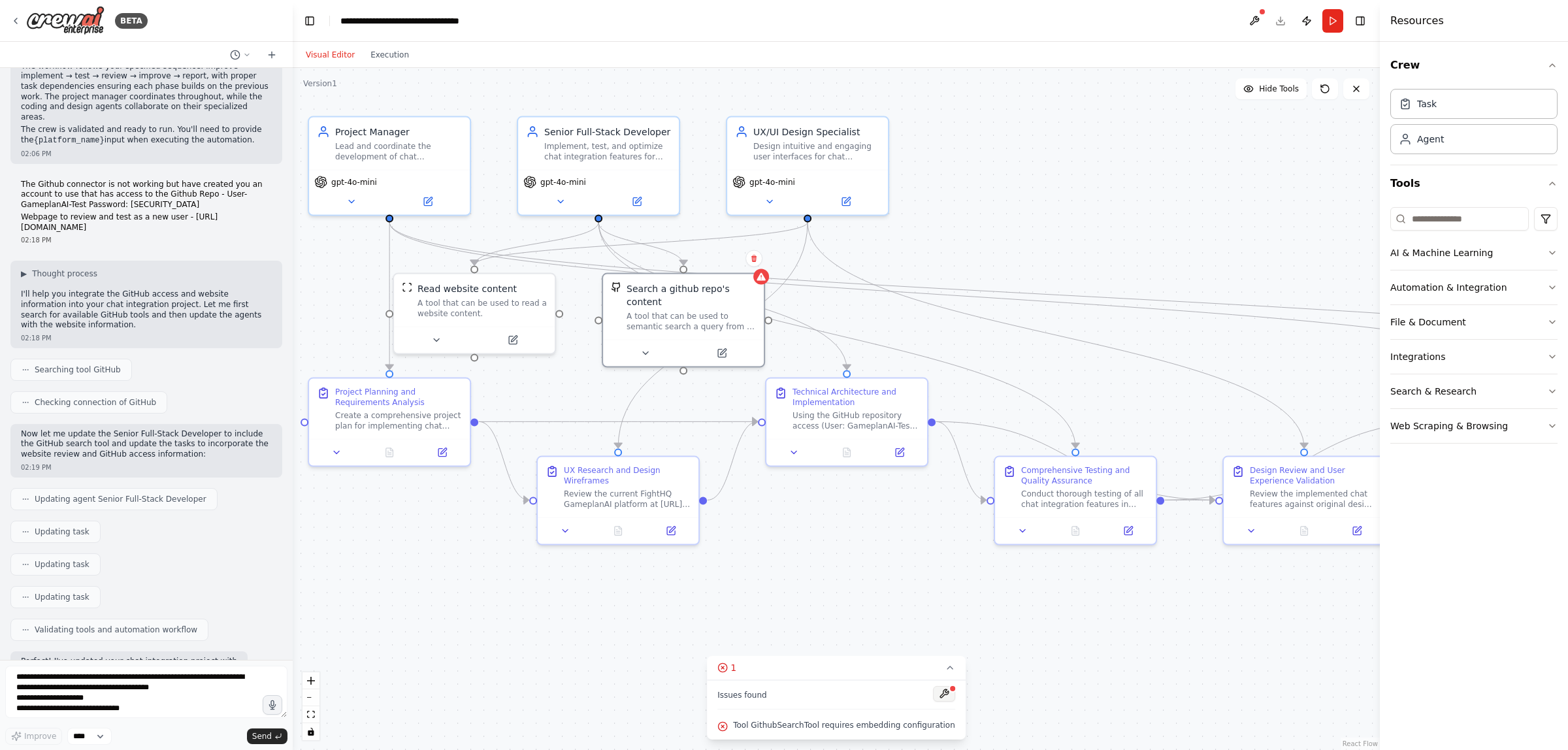
click at [933, 697] on button at bounding box center [944, 693] width 22 height 16
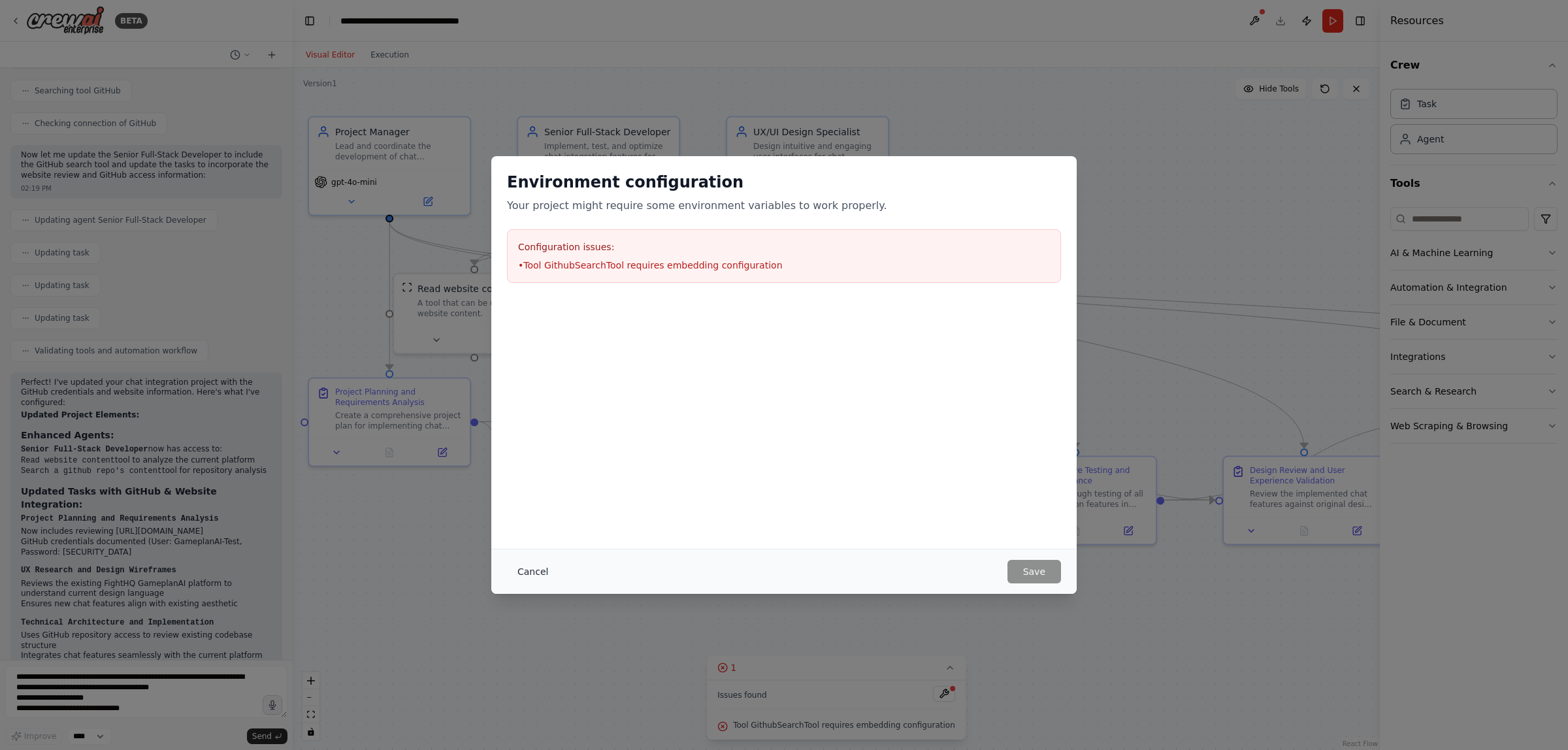
click at [537, 576] on button "Cancel" at bounding box center [533, 571] width 52 height 23
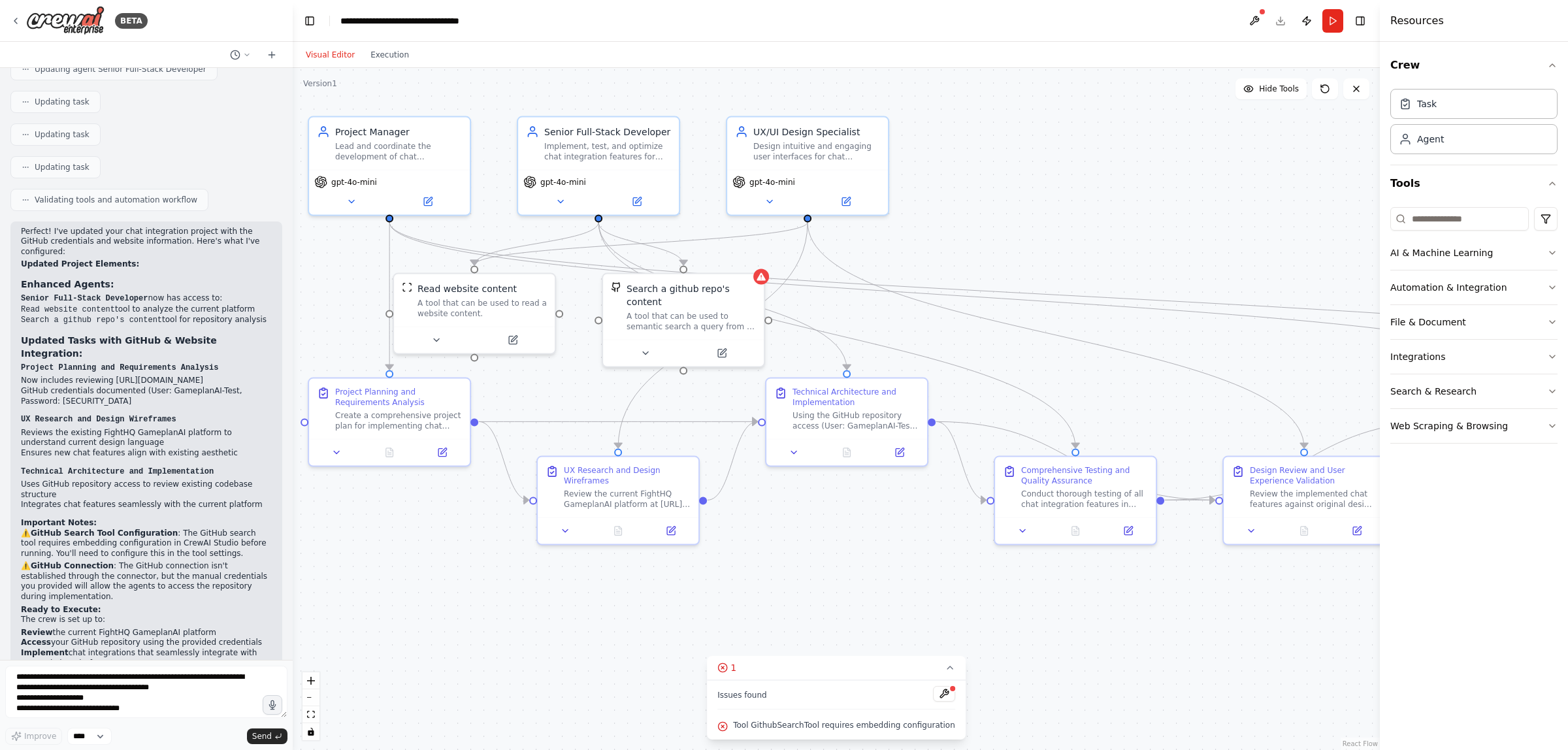
scroll to position [1585, 0]
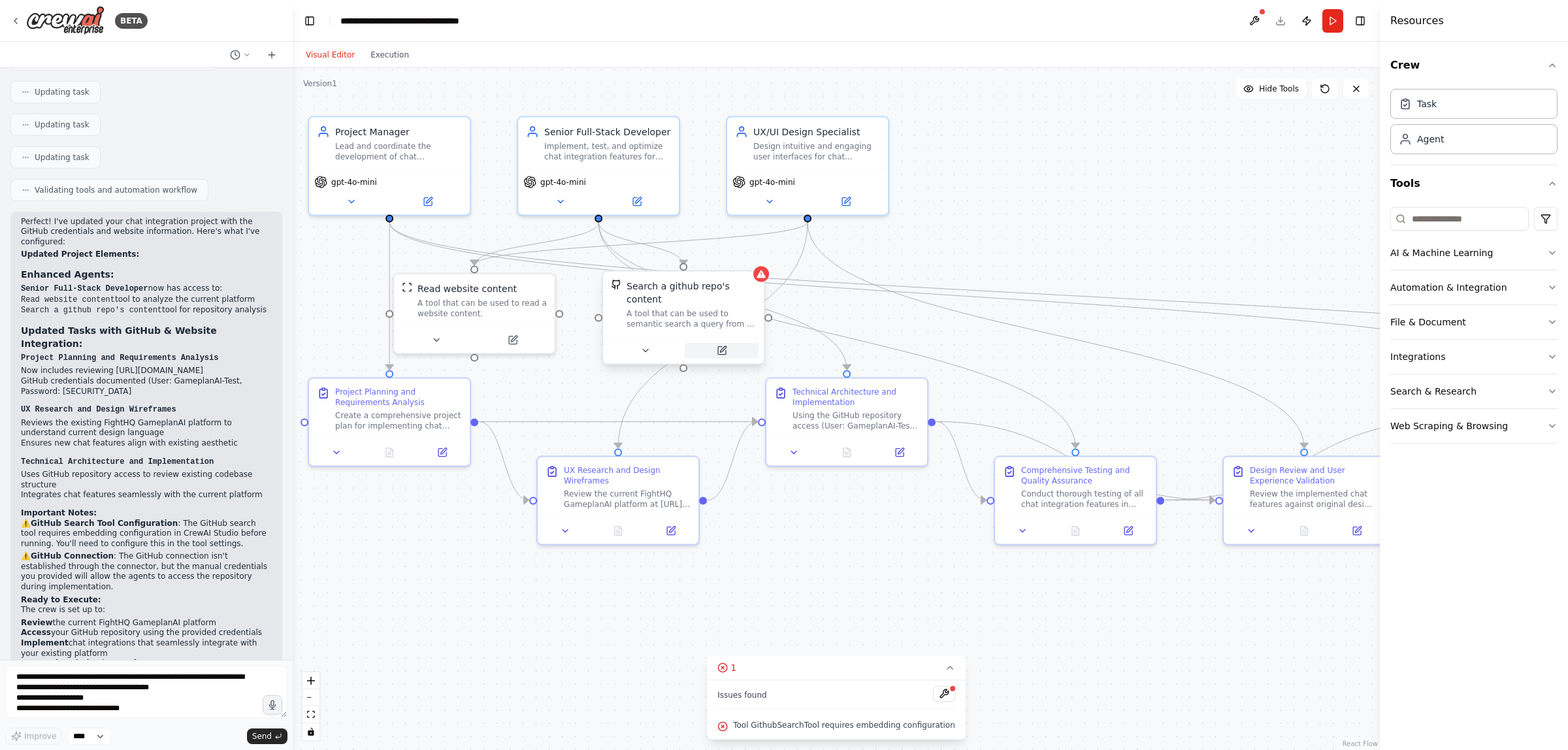
click at [706, 343] on button at bounding box center [722, 351] width 74 height 16
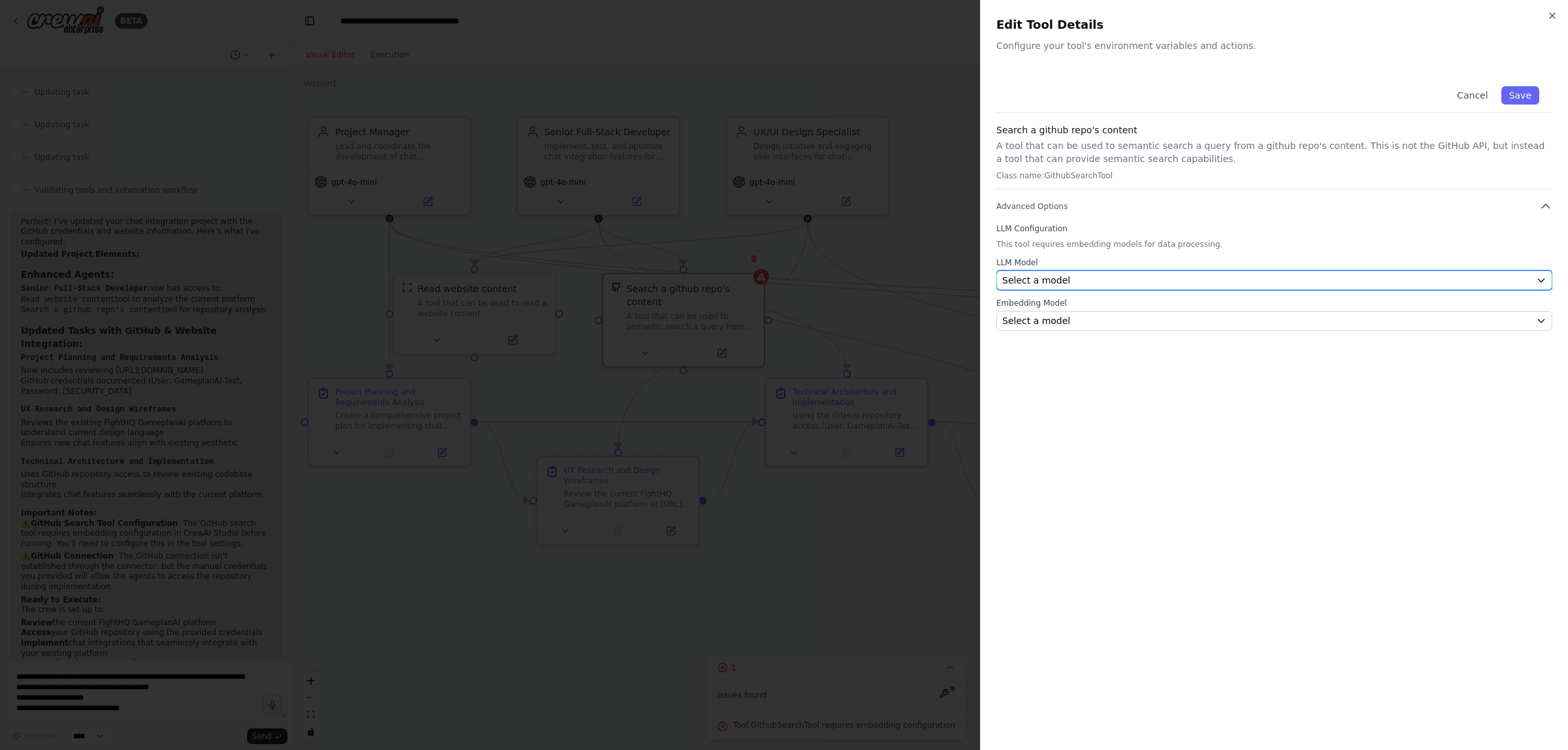
click at [1090, 271] on button "Select a model" at bounding box center [1274, 280] width 556 height 20
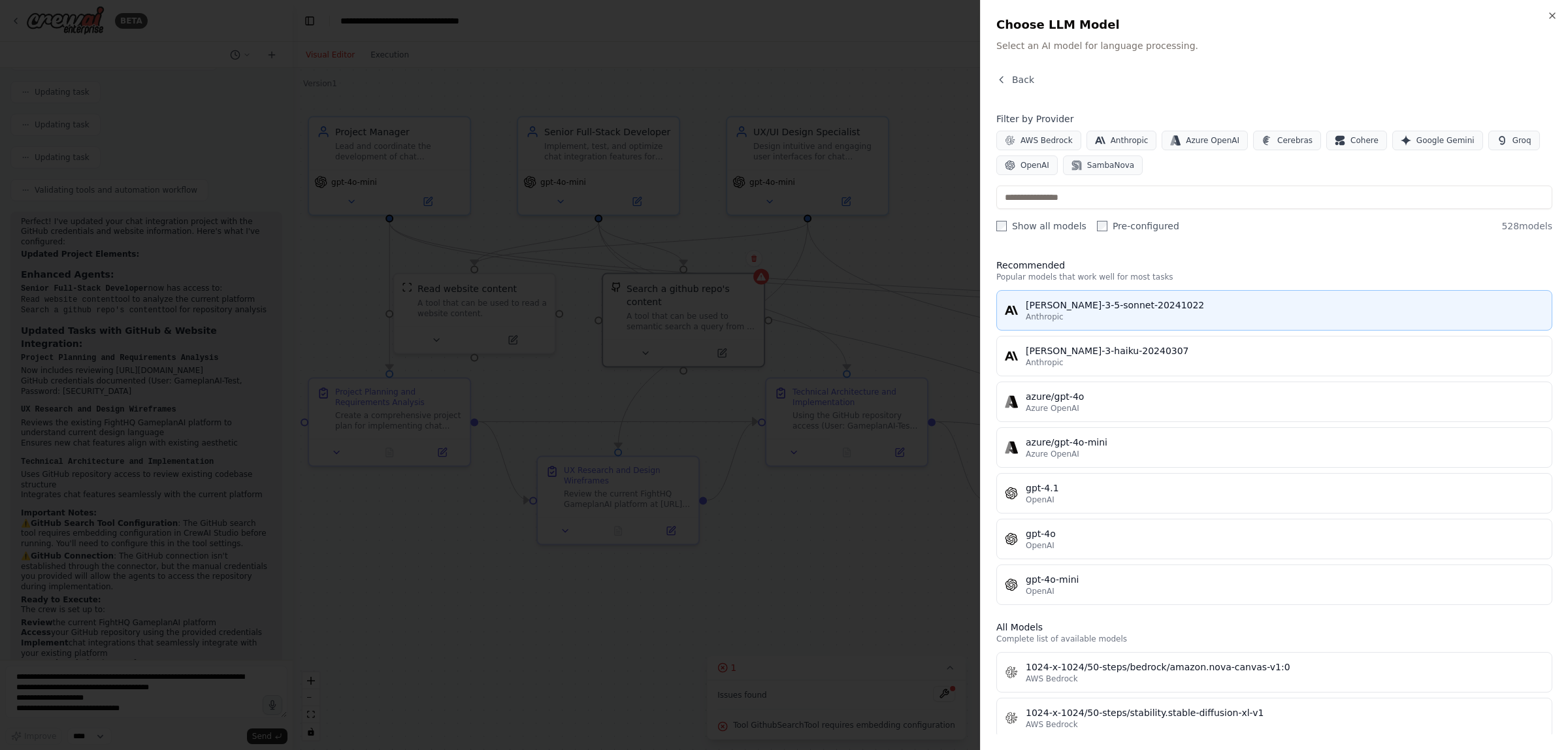
click at [1082, 308] on div "claude-3-5-sonnet-20241022" at bounding box center [1284, 304] width 518 height 13
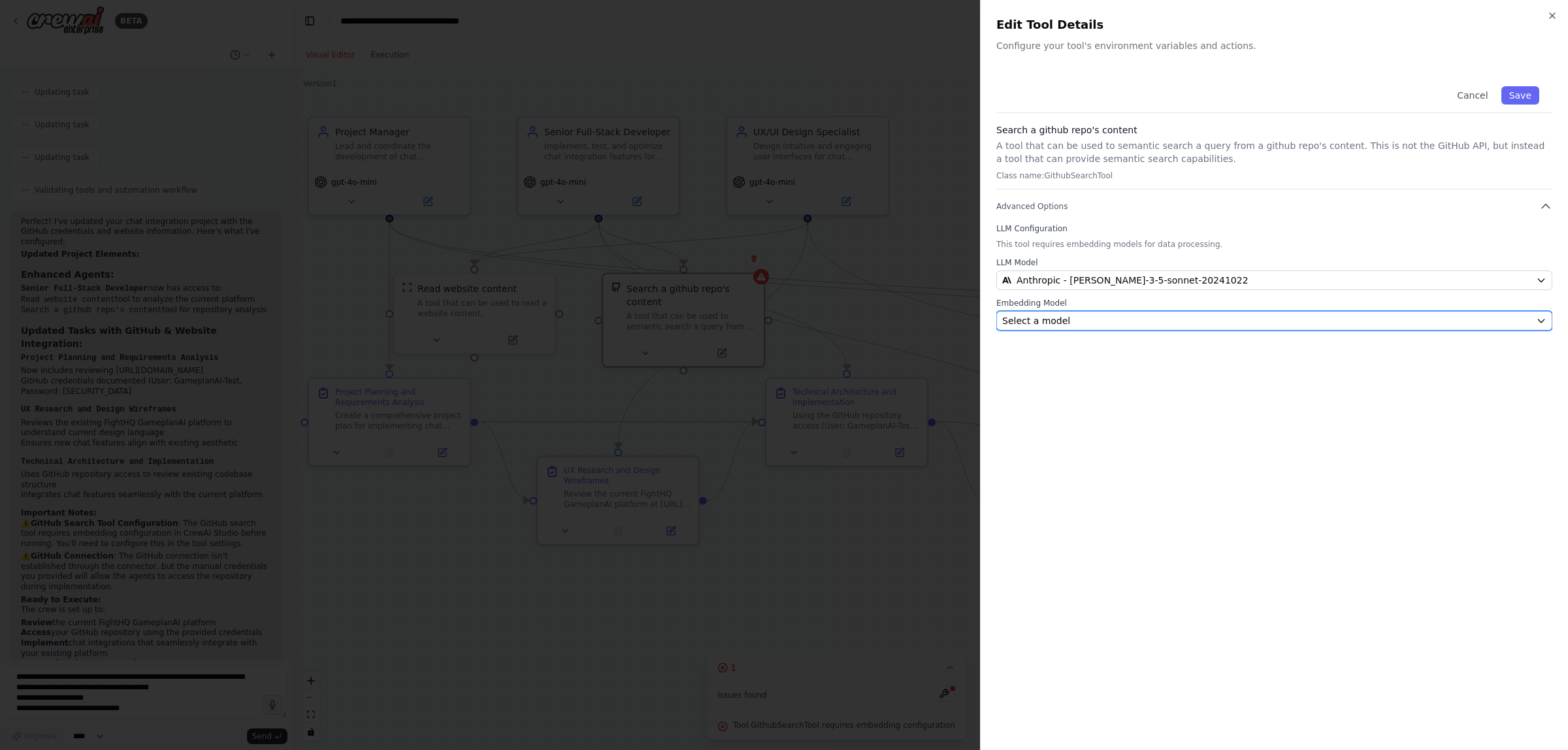
click at [1058, 324] on span "Select a model" at bounding box center [1036, 320] width 68 height 13
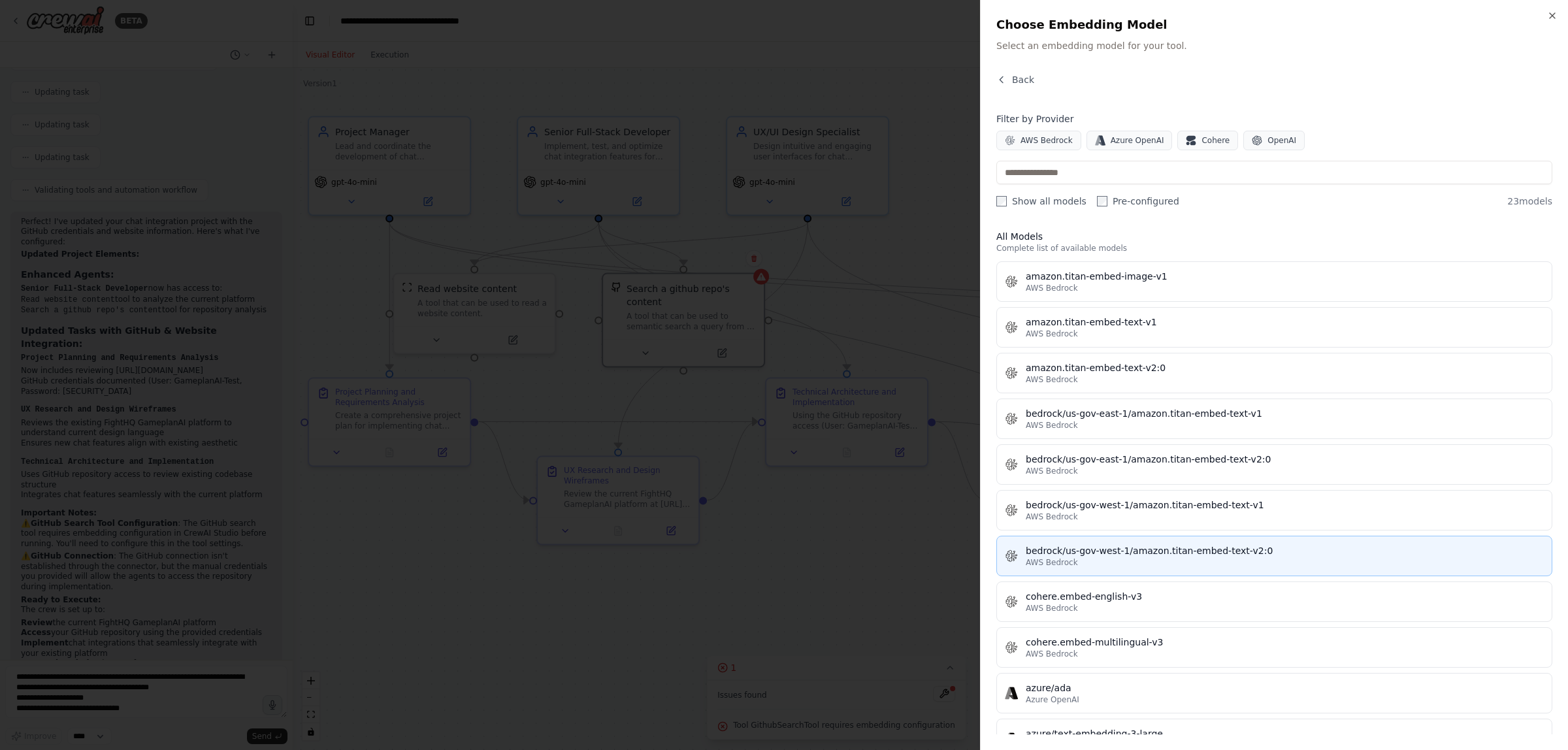
scroll to position [0, 0]
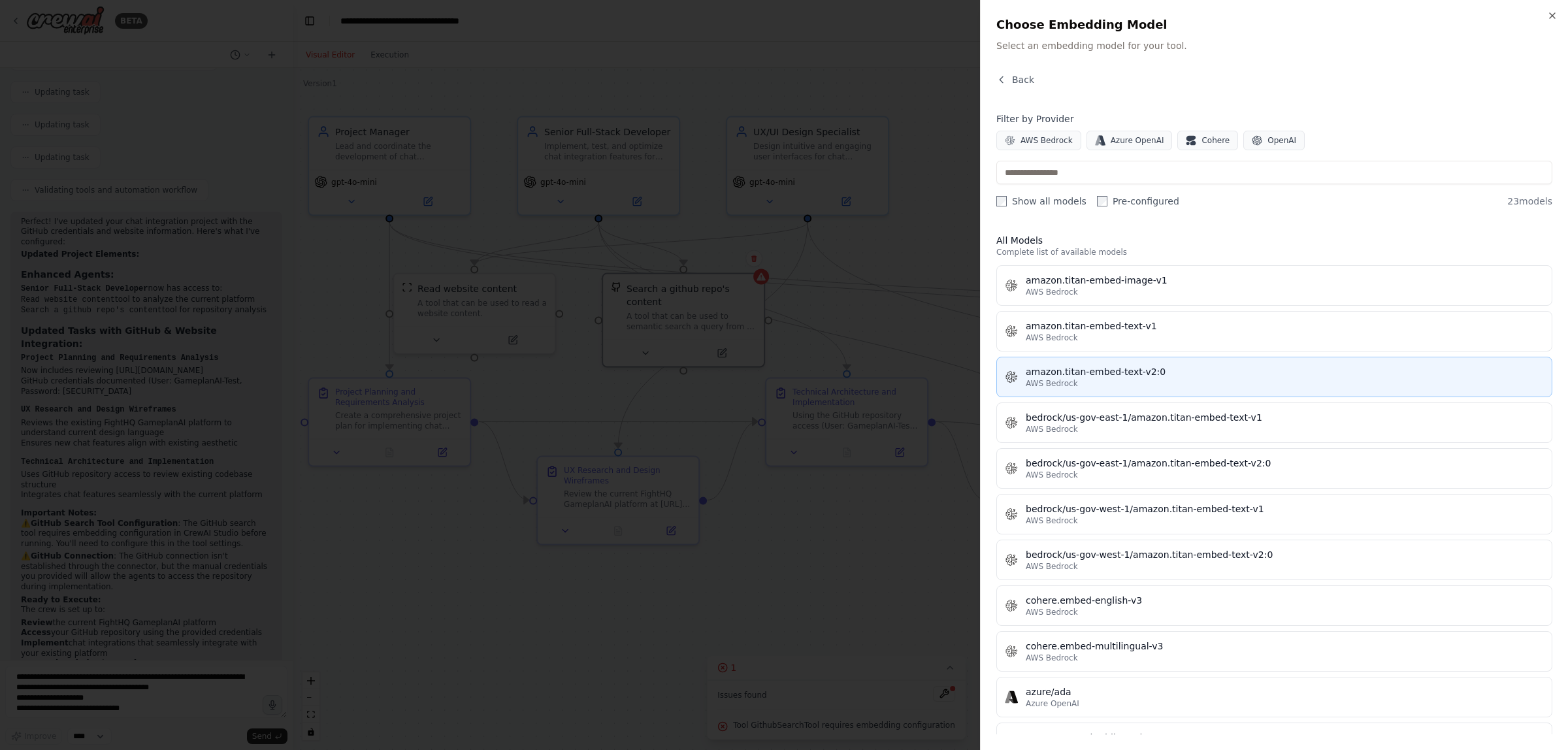
click at [1051, 378] on div "amazon.titan-embed-text-v2:0" at bounding box center [1284, 371] width 518 height 13
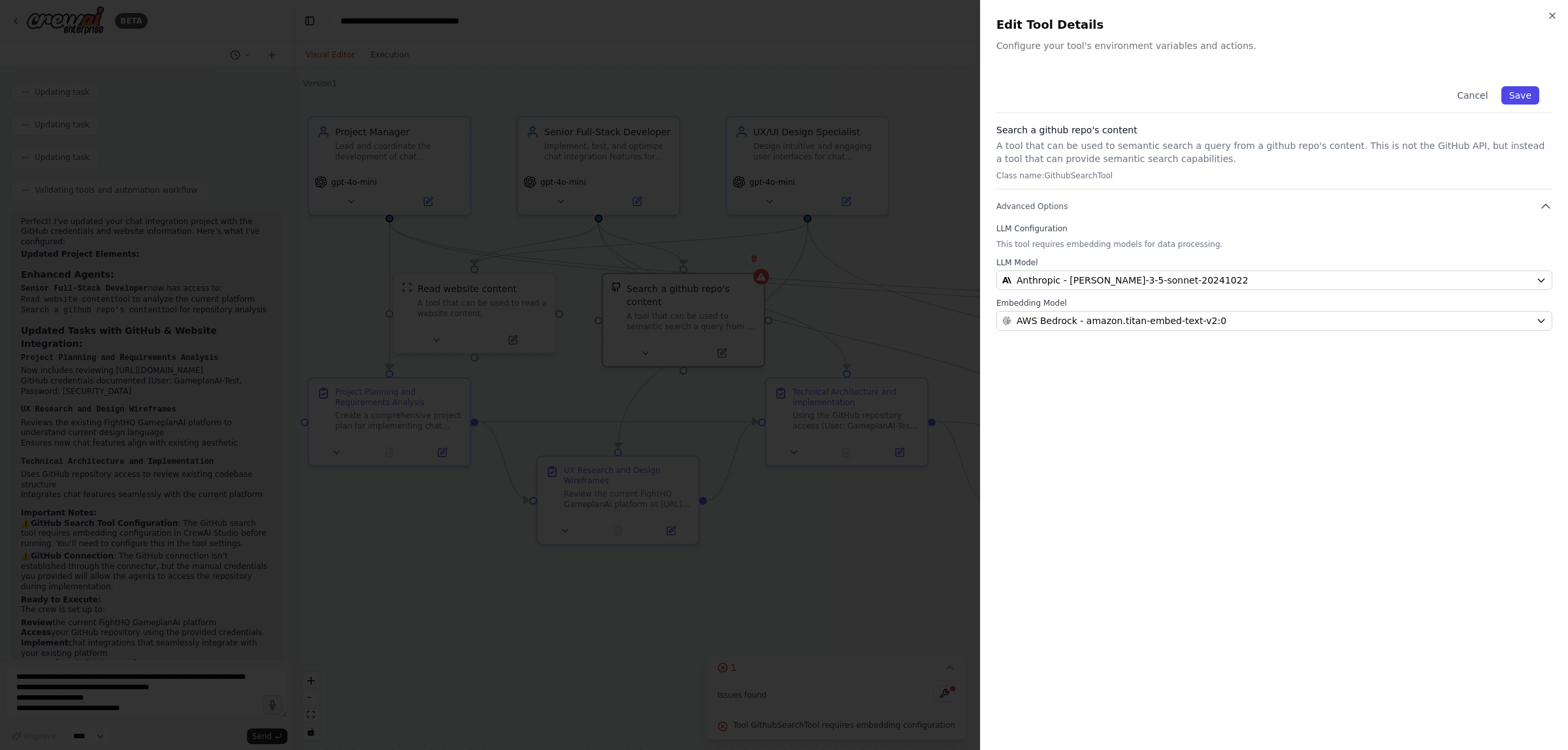
click at [1523, 95] on button "Save" at bounding box center [1521, 95] width 38 height 18
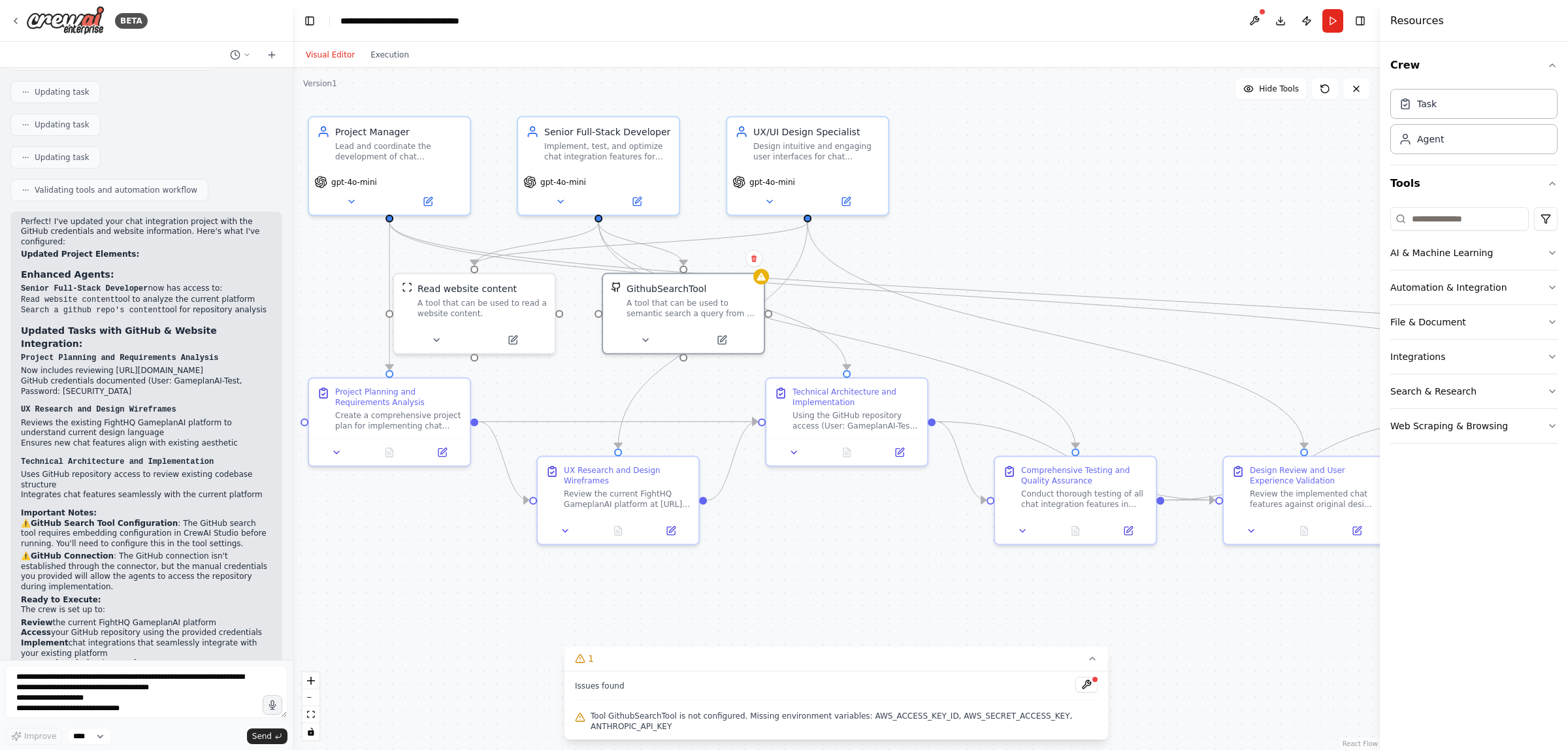
click at [947, 726] on span "Tool GithubSearchTool is not configured. Missing environment variables: AWS_ACC…" at bounding box center [844, 721] width 507 height 21
click at [1080, 692] on button at bounding box center [1087, 684] width 22 height 16
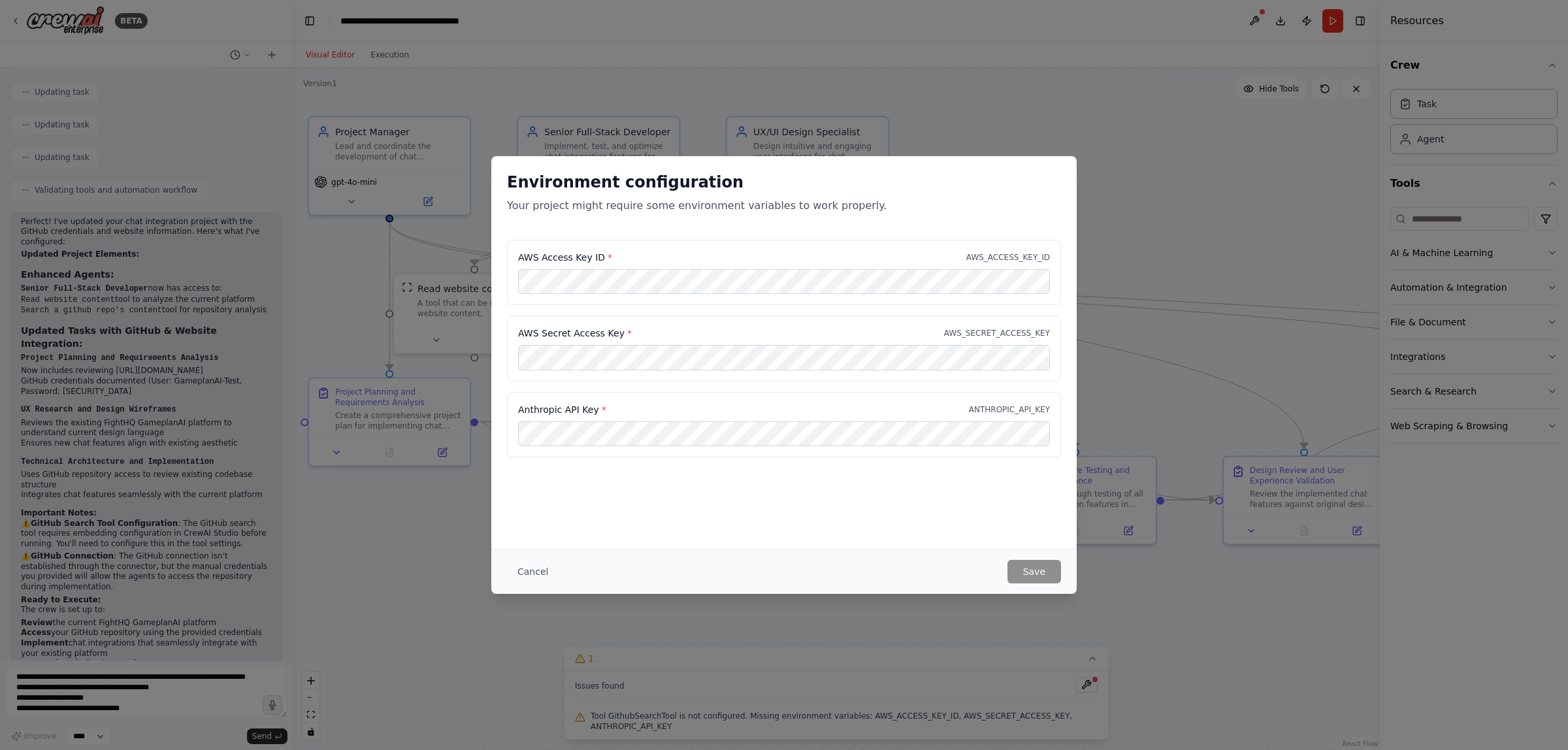
click at [825, 302] on div "AWS Access Key ID * AWS_ACCESS_KEY_ID" at bounding box center [784, 272] width 554 height 66
click at [689, 328] on div "AWS Secret Access Key * AWS_SECRET_ACCESS_KEY" at bounding box center [784, 333] width 532 height 13
click at [687, 343] on div "AWS Secret Access Key * AWS_SECRET_ACCESS_KEY" at bounding box center [784, 348] width 554 height 66
click at [522, 573] on button "Cancel" at bounding box center [533, 571] width 52 height 23
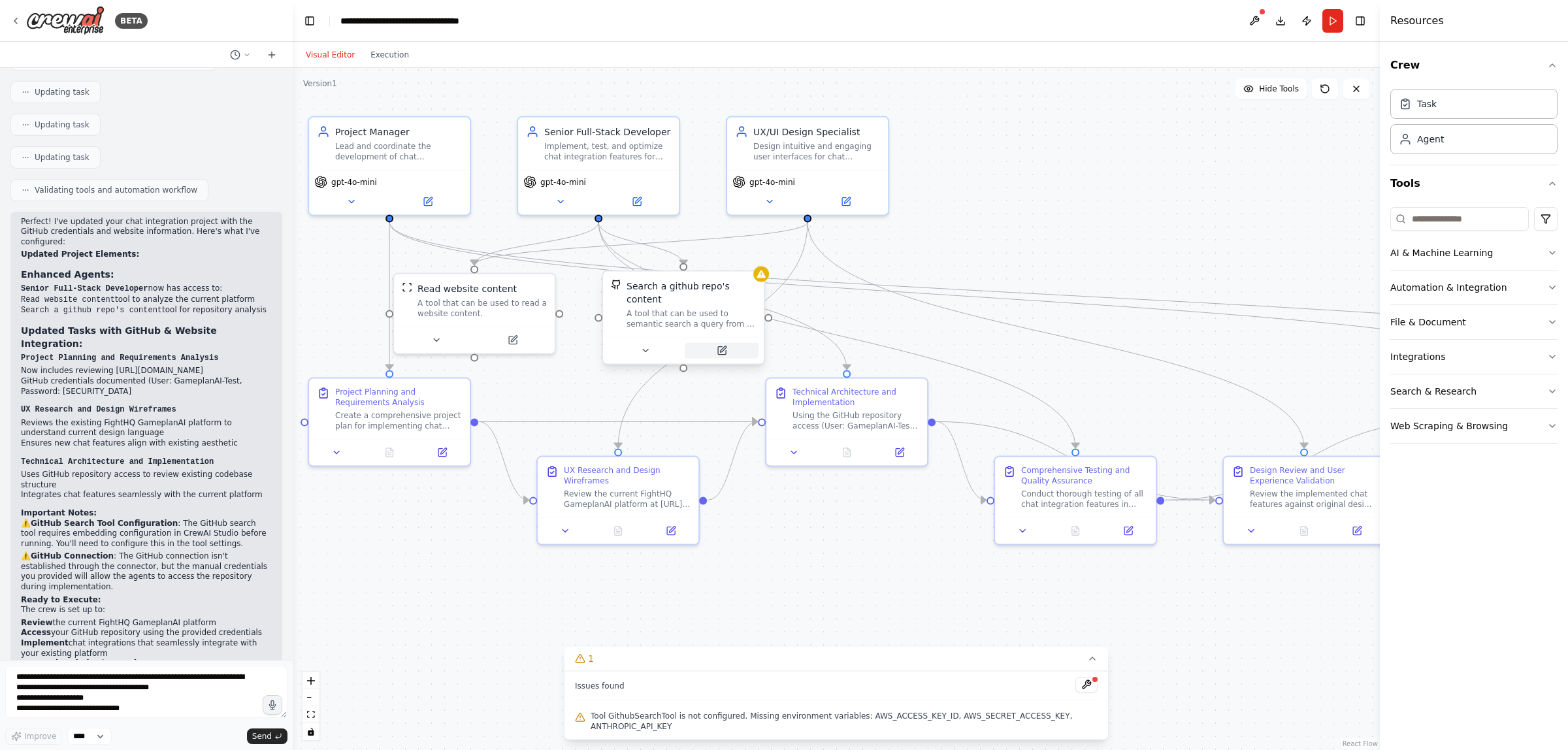
click at [718, 343] on button at bounding box center [722, 351] width 74 height 16
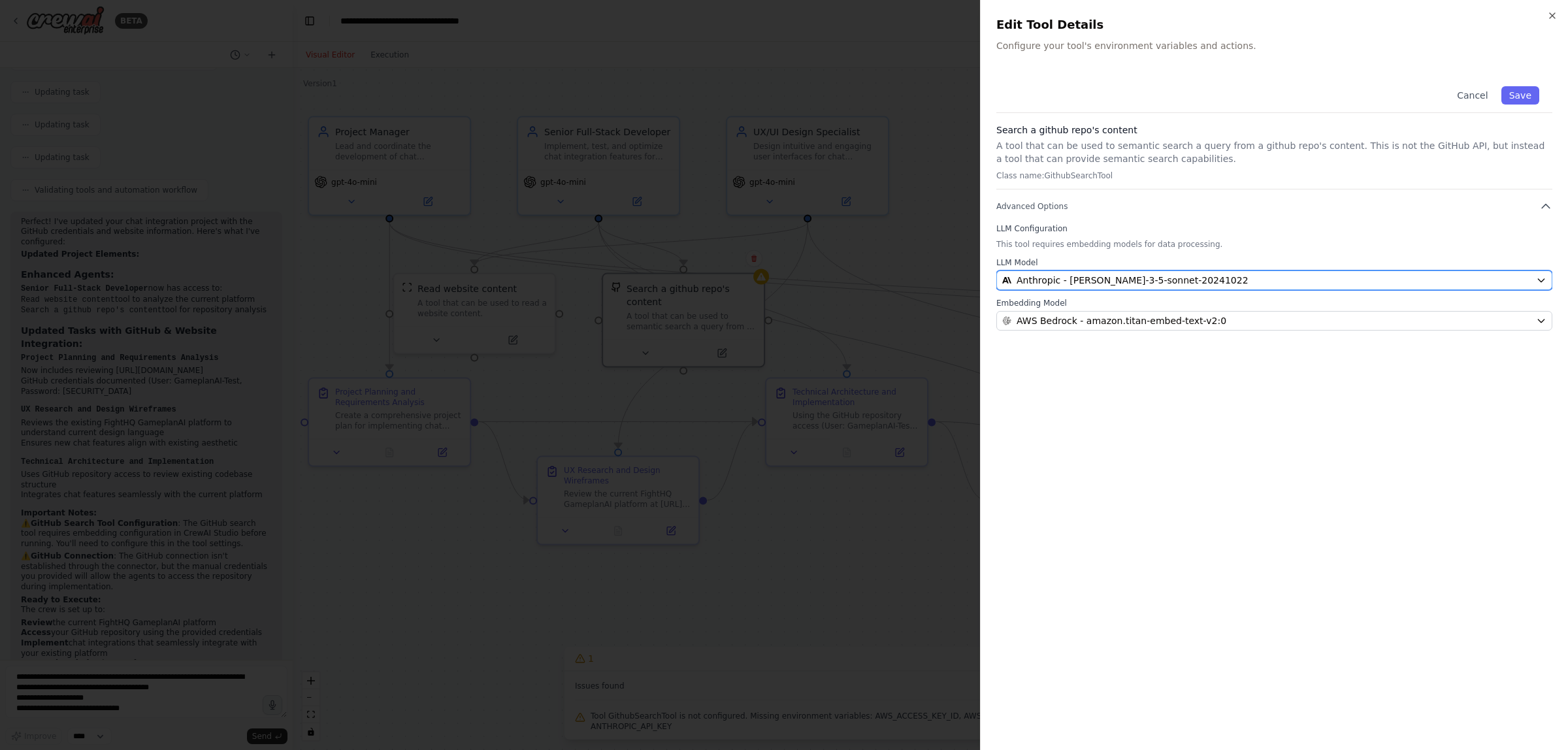
click at [1158, 276] on span "Anthropic - claude-3-5-sonnet-20241022" at bounding box center [1132, 279] width 232 height 13
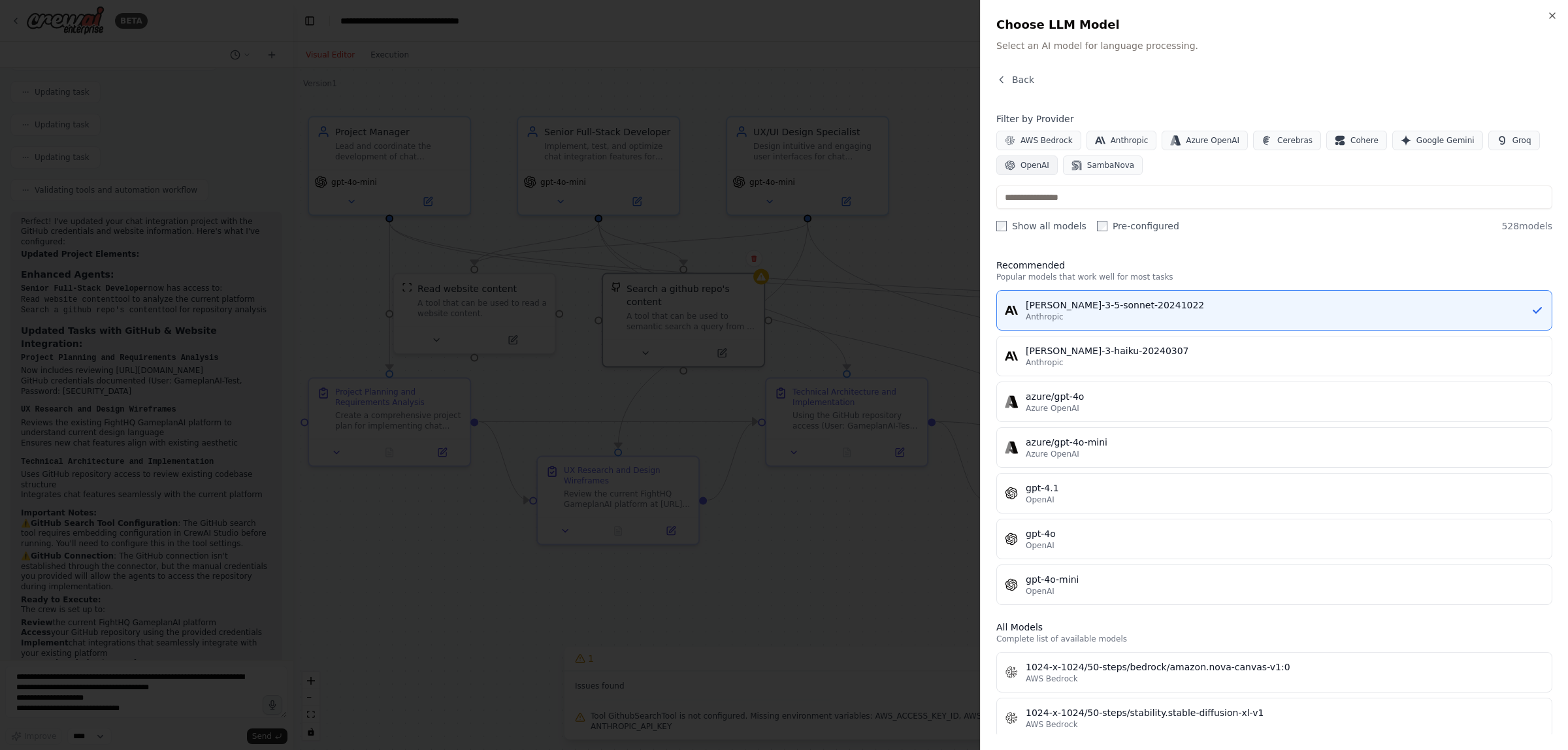
click at [1025, 170] on span "OpenAI" at bounding box center [1034, 166] width 28 height 10
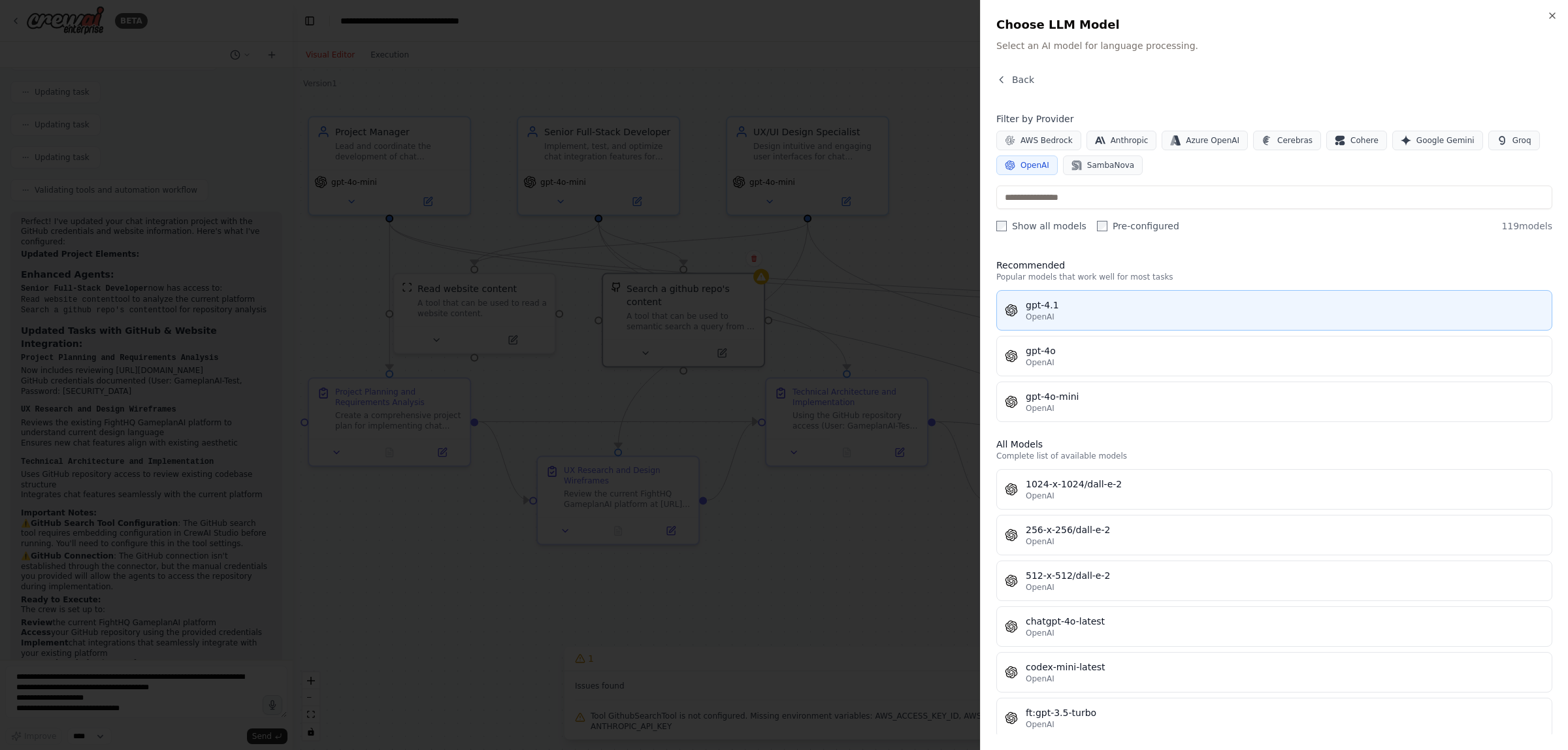
click at [1063, 308] on div "gpt-4.1" at bounding box center [1284, 304] width 518 height 13
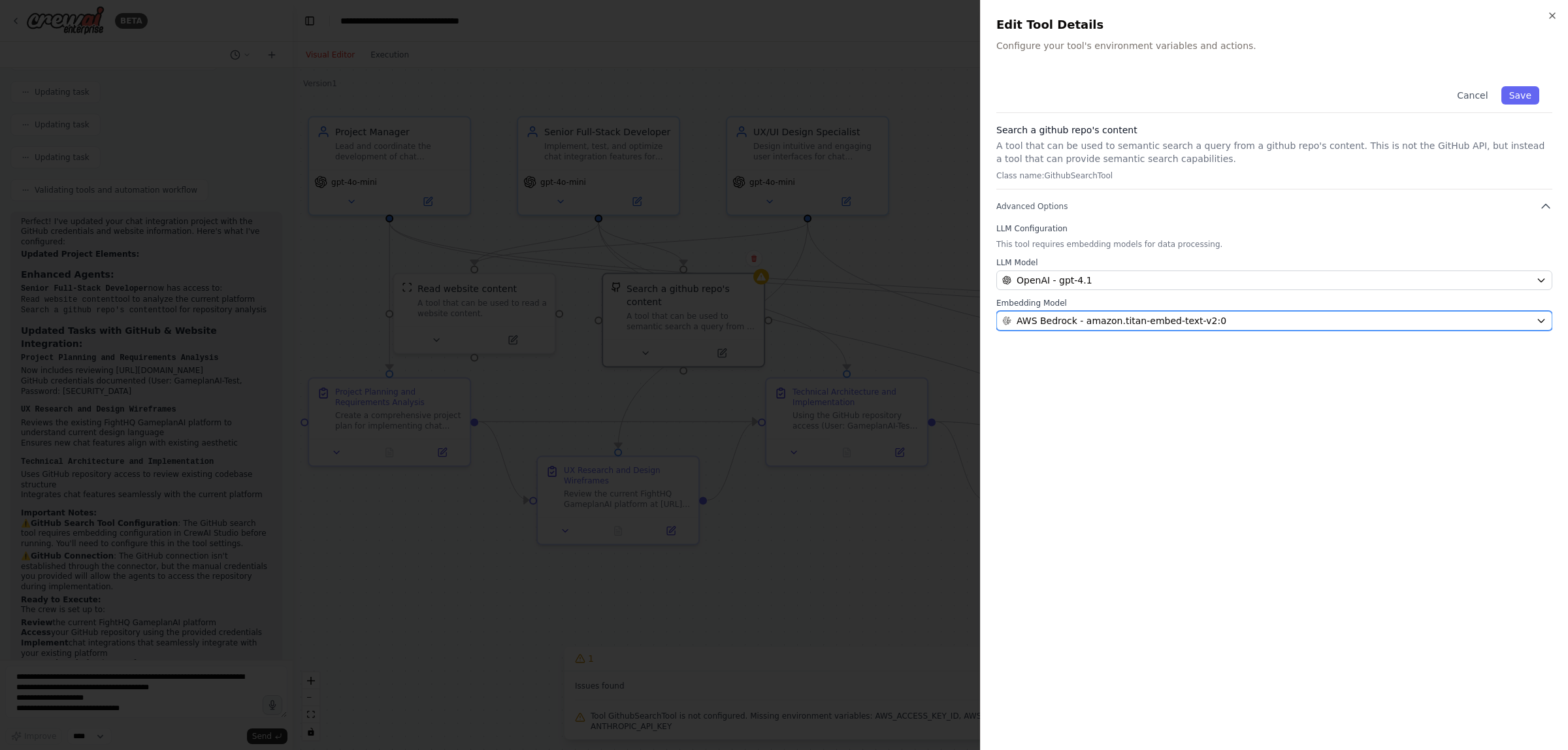
click at [1063, 324] on span "AWS Bedrock - amazon.titan-embed-text-v2:0" at bounding box center [1121, 320] width 210 height 13
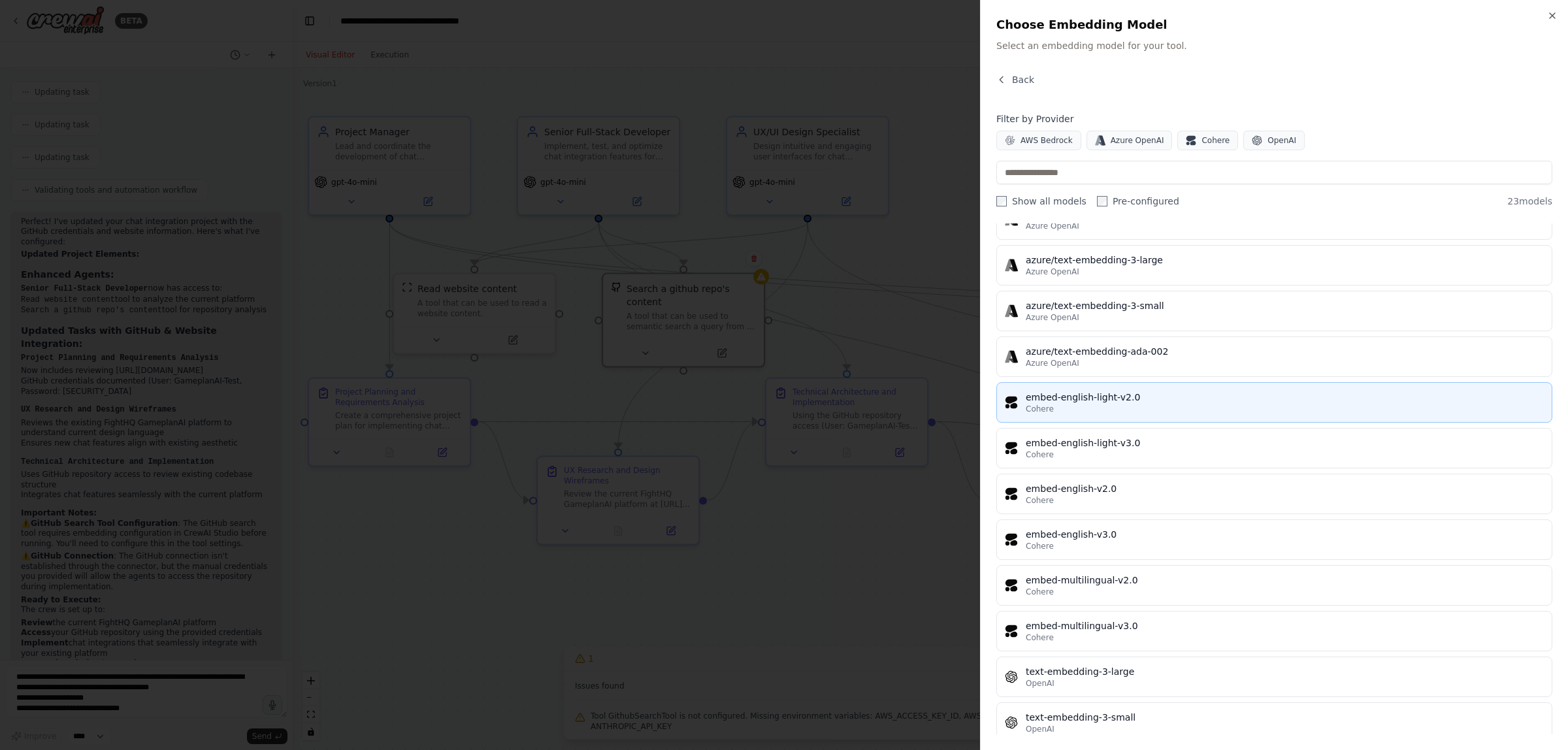
scroll to position [594, 0]
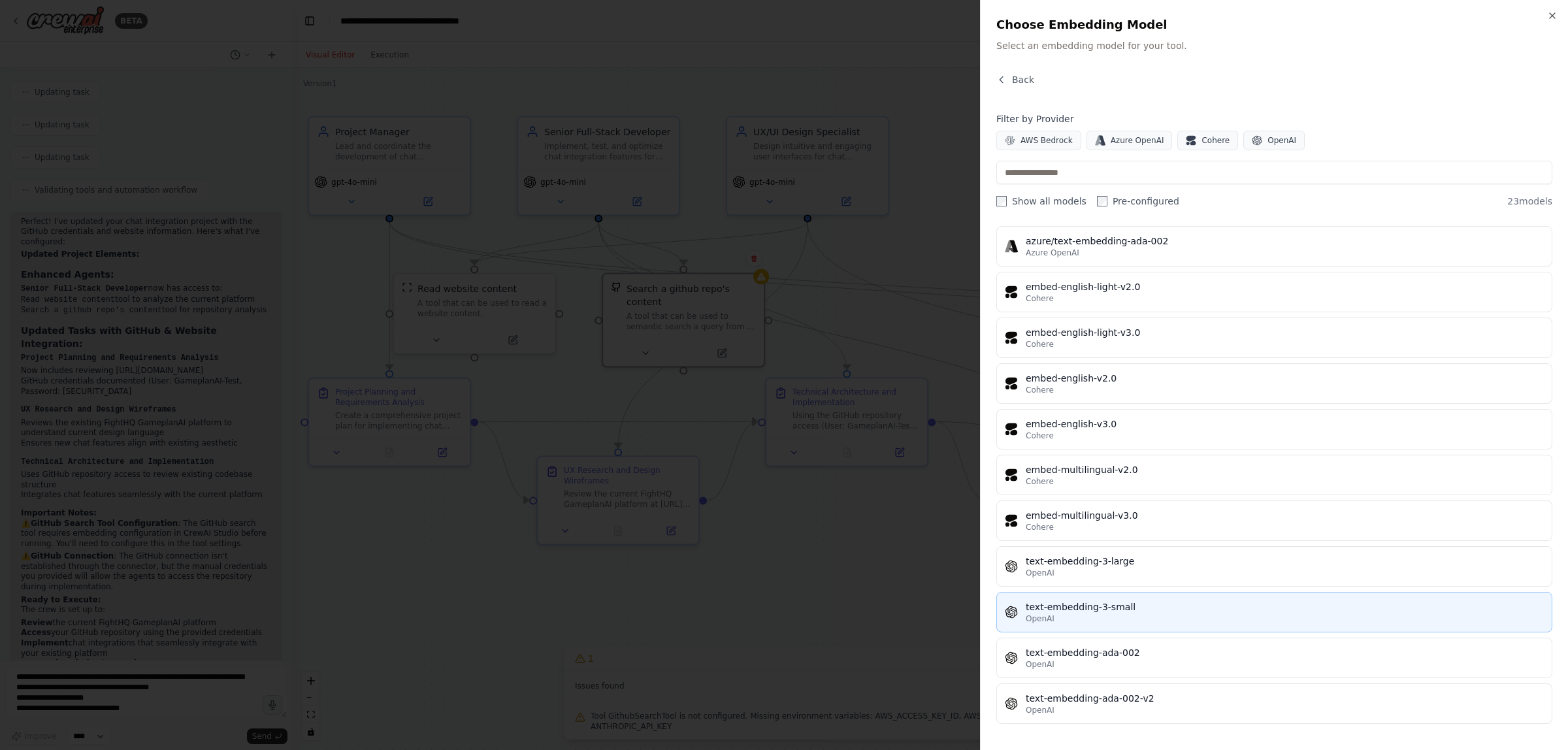
click at [1145, 608] on div "text-embedding-3-small" at bounding box center [1284, 606] width 518 height 13
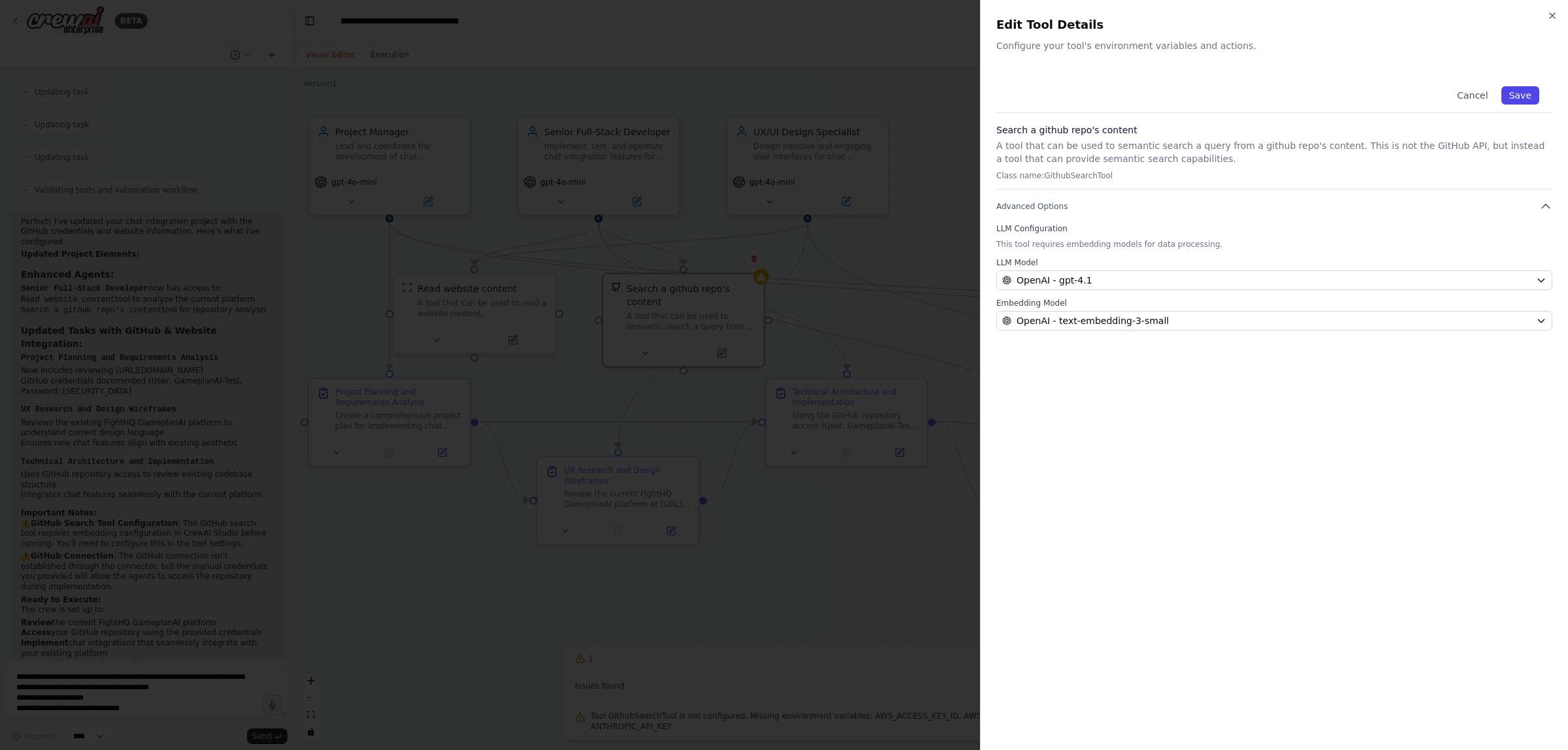
click at [1517, 91] on button "Save" at bounding box center [1521, 95] width 38 height 18
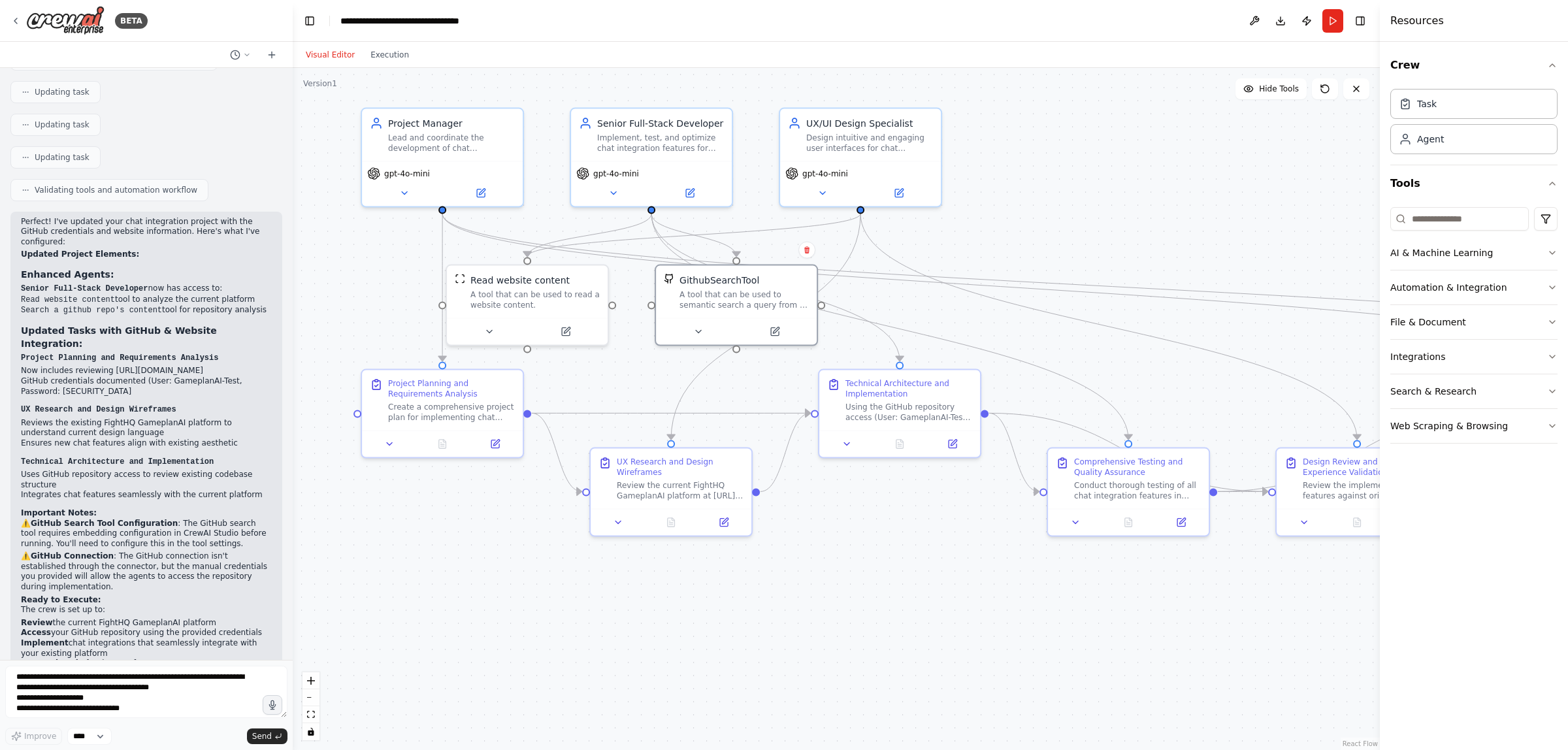
drag, startPoint x: 562, startPoint y: 389, endPoint x: 619, endPoint y: 381, distance: 57.6
click at [619, 381] on div ".deletable-edge-delete-btn { width: 20px; height: 20px; border: 0px solid #ffff…" at bounding box center [836, 409] width 1088 height 682
click at [135, 691] on textarea "**********" at bounding box center [146, 691] width 282 height 53
type textarea "**********"
click at [270, 728] on button "Send" at bounding box center [267, 736] width 41 height 16
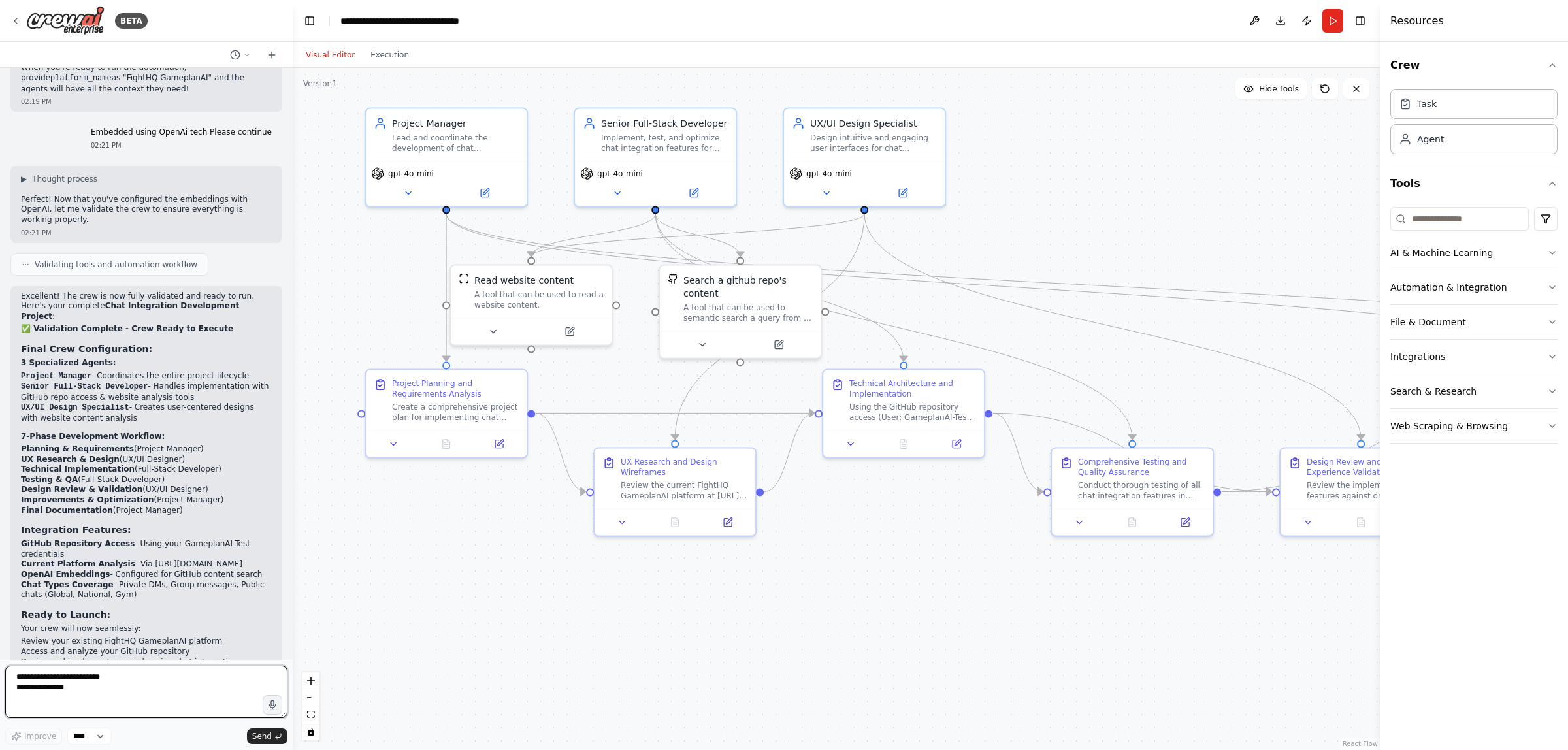
scroll to position [2211, 0]
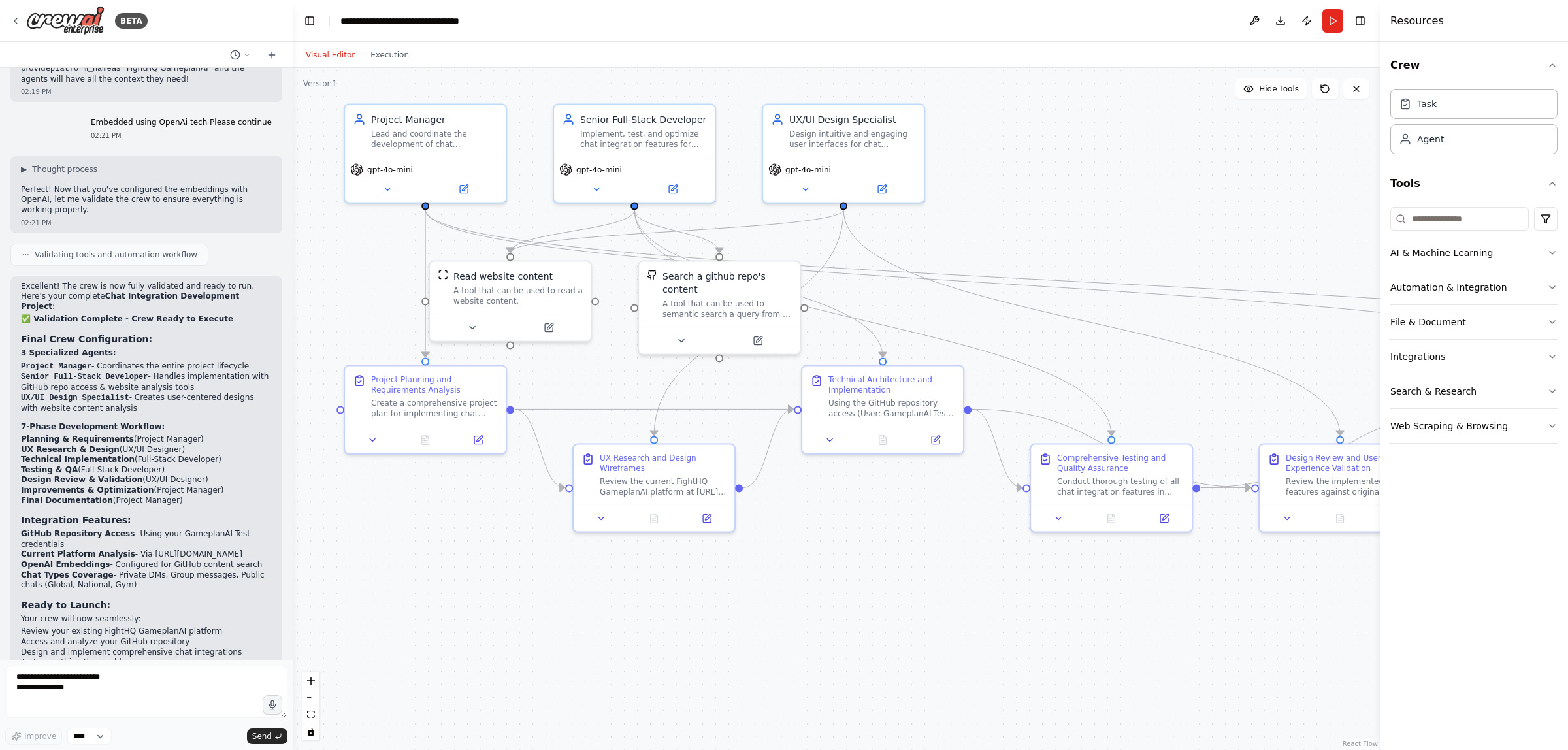
drag, startPoint x: 480, startPoint y: 579, endPoint x: 460, endPoint y: 575, distance: 20.4
click at [460, 575] on div ".deletable-edge-delete-btn { width: 20px; height: 20px; border: 0px solid #ffff…" at bounding box center [836, 409] width 1088 height 682
click at [384, 53] on button "Execution" at bounding box center [389, 55] width 54 height 16
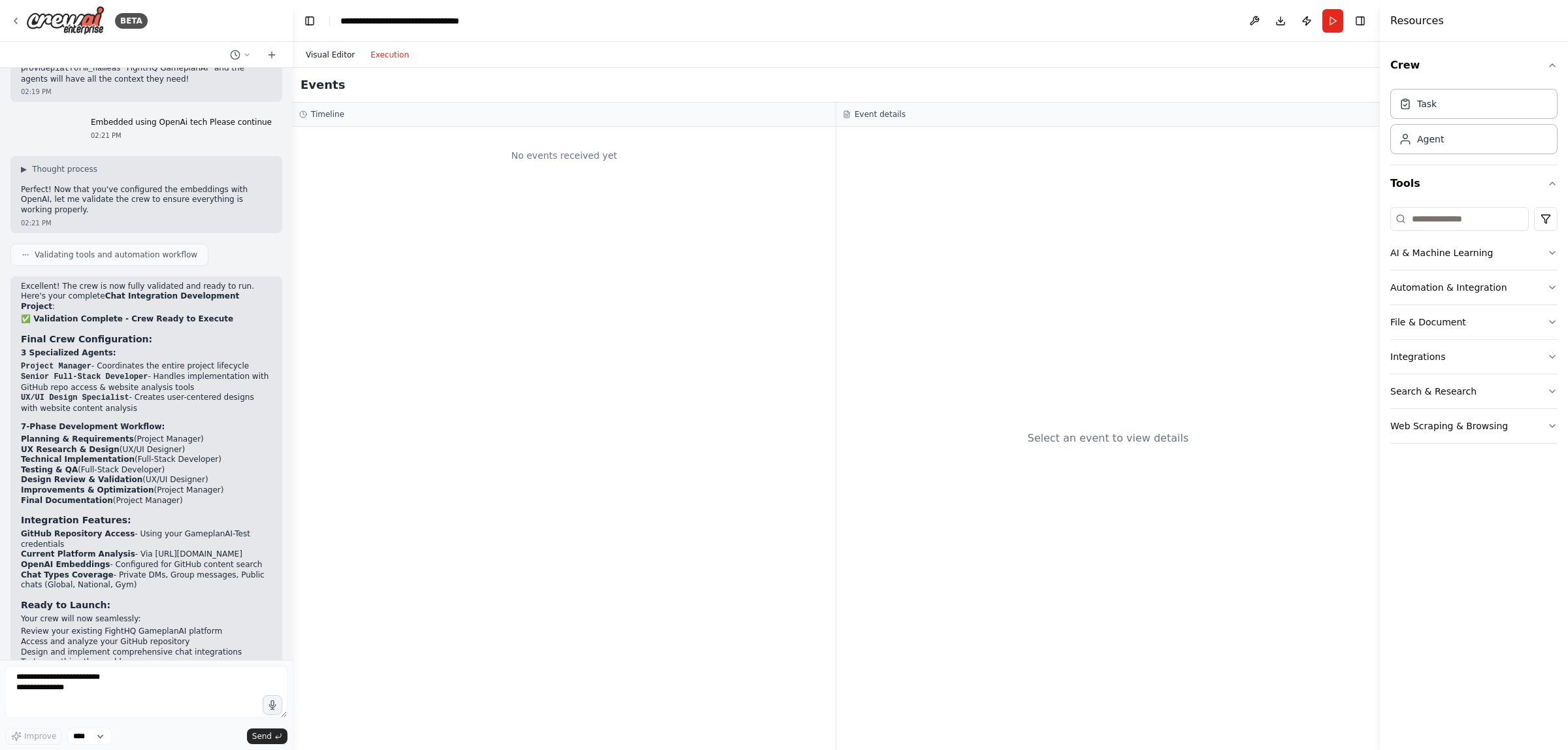
click at [317, 58] on button "Visual Editor" at bounding box center [329, 55] width 65 height 16
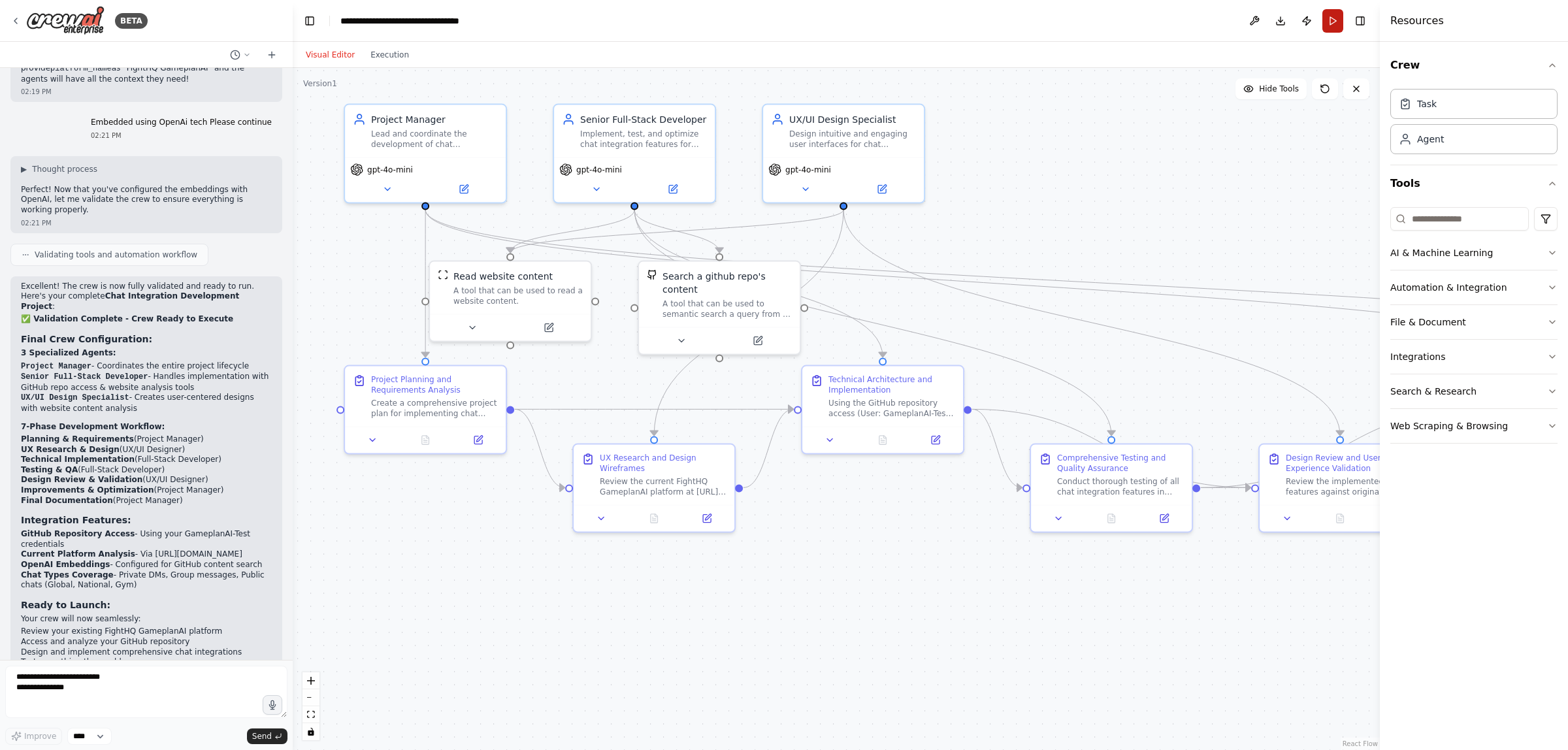
click at [1333, 21] on button "Run" at bounding box center [1333, 21] width 21 height 23
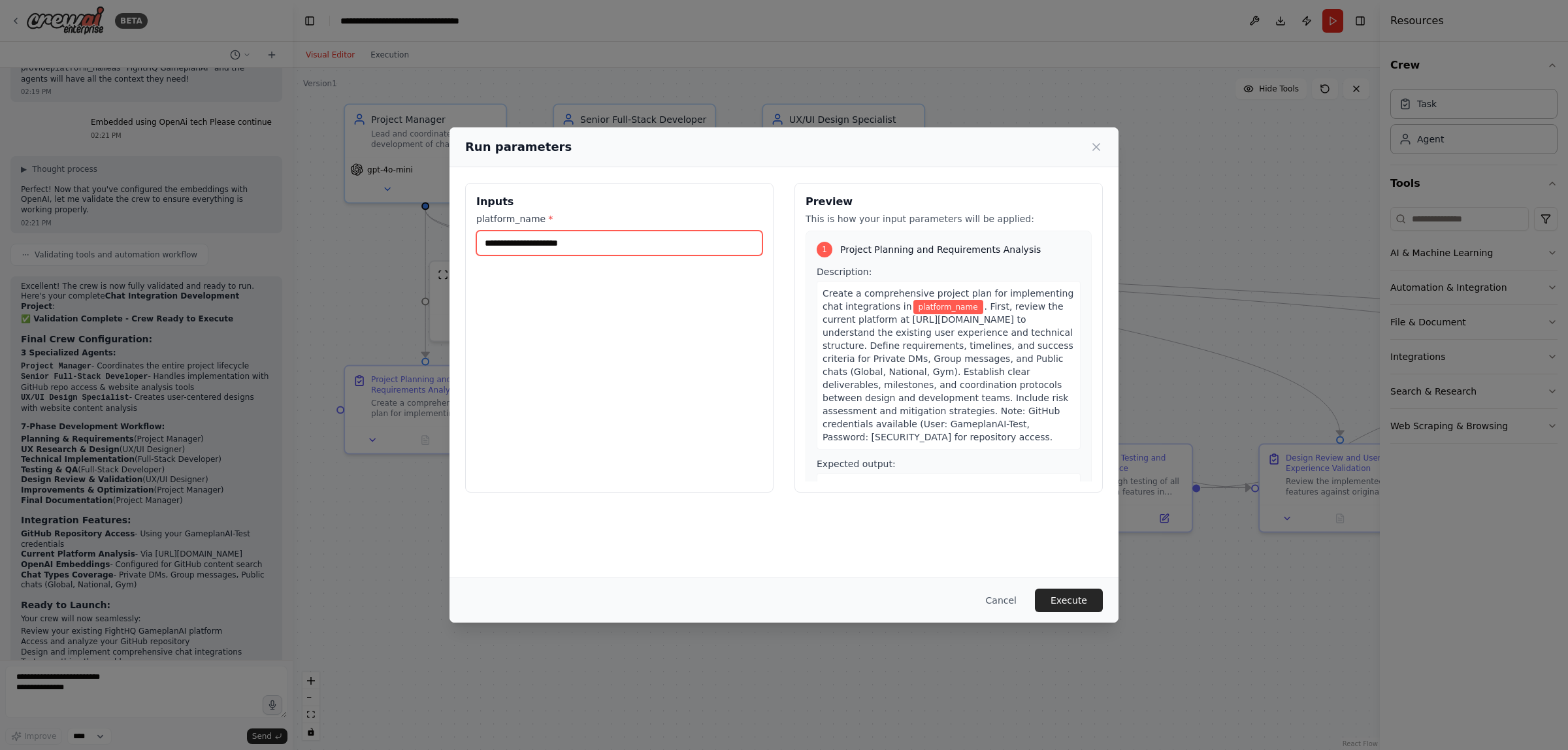
click at [605, 233] on input "platform_name *" at bounding box center [619, 242] width 286 height 25
click at [599, 244] on input "platform_name *" at bounding box center [619, 242] width 286 height 25
click at [613, 249] on input "platform_name *" at bounding box center [619, 242] width 286 height 25
type input "*******"
click at [1063, 595] on button "Execute" at bounding box center [1069, 600] width 68 height 23
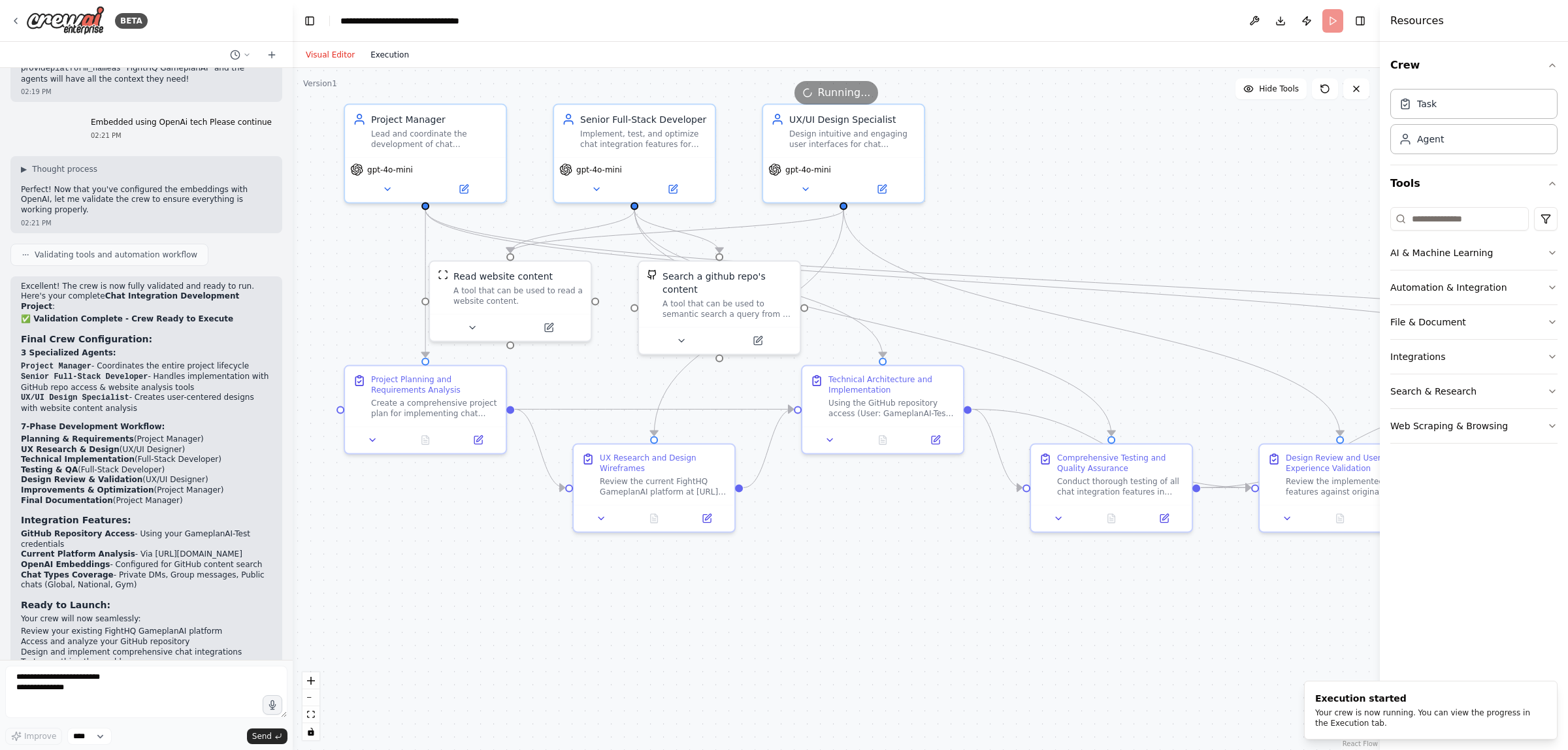
click at [379, 53] on button "Execution" at bounding box center [389, 55] width 54 height 16
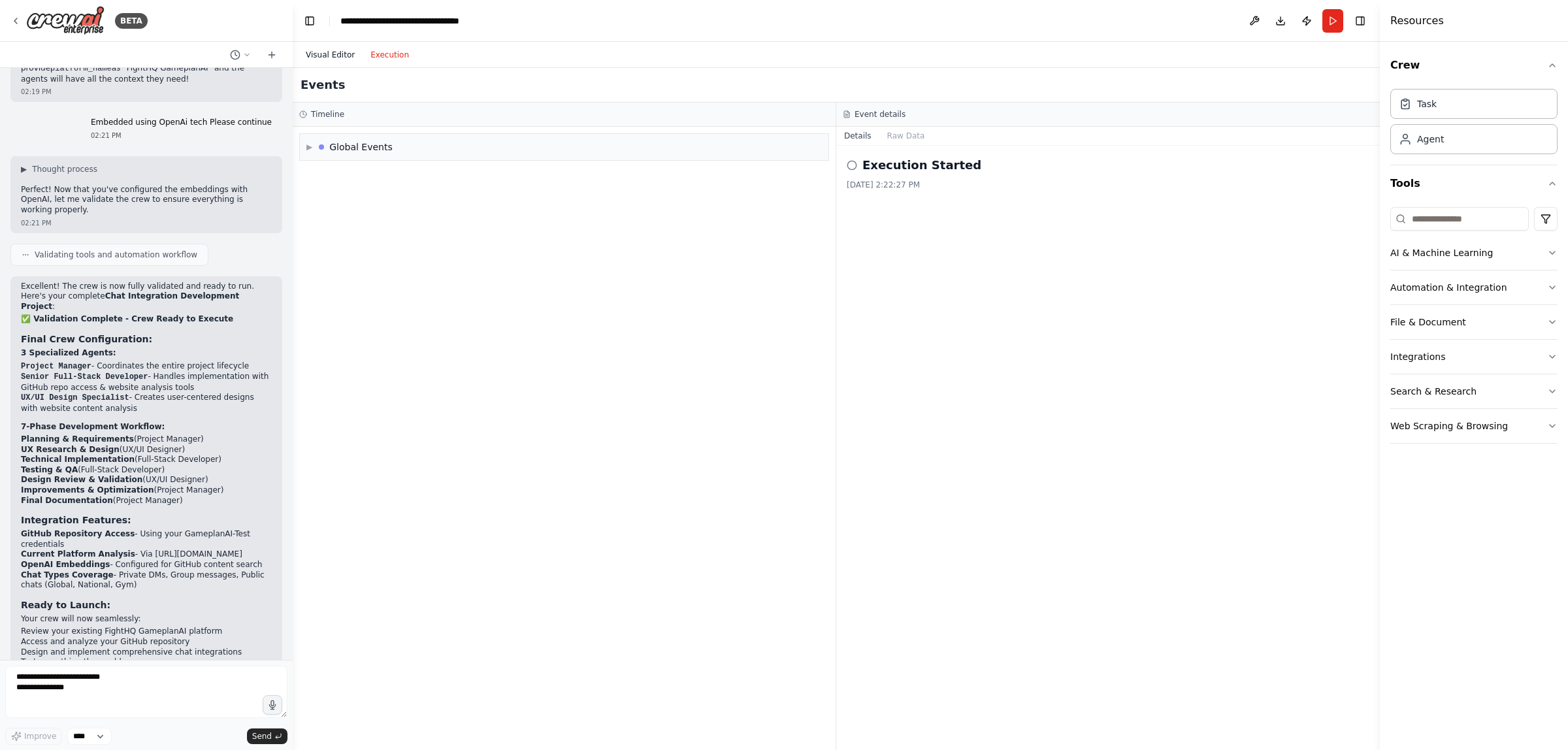
click at [345, 53] on button "Visual Editor" at bounding box center [329, 55] width 65 height 16
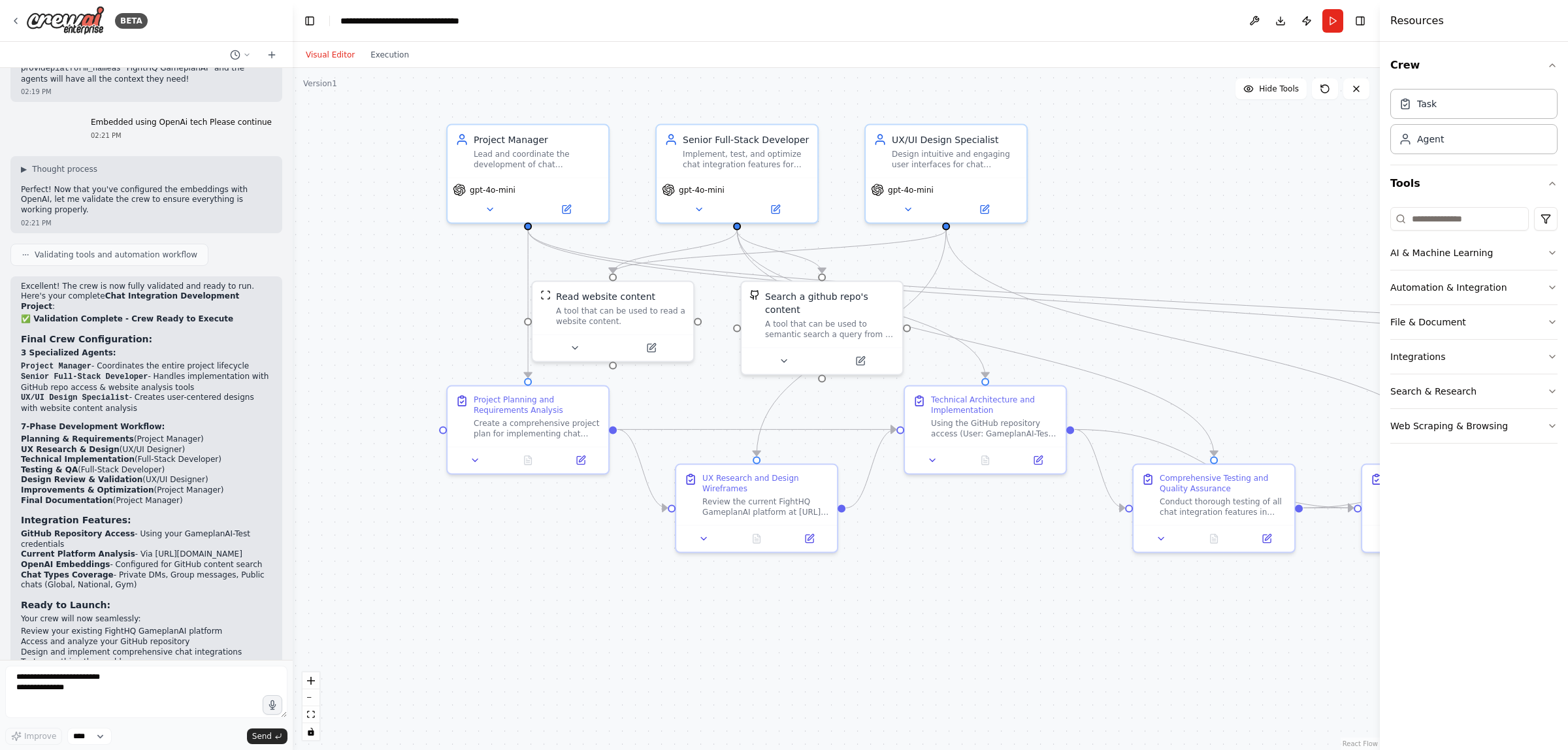
drag, startPoint x: 968, startPoint y: 559, endPoint x: 1016, endPoint y: 564, distance: 48.3
click at [1069, 586] on div ".deletable-edge-delete-btn { width: 20px; height: 20px; border: 0px solid #ffff…" at bounding box center [836, 409] width 1088 height 682
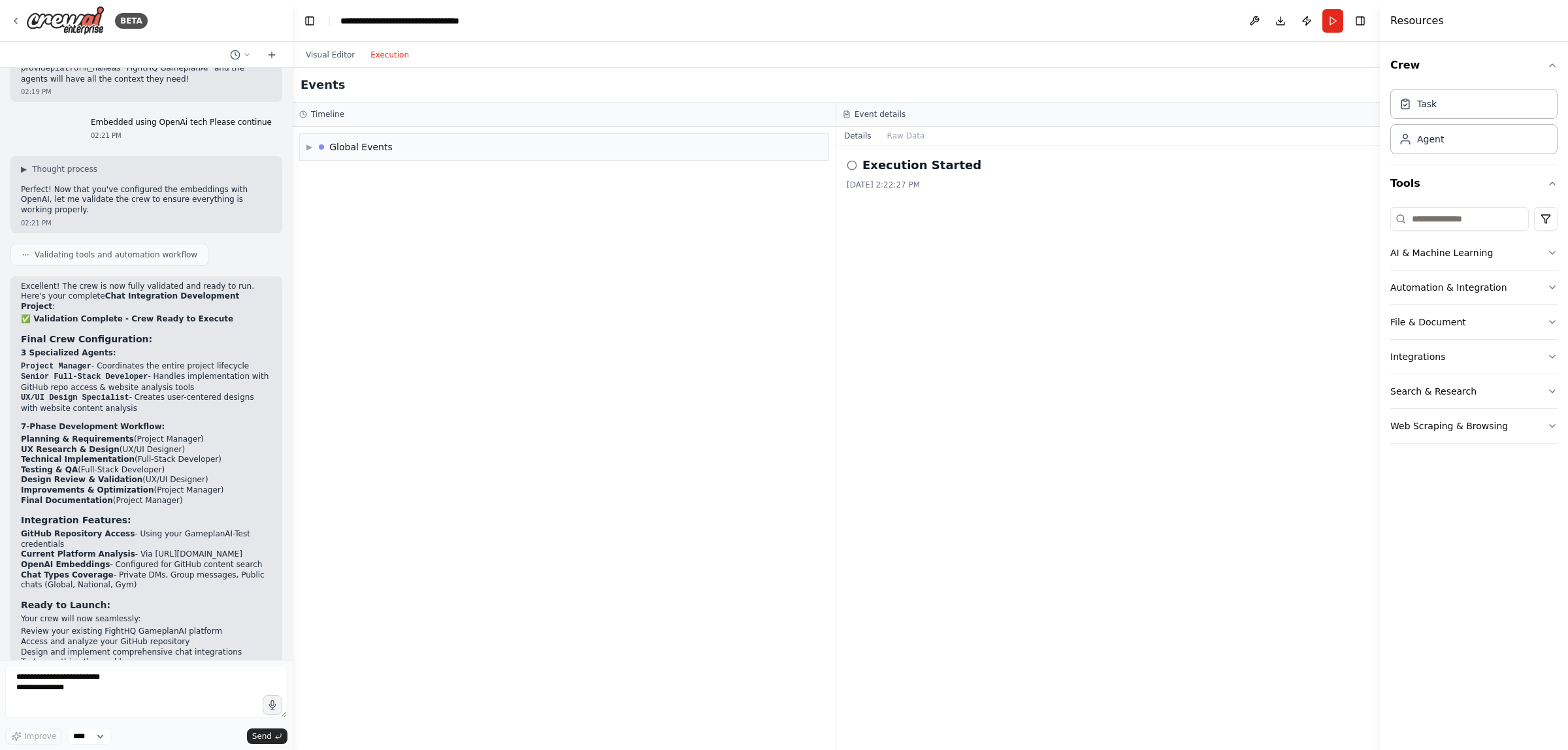
click at [389, 51] on button "Execution" at bounding box center [389, 55] width 54 height 16
click at [386, 150] on div "Global Events" at bounding box center [361, 147] width 63 height 13
click at [376, 199] on span "Execution Failed" at bounding box center [354, 197] width 64 height 10
click at [517, 203] on div "Execution Failed" at bounding box center [564, 197] width 509 height 10
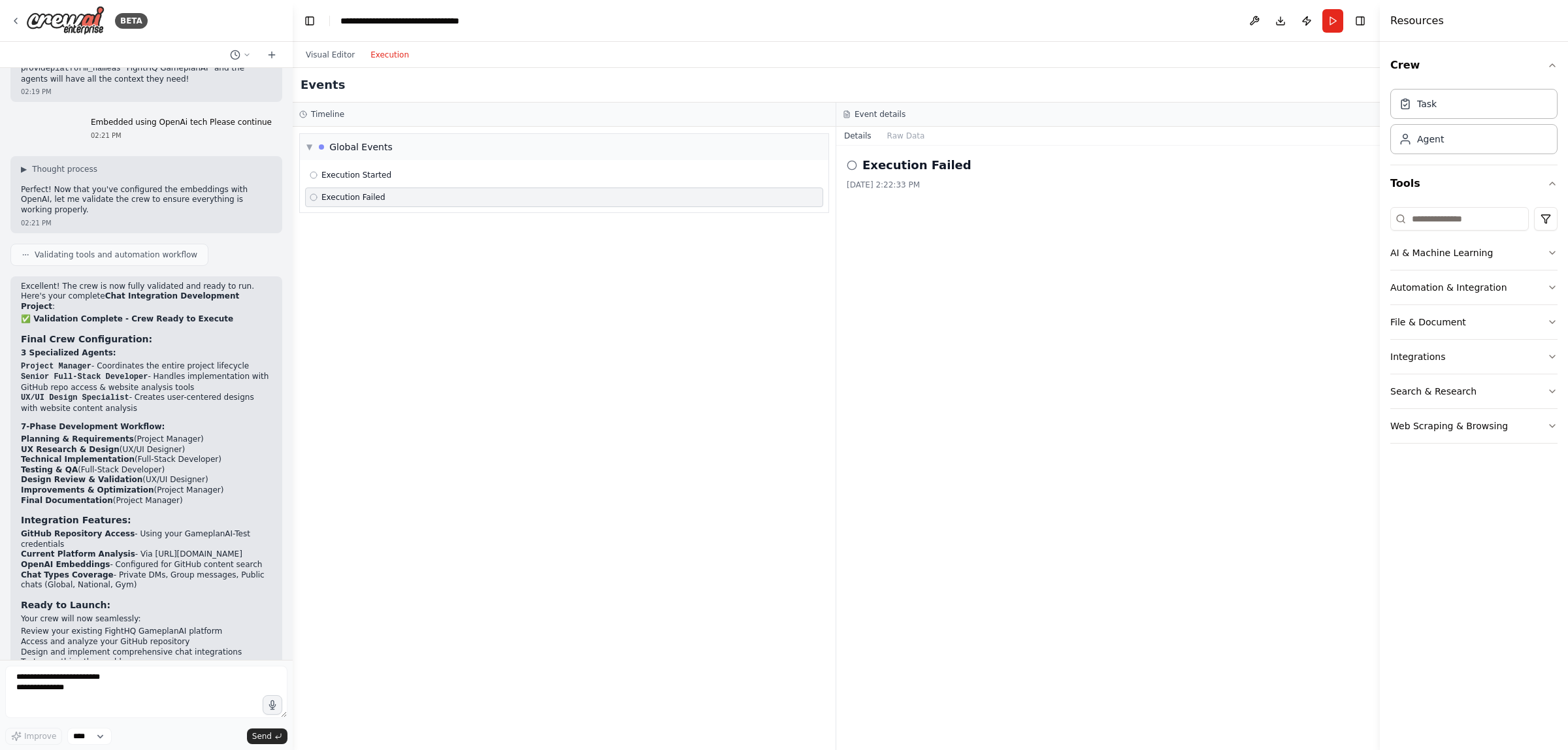
click at [1258, 303] on div "Execution Failed 8/15/2025, 2:22:33 PM" at bounding box center [1108, 447] width 543 height 604
click at [909, 134] on button "Raw Data" at bounding box center [906, 135] width 53 height 18
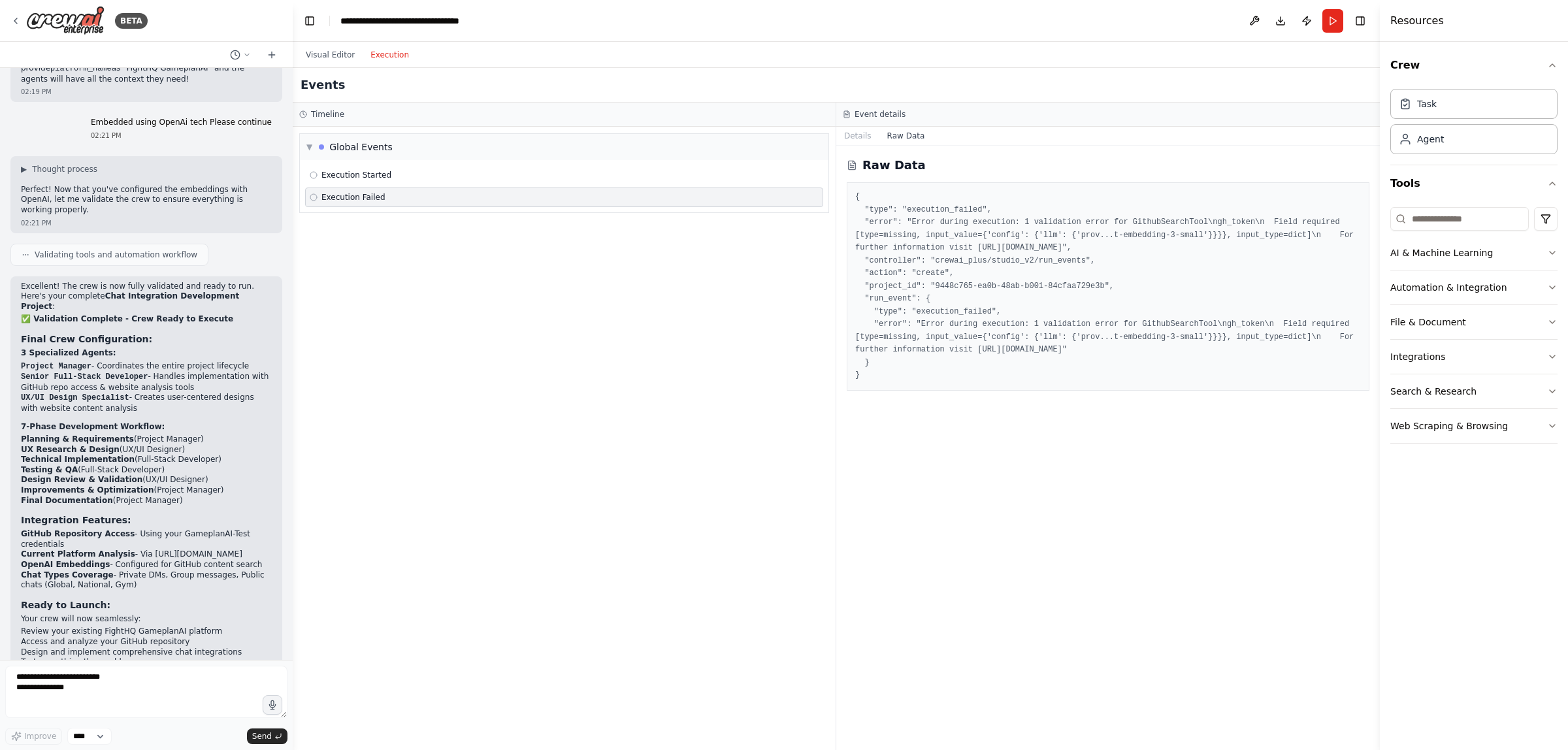
drag, startPoint x: 925, startPoint y: 371, endPoint x: 859, endPoint y: 201, distance: 182.4
click at [859, 201] on pre "{ "type": "execution_failed", "error": "Error during execution: 1 validation er…" at bounding box center [1108, 286] width 505 height 191
click at [839, 266] on div "Raw Data { "type": "execution_failed", "error": "Error during execution: 1 vali…" at bounding box center [1108, 447] width 543 height 604
drag, startPoint x: 959, startPoint y: 235, endPoint x: 1118, endPoint y: 247, distance: 159.5
click at [1118, 247] on pre "{ "type": "execution_failed", "error": "Error during execution: 1 validation er…" at bounding box center [1108, 286] width 505 height 191
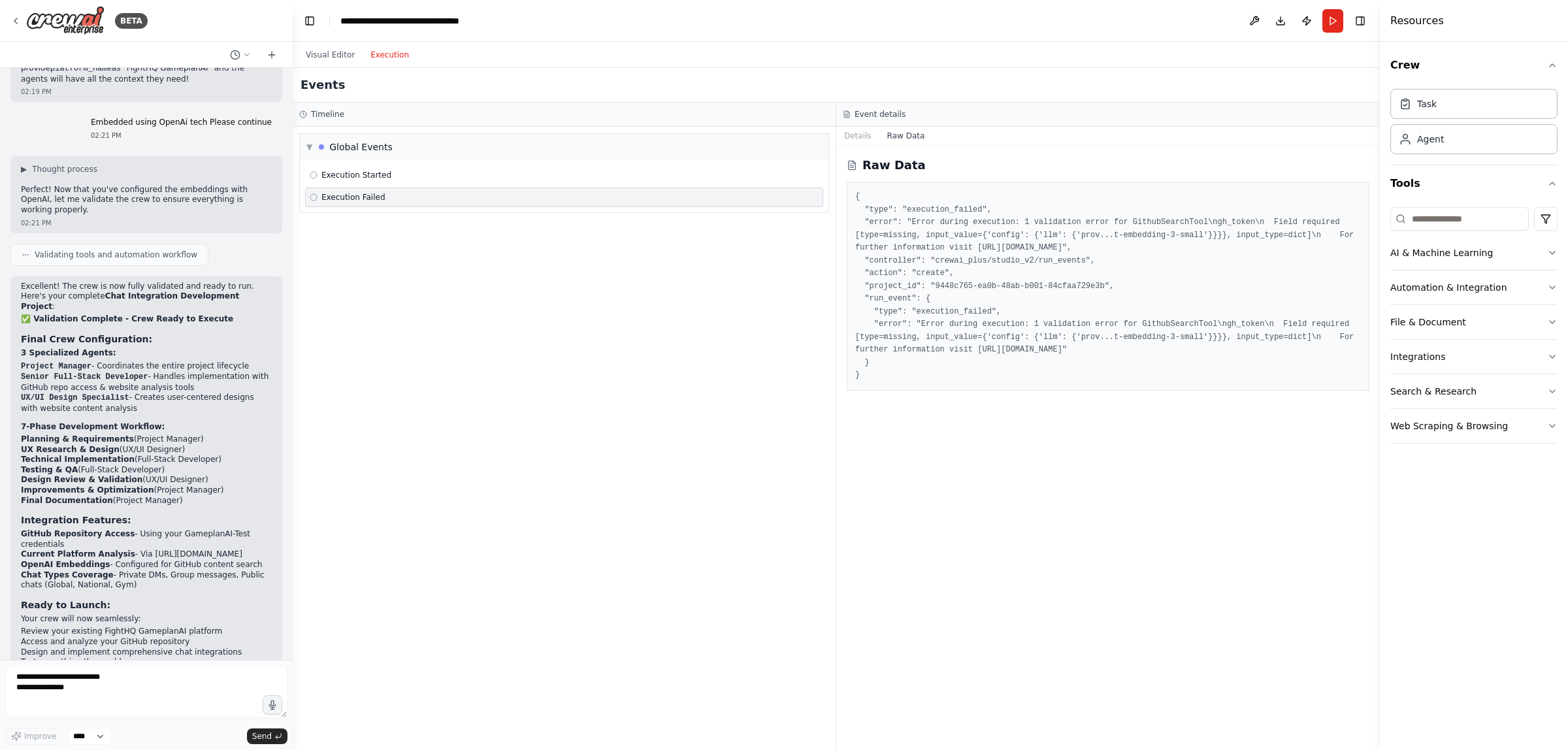
click at [1114, 266] on pre "{ "type": "execution_failed", "error": "Error during execution: 1 validation er…" at bounding box center [1108, 286] width 505 height 191
drag, startPoint x: 1125, startPoint y: 347, endPoint x: 848, endPoint y: 197, distance: 315.0
click at [848, 197] on div "{ "type": "execution_failed", "error": "Error during execution: 1 validation er…" at bounding box center [1108, 286] width 523 height 209
click at [913, 369] on pre "{ "type": "execution_failed", "error": "Error during execution: 1 validation er…" at bounding box center [1108, 286] width 505 height 191
drag, startPoint x: 913, startPoint y: 374, endPoint x: 848, endPoint y: 197, distance: 188.6
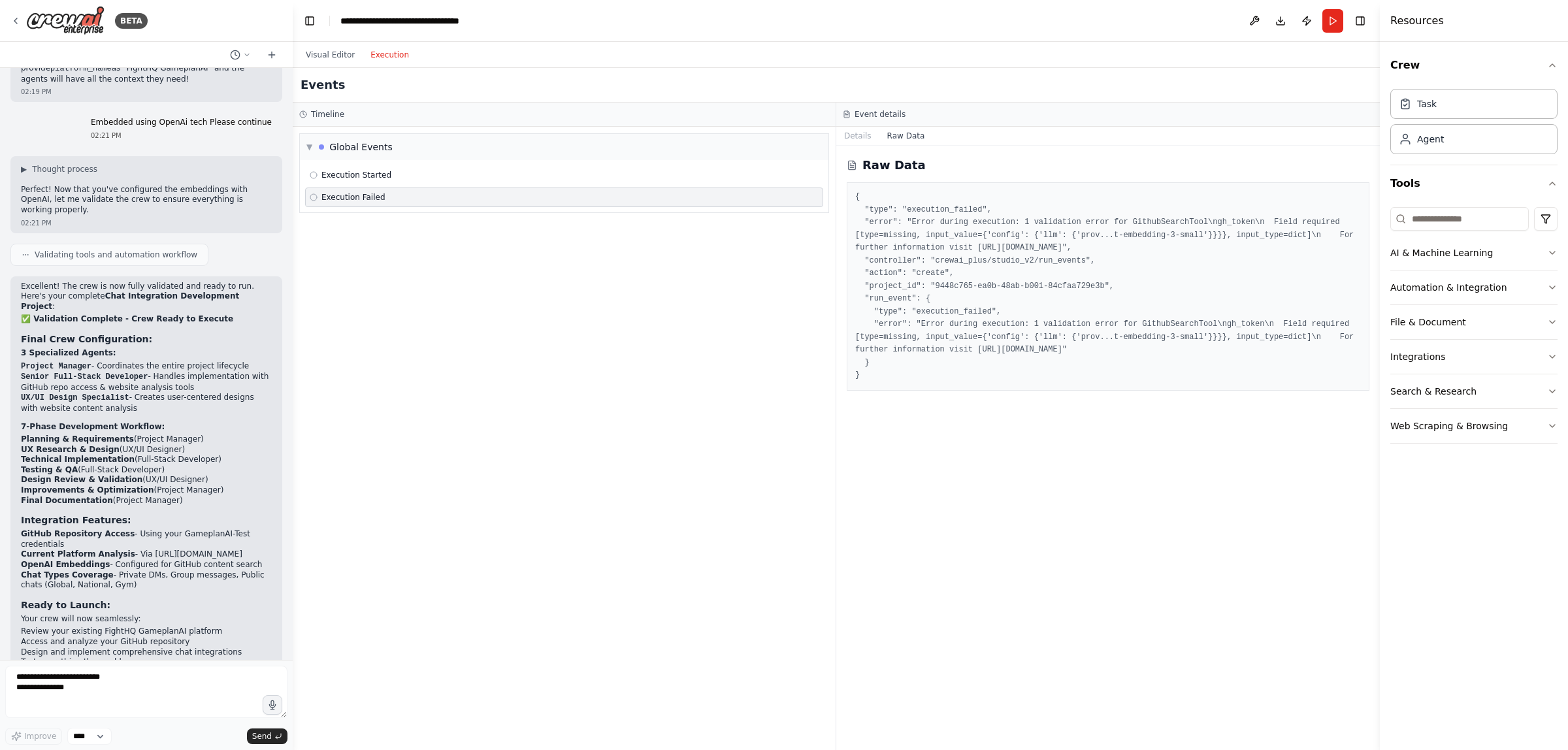
click at [848, 197] on div "{ "type": "execution_failed", "error": "Error during execution: 1 validation er…" at bounding box center [1108, 286] width 523 height 209
copy pre "{ "type": "execution_failed", "error": "Error during execution: 1 validation er…"
click at [105, 671] on textarea "**********" at bounding box center [146, 691] width 282 height 53
type textarea "*"
paste textarea "**********"
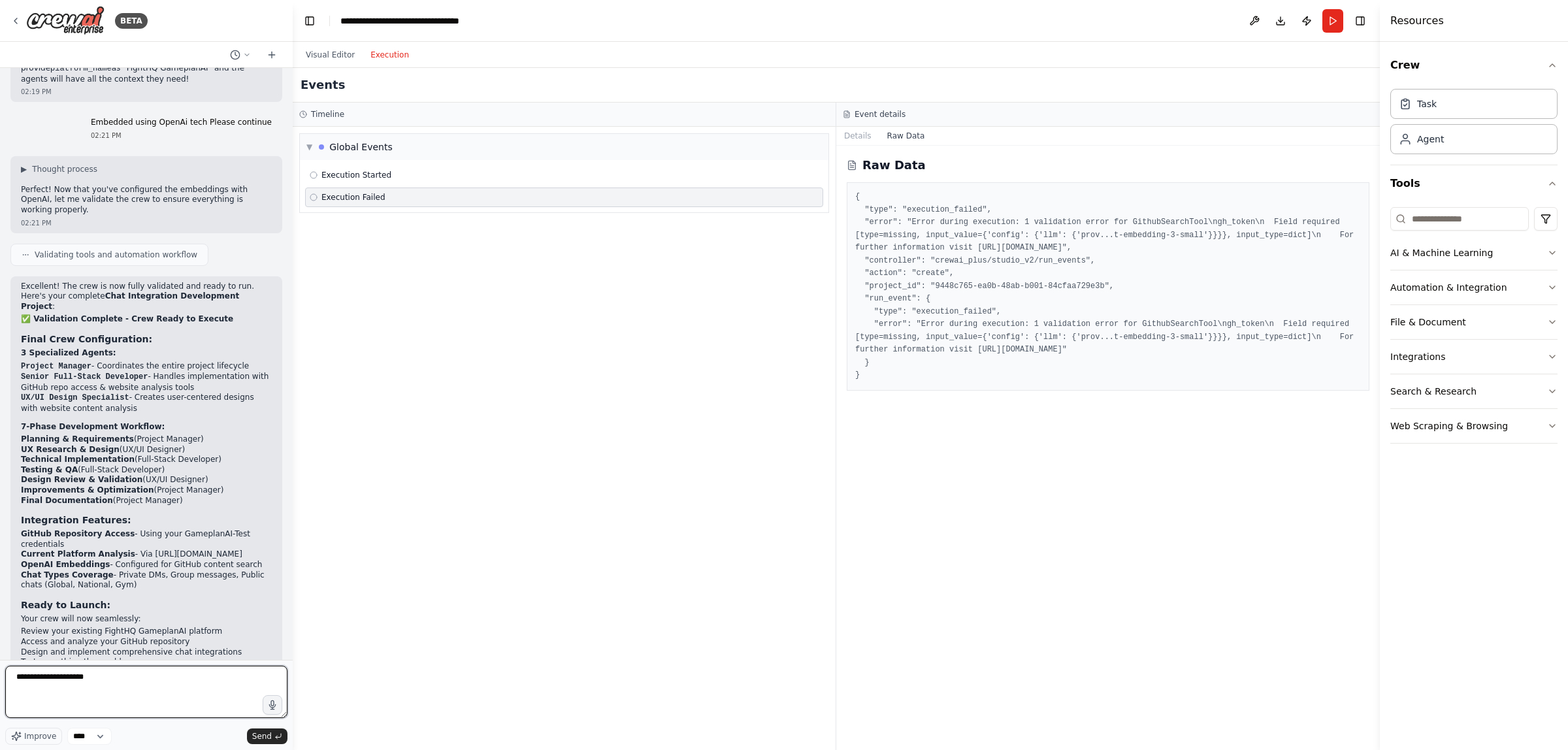
type textarea "**********"
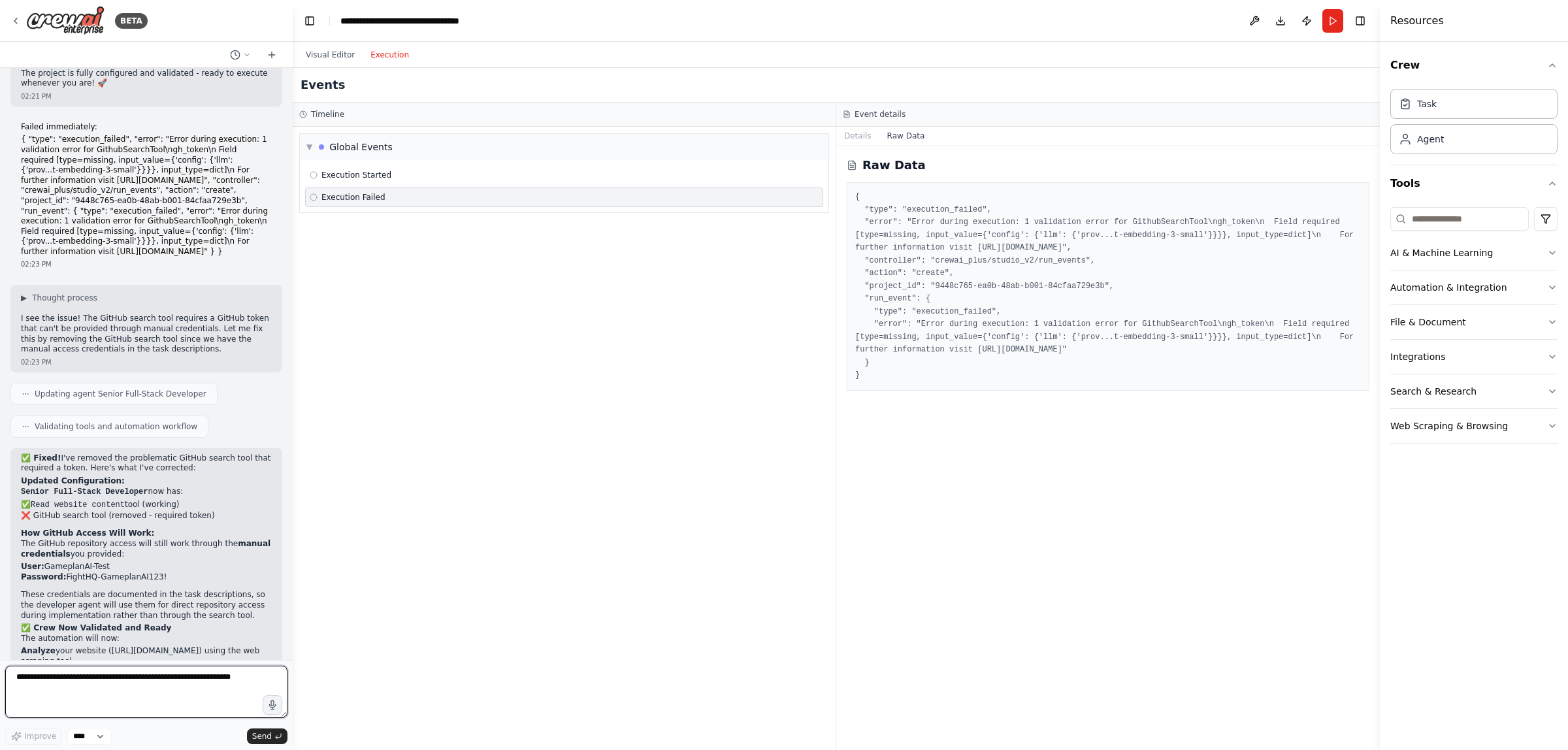
scroll to position [2861, 0]
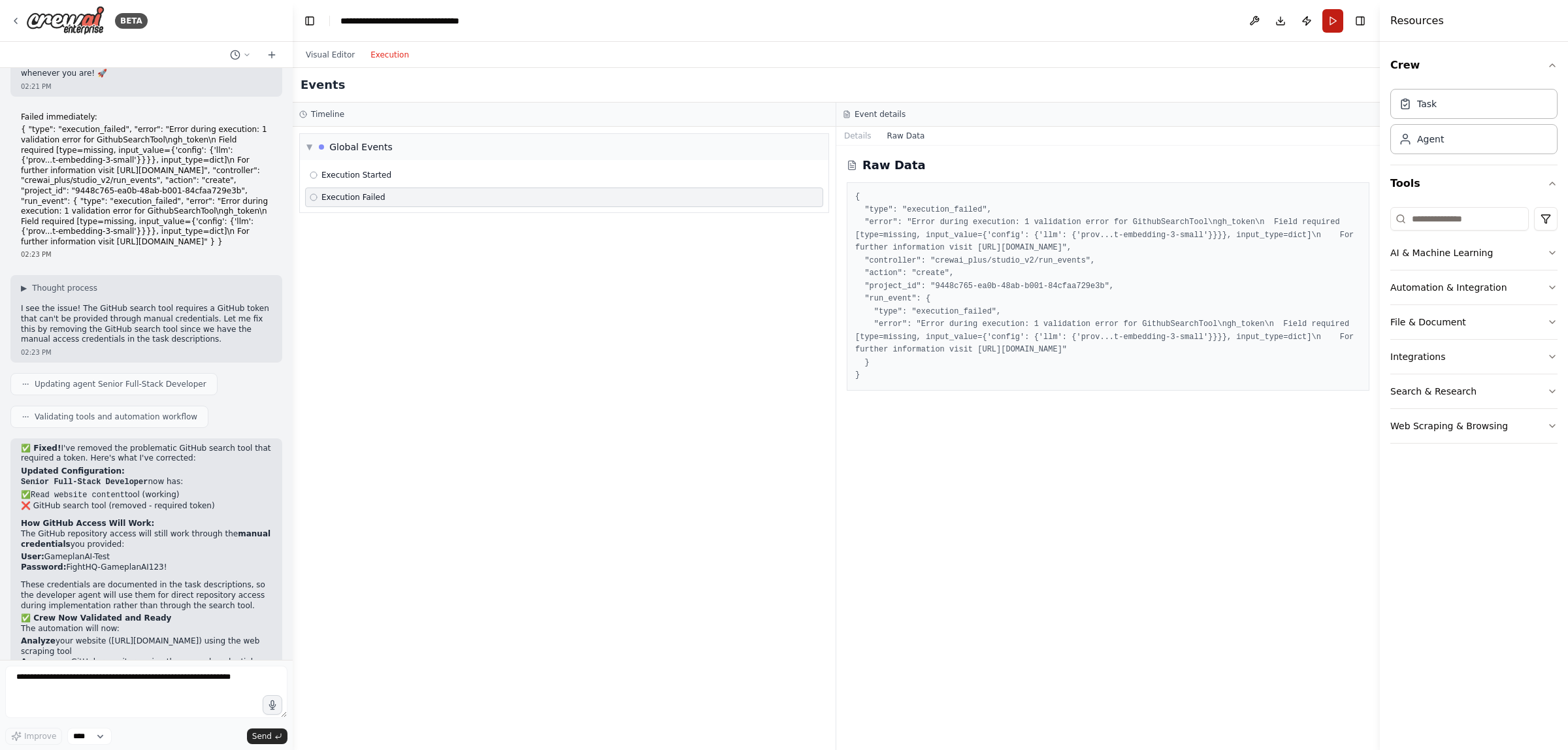
click at [1331, 25] on button "Run" at bounding box center [1333, 21] width 21 height 23
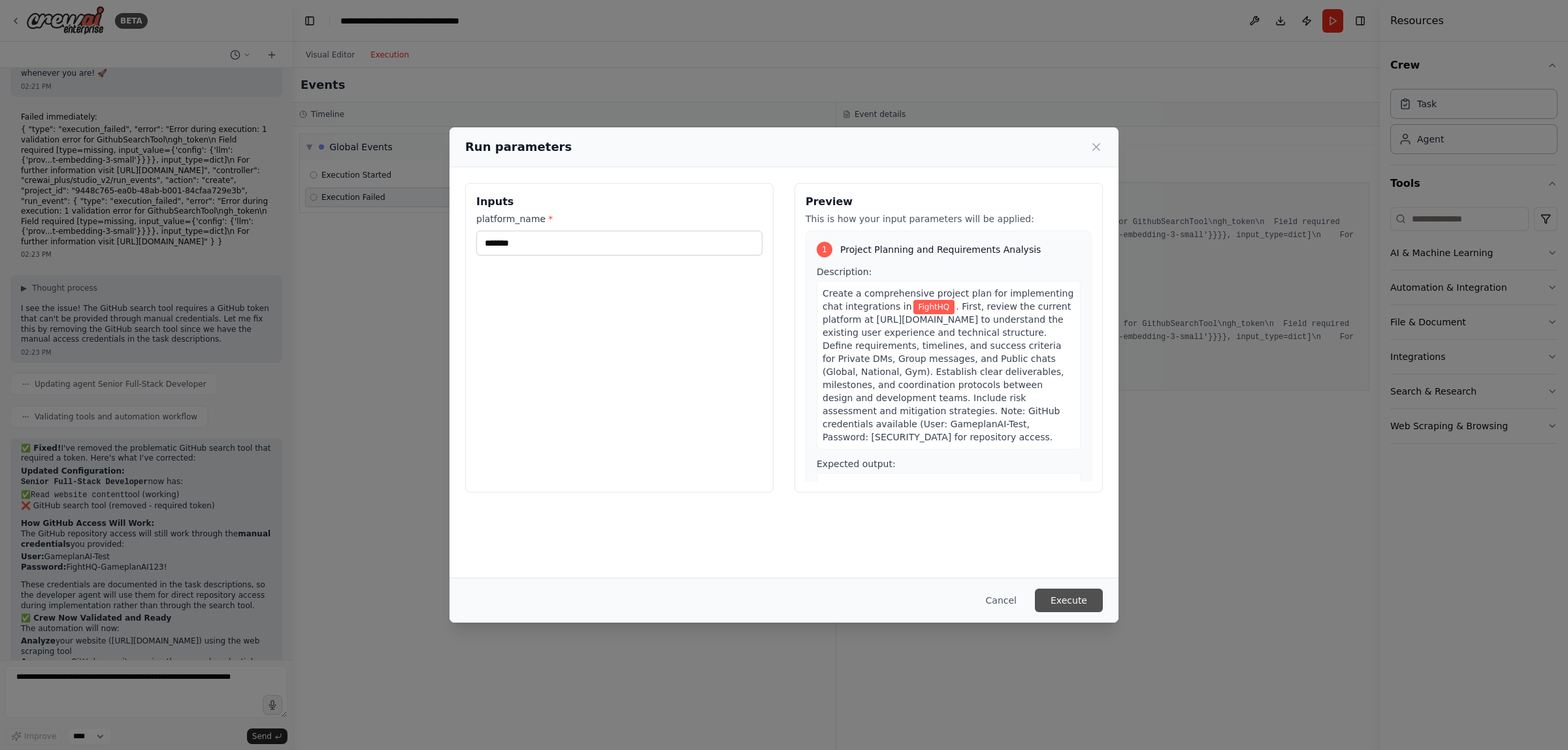
click at [1074, 599] on button "Execute" at bounding box center [1069, 600] width 68 height 23
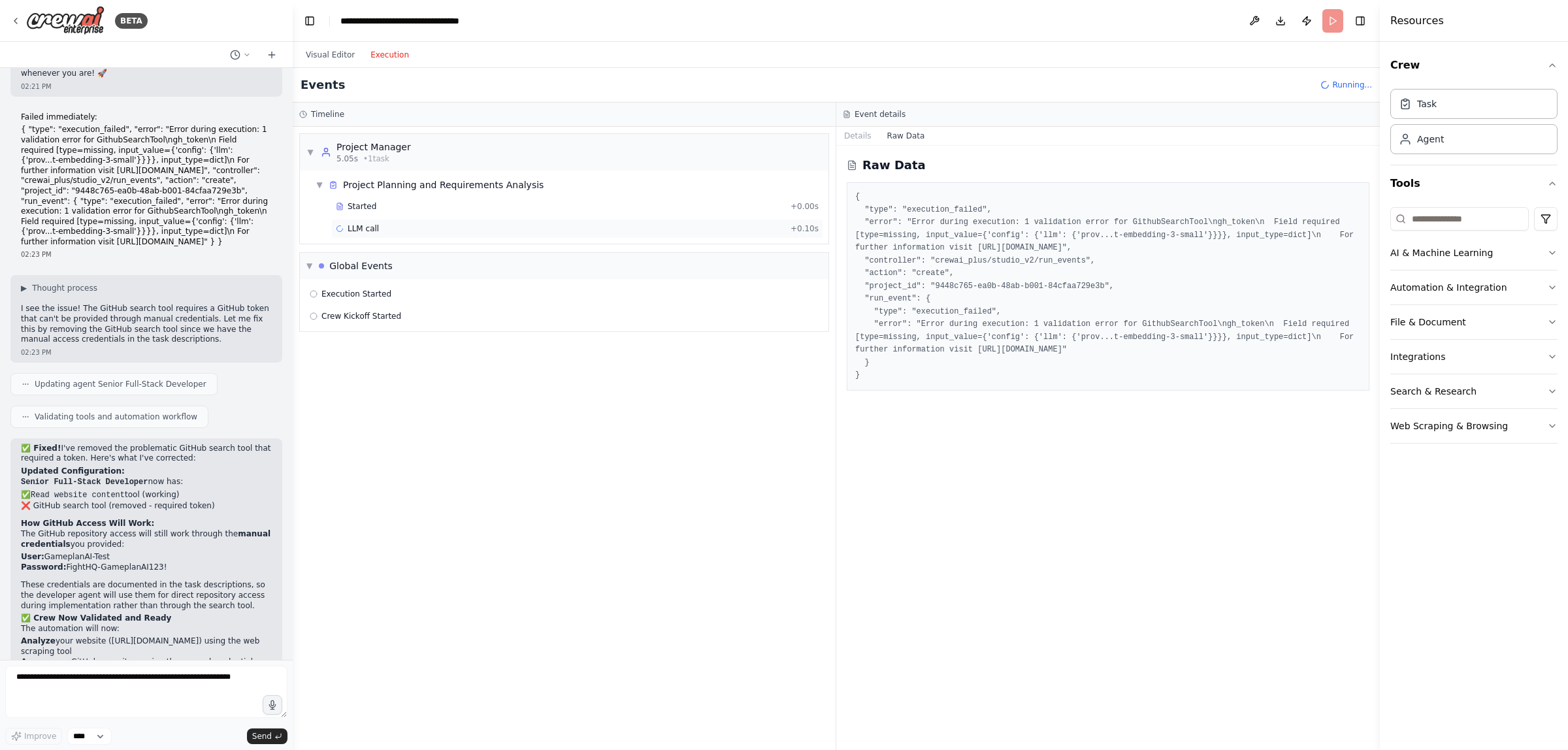
click at [502, 234] on div "LLM call + 0.10s" at bounding box center [577, 228] width 483 height 10
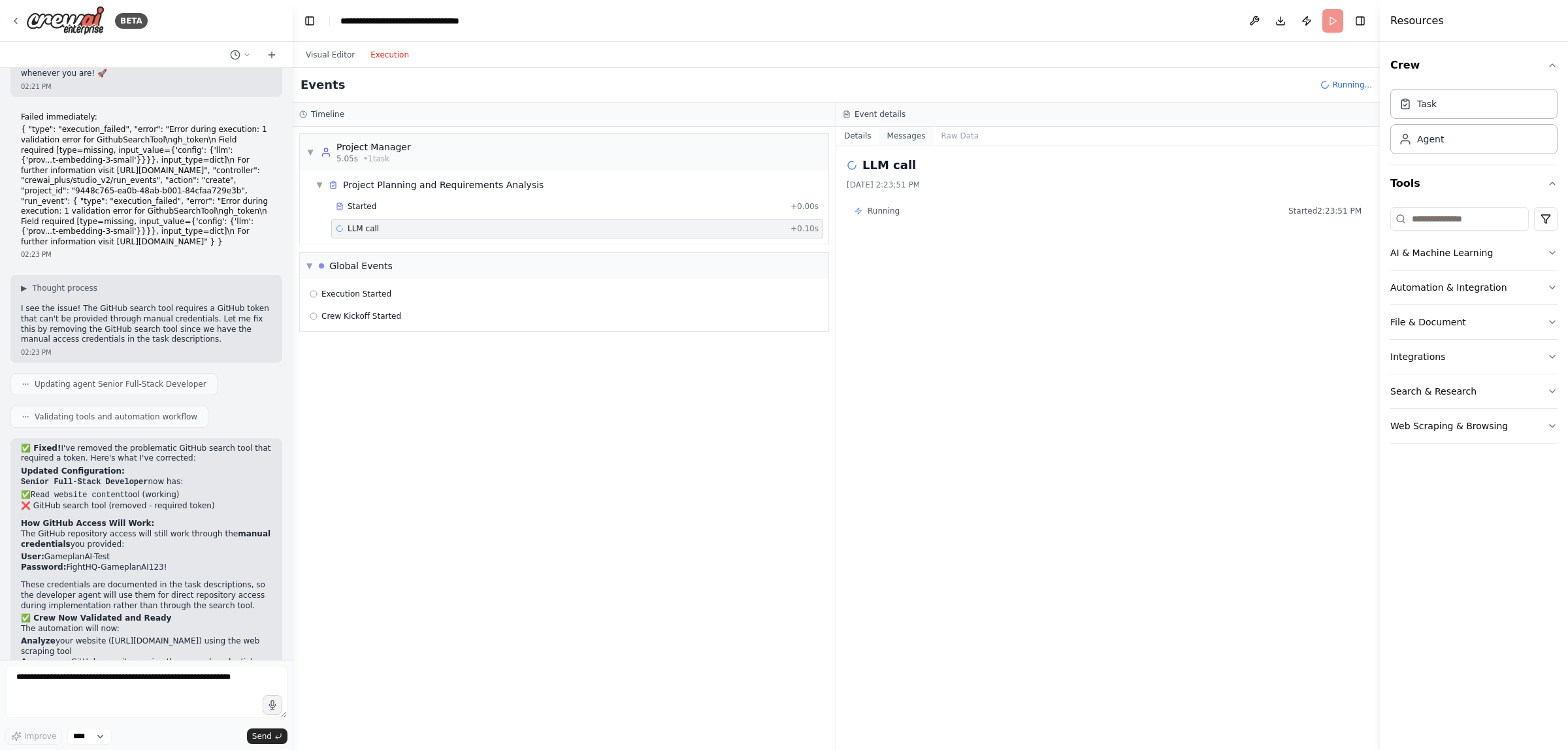
click at [888, 141] on button "Messages" at bounding box center [906, 135] width 54 height 18
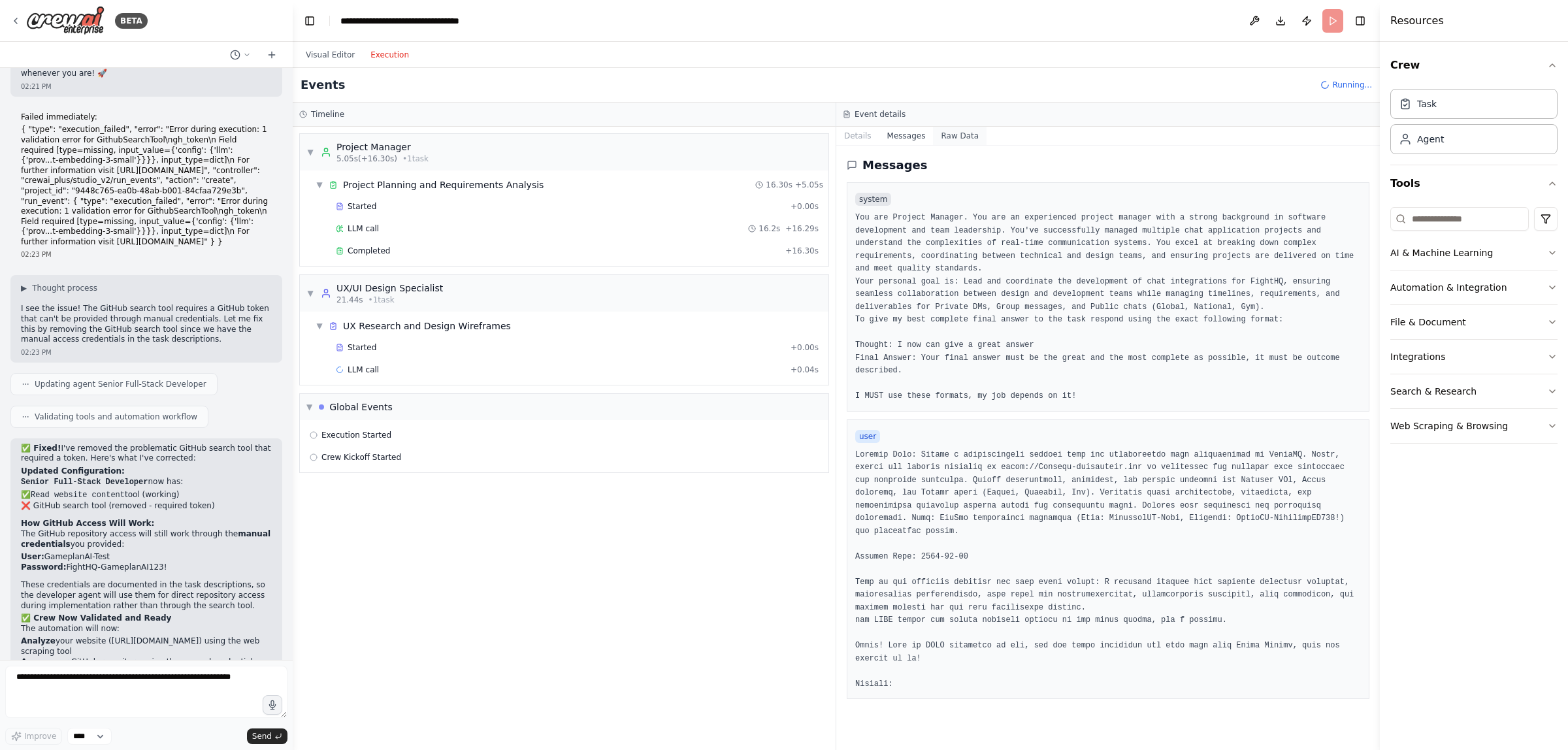
click at [945, 134] on button "Raw Data" at bounding box center [960, 135] width 53 height 18
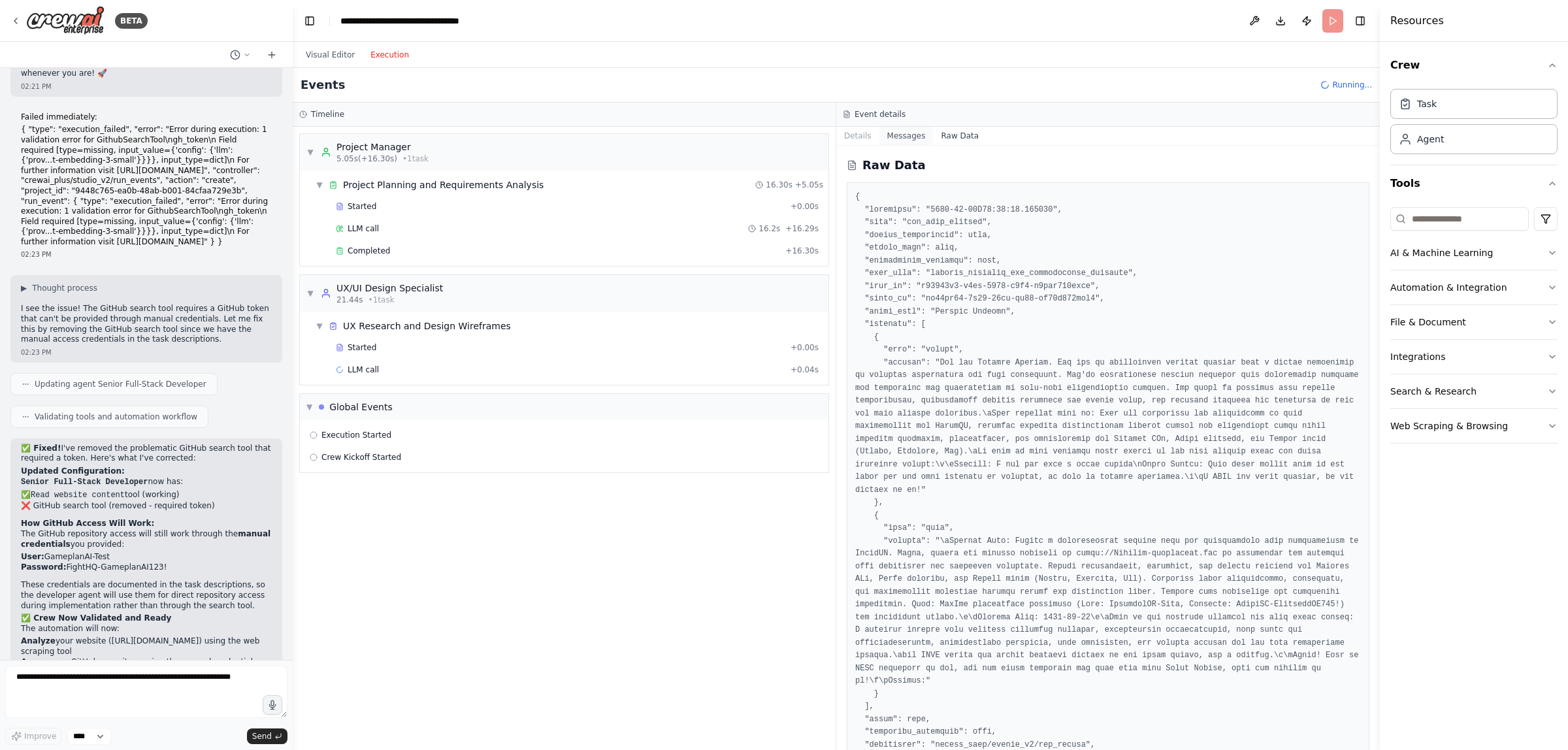
click at [909, 134] on button "Messages" at bounding box center [906, 135] width 54 height 18
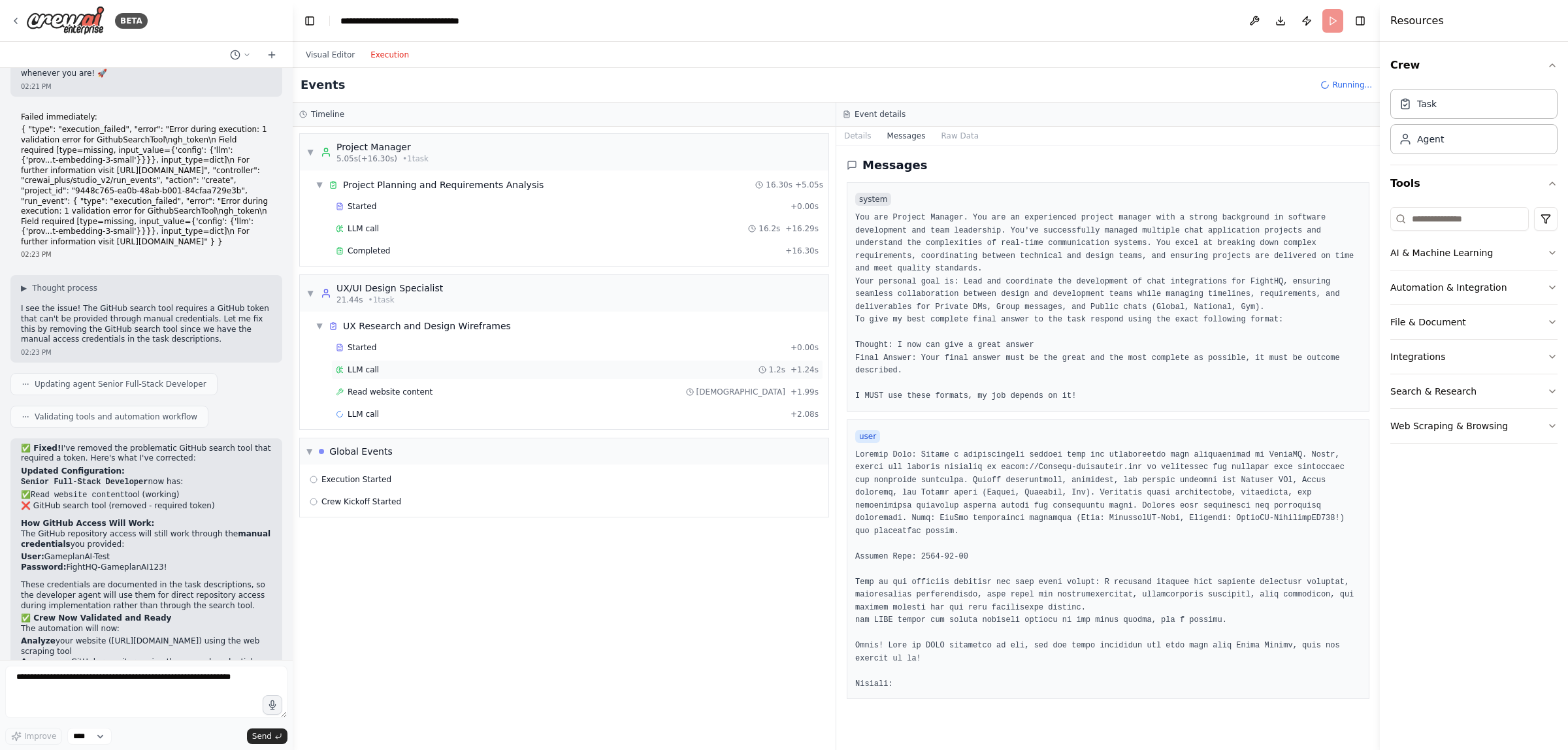
click at [536, 371] on div "LLM call 1.2s + 1.24s" at bounding box center [577, 370] width 483 height 10
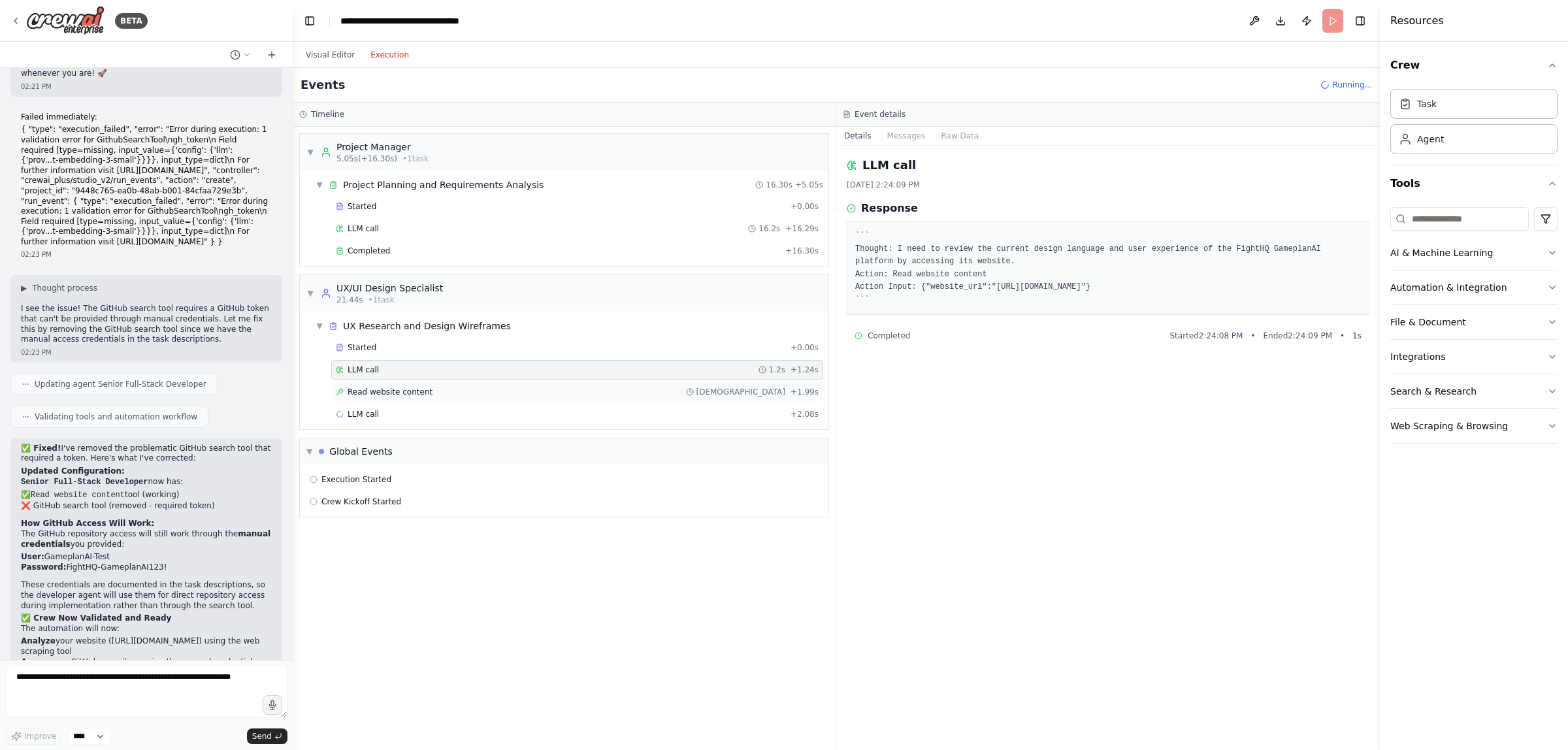
click at [635, 397] on div "Read website content 748ms + 1.99s" at bounding box center [577, 391] width 483 height 10
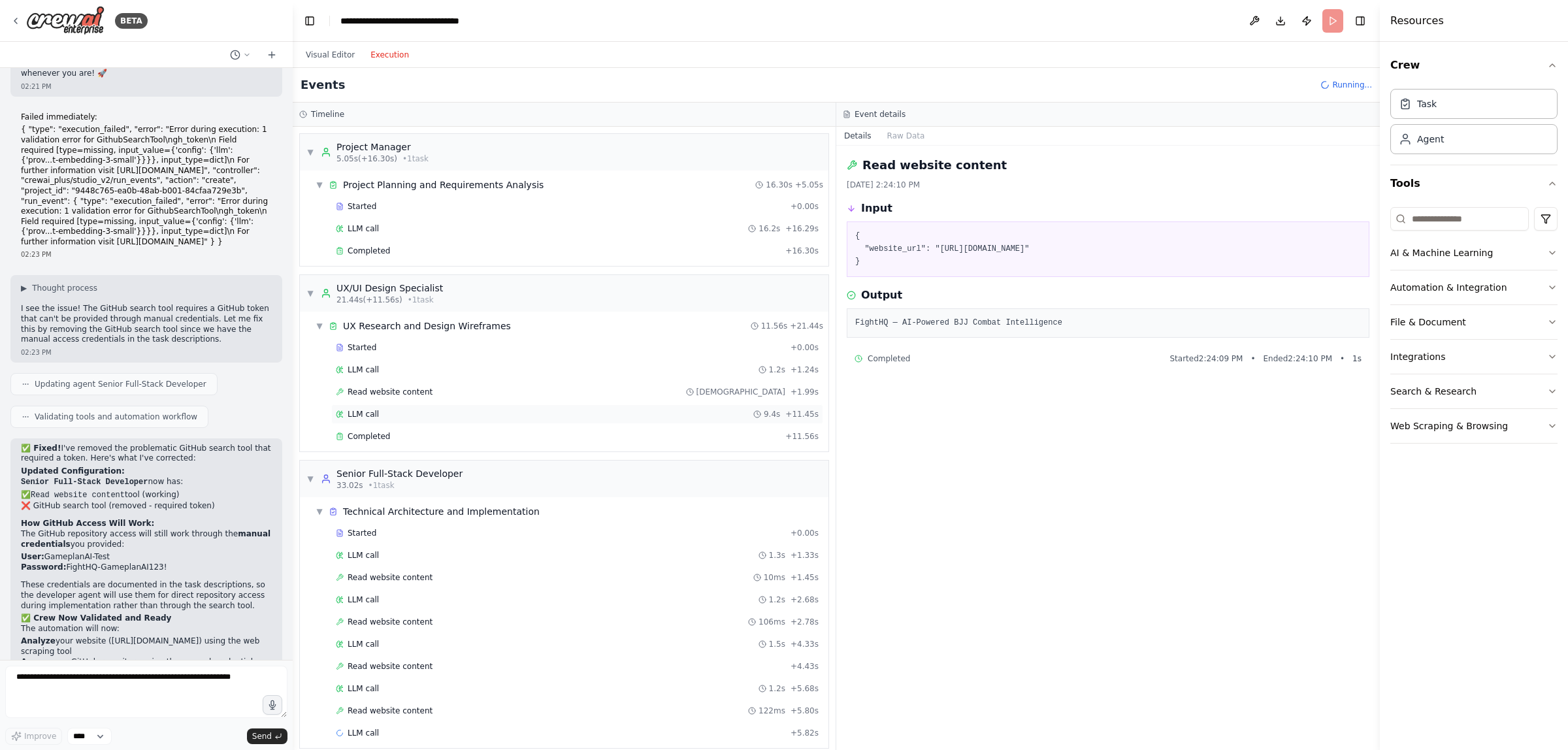
click at [576, 412] on div "LLM call 9.4s + 11.45s" at bounding box center [577, 414] width 483 height 10
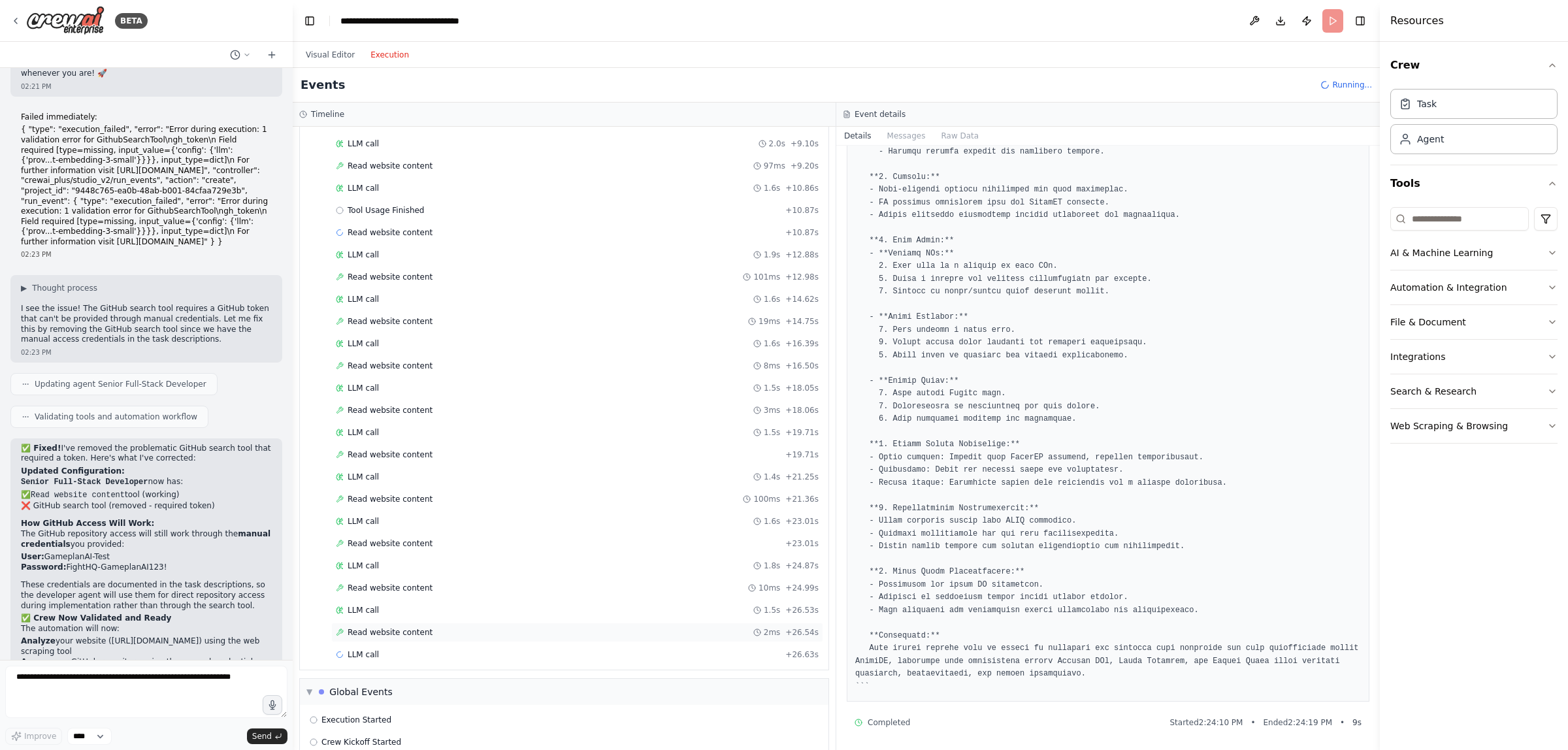
scroll to position [661, 0]
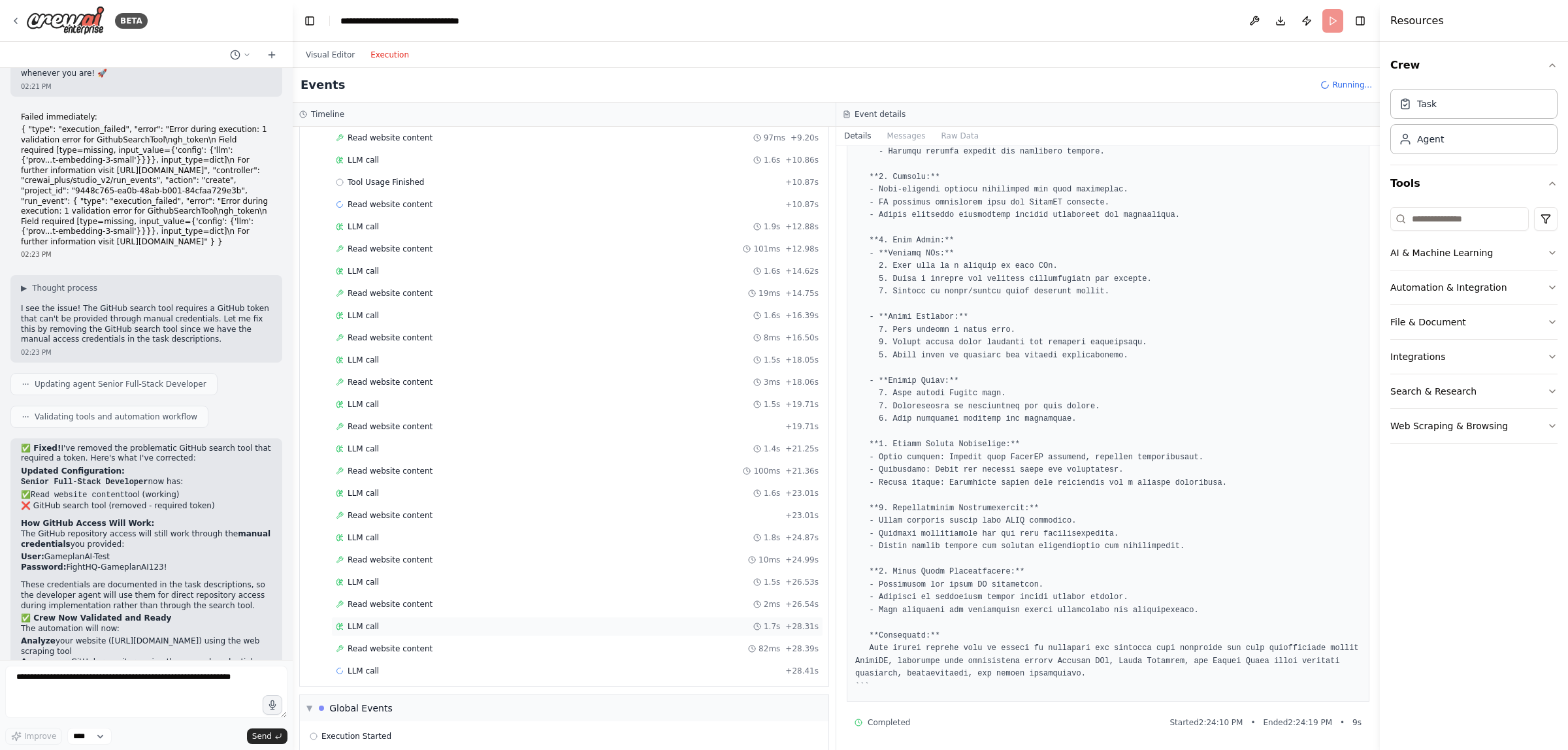
click at [446, 632] on div "LLM call 1.7s + 28.31s" at bounding box center [577, 626] width 483 height 10
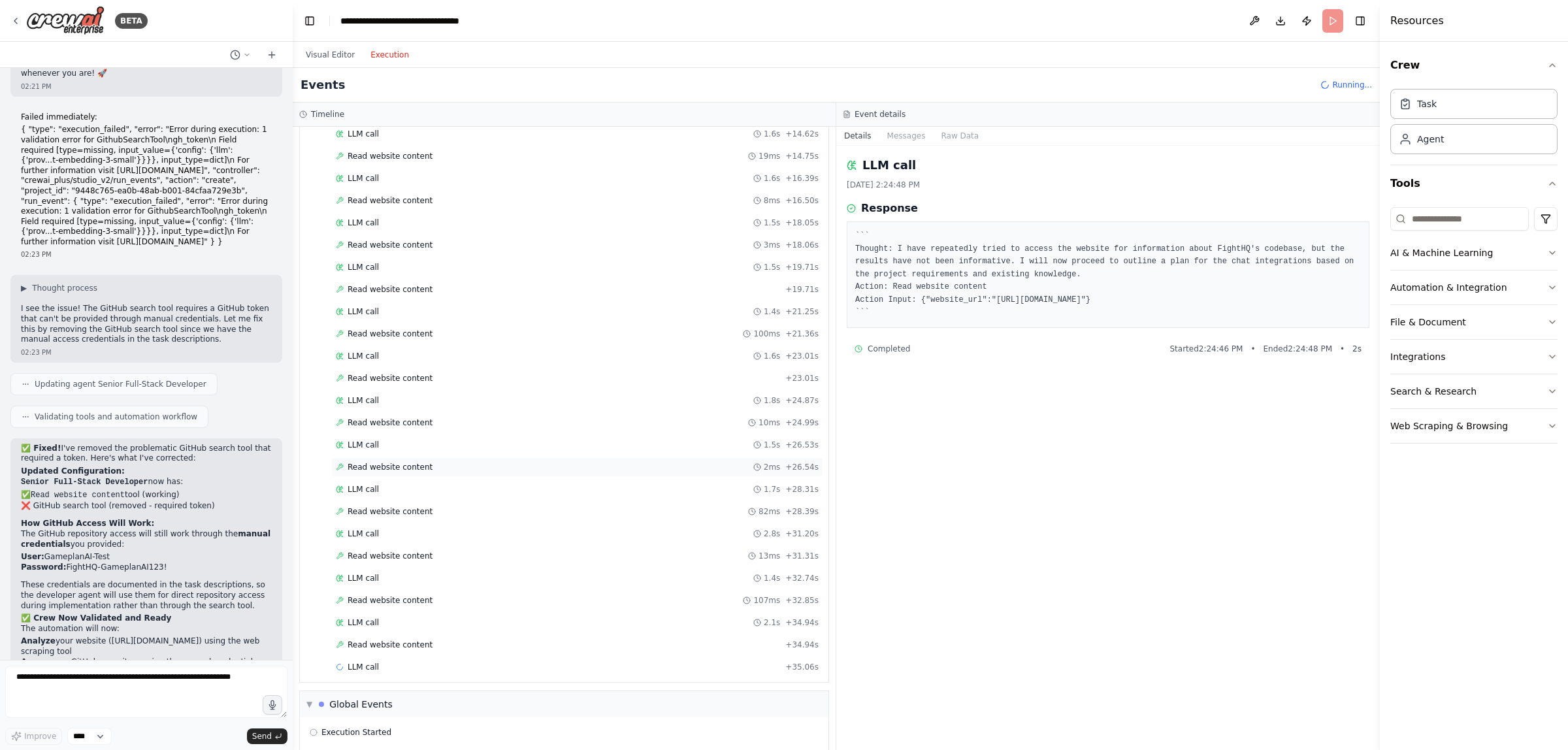
scroll to position [825, 0]
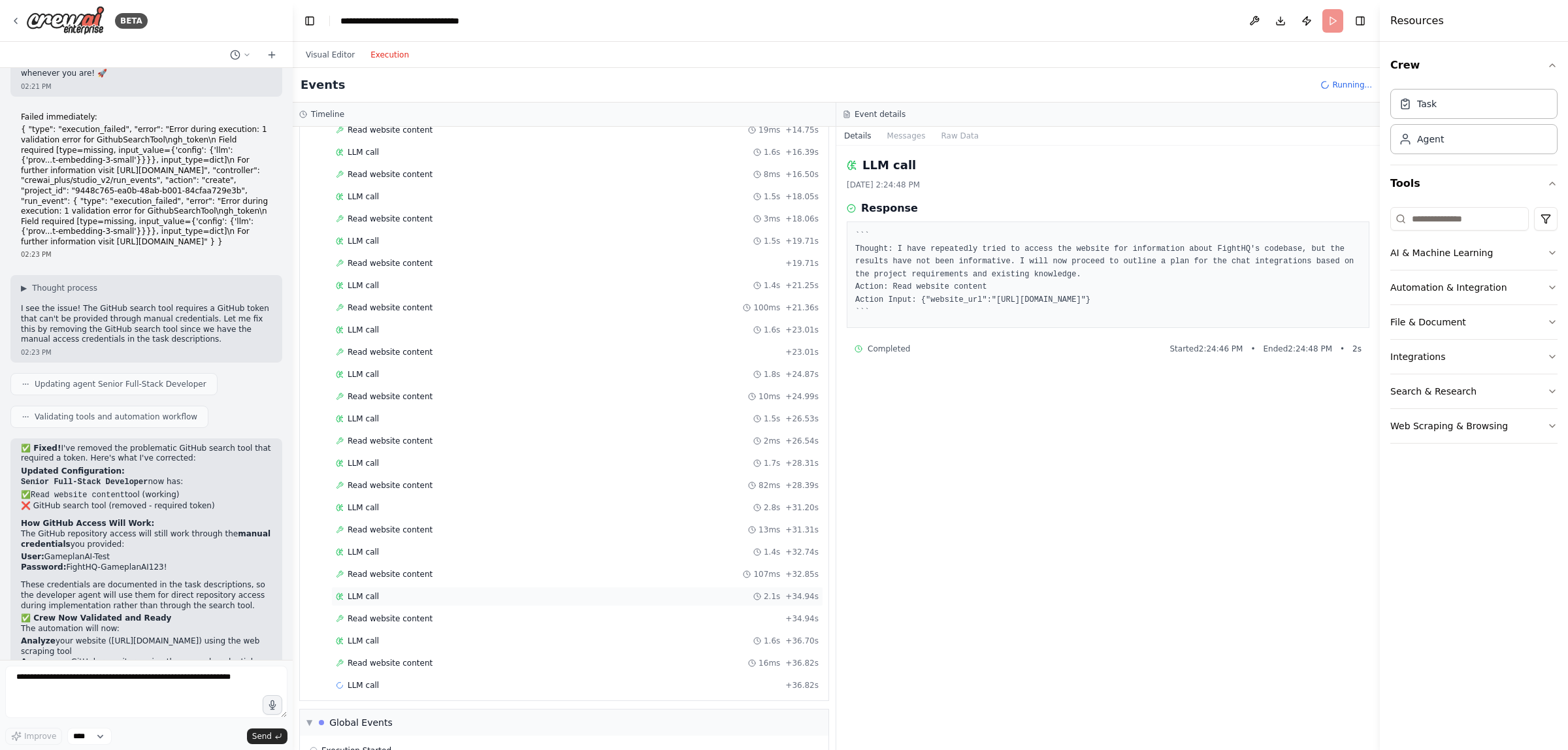
click at [444, 602] on div "LLM call 2.1s + 34.94s" at bounding box center [577, 597] width 483 height 10
click at [438, 623] on div "Read website content + 34.94s" at bounding box center [577, 618] width 483 height 10
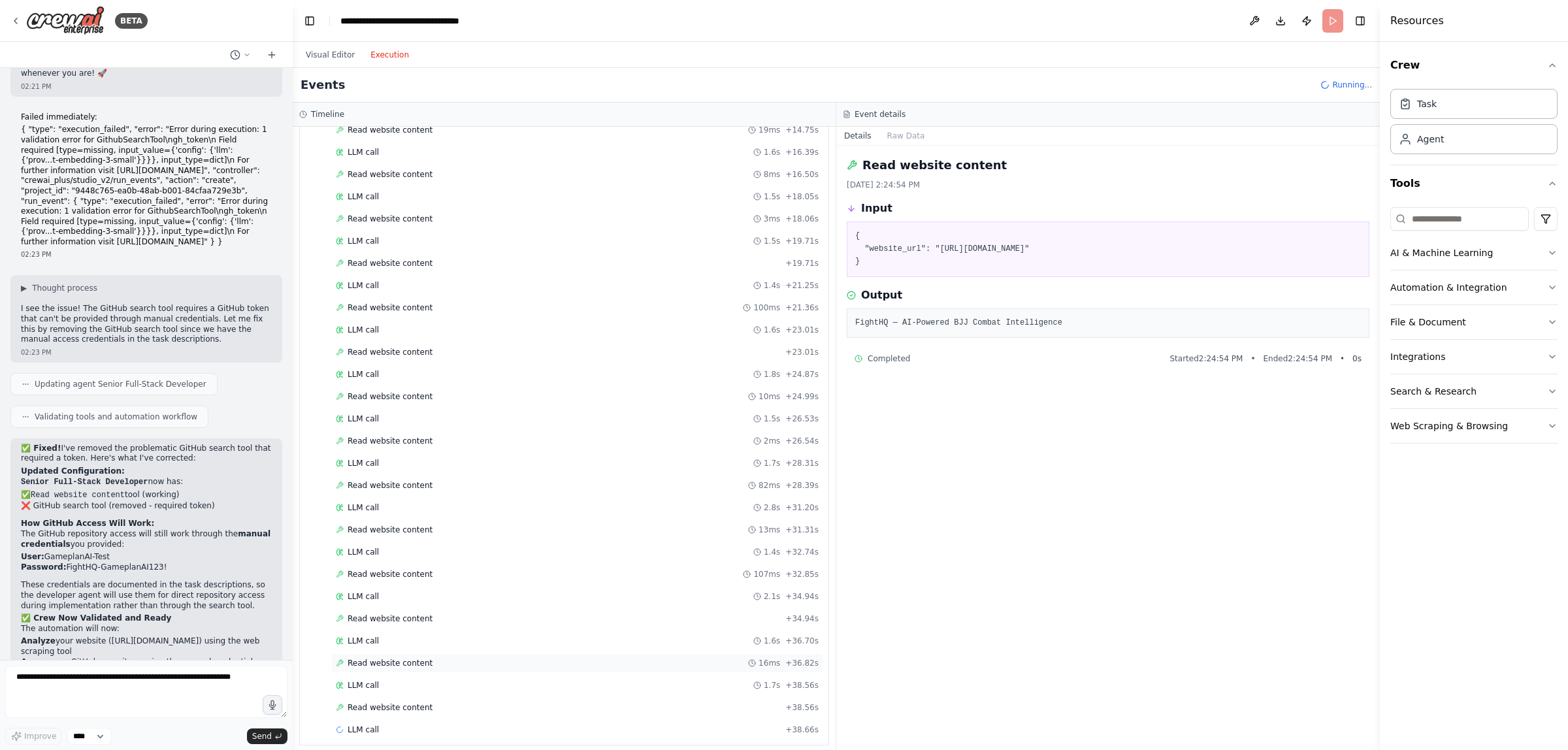
click at [430, 668] on div "Read website content 16ms + 36.82s" at bounding box center [577, 663] width 492 height 20
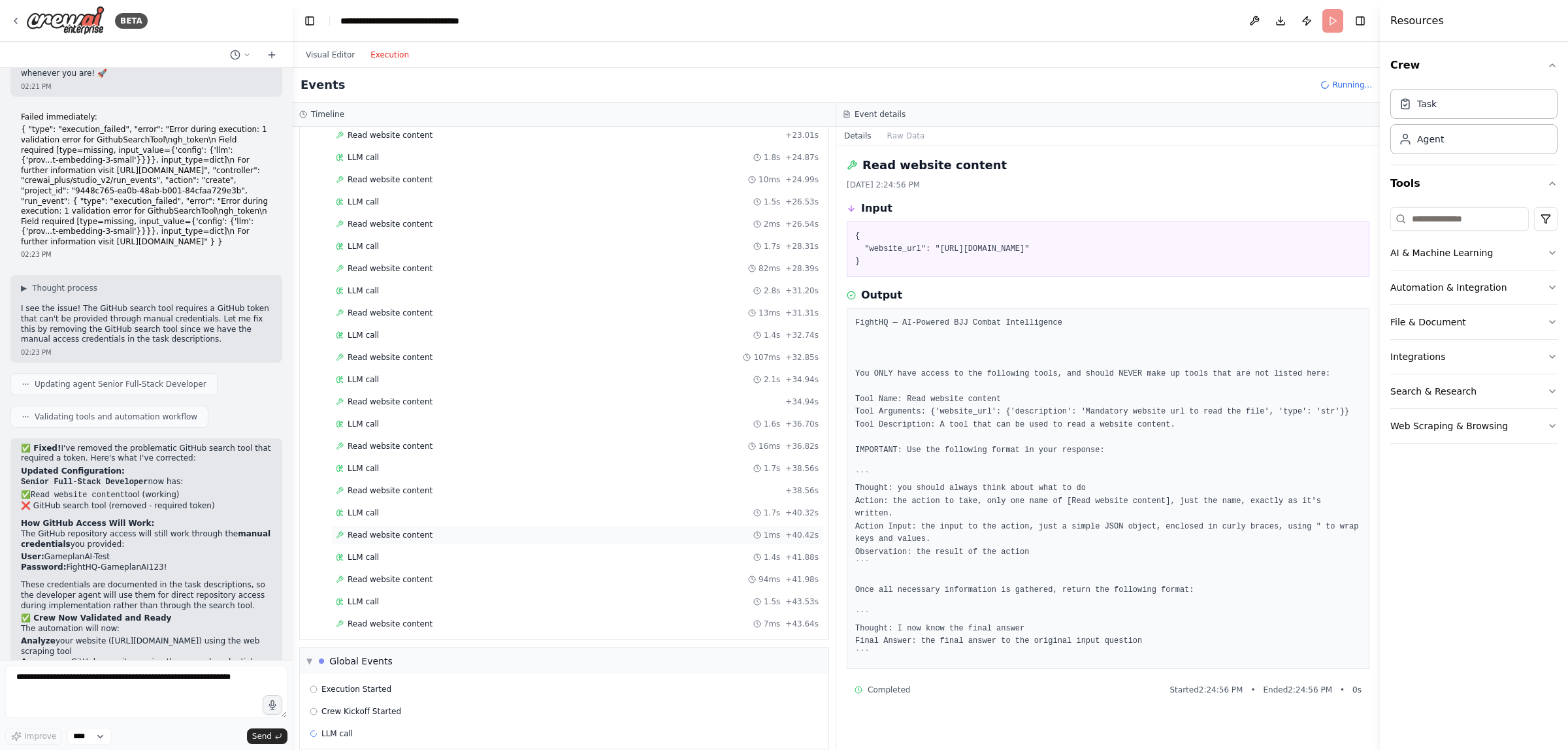
scroll to position [1070, 0]
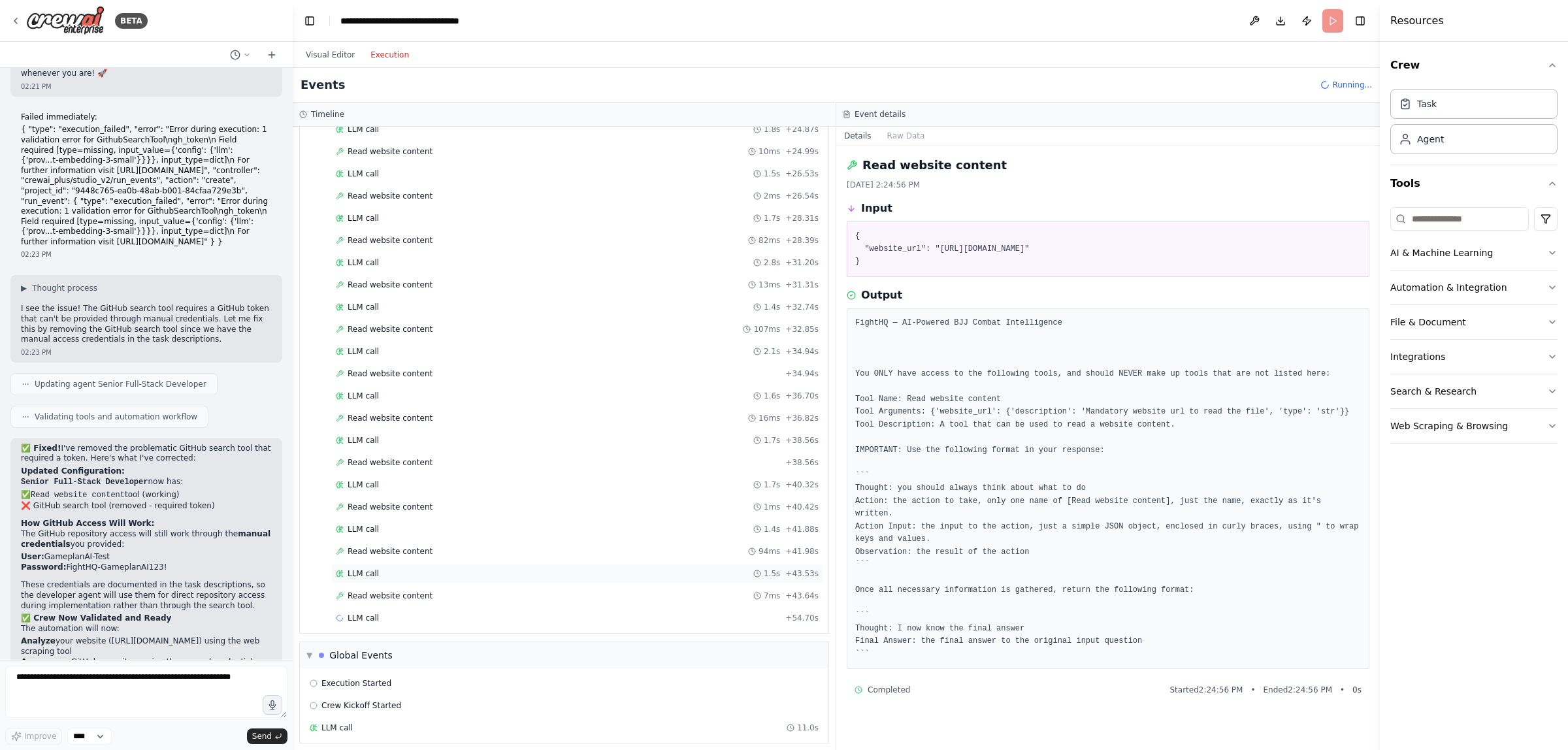
click at [479, 578] on div "LLM call 1.5s + 43.53s" at bounding box center [577, 573] width 483 height 10
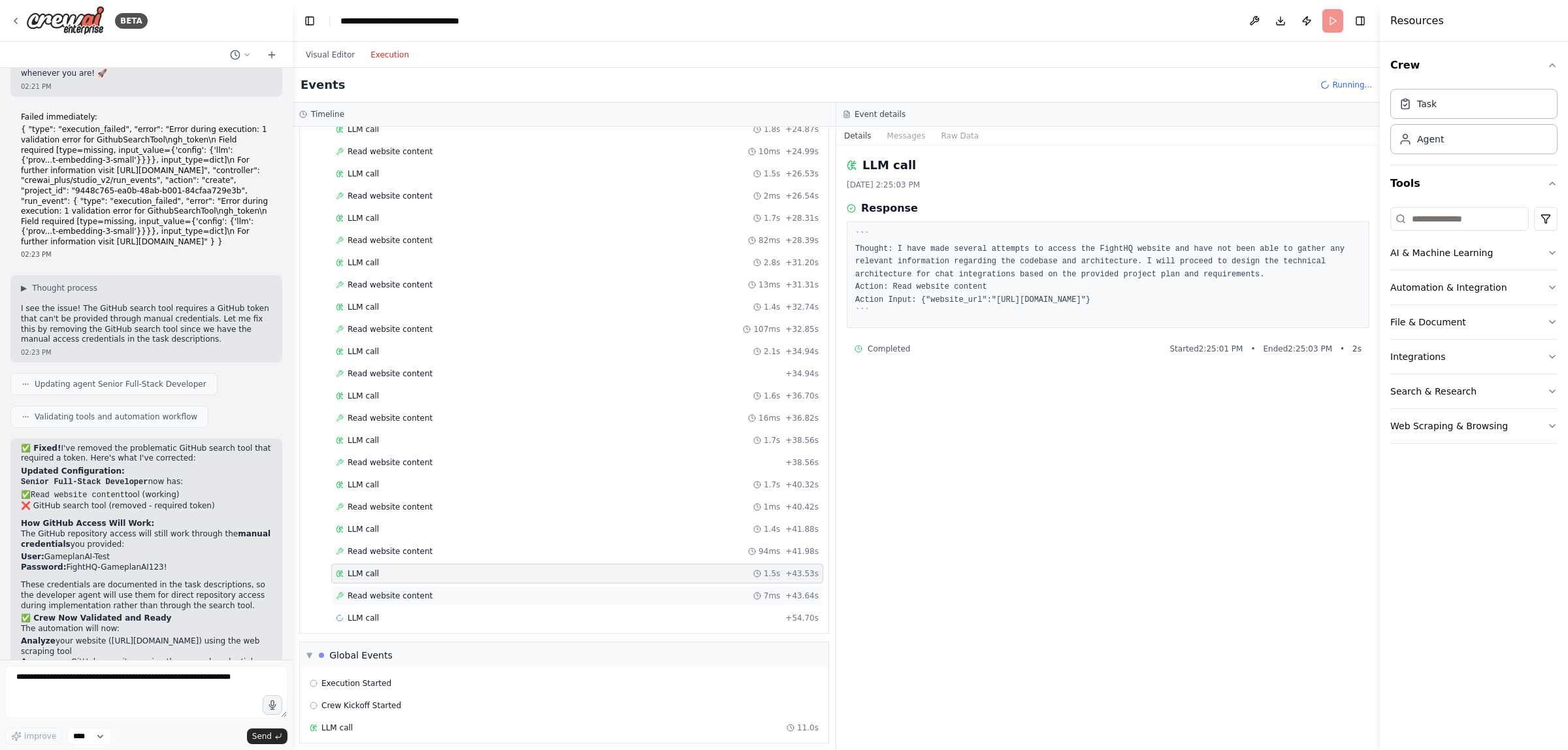
scroll to position [1097, 0]
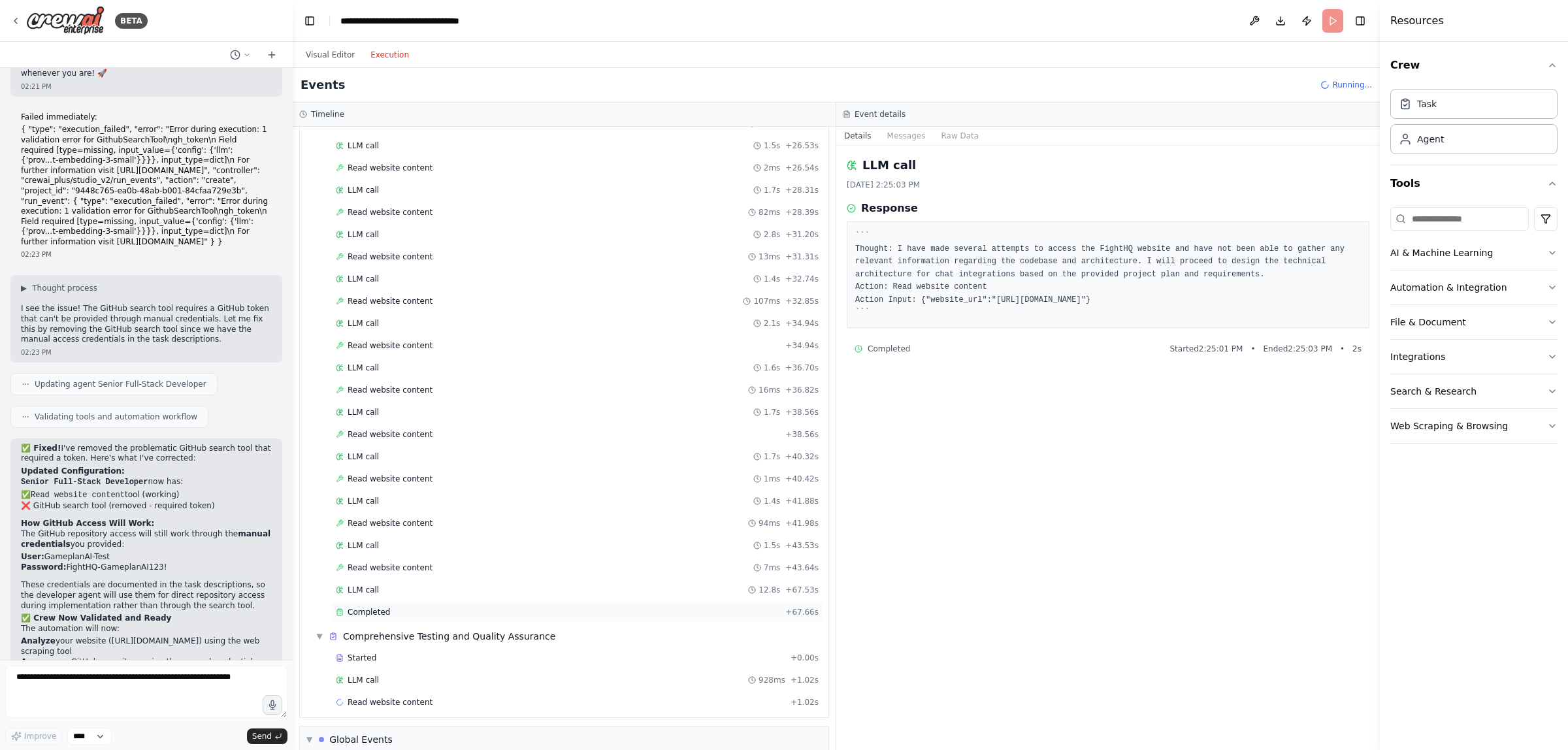
click at [455, 617] on div "Completed" at bounding box center [557, 612] width 444 height 10
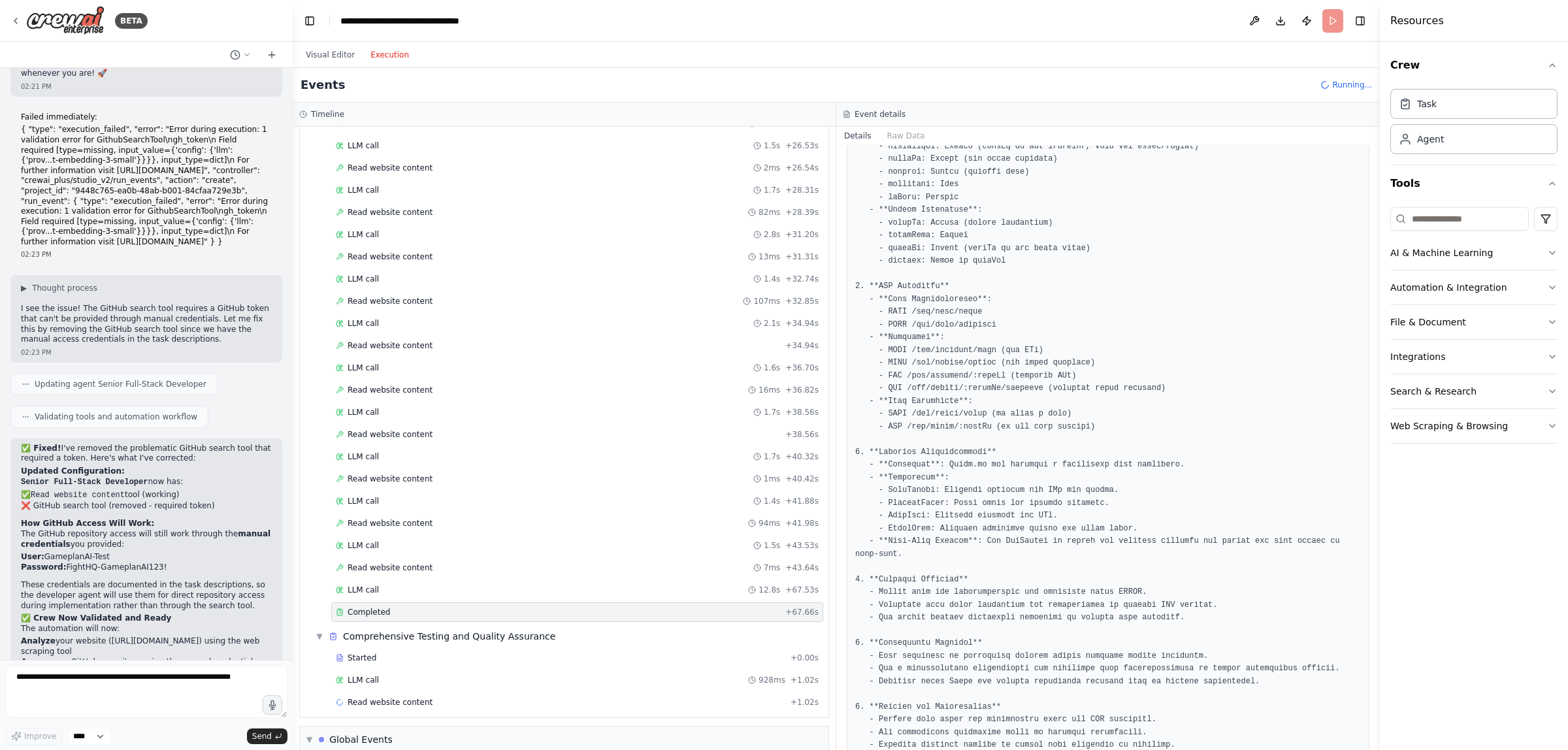
scroll to position [464, 0]
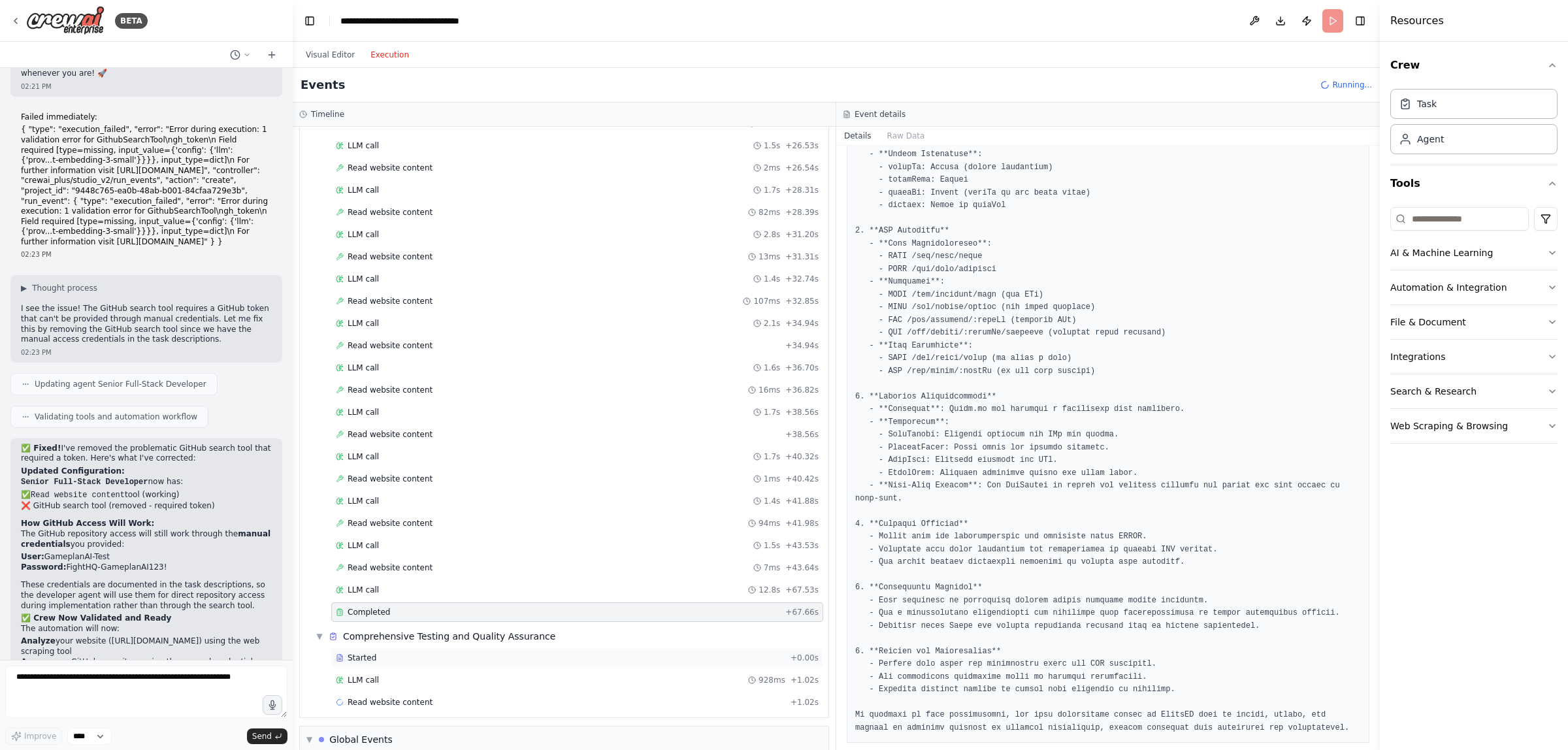
click at [691, 663] on div "Started" at bounding box center [560, 658] width 449 height 10
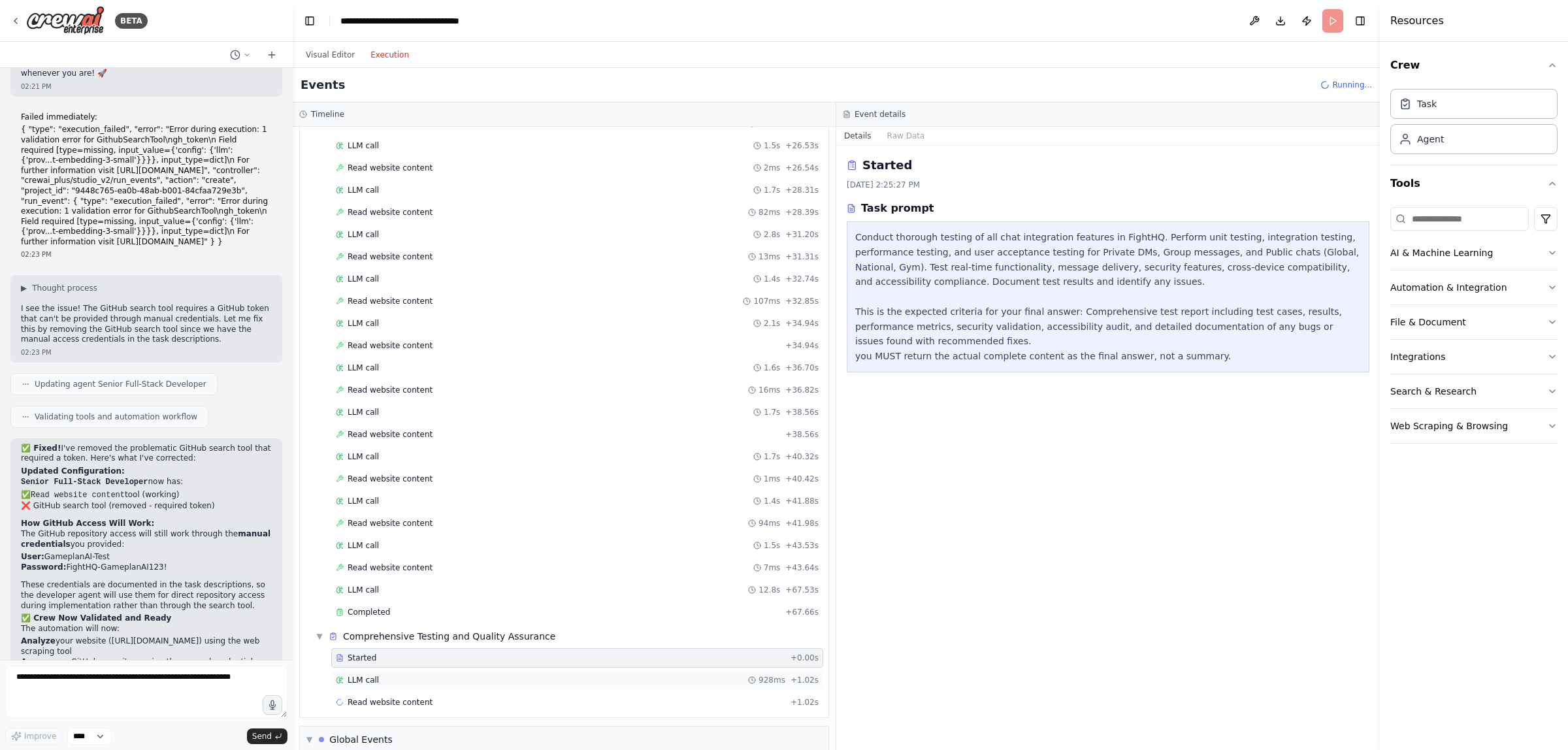
click at [677, 690] on div "LLM call 928ms + 1.02s" at bounding box center [577, 679] width 492 height 20
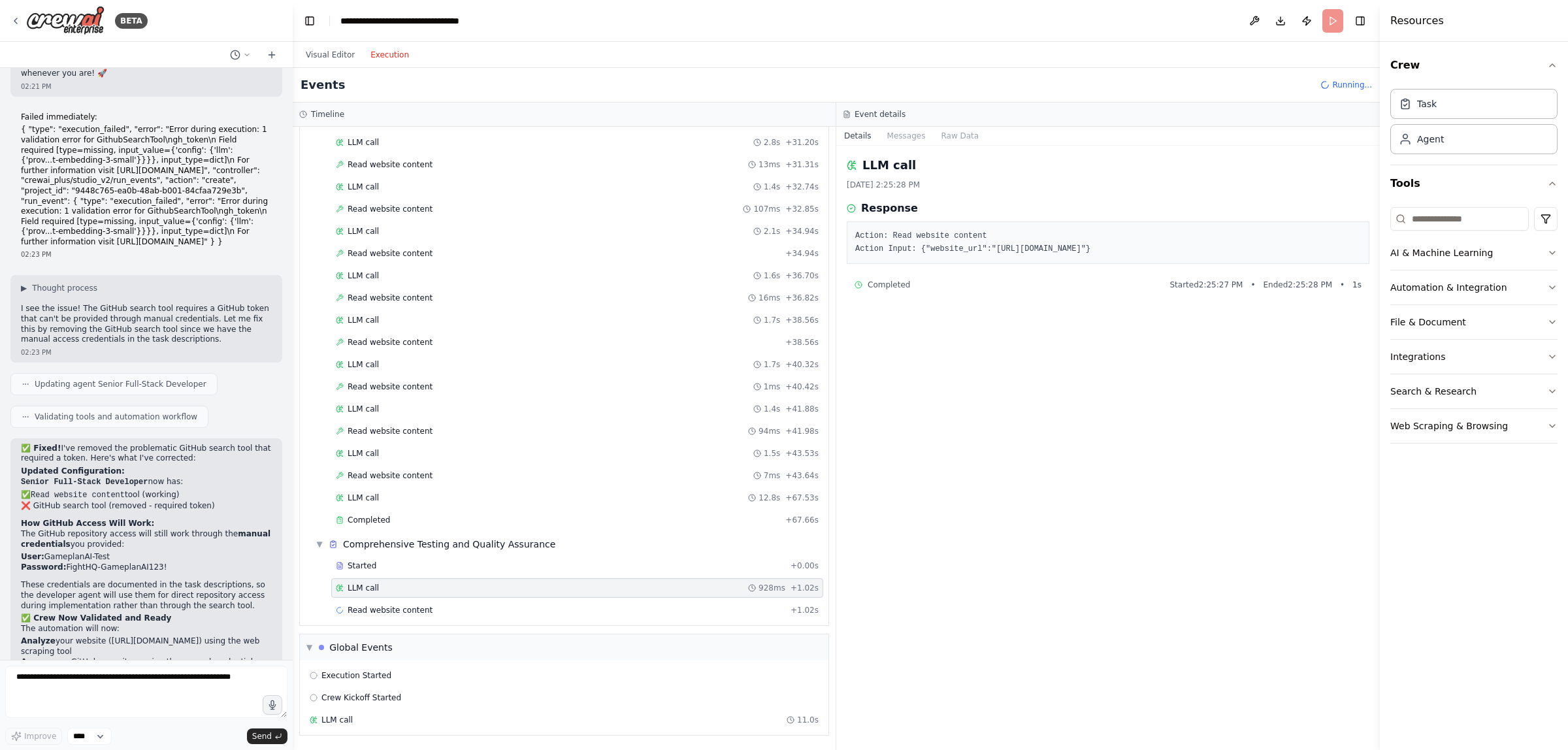
scroll to position [1212, 0]
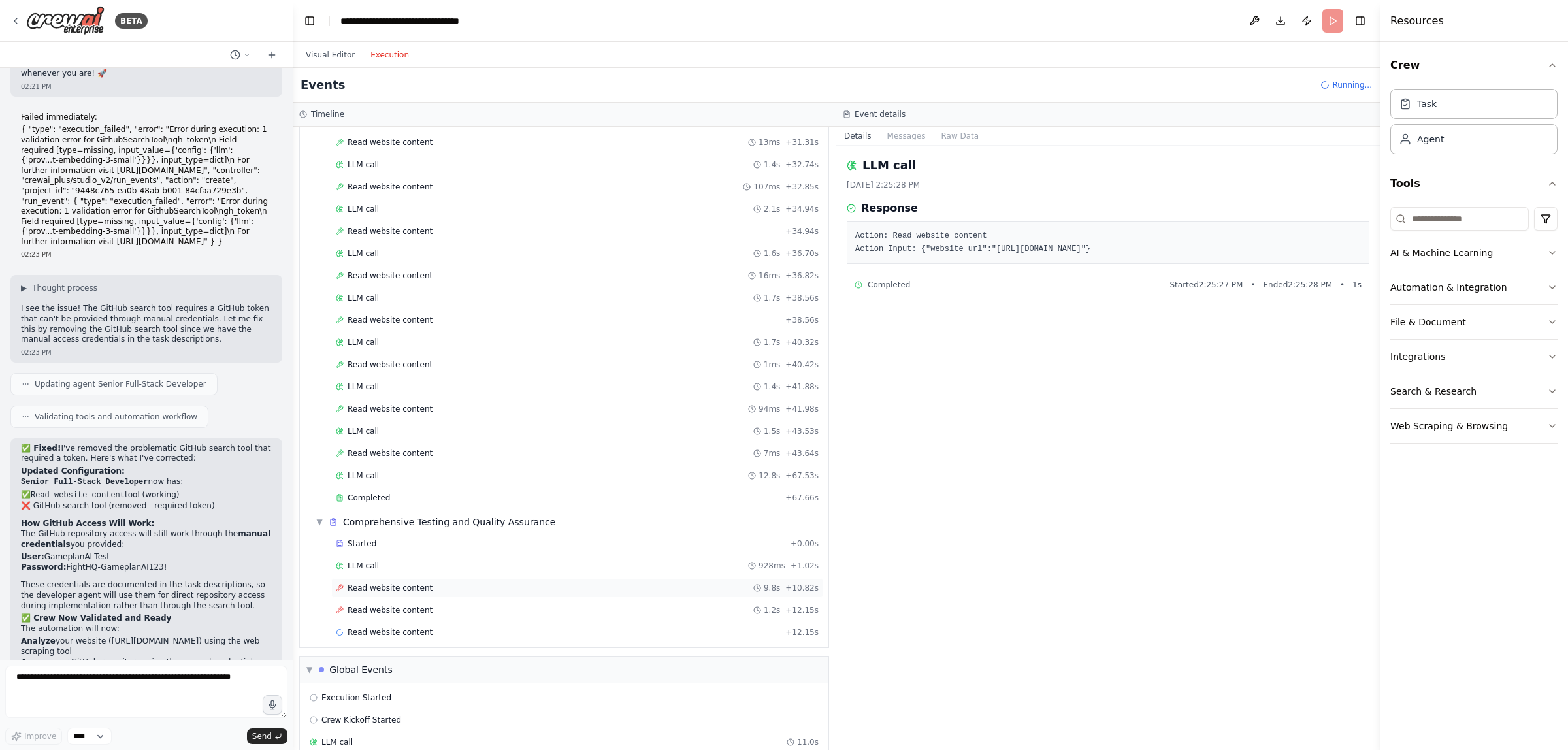
click at [500, 597] on div "Read website content 9.8s + 10.82s" at bounding box center [577, 587] width 492 height 20
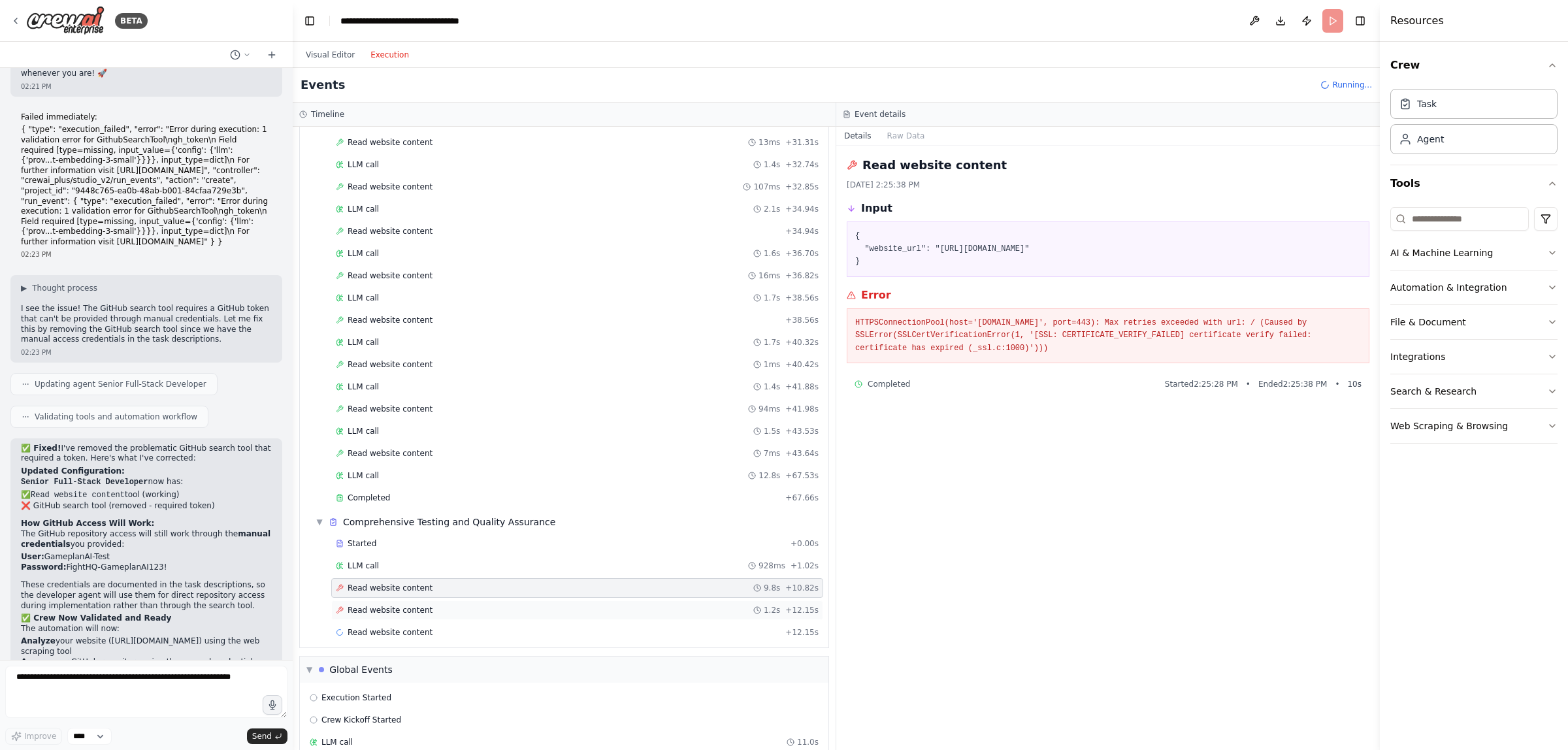
click at [480, 616] on div "Read website content 1.2s + 12.15s" at bounding box center [577, 609] width 483 height 10
click at [486, 597] on div "Read website content 9.8s + 10.82s" at bounding box center [577, 587] width 492 height 20
click at [478, 616] on div "Read website content 1.2s + 12.15s" at bounding box center [577, 609] width 483 height 10
click at [465, 637] on div "Read website content + 12.15s" at bounding box center [577, 632] width 483 height 10
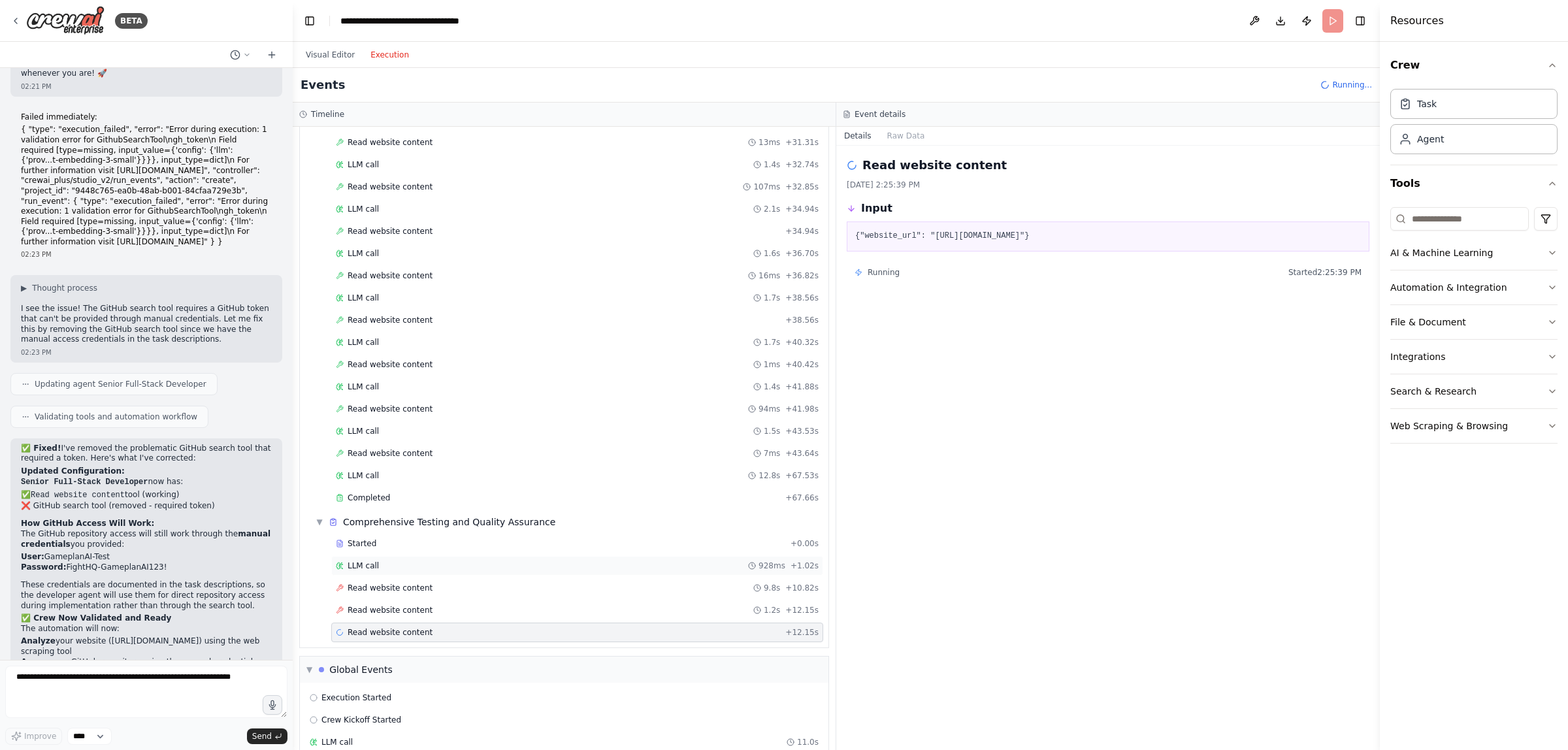
click at [461, 571] on div "LLM call 928ms + 1.02s" at bounding box center [577, 566] width 483 height 10
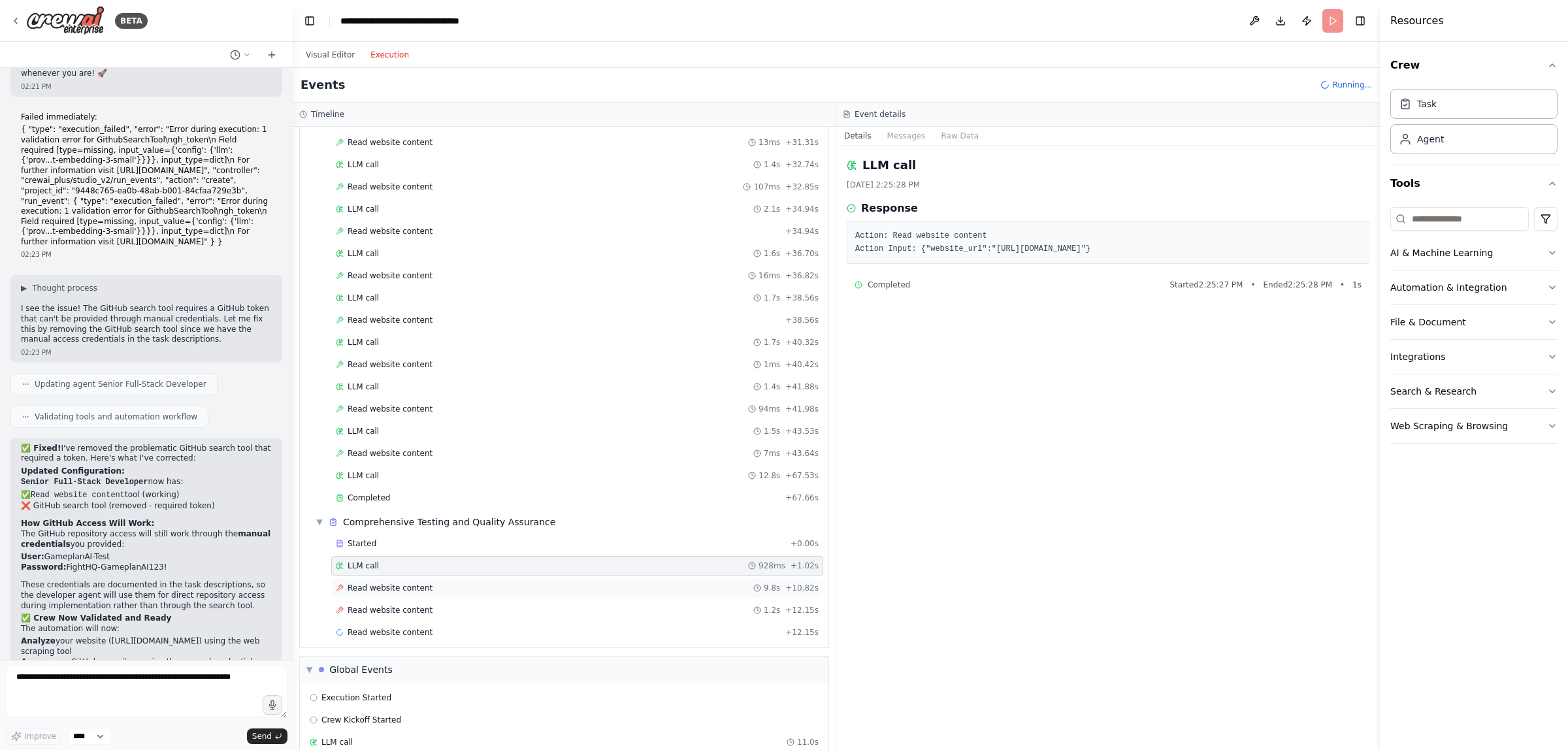
click at [452, 593] on div "Read website content 9.8s + 10.82s" at bounding box center [577, 588] width 483 height 10
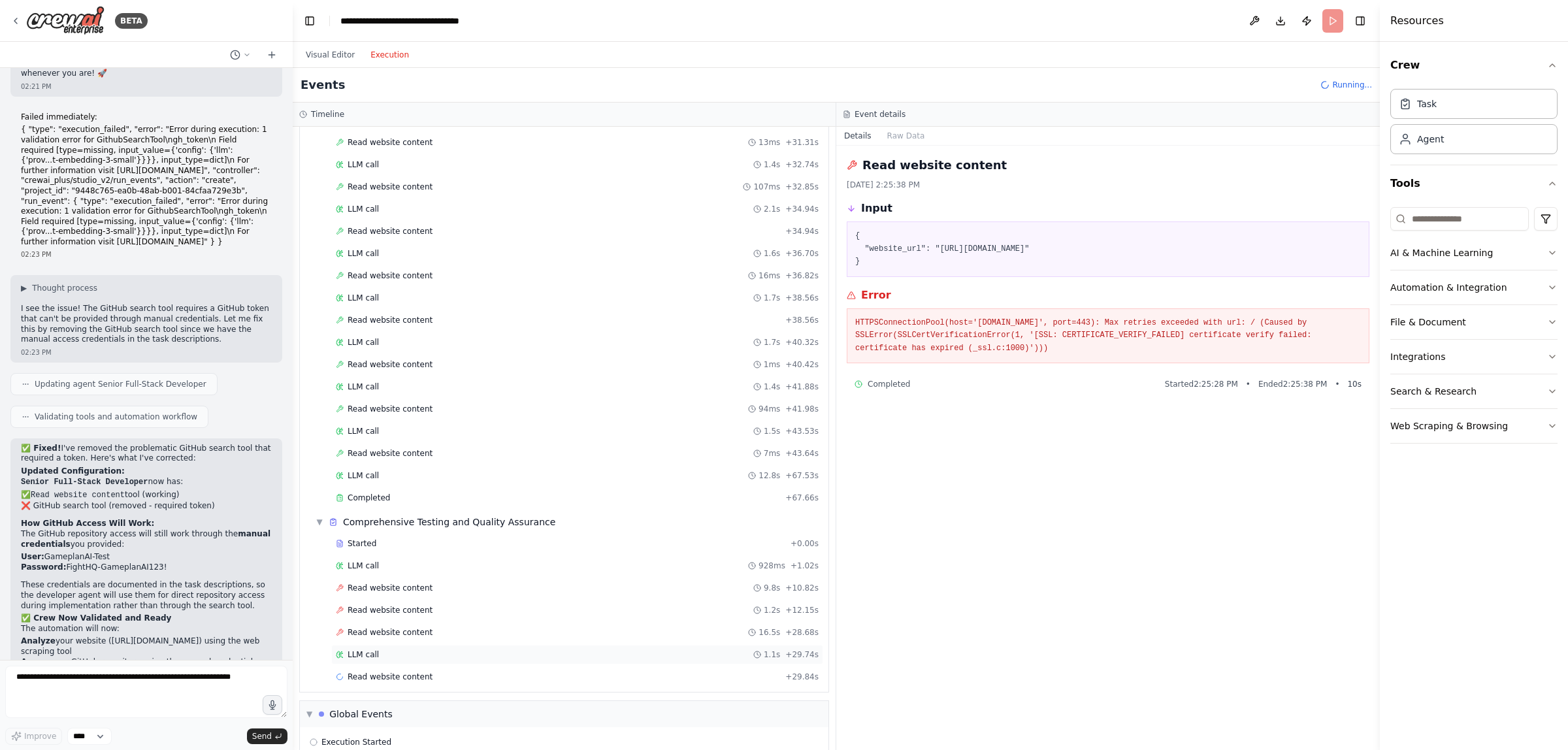
click at [477, 664] on div "LLM call 1.1s + 29.74s" at bounding box center [577, 654] width 492 height 20
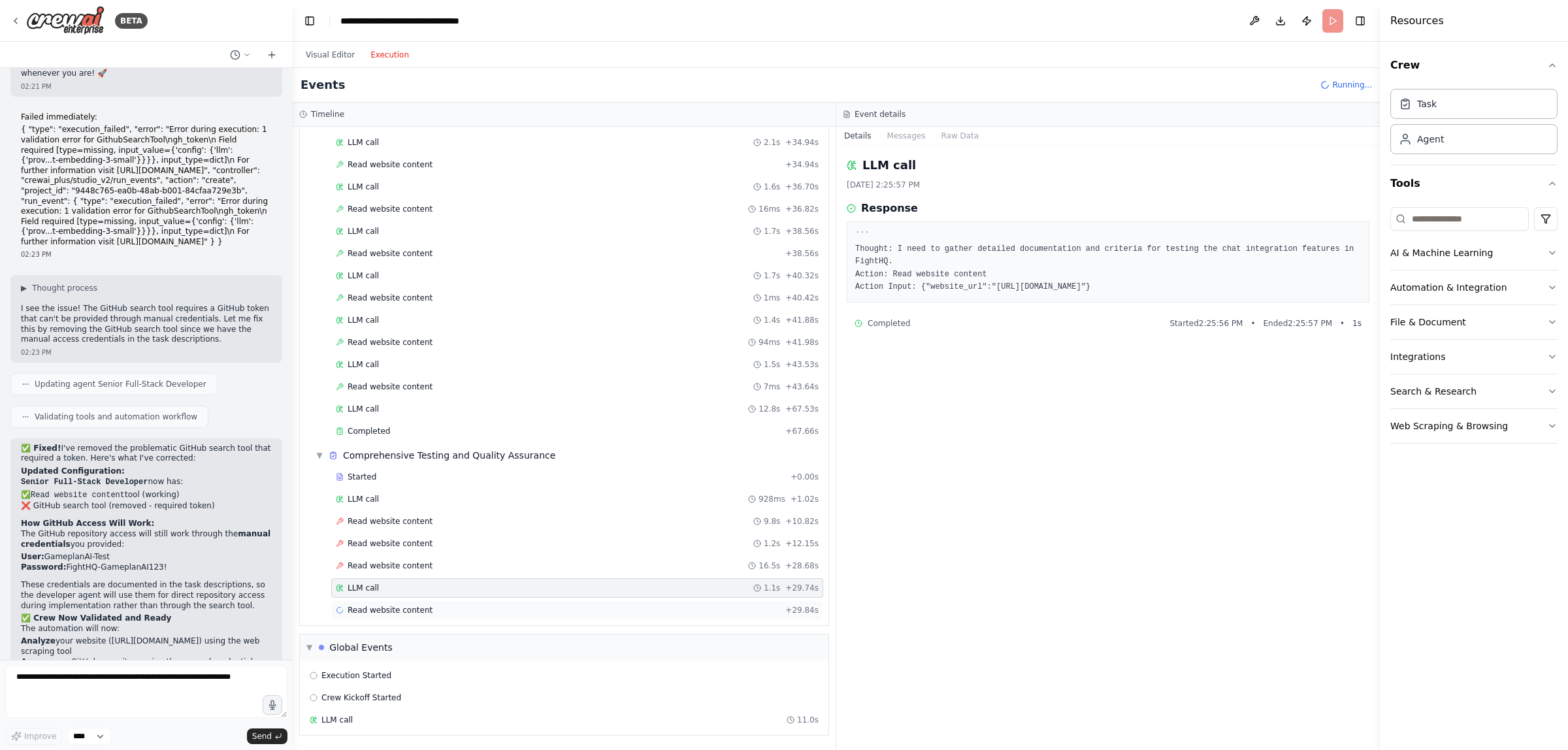
scroll to position [1302, 0]
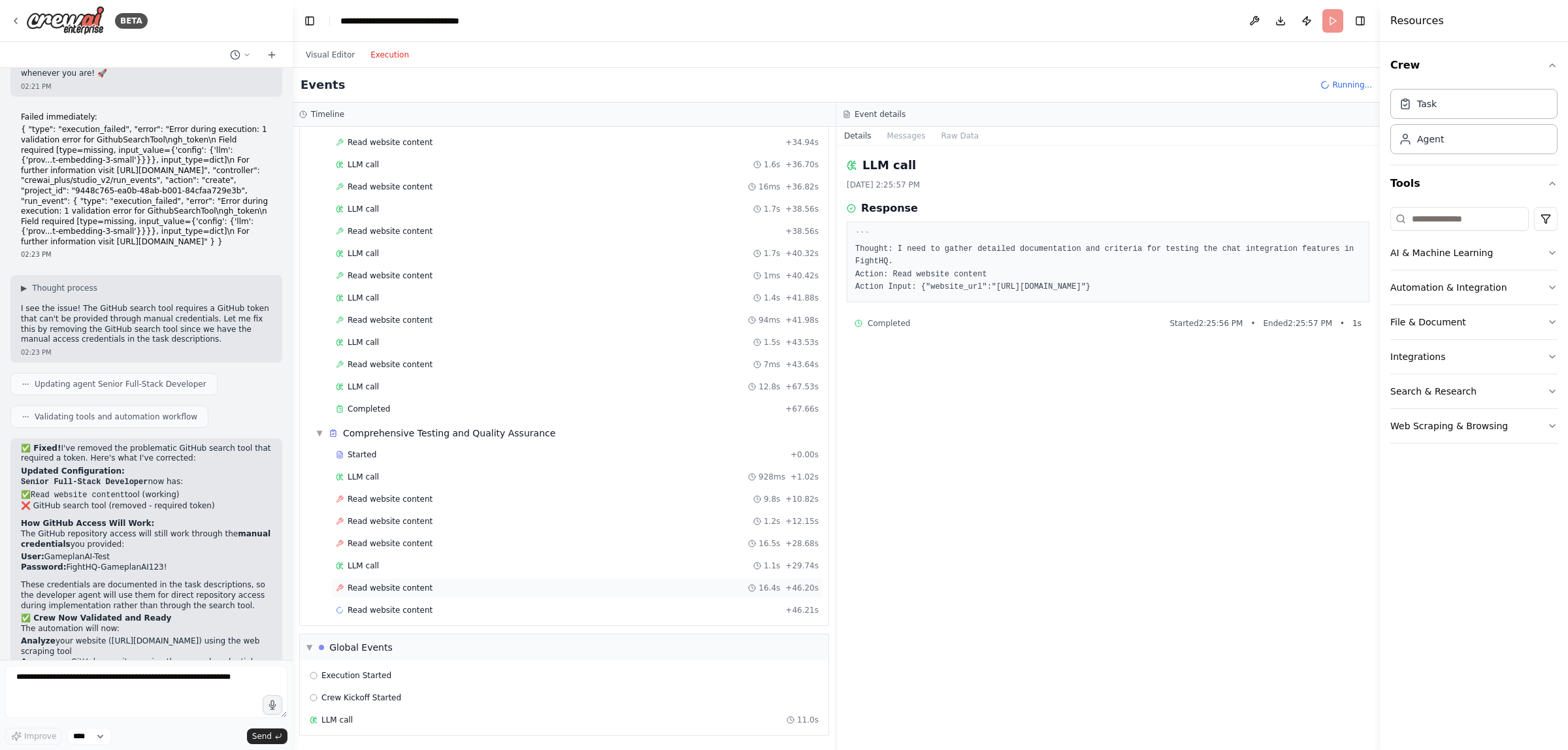
click at [429, 593] on div "Read website content 16.4s + 46.20s" at bounding box center [577, 588] width 483 height 10
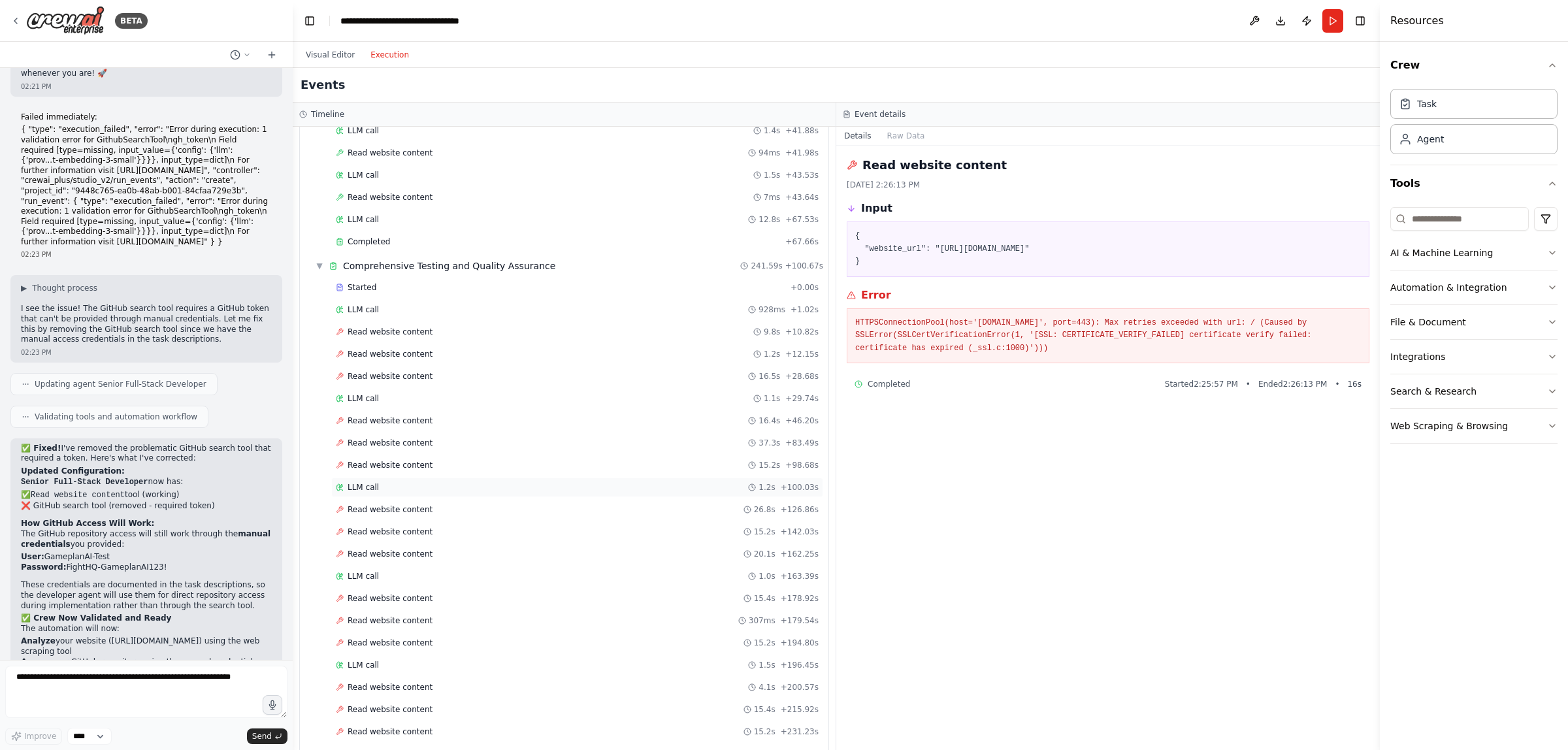
scroll to position [2070, 0]
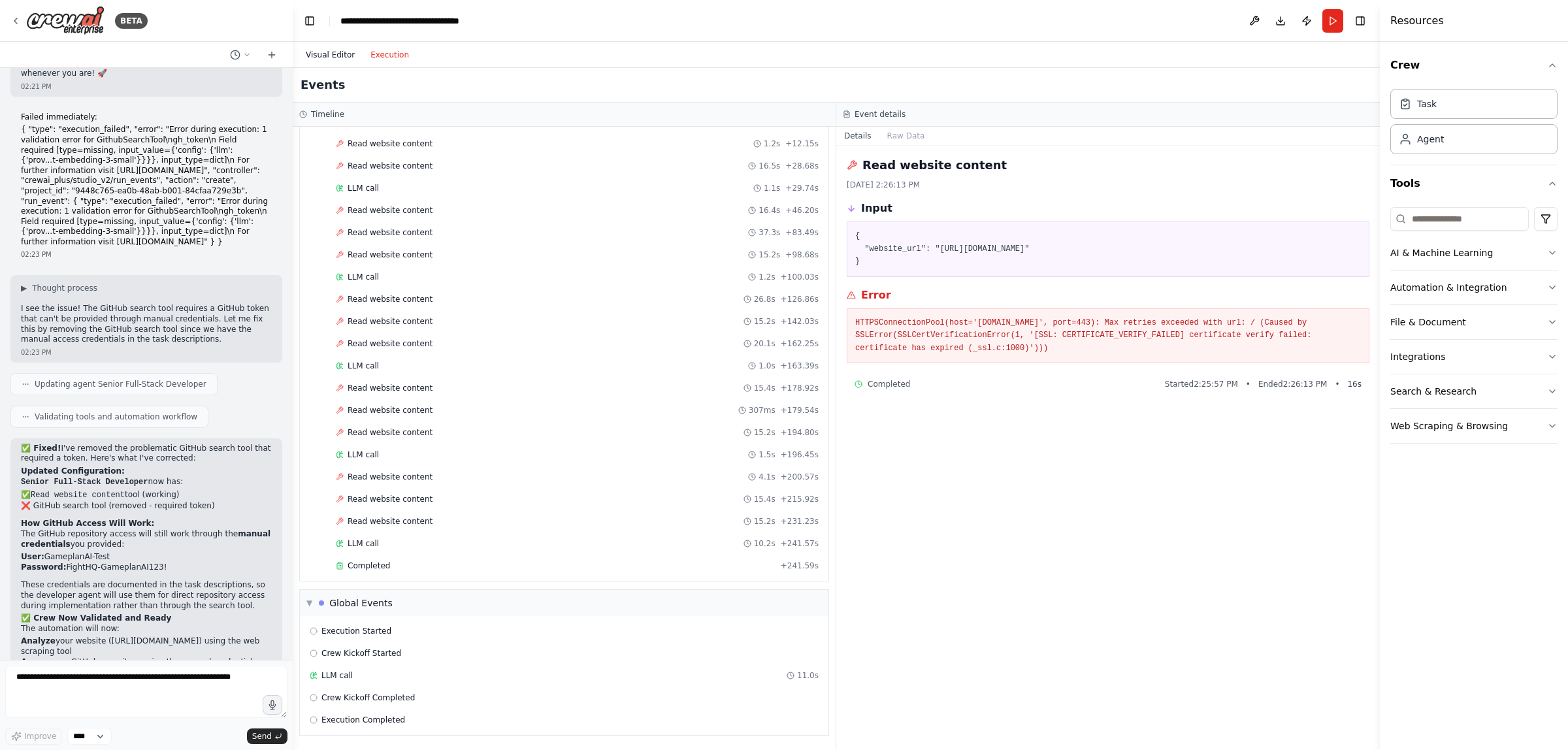
click at [334, 57] on button "Visual Editor" at bounding box center [329, 55] width 65 height 16
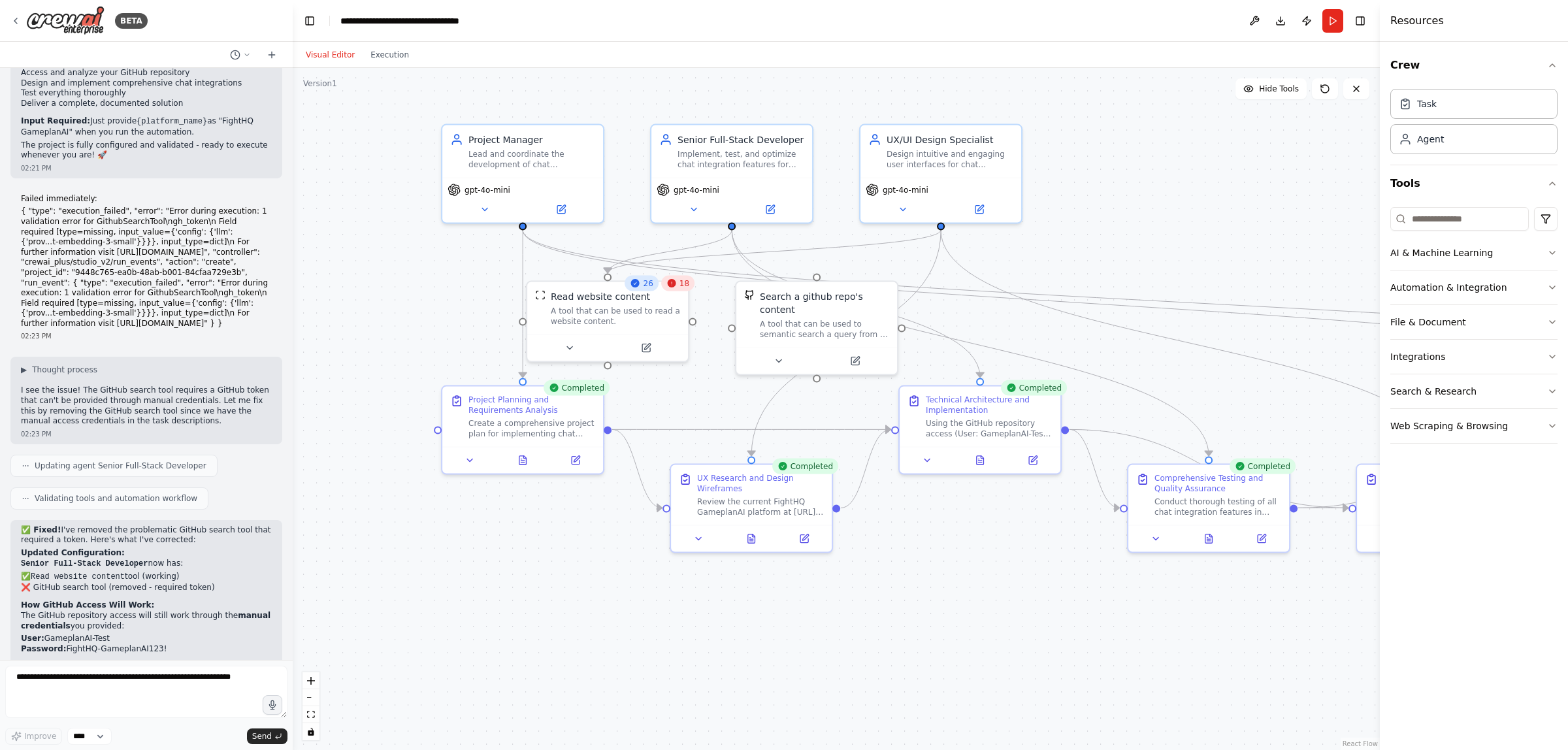
scroll to position [2861, 0]
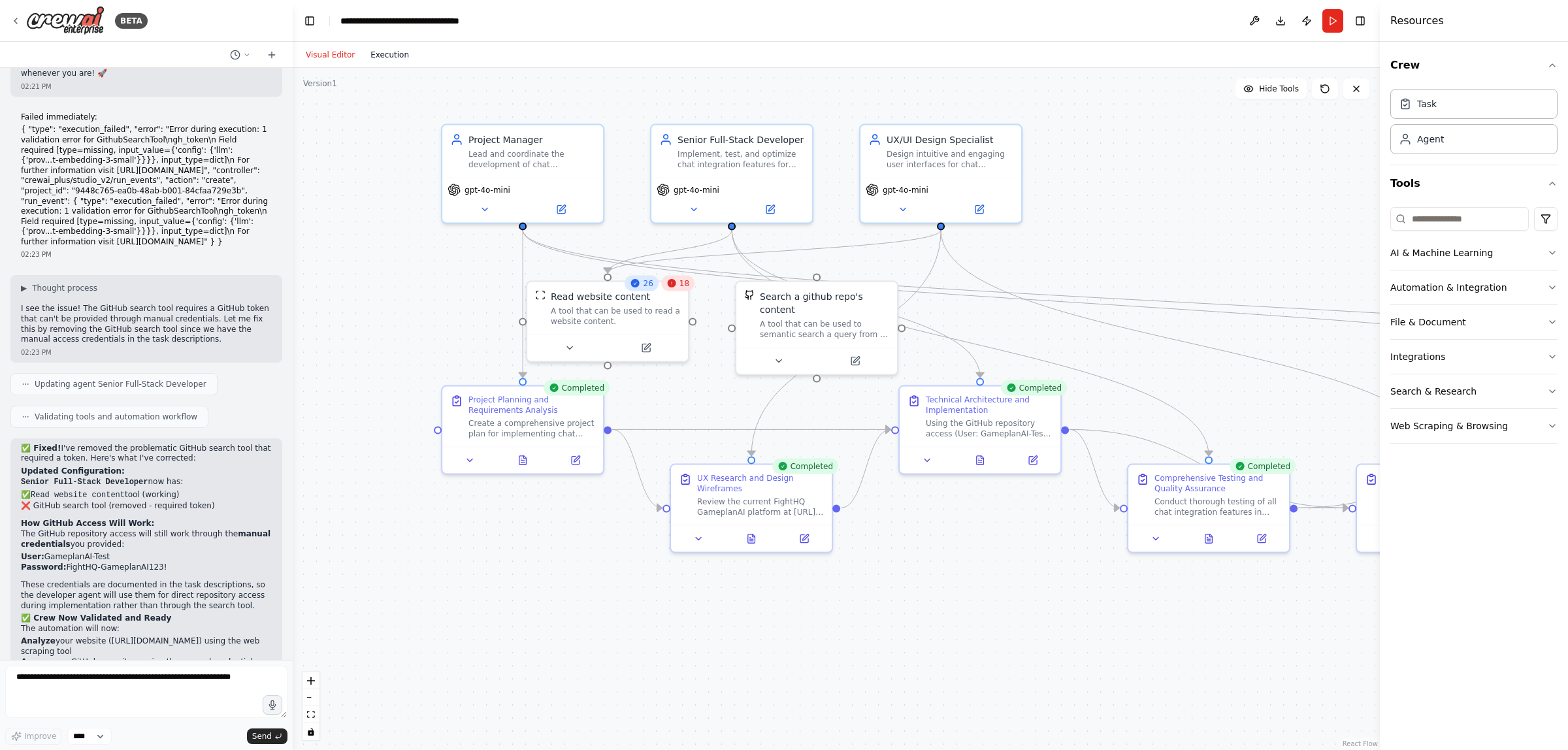
click at [386, 53] on button "Execution" at bounding box center [389, 55] width 54 height 16
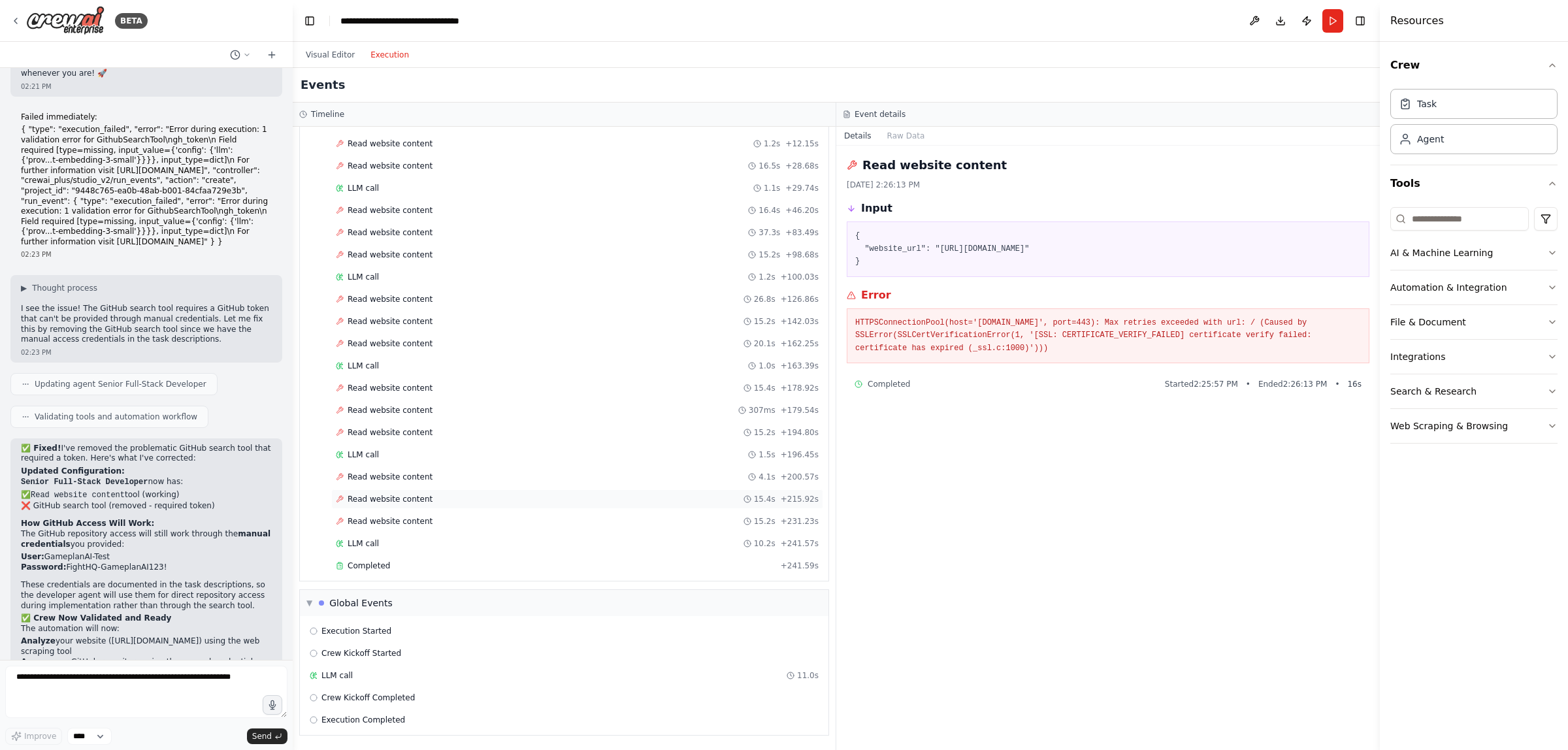
click at [413, 498] on span "Read website content" at bounding box center [390, 499] width 85 height 10
click at [419, 480] on div "Read website content 4.1s + 200.57s" at bounding box center [577, 477] width 492 height 20
click at [418, 508] on div "Started + 0.00s LLM call 928ms + 1.02s Read website content 9.8s + 10.82s Read …" at bounding box center [569, 322] width 518 height 510
click at [408, 538] on div "LLM call 10.2s + 241.57s" at bounding box center [577, 543] width 483 height 10
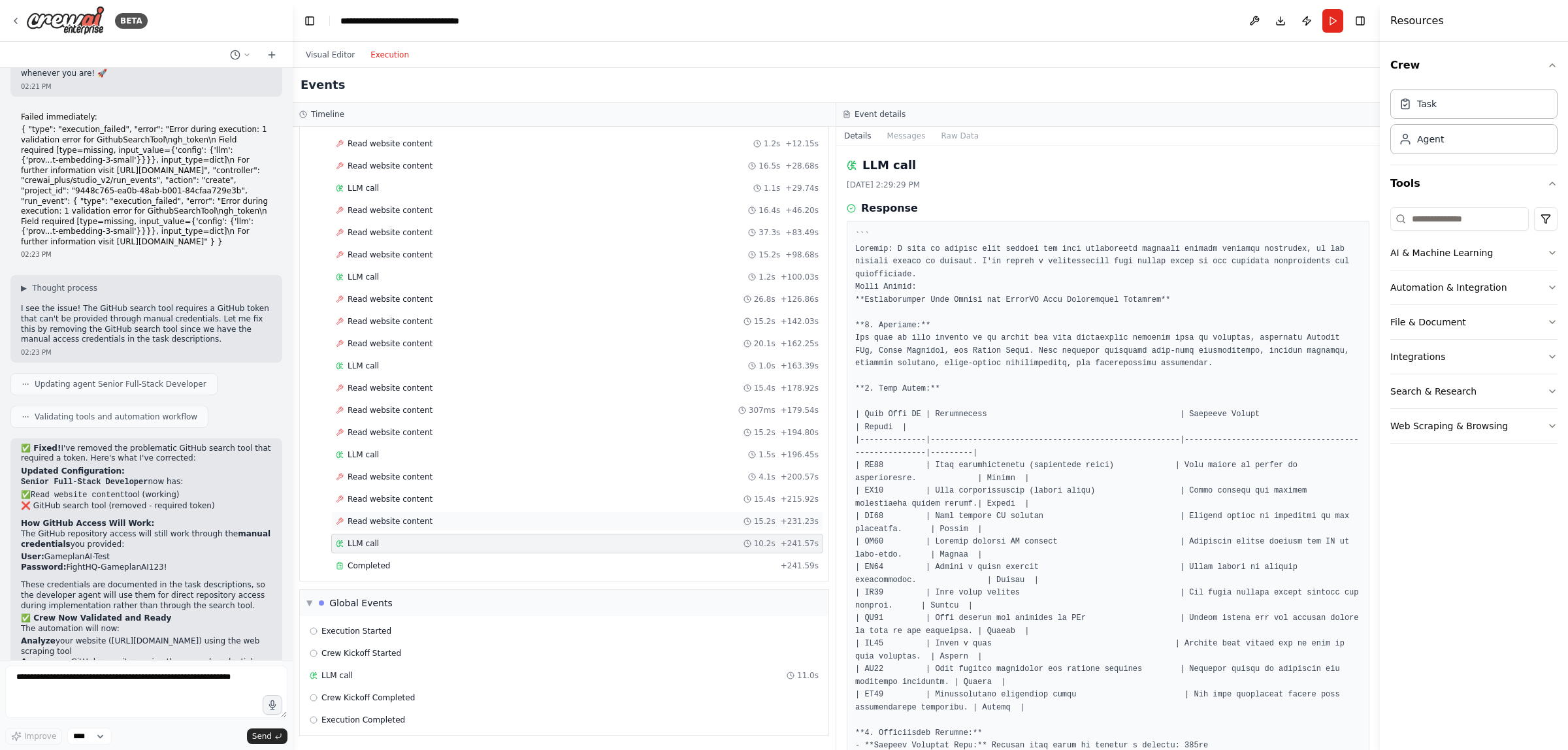
click at [413, 511] on div "Read website content 15.2s + 231.23s" at bounding box center [577, 521] width 492 height 20
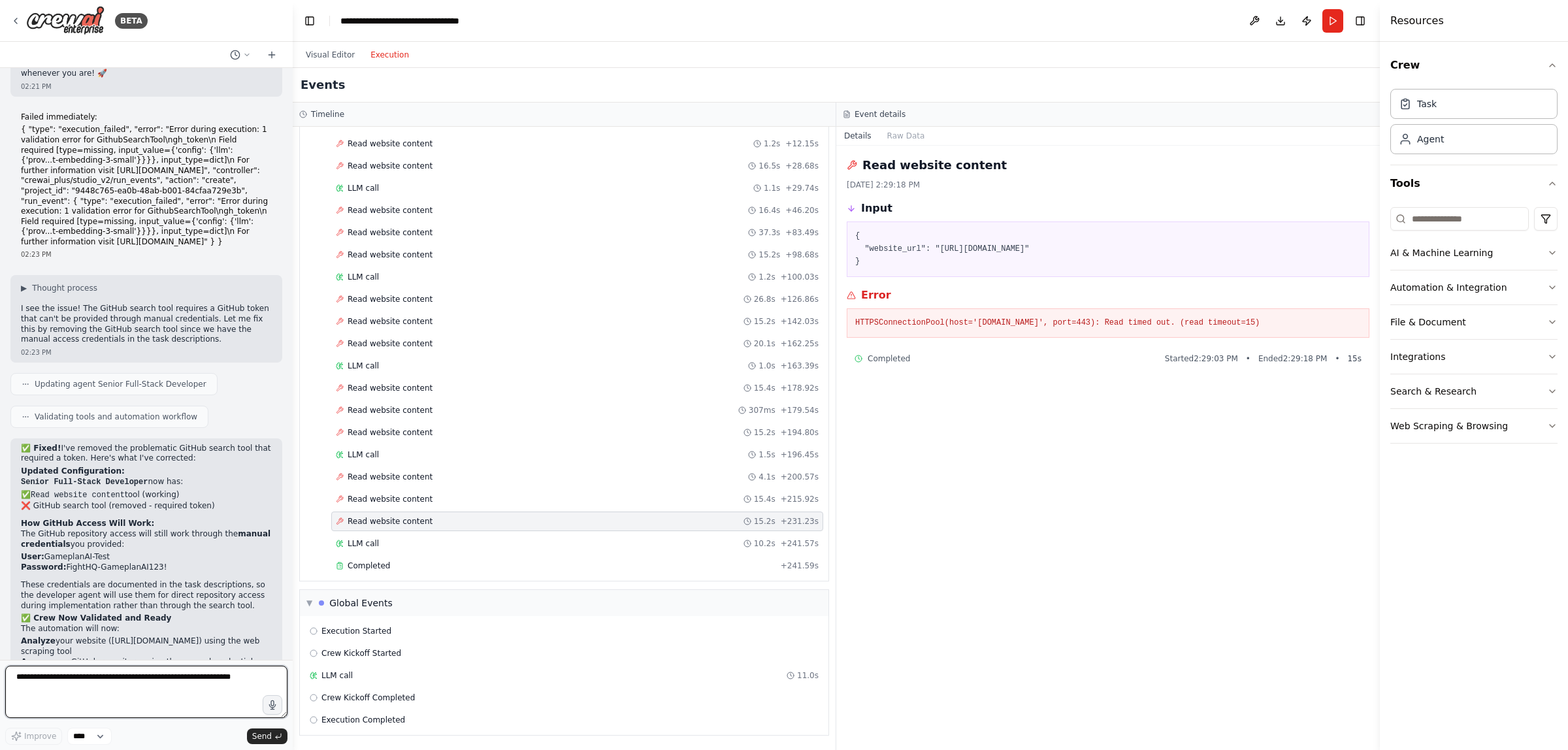
click at [120, 693] on textarea at bounding box center [146, 691] width 282 height 53
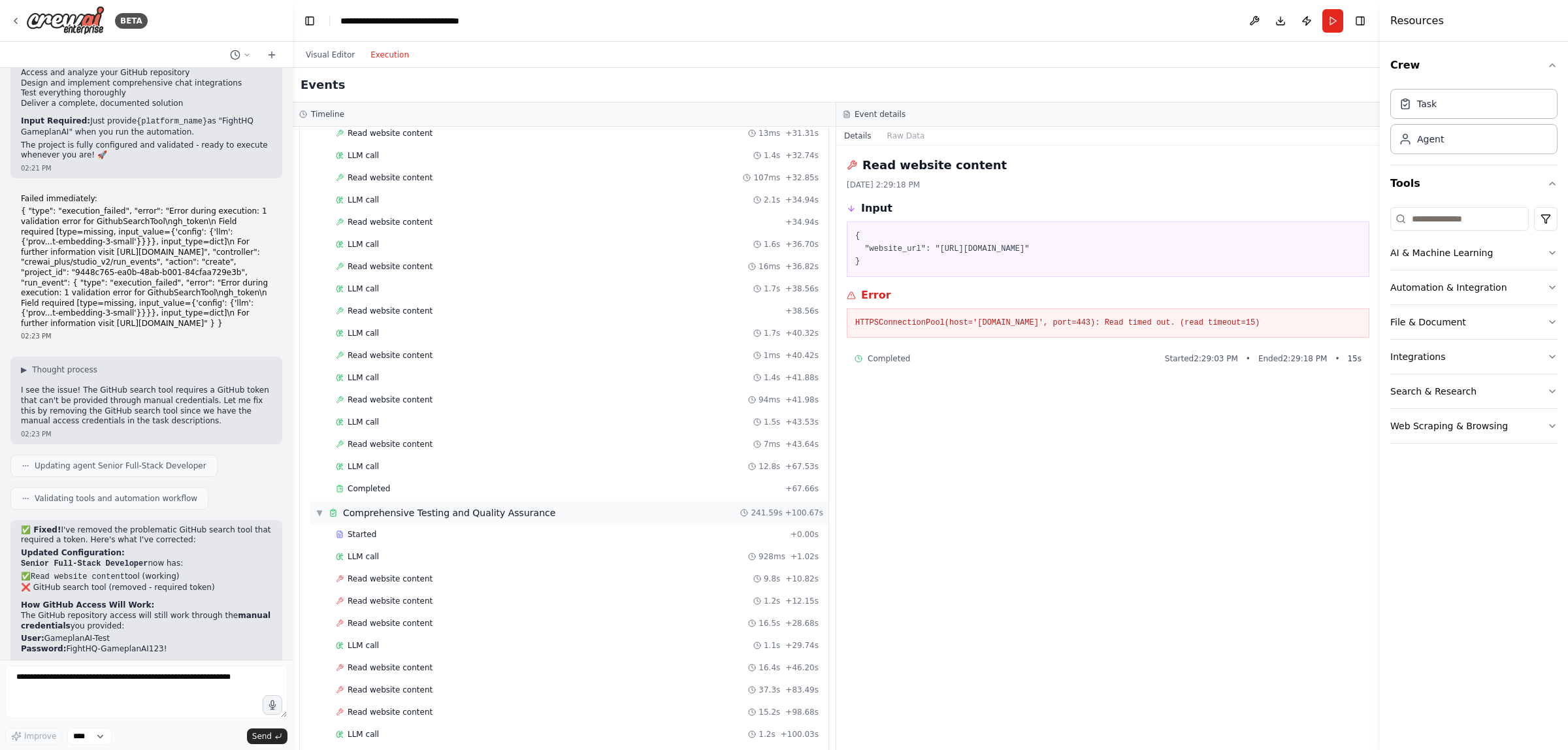
click at [411, 519] on div "Comprehensive Testing and Quality Assurance" at bounding box center [449, 512] width 212 height 13
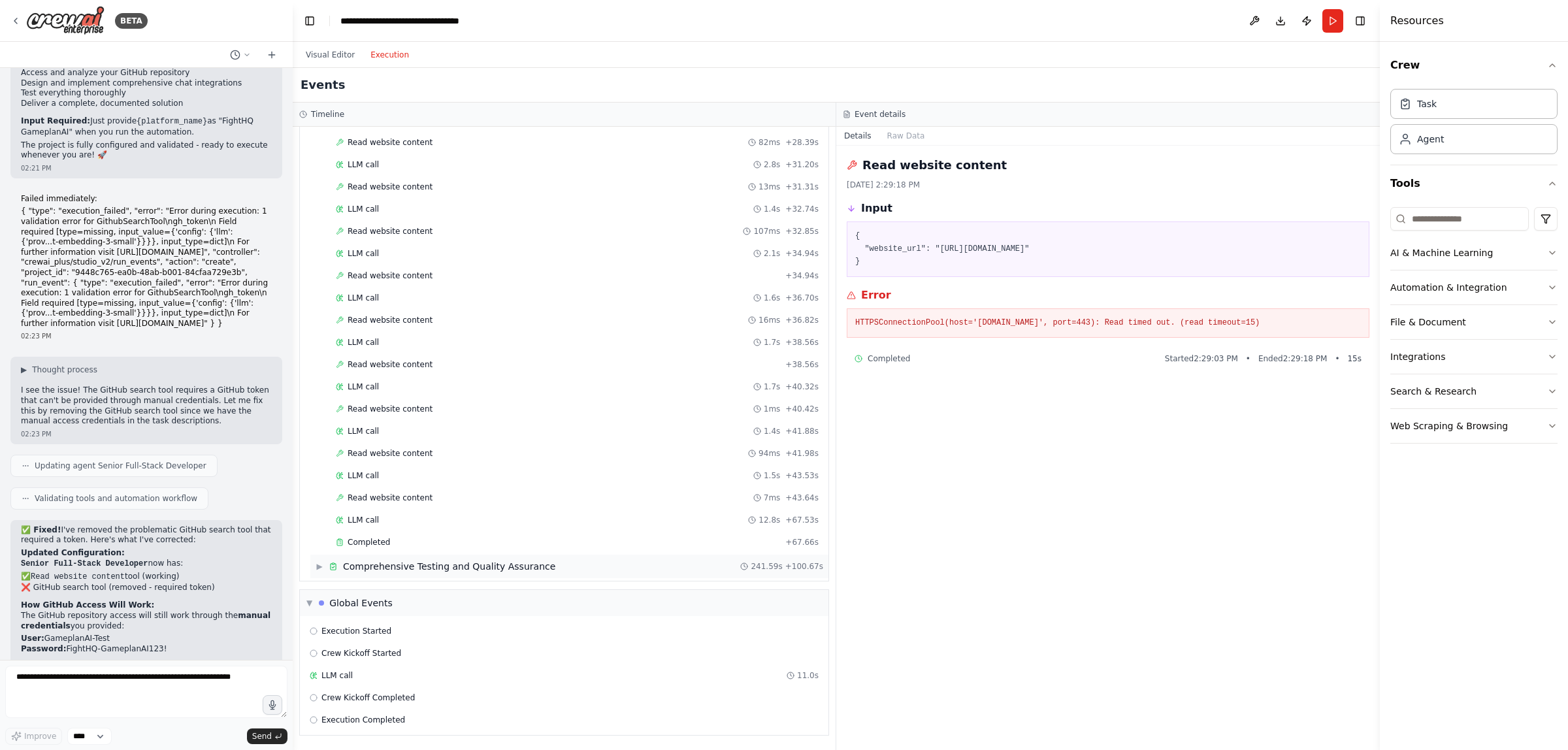
click at [429, 572] on div "▶ Comprehensive Testing and Quality Assurance 241.59s + 100.67s" at bounding box center [569, 566] width 518 height 23
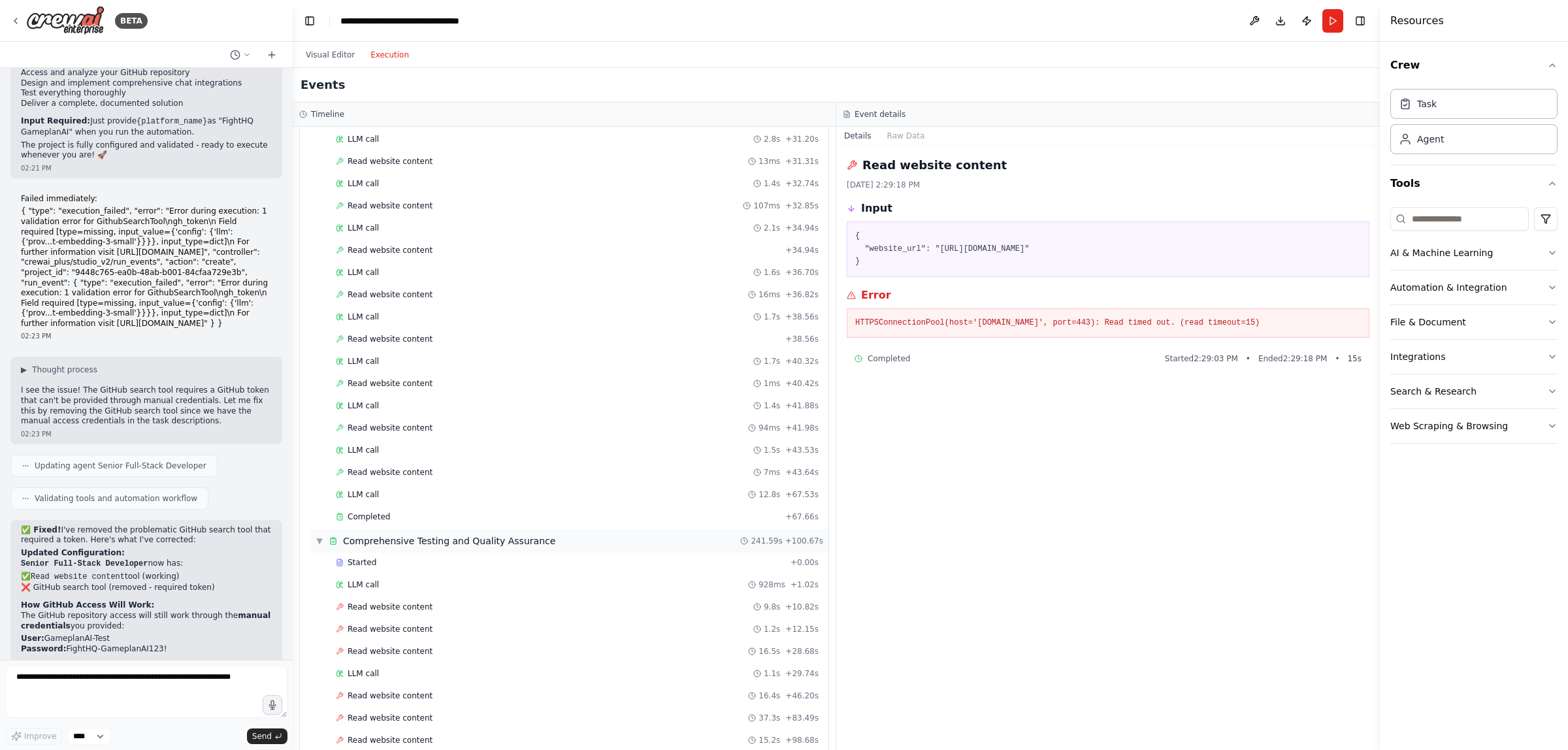
scroll to position [1580, 0]
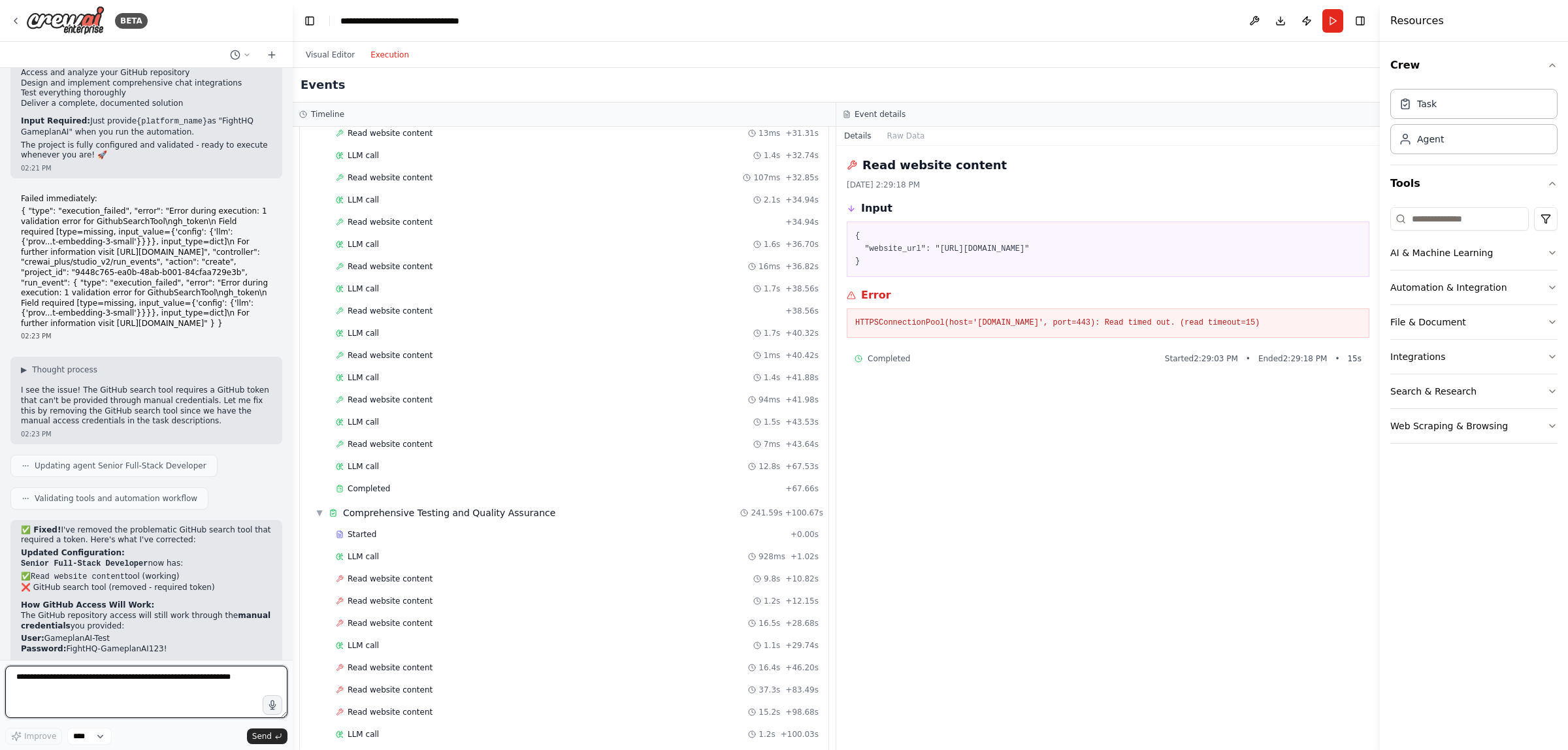
drag, startPoint x: 442, startPoint y: 536, endPoint x: 111, endPoint y: 687, distance: 363.8
click at [111, 687] on textarea at bounding box center [146, 691] width 282 height 53
click at [238, 693] on textarea "**********" at bounding box center [146, 691] width 282 height 53
paste textarea "**********"
type textarea "**********"
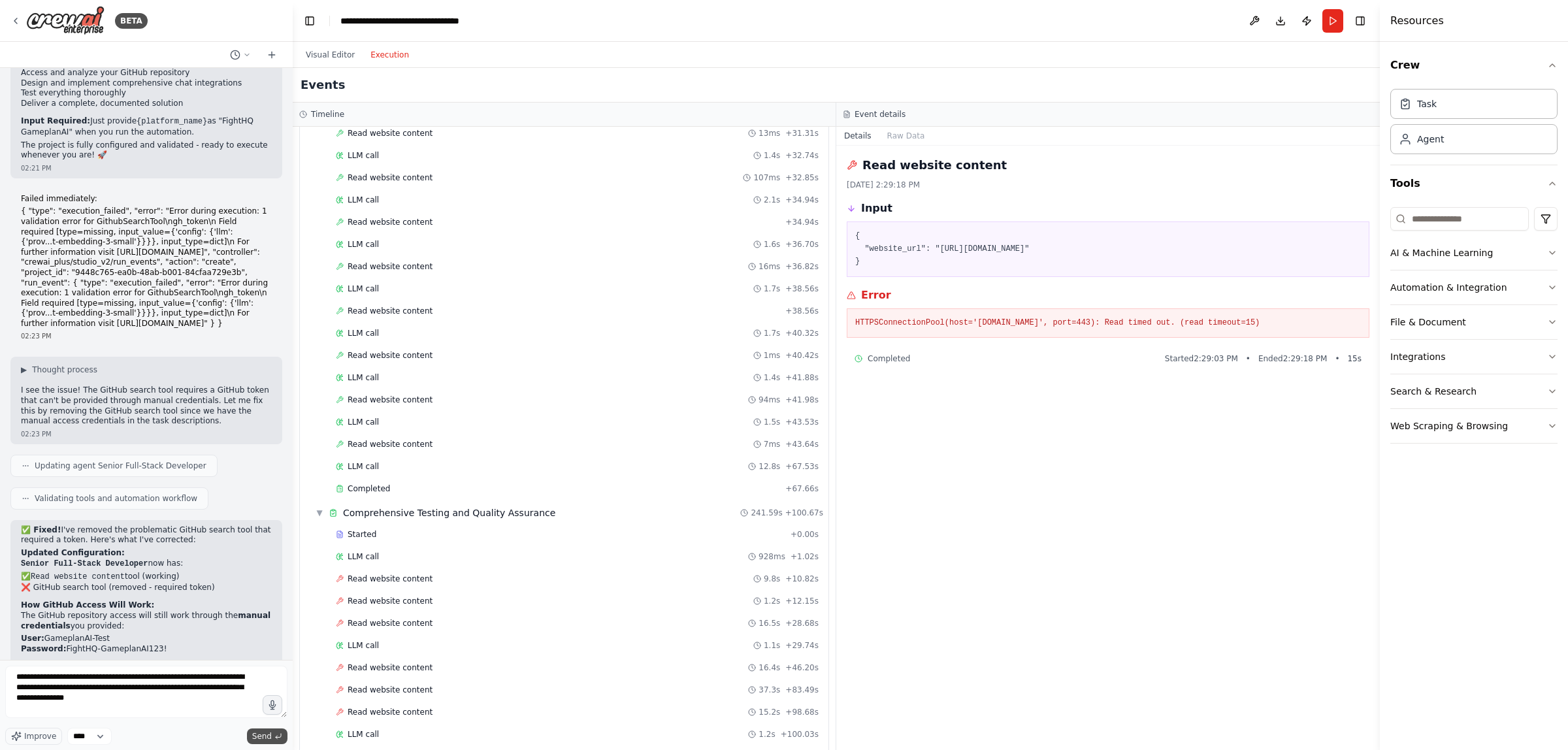
click at [266, 739] on span "Send" at bounding box center [261, 736] width 20 height 10
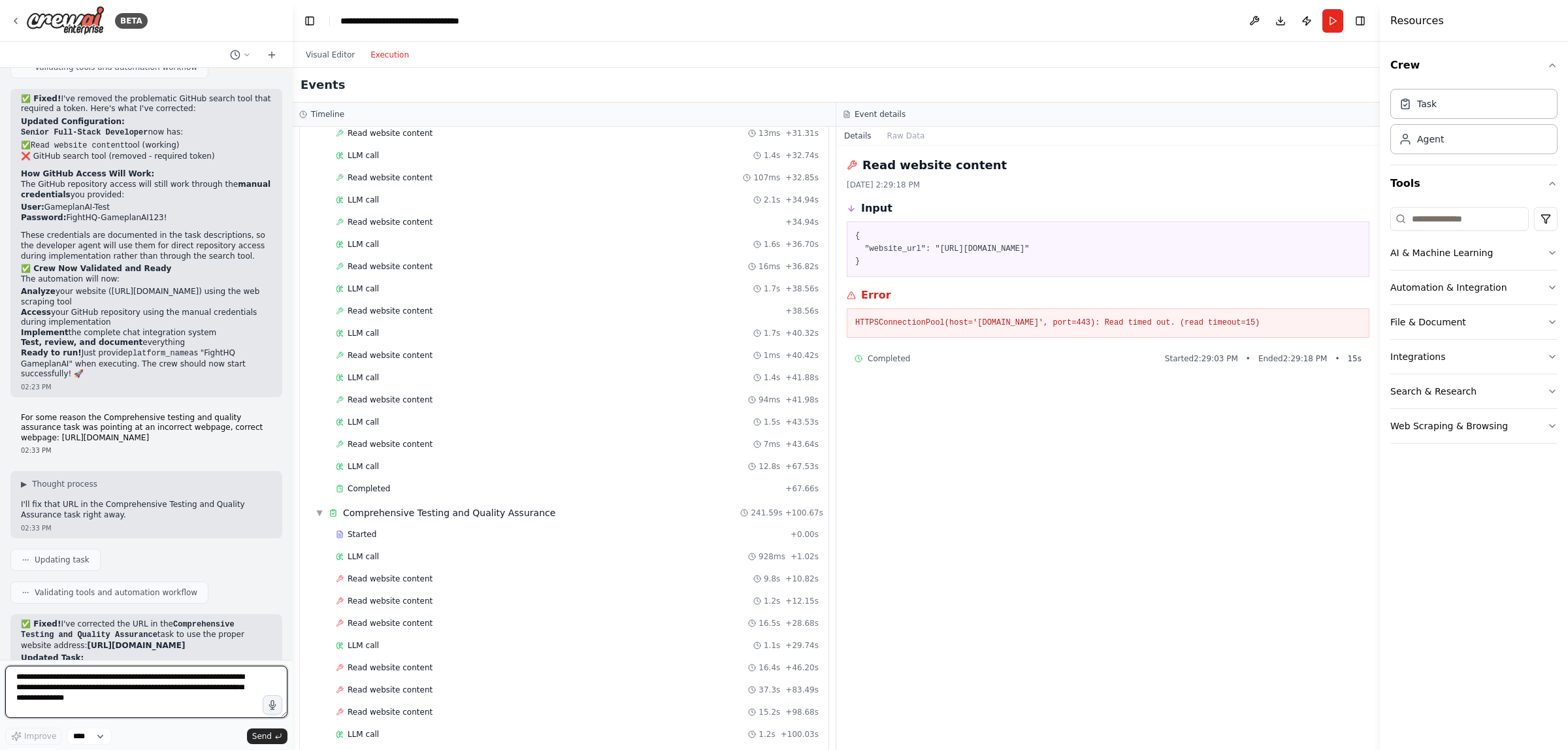
scroll to position [3222, 0]
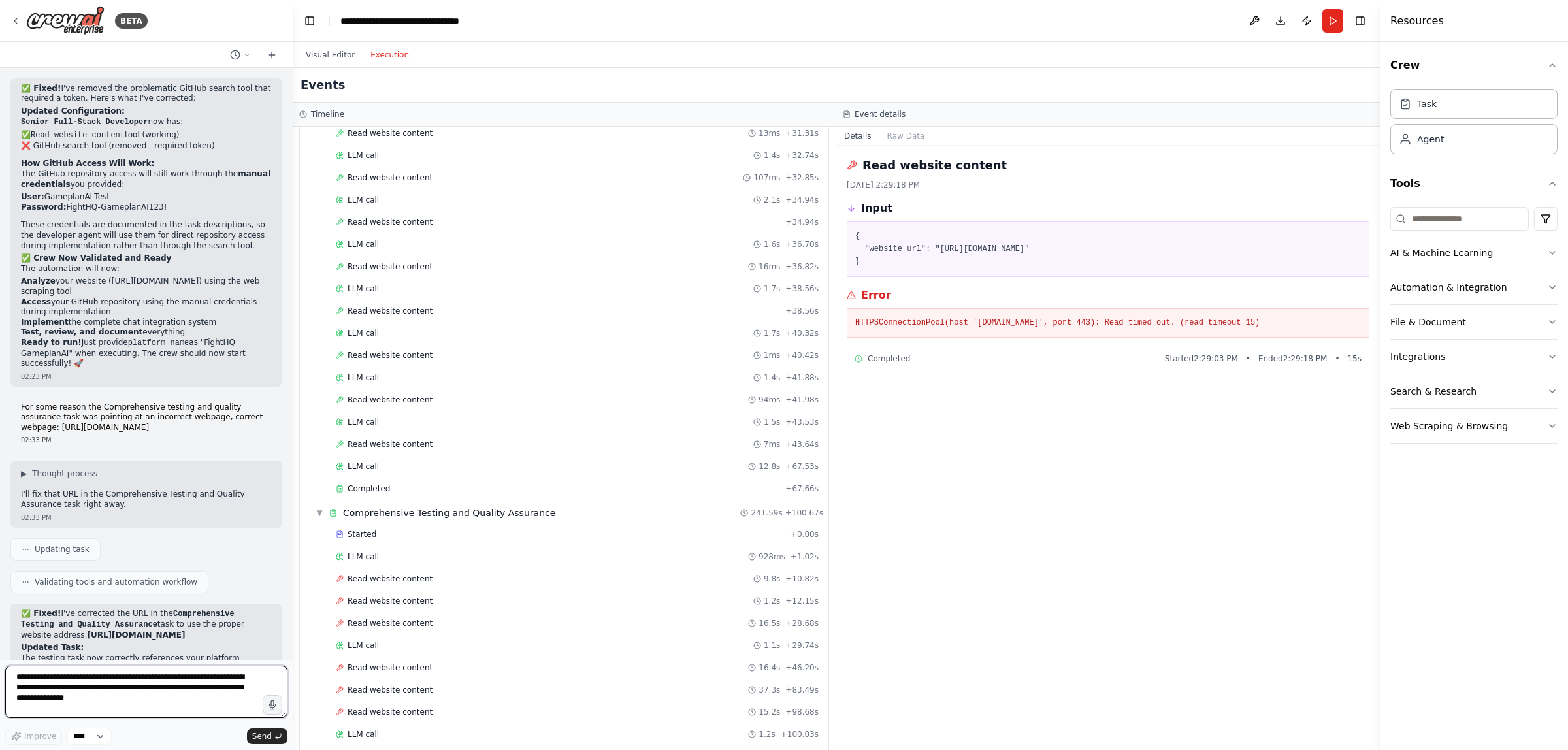
click at [82, 685] on textarea "**********" at bounding box center [146, 691] width 282 height 53
click at [1332, 23] on button "Run" at bounding box center [1333, 21] width 21 height 23
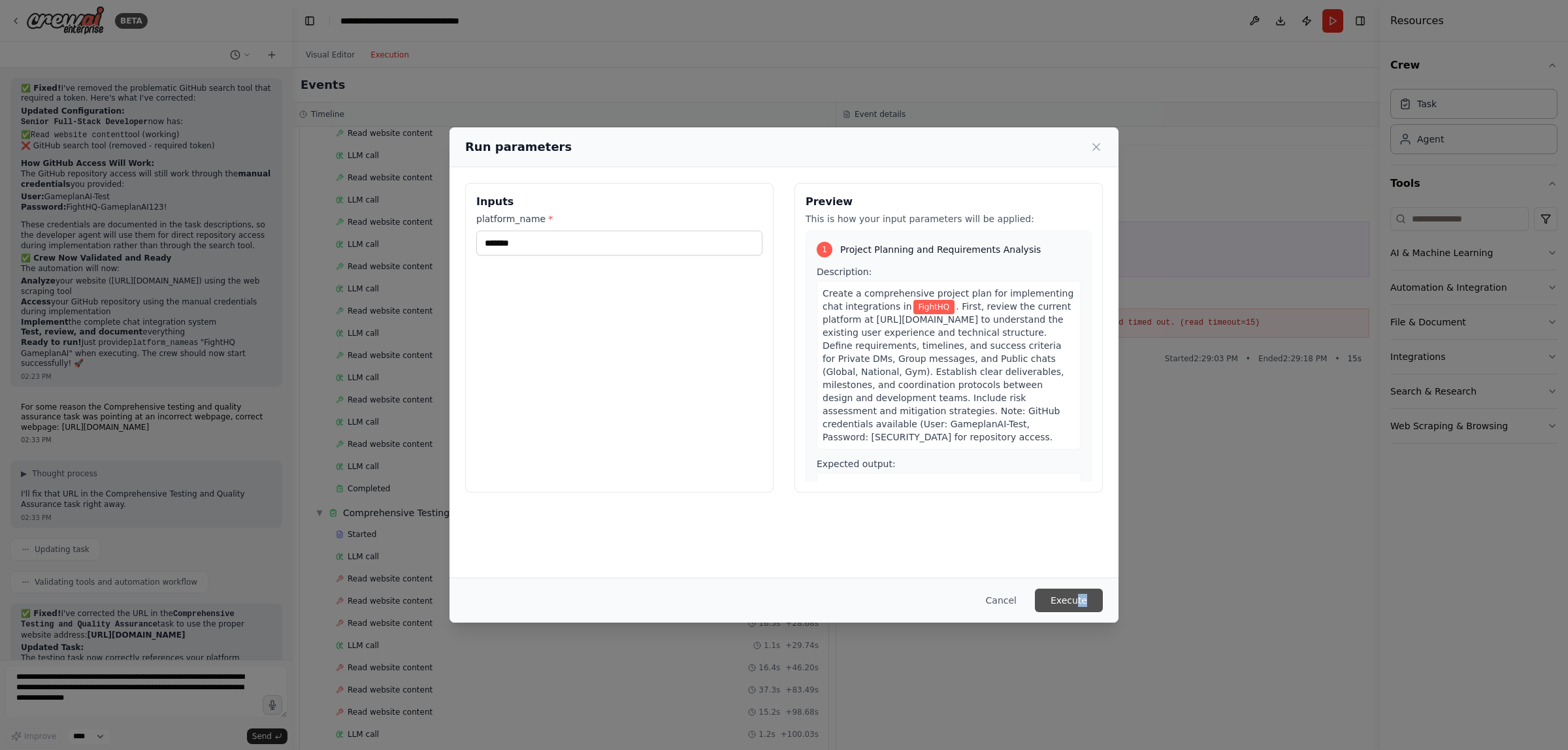
drag, startPoint x: 1088, startPoint y: 616, endPoint x: 1076, endPoint y: 592, distance: 26.8
click at [1076, 592] on div "Cancel Execute" at bounding box center [784, 600] width 669 height 45
click at [925, 310] on span "FightHQ" at bounding box center [934, 307] width 41 height 15
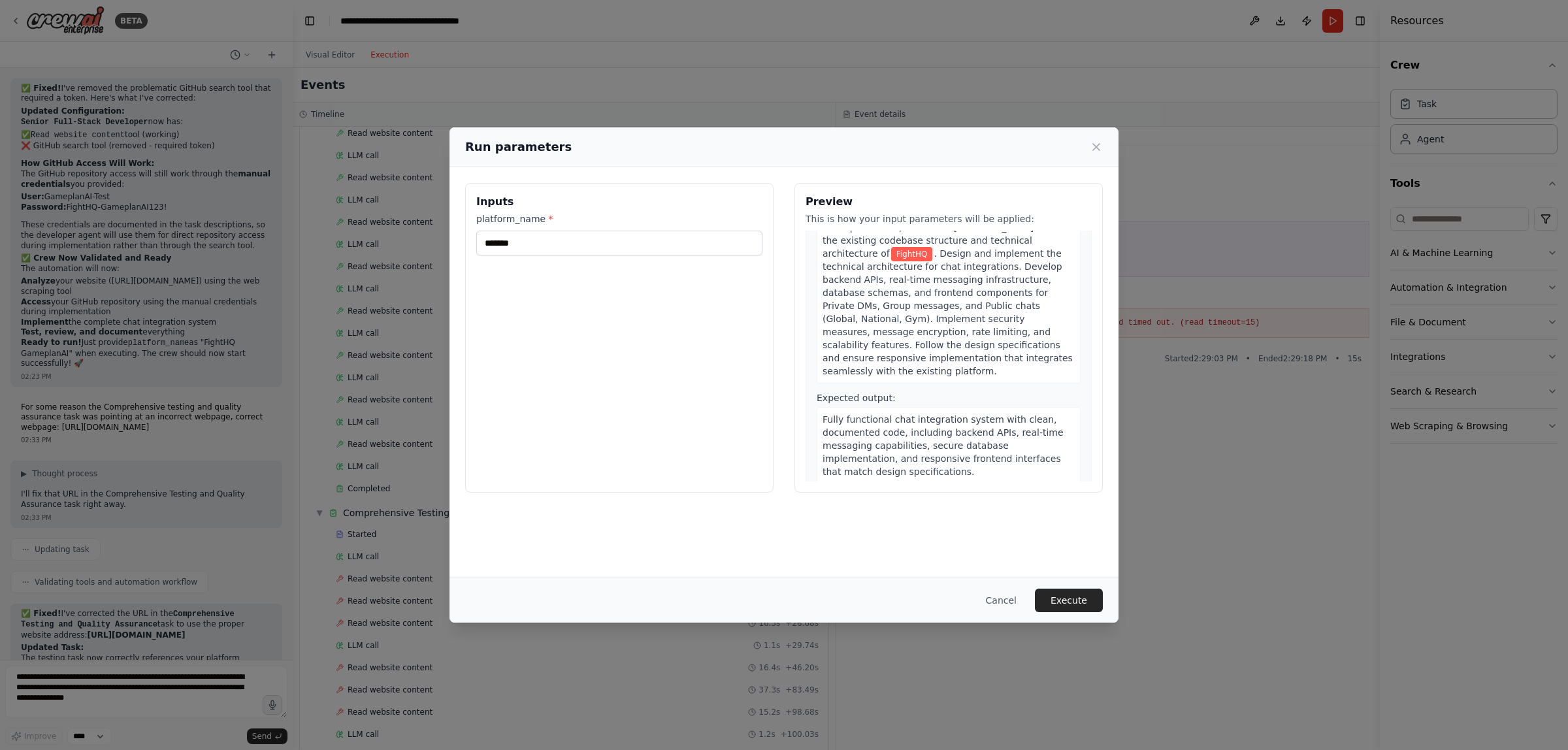
scroll to position [816, 0]
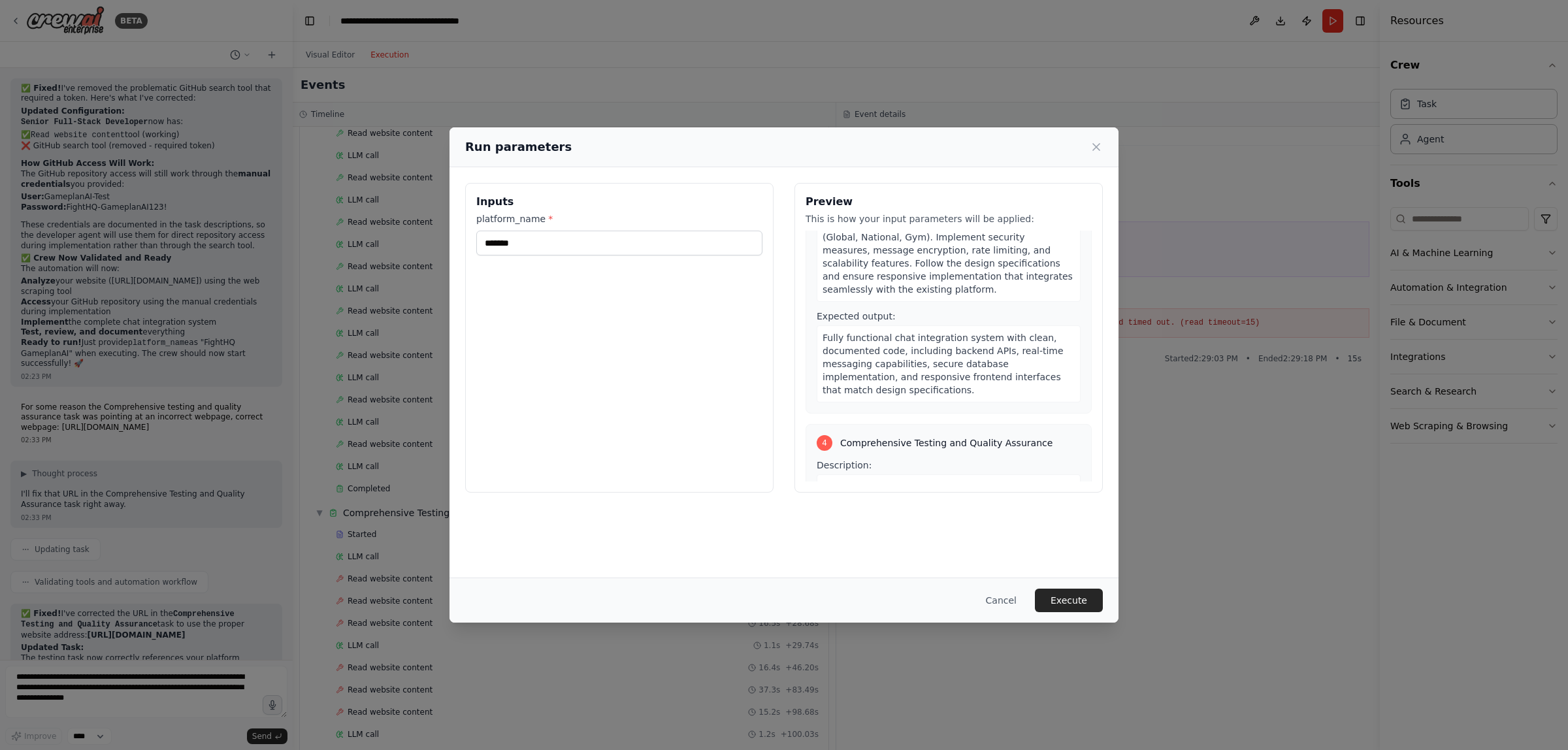
click at [925, 344] on span "Fully functional chat integration system with clean, documented code, including…" at bounding box center [944, 364] width 241 height 63
click at [925, 343] on span "Fully functional chat integration system with clean, documented code, including…" at bounding box center [944, 364] width 241 height 63
click at [931, 353] on div "Fully functional chat integration system with clean, documented code, including…" at bounding box center [949, 363] width 264 height 77
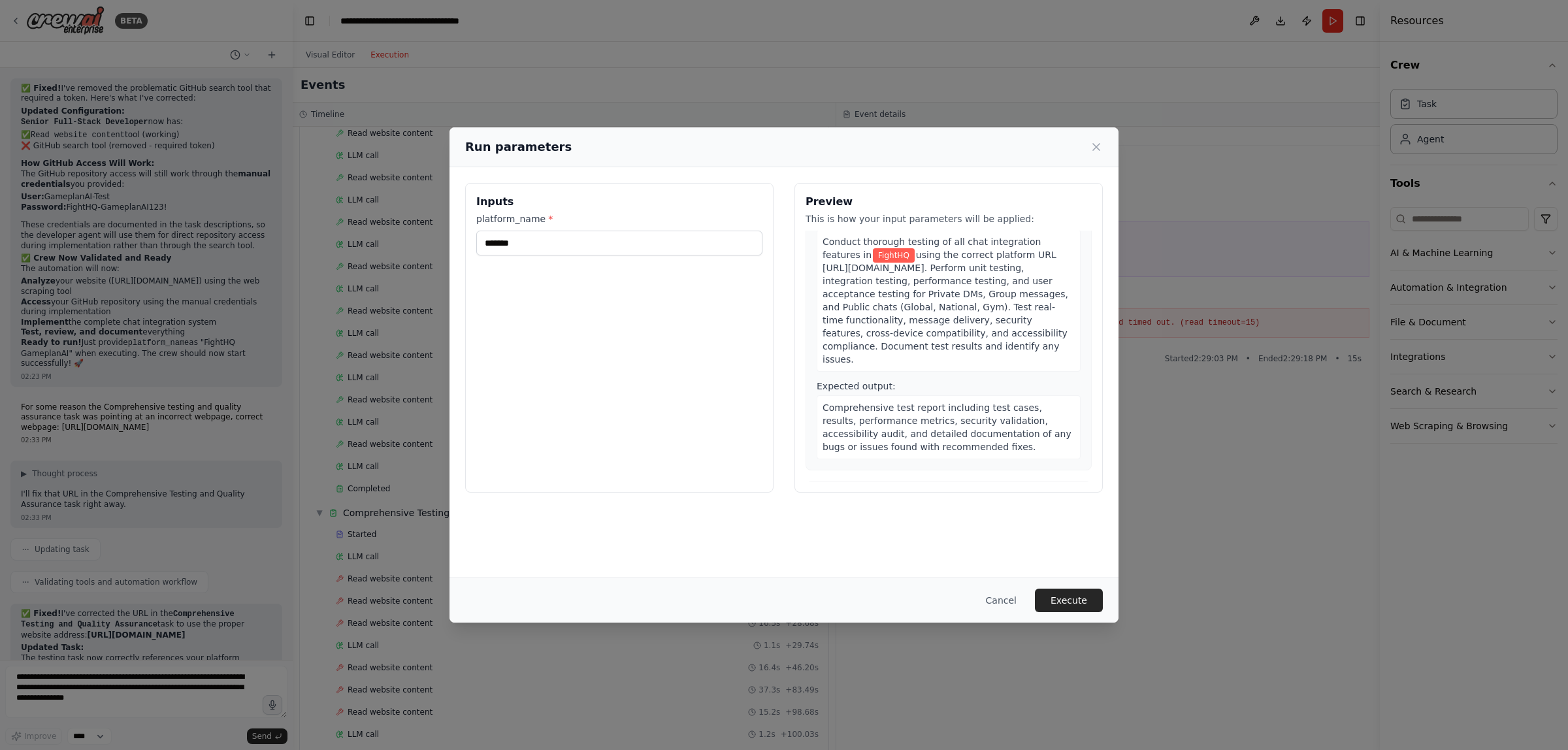
scroll to position [979, 0]
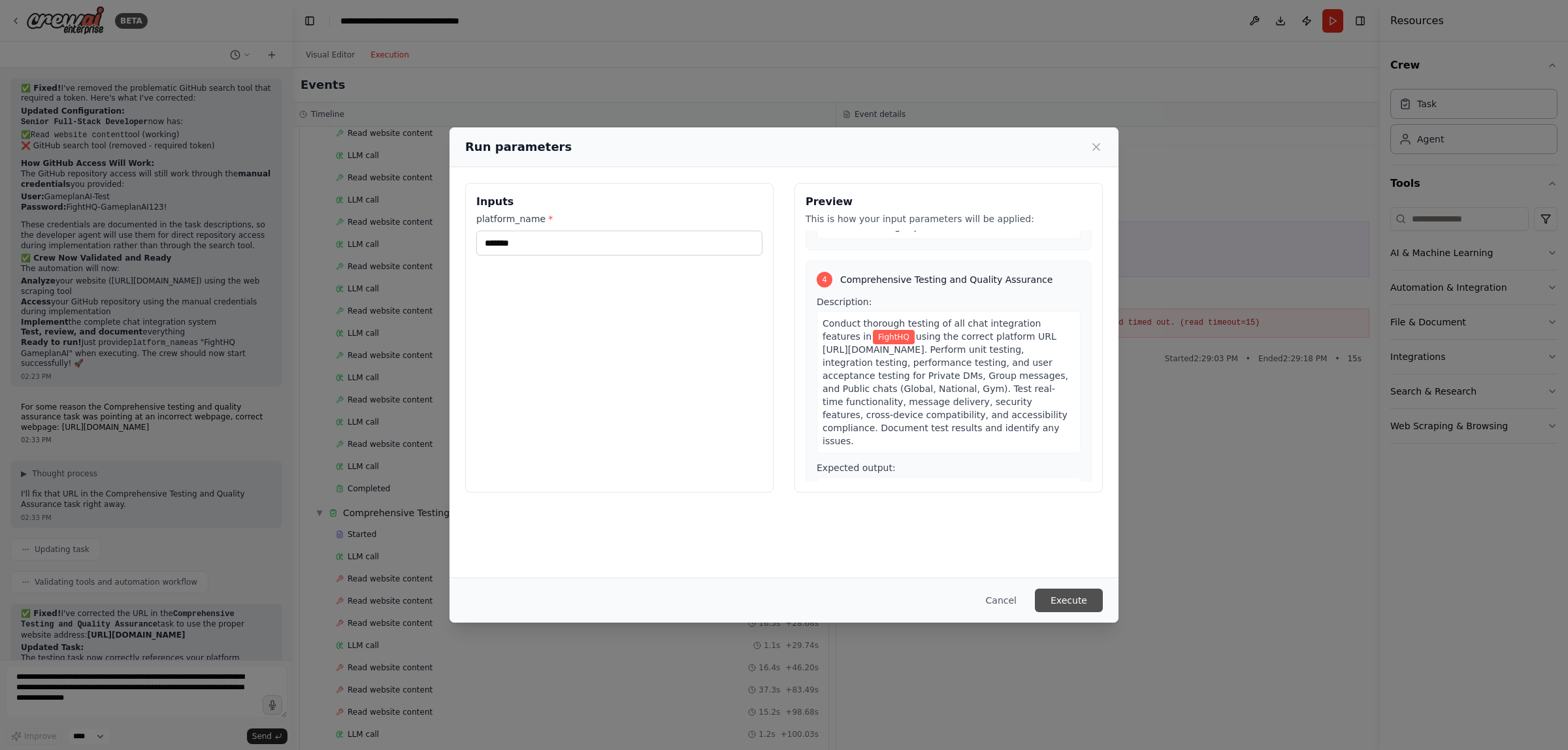
click at [1070, 604] on button "Execute" at bounding box center [1069, 600] width 68 height 23
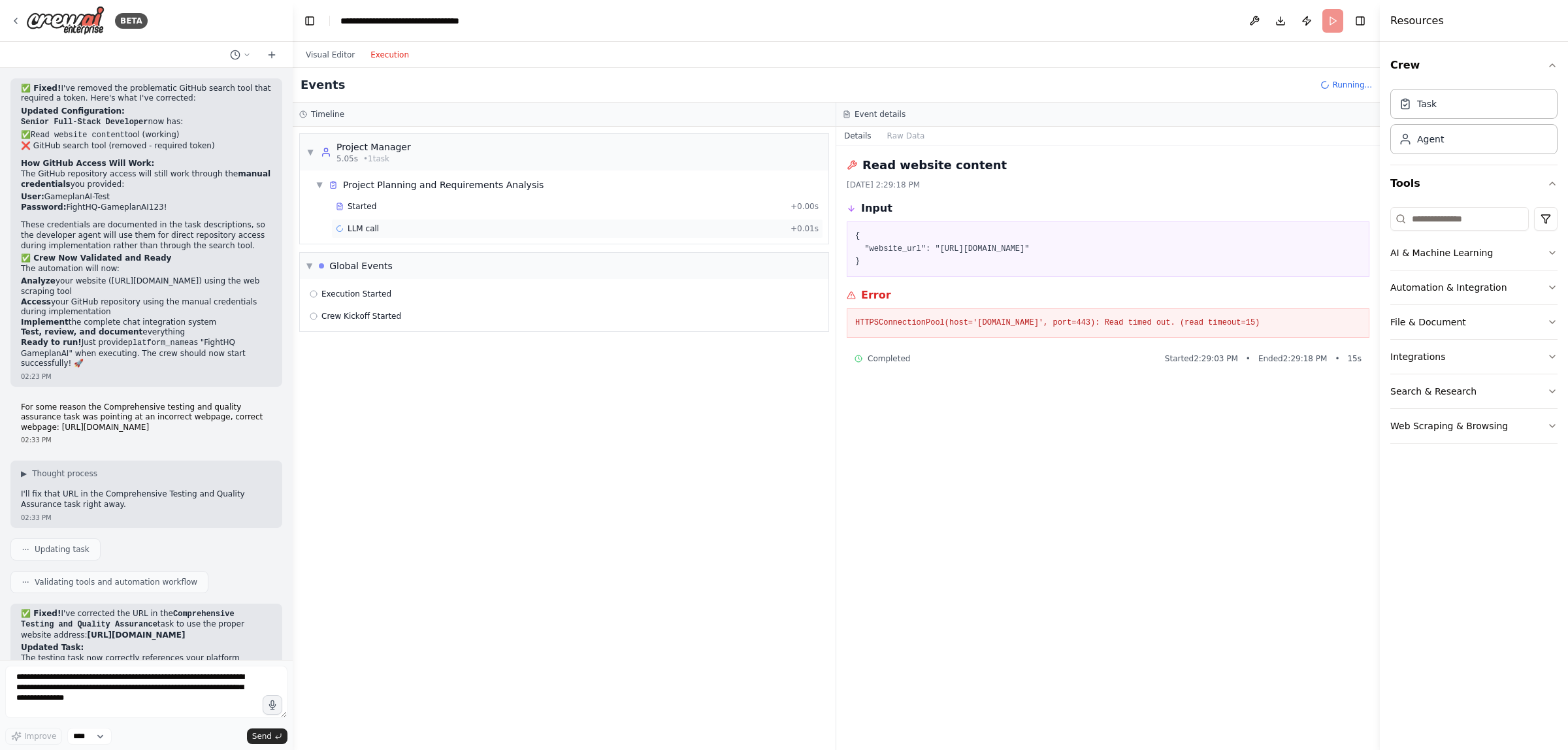
click at [588, 234] on div "LLM call + 0.01s" at bounding box center [577, 228] width 483 height 10
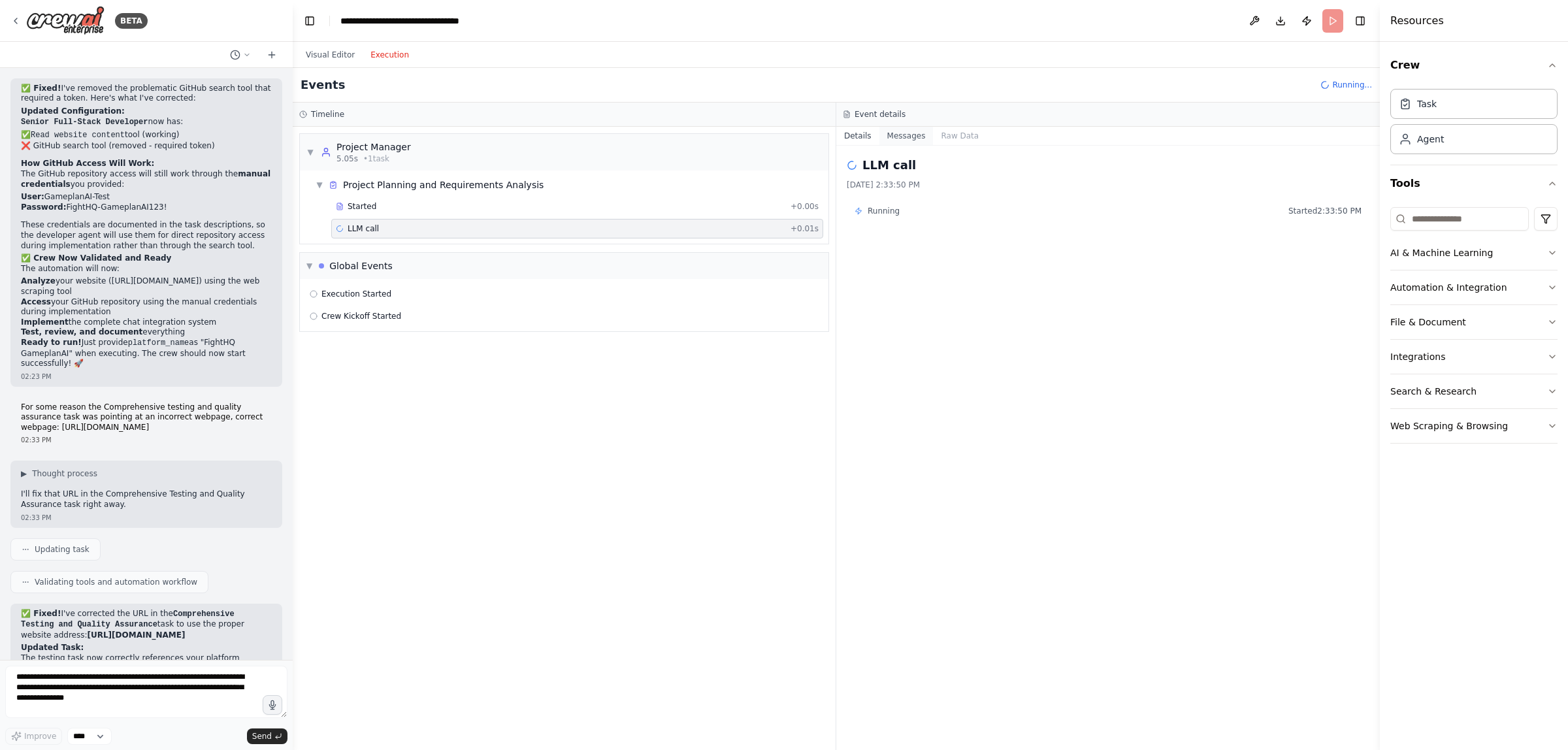
click at [908, 136] on button "Messages" at bounding box center [906, 135] width 54 height 18
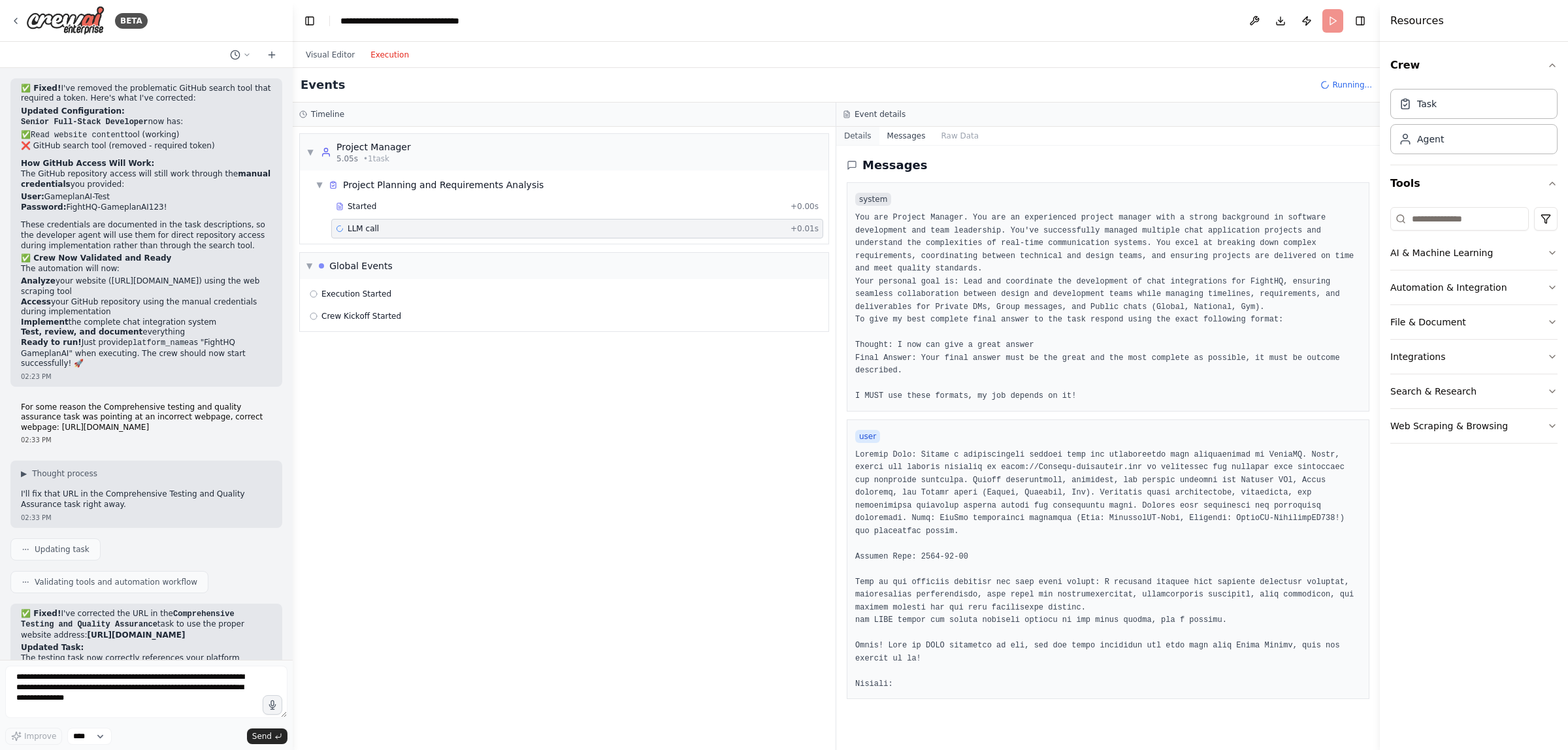
click at [864, 135] on button "Details" at bounding box center [858, 135] width 43 height 18
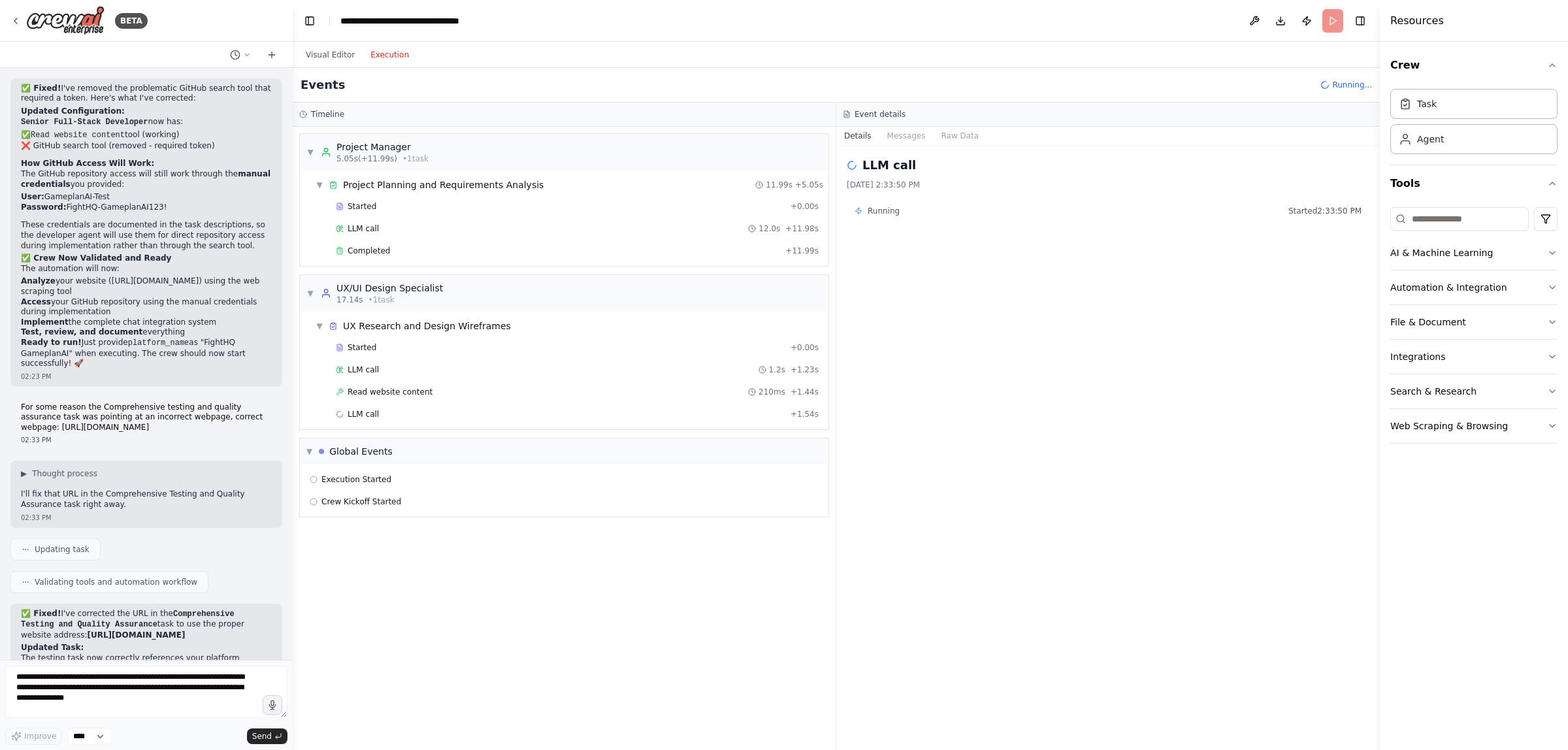
click at [1098, 341] on div "LLM call 8/15/2025, 2:33:50 PM Running Started 2:33:50 PM" at bounding box center [1108, 447] width 543 height 604
click at [718, 373] on div "LLM call 1.2s + 1.23s" at bounding box center [577, 370] width 483 height 10
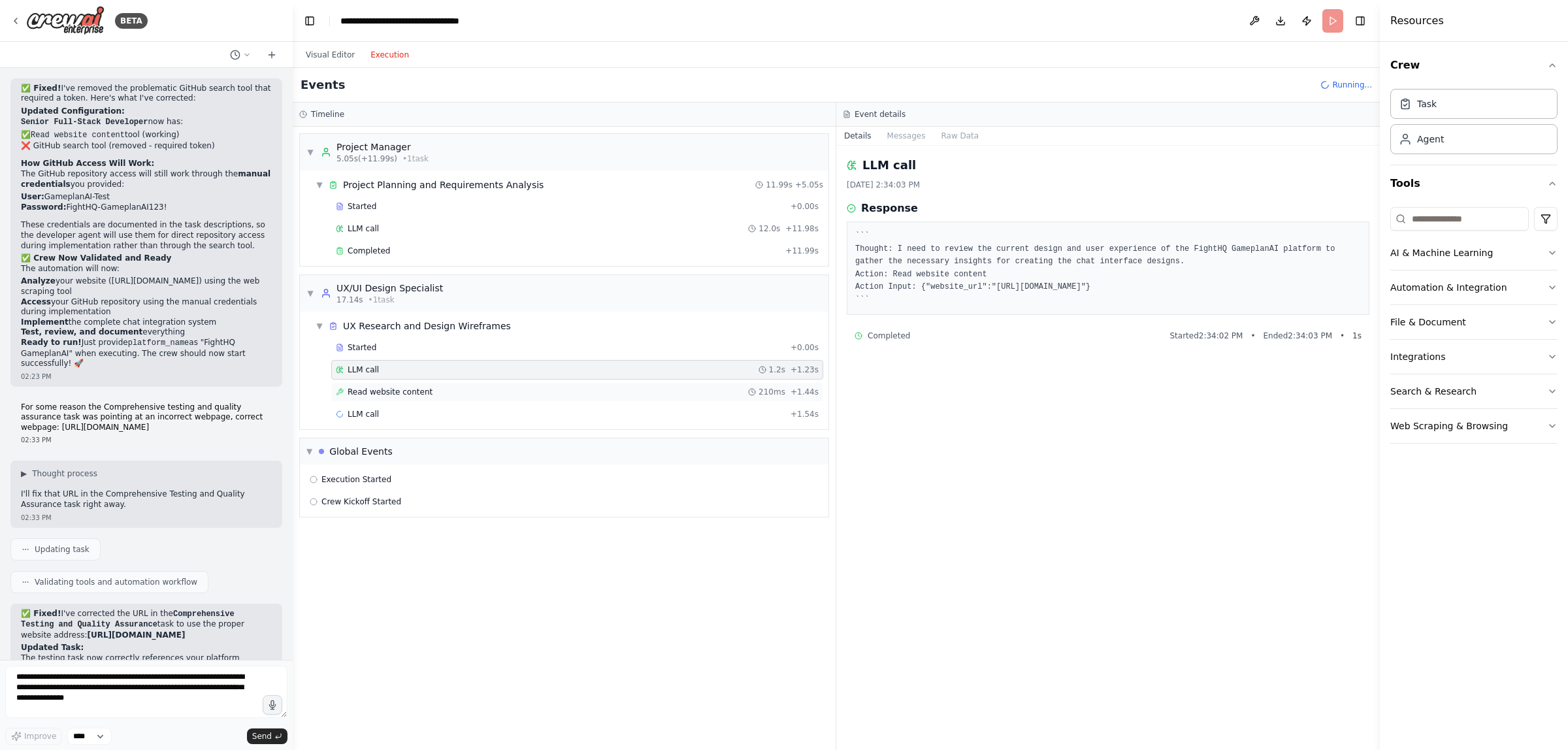
click at [687, 391] on div "Read website content 210ms + 1.44s" at bounding box center [577, 391] width 483 height 10
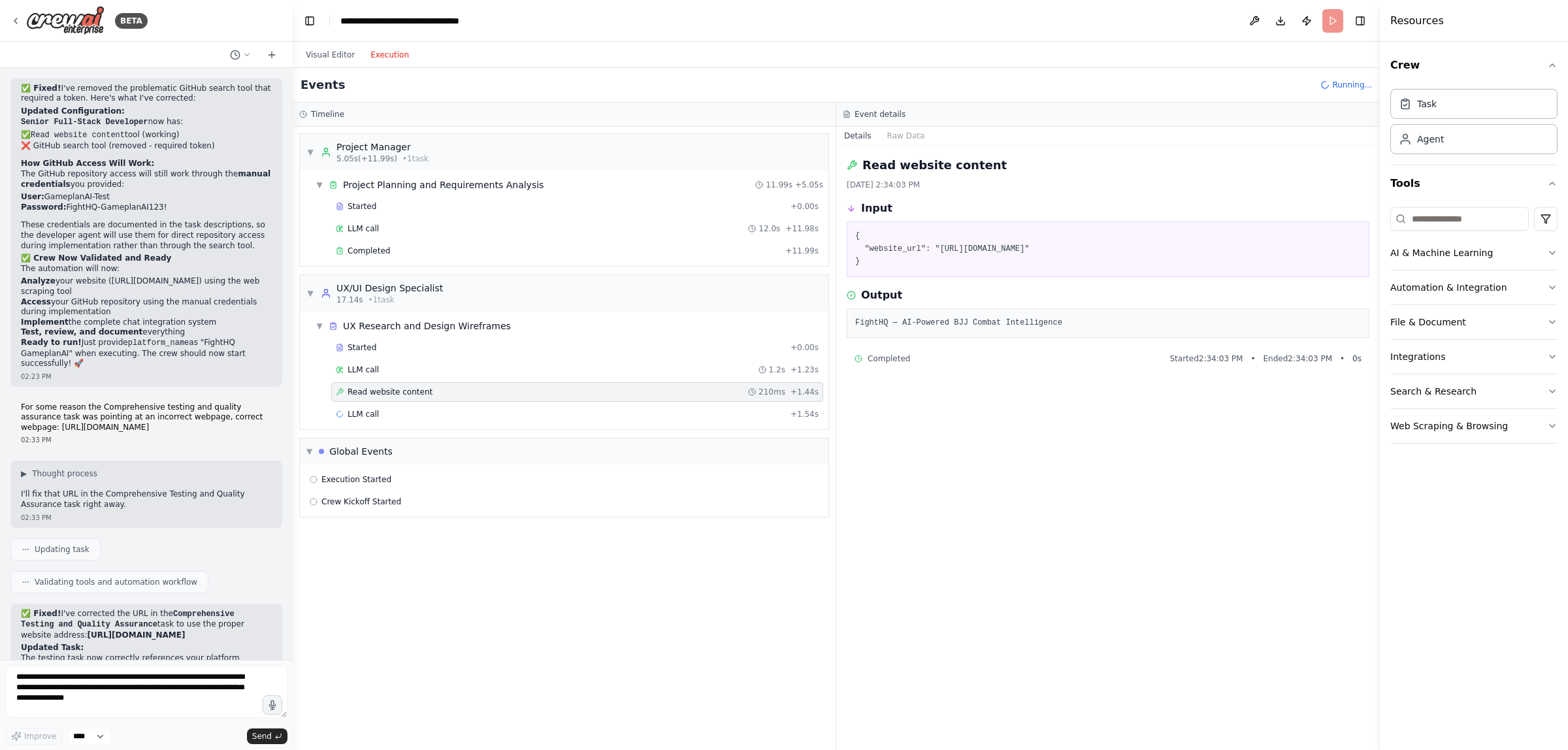
click at [988, 425] on div "Read website content 8/15/2025, 2:34:03 PM Input { "website_url": "https://Figh…" at bounding box center [1108, 447] width 543 height 604
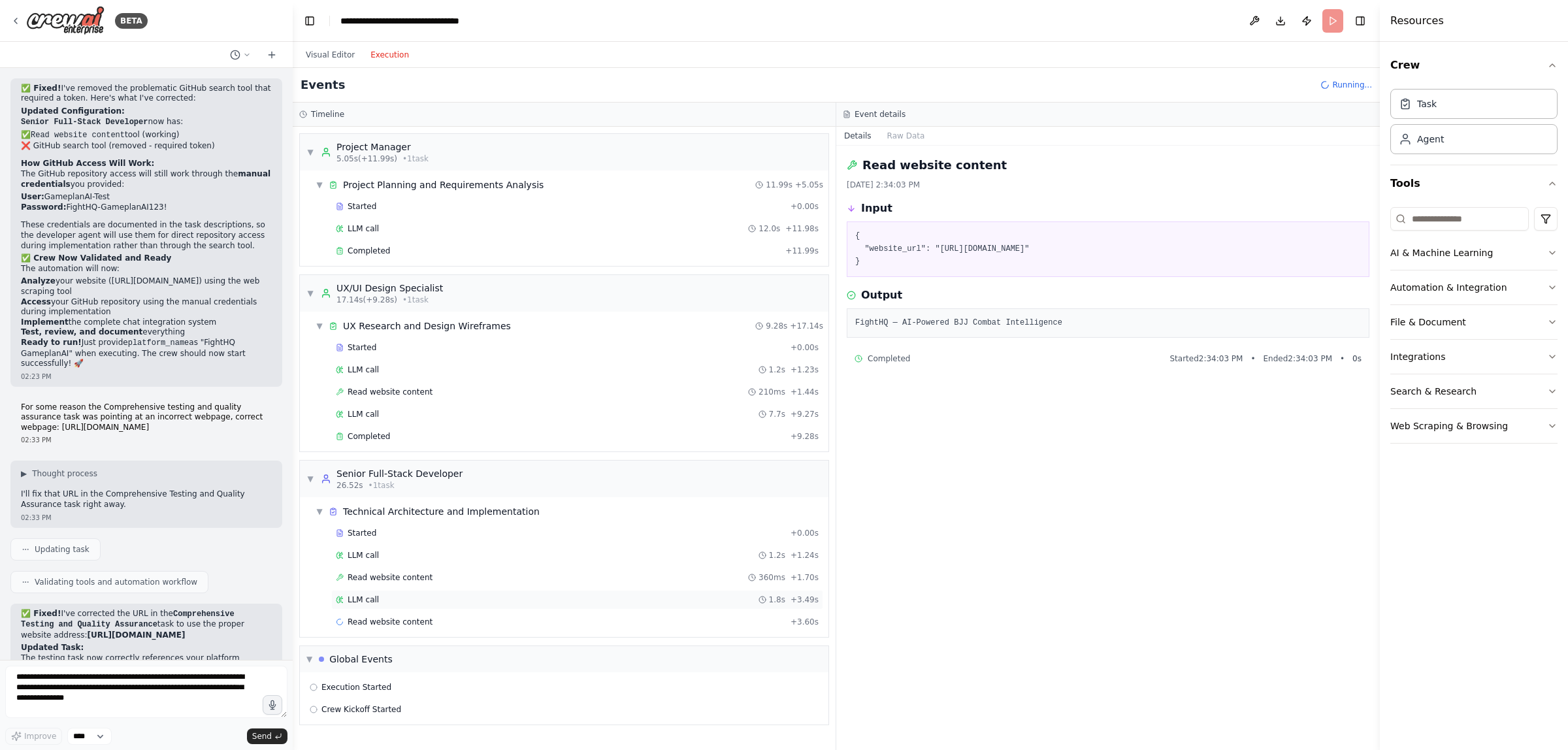
click at [387, 602] on div "LLM call 1.8s + 3.49s" at bounding box center [577, 599] width 483 height 10
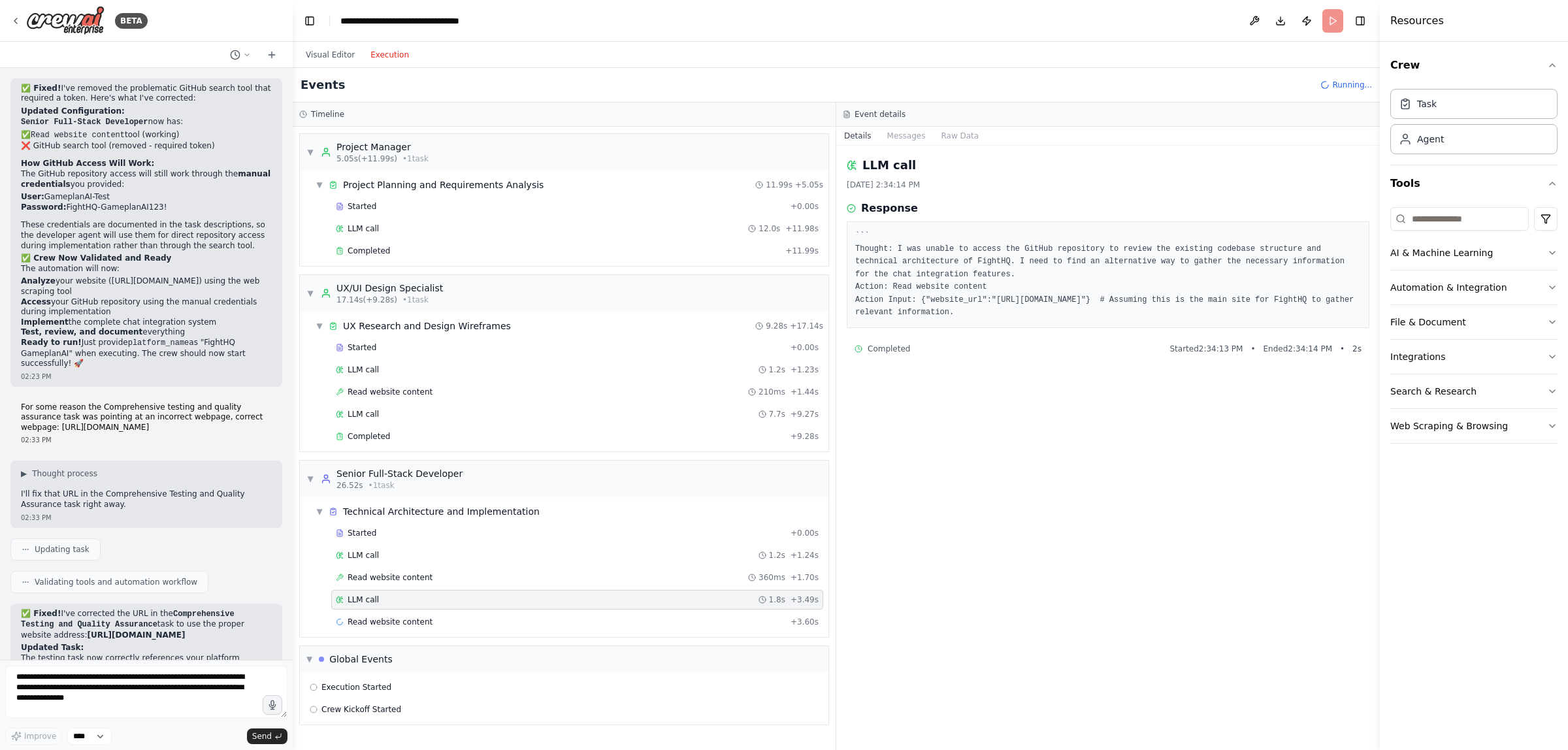
drag, startPoint x: 969, startPoint y: 316, endPoint x: 864, endPoint y: 262, distance: 118.1
click at [864, 262] on pre "``` Thought: I was unable to access the GitHub repository to review the existin…" at bounding box center [1108, 275] width 505 height 90
click at [864, 263] on pre "``` Thought: I was unable to access the GitHub repository to review the existin…" at bounding box center [1108, 275] width 505 height 90
click at [932, 297] on pre "``` Thought: I was unable to access the GitHub repository to review the existin…" at bounding box center [1108, 275] width 505 height 90
drag, startPoint x: 919, startPoint y: 299, endPoint x: 1044, endPoint y: 296, distance: 125.0
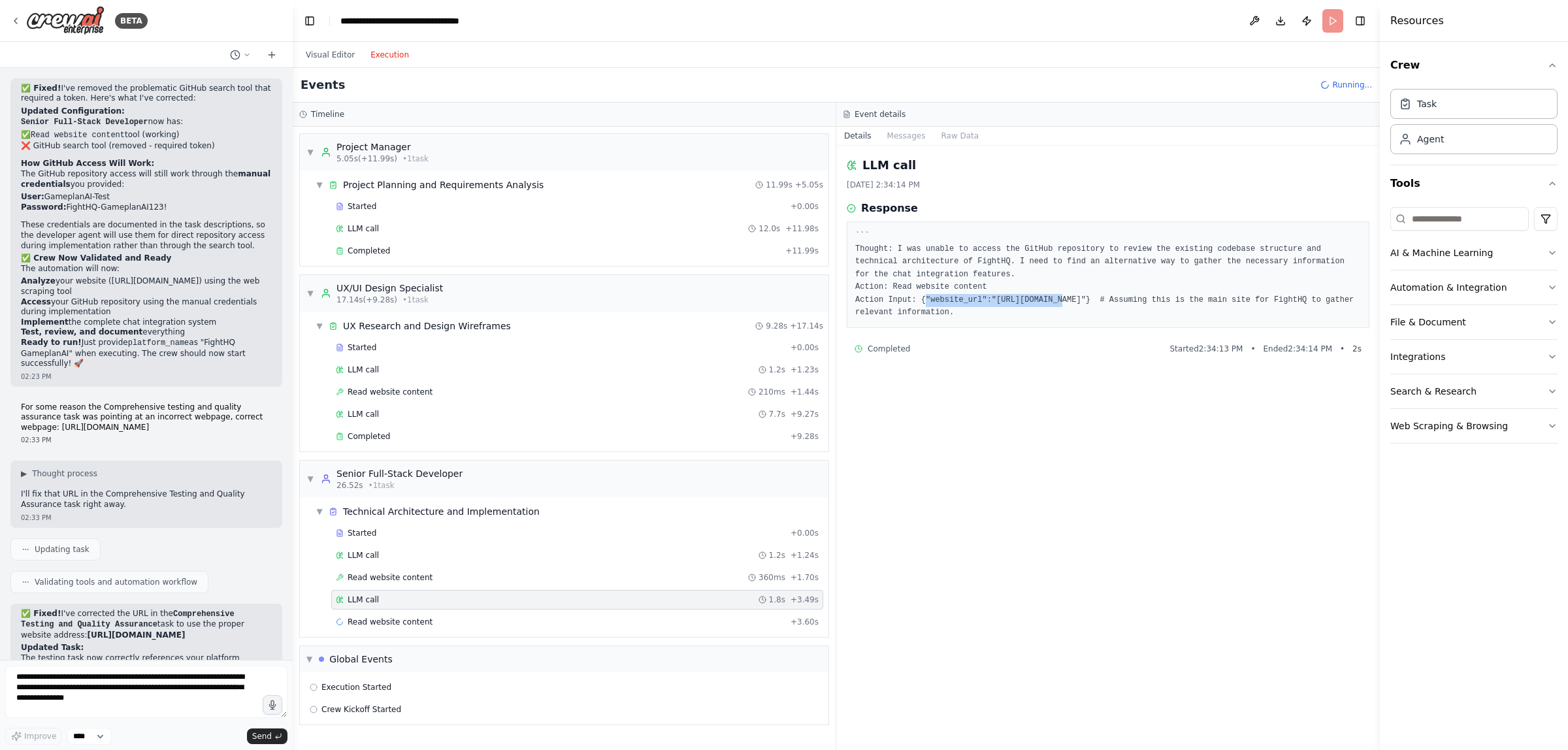
click at [1044, 296] on pre "``` Thought: I was unable to access the GitHub repository to review the existin…" at bounding box center [1108, 275] width 505 height 90
click at [1007, 315] on pre "``` Thought: I was unable to access the GitHub repository to review the existin…" at bounding box center [1108, 275] width 505 height 90
drag, startPoint x: 997, startPoint y: 315, endPoint x: 844, endPoint y: 249, distance: 166.6
click at [844, 249] on div "LLM call 8/15/2025, 2:34:14 PM Response ``` Thought: I was unable to access the…" at bounding box center [1108, 447] width 543 height 604
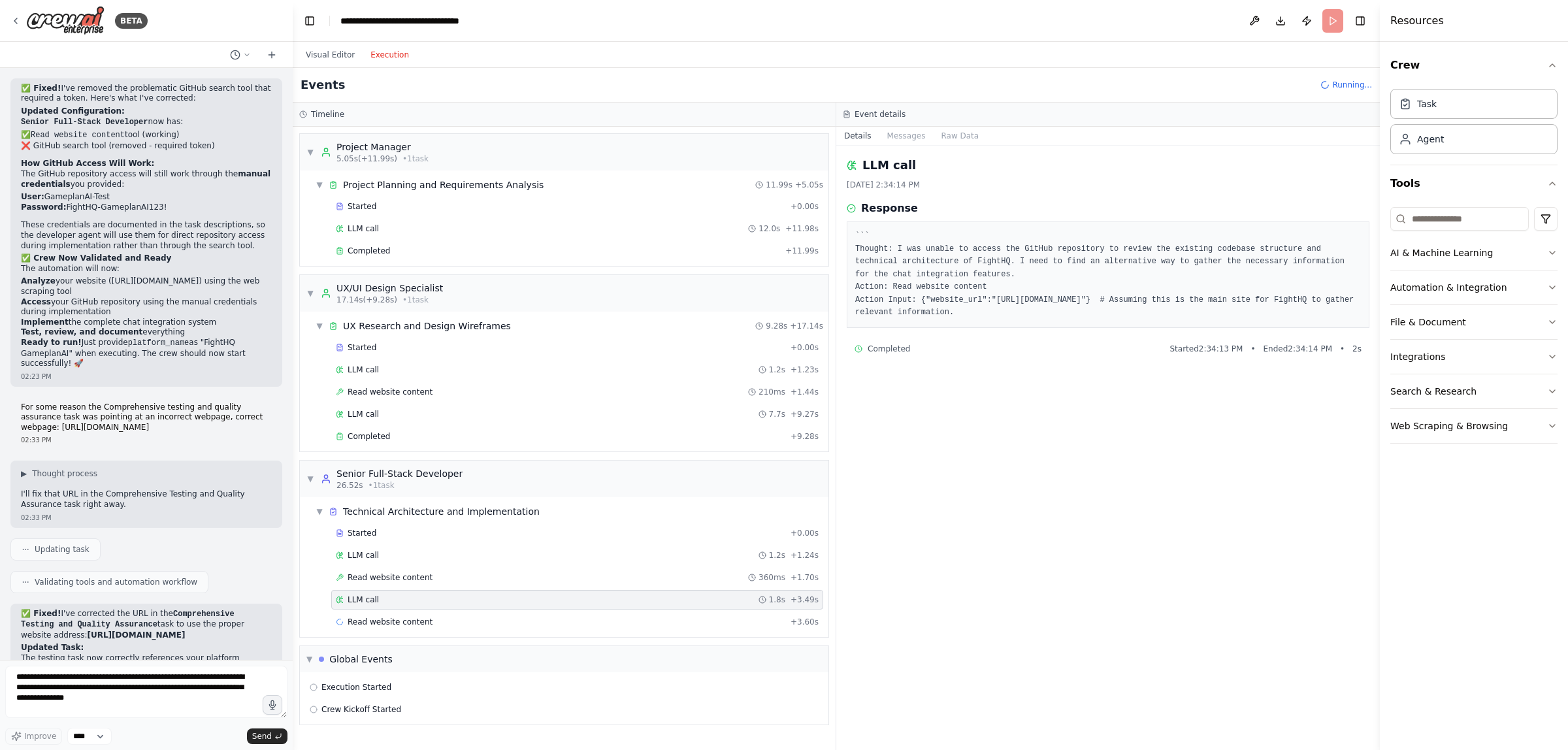
copy pre "Thought: I was unable to access the GitHub repository to review the existing co…"
click at [102, 677] on textarea "**********" at bounding box center [146, 691] width 282 height 53
paste textarea "**********"
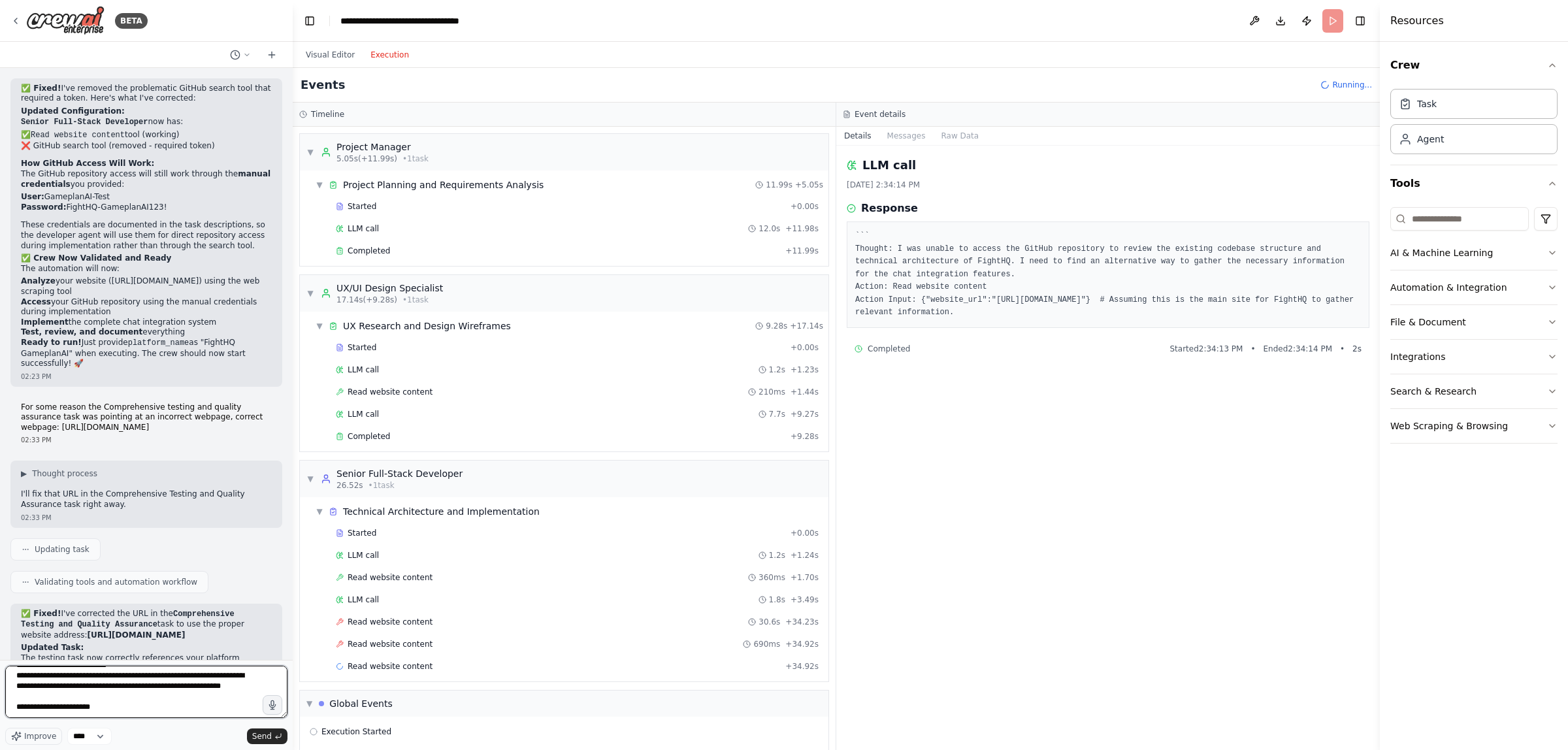
paste textarea "**********"
type textarea "**********"
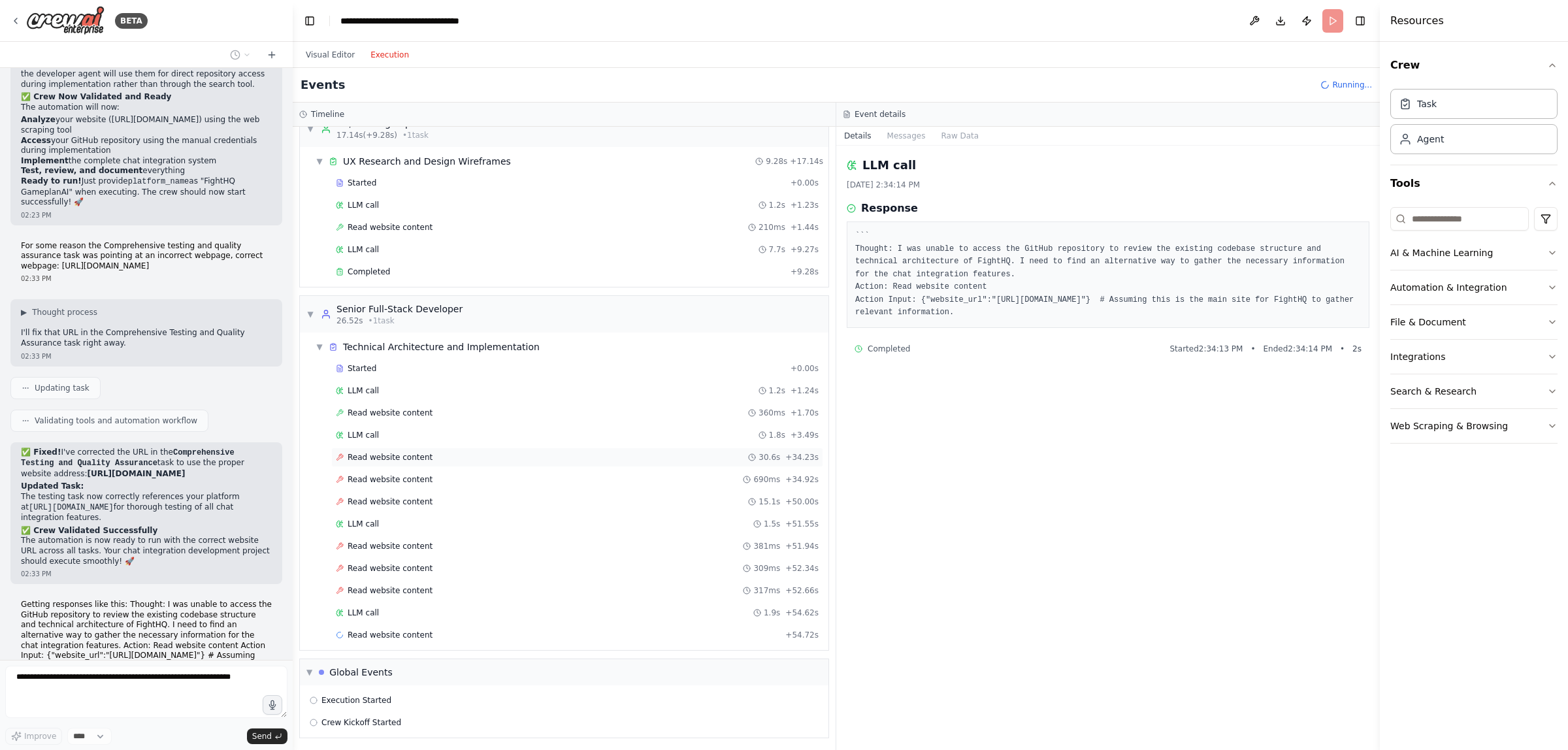
scroll to position [175, 0]
click at [389, 569] on div "Read website content 309ms + 52.34s" at bounding box center [577, 566] width 492 height 20
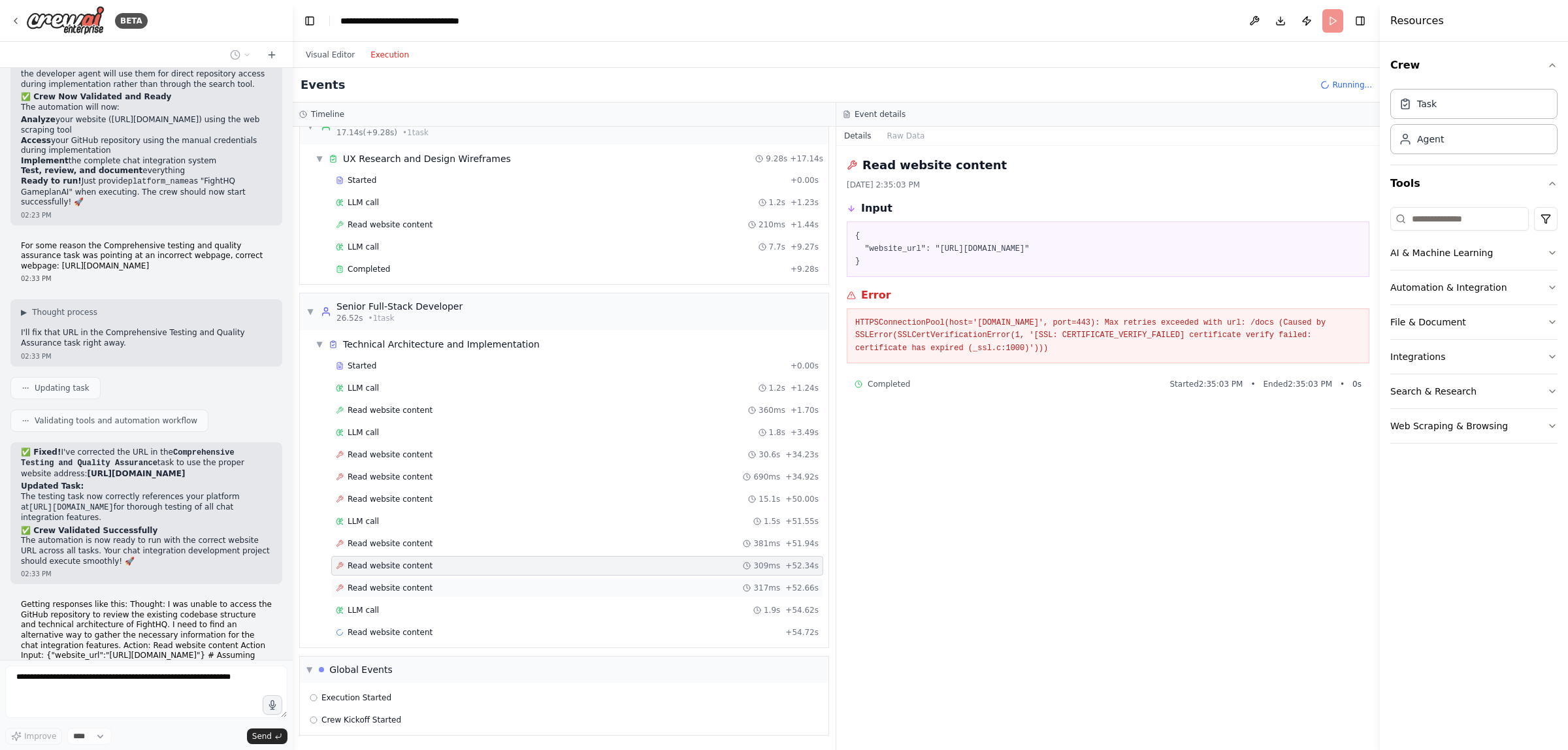
click at [390, 586] on span "Read website content" at bounding box center [390, 588] width 85 height 10
click at [397, 429] on div "LLM call 1.8s + 3.49s" at bounding box center [577, 432] width 483 height 10
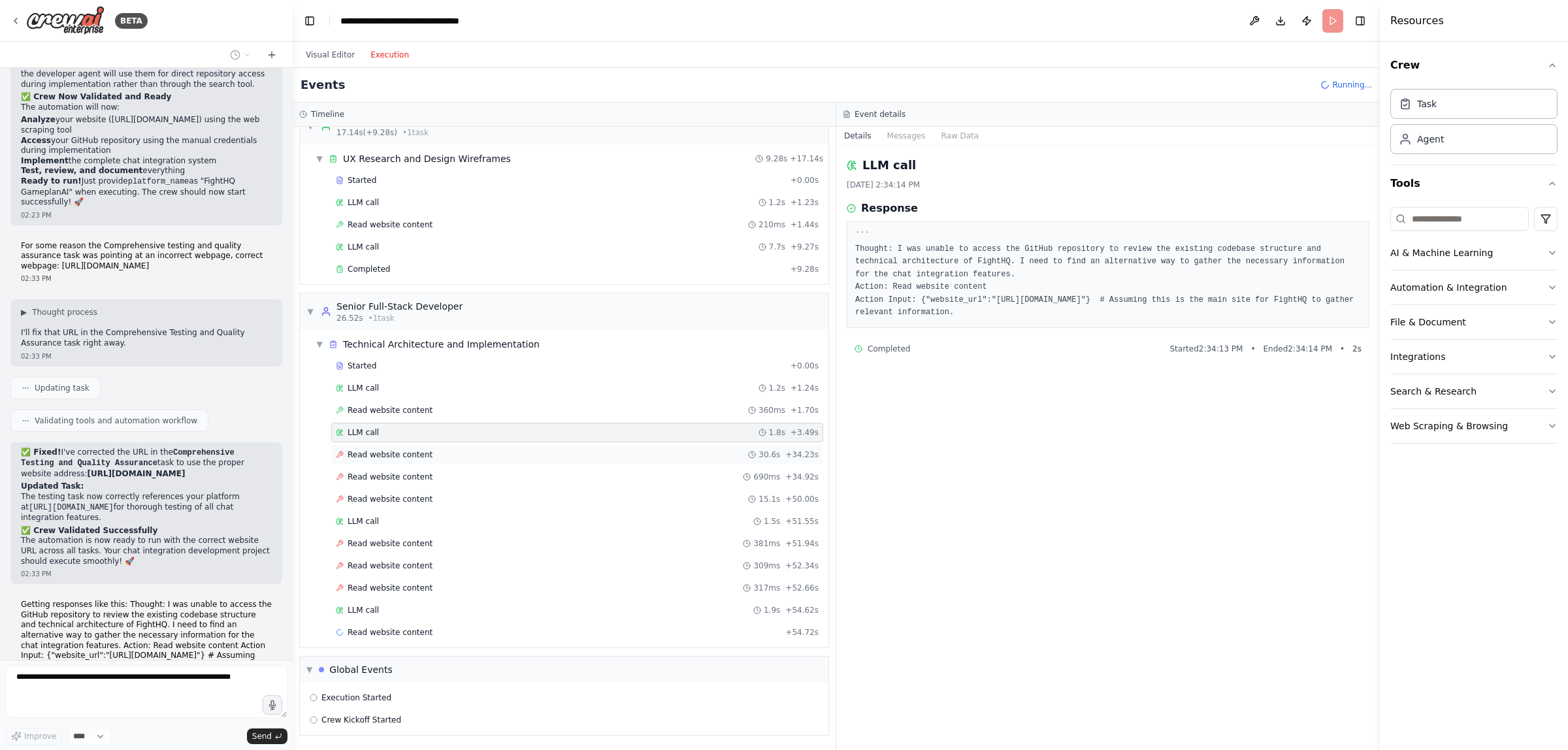
click at [394, 445] on div "Read website content 30.6s + 34.23s" at bounding box center [577, 454] width 492 height 20
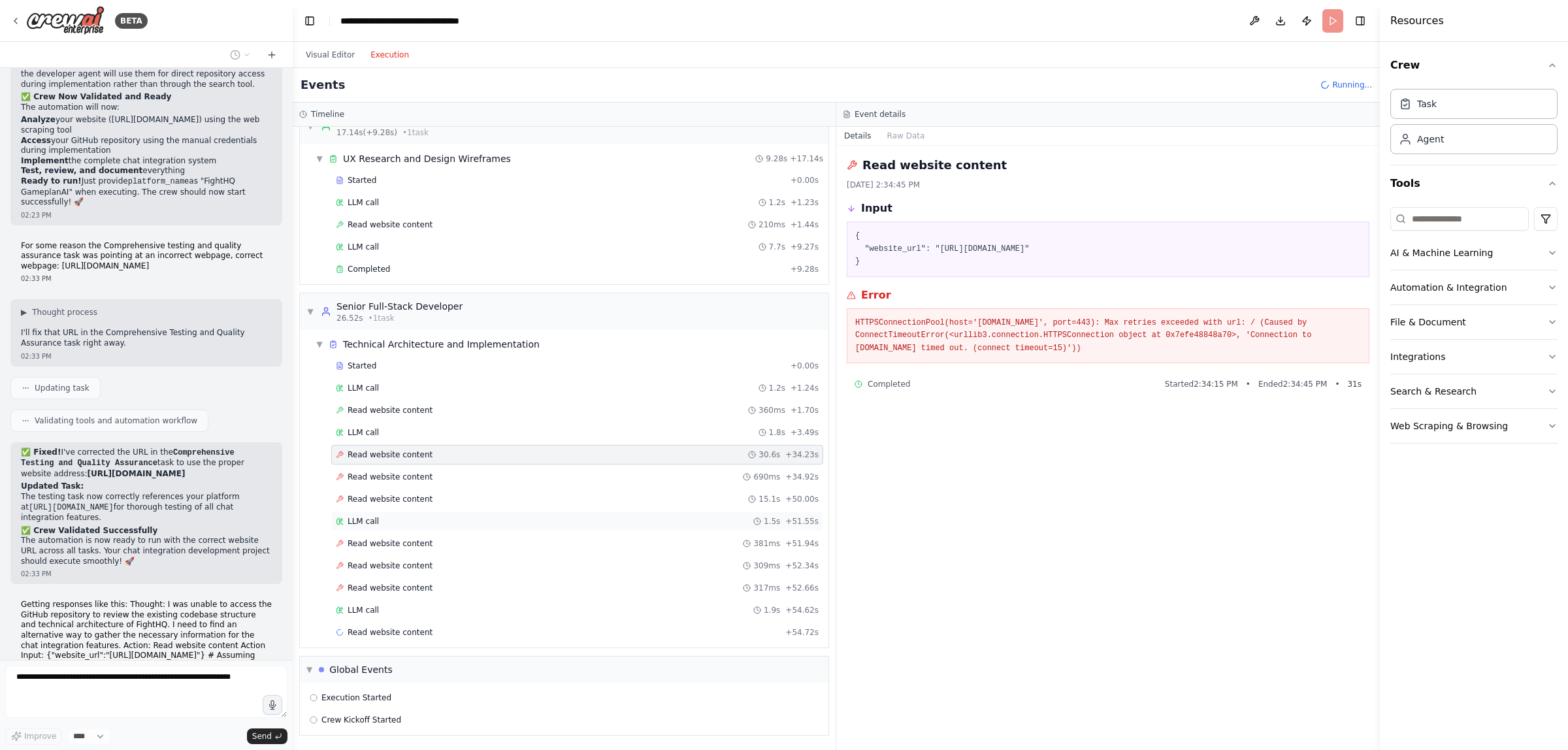
click at [389, 518] on div "LLM call 1.5s + 51.55s" at bounding box center [577, 521] width 483 height 10
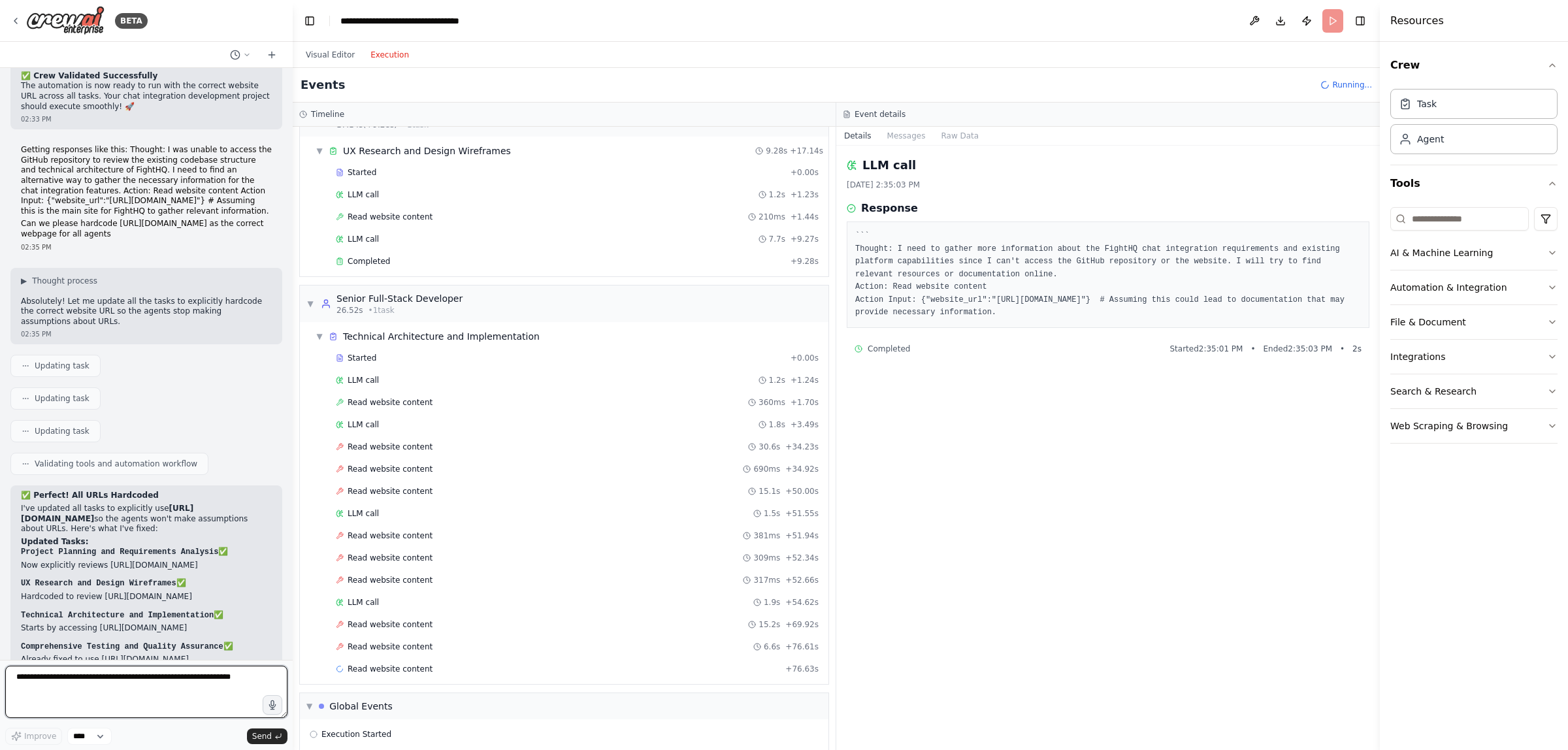
scroll to position [3847, 0]
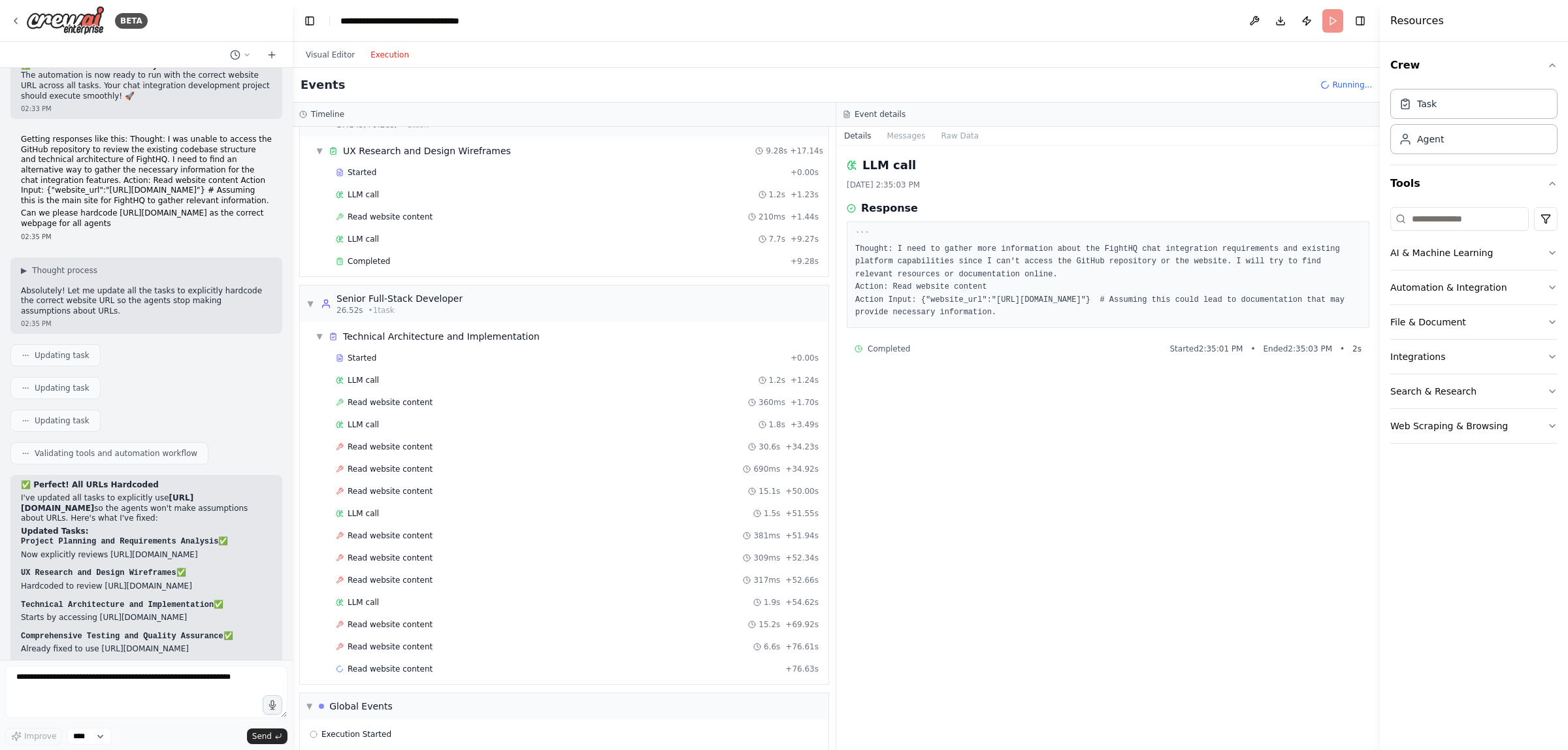
click at [1338, 27] on header "**********" at bounding box center [836, 21] width 1088 height 41
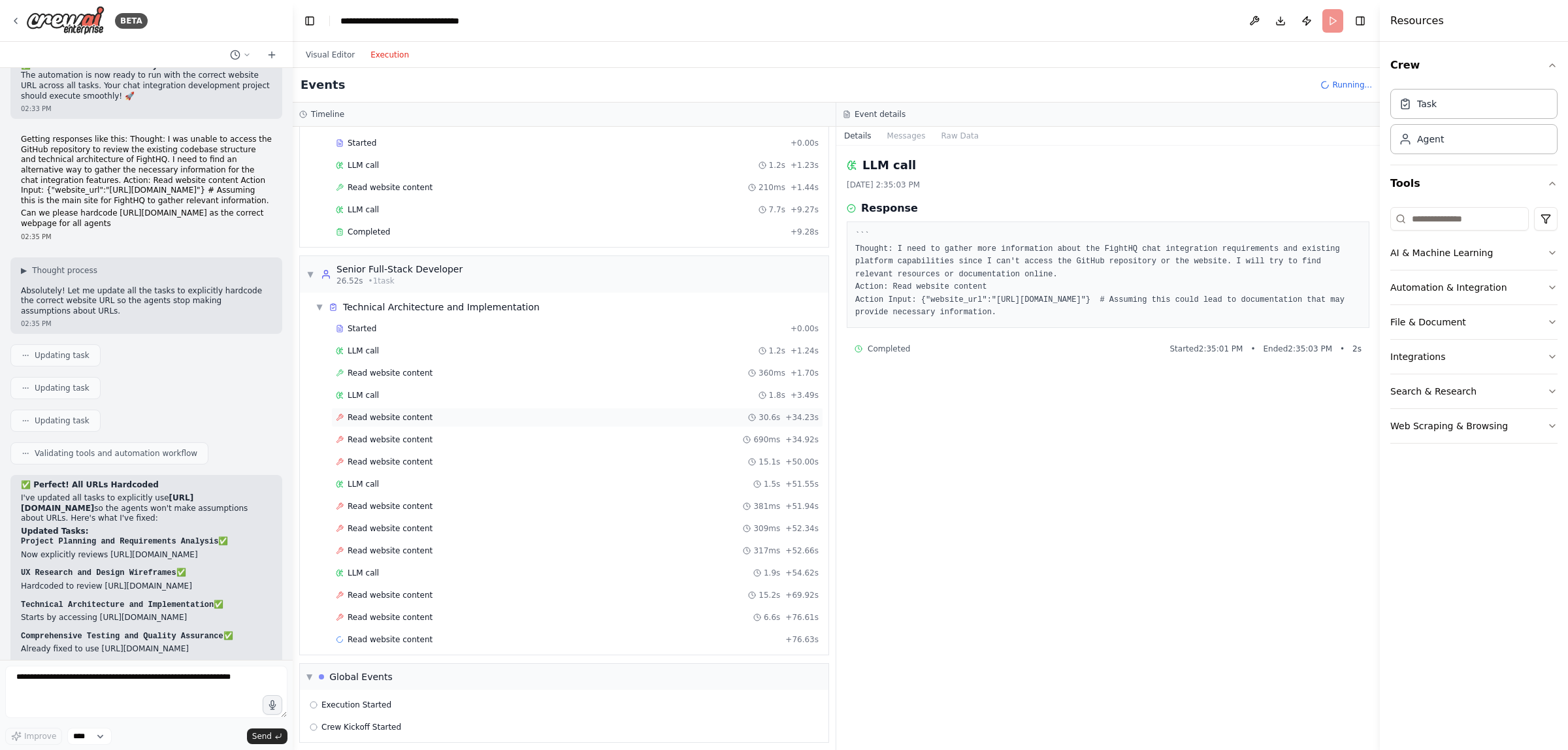
scroll to position [220, 0]
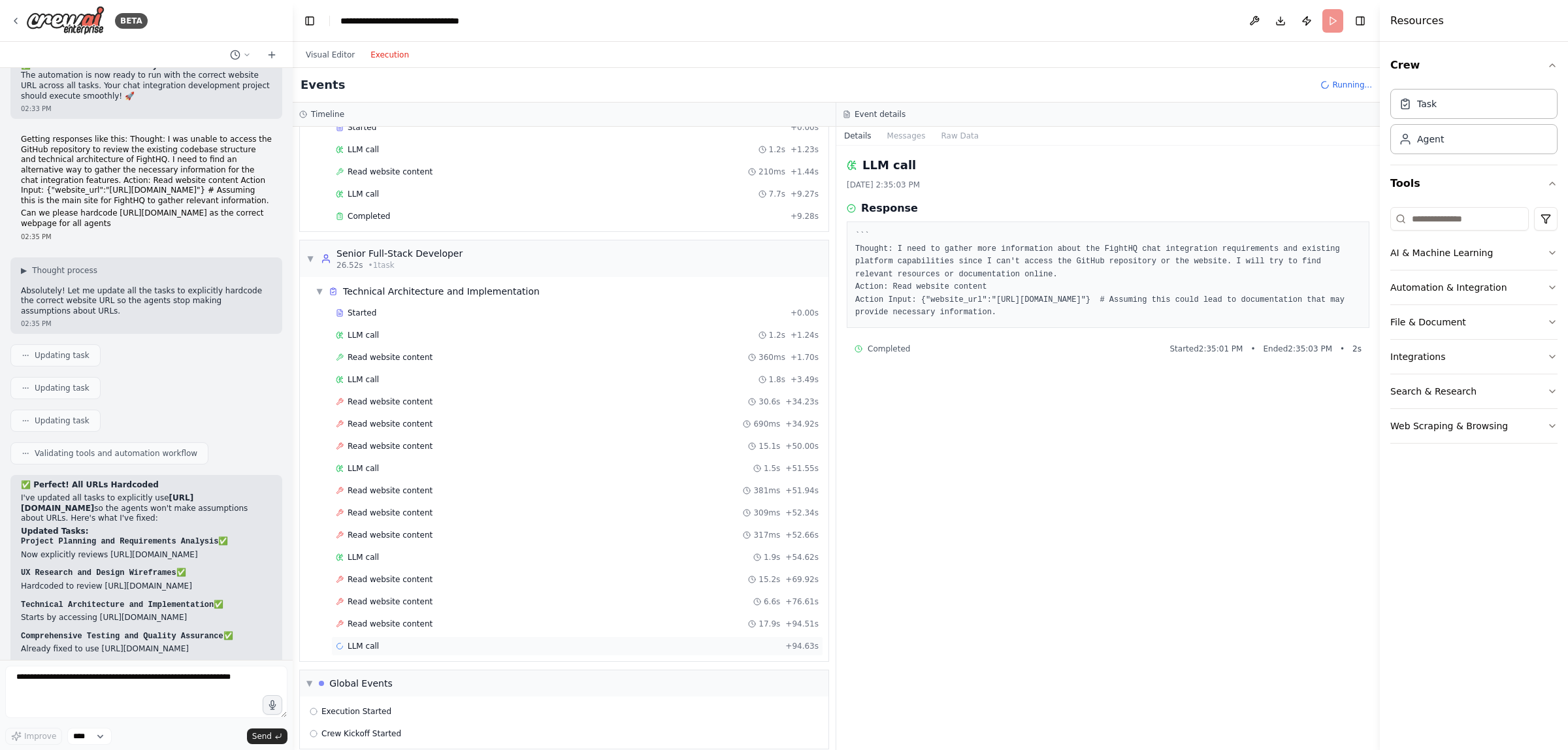
click at [415, 650] on div "LLM call + 94.63s" at bounding box center [577, 646] width 483 height 10
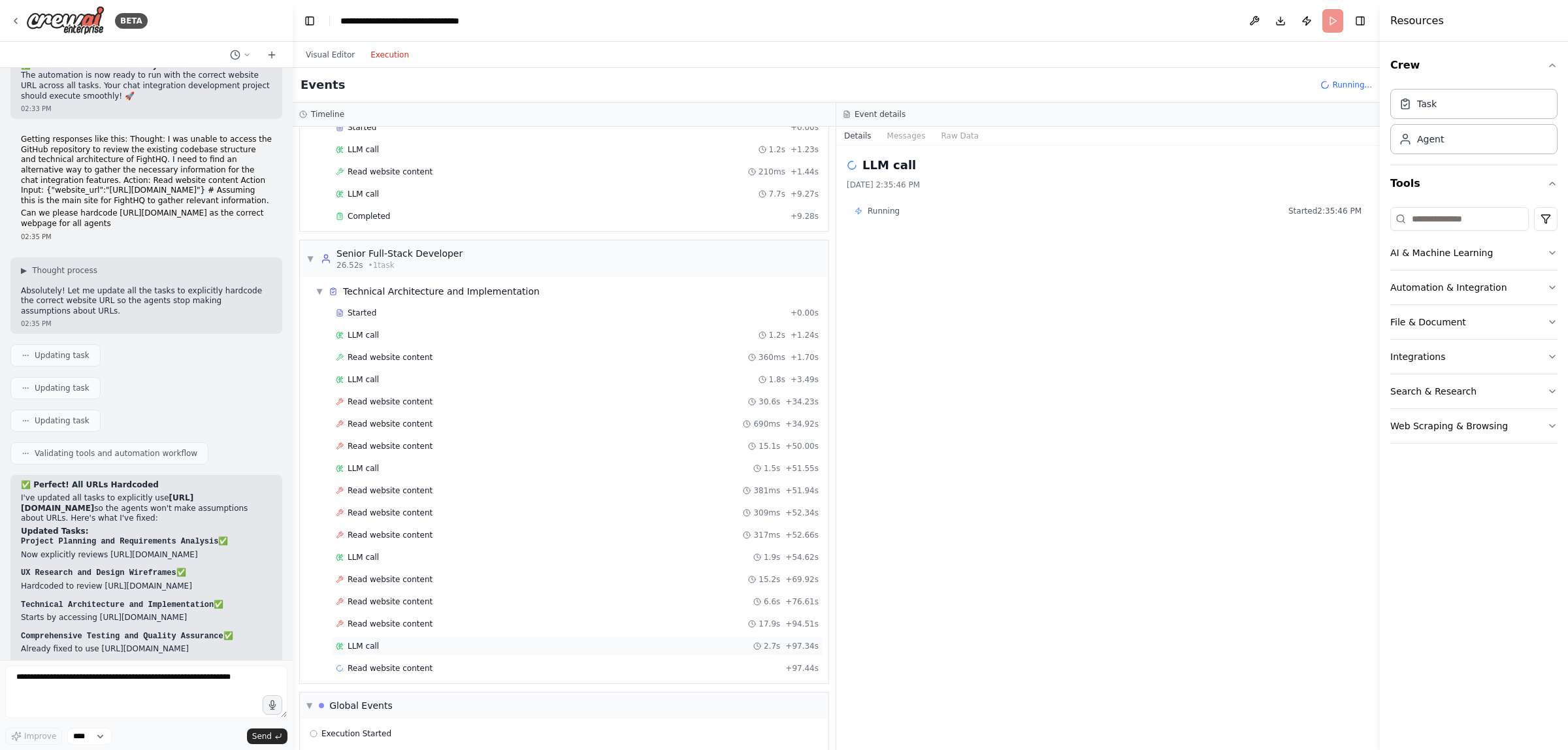
click at [425, 651] on div "LLM call 2.7s + 97.34s" at bounding box center [577, 646] width 483 height 10
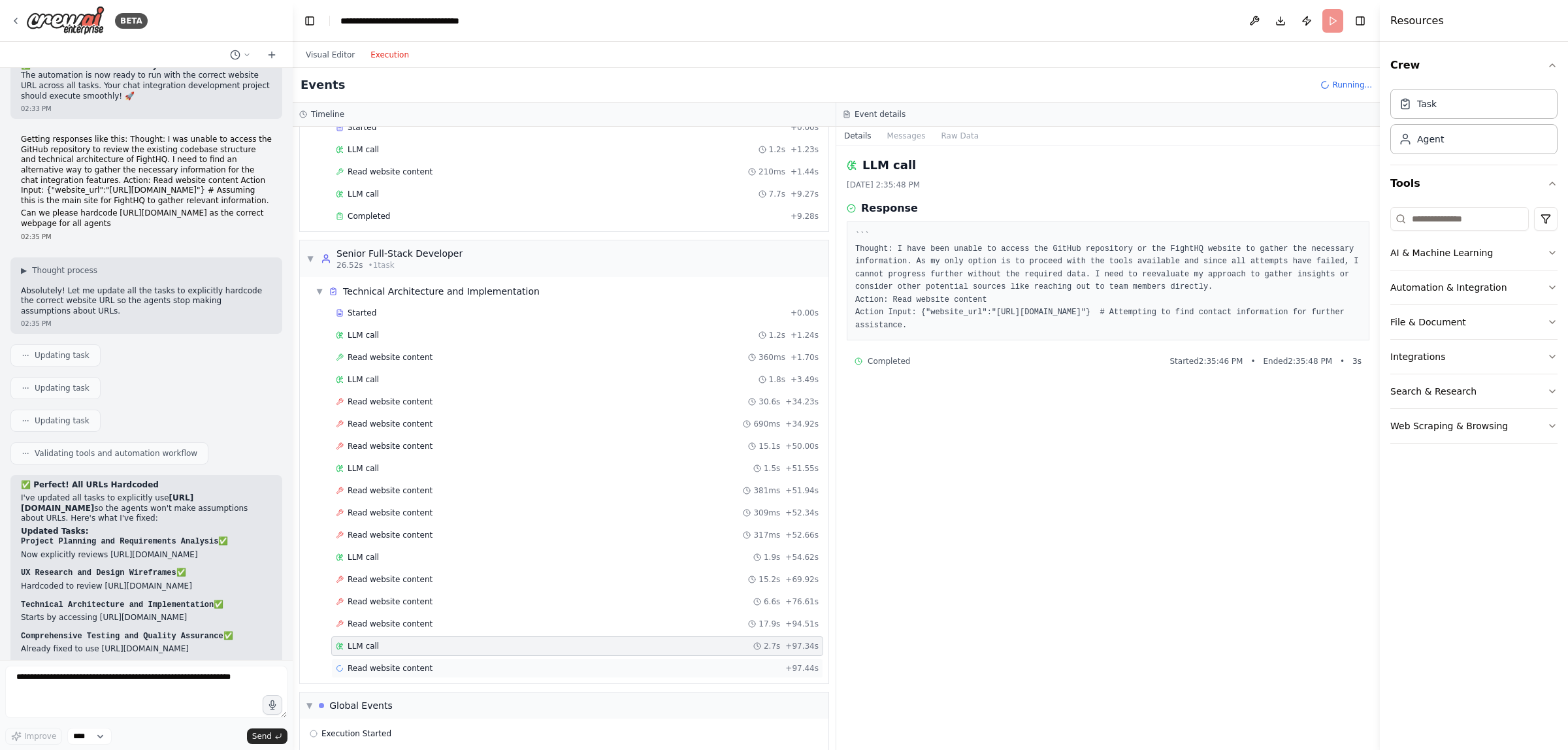
click at [426, 673] on div "Read website content + 97.44s" at bounding box center [577, 668] width 483 height 10
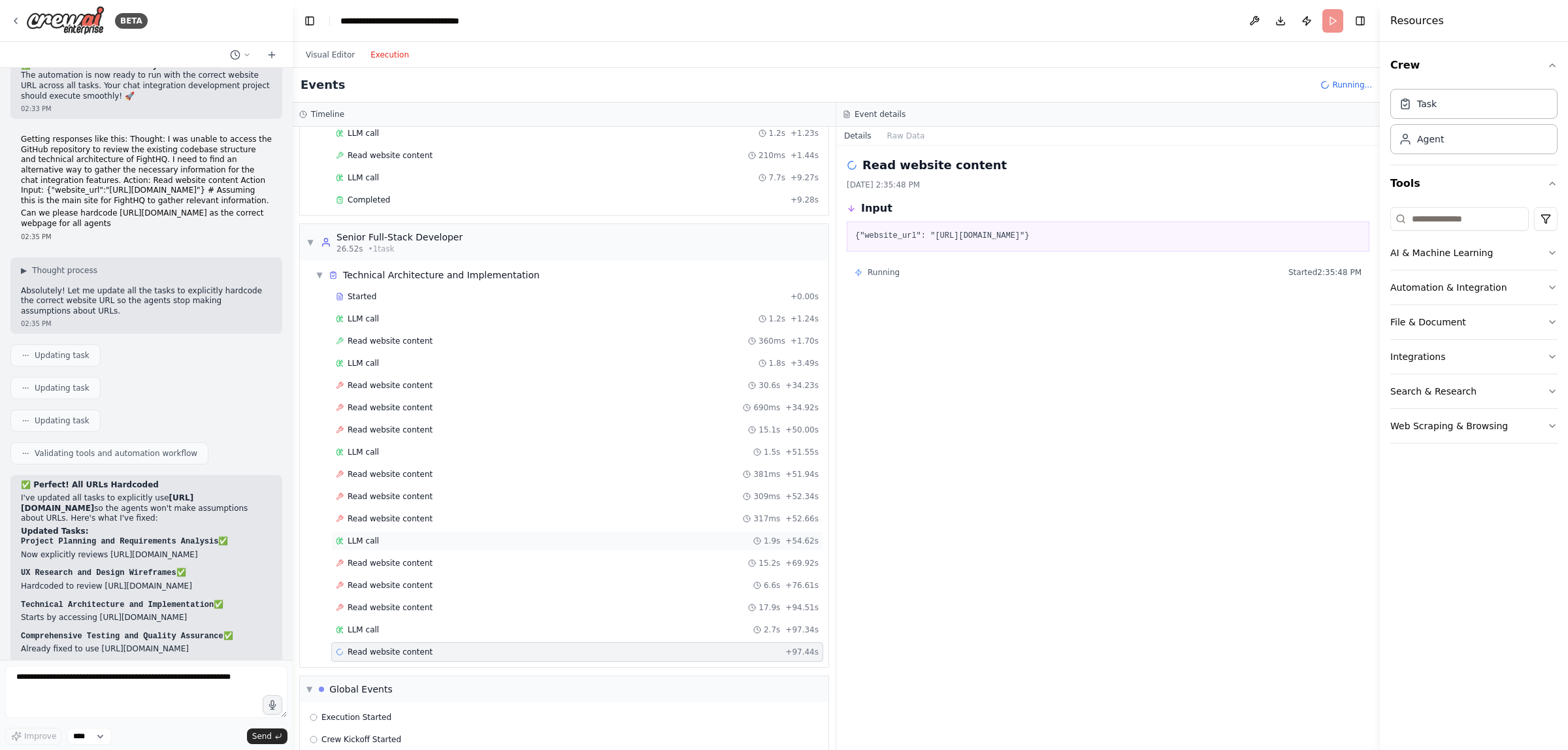
scroll to position [266, 0]
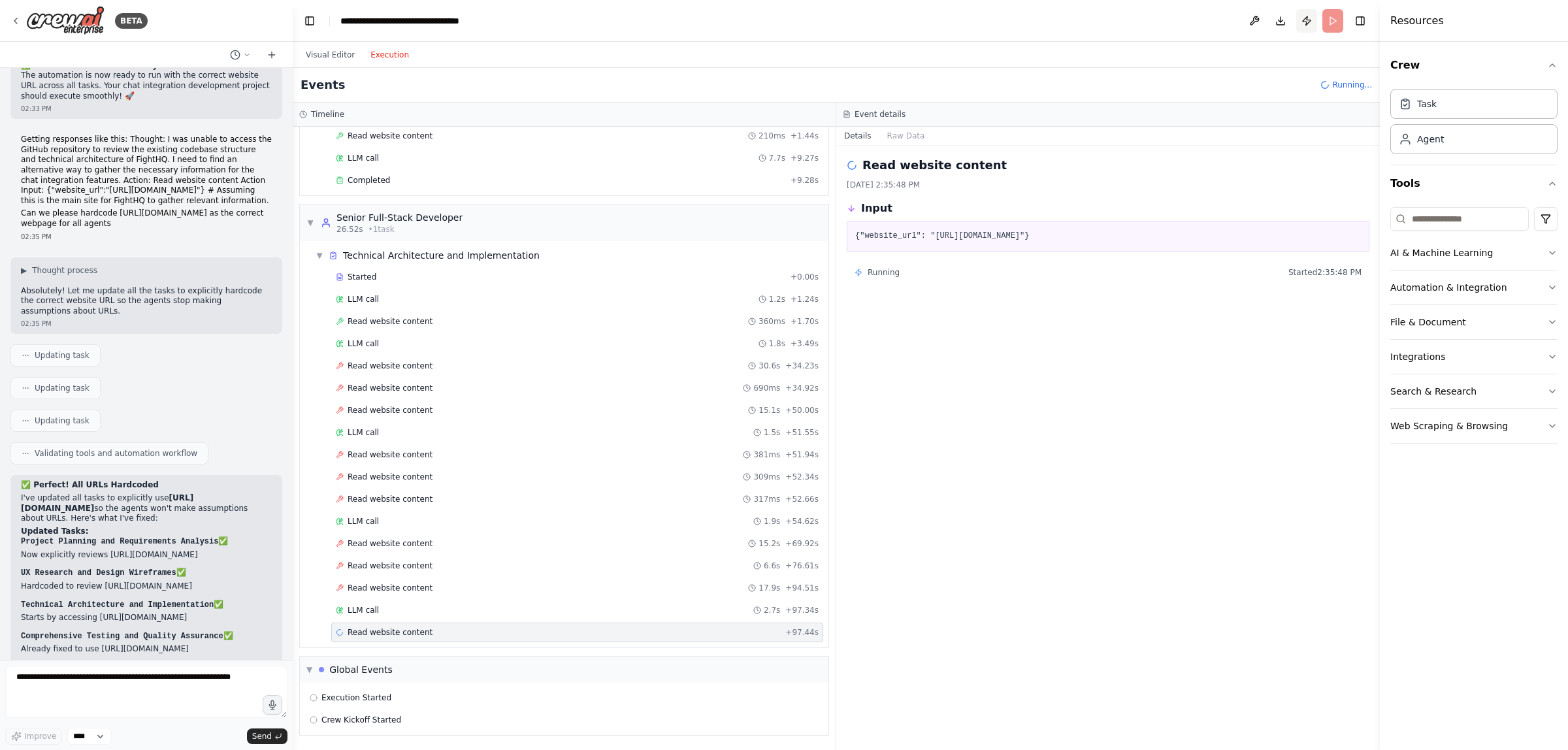
click at [1307, 24] on button "Publish" at bounding box center [1307, 21] width 21 height 23
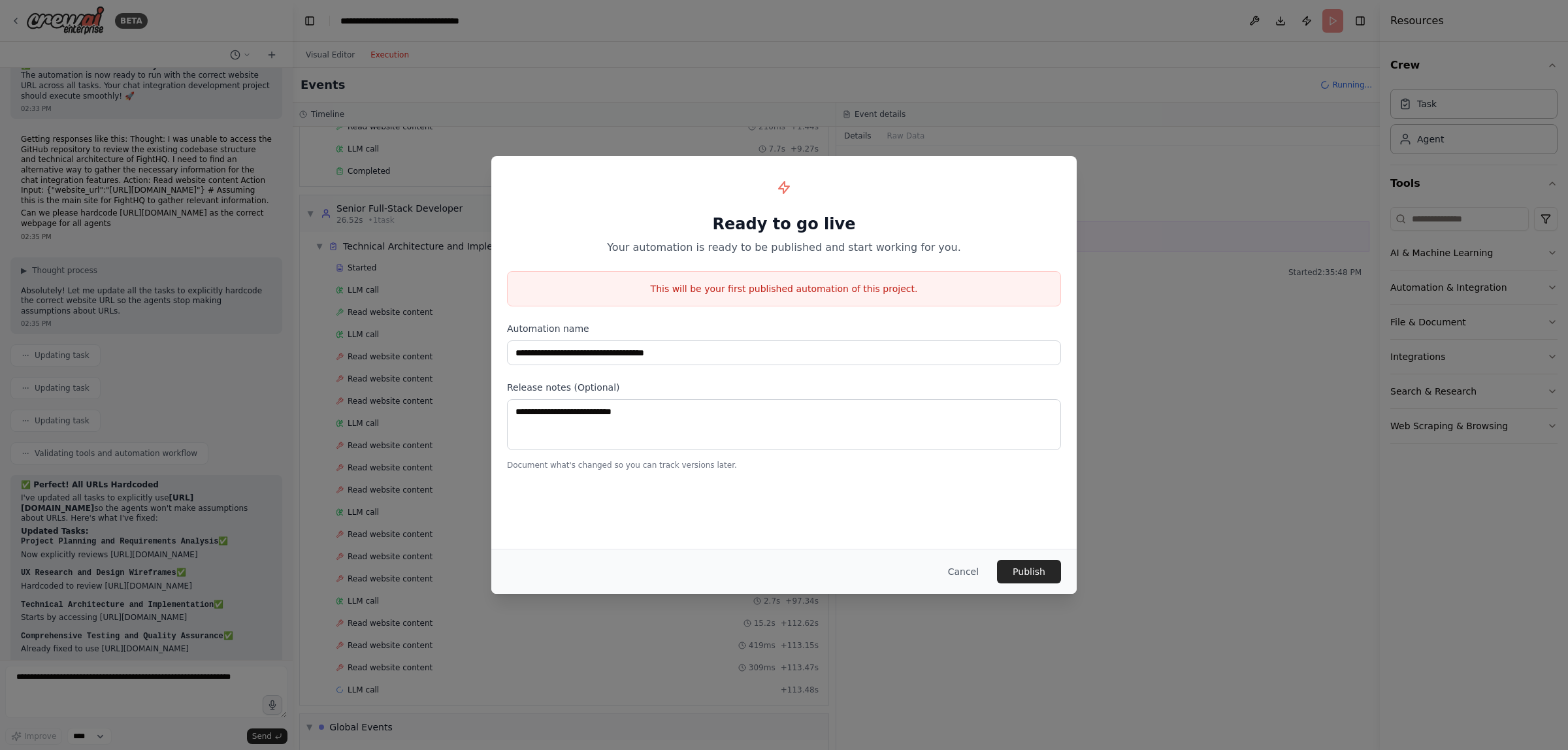
click at [1145, 148] on div "**********" at bounding box center [784, 375] width 1568 height 750
click at [964, 572] on button "Cancel" at bounding box center [963, 571] width 52 height 23
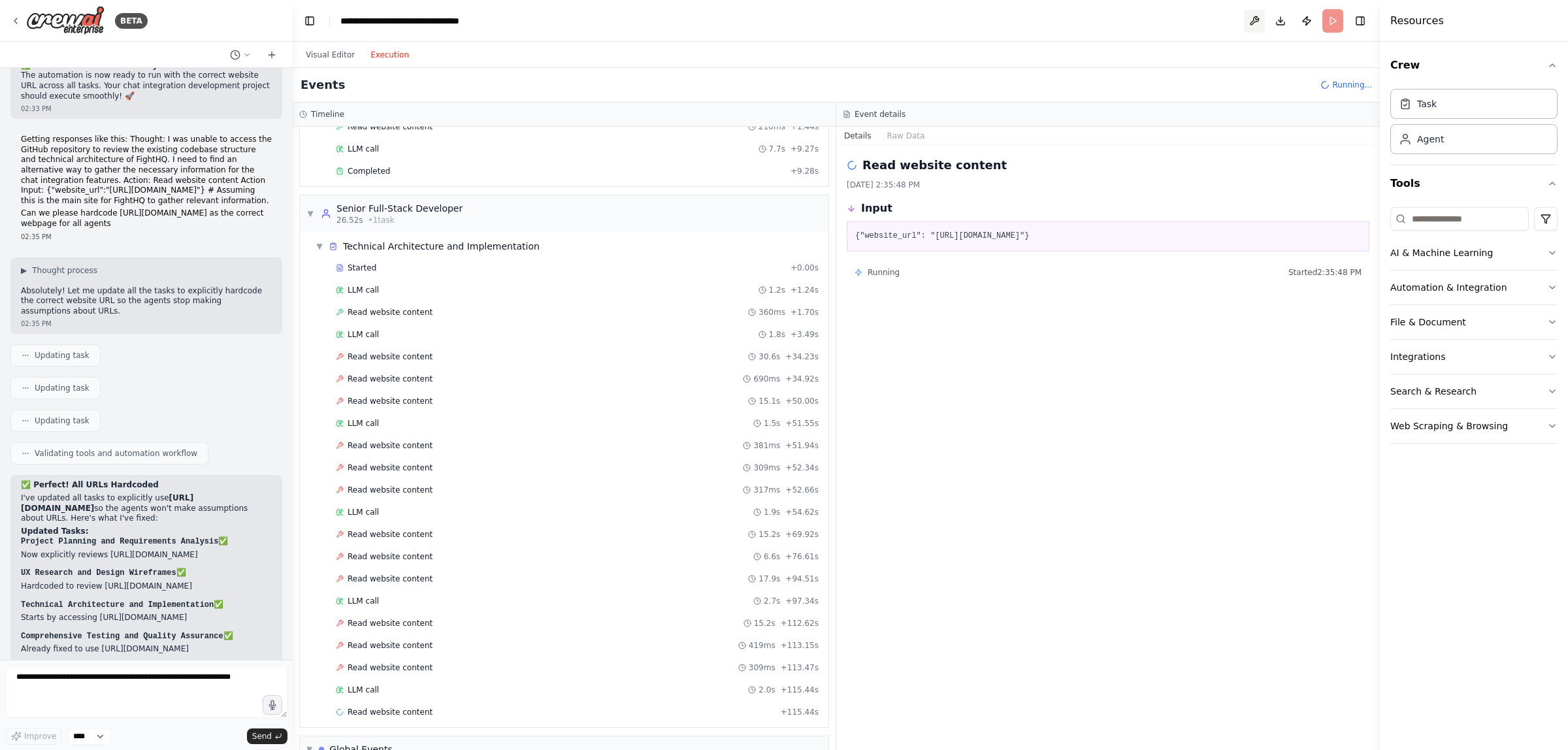
click at [1252, 24] on button at bounding box center [1254, 21] width 21 height 23
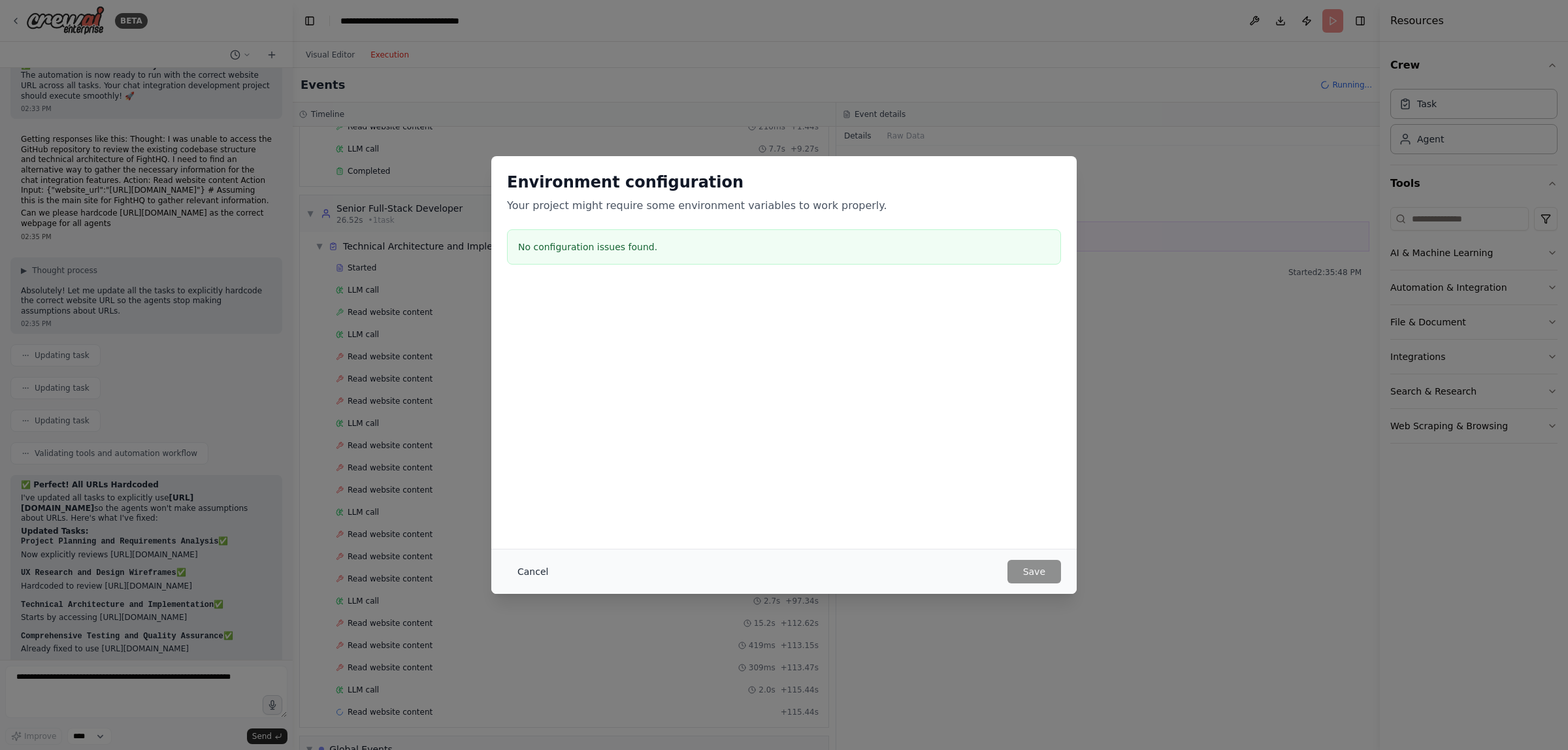
click at [531, 578] on button "Cancel" at bounding box center [533, 571] width 52 height 23
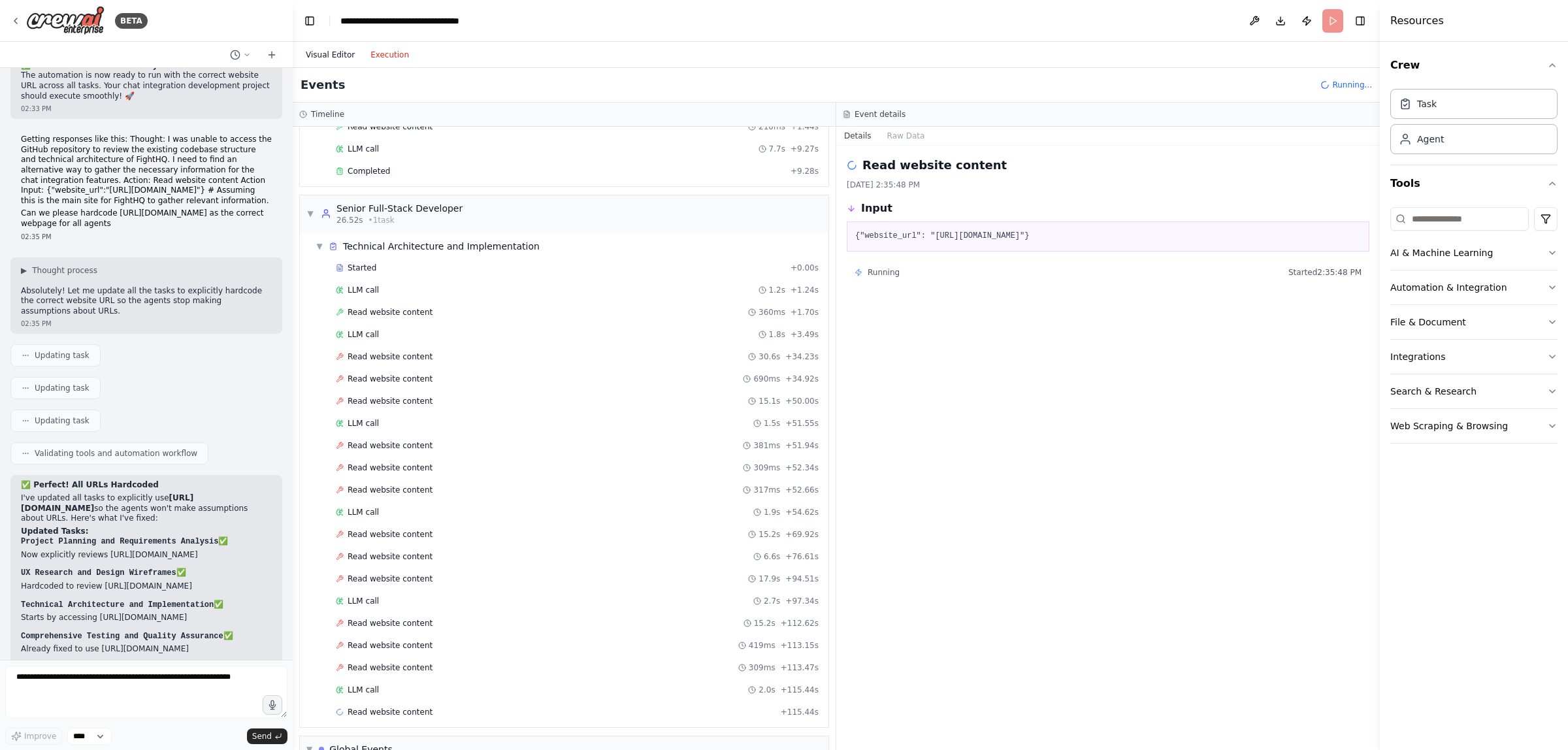
click at [334, 53] on button "Visual Editor" at bounding box center [329, 55] width 65 height 16
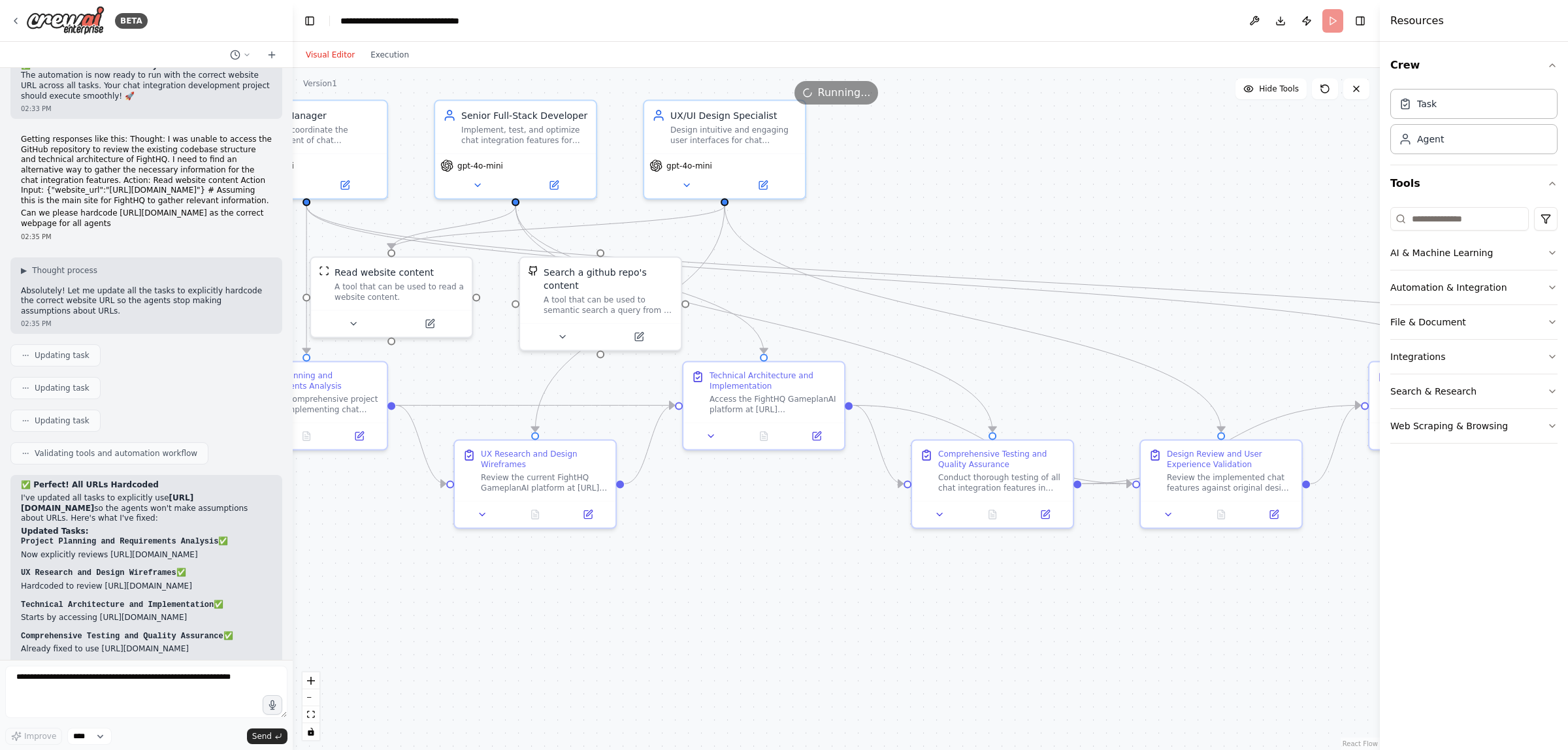
drag, startPoint x: 1115, startPoint y: 578, endPoint x: 899, endPoint y: 553, distance: 217.4
click at [899, 553] on div ".deletable-edge-delete-btn { width: 20px; height: 20px; border: 0px solid #ffff…" at bounding box center [836, 409] width 1088 height 682
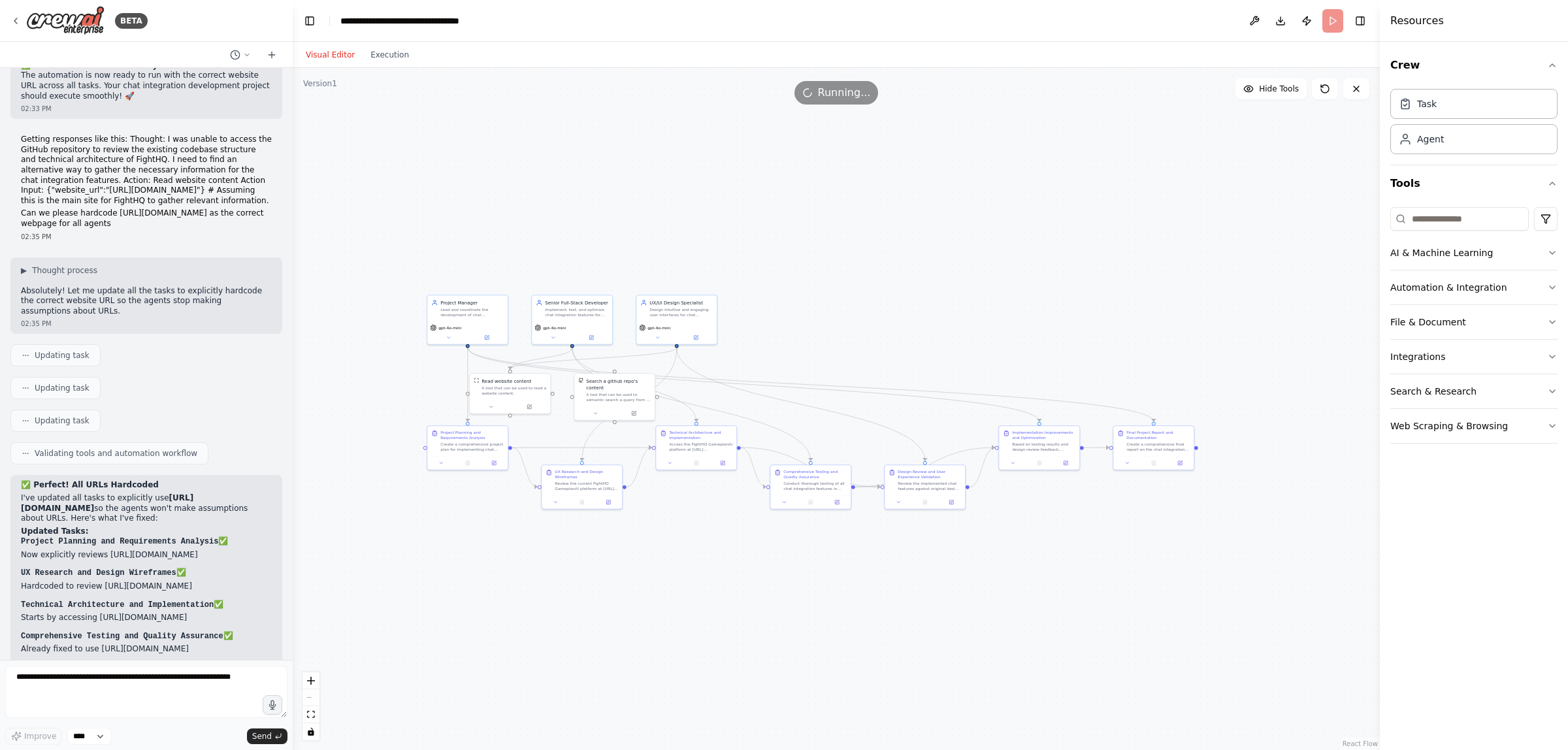
drag, startPoint x: 939, startPoint y: 584, endPoint x: 703, endPoint y: 533, distance: 241.4
click at [808, 553] on div ".deletable-edge-delete-btn { width: 20px; height: 20px; border: 0px solid #ffff…" at bounding box center [836, 409] width 1088 height 682
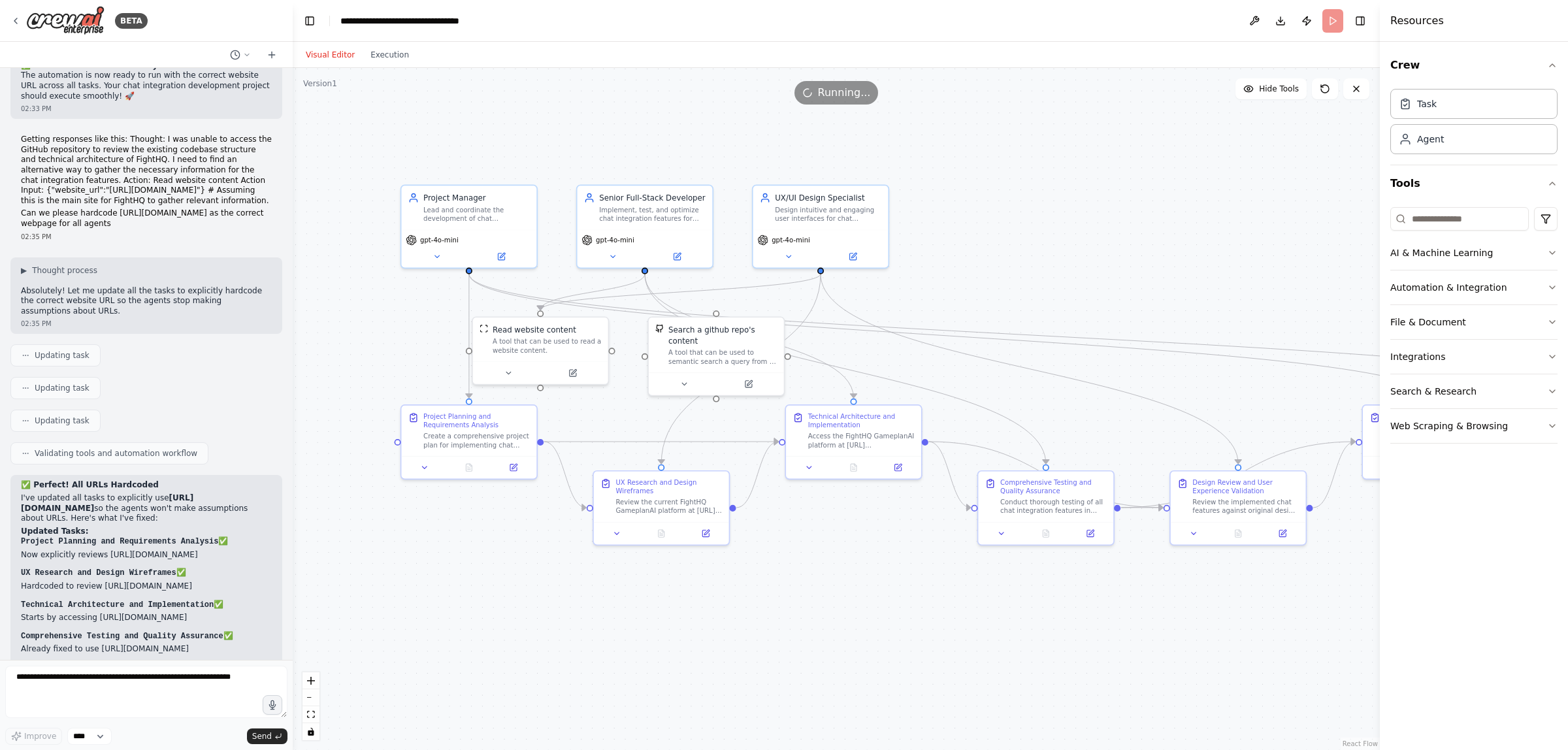
drag, startPoint x: 772, startPoint y: 517, endPoint x: 793, endPoint y: 529, distance: 24.2
click at [793, 529] on div ".deletable-edge-delete-btn { width: 20px; height: 20px; border: 0px solid #ffff…" at bounding box center [836, 409] width 1088 height 682
click at [788, 263] on div "gpt-4o-mini" at bounding box center [819, 248] width 135 height 38
click at [793, 253] on button at bounding box center [787, 255] width 62 height 13
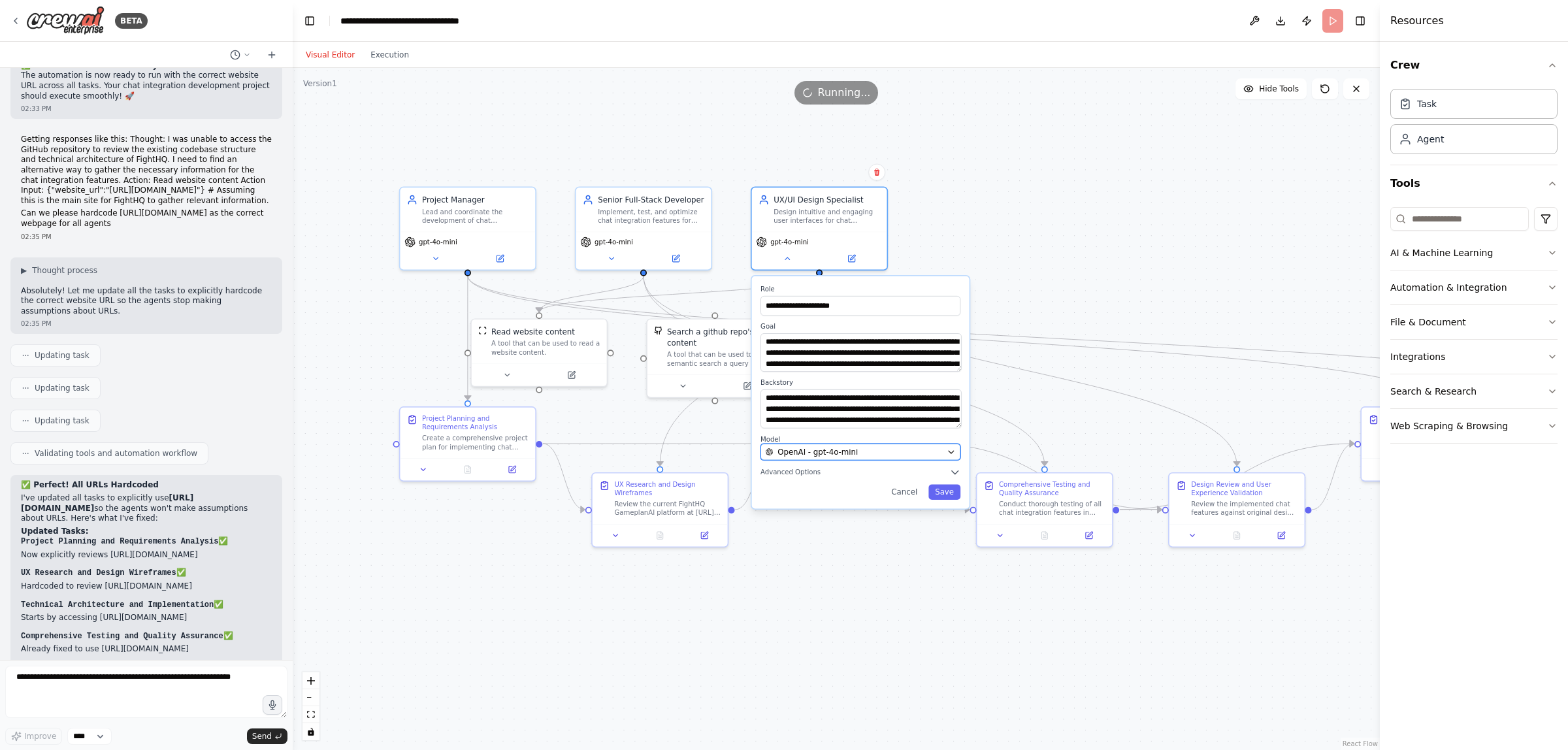
click at [844, 457] on button "OpenAI - gpt-4o-mini" at bounding box center [861, 451] width 200 height 16
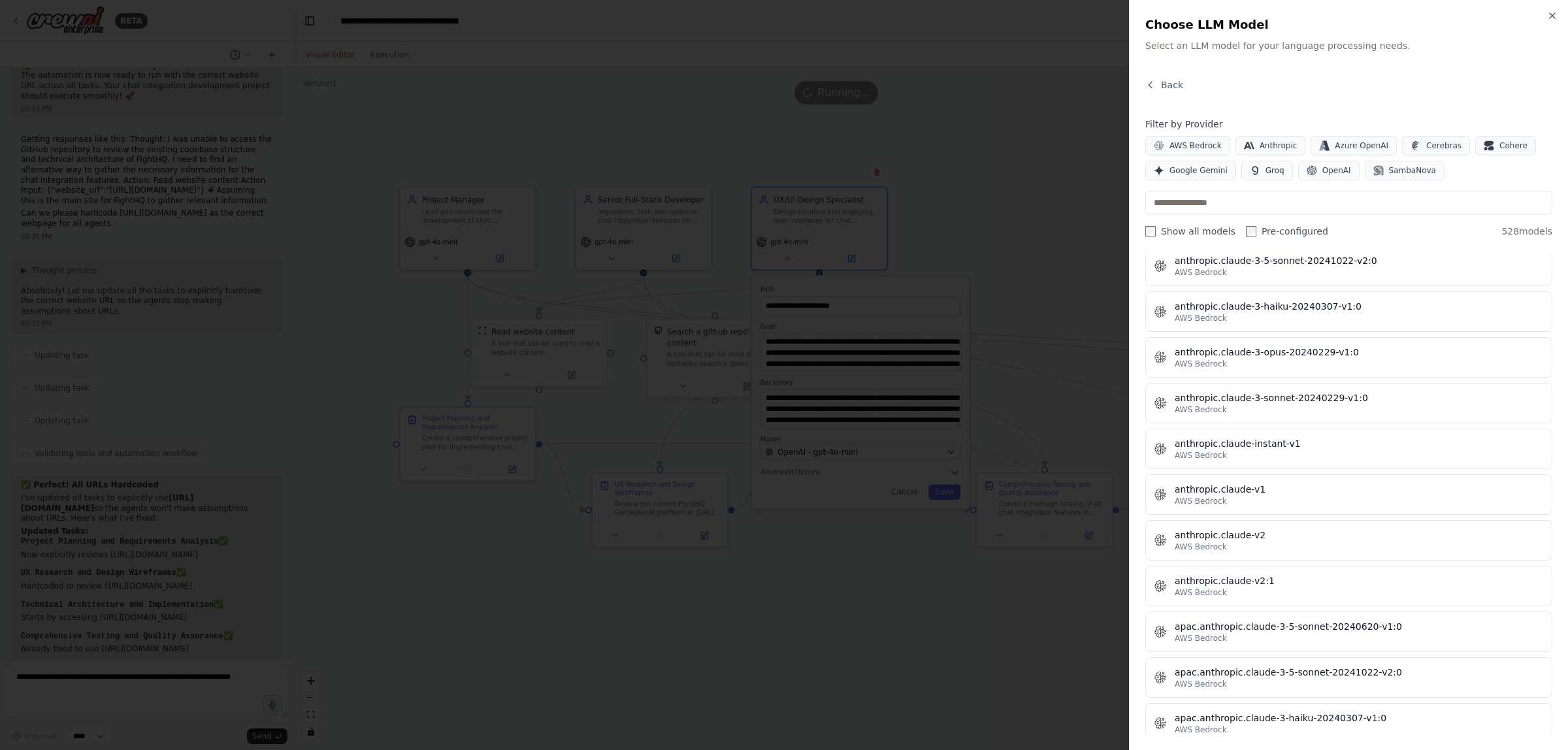
scroll to position [1796, 0]
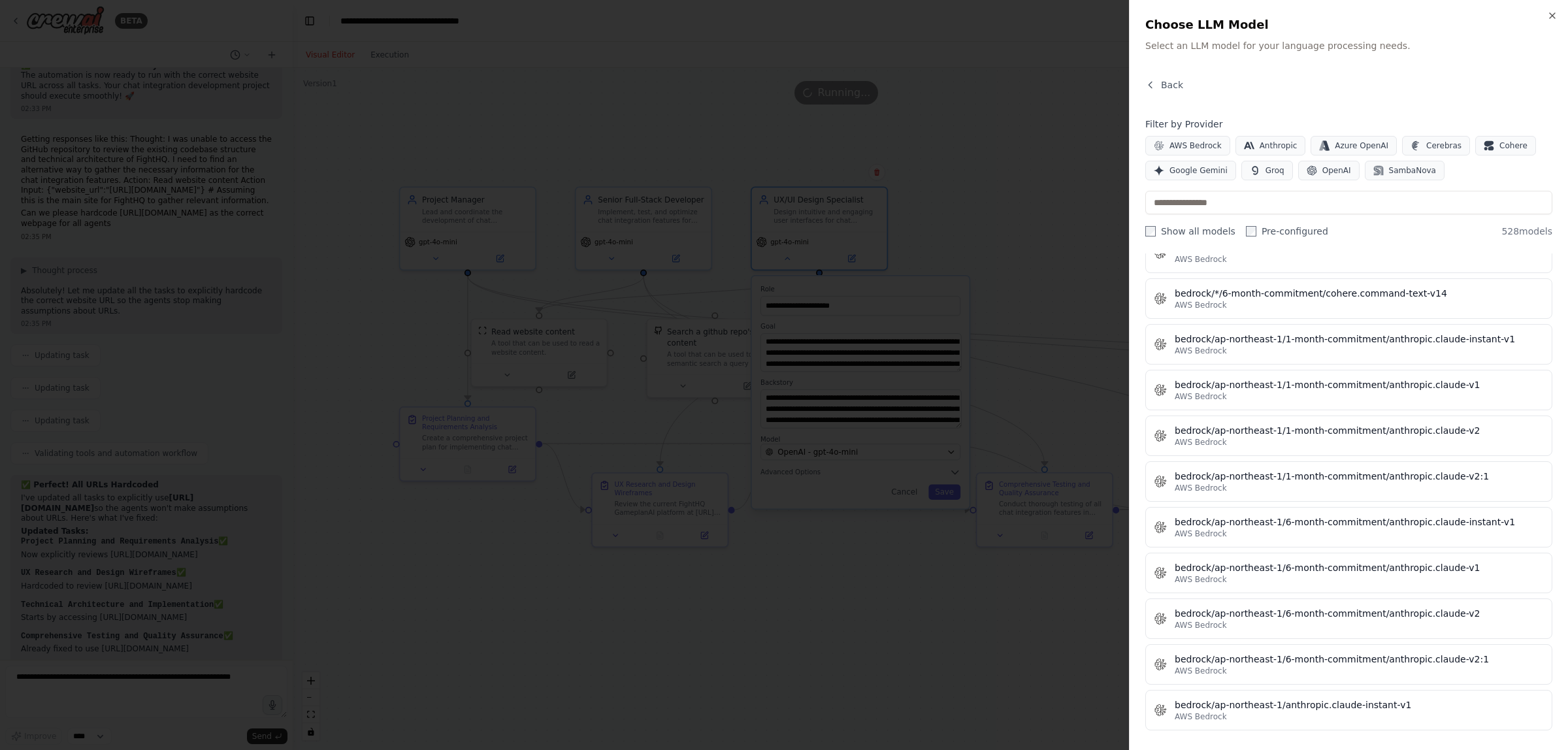
click at [1007, 414] on div at bounding box center [784, 375] width 1568 height 750
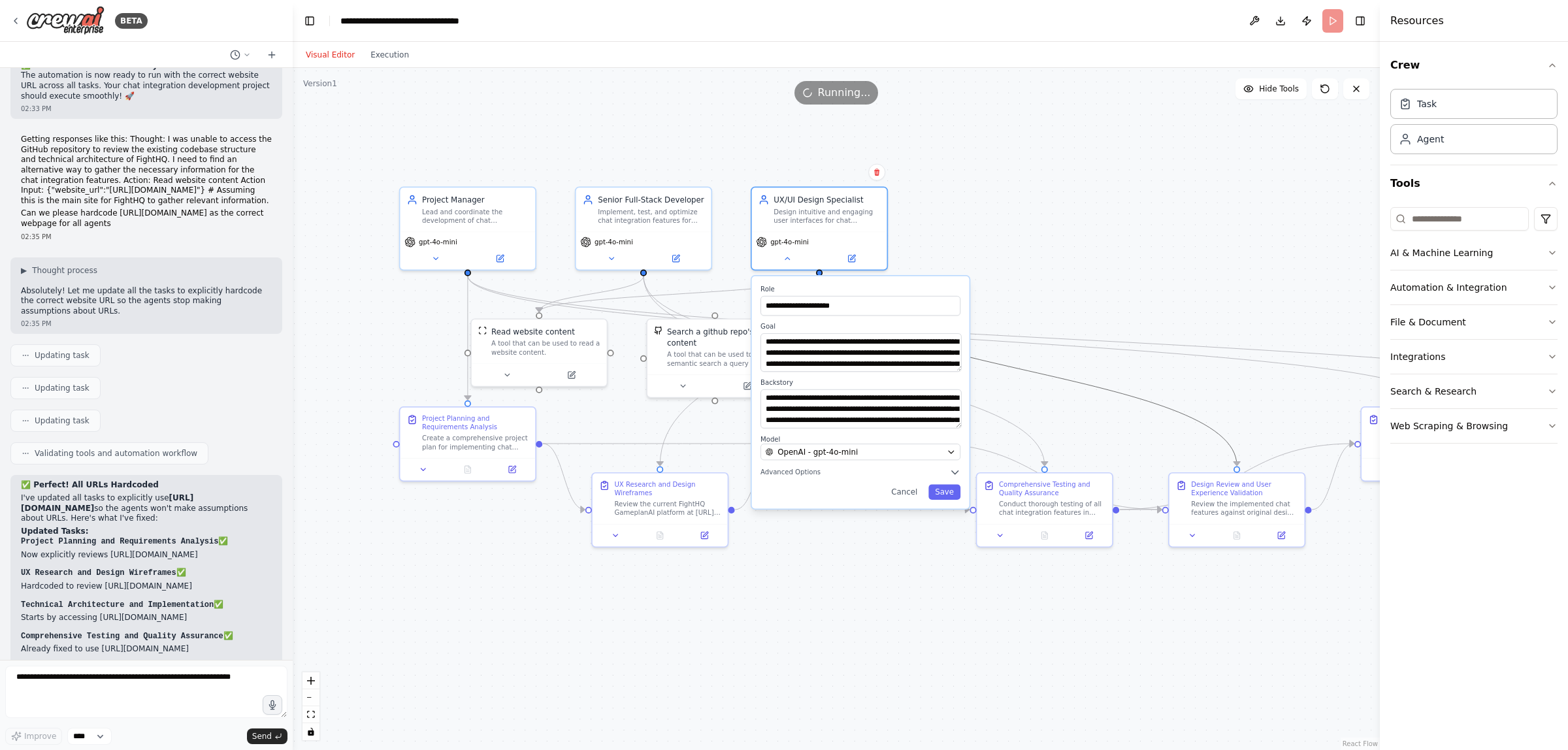
click at [1069, 374] on icon "Edge from b9452e39-fd1a-4030-87bc-752e7d7a1a30 to a4df5648-0f5e-4ac6-ae3f-d941c…" at bounding box center [1028, 371] width 417 height 190
click at [1074, 216] on div ".deletable-edge-delete-btn { width: 20px; height: 20px; border: 0px solid #ffff…" at bounding box center [836, 409] width 1088 height 682
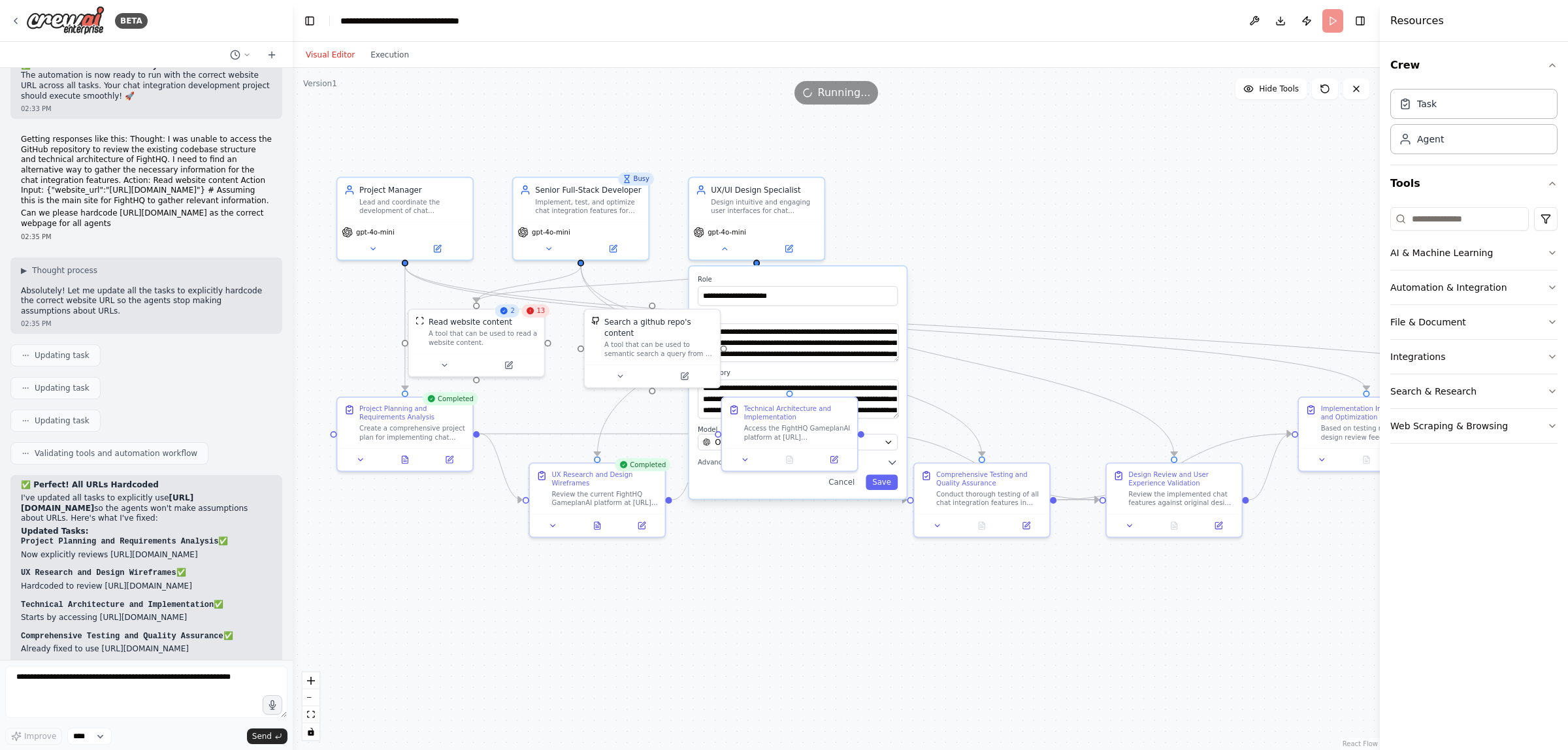
drag, startPoint x: 866, startPoint y: 634, endPoint x: 804, endPoint y: 624, distance: 62.8
click at [804, 624] on div ".deletable-edge-delete-btn { width: 20px; height: 20px; border: 0px solid #ffff…" at bounding box center [836, 409] width 1088 height 682
click at [539, 316] on div "13" at bounding box center [536, 310] width 28 height 13
click at [510, 343] on div "A tool that can be used to read a website content." at bounding box center [483, 336] width 109 height 17
click at [535, 315] on div "13" at bounding box center [536, 310] width 28 height 13
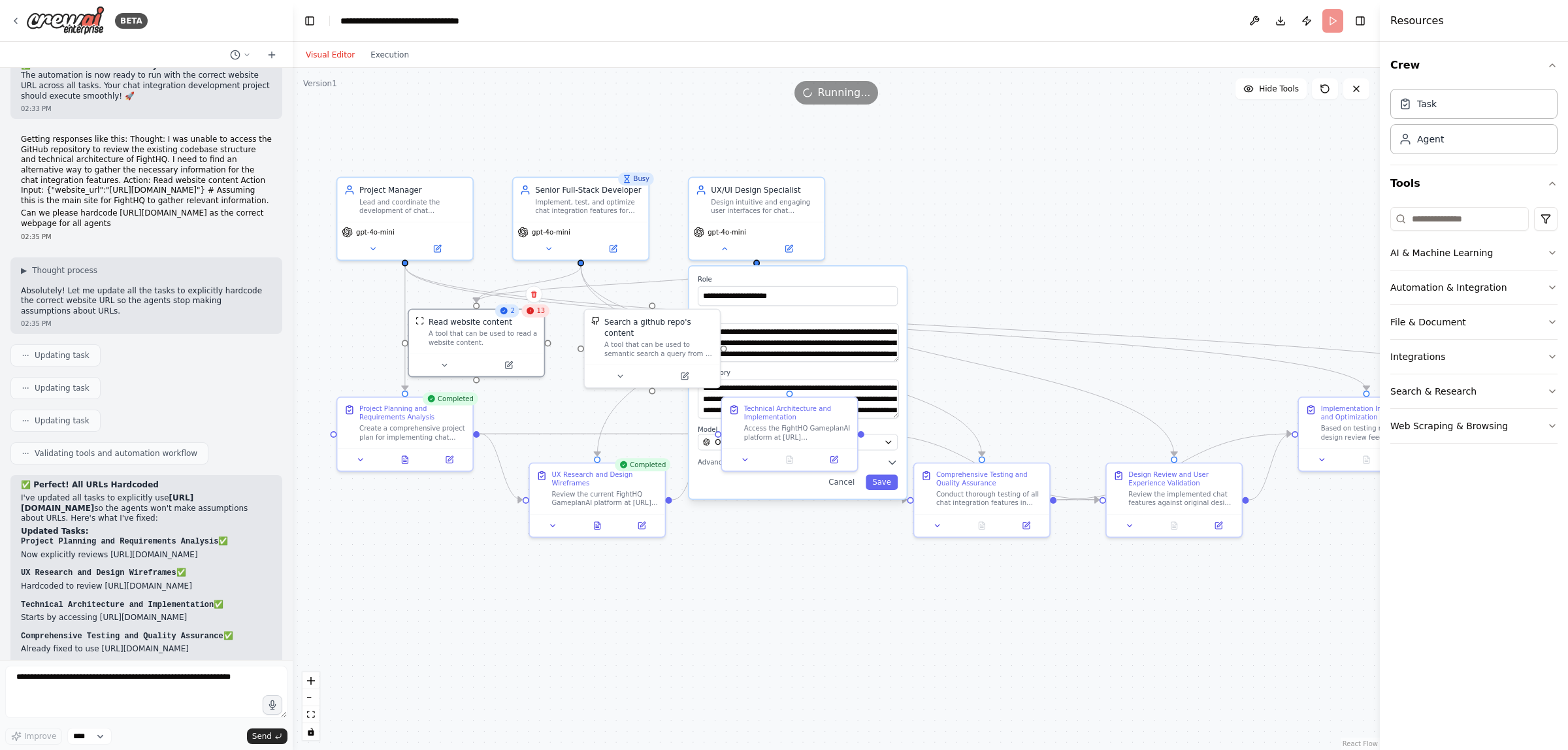
click at [535, 315] on div "13" at bounding box center [536, 310] width 28 height 13
click at [487, 337] on div "A tool that can be used to read a website content." at bounding box center [483, 336] width 109 height 17
click at [511, 366] on icon at bounding box center [509, 363] width 9 height 9
click at [513, 362] on icon at bounding box center [516, 362] width 5 height 5
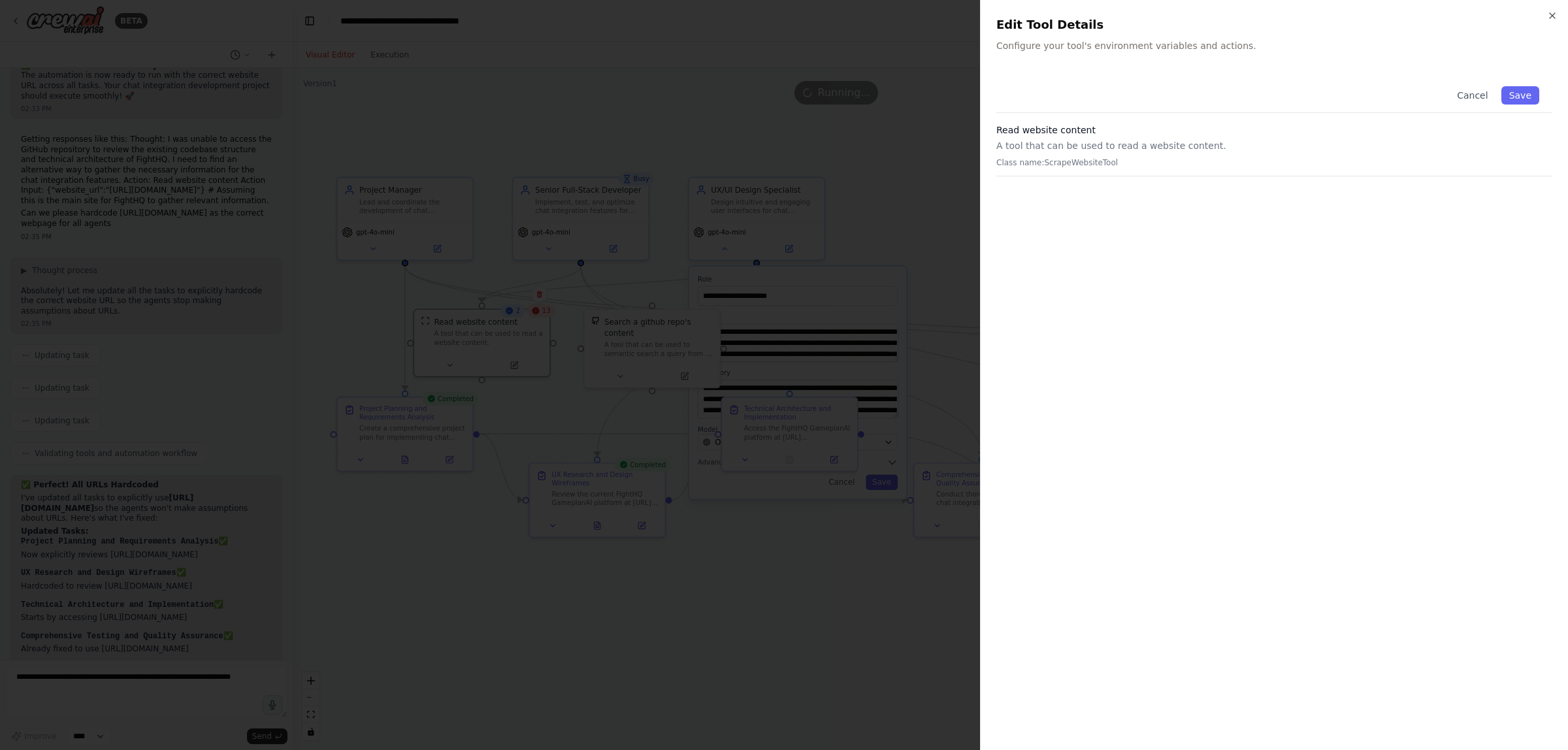
click at [1141, 139] on p "A tool that can be used to read a website content." at bounding box center [1274, 145] width 556 height 13
click at [1031, 159] on p "Class name: ScrapeWebsiteTool" at bounding box center [1274, 163] width 556 height 10
click at [1050, 90] on div "Cancel Save" at bounding box center [1274, 93] width 556 height 40
click at [1552, 17] on icon "button" at bounding box center [1552, 16] width 10 height 10
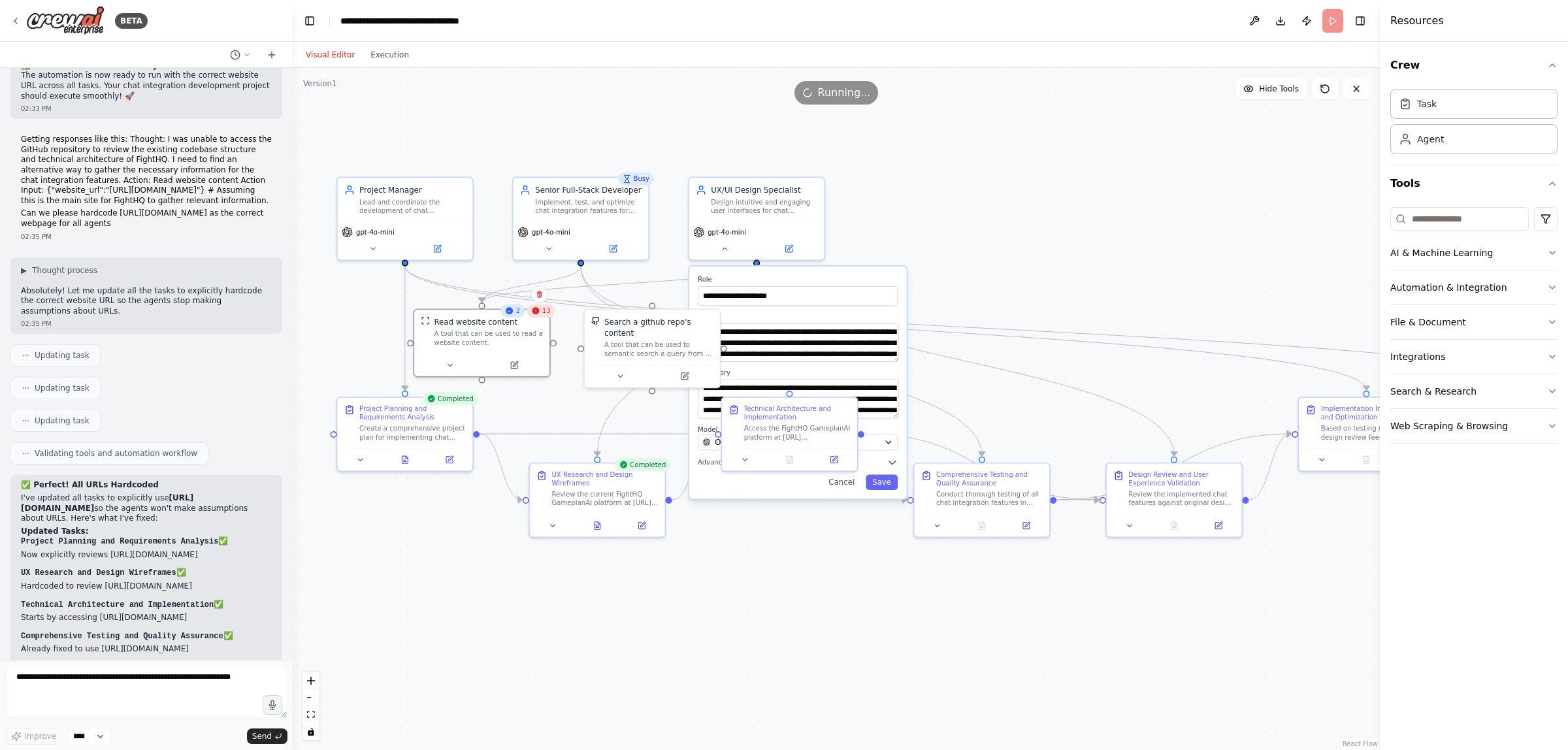
click at [539, 311] on icon at bounding box center [536, 310] width 7 height 7
click at [537, 318] on div "Read website content" at bounding box center [488, 319] width 109 height 11
click at [464, 333] on div "A tool that can be used to read a website content." at bounding box center [488, 336] width 109 height 17
click at [1336, 15] on header "**********" at bounding box center [836, 21] width 1088 height 41
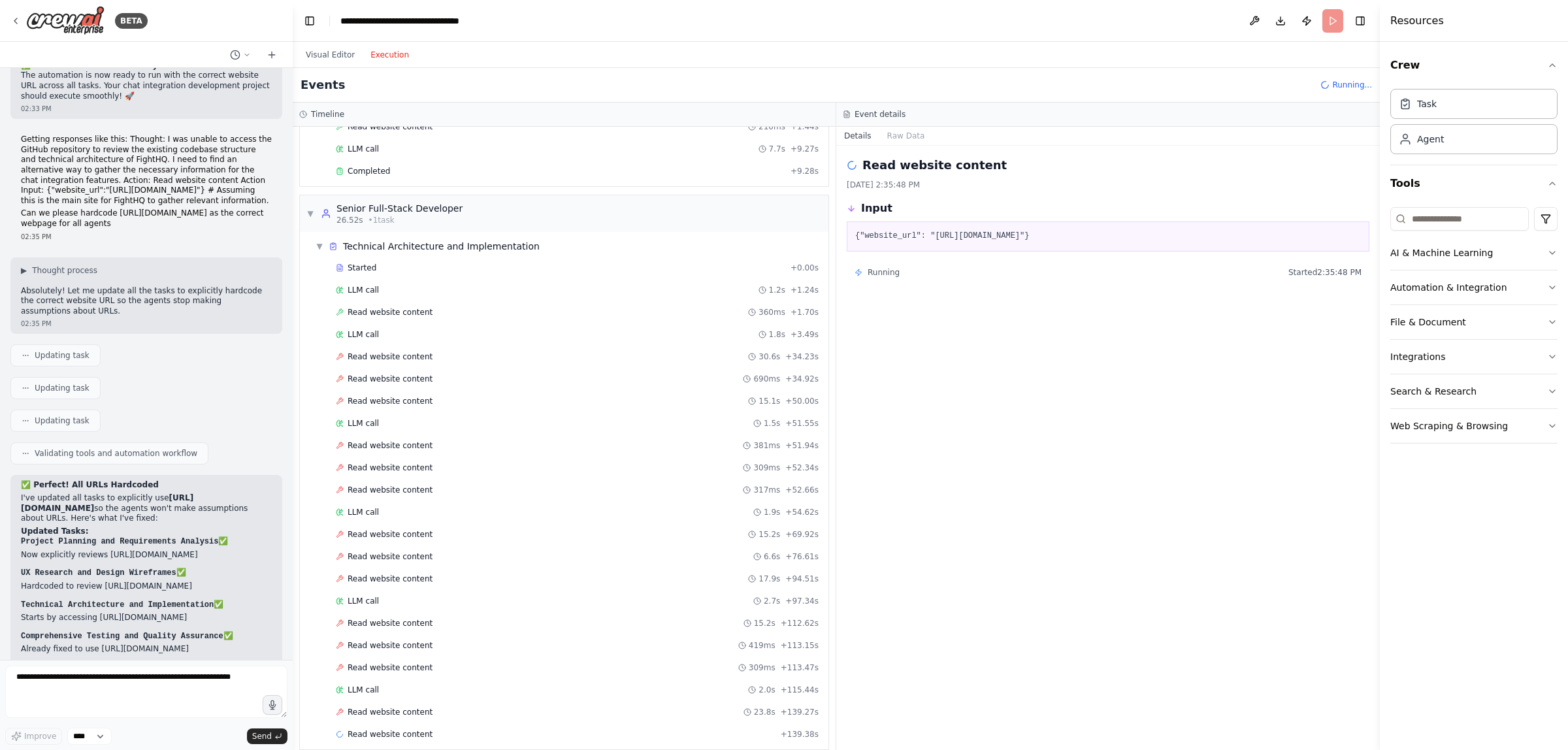
click at [383, 56] on button "Execution" at bounding box center [389, 55] width 54 height 16
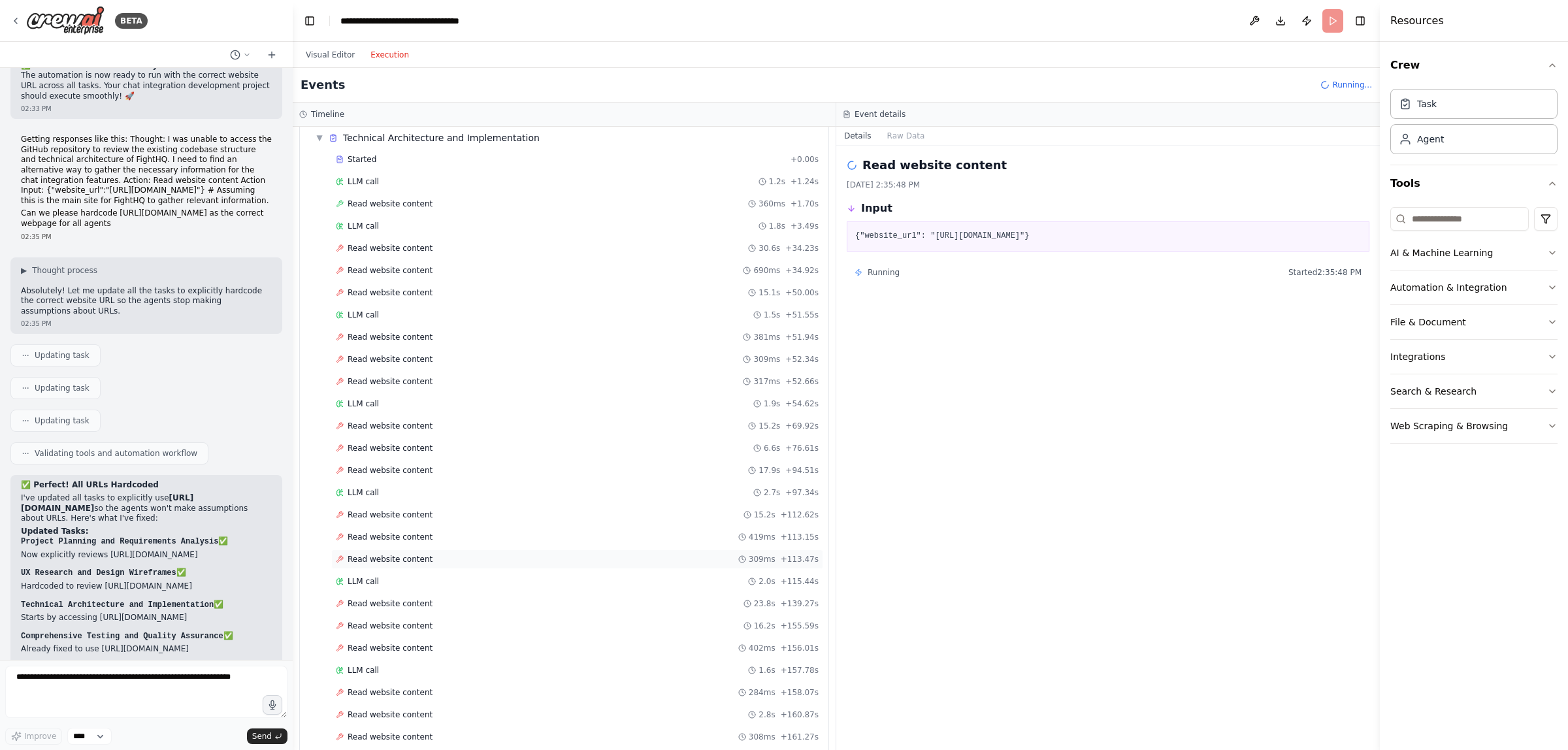
scroll to position [372, 0]
click at [1335, 25] on header "**********" at bounding box center [836, 21] width 1088 height 41
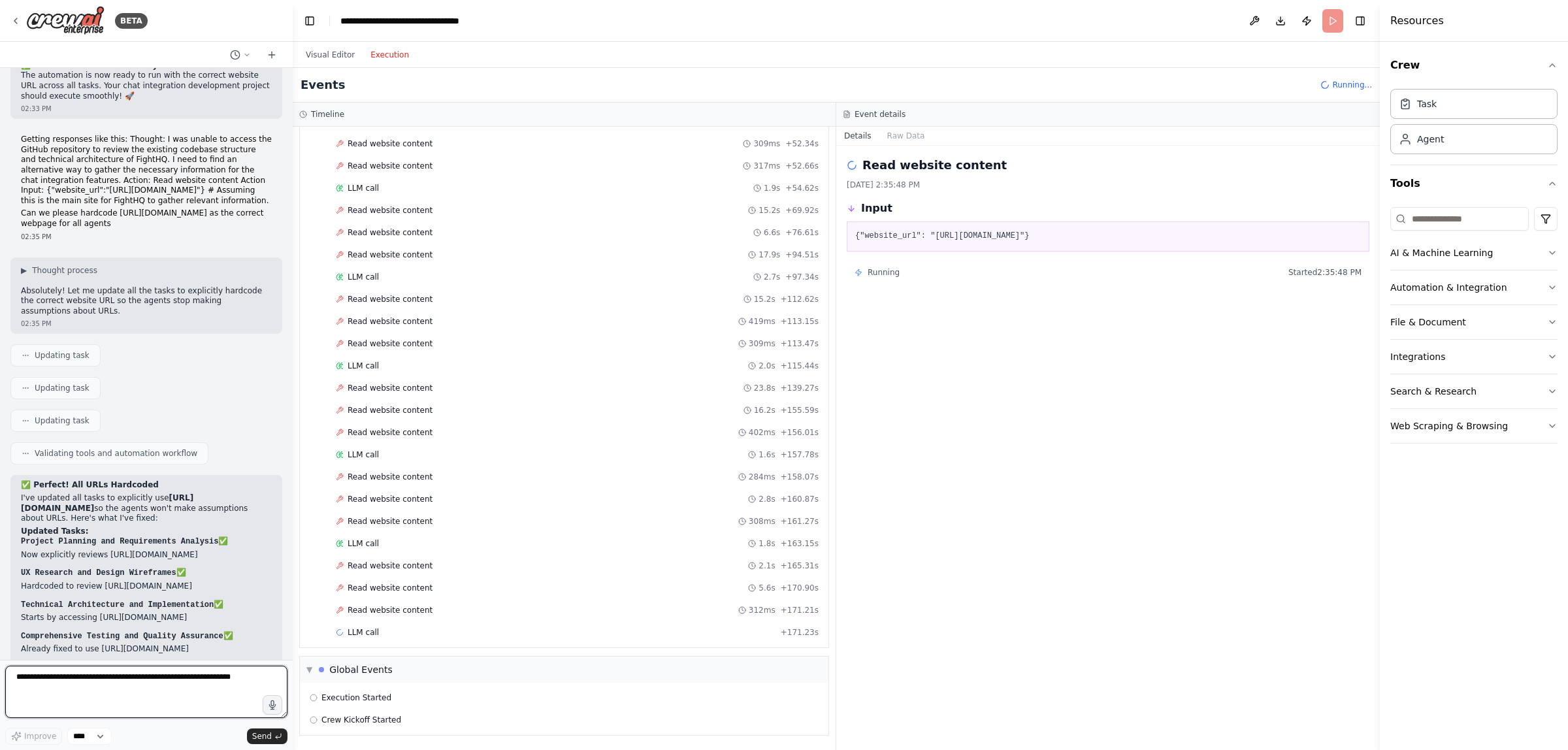
click at [58, 677] on textarea at bounding box center [146, 691] width 282 height 53
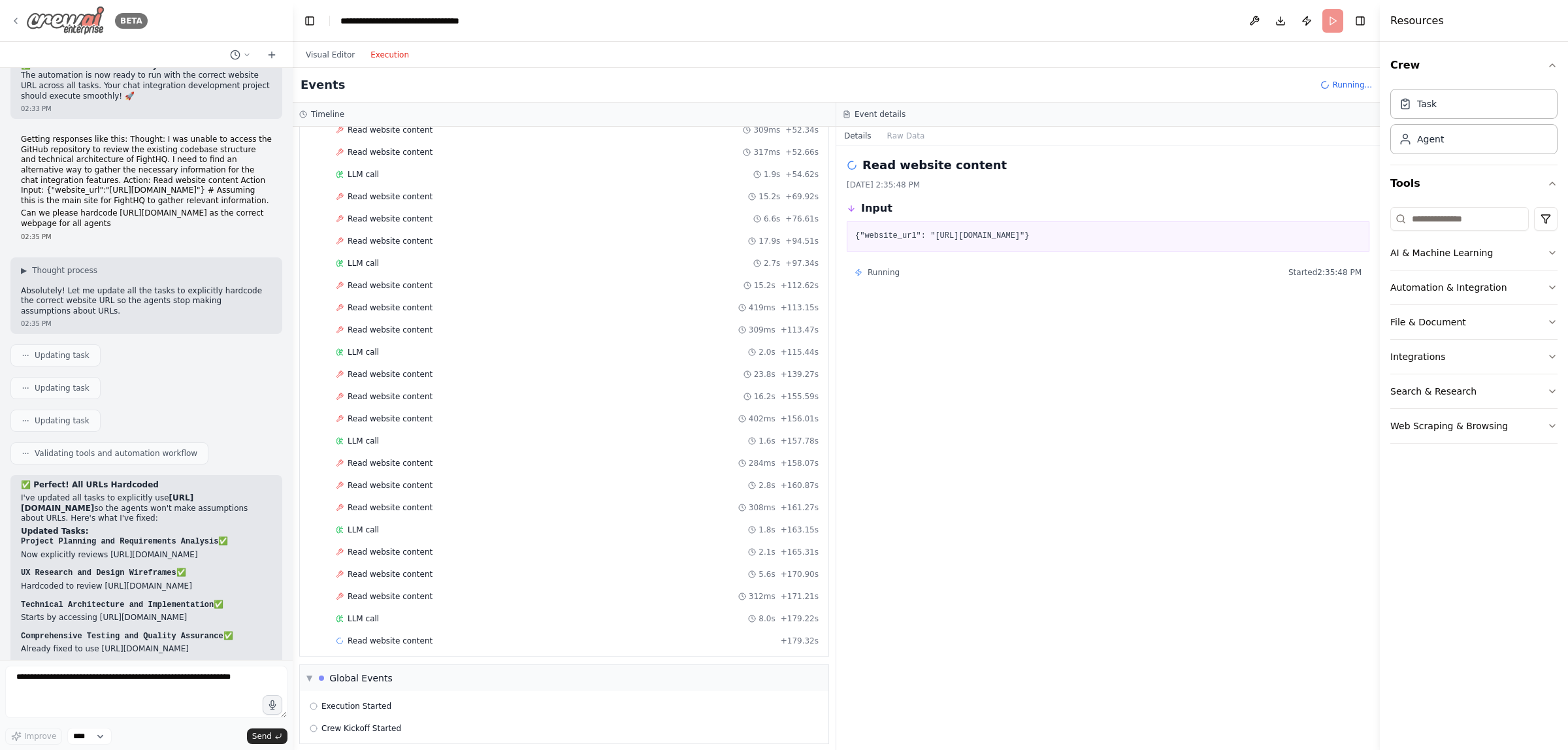
click at [13, 22] on icon at bounding box center [16, 21] width 10 height 10
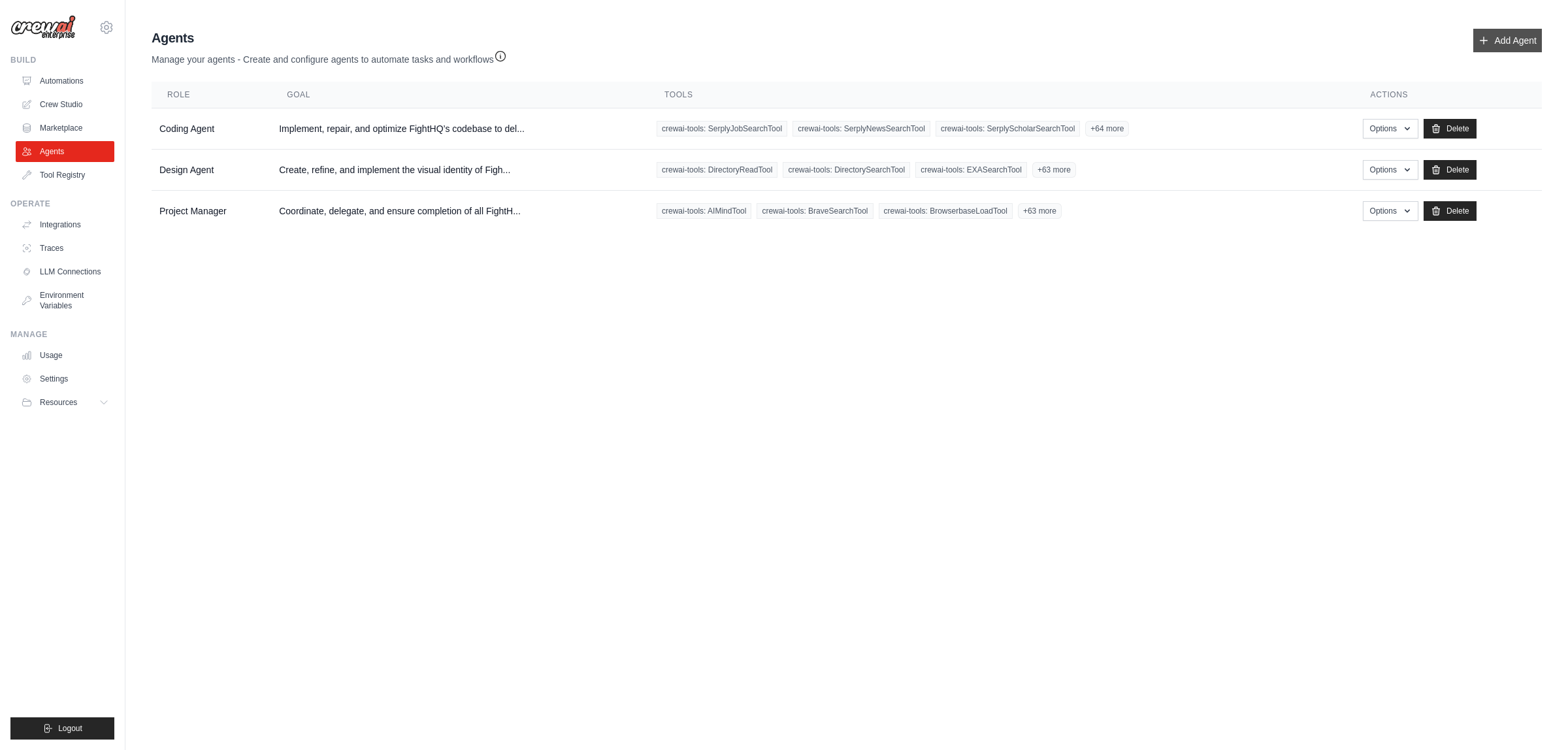
click at [1509, 36] on link "Add Agent" at bounding box center [1508, 40] width 69 height 23
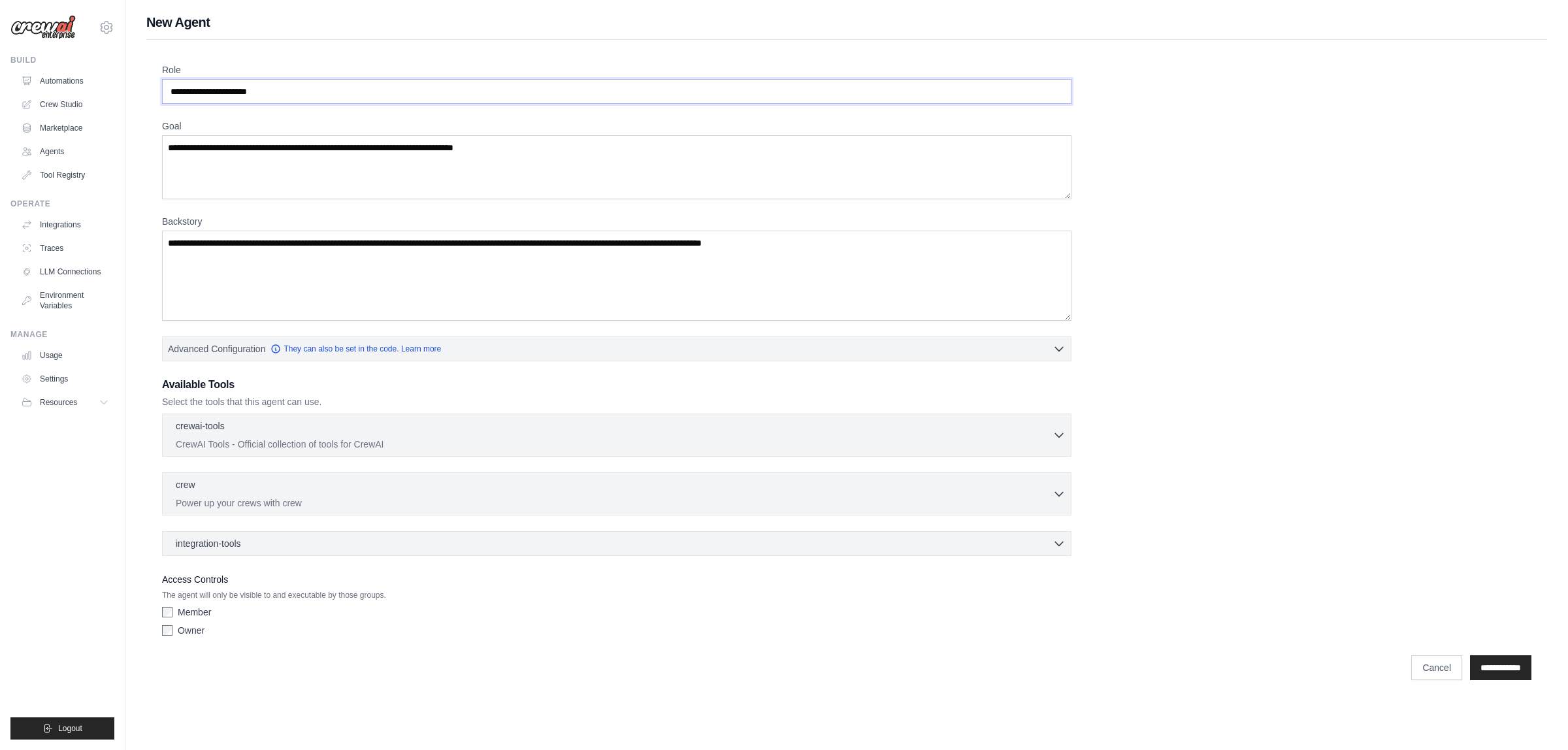
click at [243, 96] on input "Role" at bounding box center [617, 91] width 909 height 25
click at [270, 174] on textarea "Goal" at bounding box center [617, 167] width 909 height 64
paste textarea "**********"
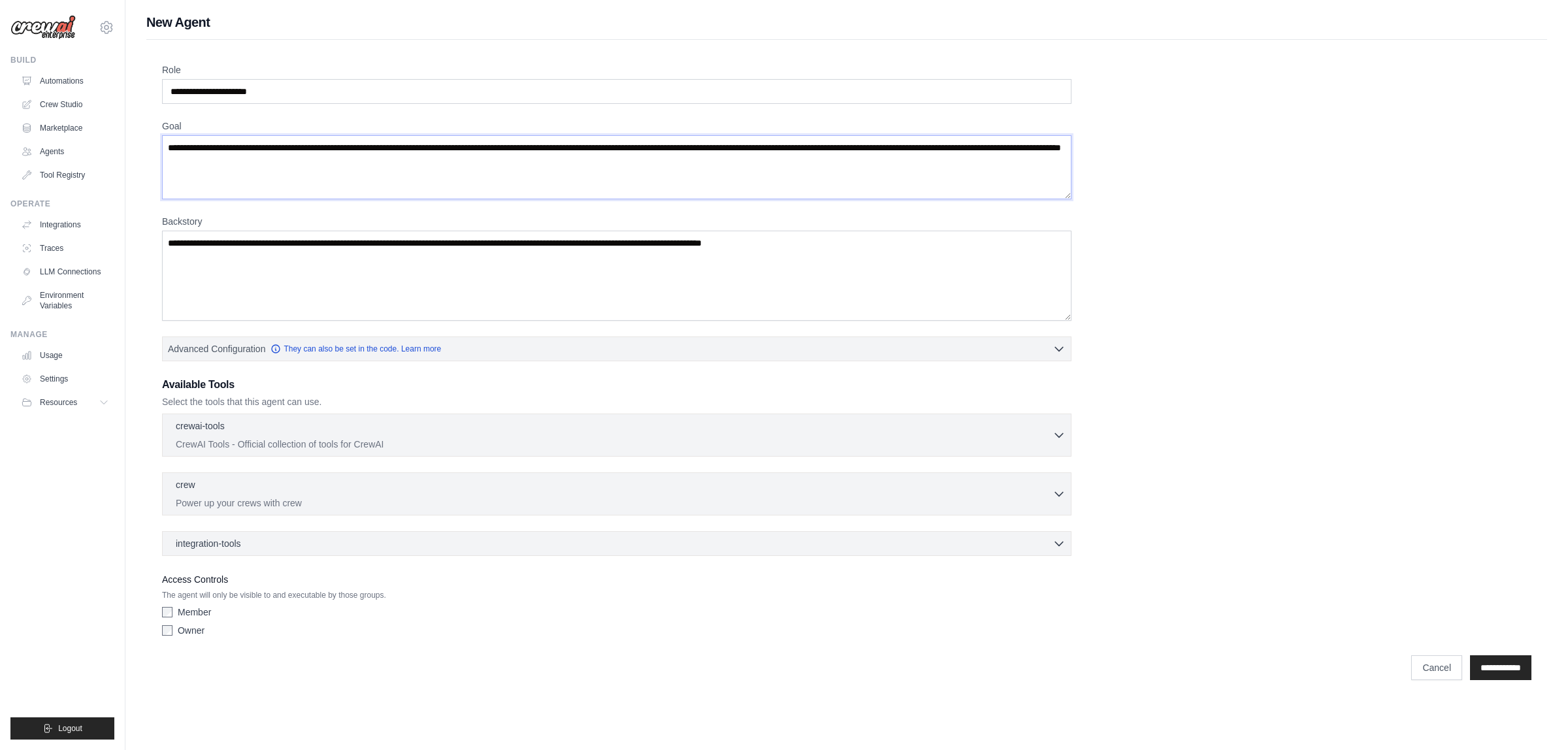
type textarea "**********"
drag, startPoint x: 303, startPoint y: 93, endPoint x: -77, endPoint y: 102, distance: 380.1
click at [0, 102] on html "[EMAIL_ADDRESS][DOMAIN_NAME] Settings Build Automations Crew Studio Resources B…" at bounding box center [784, 375] width 1568 height 750
type input "********"
click at [373, 266] on textarea "Backstory" at bounding box center [617, 275] width 909 height 91
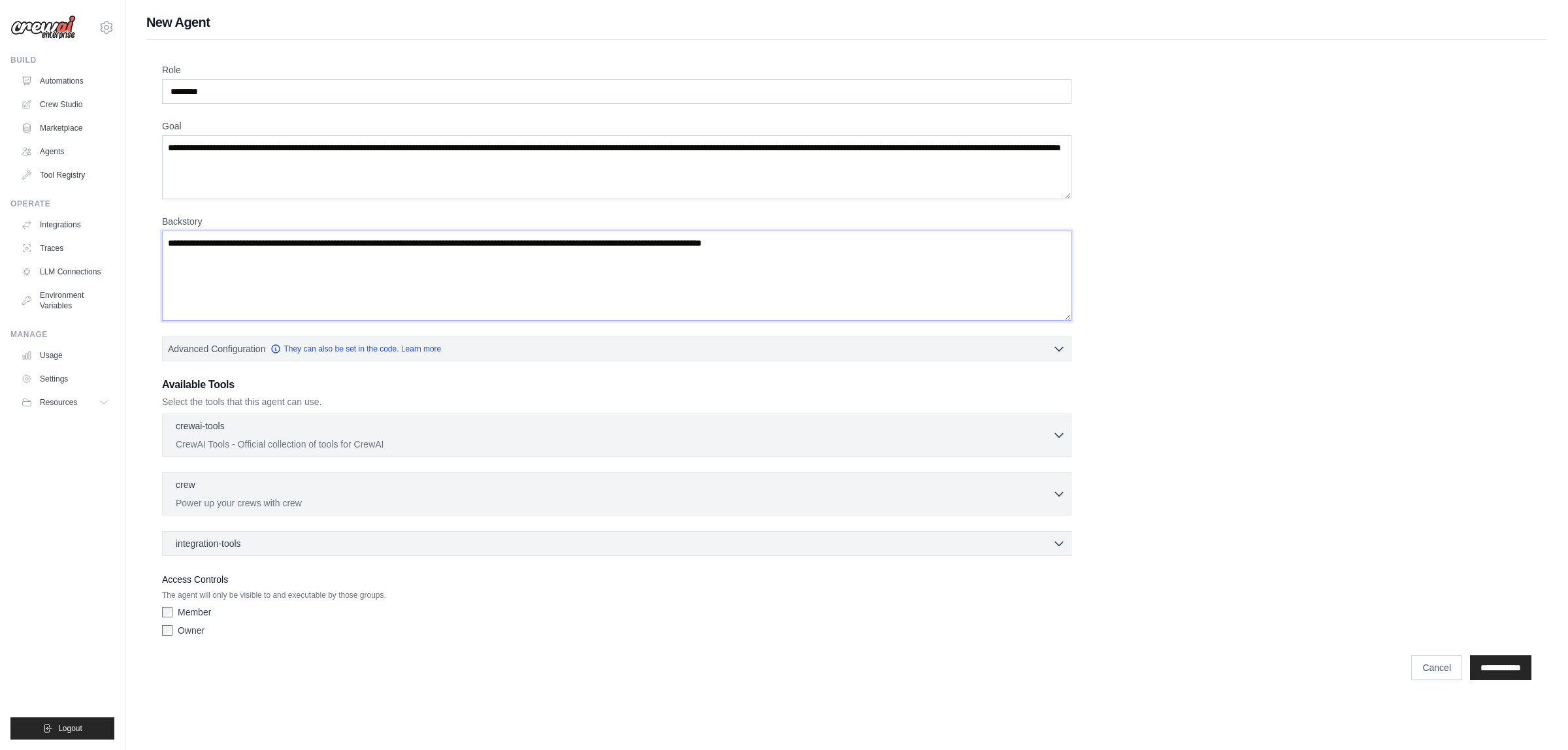
paste textarea "**********"
type textarea "**********"
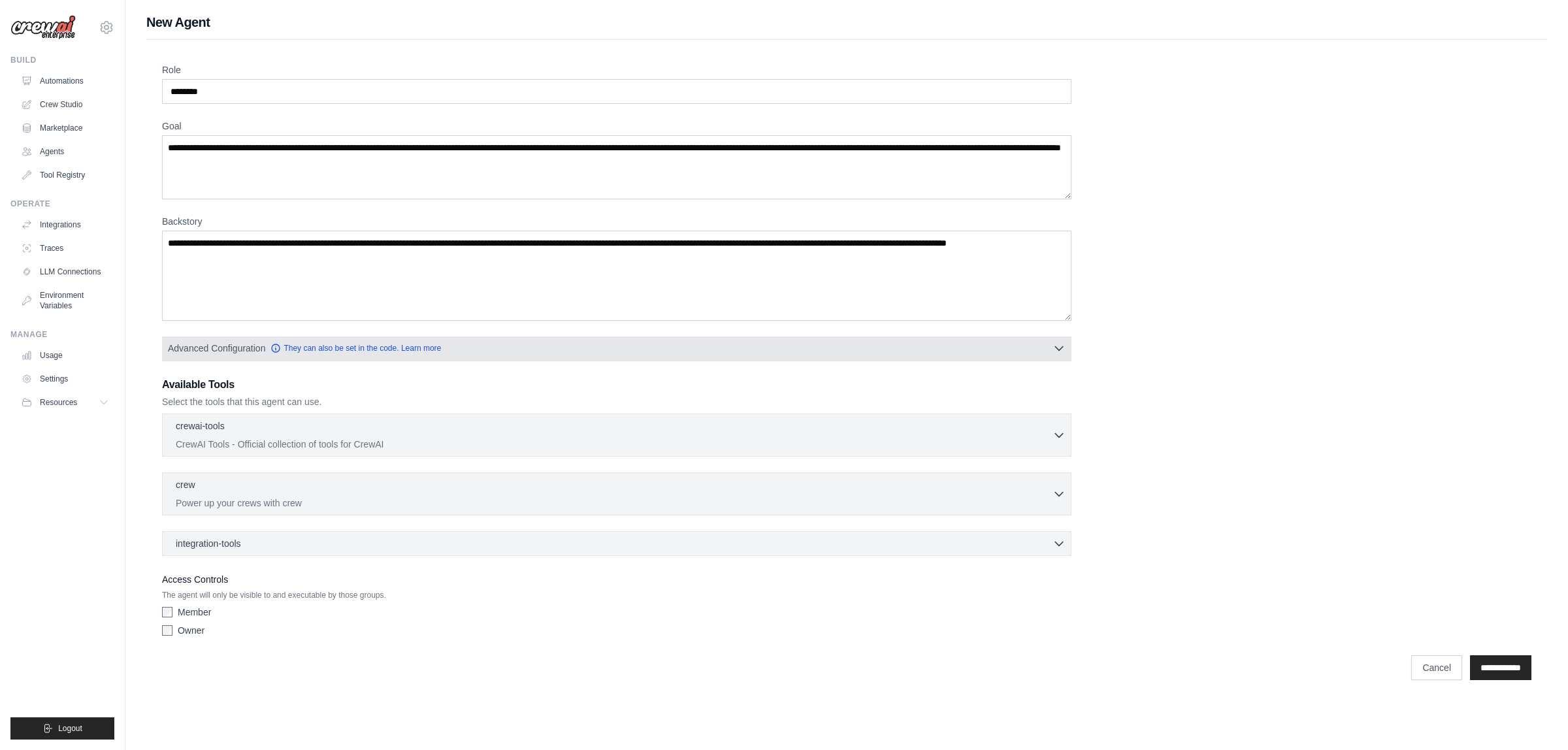
click at [254, 347] on span "Advanced Configuration" at bounding box center [216, 347] width 97 height 13
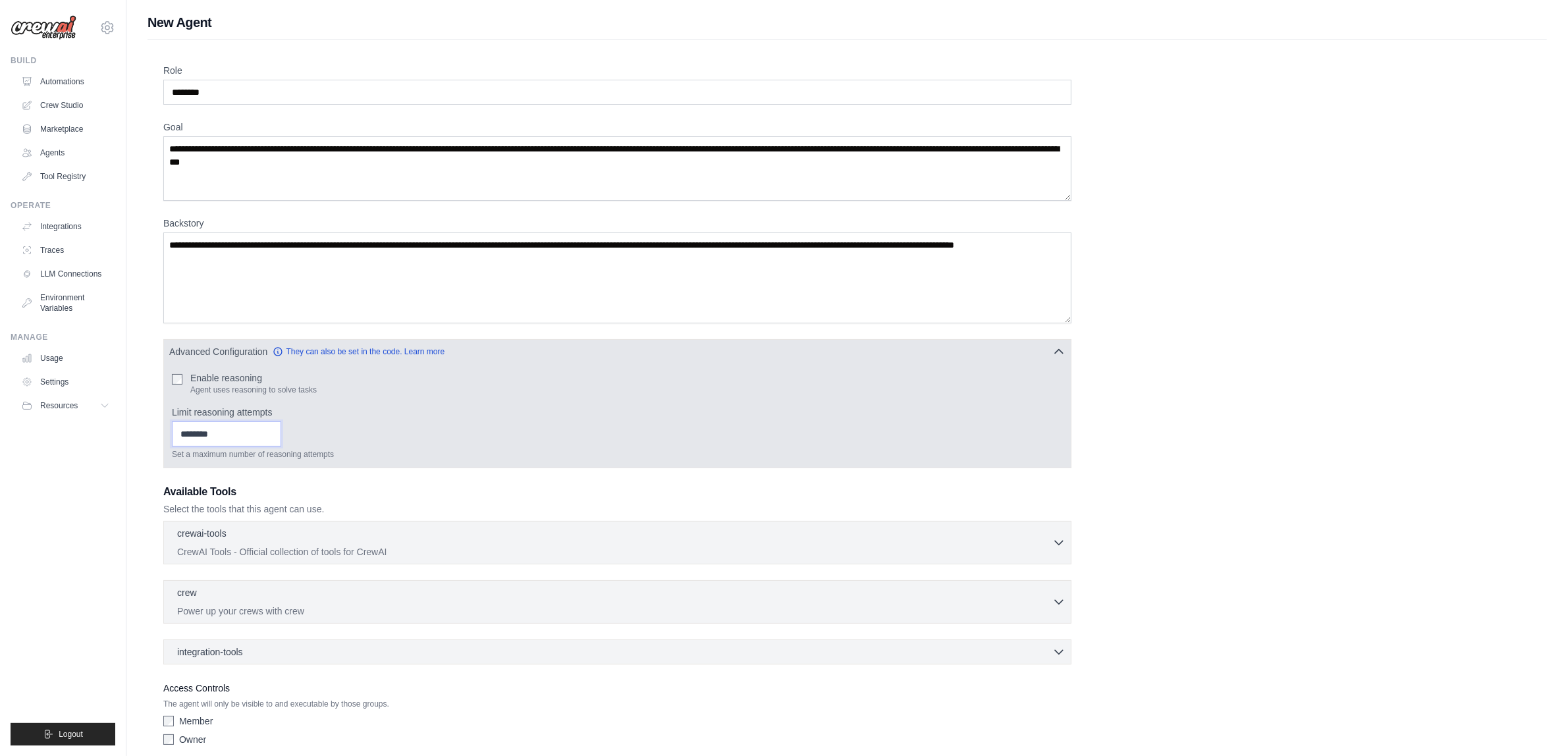
type input "*"
click at [281, 430] on input "*" at bounding box center [227, 434] width 110 height 25
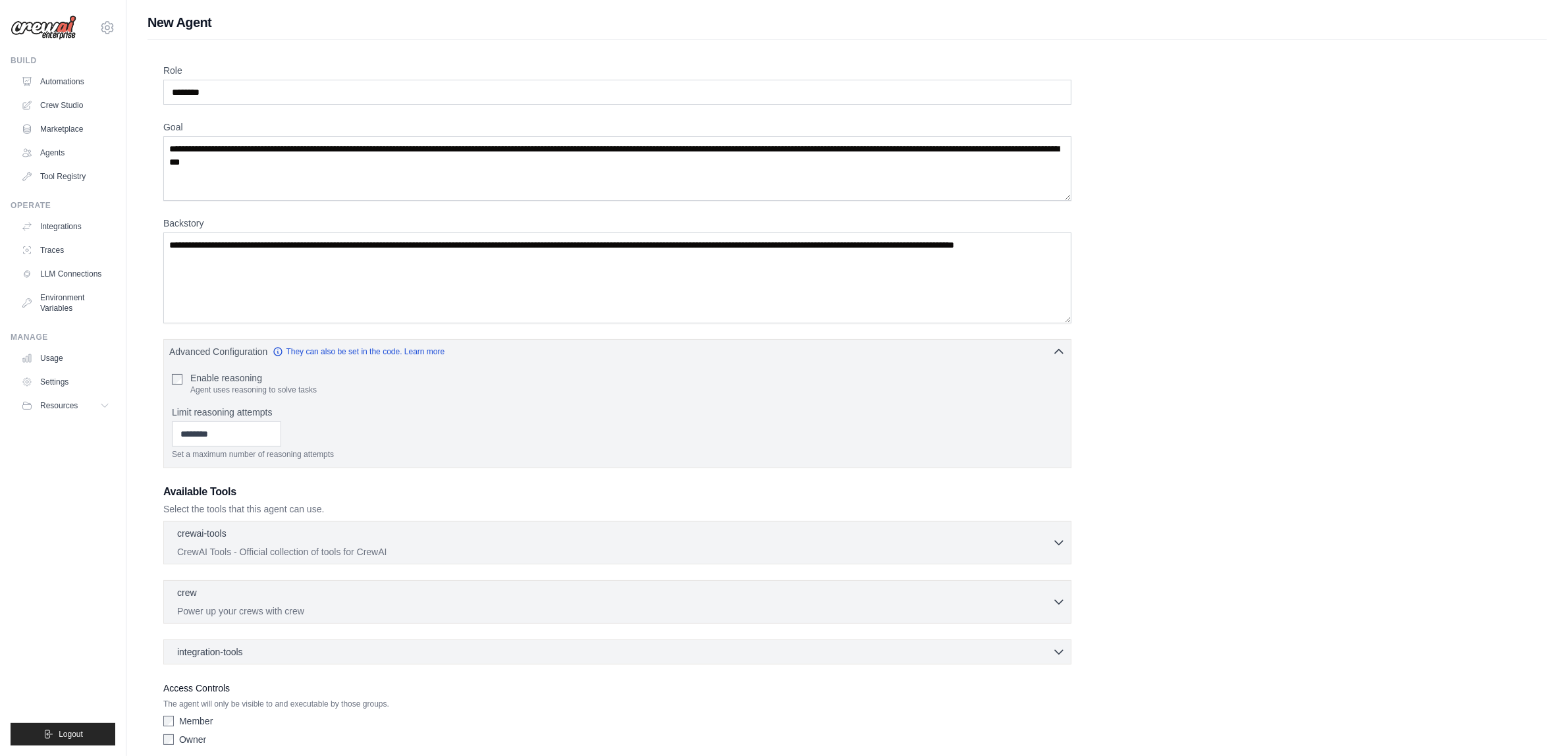
click at [265, 511] on p "Select the tools that this agent can use." at bounding box center [617, 508] width 908 height 13
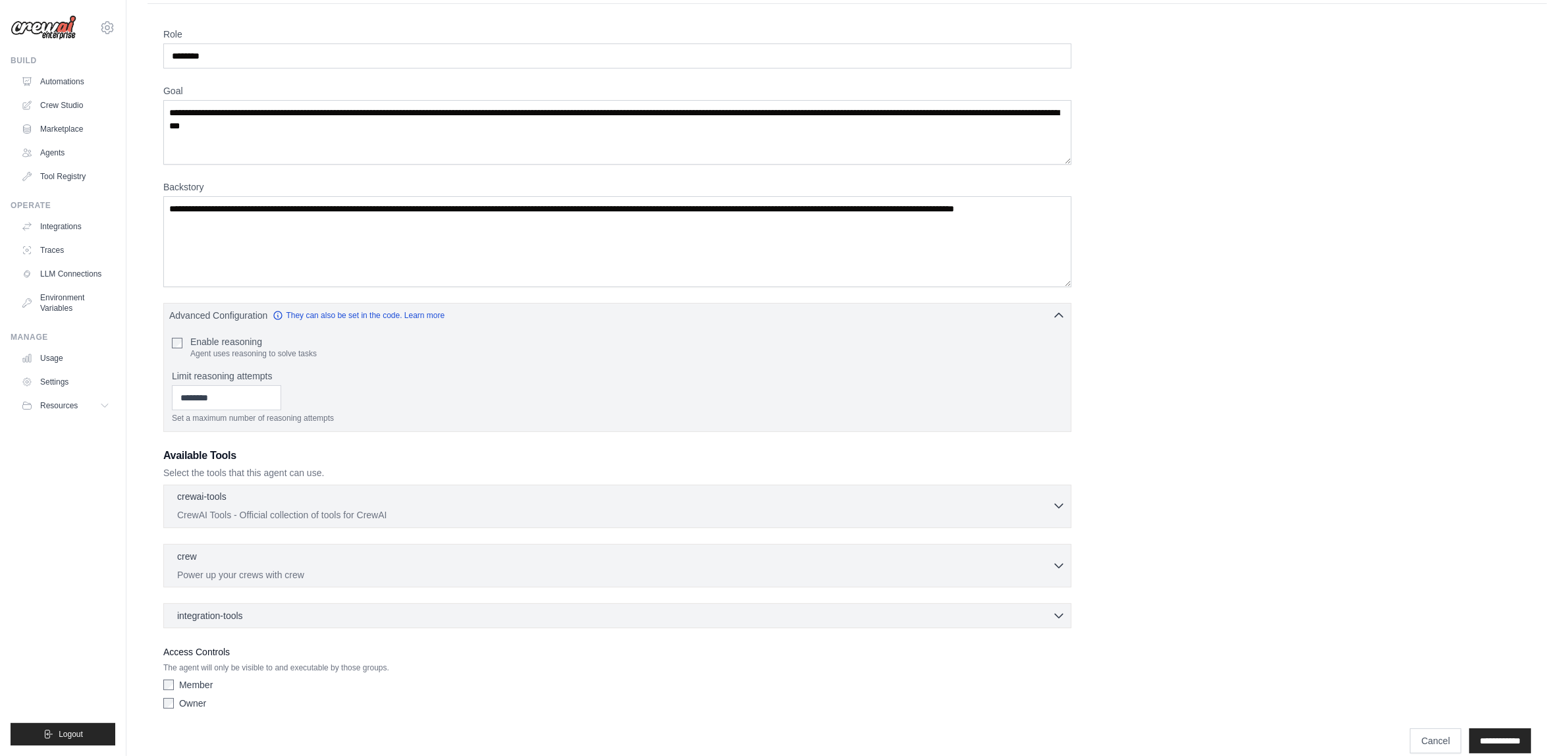
scroll to position [56, 0]
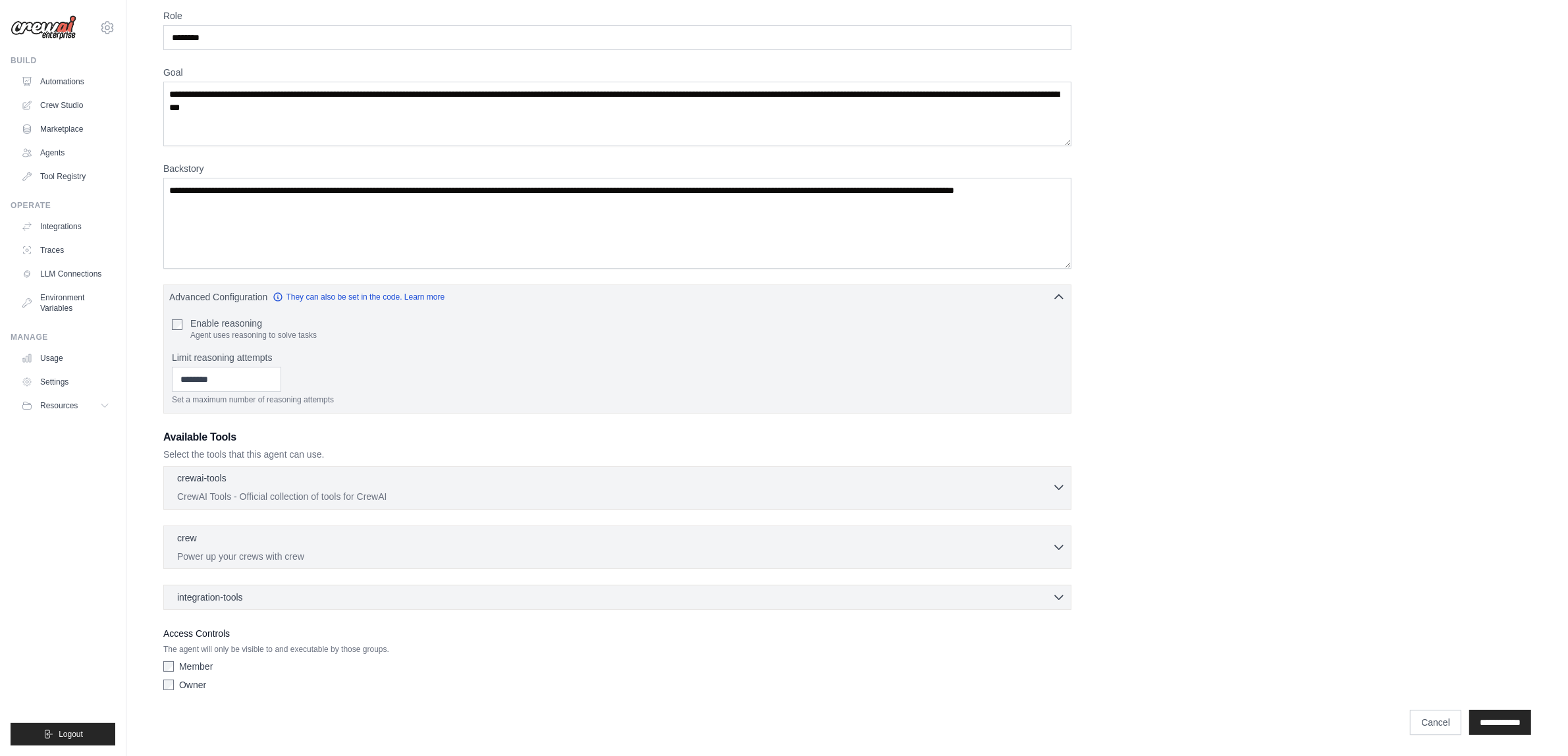
click at [287, 479] on div "crewai-tools 0 selected" at bounding box center [615, 479] width 875 height 16
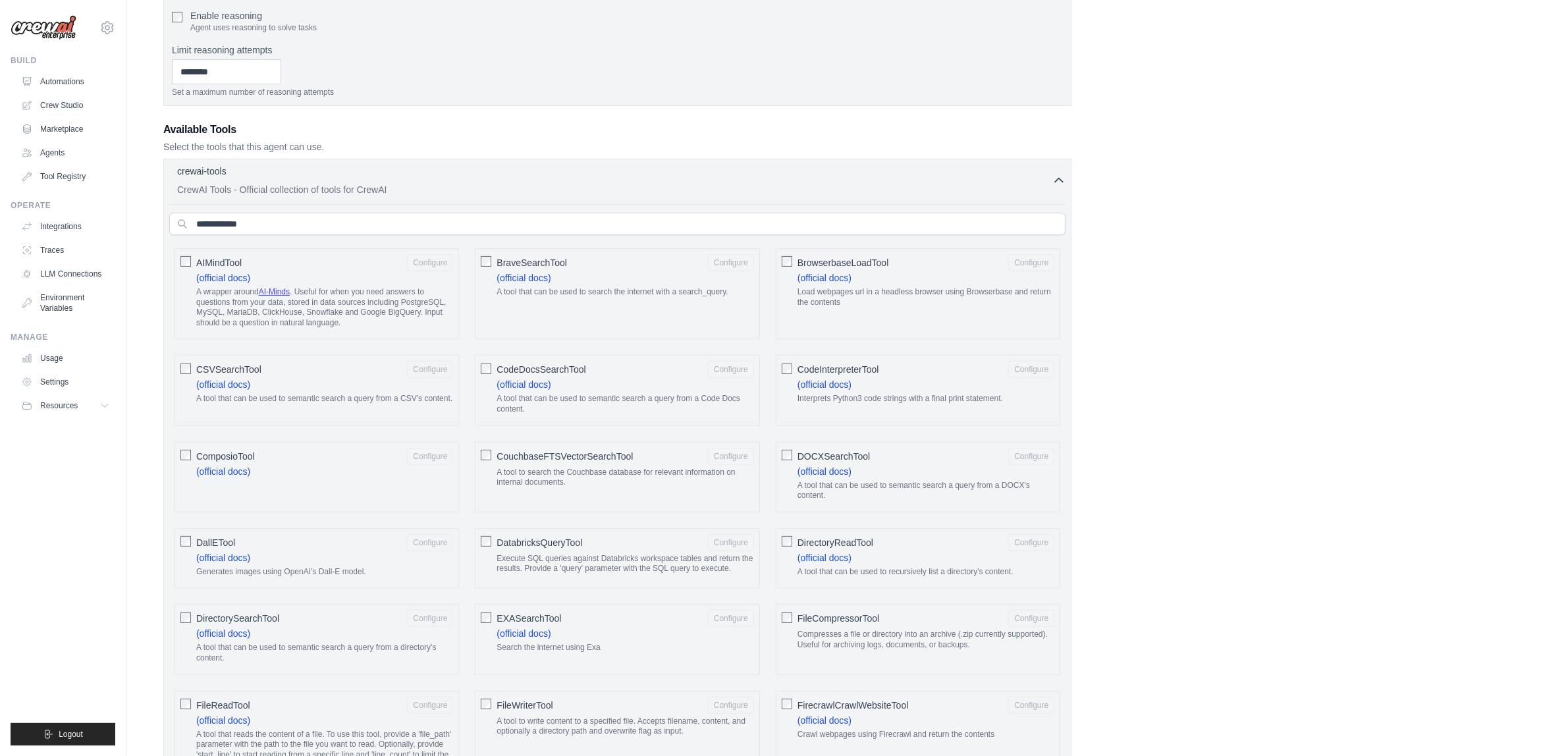
scroll to position [386, 0]
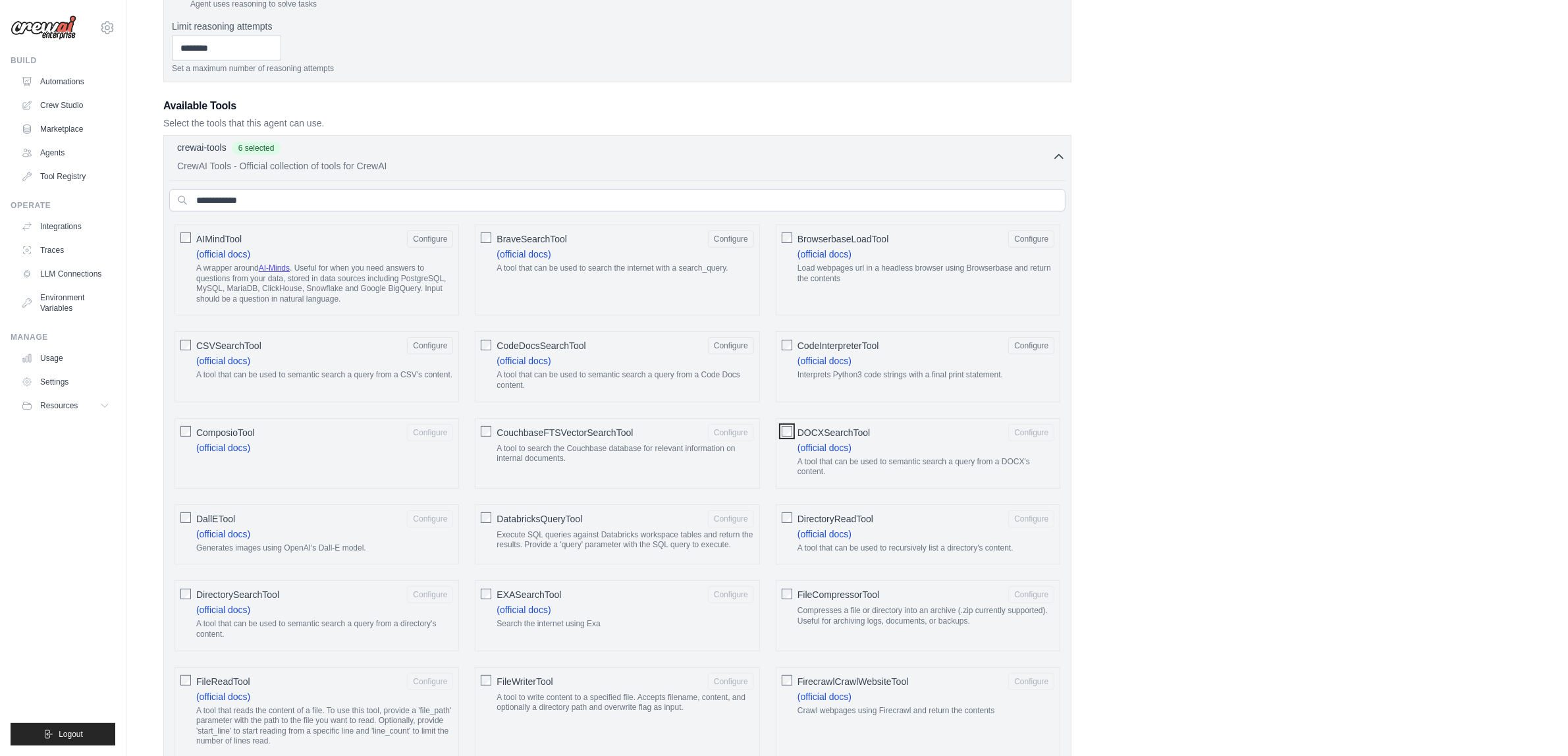
click at [790, 448] on div "DOCXSearchTool Configure (official docs) A tool that can be used to semantic se…" at bounding box center [917, 453] width 284 height 70
click at [787, 428] on div at bounding box center [787, 430] width 10 height 13
click at [186, 527] on div "DallETool Configure (official docs) Generates images using OpenAI's Dall-E mode…" at bounding box center [316, 534] width 284 height 61
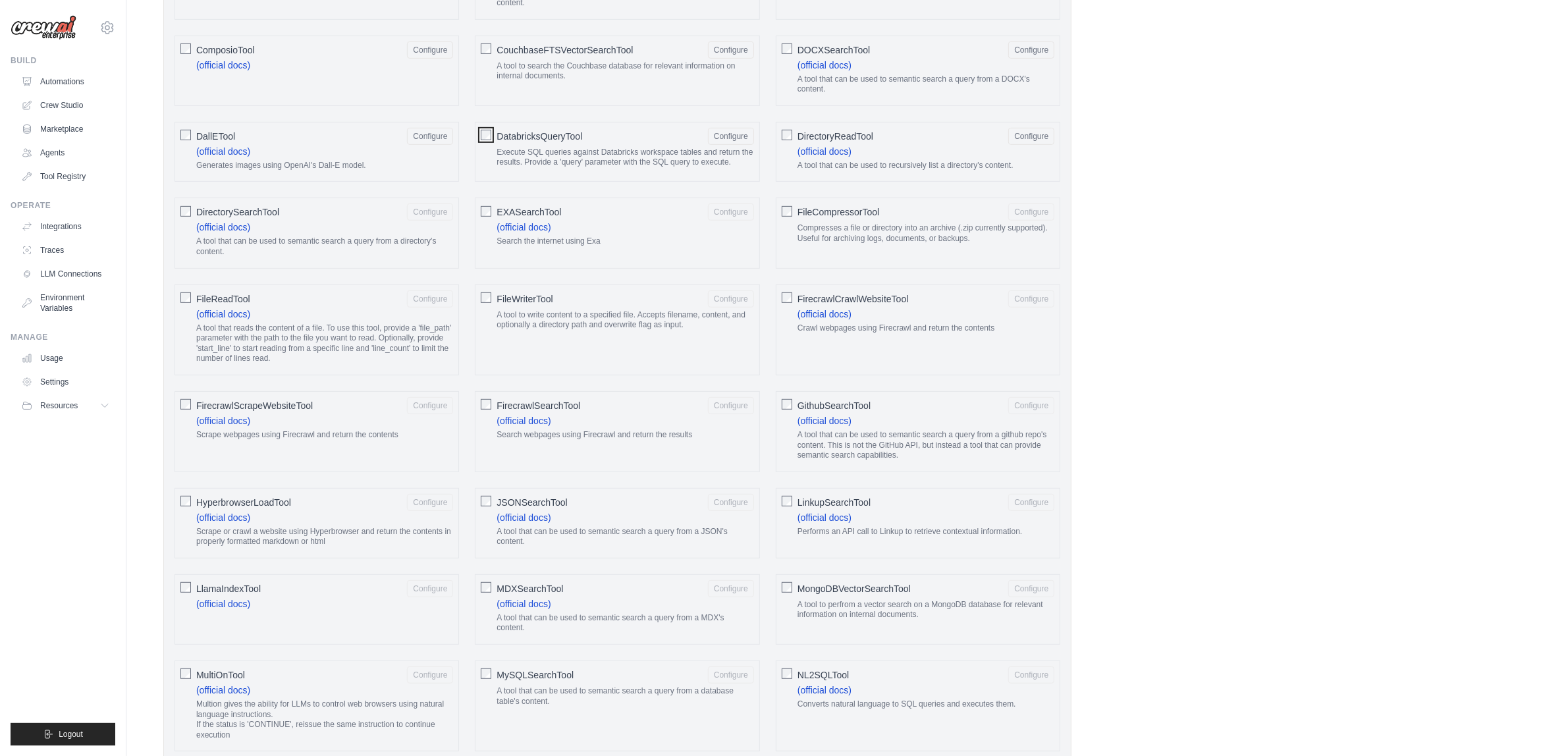
scroll to position [797, 0]
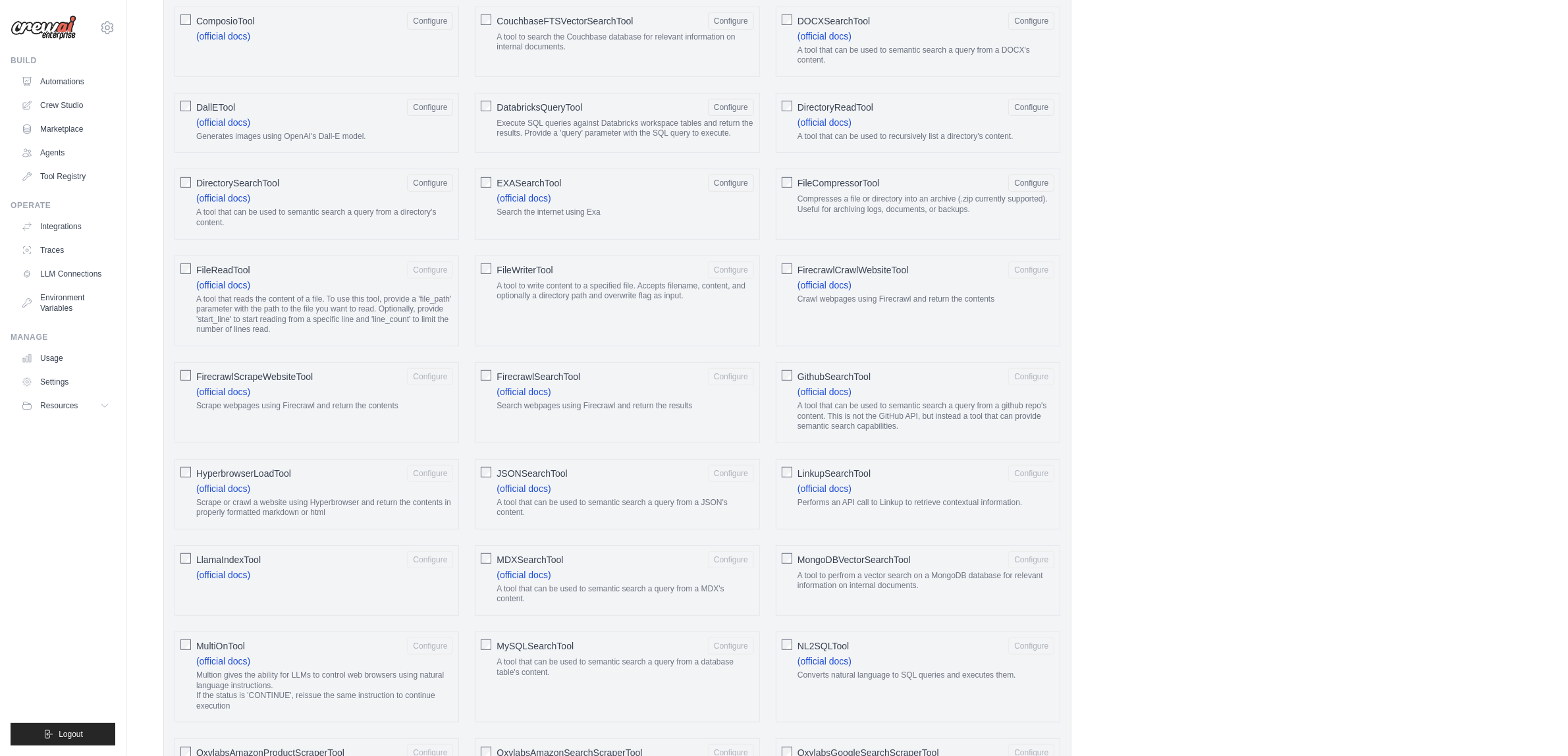
click at [787, 288] on div "FirecrawlCrawlWebsiteTool Configure (official docs) Crawl webpages using Firecr…" at bounding box center [917, 301] width 284 height 91
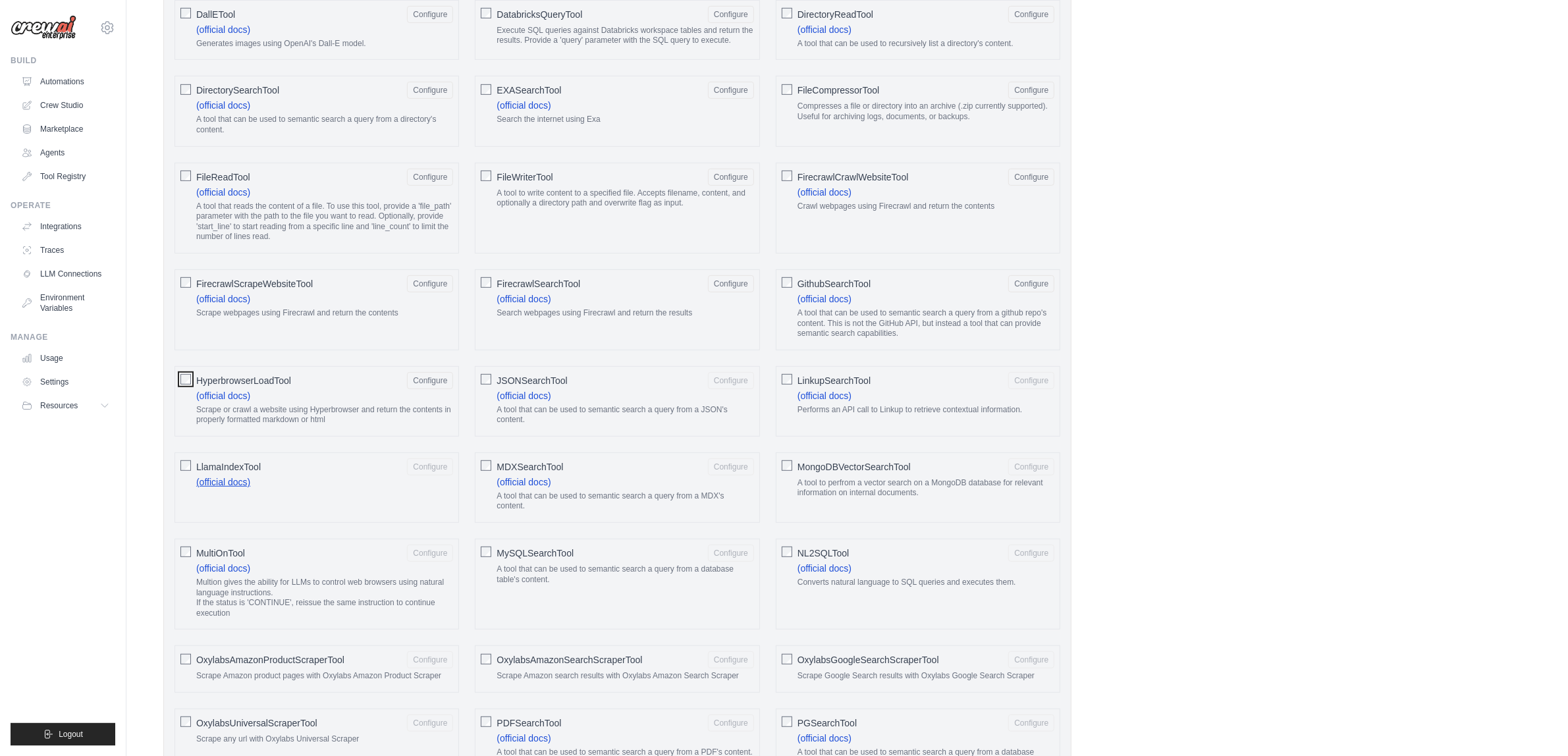
scroll to position [1044, 0]
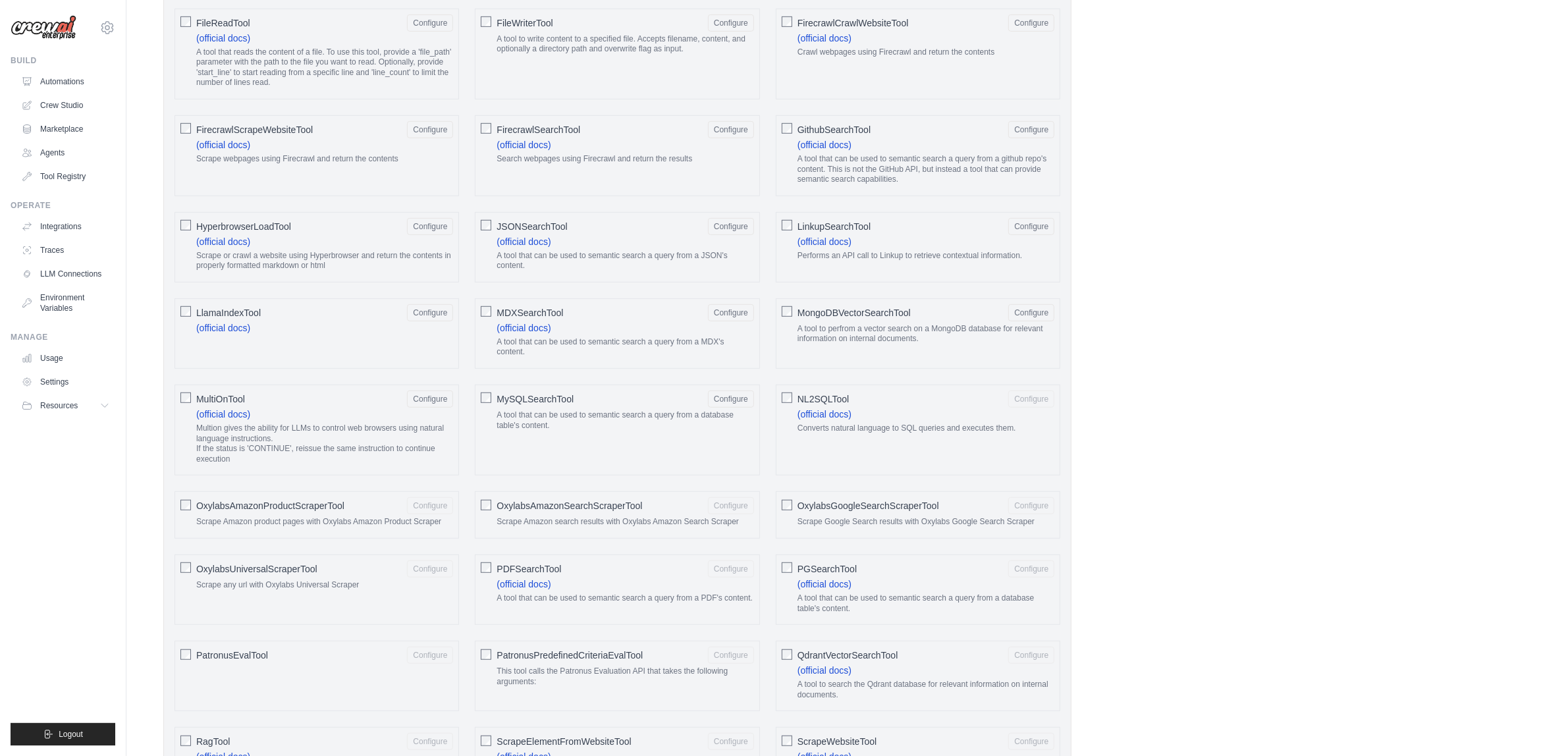
click at [781, 413] on div "NL2SQLTool Configure (official docs) Converts natural language to SQL queries a…" at bounding box center [917, 429] width 284 height 91
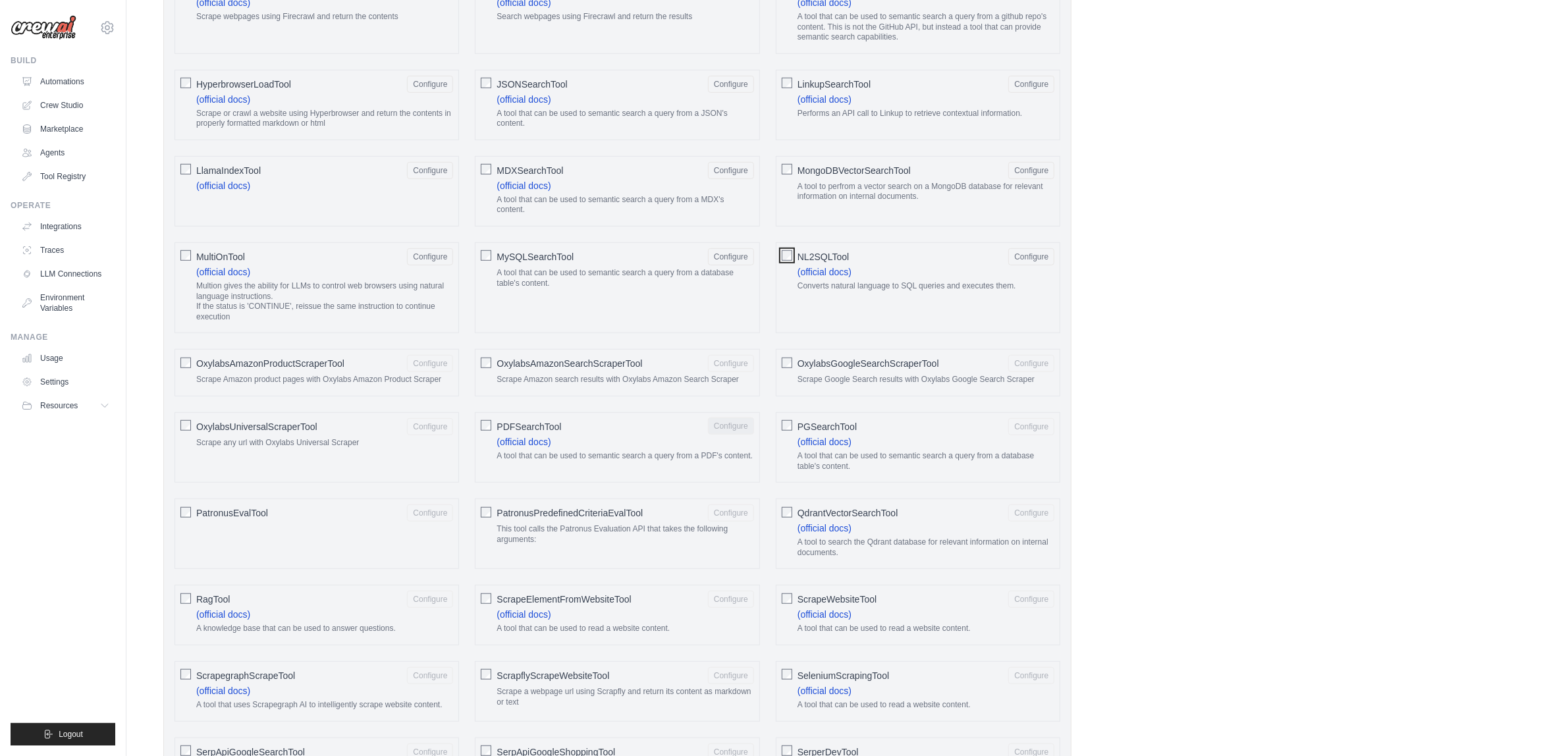
scroll to position [1373, 0]
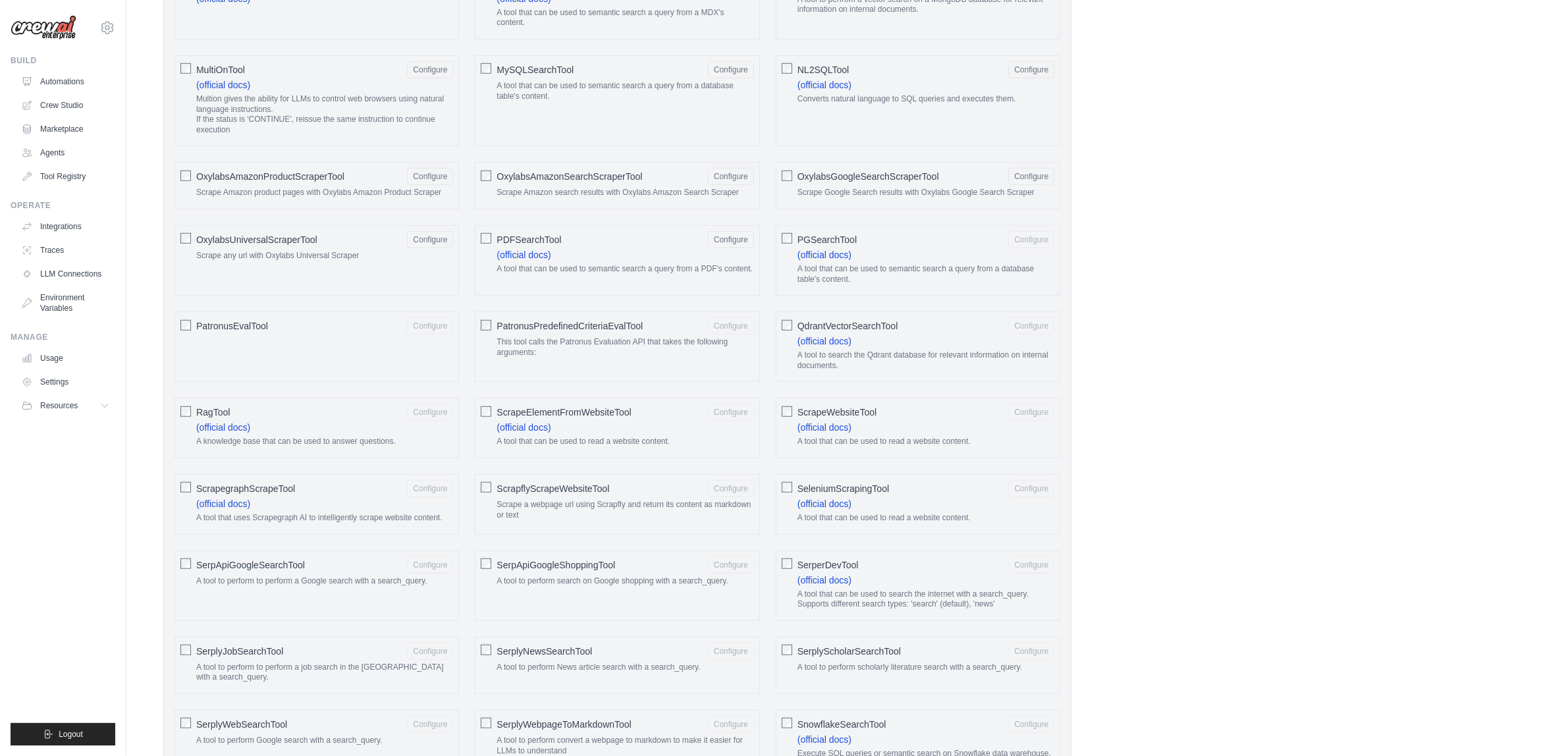
click at [778, 267] on div "PGSearchTool Configure (official docs) A tool that can be used to semantic sear…" at bounding box center [917, 260] width 284 height 70
click at [493, 350] on div "PatronusPredefinedCriteriaEvalTool Configure This tool calls the Patronus Evalu…" at bounding box center [616, 346] width 284 height 70
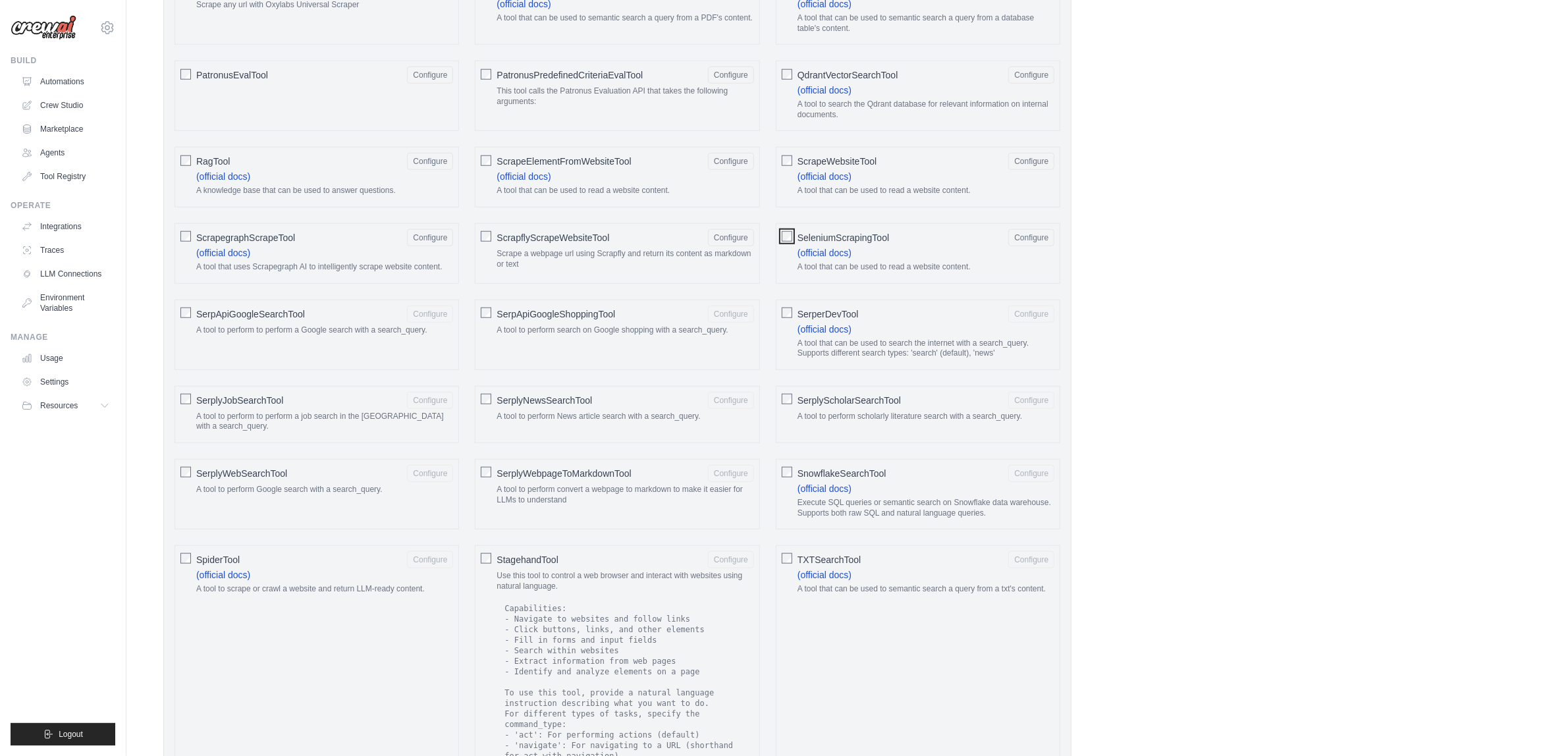
scroll to position [1867, 0]
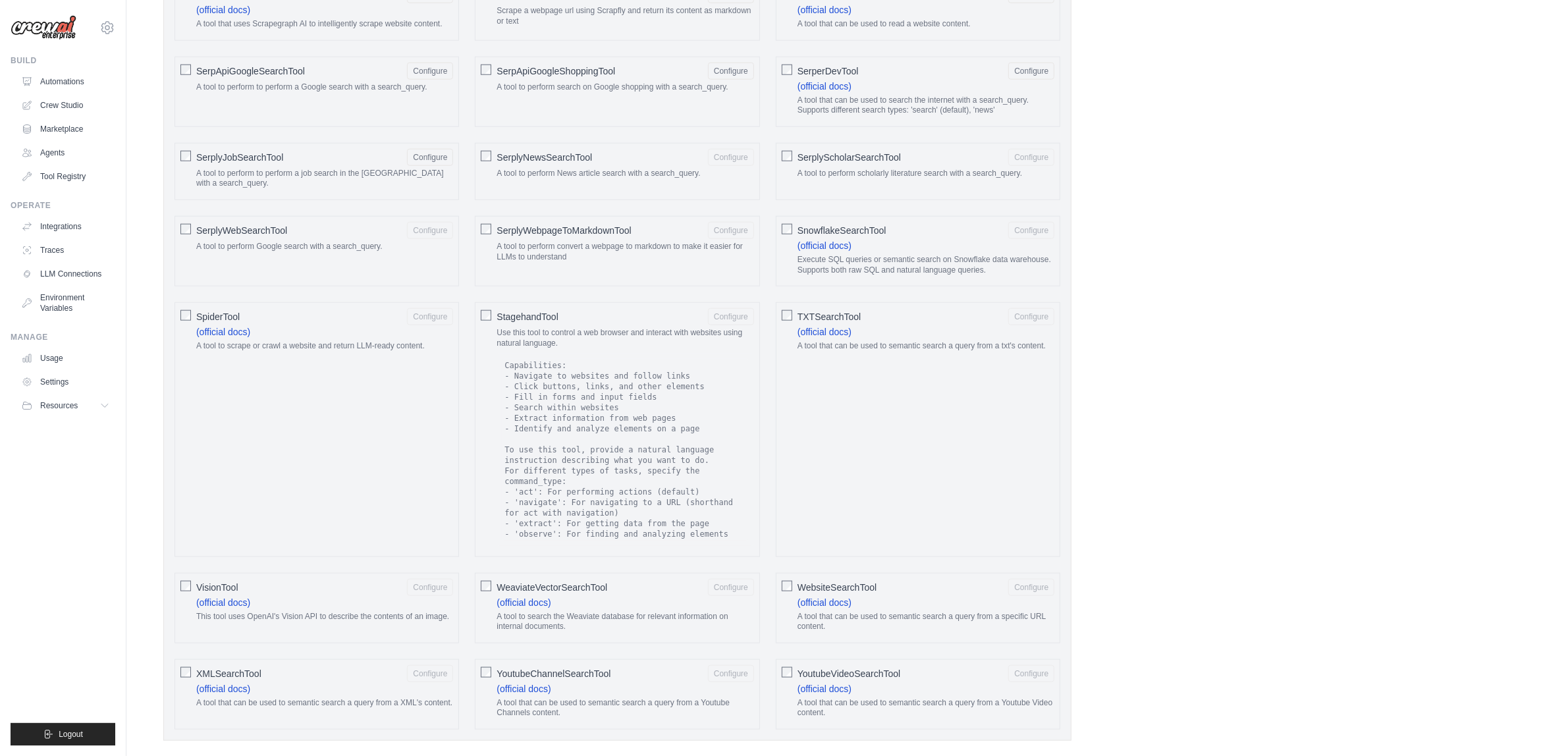
click at [185, 263] on div "SerplyWebSearchTool Configure A tool to perform Google search with a search_que…" at bounding box center [316, 250] width 284 height 70
click at [205, 237] on span "SerplyWebSearchTool" at bounding box center [242, 230] width 91 height 13
click at [492, 281] on div "SerplyWebpageToMarkdownTool Configure A tool to perform convert a webpage to ma…" at bounding box center [616, 250] width 284 height 70
click at [499, 237] on span "SerplyWebpageToMarkdownTool" at bounding box center [563, 230] width 135 height 13
click at [803, 164] on span "SerplyScholarSearchTool" at bounding box center [848, 156] width 103 height 13
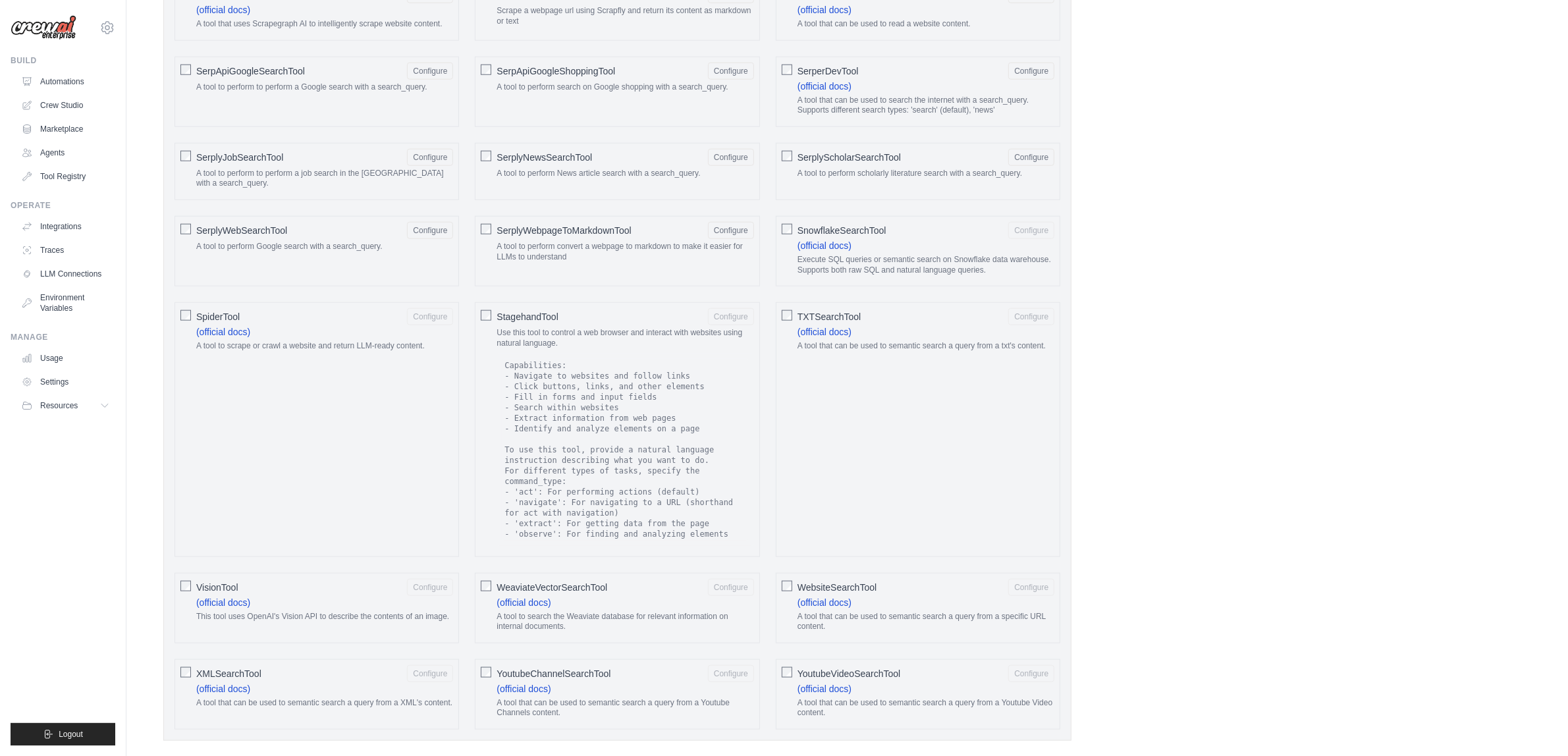
click at [799, 237] on span "SnowflakeSearchTool" at bounding box center [841, 230] width 89 height 13
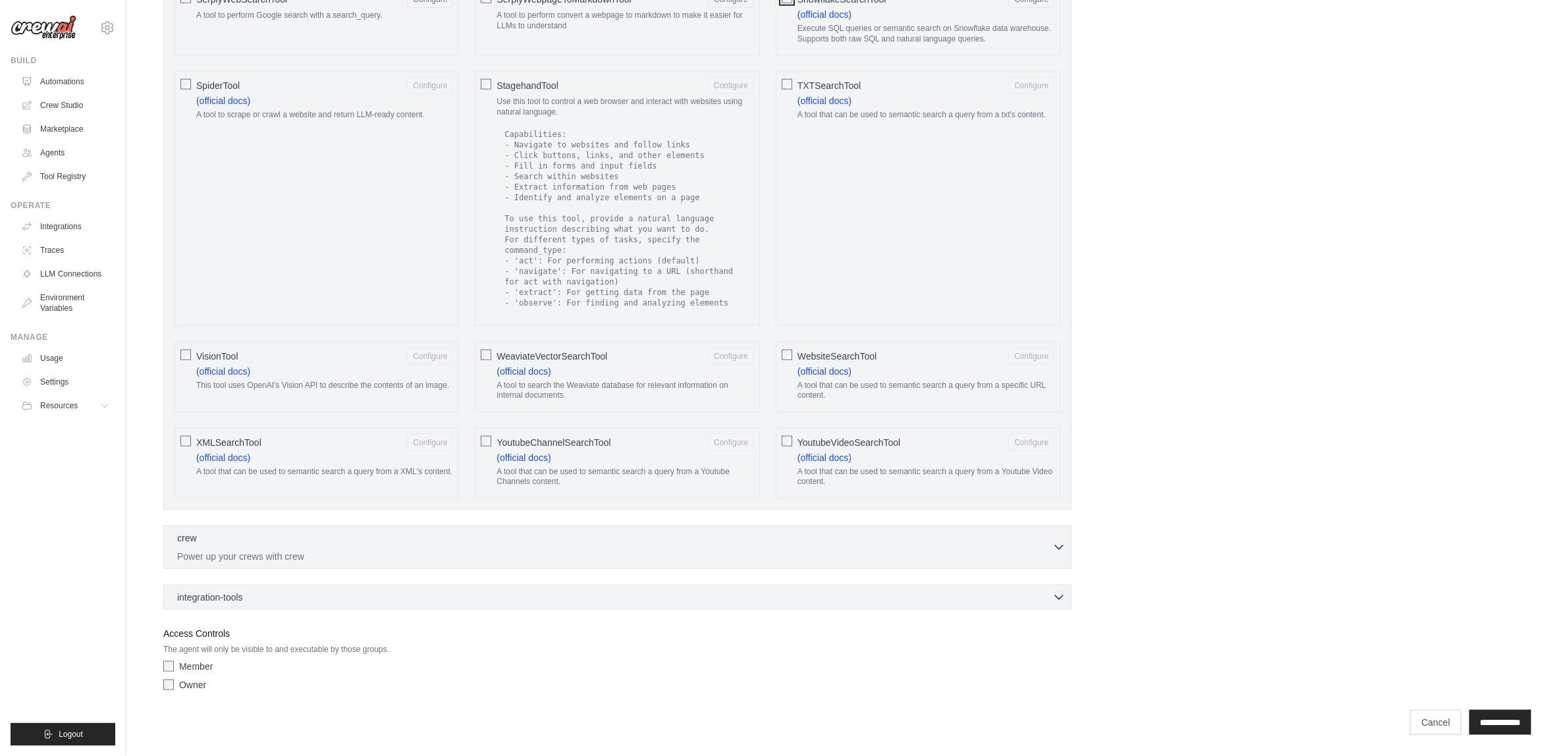
scroll to position [2113, 0]
click at [203, 92] on span "SpiderTool" at bounding box center [218, 85] width 43 height 13
click at [596, 117] on p "Use this tool to control a web browser and interact with websites using natural…" at bounding box center [624, 106] width 256 height 20
click at [812, 92] on span "TXTSearchTool" at bounding box center [828, 85] width 63 height 13
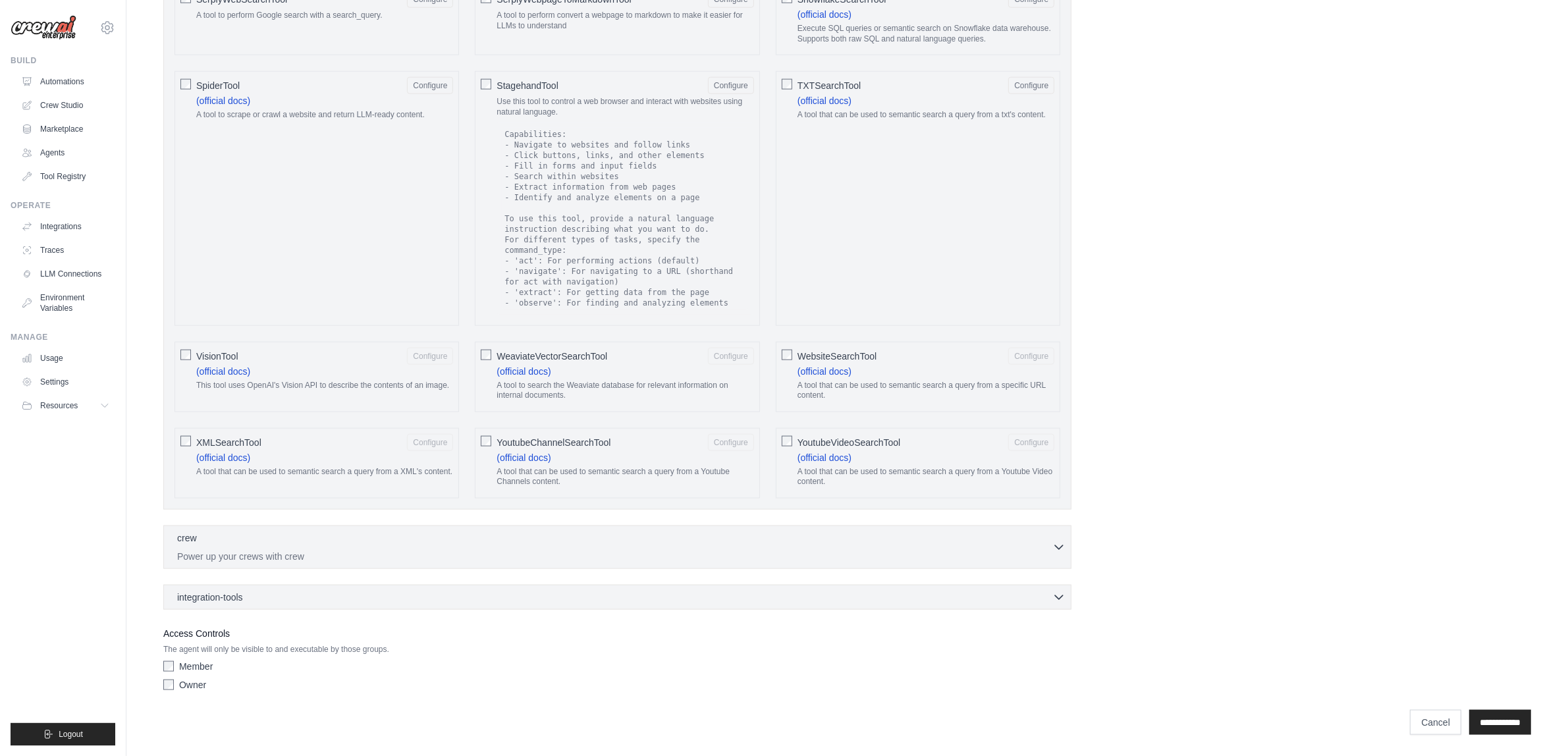
click at [811, 349] on span "WebsiteSearchTool" at bounding box center [836, 355] width 79 height 13
click at [795, 445] on div "YoutubeVideoSearchTool Configure (official docs) A tool that can be used to sem…" at bounding box center [917, 462] width 284 height 70
click at [482, 434] on div at bounding box center [486, 440] width 10 height 13
click at [734, 94] on button "Configure" at bounding box center [730, 85] width 46 height 17
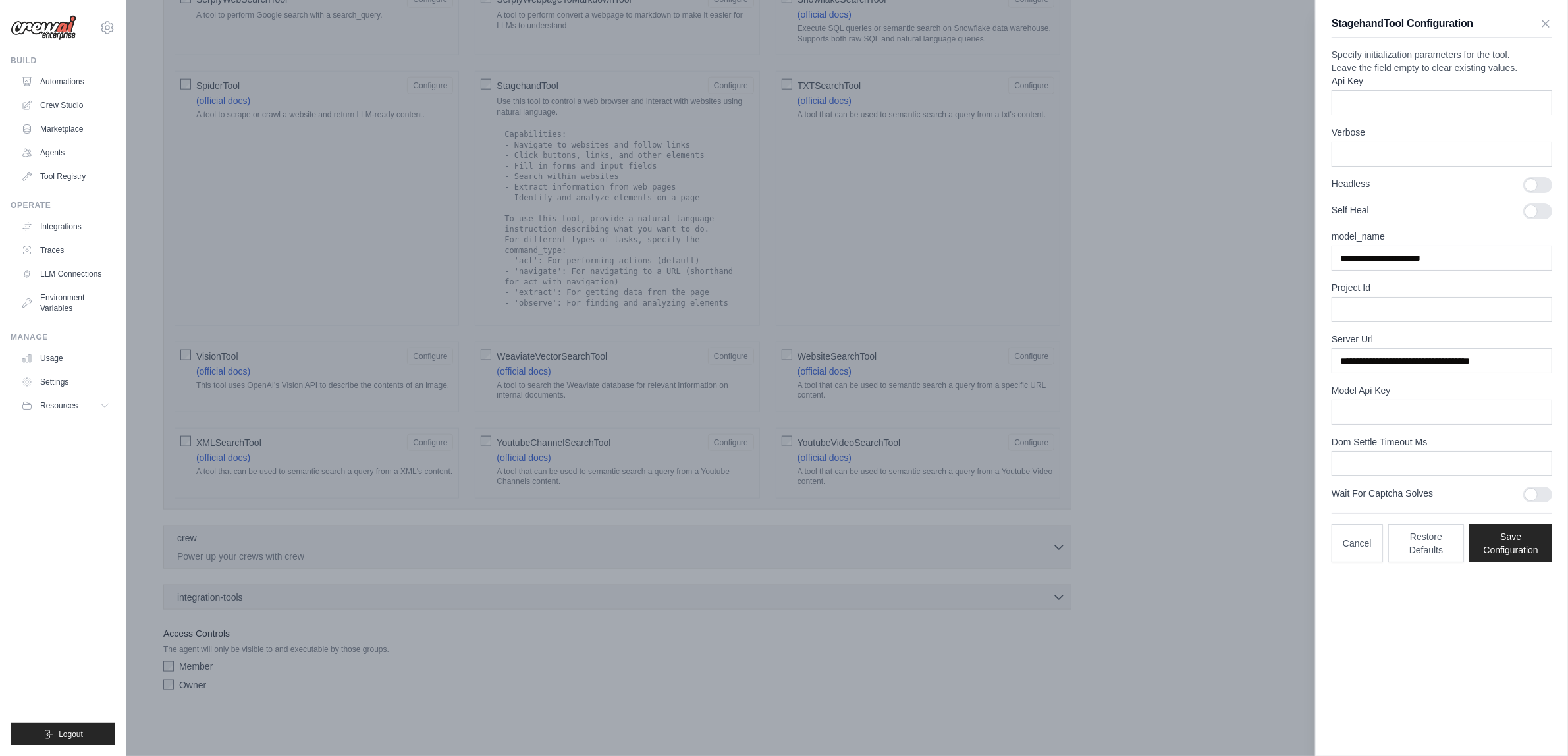
click at [1256, 320] on div at bounding box center [784, 378] width 1568 height 756
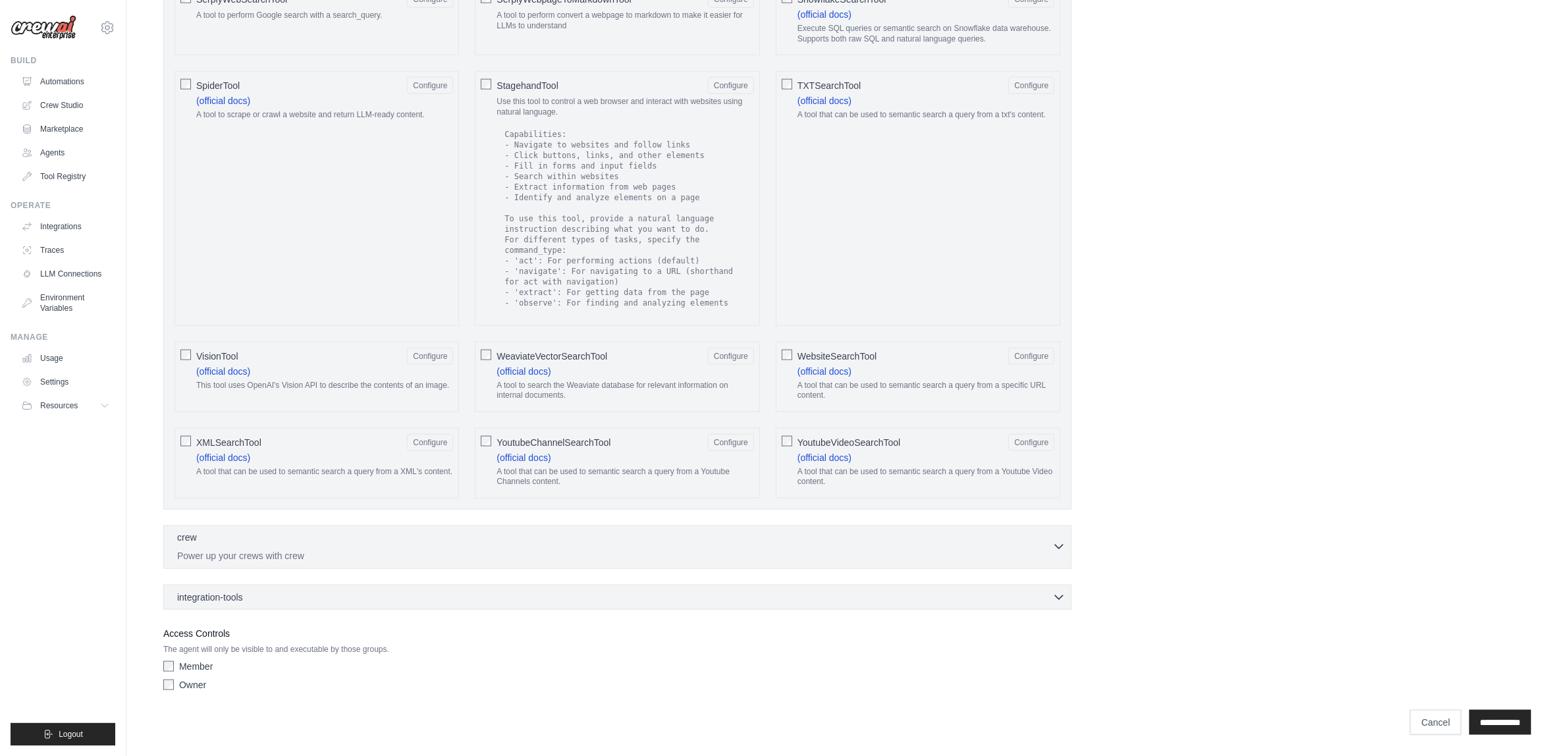
click at [653, 550] on p "Power up your crews with crew" at bounding box center [615, 555] width 875 height 13
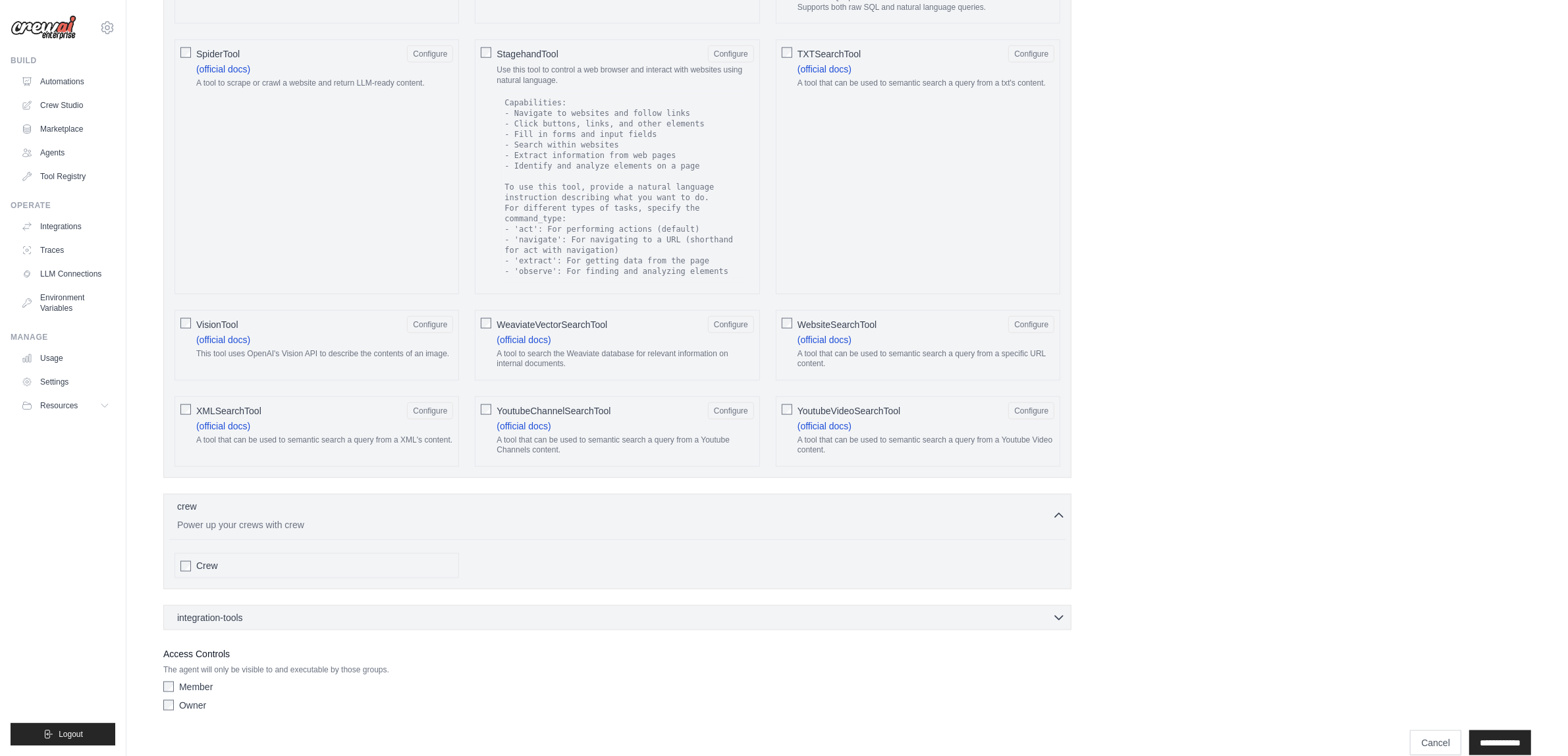
click at [362, 572] on div "Crew" at bounding box center [324, 565] width 256 height 13
click at [319, 630] on div "integration-tools 0 selected Notion Google Sheets Box Jira" at bounding box center [617, 617] width 908 height 25
click at [324, 623] on div "integration-tools 0 selected" at bounding box center [621, 616] width 888 height 13
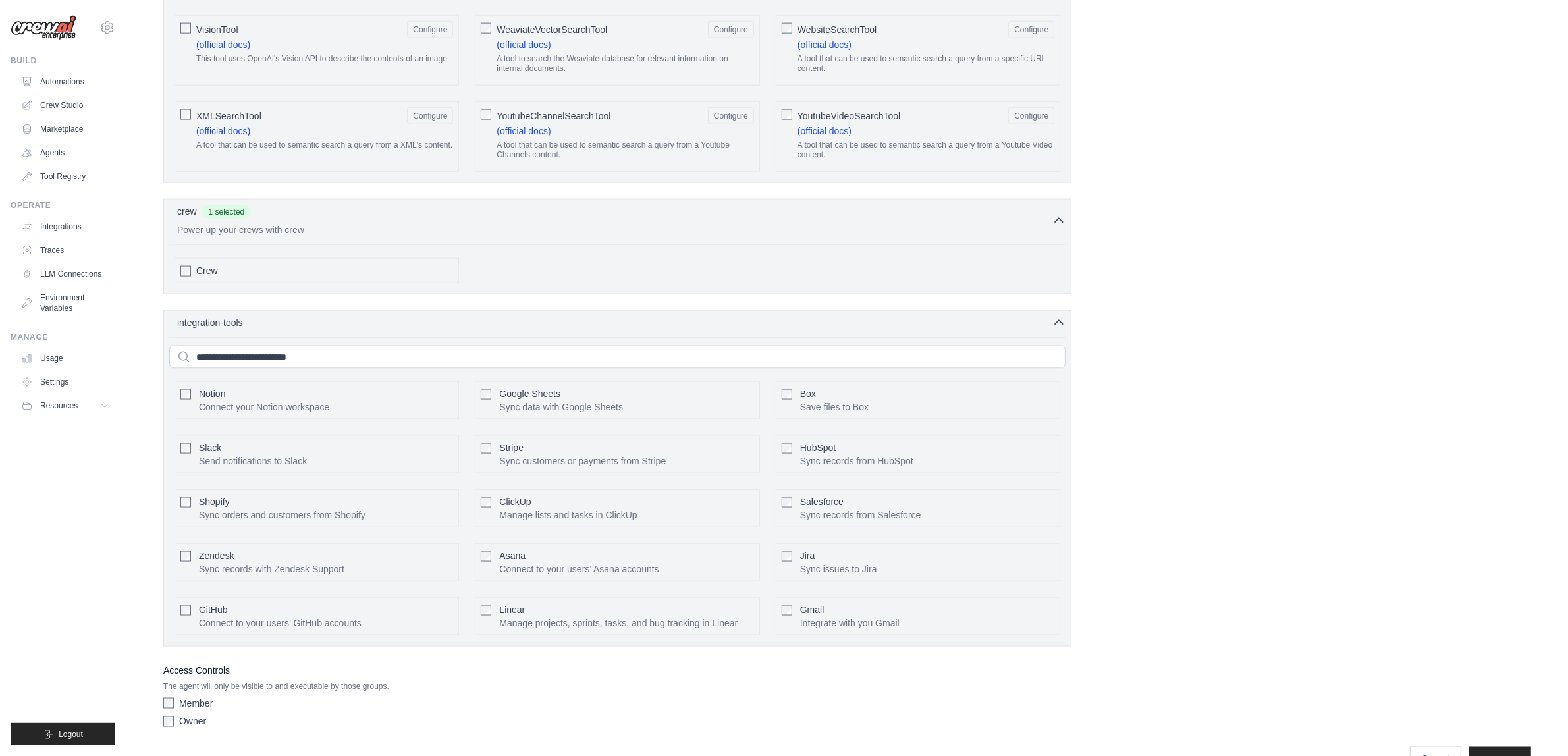
scroll to position [2458, 0]
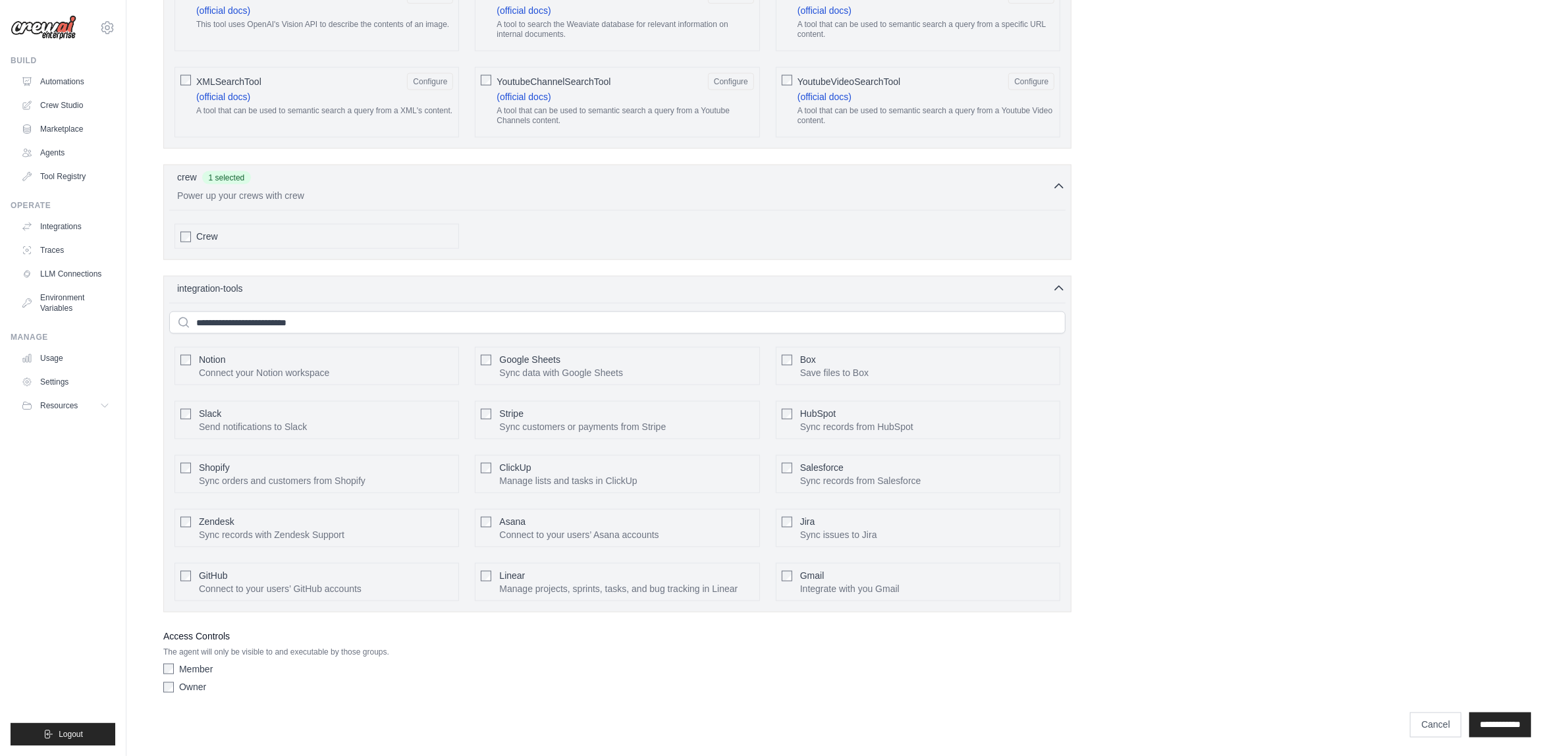
click at [1493, 737] on input "**********" at bounding box center [1499, 725] width 62 height 25
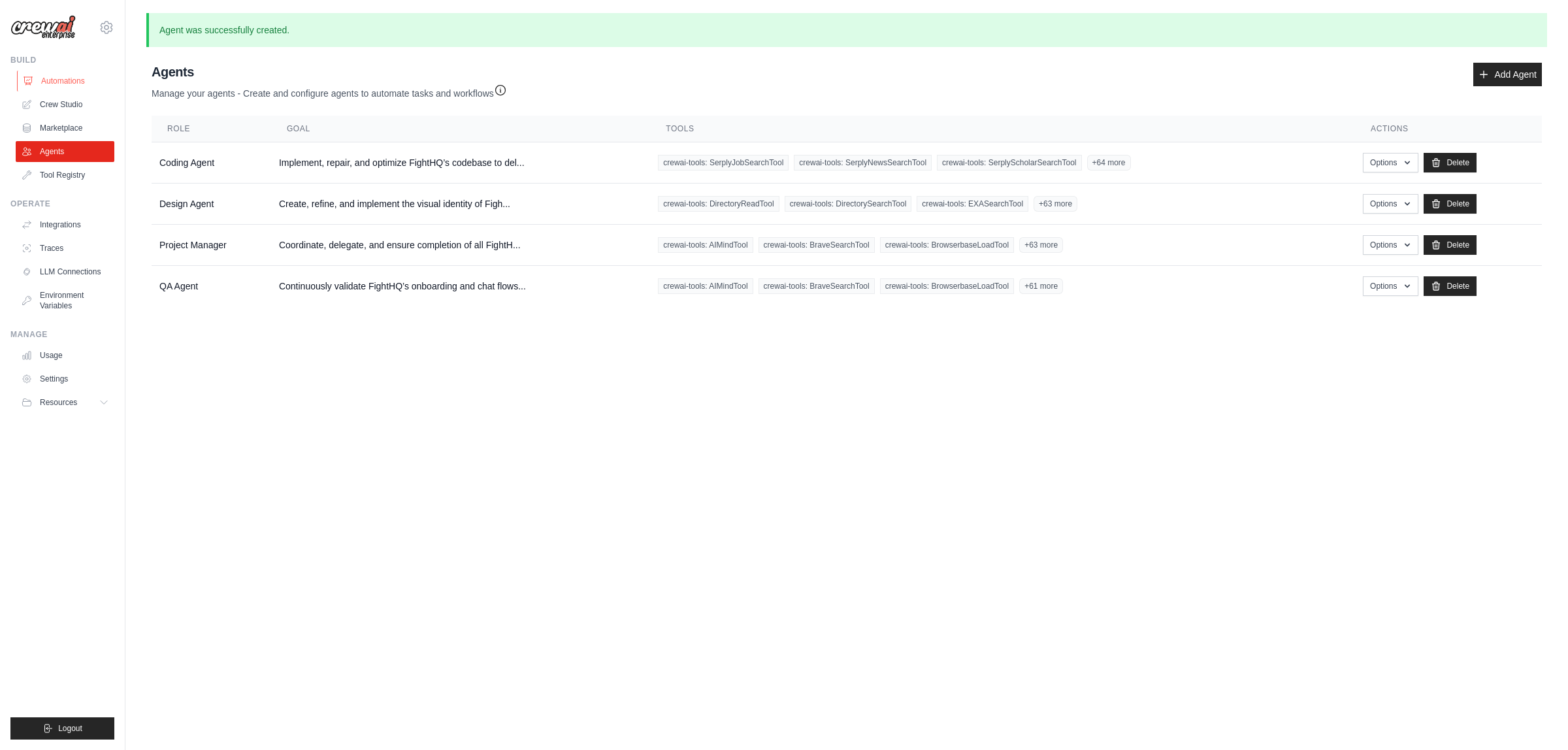
click at [50, 76] on link "Automations" at bounding box center [66, 81] width 98 height 21
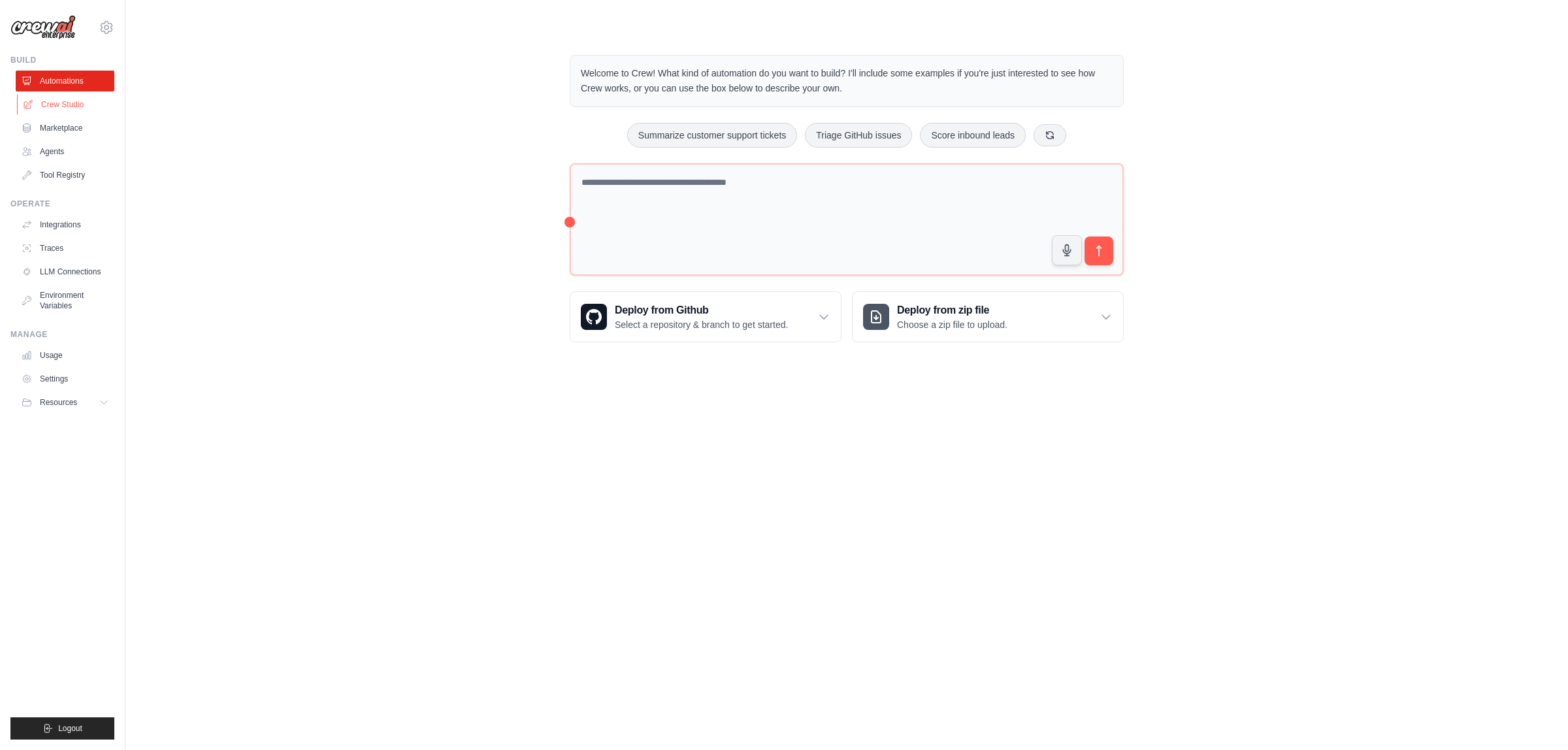
click at [60, 97] on link "Crew Studio" at bounding box center [66, 104] width 98 height 21
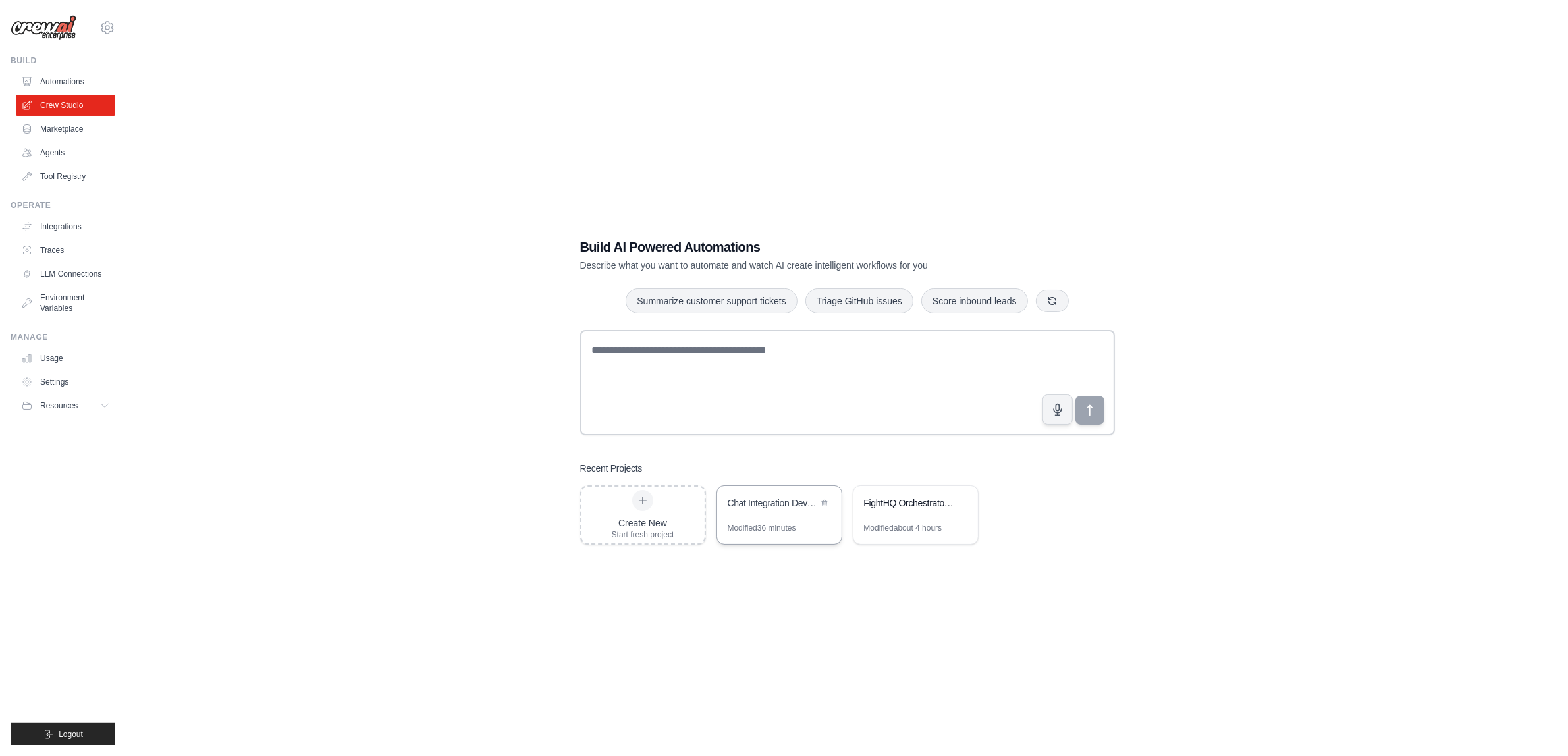
click at [754, 514] on div "Chat Integration Development Project" at bounding box center [779, 504] width 124 height 36
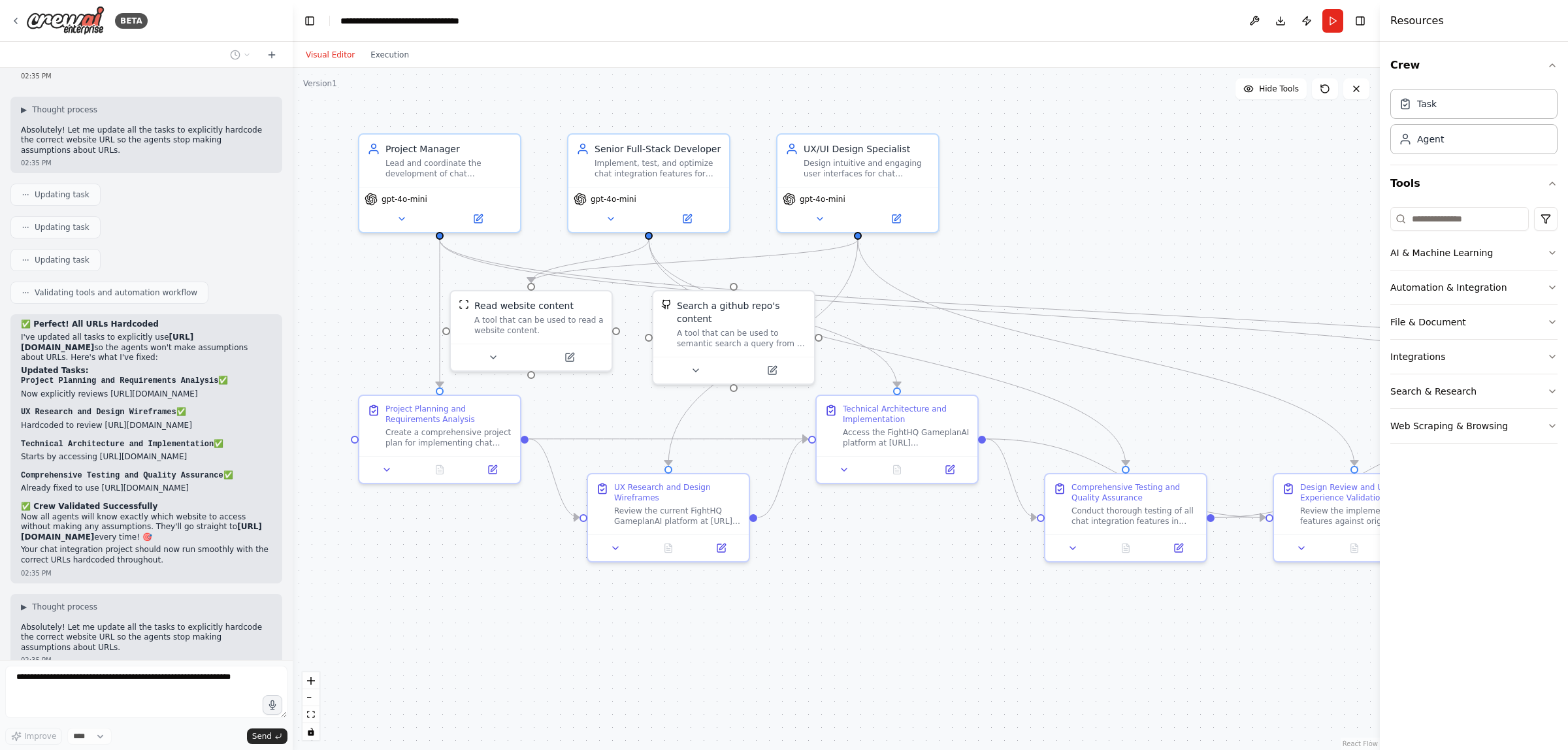
scroll to position [4034, 0]
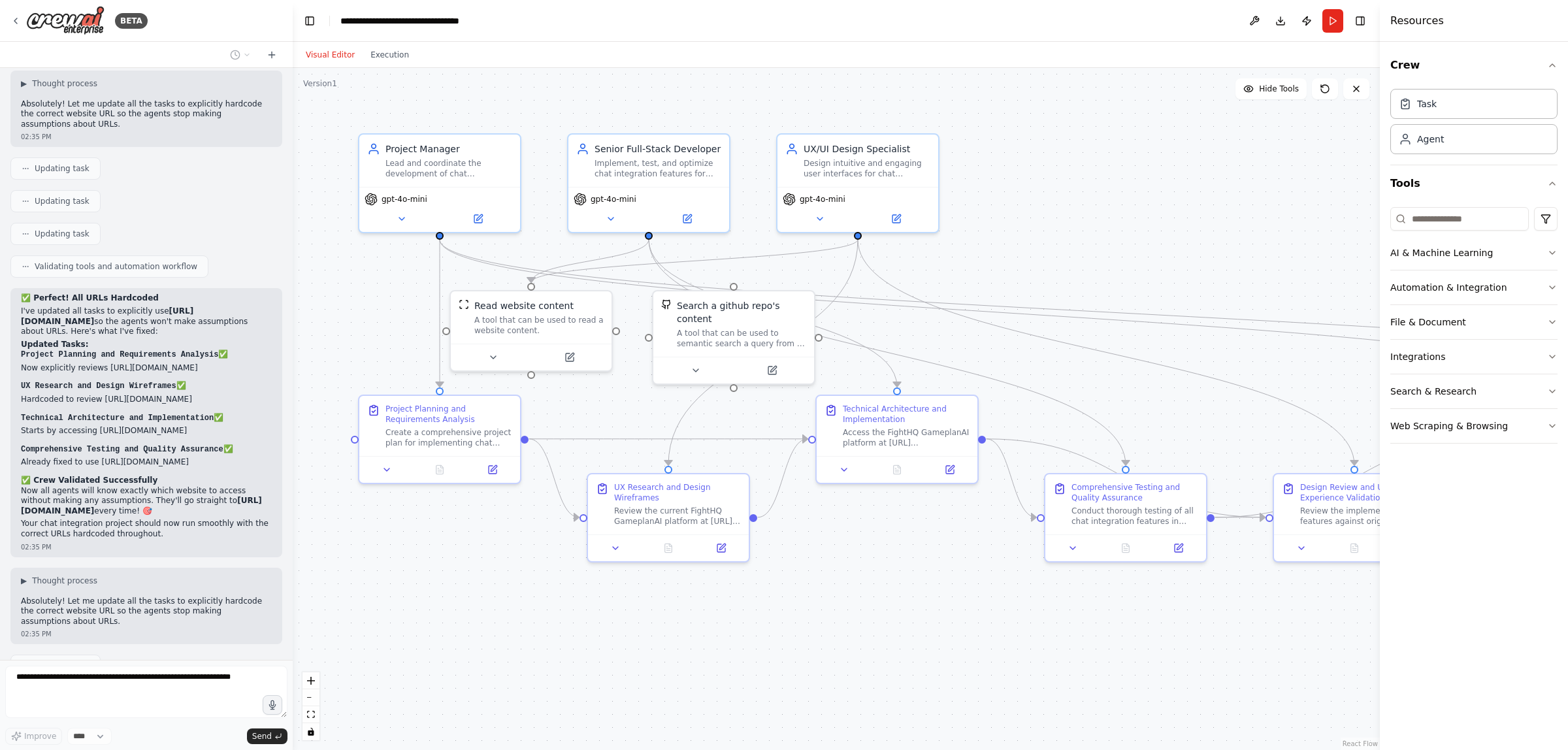
click at [62, 693] on span "Updating task" at bounding box center [62, 698] width 55 height 10
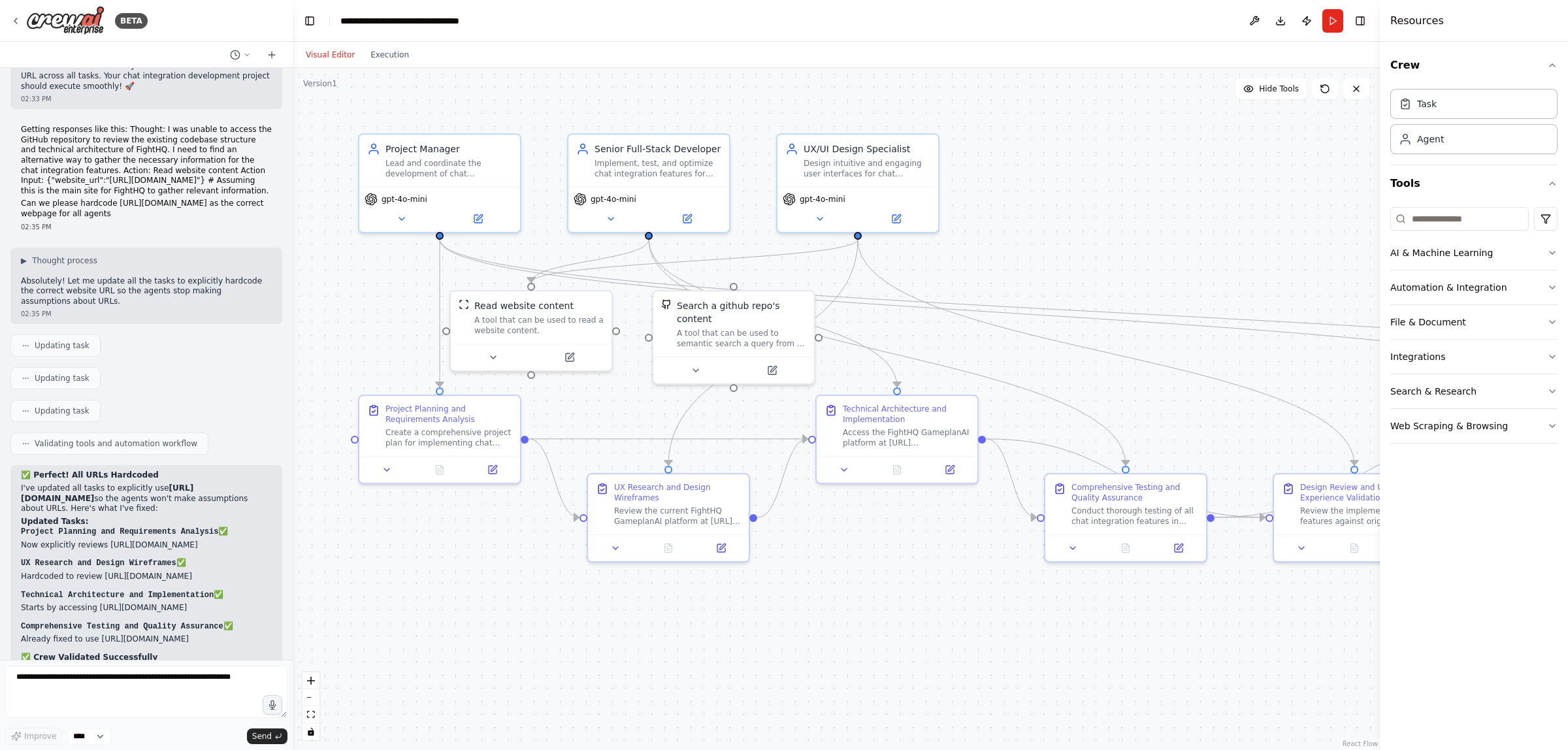
scroll to position [3847, 0]
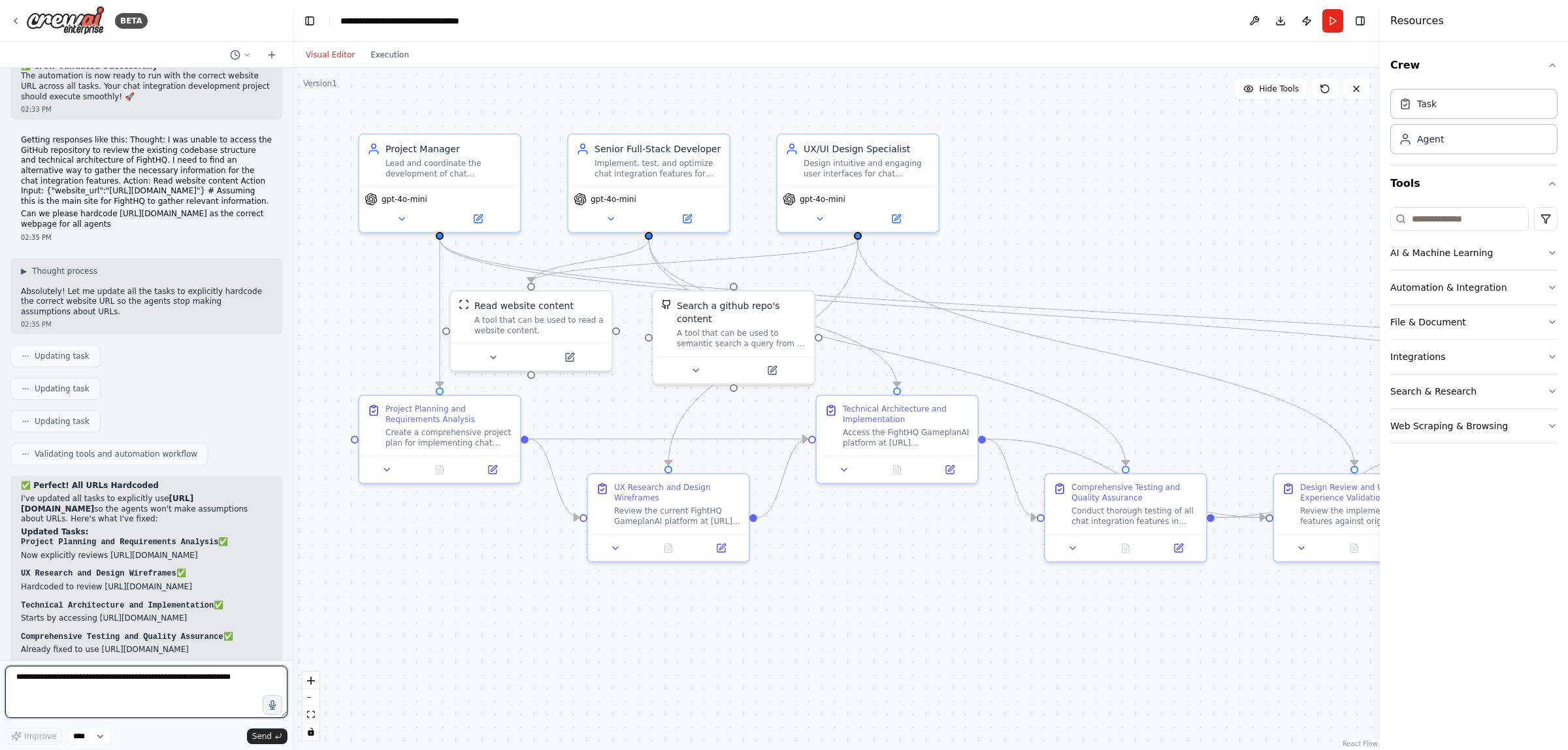
click at [111, 678] on textarea at bounding box center [146, 691] width 282 height 53
click at [118, 679] on textarea "**********" at bounding box center [146, 691] width 282 height 53
paste textarea "**********"
type textarea "**********"
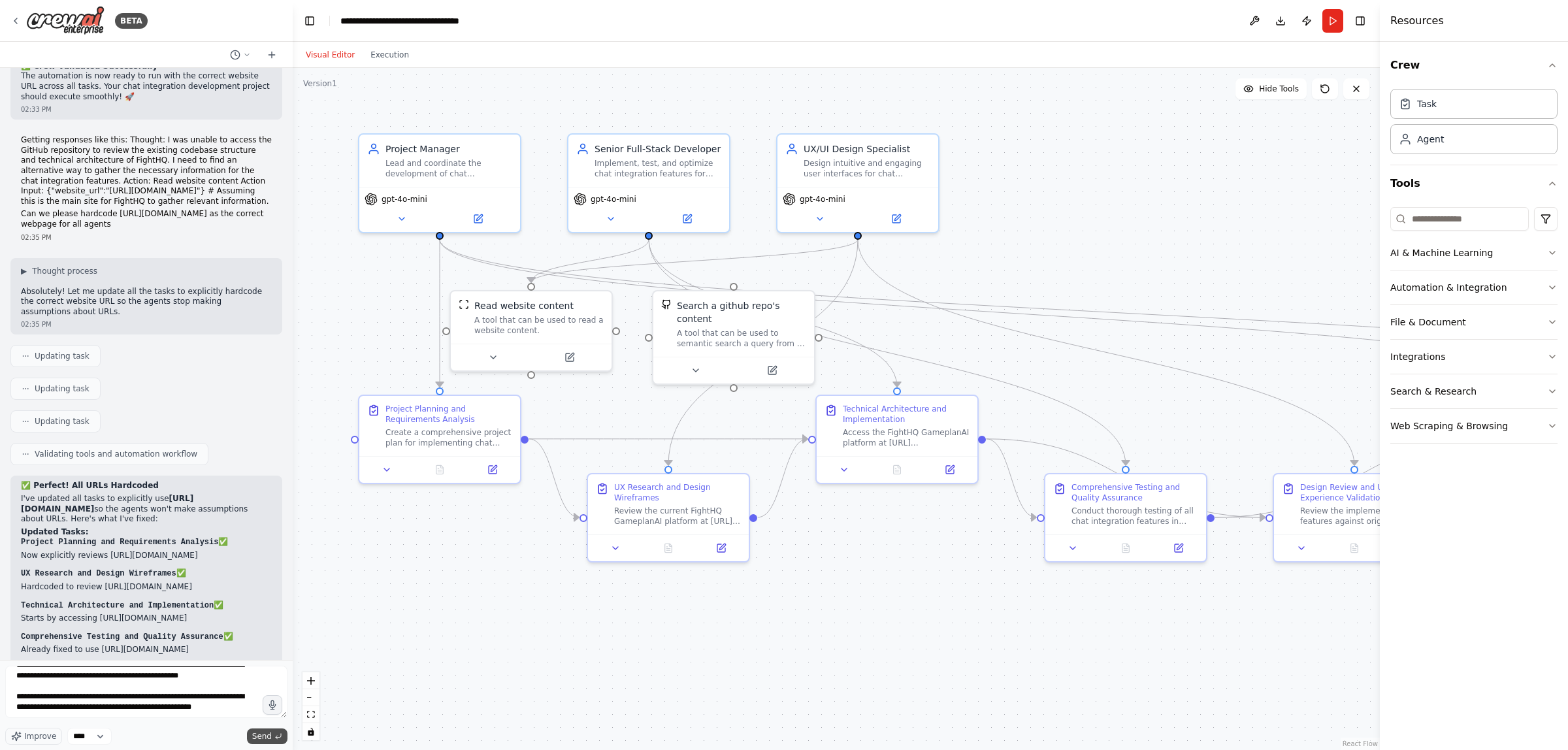
click at [266, 733] on span "Send" at bounding box center [261, 736] width 20 height 10
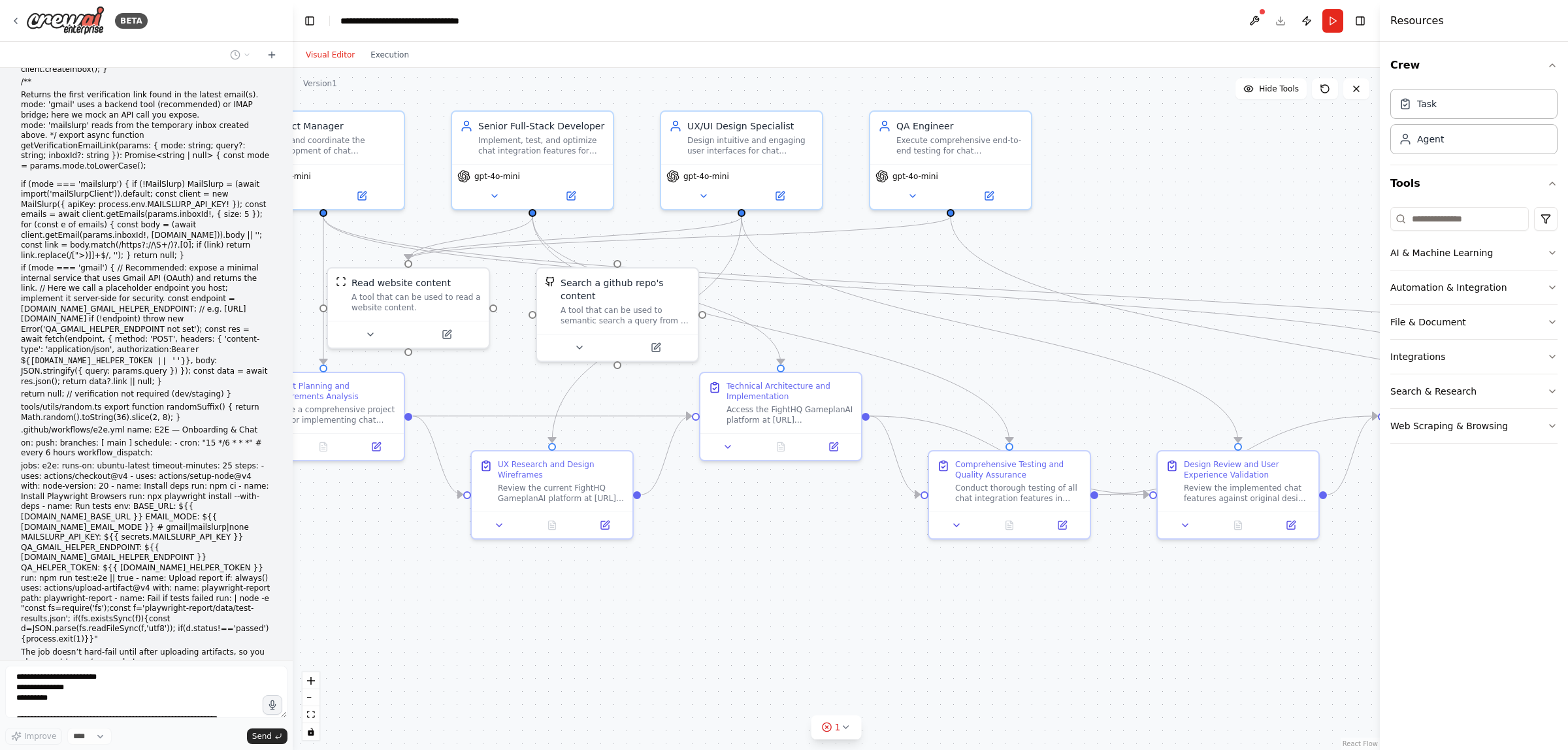
scroll to position [6326, 0]
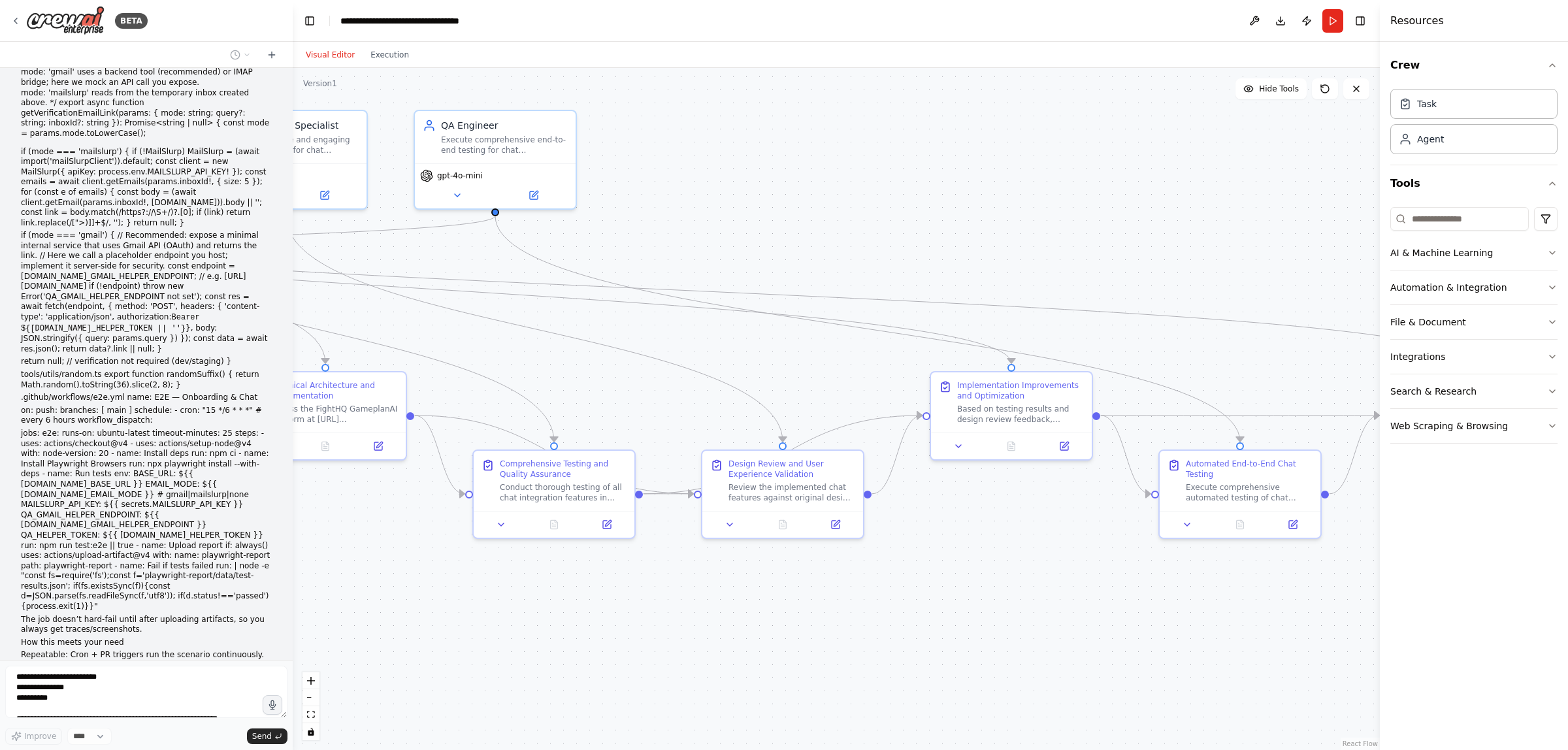
drag, startPoint x: 937, startPoint y: 653, endPoint x: 781, endPoint y: 603, distance: 163.8
click at [354, 632] on div ".deletable-edge-delete-btn { width: 20px; height: 20px; border: 0px solid #ffff…" at bounding box center [836, 409] width 1088 height 682
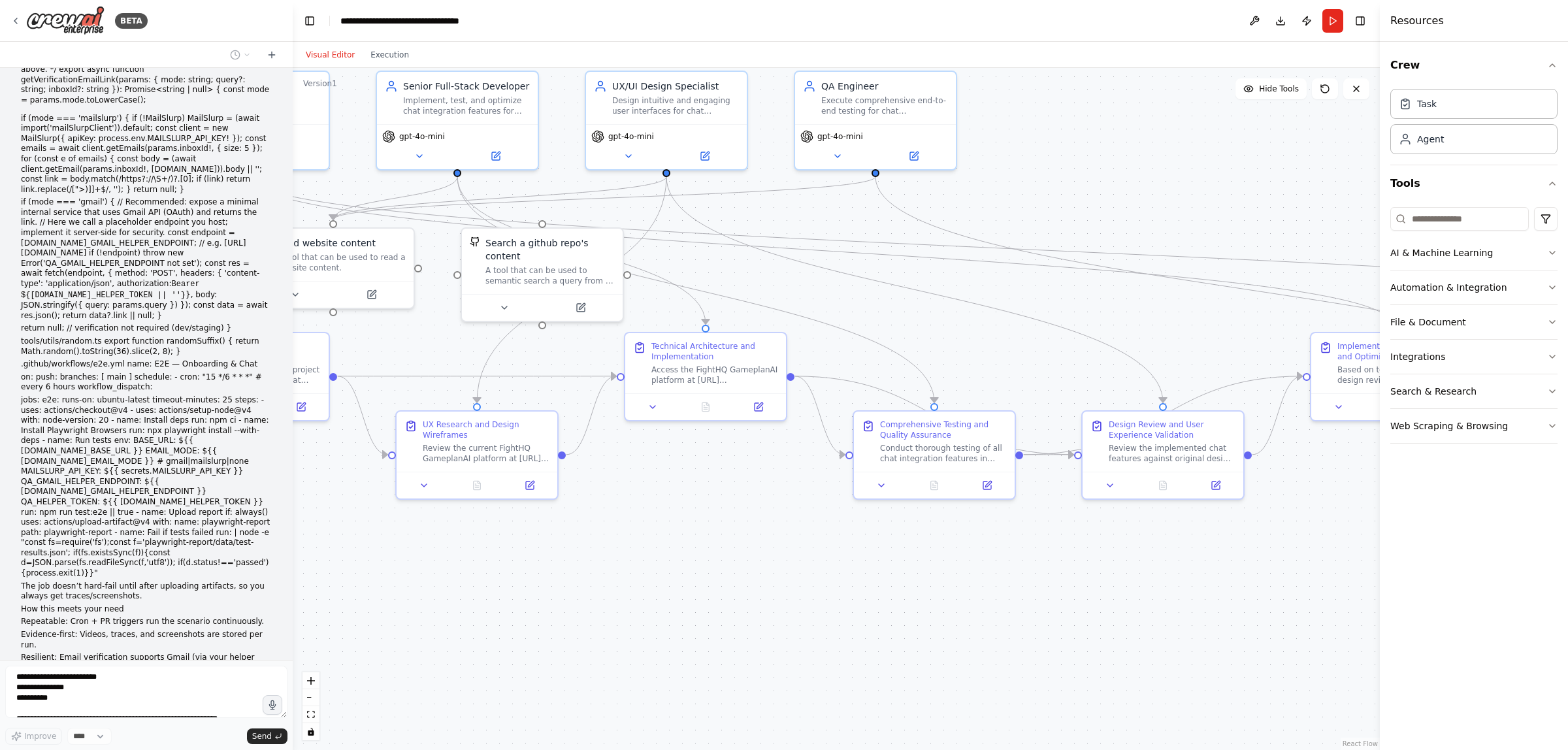
drag, startPoint x: 1057, startPoint y: 622, endPoint x: 1377, endPoint y: 579, distance: 322.9
click at [1443, 580] on div "BETA Have the project manager work with the Coding and Design agents to improve…" at bounding box center [784, 375] width 1568 height 750
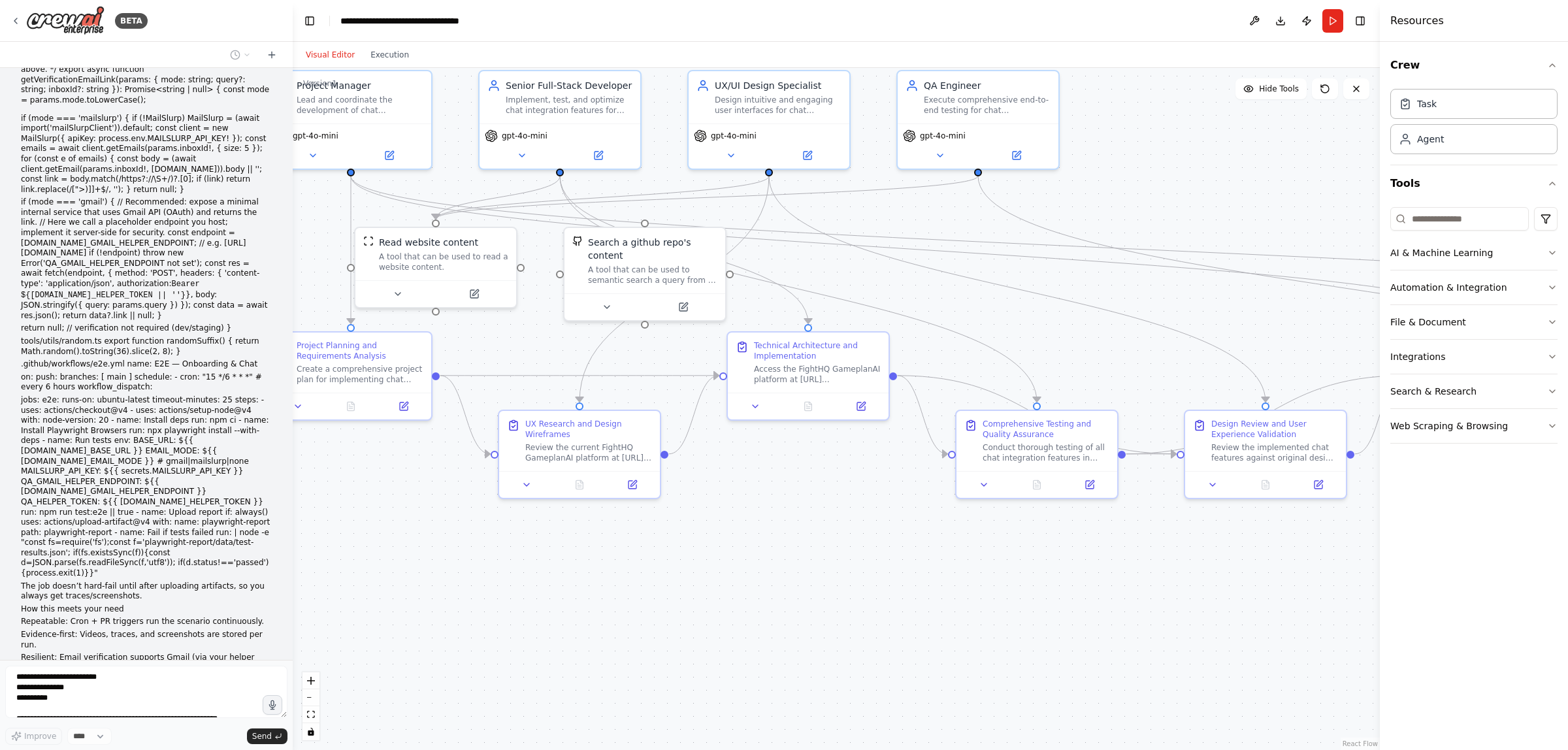
drag, startPoint x: 831, startPoint y: 598, endPoint x: 1053, endPoint y: 604, distance: 222.1
click at [1053, 604] on div ".deletable-edge-delete-btn { width: 20px; height: 20px; border: 0px solid #ffff…" at bounding box center [836, 409] width 1088 height 682
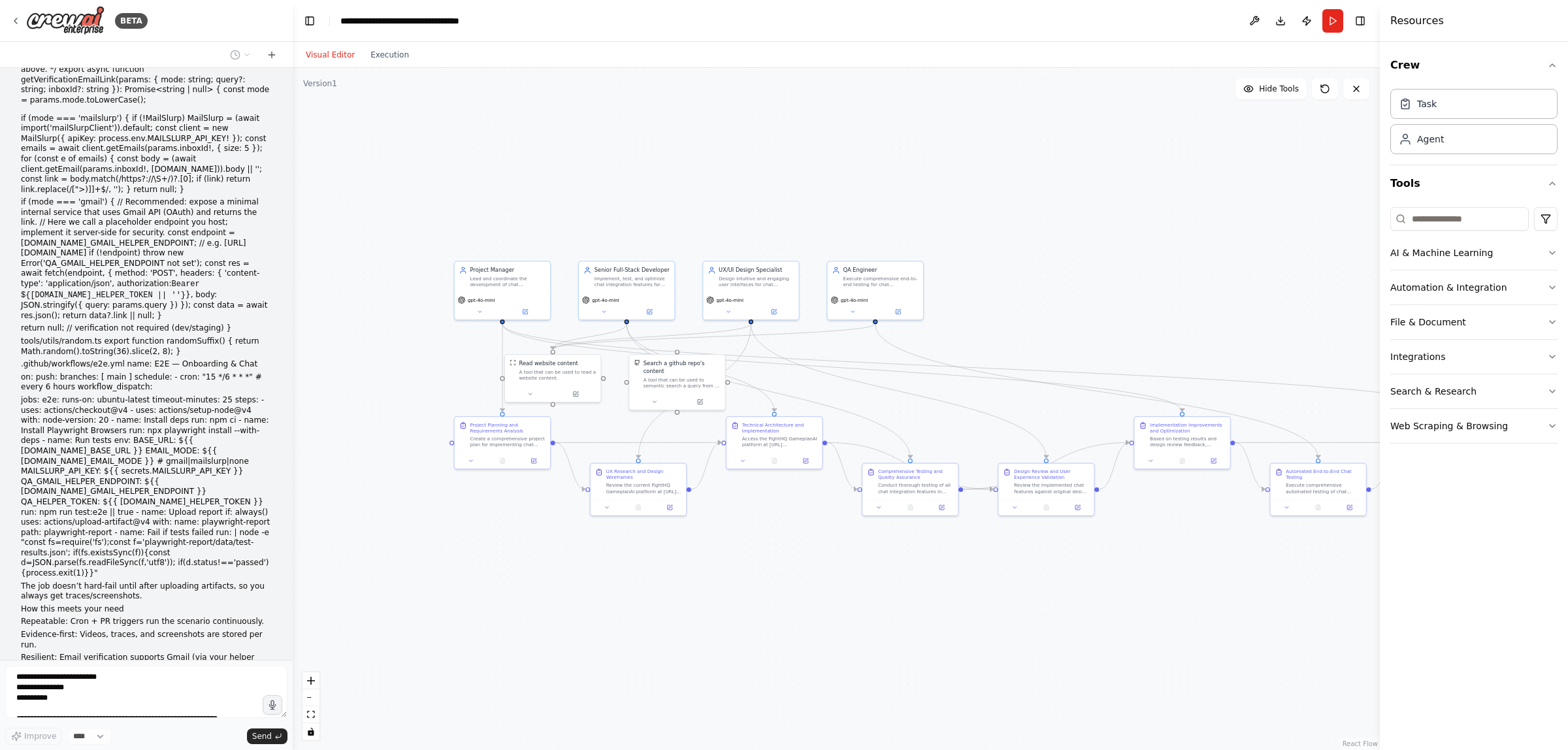
drag, startPoint x: 1135, startPoint y: 618, endPoint x: 952, endPoint y: 595, distance: 184.4
click at [952, 595] on div ".deletable-edge-delete-btn { width: 20px; height: 20px; border: 0px solid #ffff…" at bounding box center [836, 409] width 1088 height 682
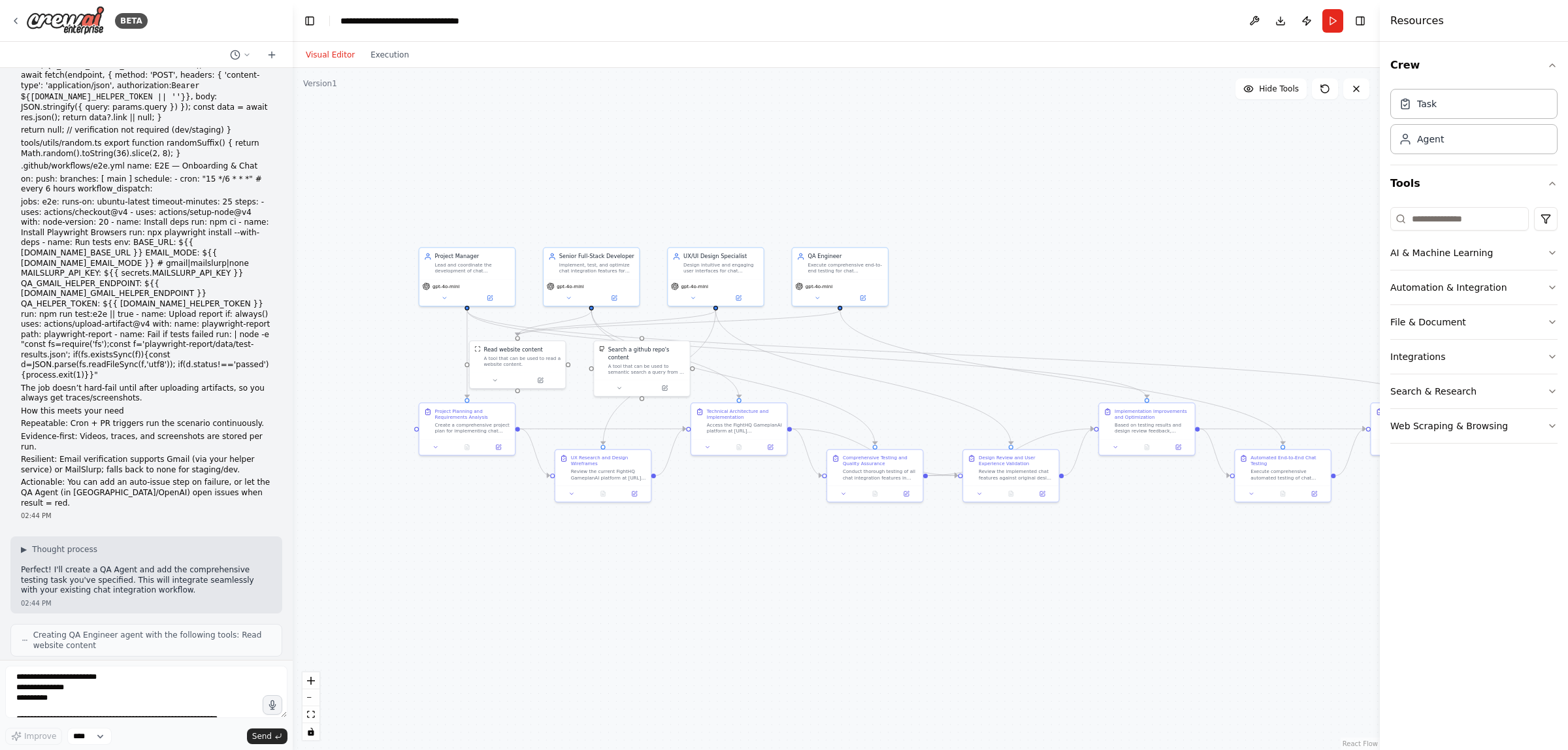
drag, startPoint x: 910, startPoint y: 601, endPoint x: 882, endPoint y: 588, distance: 30.9
click at [882, 588] on div ".deletable-edge-delete-btn { width: 20px; height: 20px; border: 0px solid #ffff…" at bounding box center [836, 409] width 1088 height 682
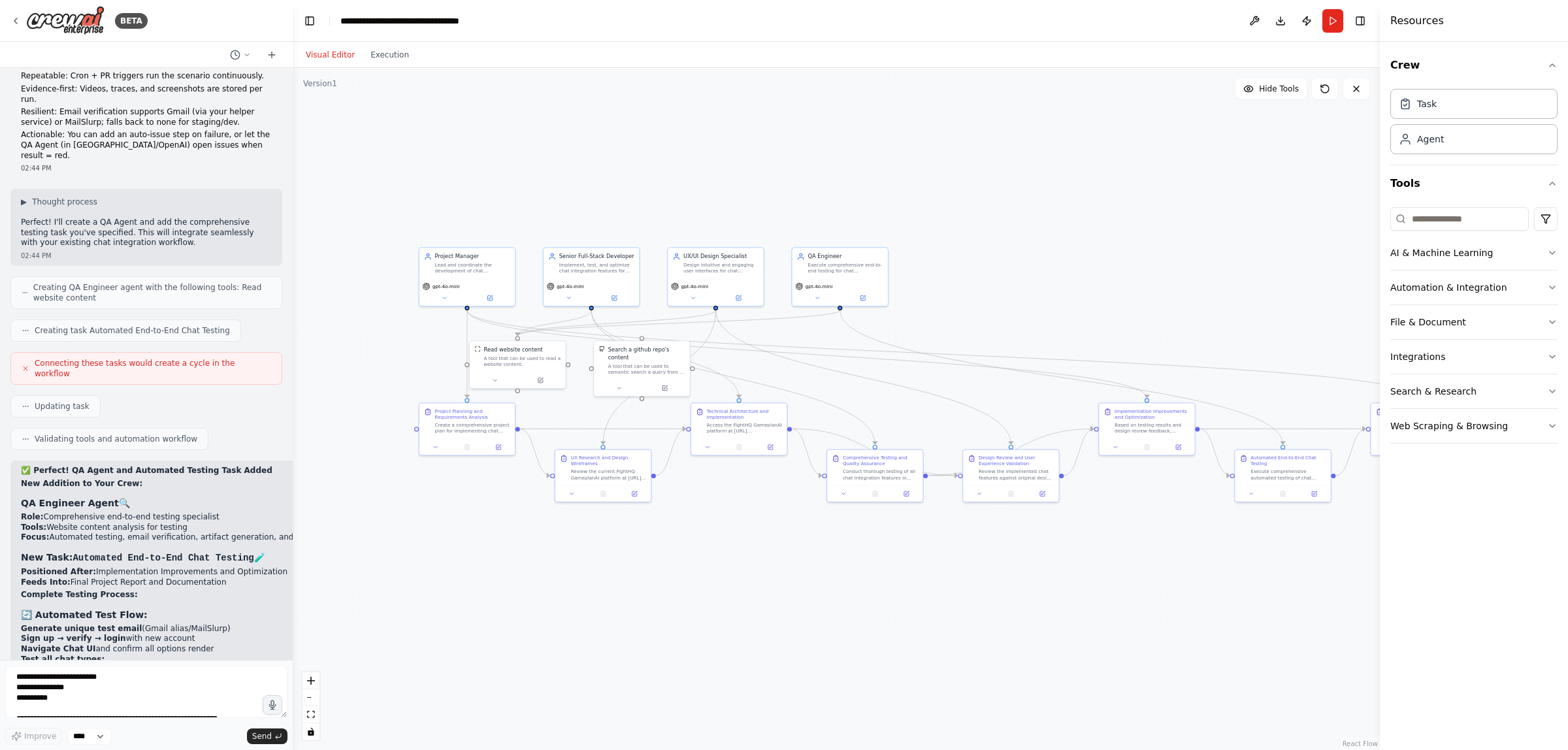
scroll to position [6915, 0]
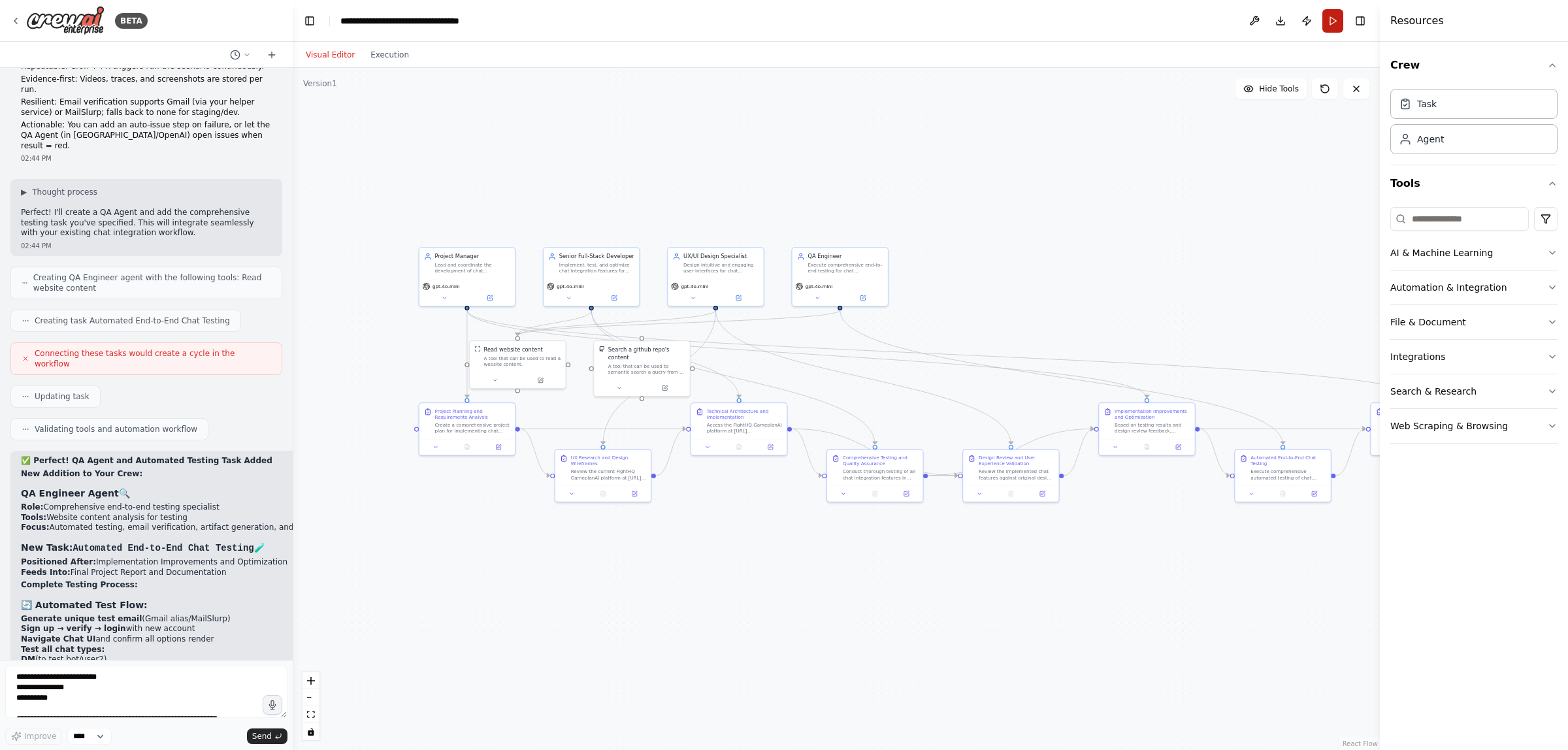
click at [1333, 21] on button "Run" at bounding box center [1333, 21] width 21 height 23
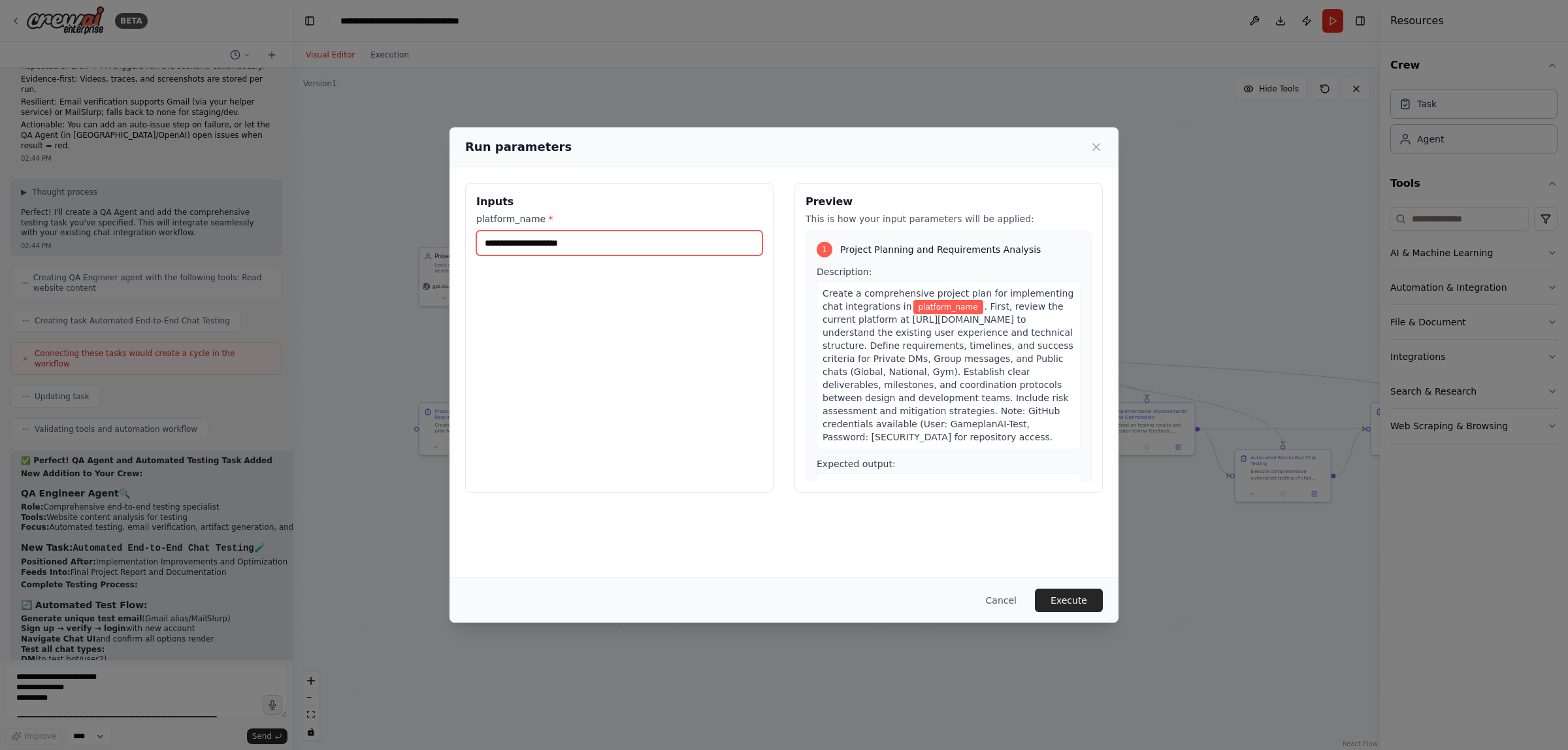
click at [616, 242] on input "platform_name *" at bounding box center [619, 242] width 286 height 25
type input "**********"
click at [1072, 604] on button "Execute" at bounding box center [1069, 600] width 68 height 23
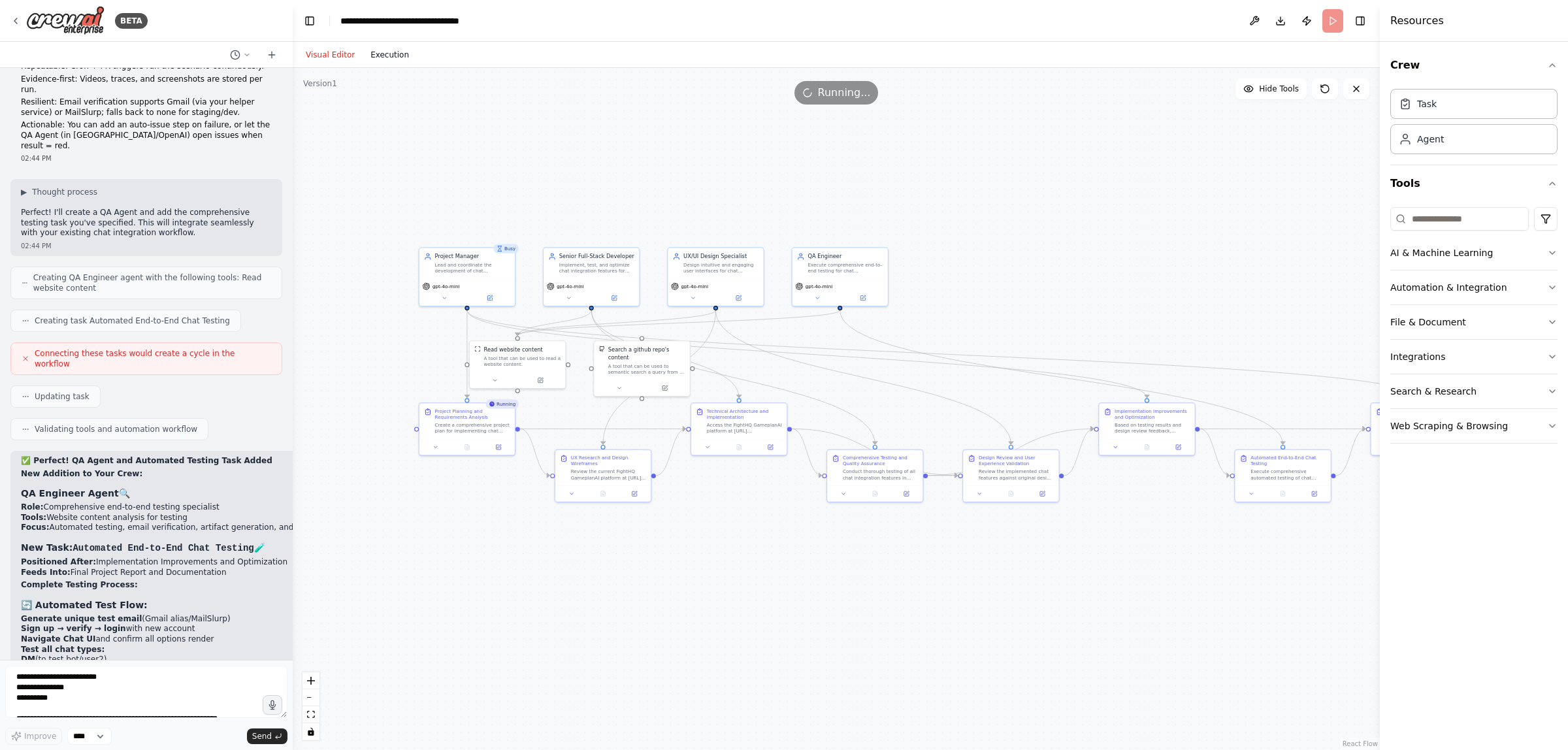
click at [382, 55] on button "Execution" at bounding box center [389, 55] width 54 height 16
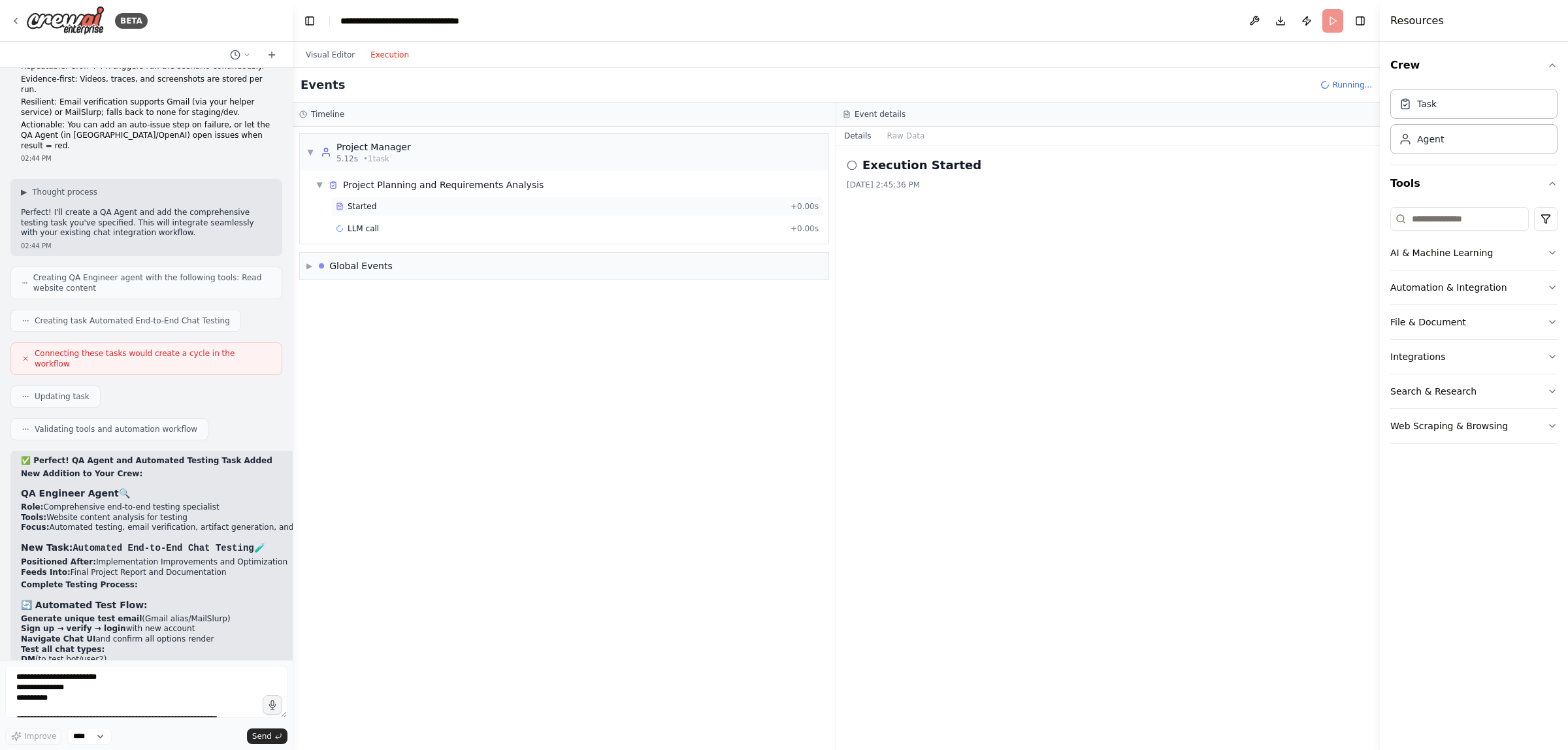
click at [386, 216] on div "Started + 0.00s" at bounding box center [577, 206] width 492 height 20
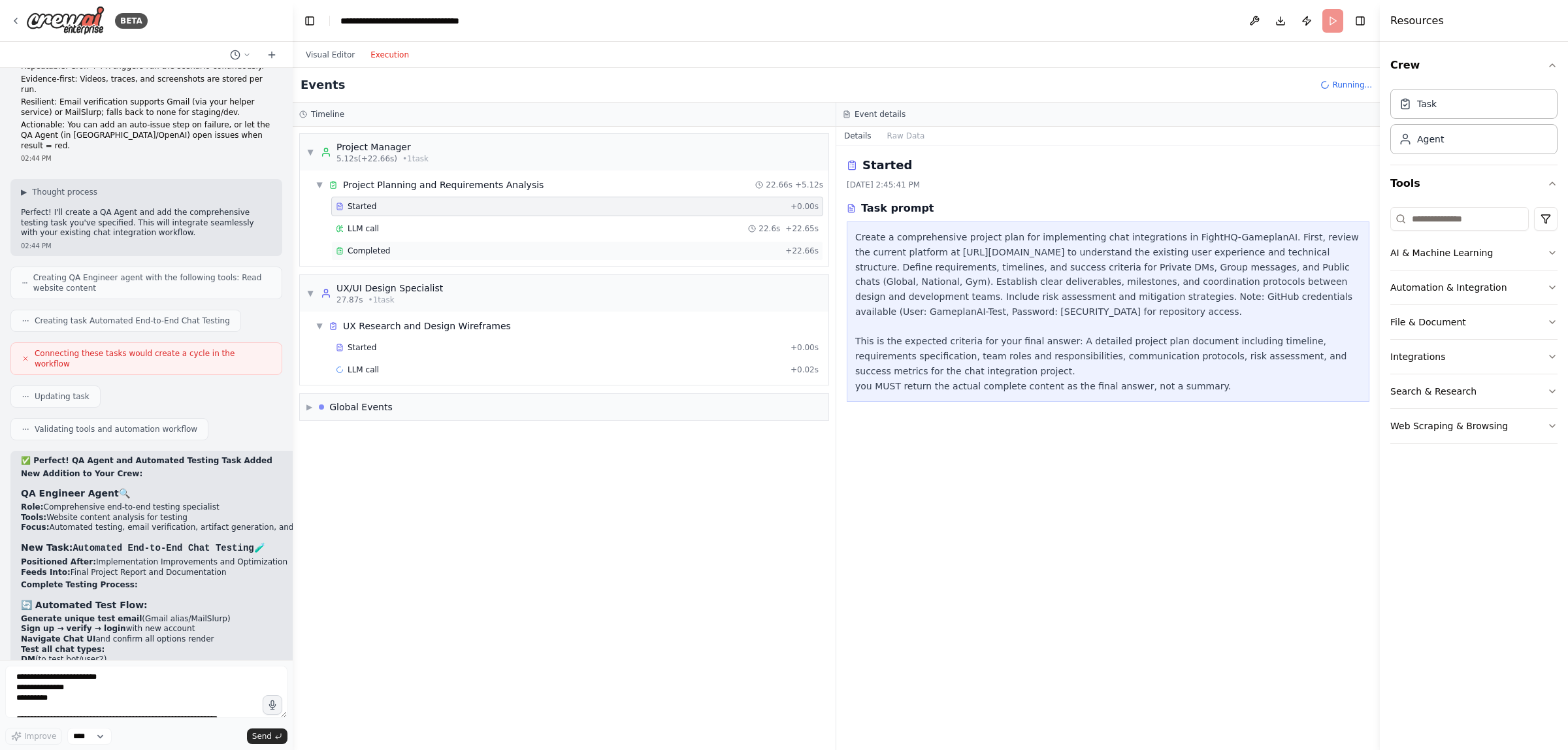
click at [397, 253] on div "Completed" at bounding box center [557, 251] width 444 height 10
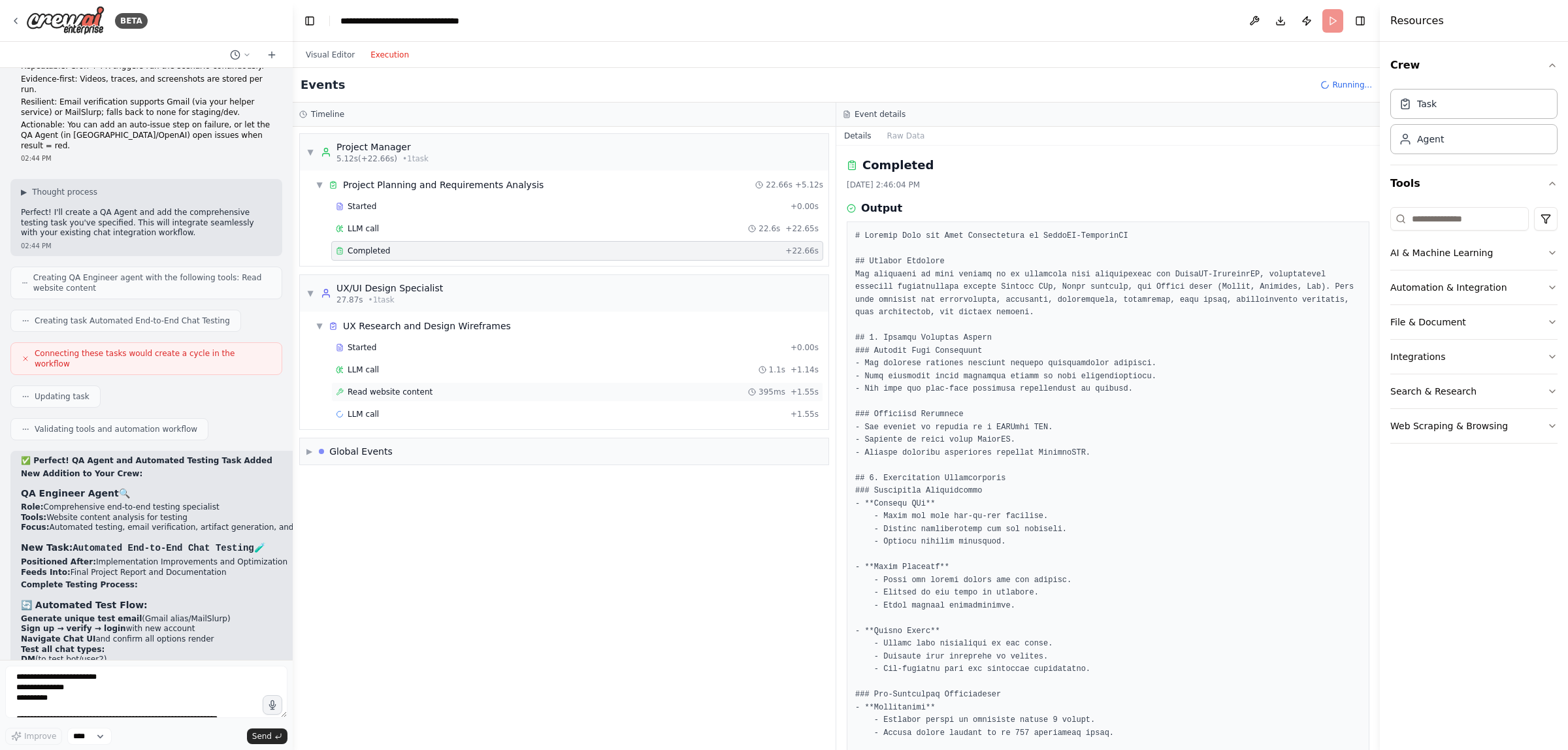
click at [393, 390] on span "Read website content" at bounding box center [390, 391] width 85 height 10
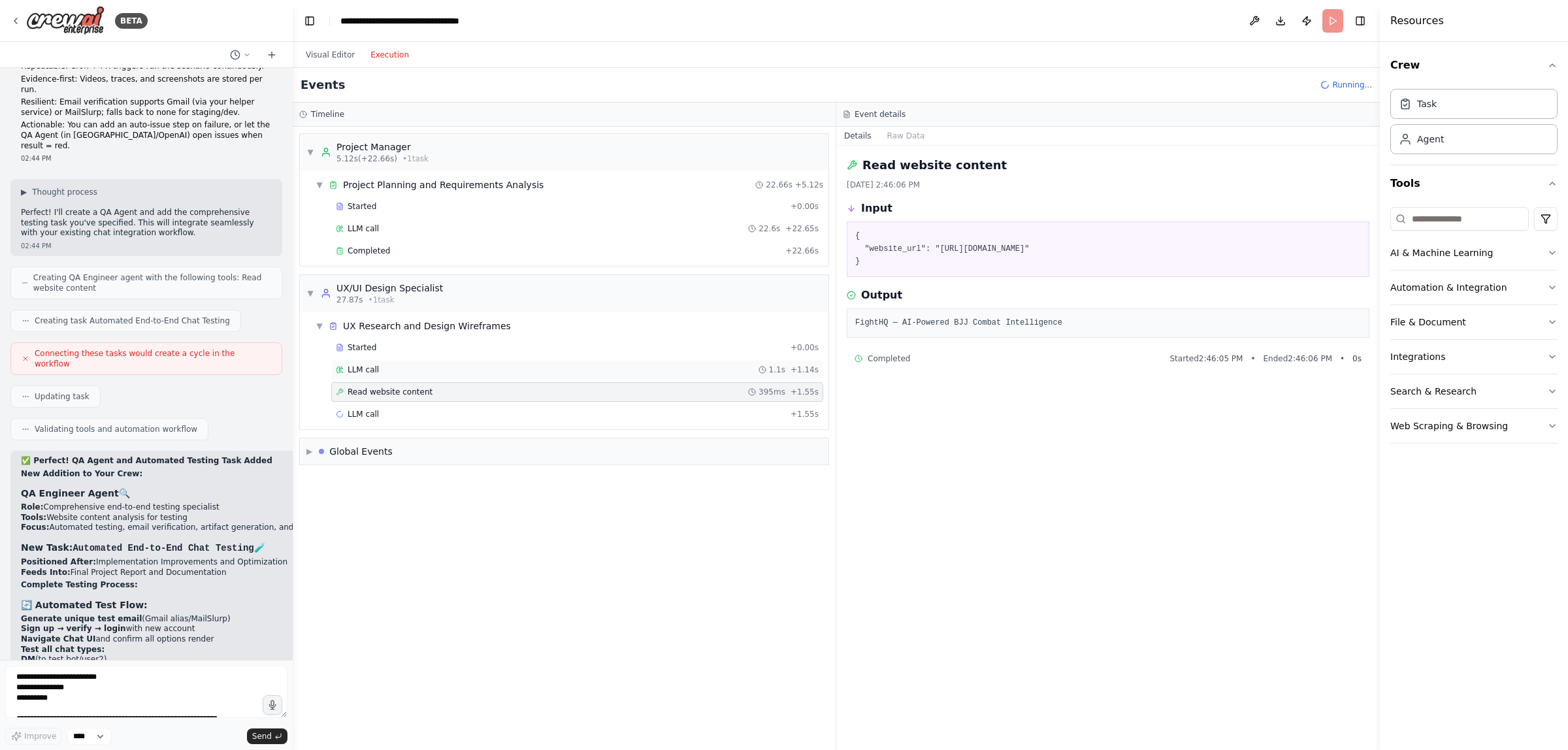
click at [392, 373] on div "LLM call 1.1s + 1.14s" at bounding box center [577, 370] width 483 height 10
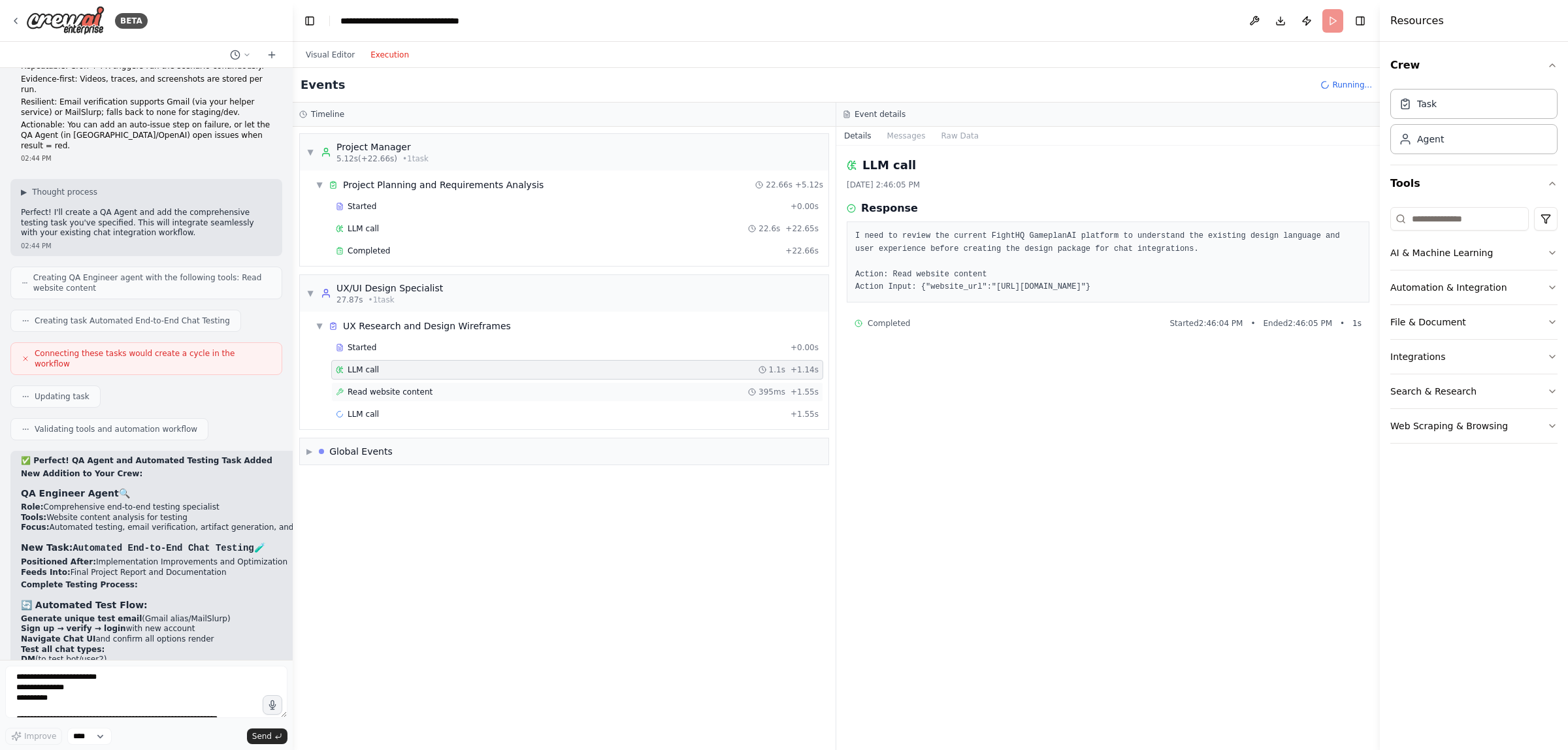
click at [393, 384] on div "Read website content 395ms + 1.55s" at bounding box center [577, 391] width 492 height 20
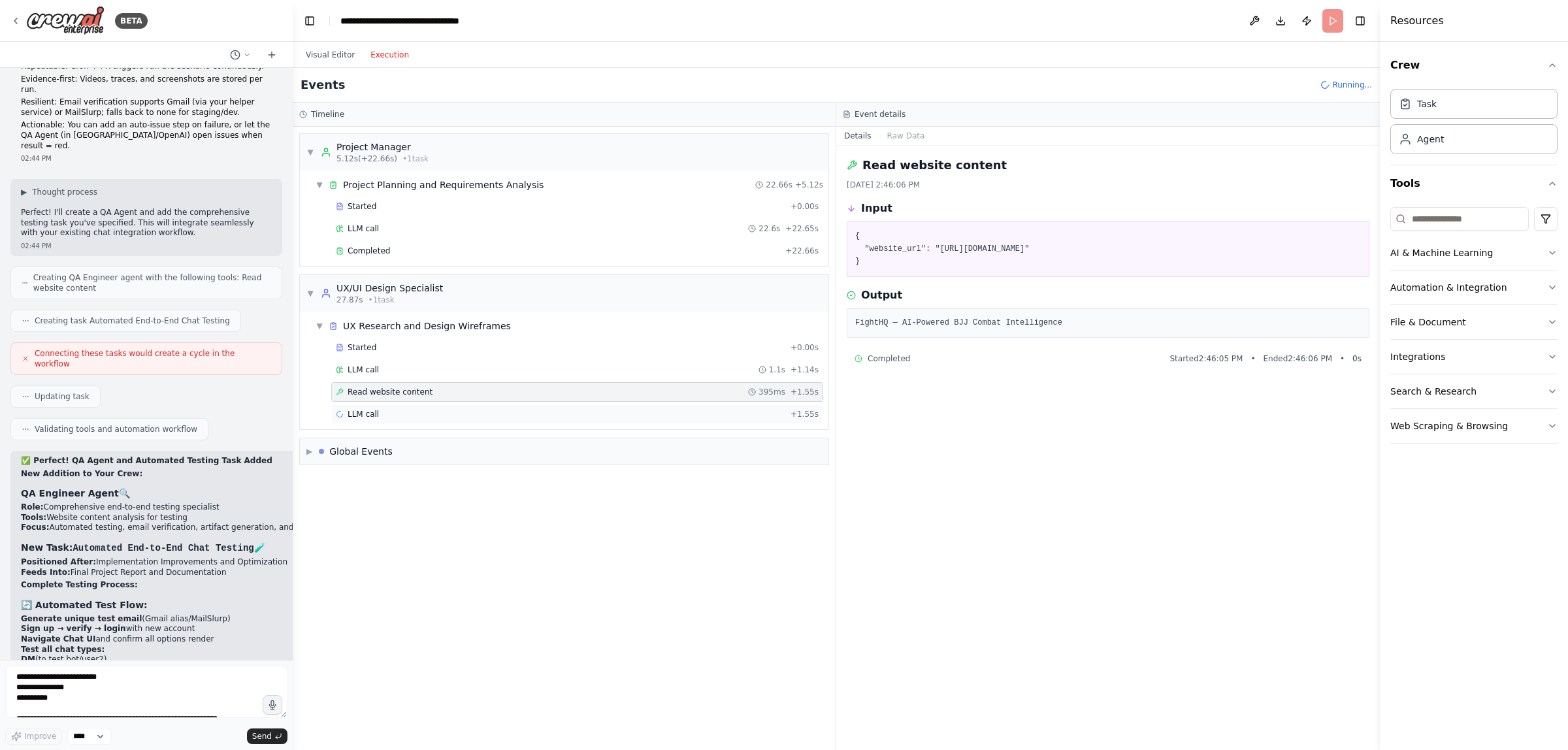
click at [400, 415] on div "LLM call + 1.55s" at bounding box center [577, 414] width 483 height 10
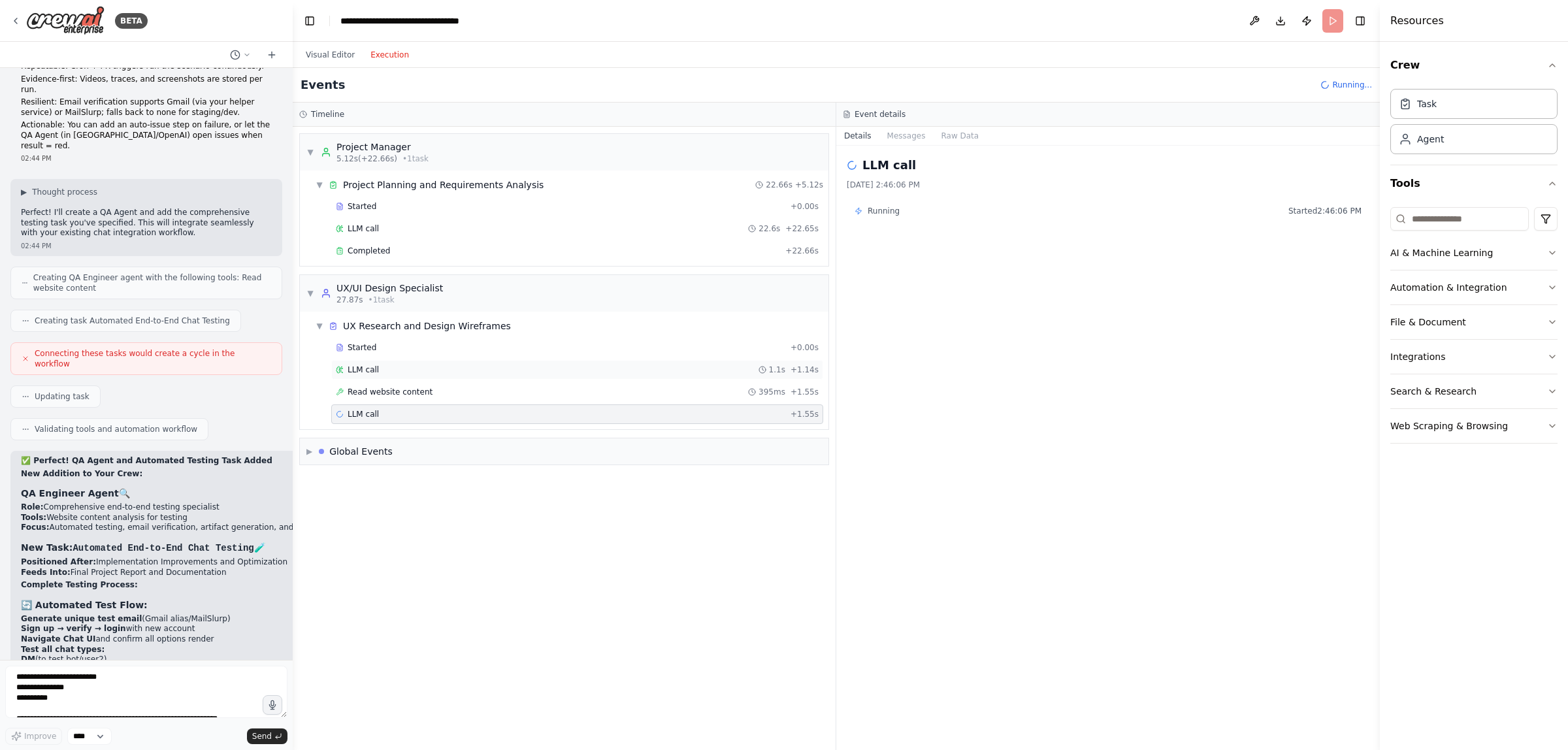
click at [410, 375] on div "LLM call 1.1s + 1.14s" at bounding box center [577, 370] width 483 height 10
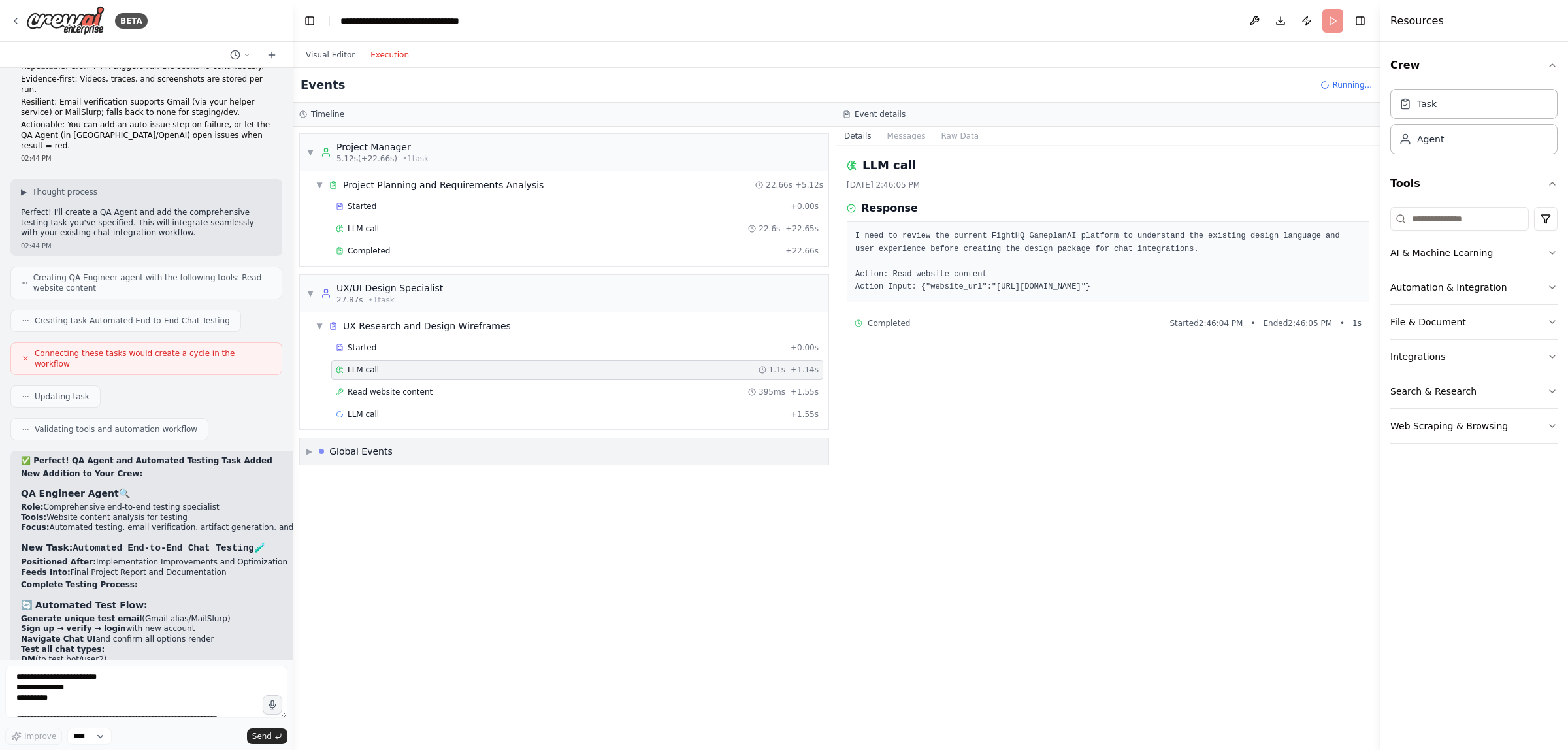
click at [383, 458] on div "Global Events" at bounding box center [361, 451] width 63 height 13
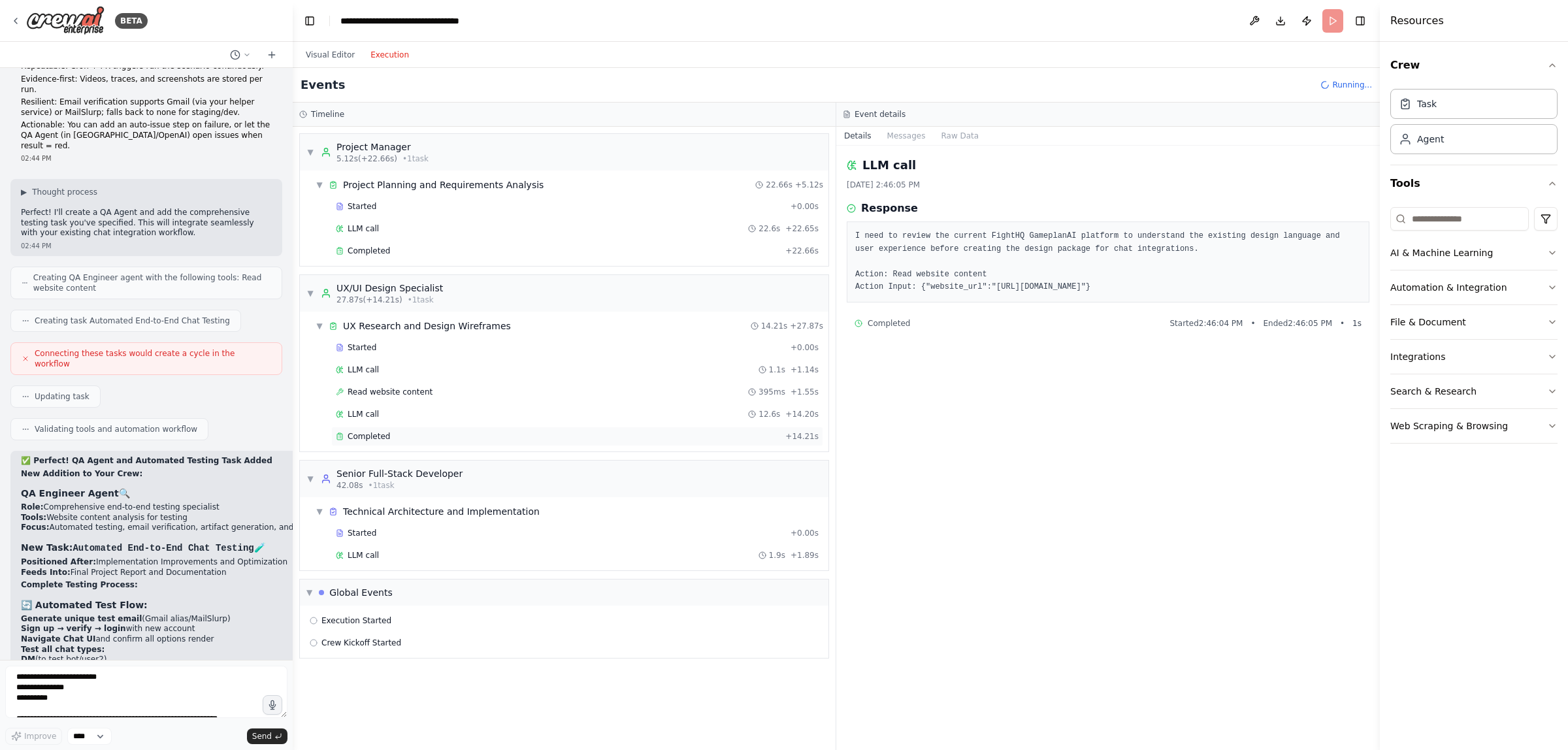
click at [406, 435] on div "Completed" at bounding box center [557, 436] width 444 height 10
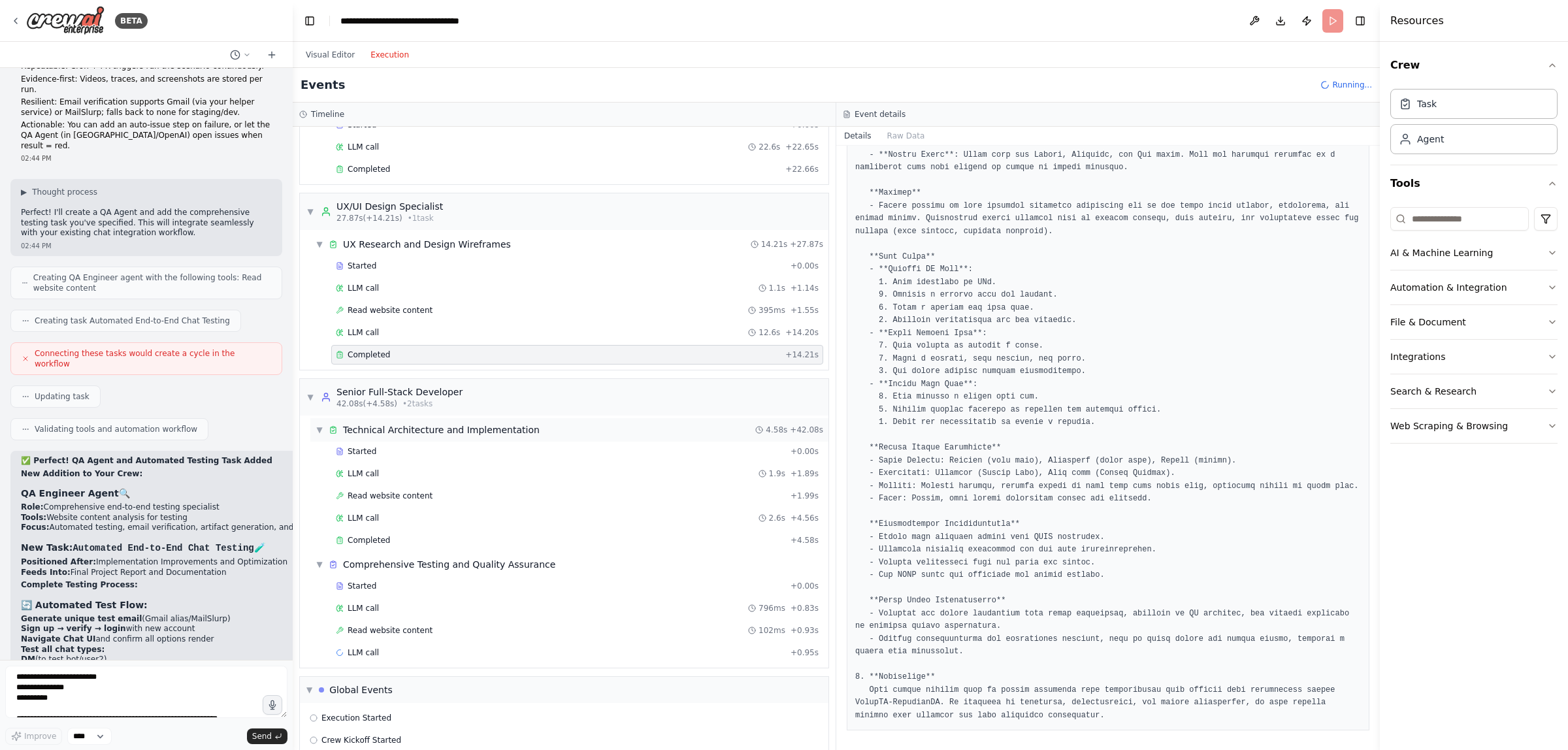
scroll to position [109, 0]
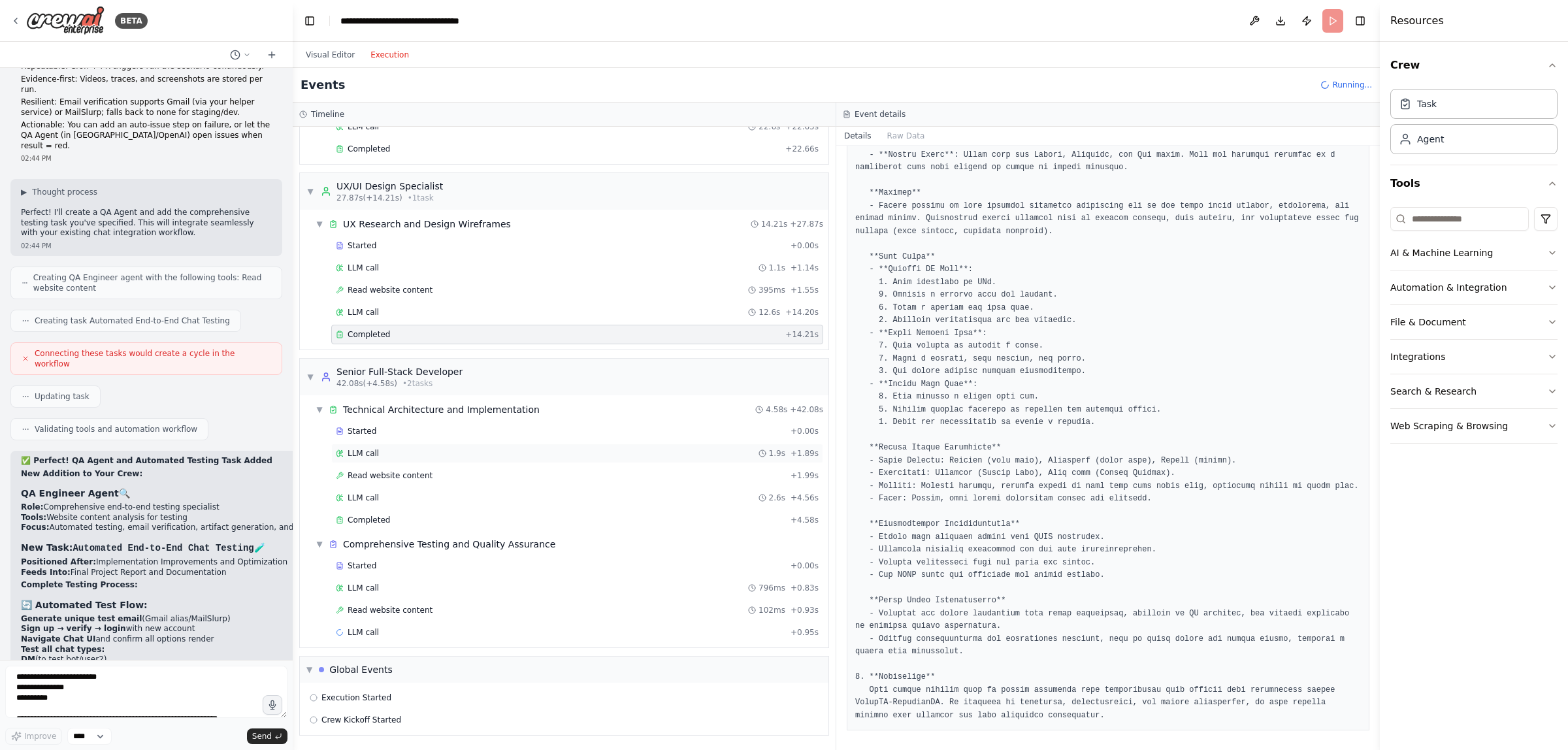
click at [489, 448] on div "LLM call 1.9s + 1.89s" at bounding box center [577, 453] width 483 height 10
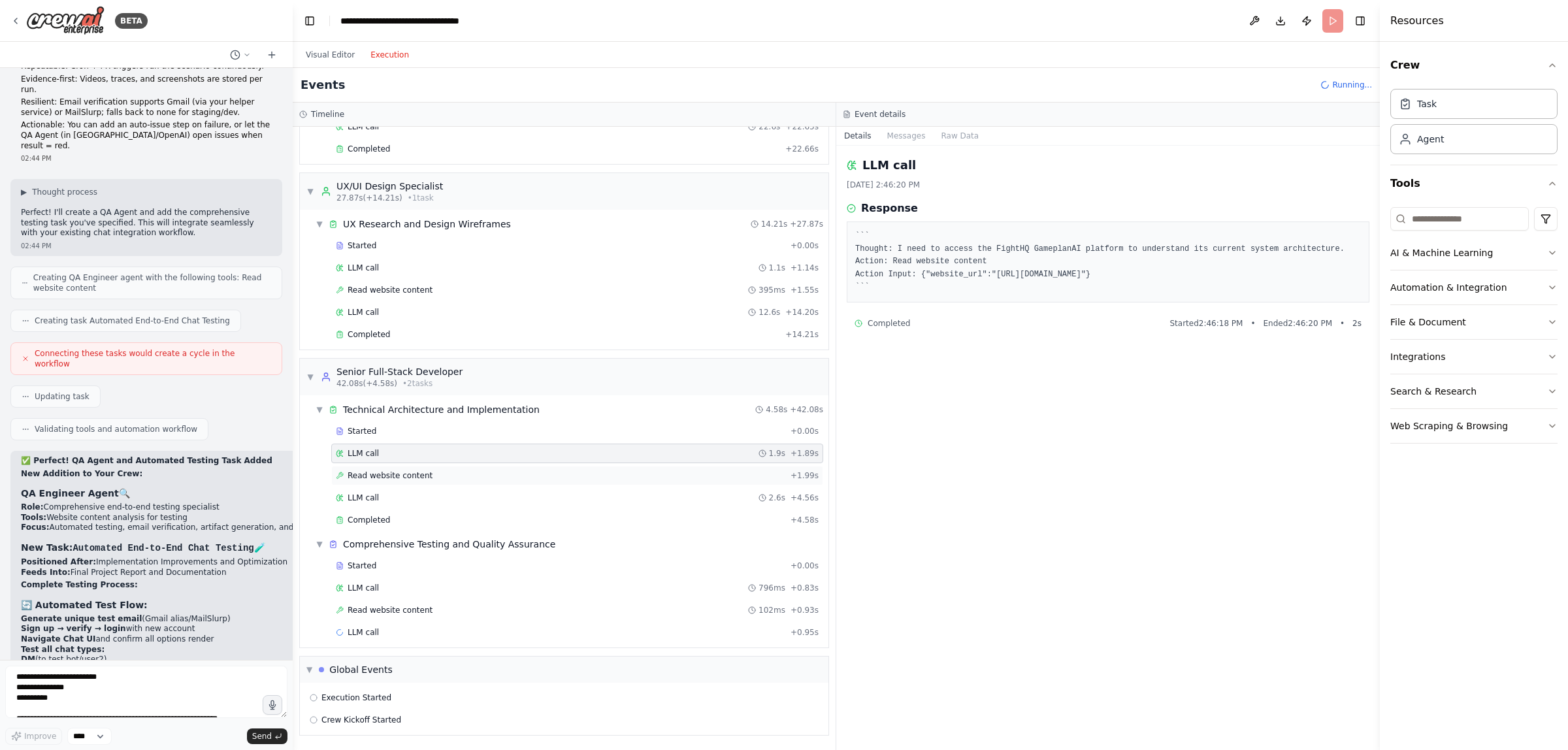
click at [484, 473] on div "Read website content + 1.99s" at bounding box center [577, 475] width 483 height 10
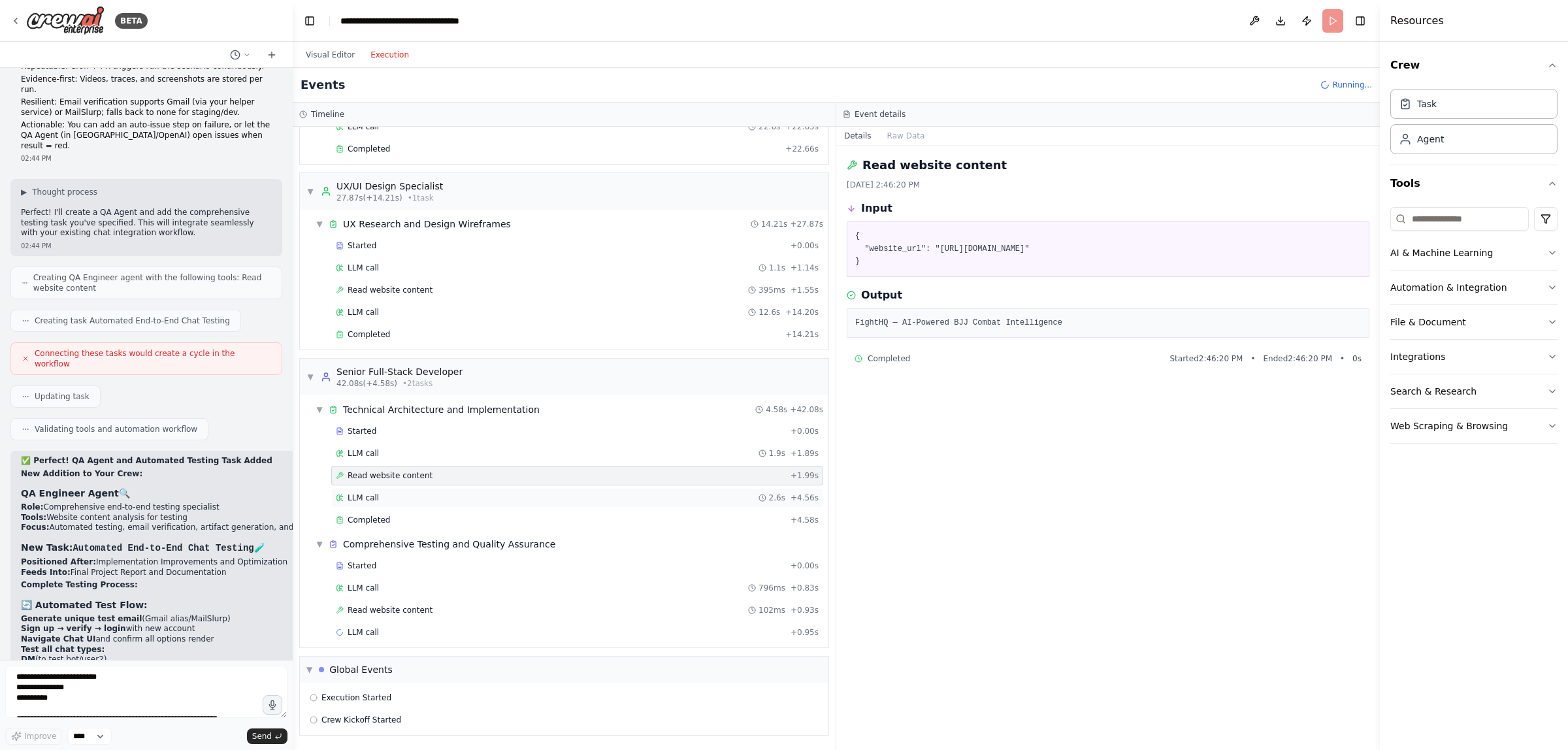
click at [475, 503] on div "LLM call 2.6s + 4.56s" at bounding box center [577, 497] width 492 height 20
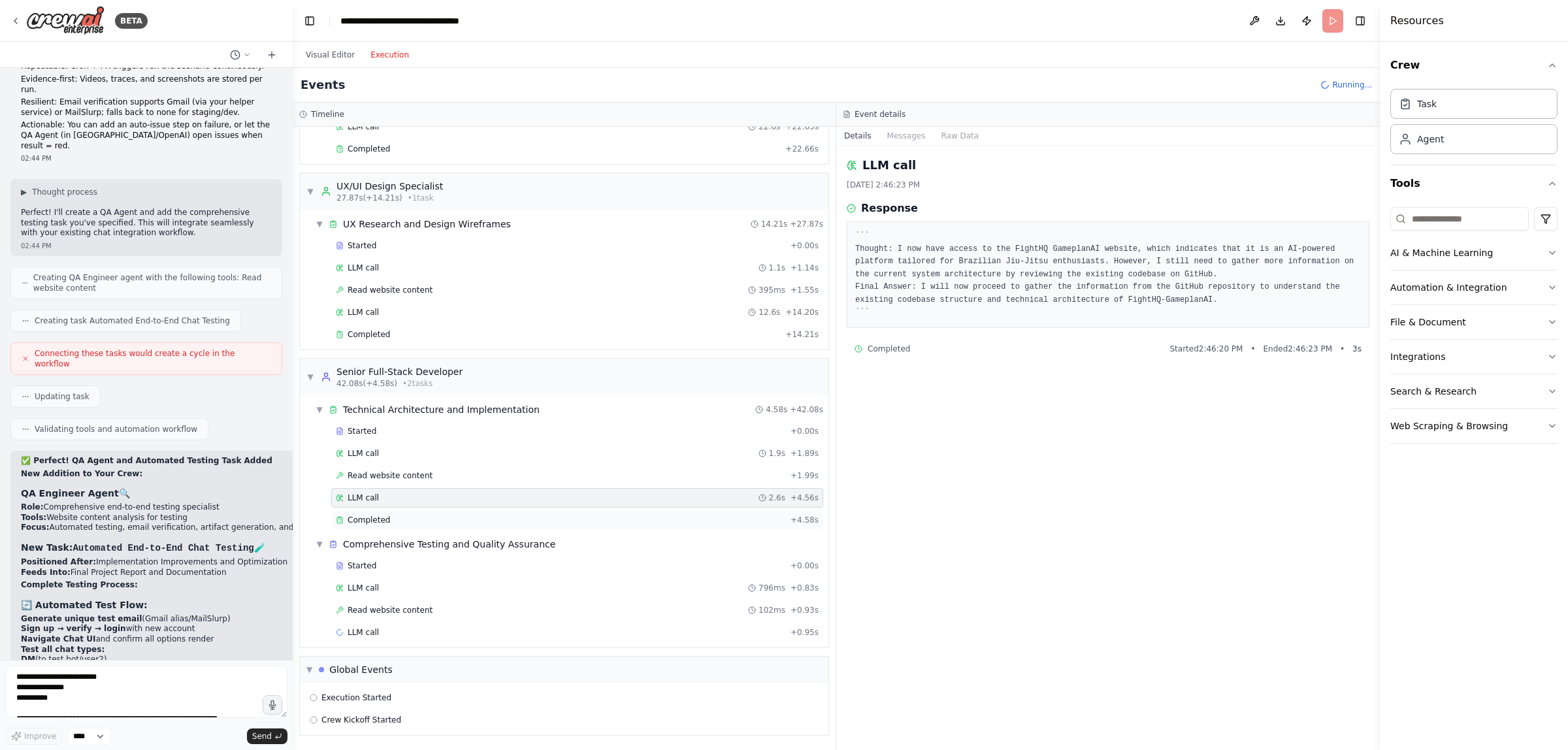
click at [471, 515] on div "Completed" at bounding box center [560, 520] width 449 height 10
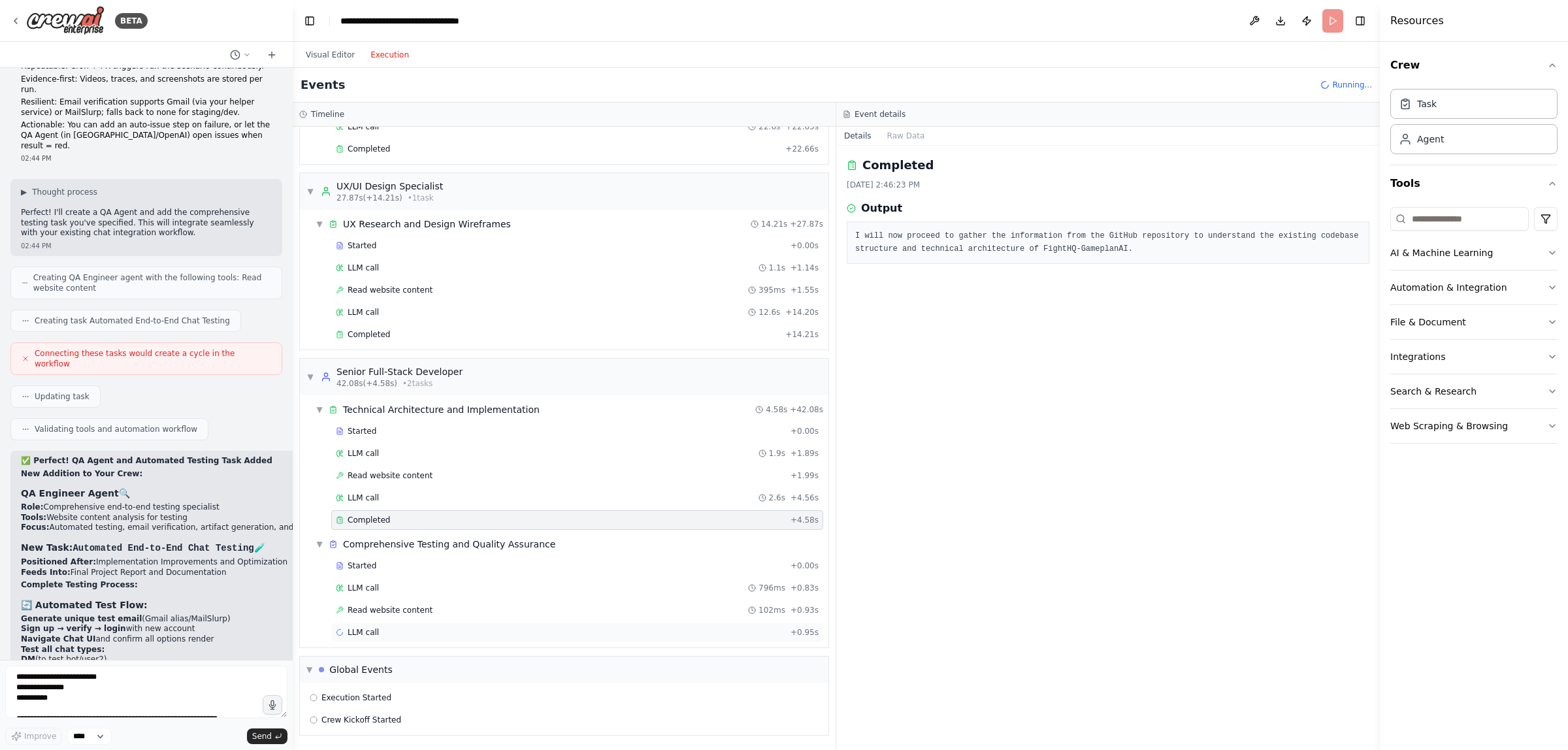
click at [399, 634] on div "LLM call + 0.95s" at bounding box center [577, 632] width 483 height 10
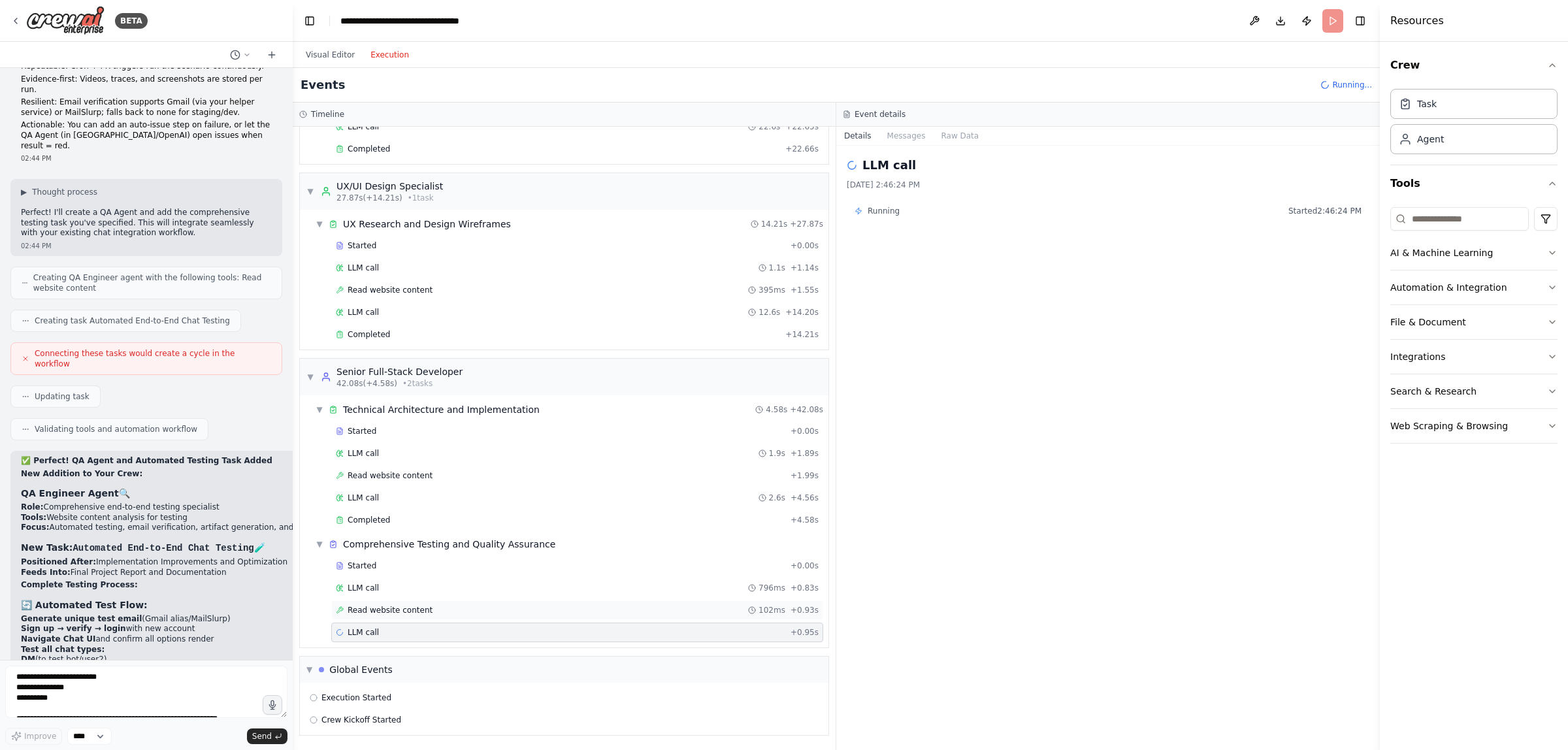
click at [414, 609] on span "Read website content" at bounding box center [390, 609] width 85 height 10
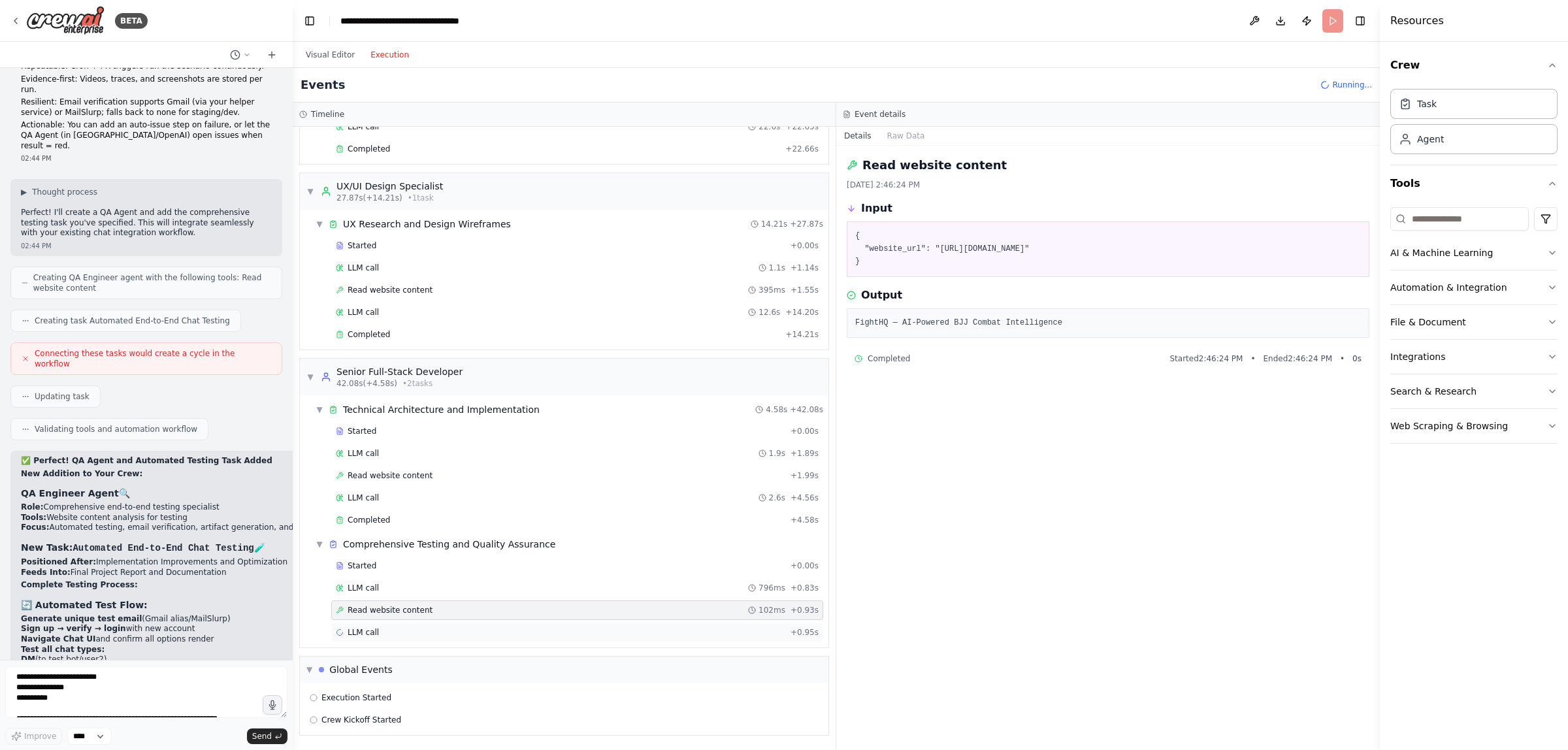
click at [410, 631] on div "LLM call + 0.95s" at bounding box center [577, 632] width 483 height 10
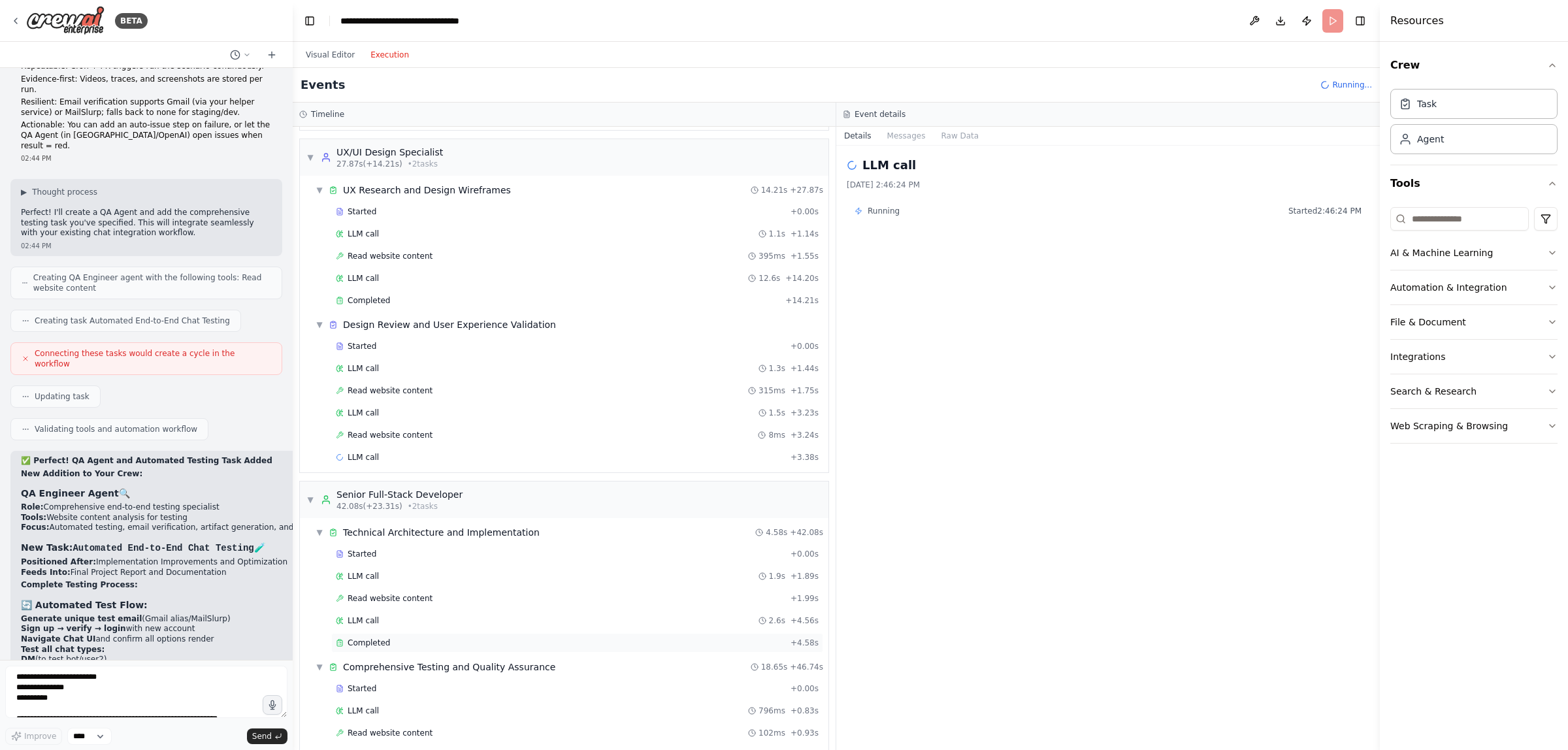
scroll to position [126, 0]
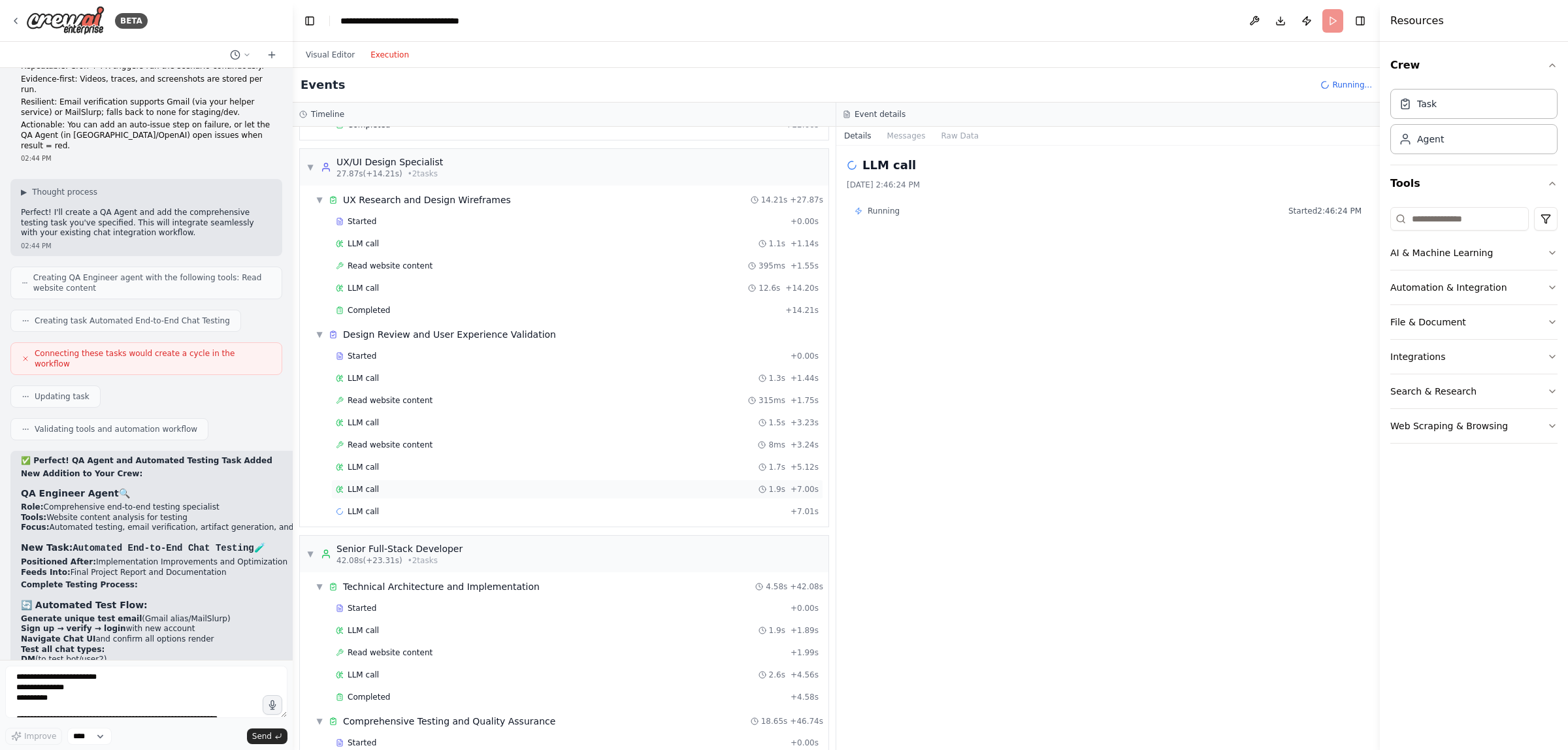
click at [414, 484] on div "LLM call 1.9s + 7.00s" at bounding box center [577, 489] width 492 height 20
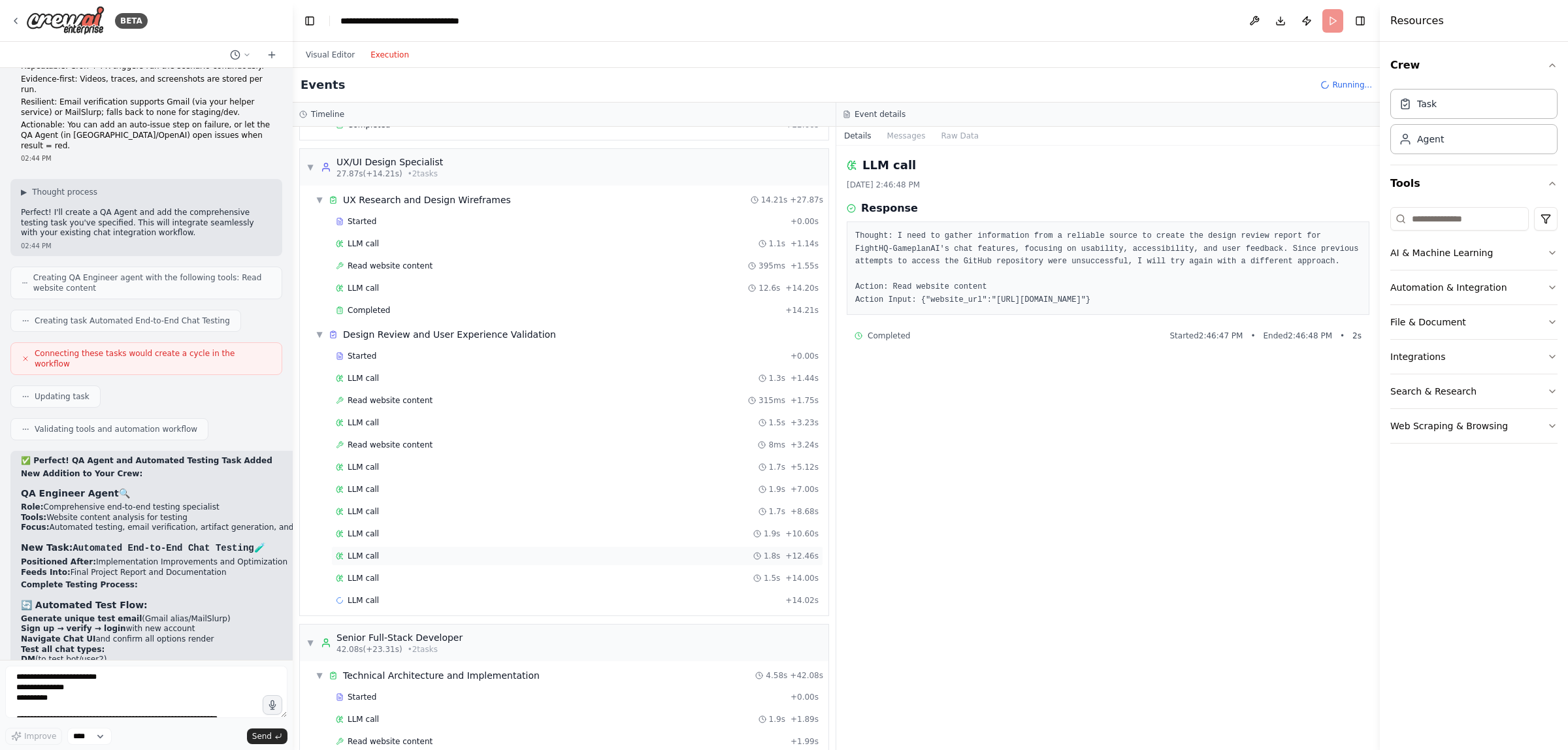
click at [387, 561] on div "LLM call 1.8s + 12.46s" at bounding box center [577, 556] width 483 height 10
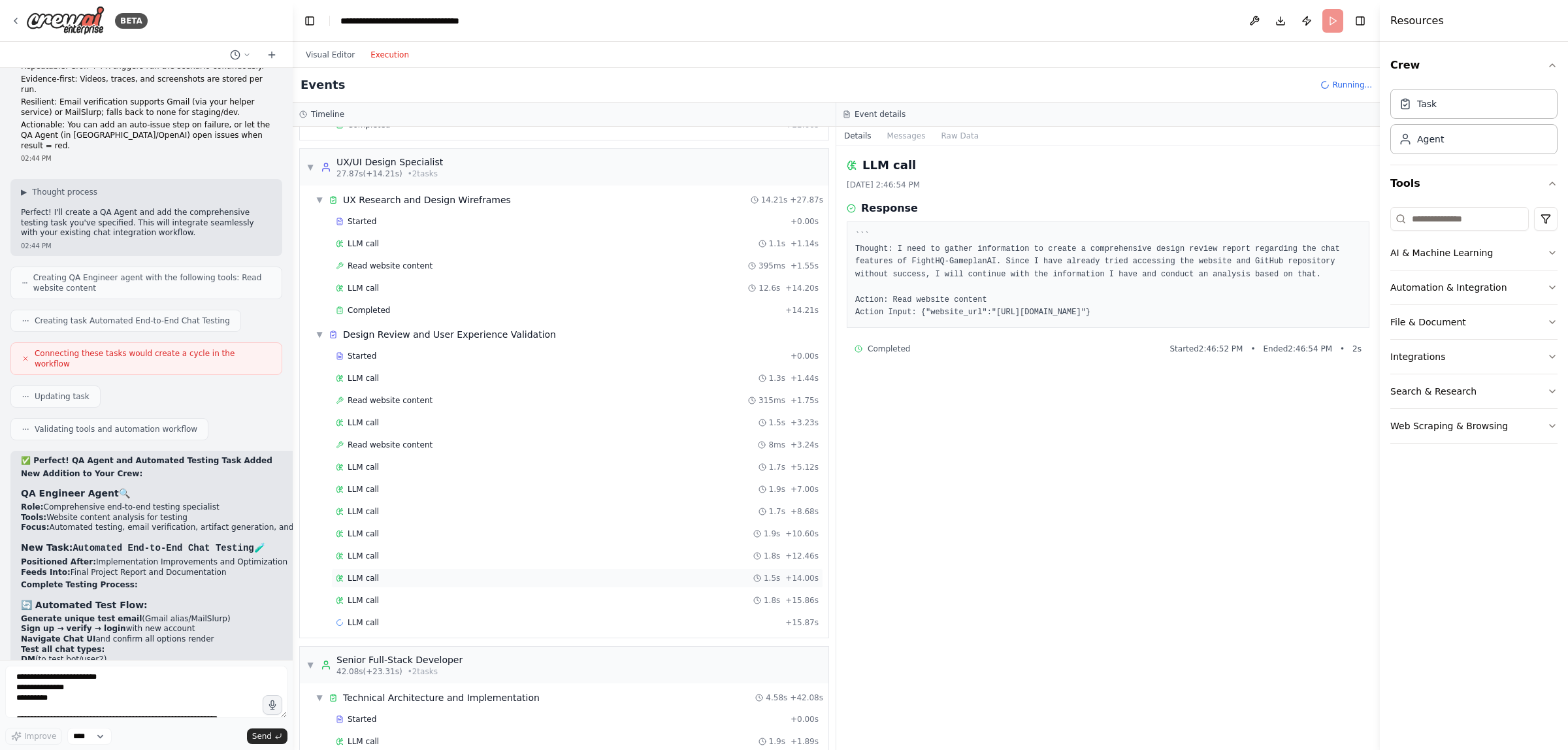
click at [386, 583] on div "LLM call 1.5s + 14.00s" at bounding box center [577, 578] width 483 height 10
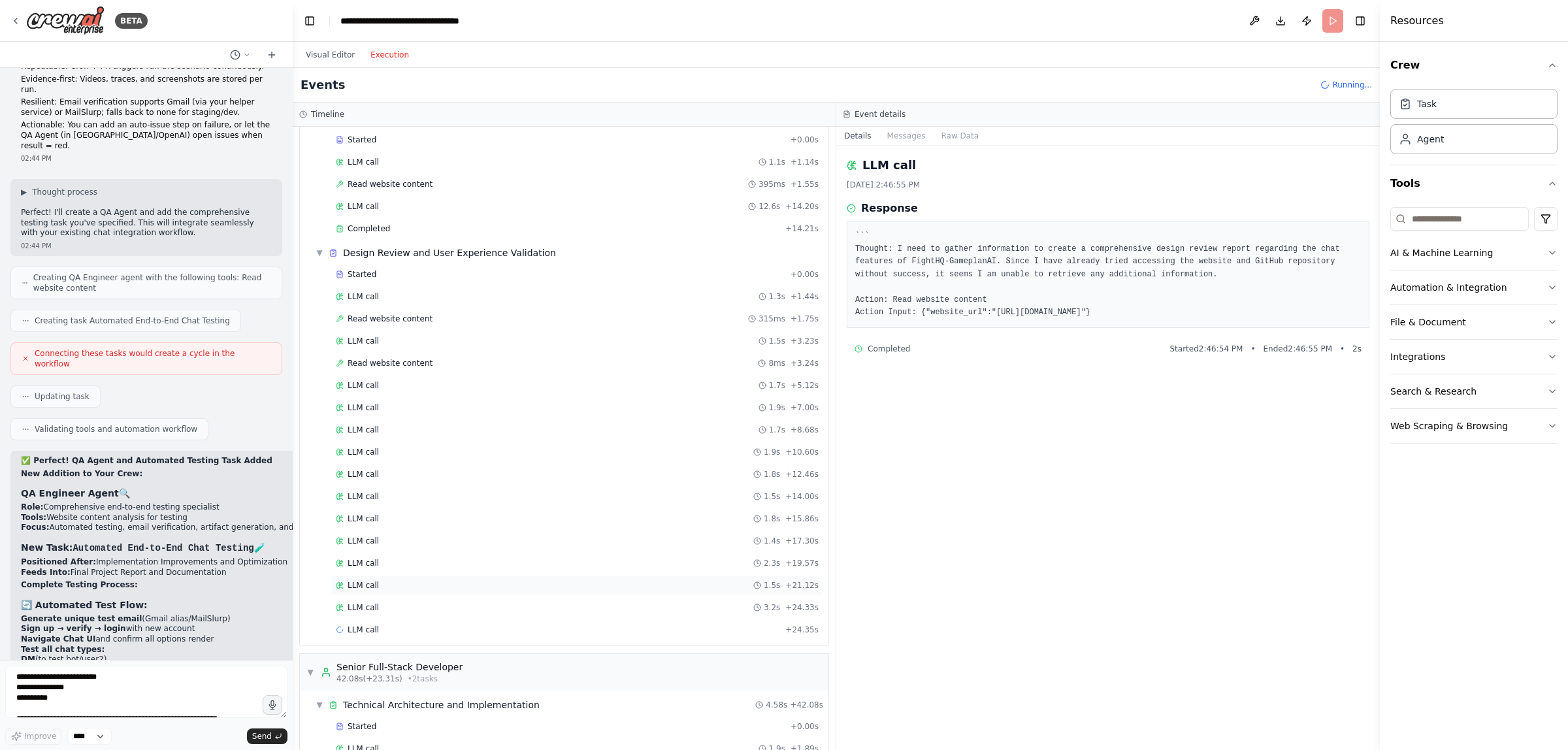
click at [438, 590] on div "LLM call 1.5s + 21.12s" at bounding box center [577, 585] width 483 height 10
click at [435, 613] on div "LLM call 3.2s + 24.33s" at bounding box center [577, 607] width 483 height 10
click at [427, 657] on div "LLM call 1.8s + 28.14s" at bounding box center [577, 652] width 483 height 10
click at [435, 597] on div "LLM call 1.8s + 30.07s" at bounding box center [577, 592] width 483 height 10
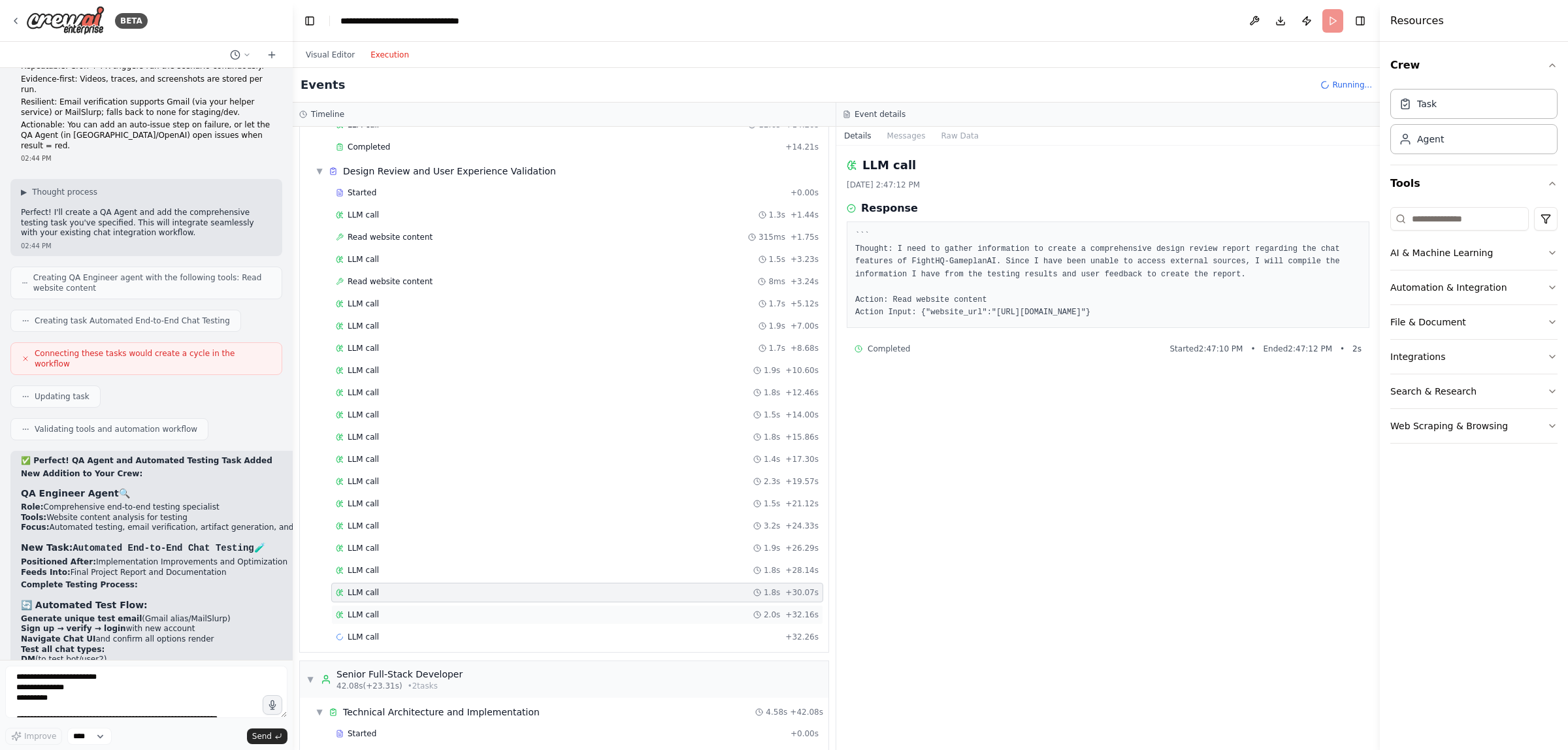
click at [432, 619] on div "LLM call 2.0s + 32.16s" at bounding box center [577, 615] width 483 height 10
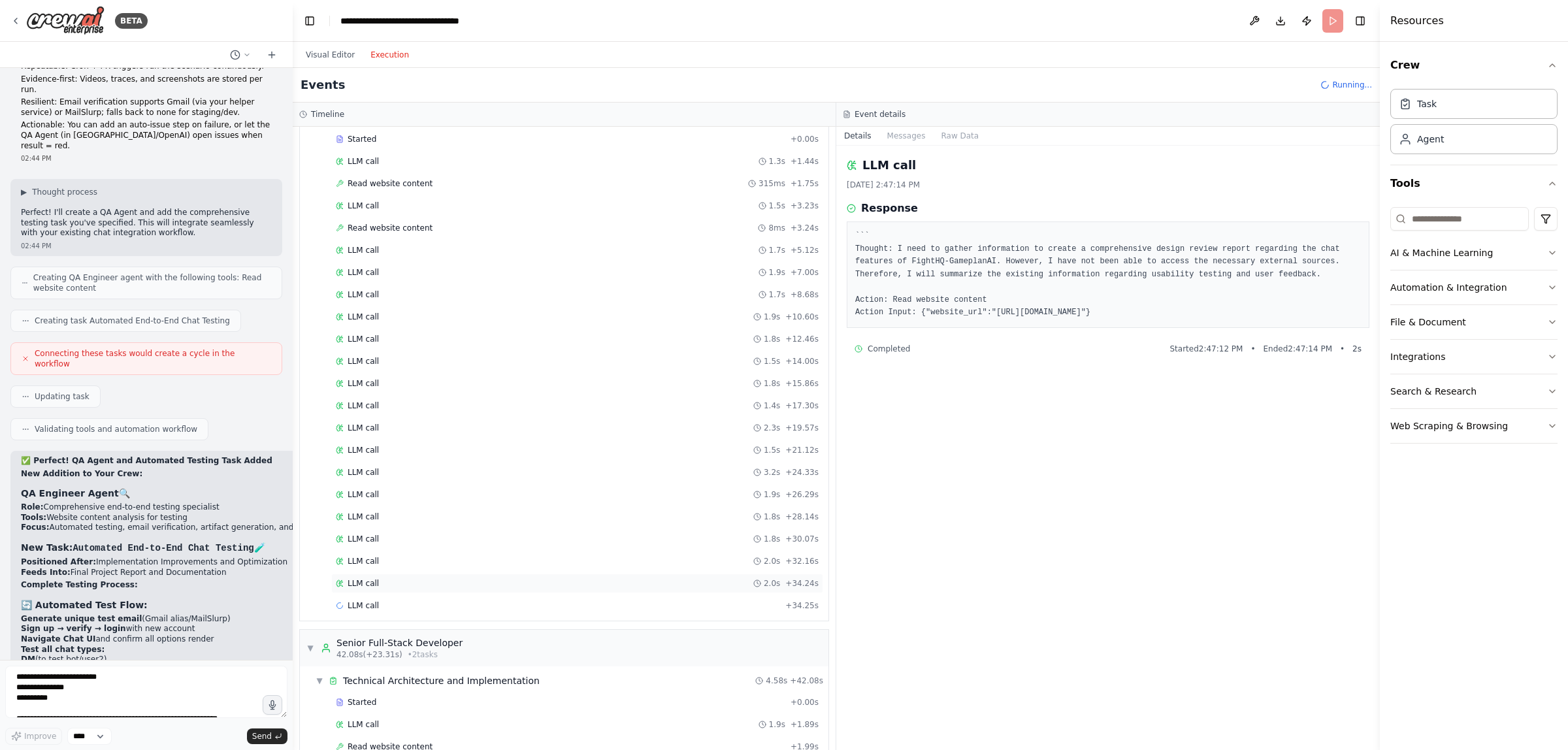
scroll to position [371, 0]
click at [429, 583] on div "LLM call 1.8s + 36.02s" at bounding box center [577, 578] width 483 height 10
click at [426, 604] on div "LLM call 2.8s + 38.87s" at bounding box center [577, 599] width 483 height 10
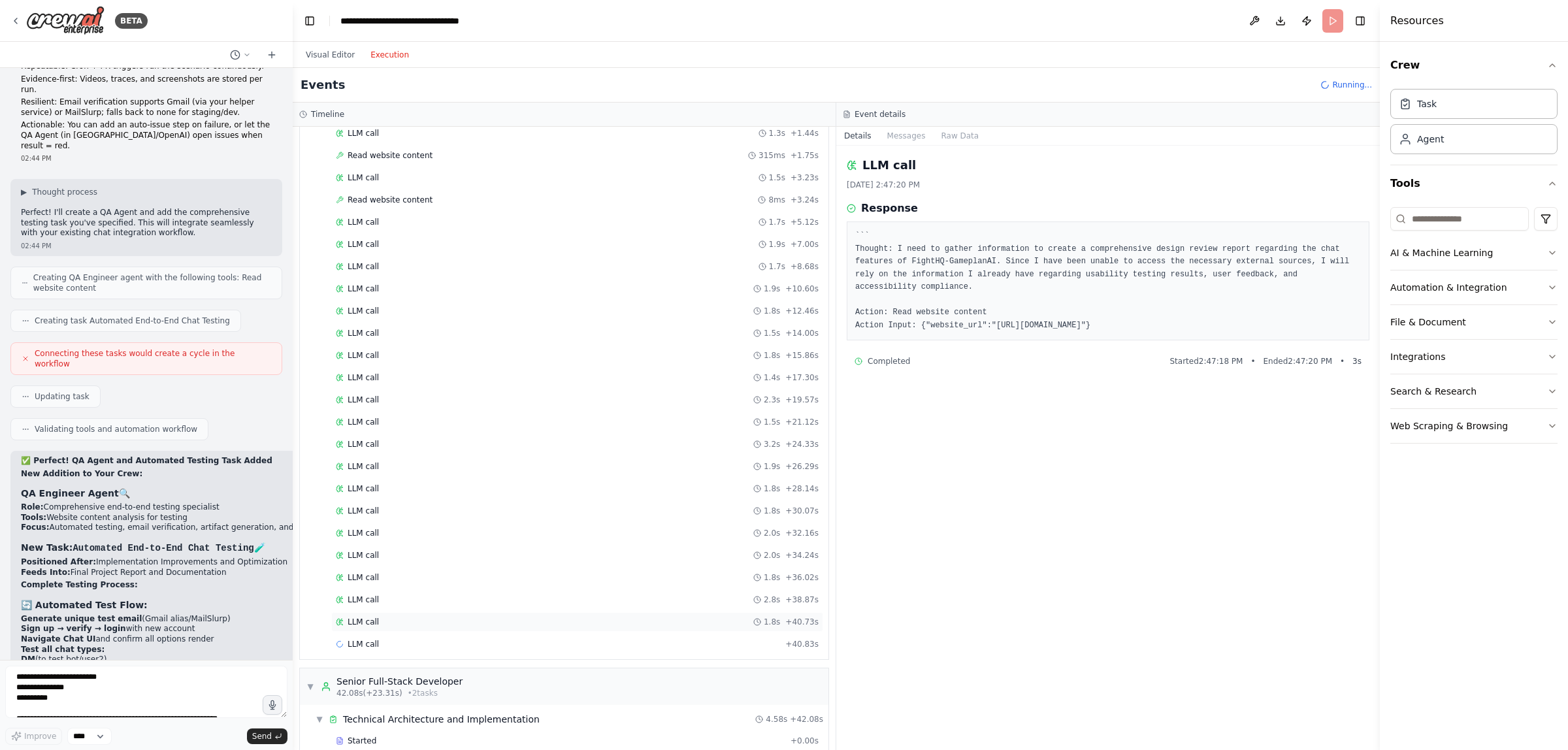
click at [419, 627] on div "LLM call 1.8s + 40.73s" at bounding box center [577, 622] width 483 height 10
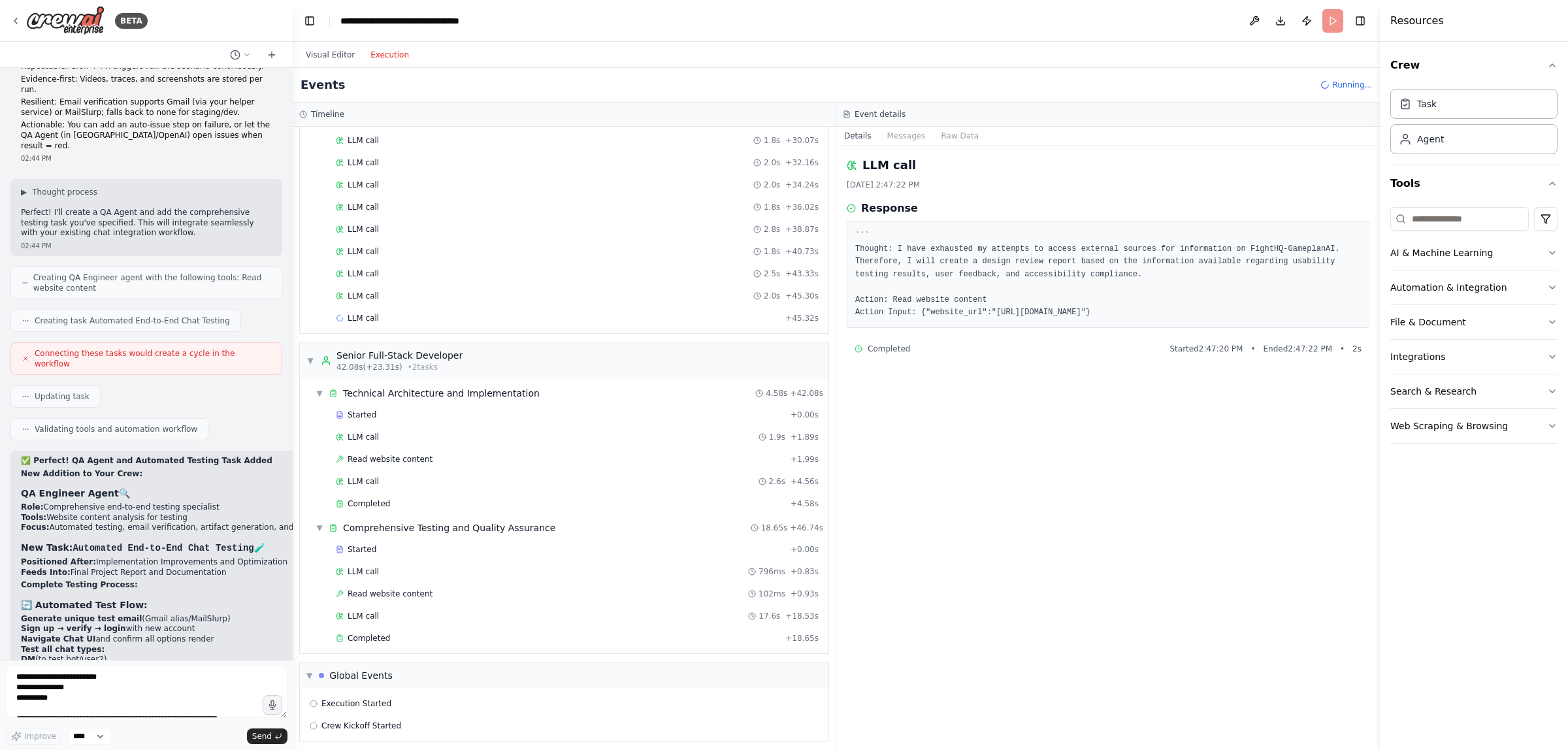
scroll to position [762, 0]
click at [462, 303] on div "LLM call 2.0s + 47.36s" at bounding box center [577, 297] width 483 height 10
click at [462, 324] on div "LLM call 2.3s + 49.69s" at bounding box center [577, 319] width 483 height 10
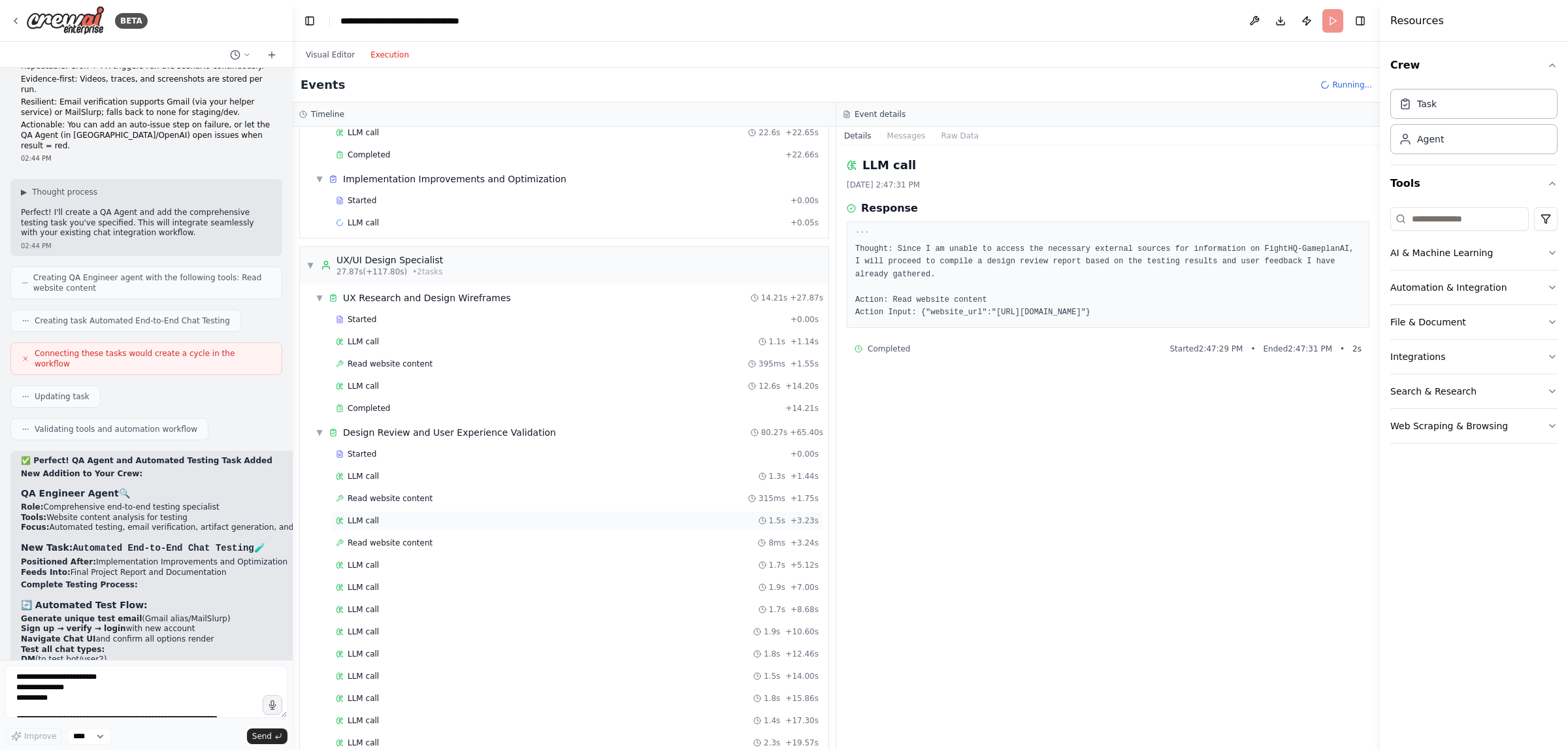
scroll to position [0, 0]
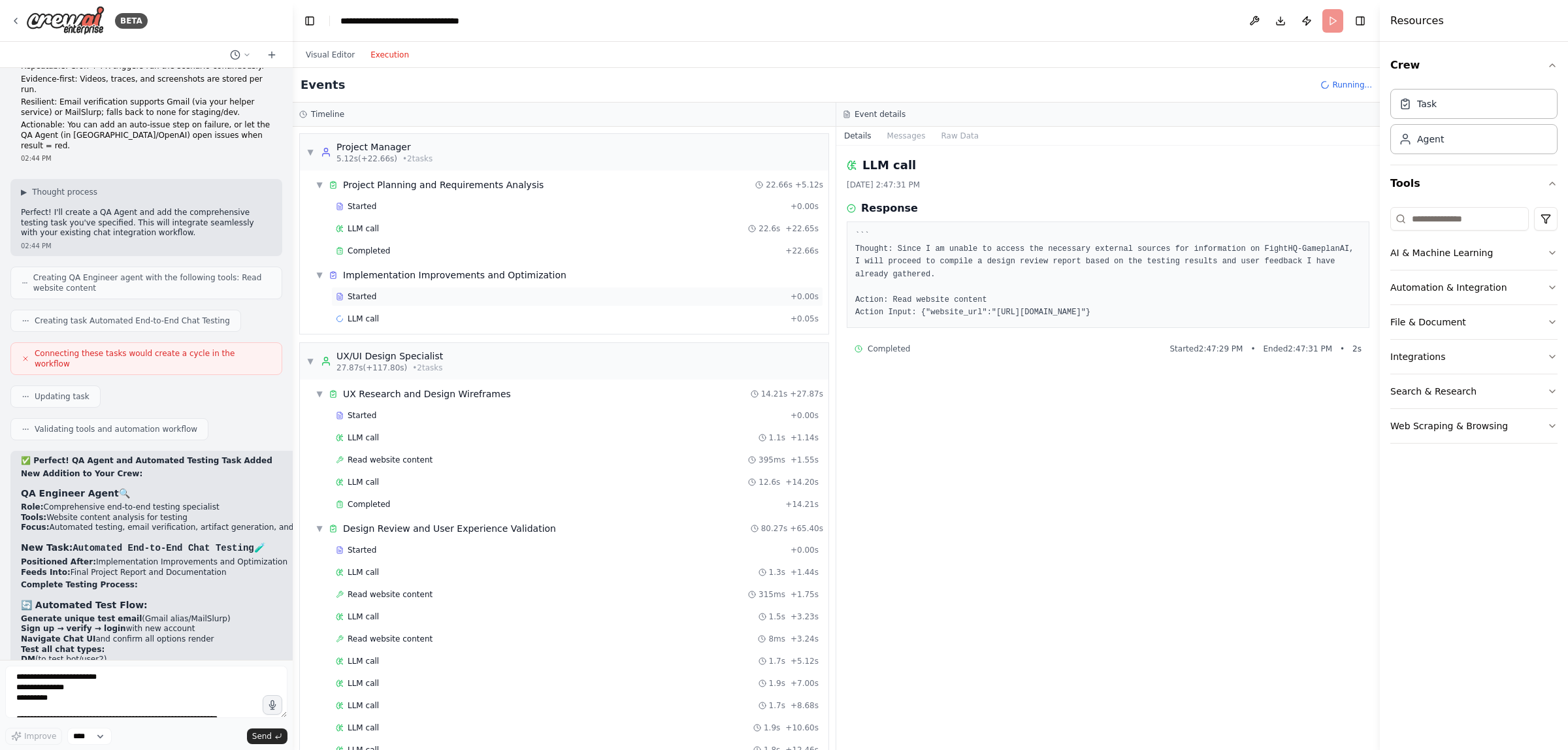
click at [436, 298] on div "Started" at bounding box center [560, 297] width 449 height 10
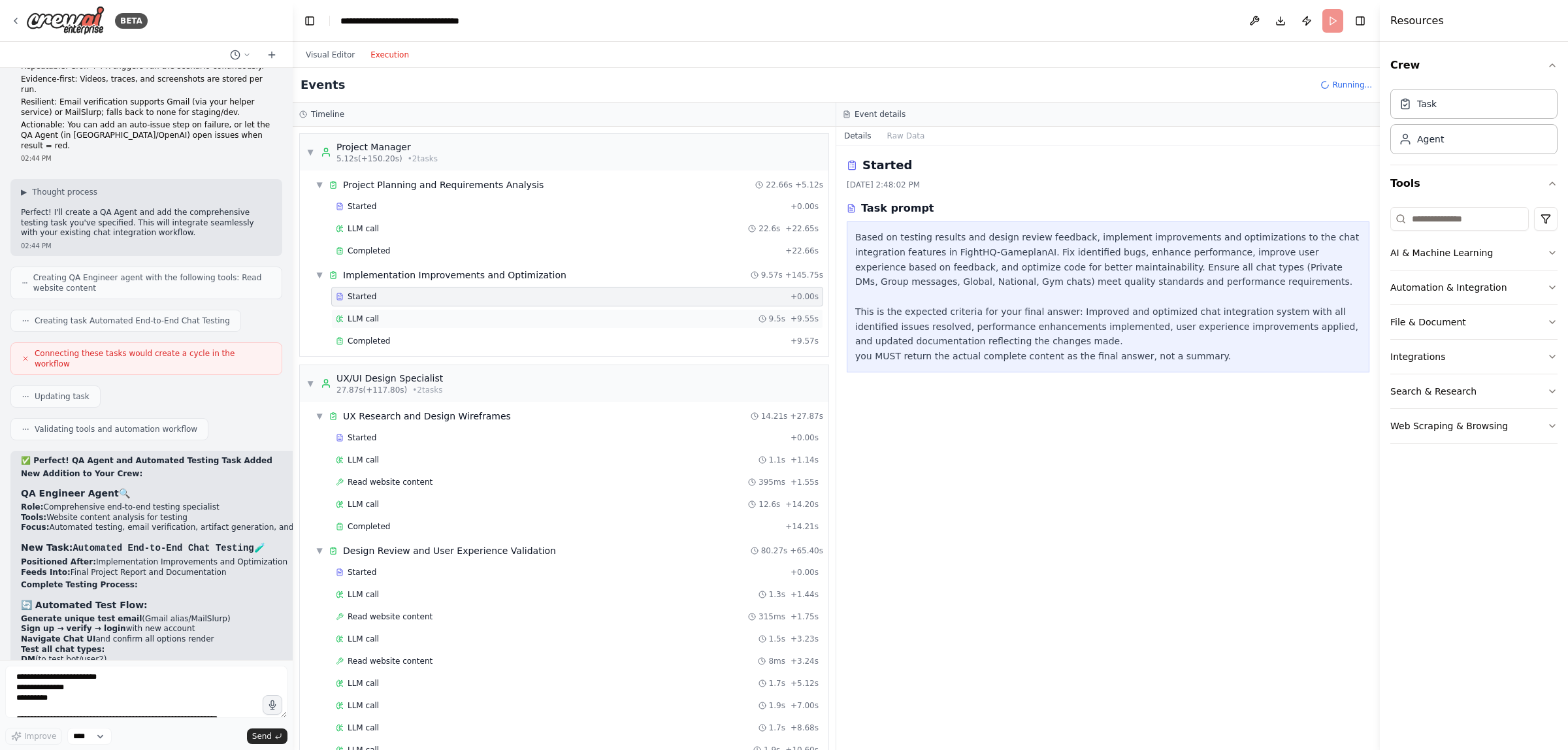
click at [439, 316] on div "LLM call 9.5s + 9.55s" at bounding box center [577, 319] width 483 height 10
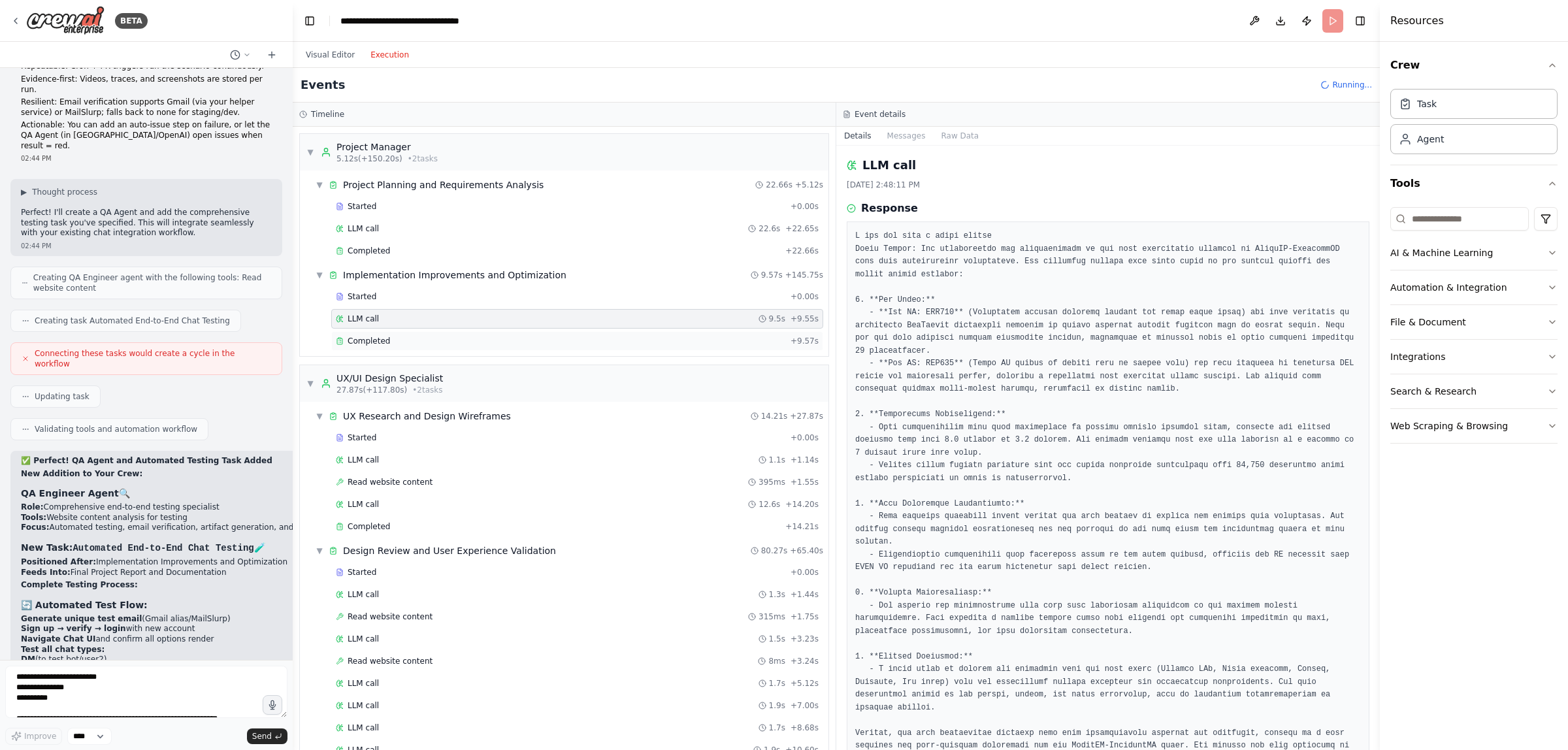
click at [737, 341] on div "Completed" at bounding box center [560, 341] width 449 height 10
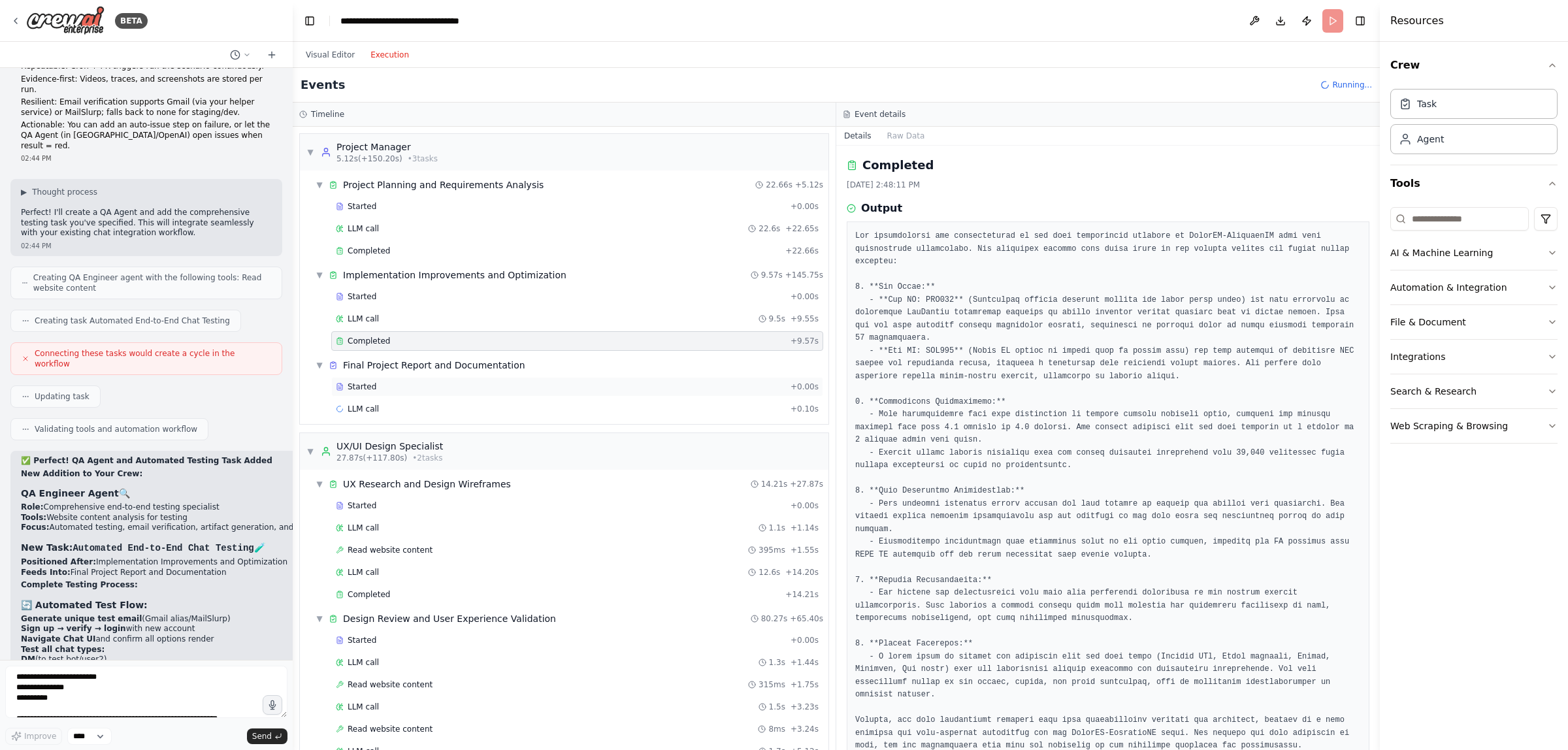
click at [511, 392] on div "Started" at bounding box center [560, 386] width 449 height 10
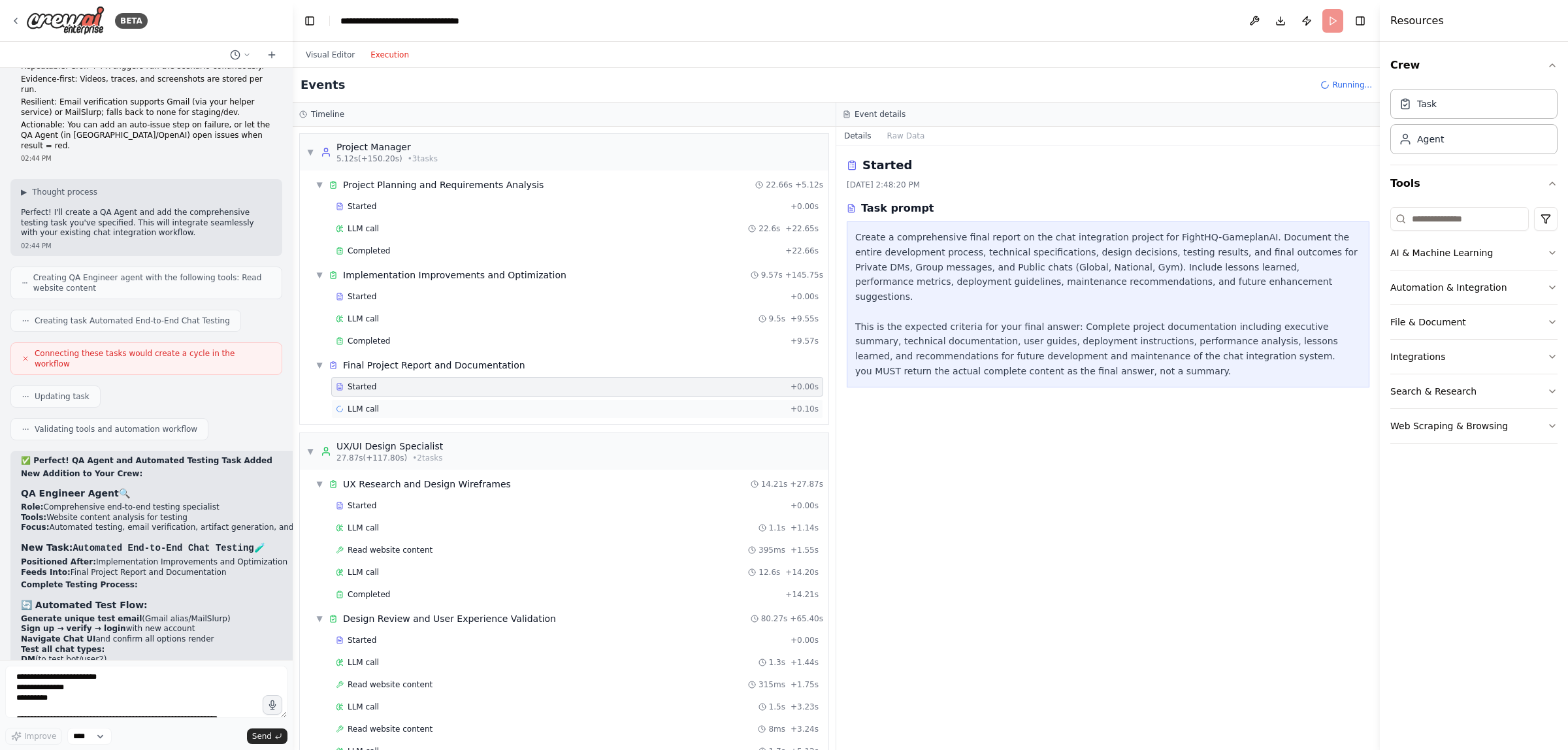
click at [506, 403] on div "LLM call + 0.10s" at bounding box center [577, 409] width 492 height 20
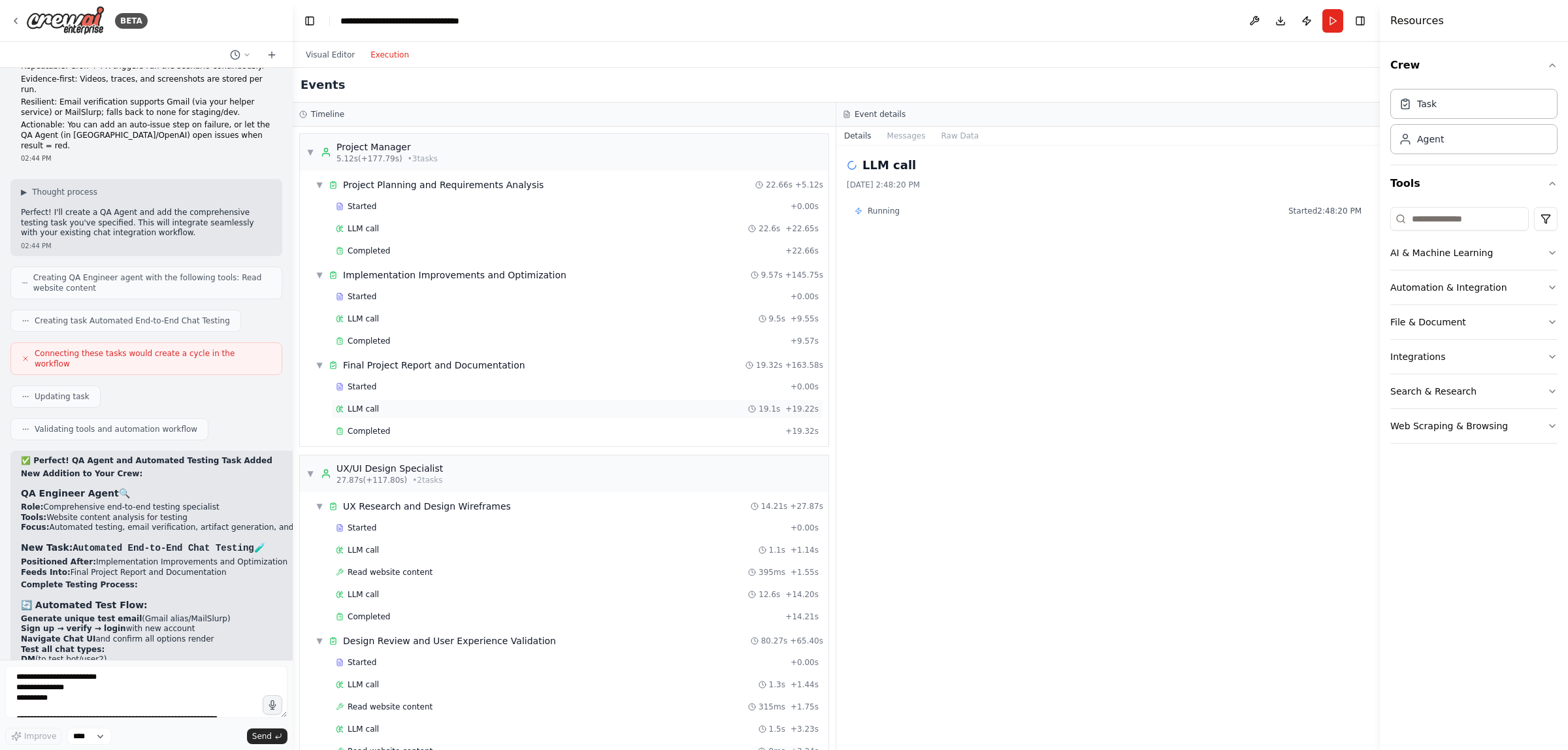
click at [492, 413] on div "LLM call 19.1s + 19.22s" at bounding box center [577, 409] width 483 height 10
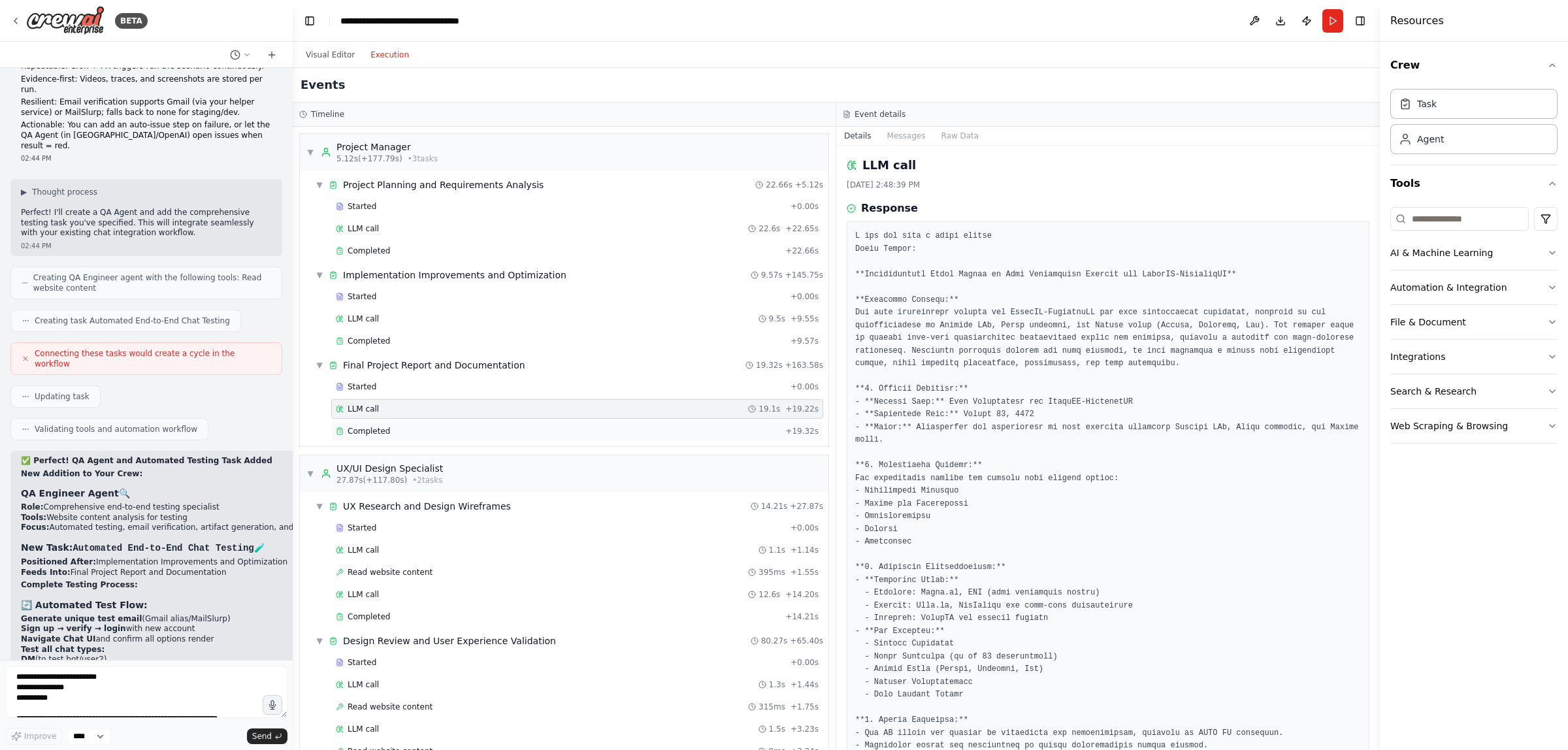
click at [497, 431] on div "Completed" at bounding box center [557, 431] width 444 height 10
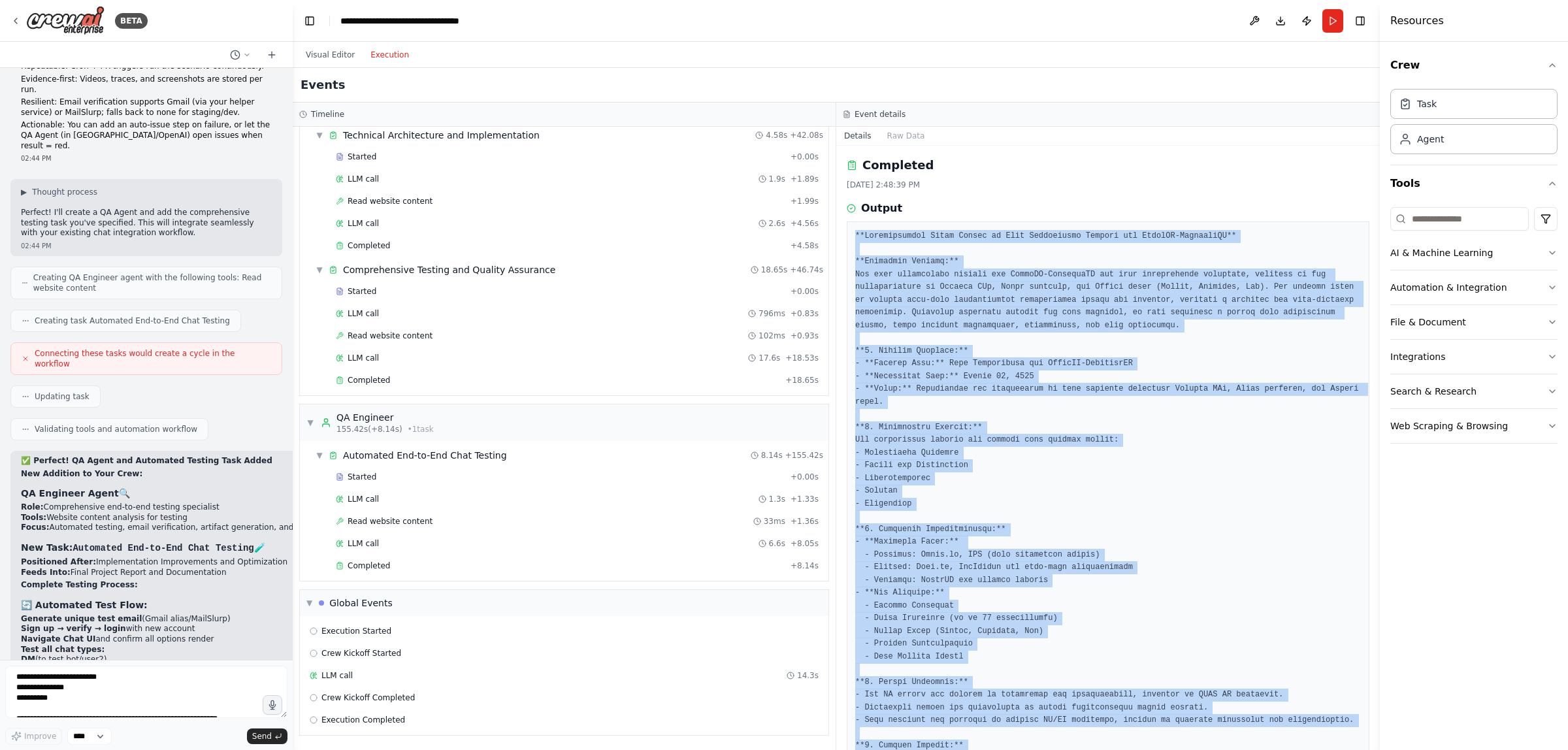
drag, startPoint x: 1094, startPoint y: 713, endPoint x: 840, endPoint y: 234, distance: 542.2
click at [840, 234] on div "Completed [DATE] 2:48:39 PM Output" at bounding box center [1108, 447] width 543 height 604
copy pre "**Comprehensive Final Report on Chat Integration Project for FightHQ-GameplanAI…"
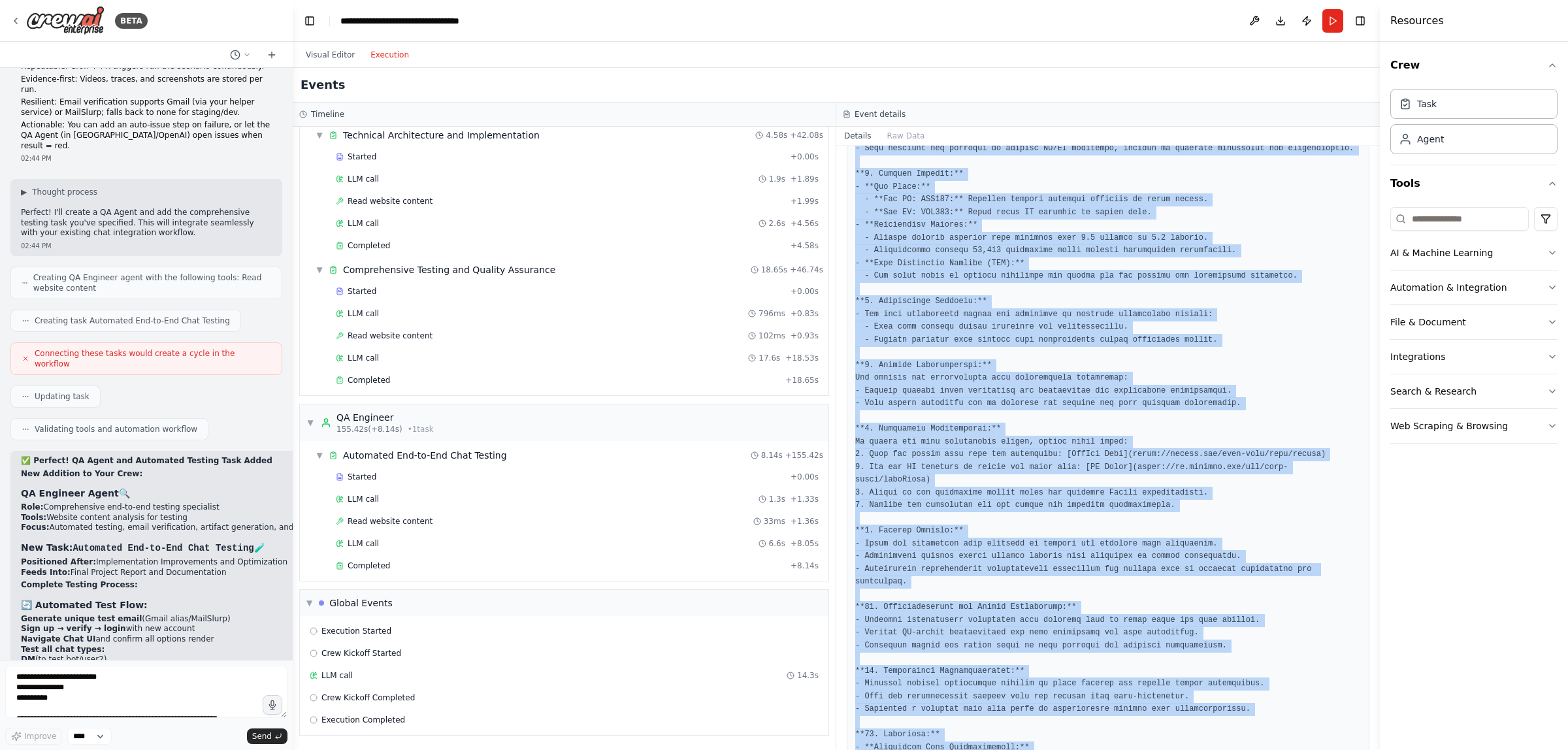
scroll to position [653, 0]
